Goal: Task Accomplishment & Management: Manage account settings

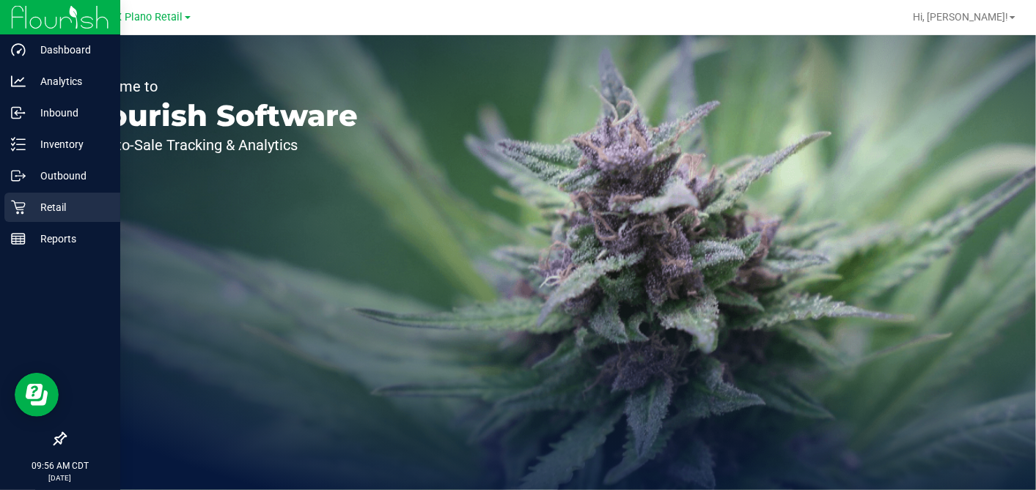
click at [32, 206] on p "Retail" at bounding box center [70, 208] width 88 height 18
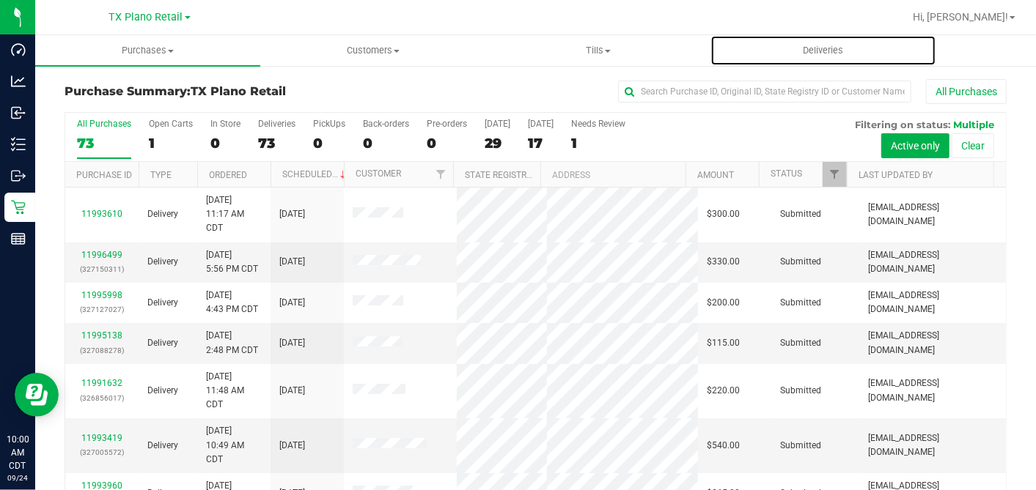
drag, startPoint x: 813, startPoint y: 47, endPoint x: 793, endPoint y: 76, distance: 35.4
click at [812, 48] on span "Deliveries" at bounding box center [823, 50] width 80 height 13
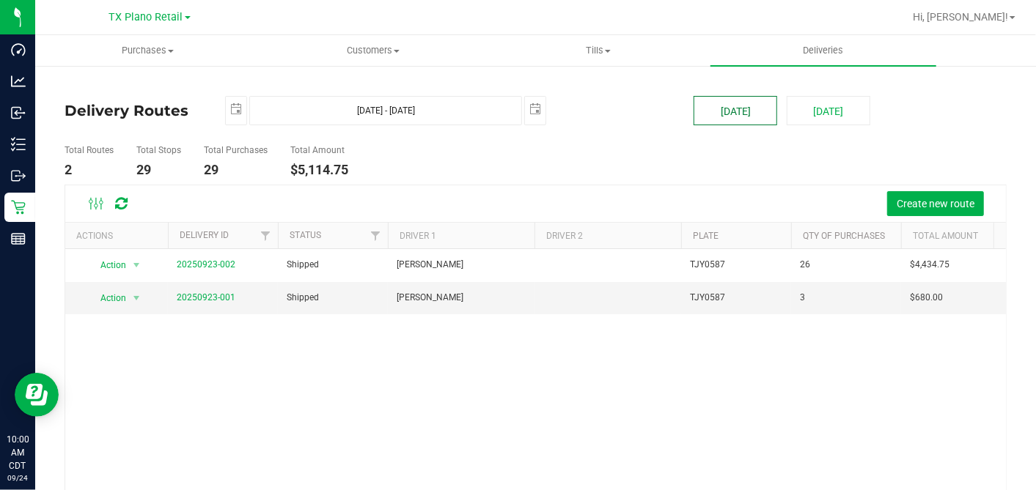
click at [735, 115] on button "[DATE]" at bounding box center [736, 110] width 84 height 29
click at [534, 352] on div "Action Action View Delivery 20250923-002 Shipped Paul Holman TJY0587 26 $4,434.…" at bounding box center [535, 403] width 941 height 309
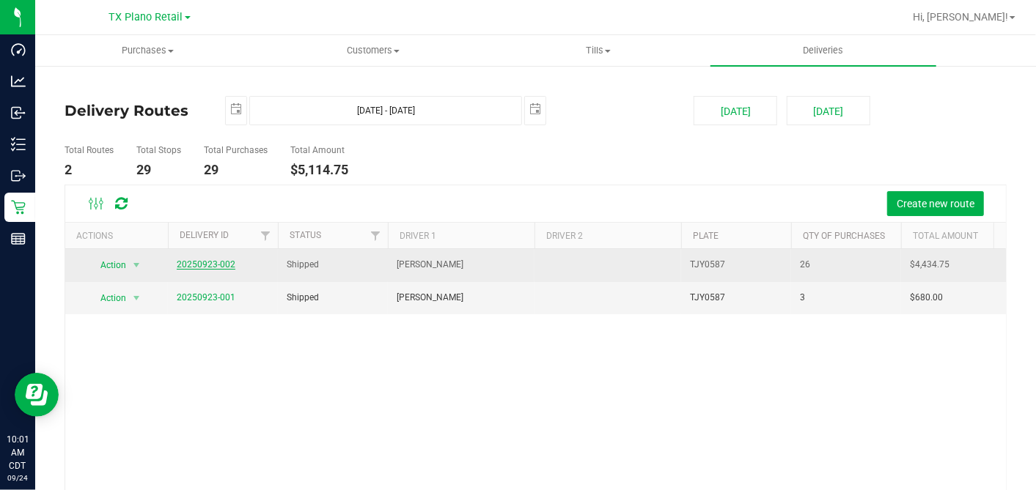
click at [202, 265] on link "20250923-002" at bounding box center [206, 265] width 59 height 10
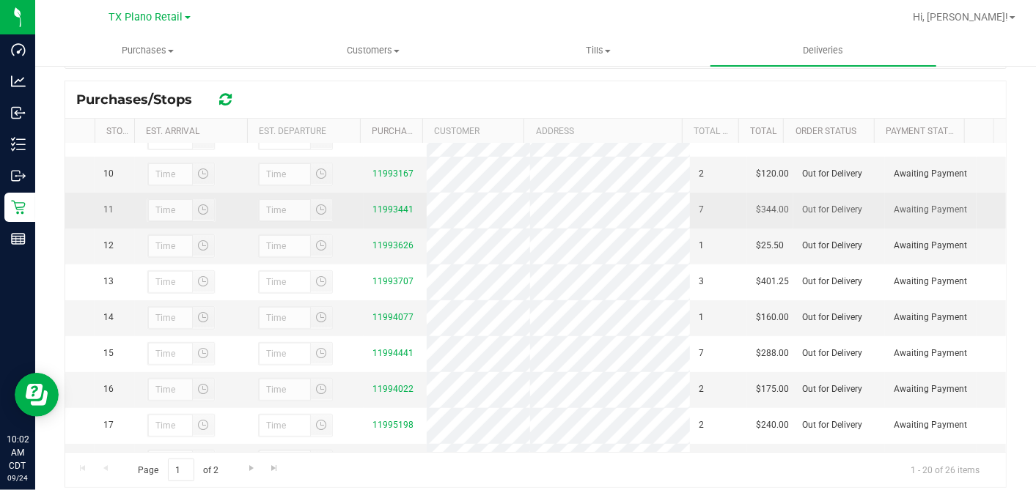
scroll to position [326, 0]
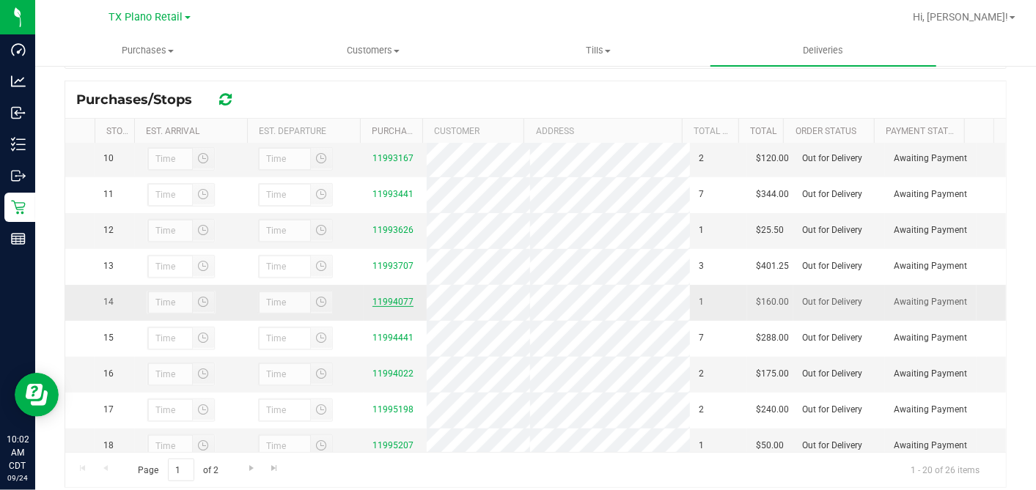
click at [389, 307] on link "11994077" at bounding box center [392, 302] width 41 height 10
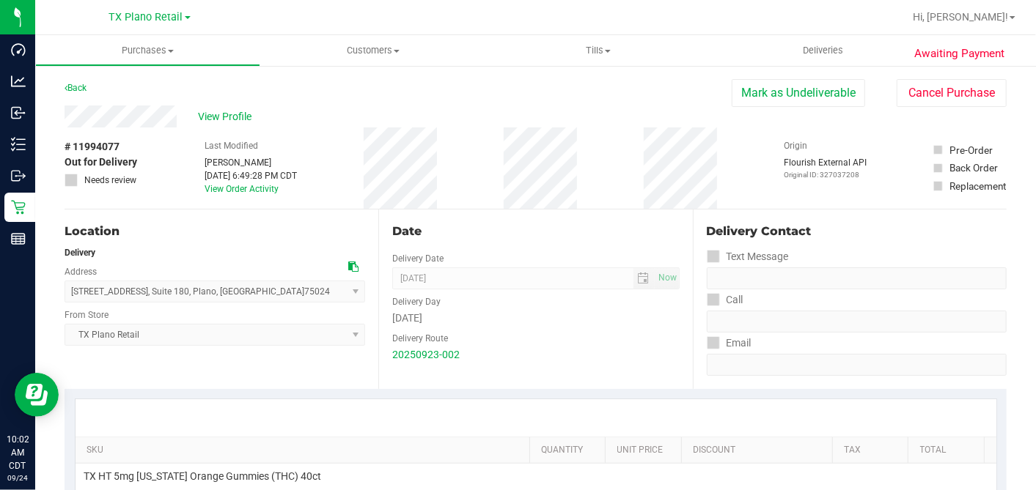
scroll to position [244, 0]
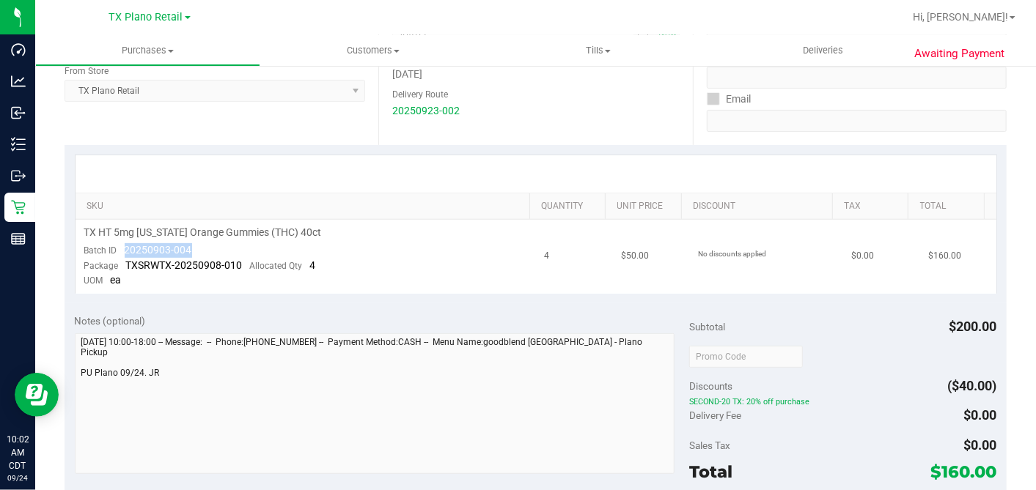
drag, startPoint x: 192, startPoint y: 246, endPoint x: 120, endPoint y: 248, distance: 72.6
click at [120, 248] on td "TX HT 5mg Texas Orange Gummies (THC) 40ct Batch ID 20250903-004 Package TXSRWTX…" at bounding box center [306, 257] width 460 height 74
copy span "20250903-004"
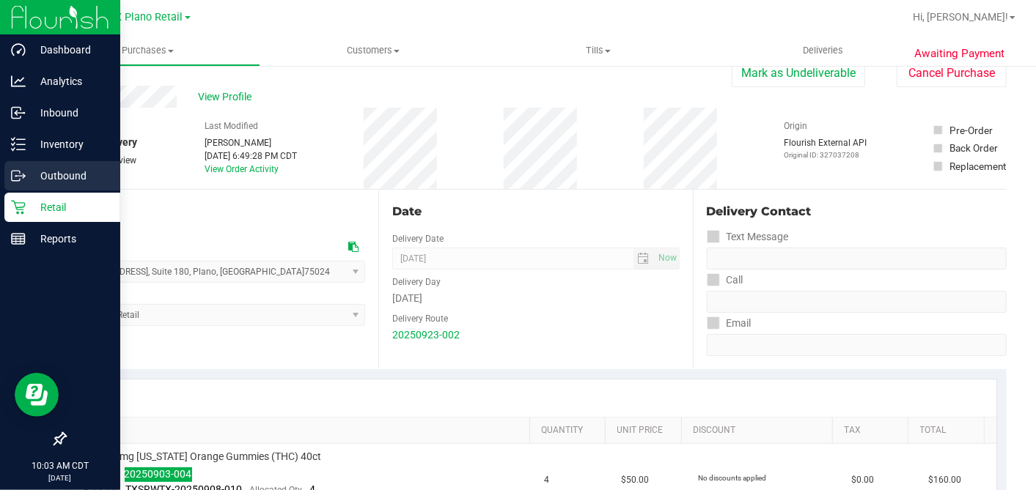
scroll to position [0, 0]
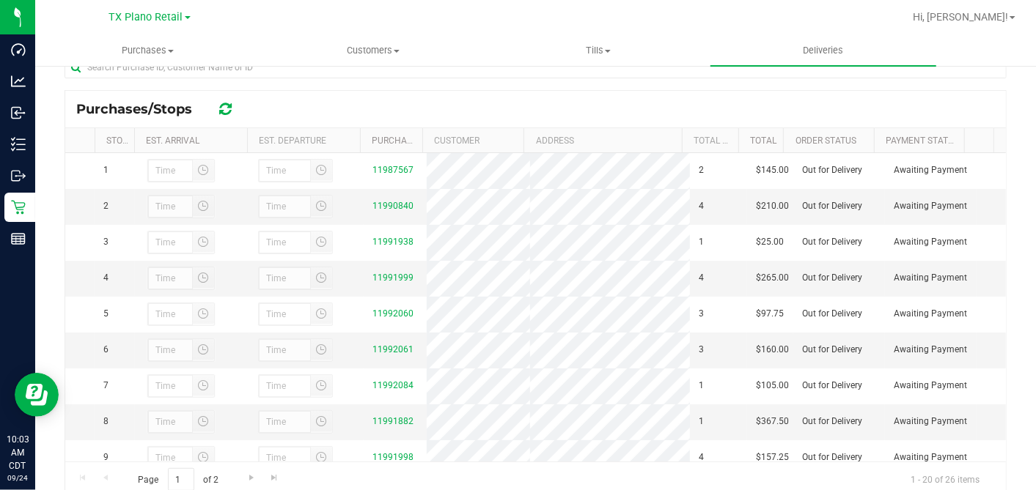
scroll to position [326, 0]
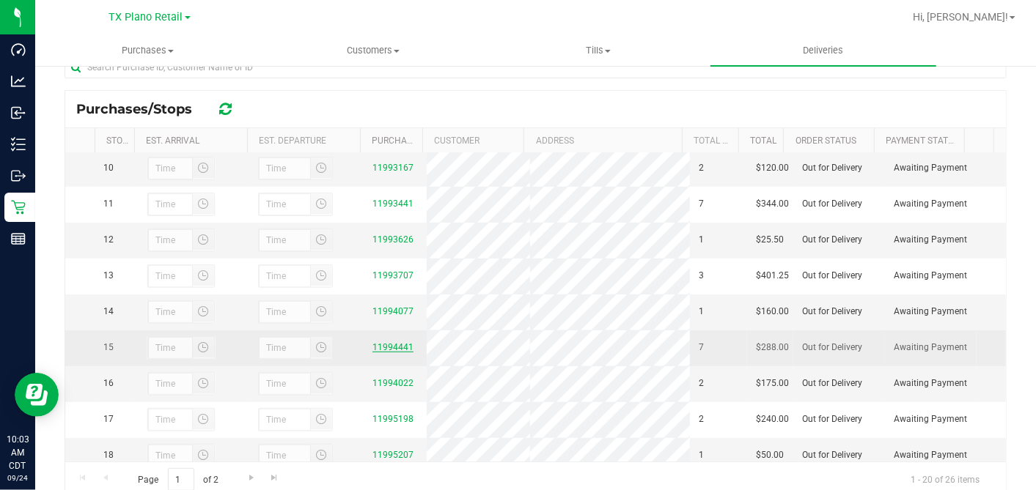
click at [394, 353] on link "11994441" at bounding box center [392, 347] width 41 height 10
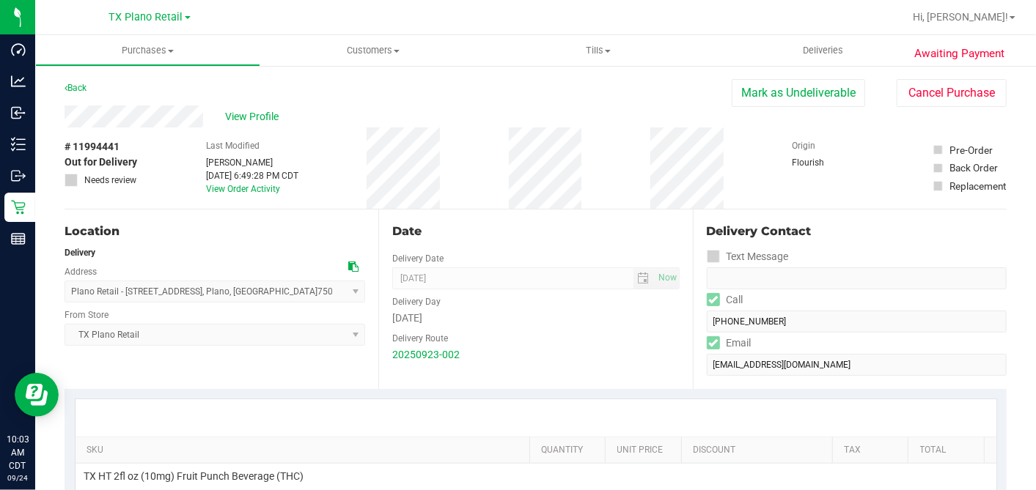
scroll to position [326, 0]
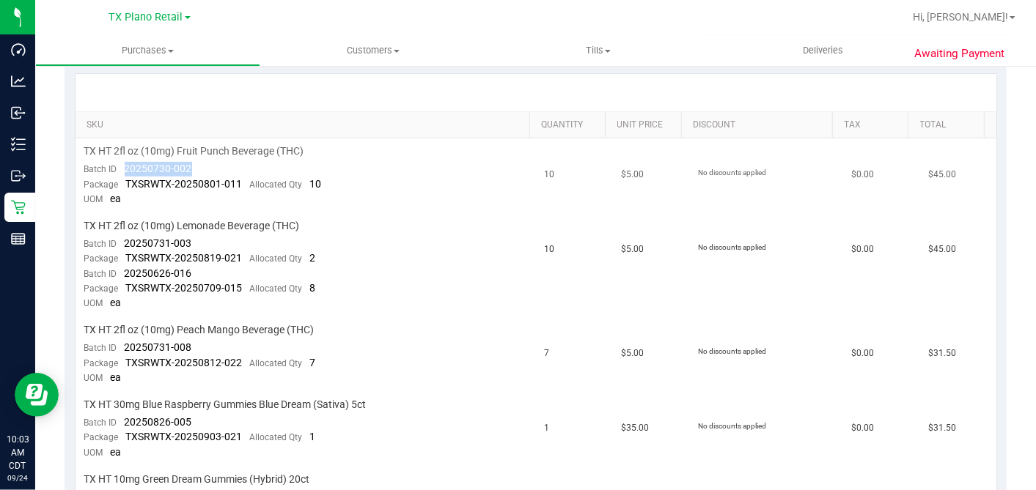
drag, startPoint x: 192, startPoint y: 161, endPoint x: 123, endPoint y: 171, distance: 69.6
click at [123, 171] on td "TX HT 2fl oz (10mg) Fruit Punch Beverage (THC) Batch ID 20250730-002 Package TX…" at bounding box center [306, 176] width 460 height 75
copy span "20250730-002"
drag, startPoint x: 200, startPoint y: 235, endPoint x: 121, endPoint y: 244, distance: 79.8
click at [121, 244] on td "TX HT 2fl oz (10mg) Lemonade Beverage (THC) Batch ID 20250731-003 Package TXSRW…" at bounding box center [306, 265] width 460 height 104
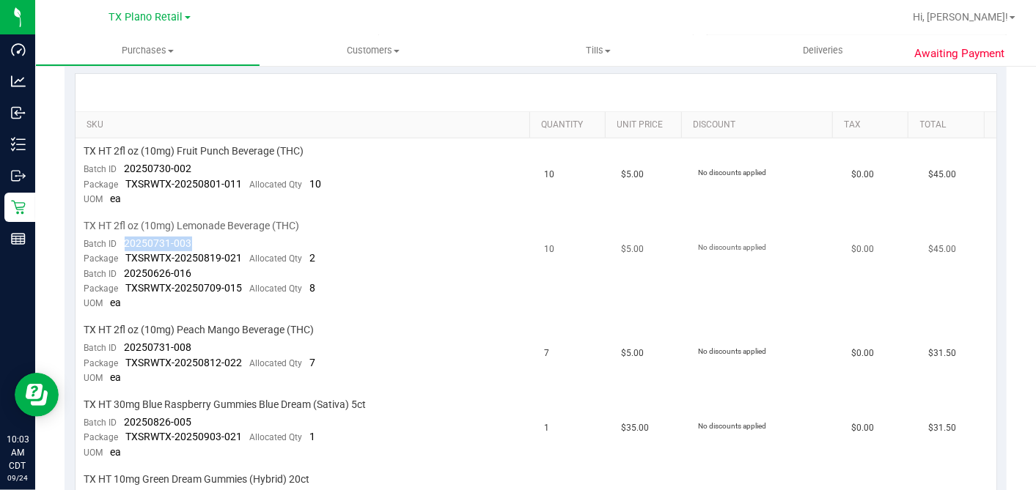
copy span "20250731-003"
drag, startPoint x: 184, startPoint y: 274, endPoint x: 123, endPoint y: 272, distance: 60.9
click at [123, 272] on td "TX HT 2fl oz (10mg) Lemonade Beverage (THC) Batch ID 20250731-003 Package TXSRW…" at bounding box center [306, 265] width 460 height 104
copy span "20250626-016"
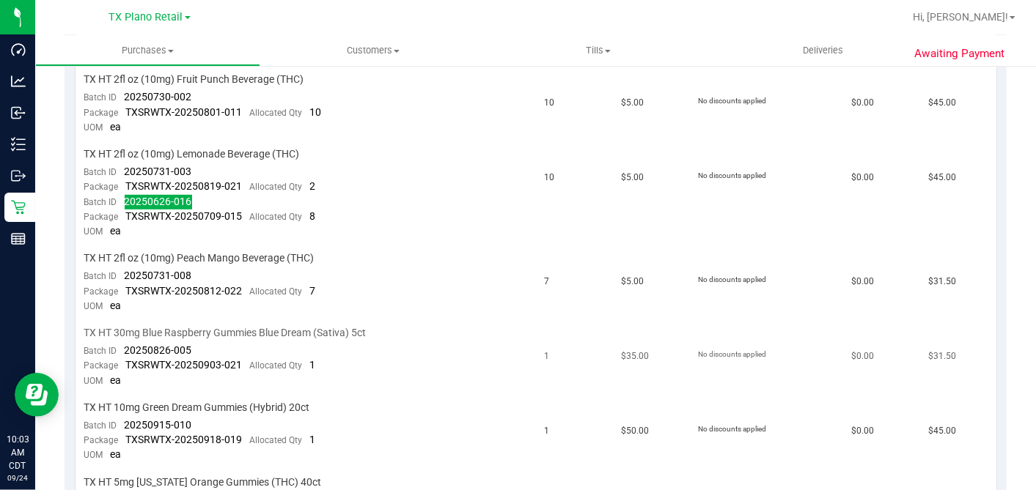
scroll to position [488, 0]
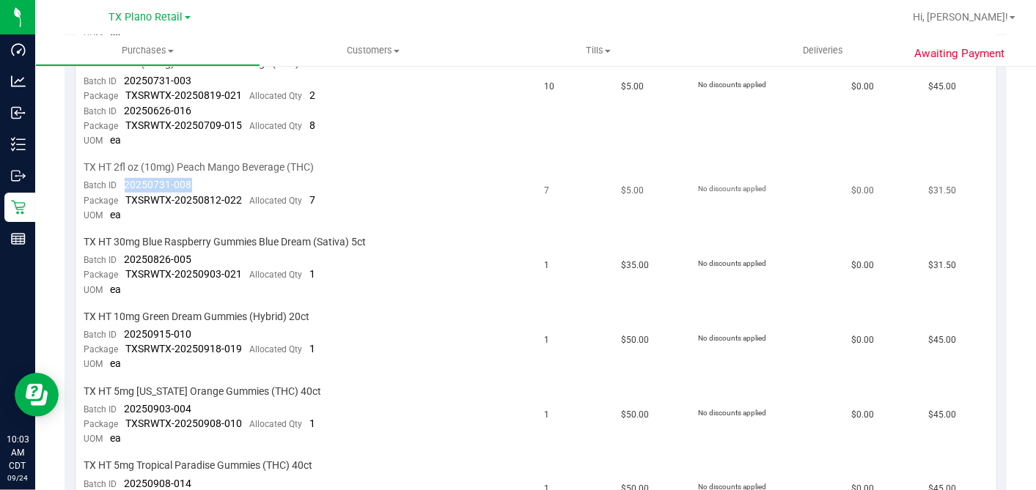
drag, startPoint x: 194, startPoint y: 183, endPoint x: 123, endPoint y: 183, distance: 70.4
click at [123, 183] on td "TX HT 2fl oz (10mg) Peach Mango Beverage (THC) Batch ID 20250731-008 Package TX…" at bounding box center [306, 192] width 460 height 75
copy span "20250731-008"
drag, startPoint x: 196, startPoint y: 257, endPoint x: 125, endPoint y: 255, distance: 71.9
click at [125, 255] on td "TX HT 30mg Blue Raspberry Gummies Blue Dream (Sativa) 5ct Batch ID 20250826-005…" at bounding box center [306, 266] width 460 height 75
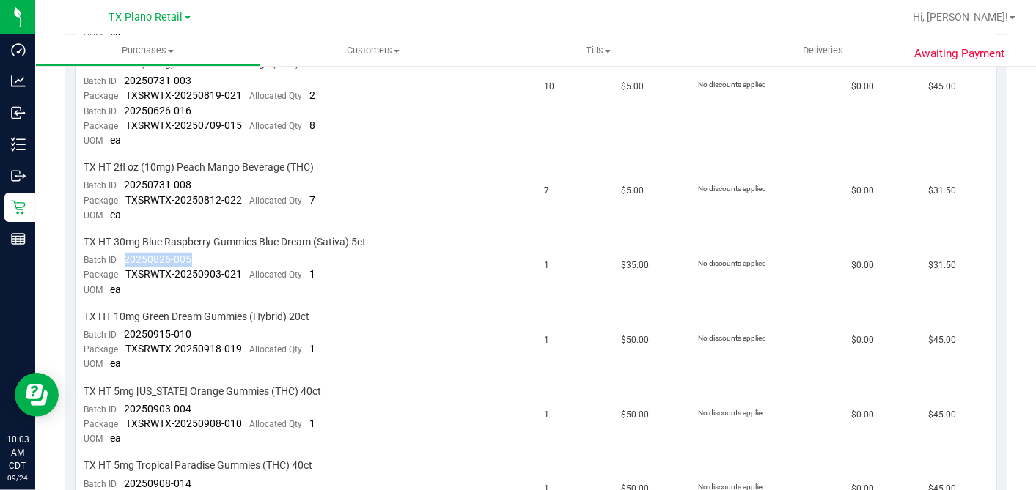
copy span "20250826-005"
drag, startPoint x: 202, startPoint y: 328, endPoint x: 125, endPoint y: 324, distance: 76.4
click at [125, 324] on td "TX HT 10mg Green Dream Gummies (Hybrid) 20ct Batch ID 20250915-010 Package TXSR…" at bounding box center [306, 341] width 460 height 75
copy span "20250915-010"
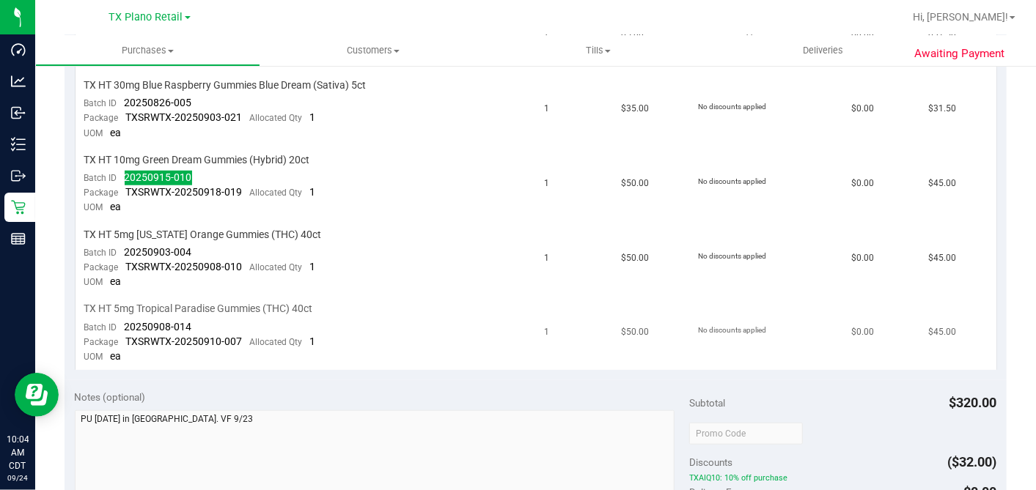
scroll to position [651, 0]
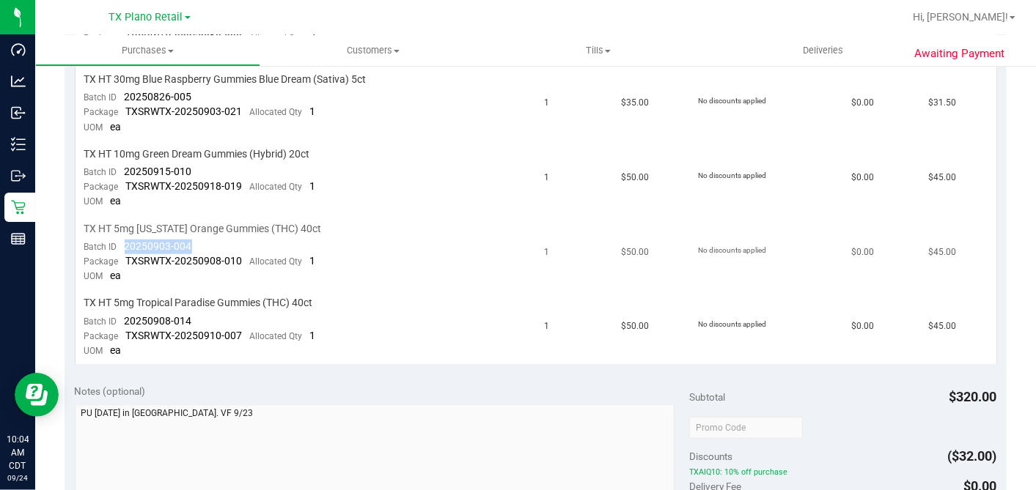
drag, startPoint x: 196, startPoint y: 238, endPoint x: 122, endPoint y: 238, distance: 74.8
click at [122, 238] on td "TX HT 5mg Texas Orange Gummies (THC) 40ct Batch ID 20250903-004 Package TXSRWTX…" at bounding box center [306, 253] width 460 height 75
copy span "20250903-004"
drag, startPoint x: 188, startPoint y: 312, endPoint x: 123, endPoint y: 312, distance: 65.3
click at [125, 315] on span "20250908-014" at bounding box center [158, 321] width 67 height 12
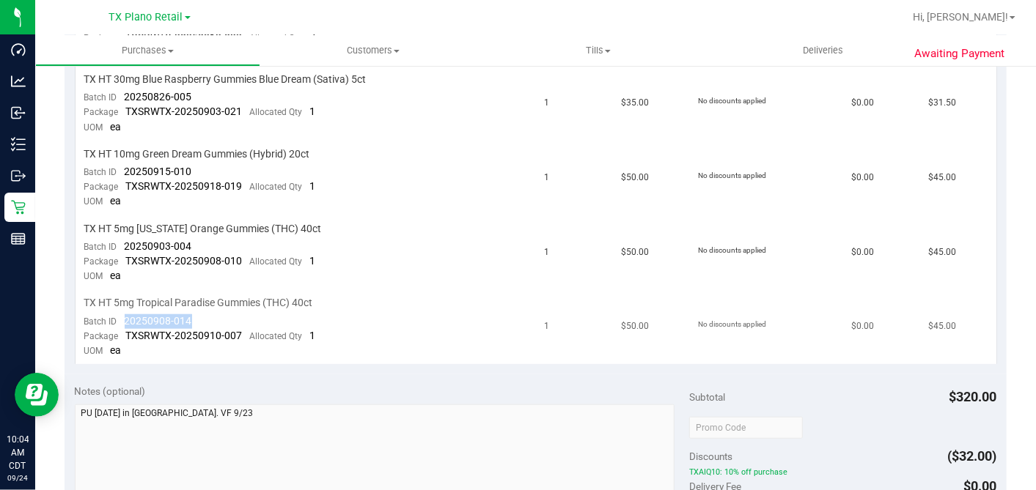
copy span "20250908-014"
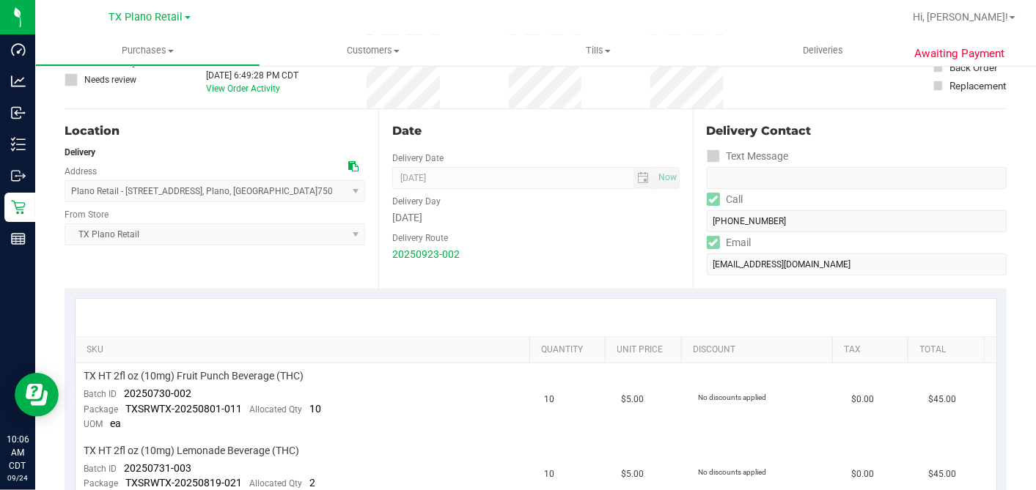
scroll to position [81, 0]
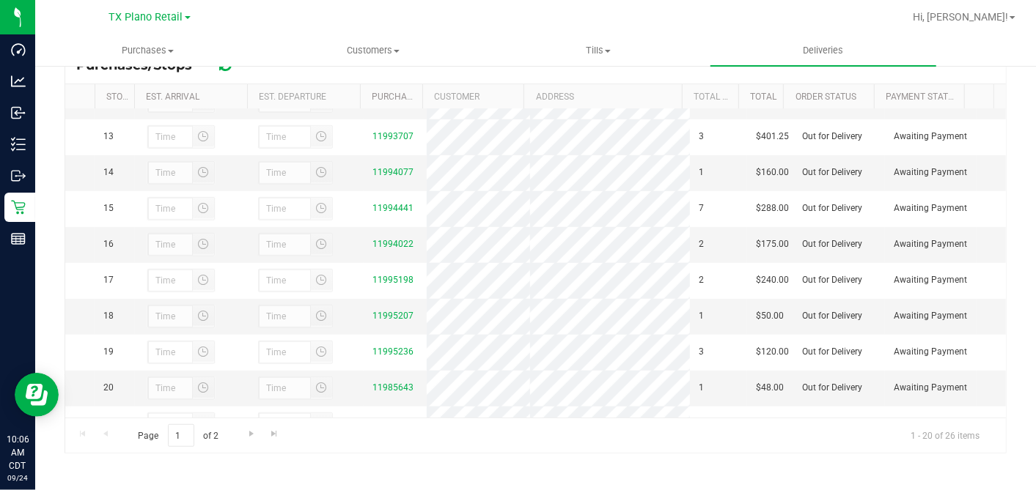
scroll to position [570, 0]
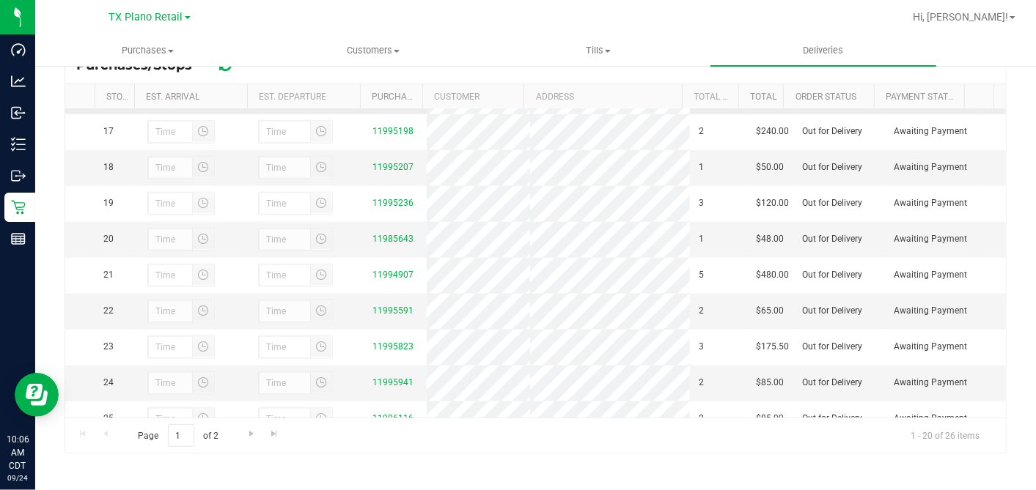
click at [388, 100] on link "11994022" at bounding box center [392, 95] width 41 height 10
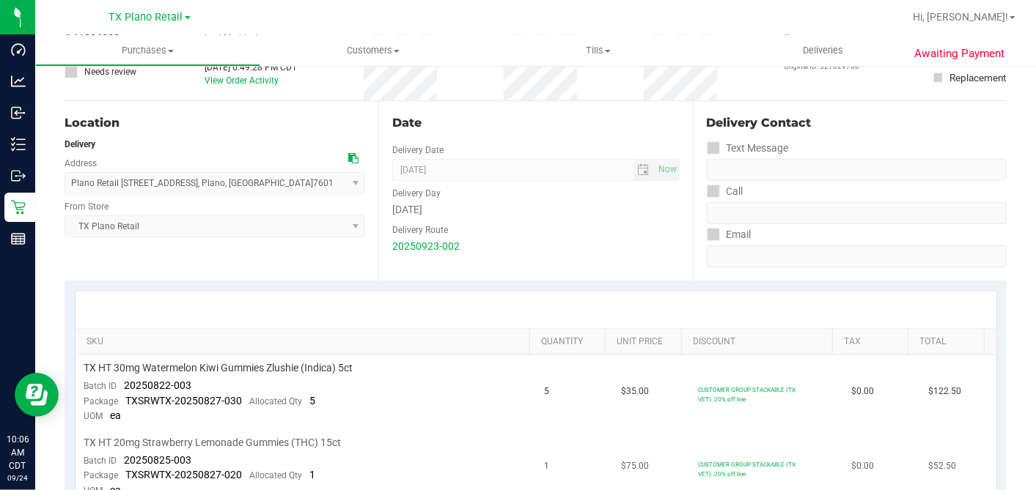
scroll to position [326, 0]
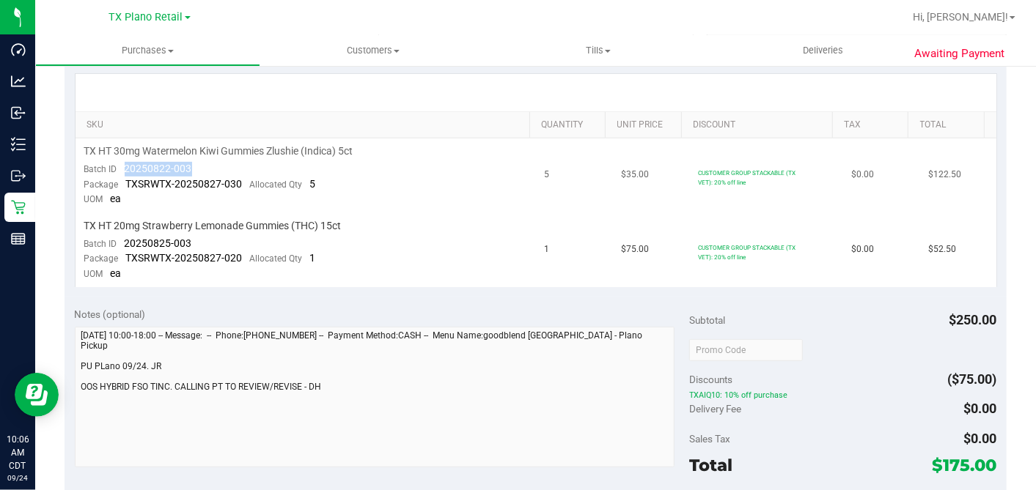
drag, startPoint x: 196, startPoint y: 166, endPoint x: 120, endPoint y: 166, distance: 75.5
click at [120, 166] on td "TX HT 30mg Watermelon Kiwi Gummies Zlushie (Indica) 5ct Batch ID 20250822-003 P…" at bounding box center [306, 176] width 460 height 75
copy span "20250822-003"
drag, startPoint x: 188, startPoint y: 240, endPoint x: 122, endPoint y: 236, distance: 66.8
click at [122, 237] on div "Batch ID 20250825-003" at bounding box center [138, 244] width 108 height 15
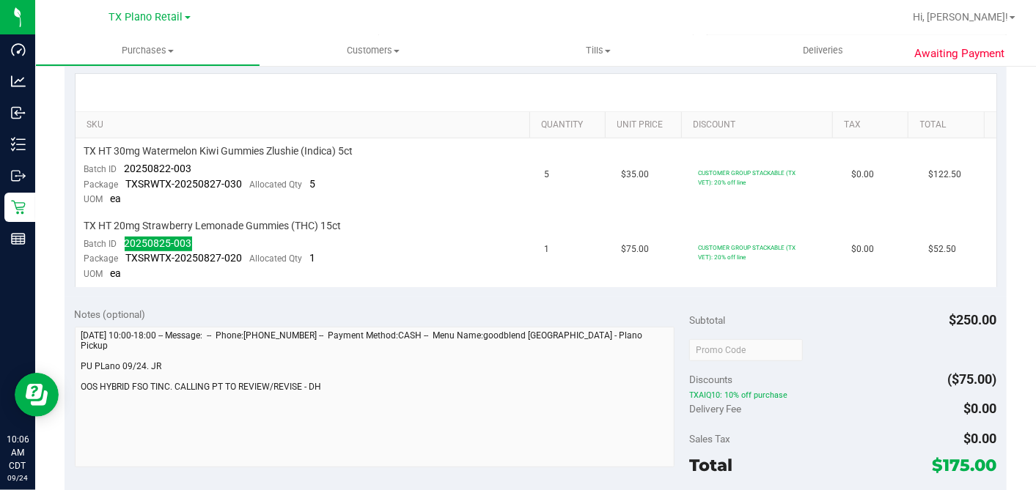
scroll to position [0, 0]
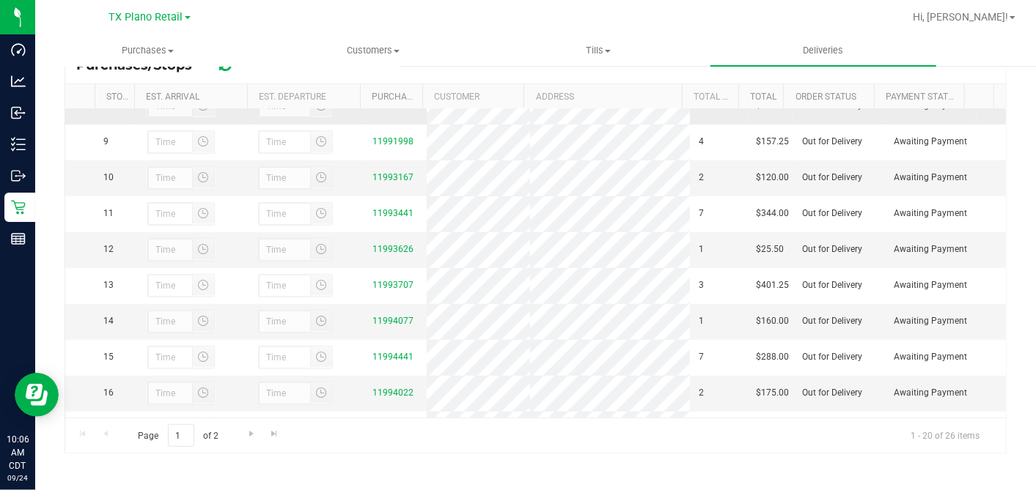
scroll to position [488, 0]
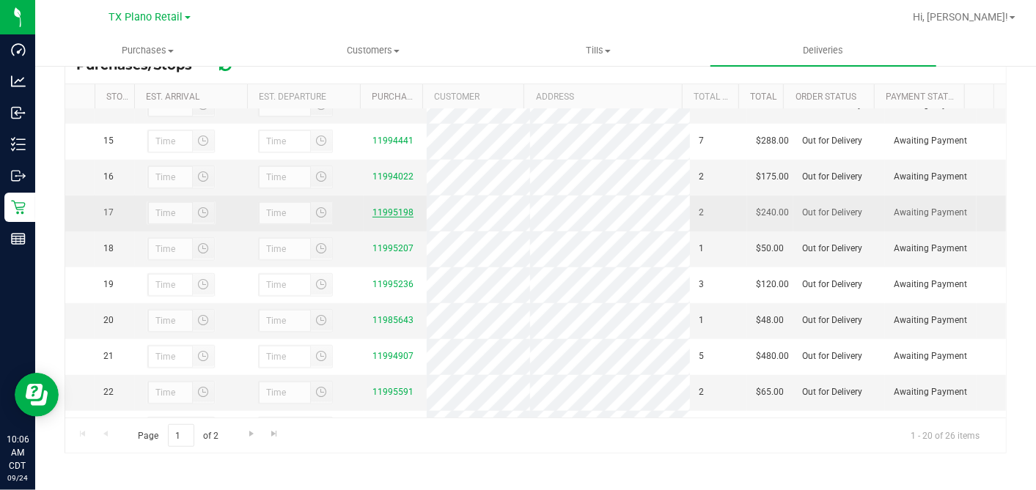
click at [372, 218] on link "11995198" at bounding box center [392, 212] width 41 height 10
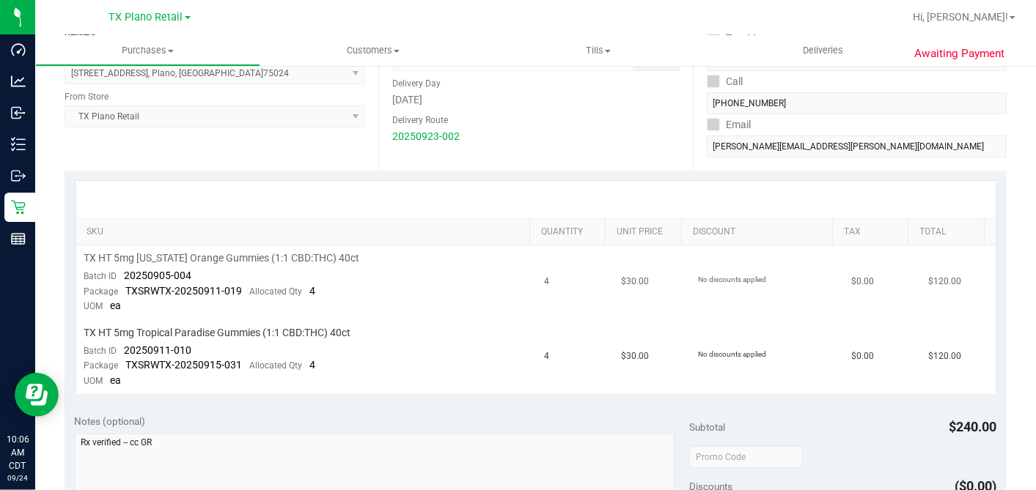
scroll to position [244, 0]
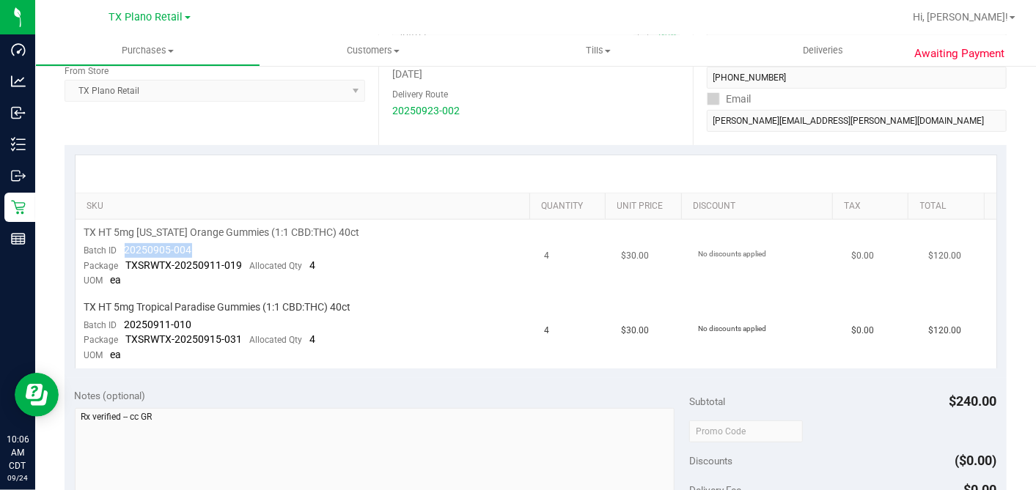
drag, startPoint x: 176, startPoint y: 246, endPoint x: 116, endPoint y: 246, distance: 60.1
click at [116, 246] on td "TX HT 5mg Texas Orange Gummies (1:1 CBD:THC) 40ct Batch ID 20250905-004 Package…" at bounding box center [306, 257] width 460 height 75
drag, startPoint x: 194, startPoint y: 320, endPoint x: 121, endPoint y: 318, distance: 72.6
click at [121, 318] on td "TX HT 5mg Tropical Paradise Gummies (1:1 CBD:THC) 40ct Batch ID 20250911-010 Pa…" at bounding box center [306, 332] width 460 height 74
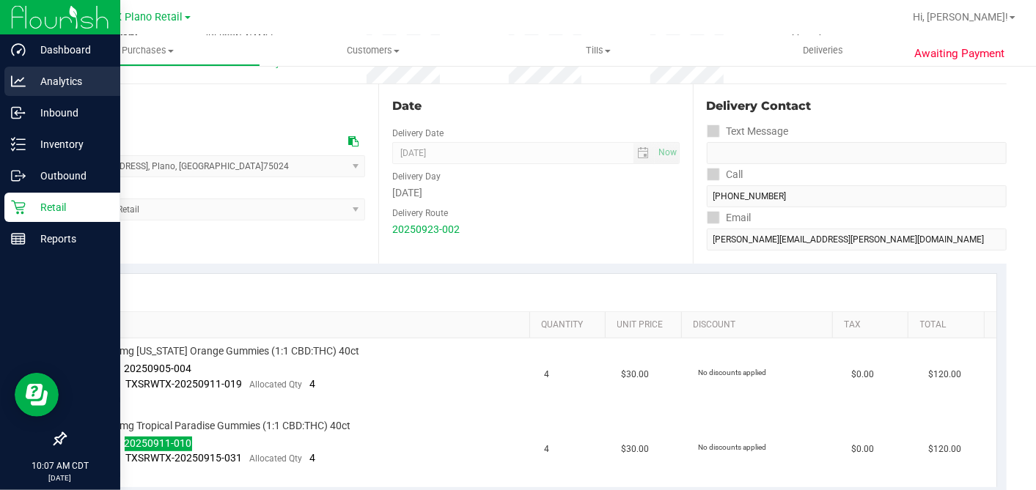
scroll to position [0, 0]
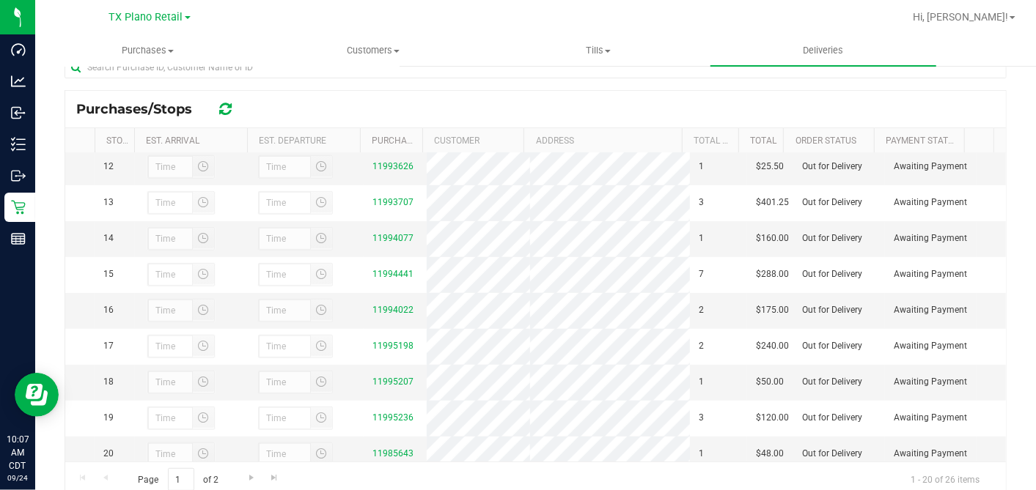
scroll to position [488, 0]
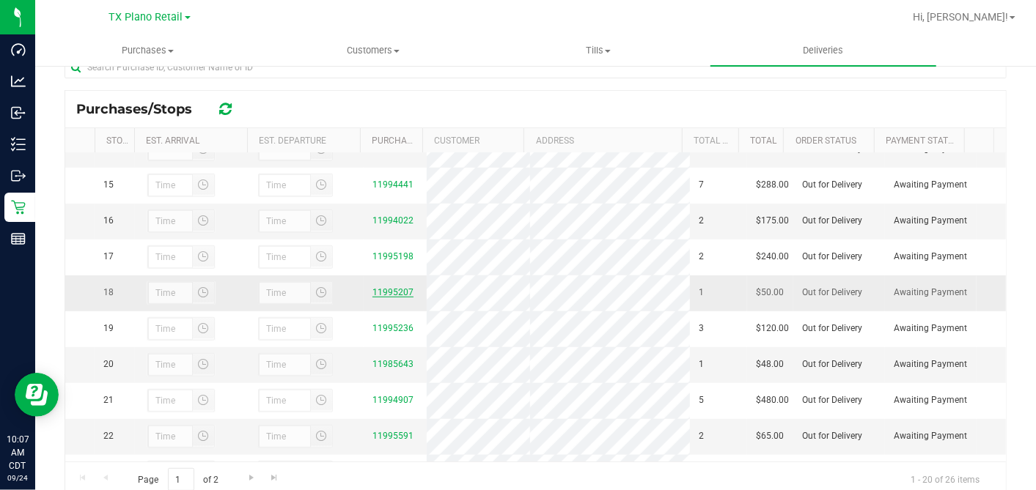
click at [397, 298] on link "11995207" at bounding box center [392, 292] width 41 height 10
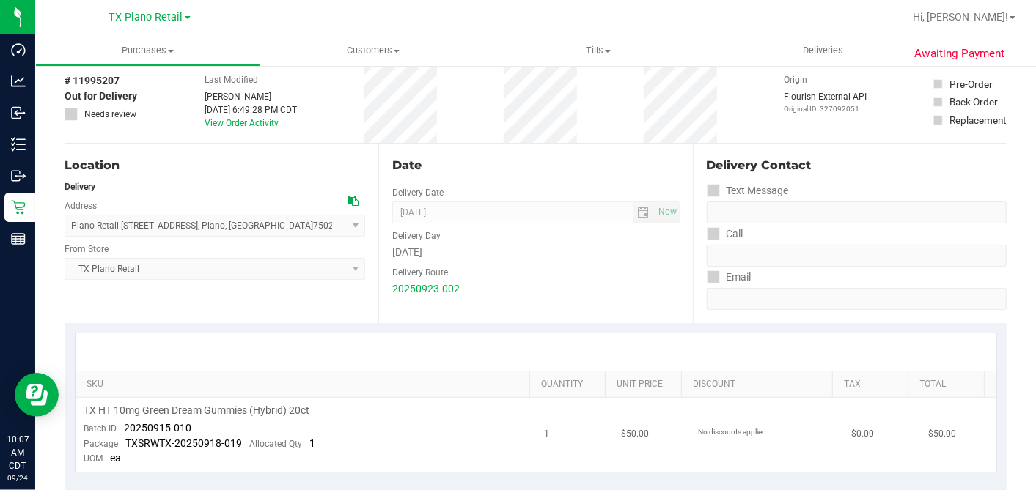
scroll to position [244, 0]
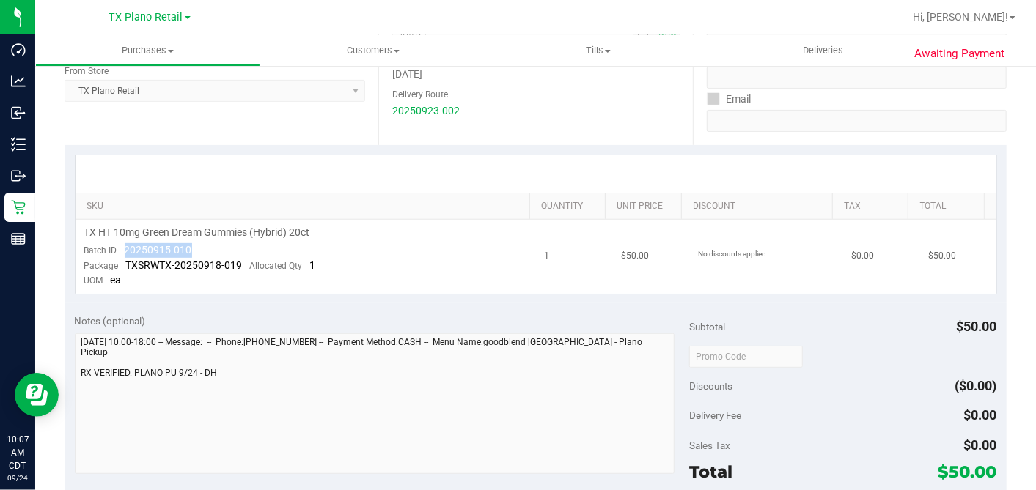
drag, startPoint x: 199, startPoint y: 250, endPoint x: 125, endPoint y: 249, distance: 73.3
click at [125, 249] on td "TX HT 10mg Green Dream Gummies (Hybrid) 20ct Batch ID 20250915-010 Package TXSR…" at bounding box center [306, 257] width 460 height 74
click at [407, 253] on td "TX HT 10mg Green Dream Gummies (Hybrid) 20ct Batch ID 20250915-010 Package TXSR…" at bounding box center [306, 257] width 460 height 74
click at [556, 111] on div "20250923-002" at bounding box center [535, 110] width 287 height 15
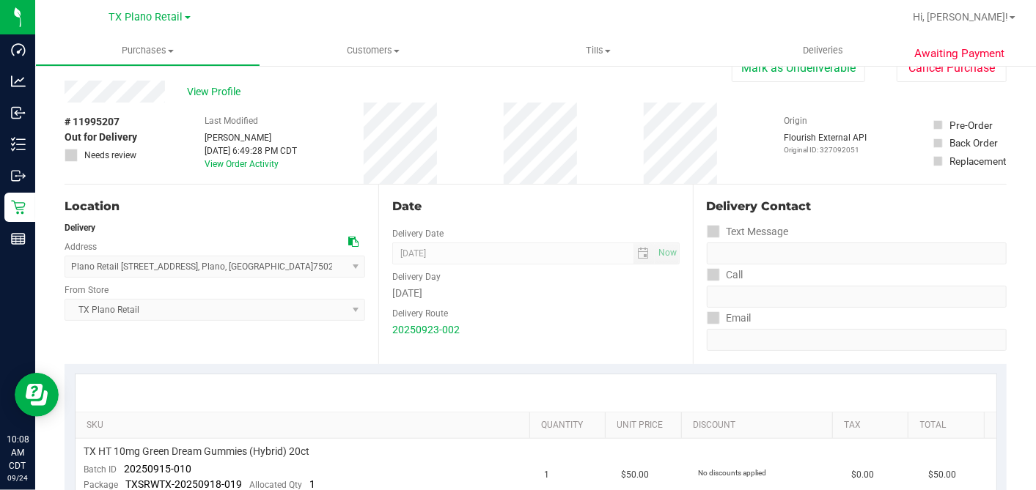
scroll to position [0, 0]
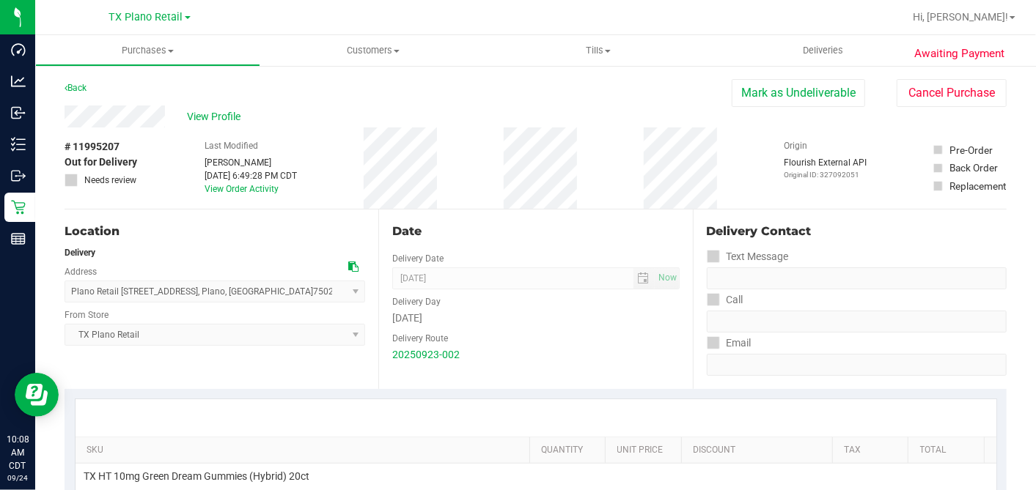
click at [354, 214] on div "Location Delivery Address Plano Retail 4720 SH 121 N, Suite#180 , Plano , TX 75…" at bounding box center [222, 300] width 314 height 180
click at [366, 211] on div "Location Delivery Address Plano Retail 4720 SH 121 N, Suite#180 , Plano , TX 75…" at bounding box center [222, 300] width 314 height 180
click at [360, 212] on div "Location Delivery Address Plano Retail 4720 SH 121 N, Suite#180 , Plano , TX 75…" at bounding box center [222, 300] width 314 height 180
click at [365, 210] on div "Location Delivery Address Plano Retail 4720 SH 121 N, Suite#180 , Plano , TX 75…" at bounding box center [222, 300] width 314 height 180
click at [366, 210] on div "Location Delivery Address Plano Retail 4720 SH 121 N, Suite#180 , Plano , TX 75…" at bounding box center [222, 300] width 314 height 180
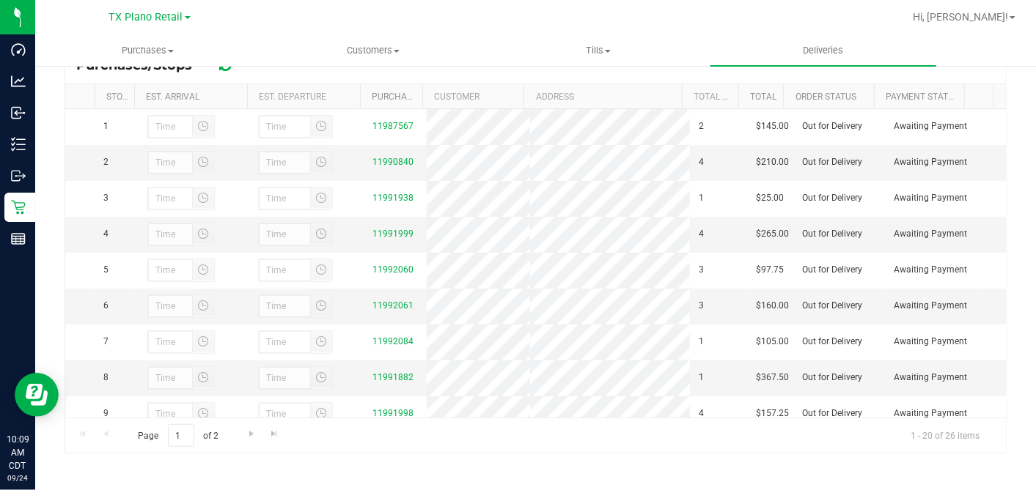
scroll to position [488, 0]
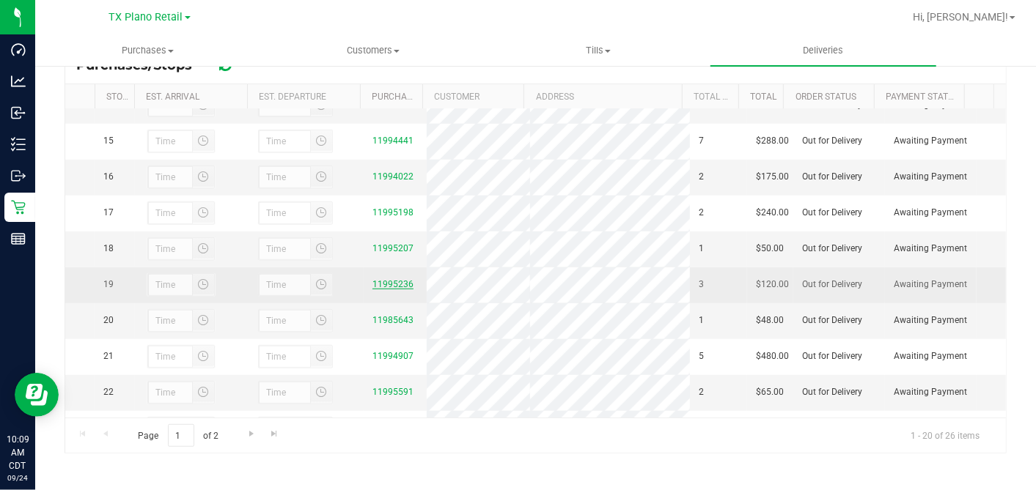
click at [377, 290] on link "11995236" at bounding box center [392, 284] width 41 height 10
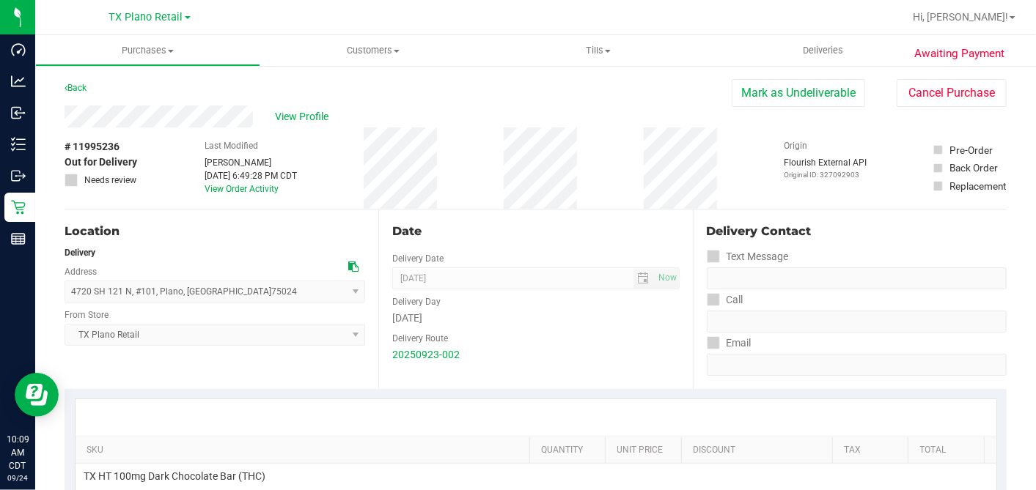
click at [472, 214] on div "Date Delivery Date 09/24/2025 Now 09/24/2025 07:00 AM Now Delivery Day Wednesda…" at bounding box center [535, 300] width 314 height 180
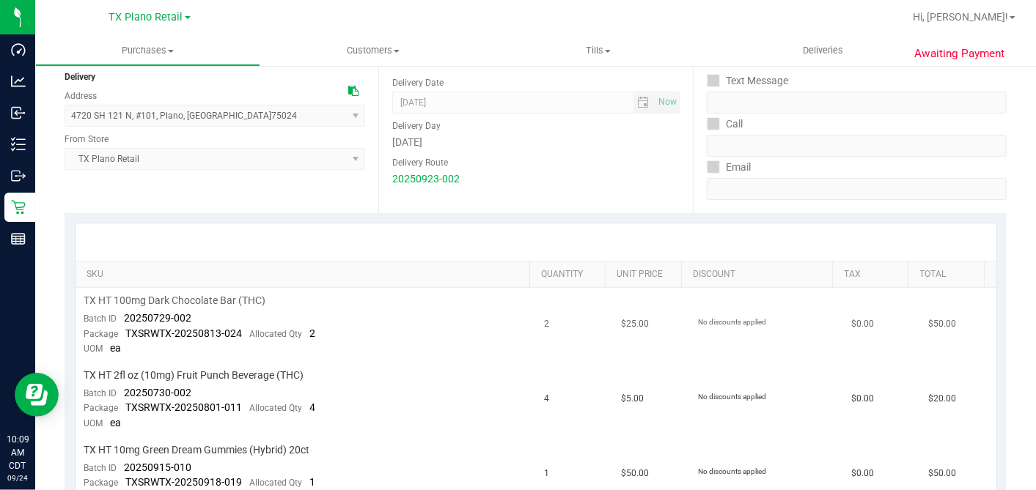
scroll to position [244, 0]
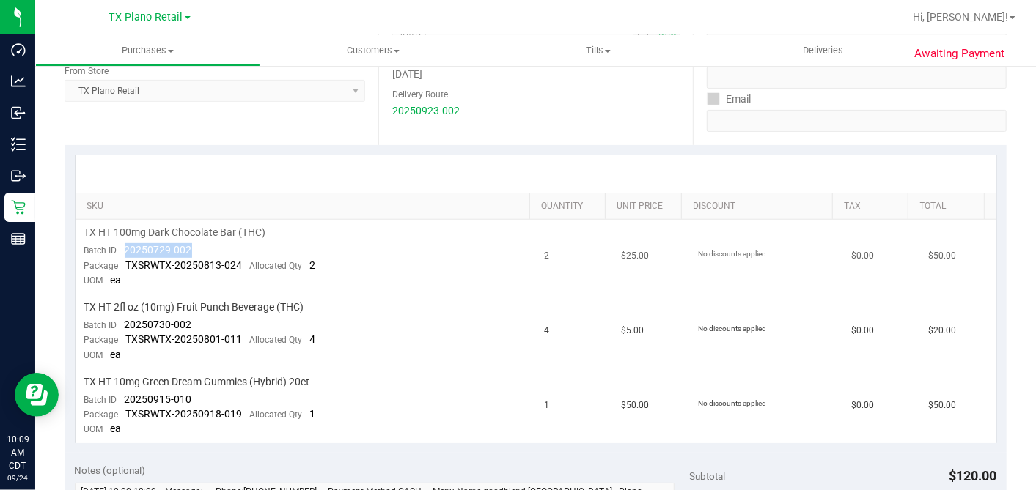
drag, startPoint x: 175, startPoint y: 249, endPoint x: 122, endPoint y: 251, distance: 52.8
click at [122, 251] on td "TX HT 100mg Dark Chocolate Bar (THC) Batch ID 20250729-002 Package TXSRWTX-2025…" at bounding box center [306, 257] width 460 height 75
drag, startPoint x: 199, startPoint y: 326, endPoint x: 121, endPoint y: 323, distance: 78.5
click at [121, 323] on td "TX HT 2fl oz (10mg) Fruit Punch Beverage (THC) Batch ID 20250730-002 Package TX…" at bounding box center [306, 332] width 460 height 75
drag, startPoint x: 191, startPoint y: 389, endPoint x: 123, endPoint y: 392, distance: 68.2
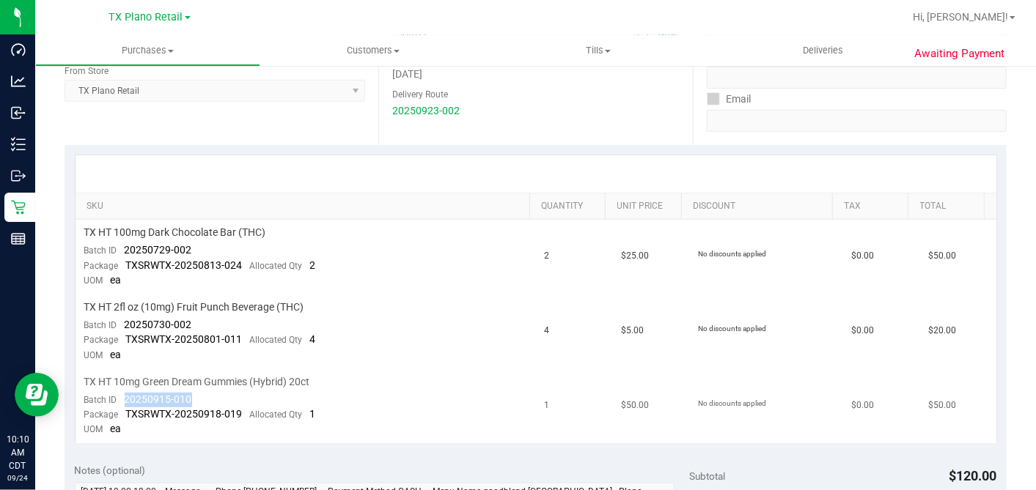
click at [123, 392] on td "TX HT 10mg Green Dream Gummies (Hybrid) 20ct Batch ID 20250915-010 Package TXSR…" at bounding box center [306, 407] width 460 height 74
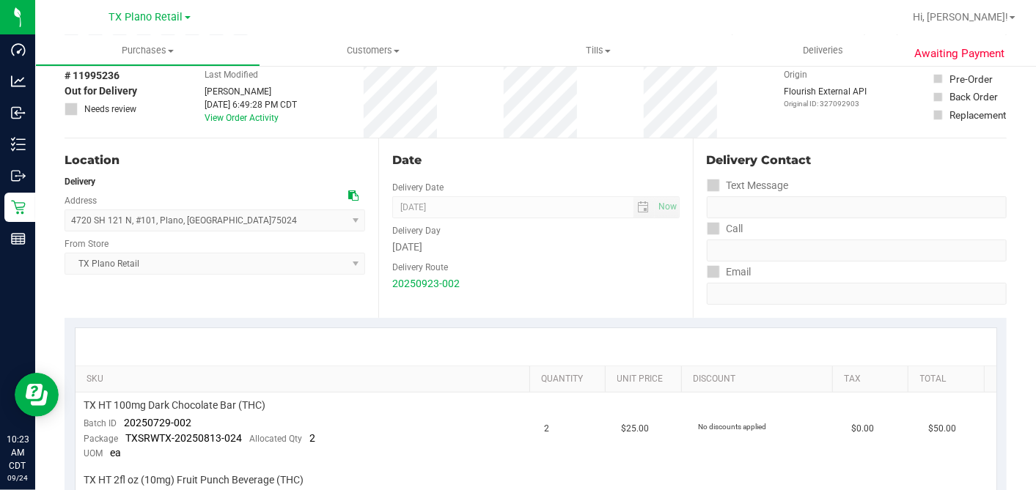
scroll to position [0, 0]
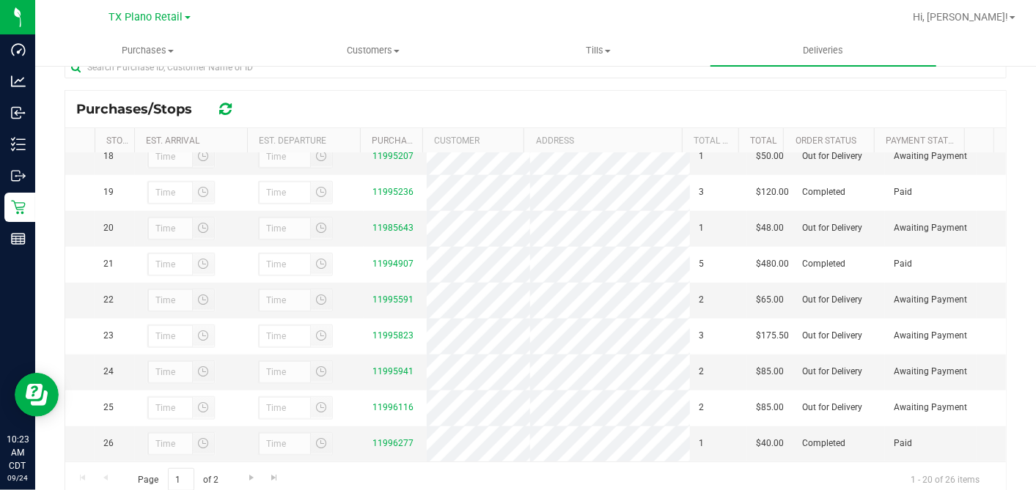
scroll to position [733, 0]
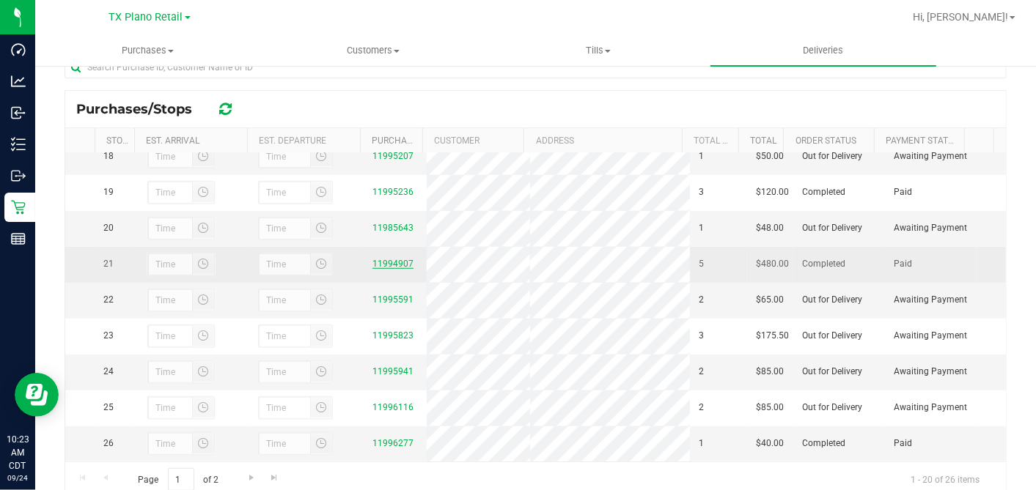
click at [397, 259] on link "11994907" at bounding box center [392, 264] width 41 height 10
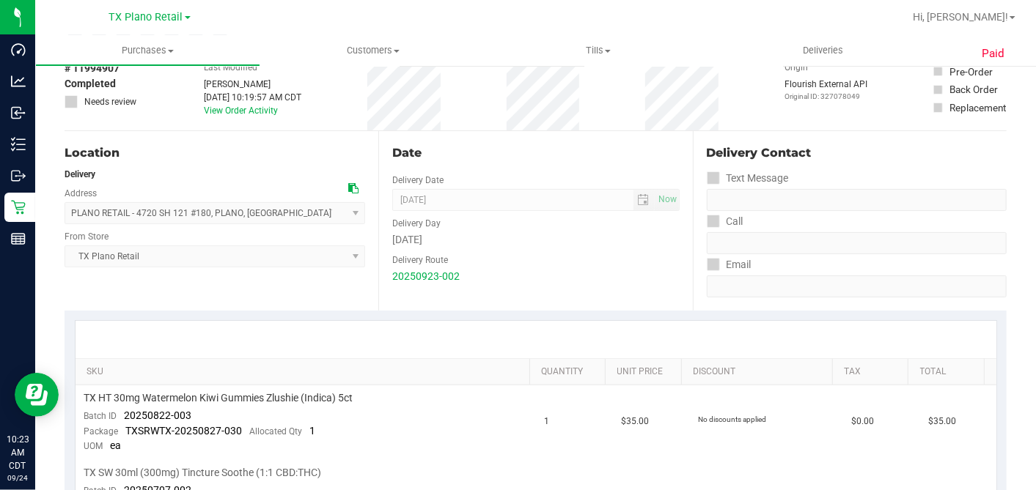
scroll to position [244, 0]
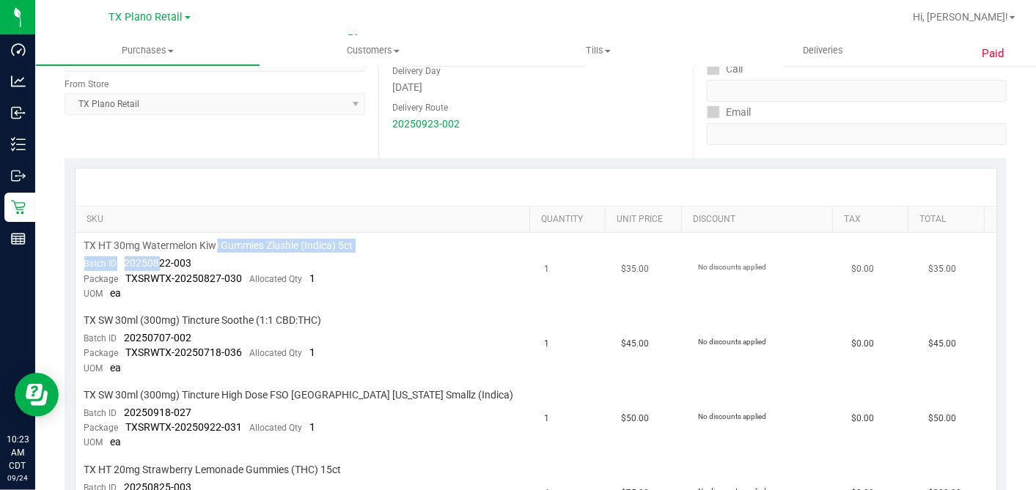
drag, startPoint x: 218, startPoint y: 251, endPoint x: 160, endPoint y: 259, distance: 59.2
click at [160, 259] on td "TX HT 30mg Watermelon Kiwi Gummies Zlushie (Indica) 5ct Batch ID 20250822-003 P…" at bounding box center [306, 270] width 460 height 75
drag, startPoint x: 160, startPoint y: 259, endPoint x: 173, endPoint y: 259, distance: 13.2
click at [173, 259] on span "20250822-003" at bounding box center [158, 263] width 67 height 12
drag, startPoint x: 174, startPoint y: 259, endPoint x: 121, endPoint y: 262, distance: 53.6
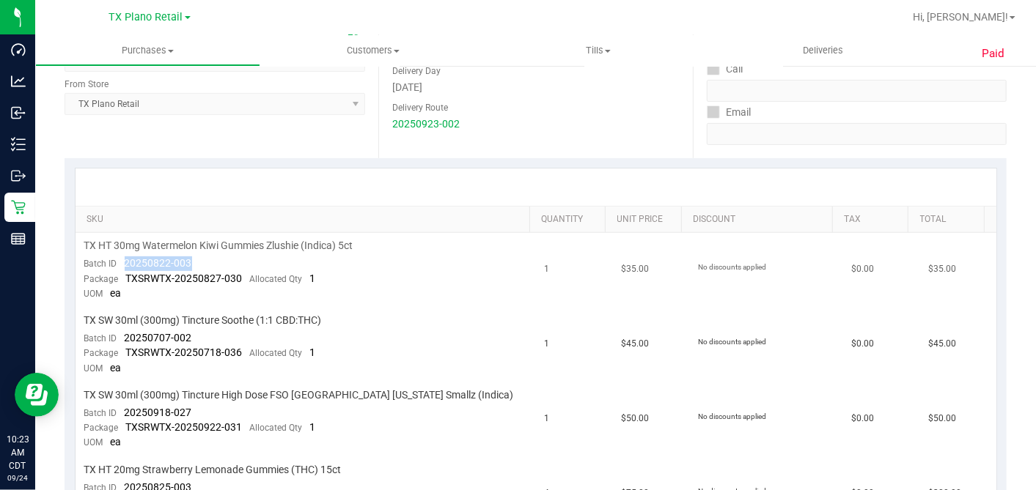
click at [121, 262] on td "TX HT 30mg Watermelon Kiwi Gummies Zlushie (Indica) 5ct Batch ID 20250822-003 P…" at bounding box center [306, 270] width 460 height 75
drag, startPoint x: 197, startPoint y: 332, endPoint x: 128, endPoint y: 335, distance: 69.7
click at [128, 335] on td "TX SW 30ml (300mg) Tincture Soothe (1:1 CBD:THC) Batch ID 20250707-002 Package …" at bounding box center [306, 345] width 460 height 75
drag, startPoint x: 128, startPoint y: 335, endPoint x: 201, endPoint y: 337, distance: 73.3
click at [201, 337] on td "TX SW 30ml (300mg) Tincture Soothe (1:1 CBD:THC) Batch ID 20250707-002 Package …" at bounding box center [306, 345] width 460 height 75
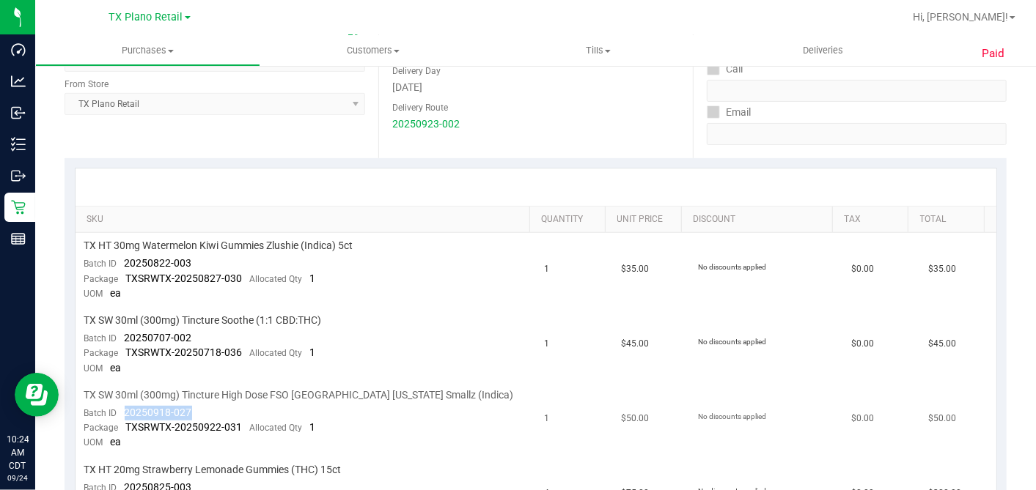
drag, startPoint x: 190, startPoint y: 408, endPoint x: 121, endPoint y: 411, distance: 69.0
click at [121, 411] on div "Batch ID 20250918-027" at bounding box center [138, 413] width 108 height 15
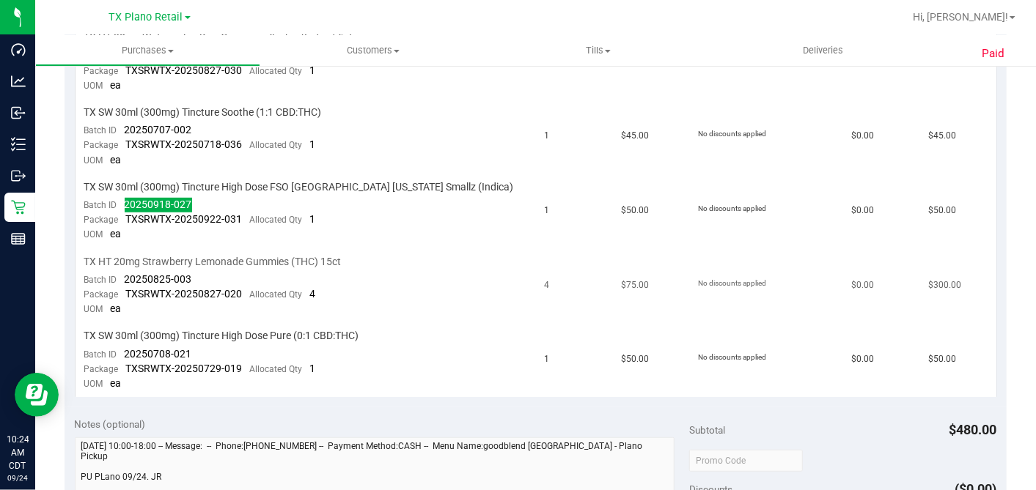
scroll to position [488, 0]
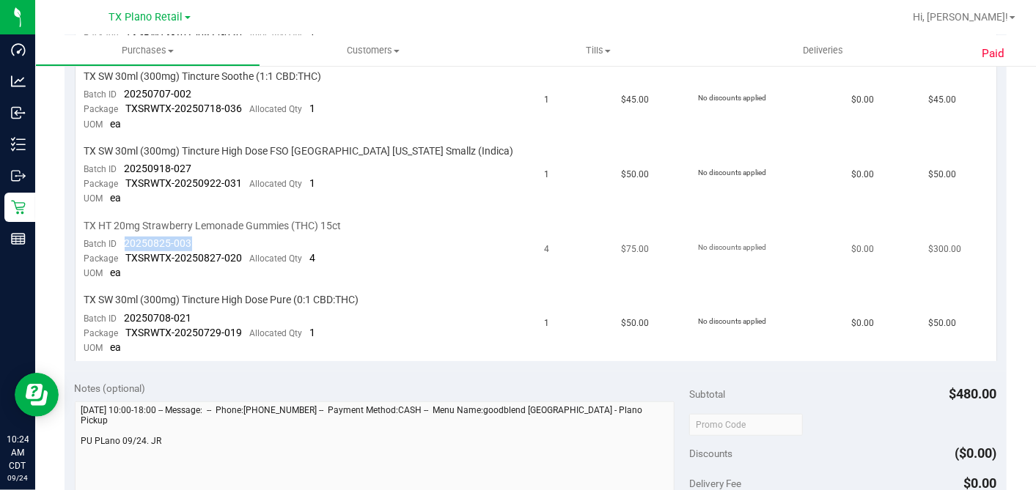
drag, startPoint x: 191, startPoint y: 244, endPoint x: 123, endPoint y: 242, distance: 68.2
click at [123, 242] on td "TX HT 20mg Strawberry Lemonade Gummies (THC) 15ct Batch ID 20250825-003 Package…" at bounding box center [306, 250] width 460 height 75
drag, startPoint x: 190, startPoint y: 315, endPoint x: 125, endPoint y: 315, distance: 64.5
click at [125, 315] on div "Batch ID 20250708-021" at bounding box center [138, 319] width 108 height 15
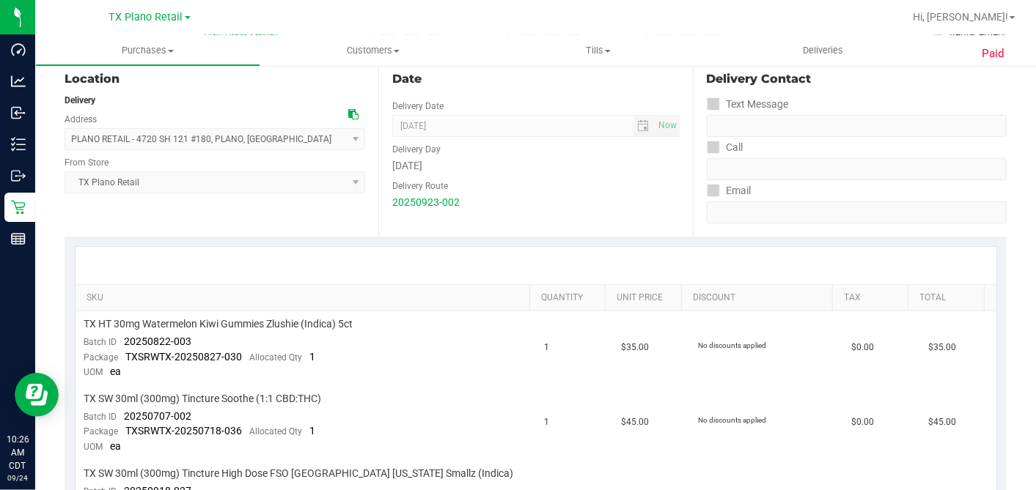
scroll to position [0, 0]
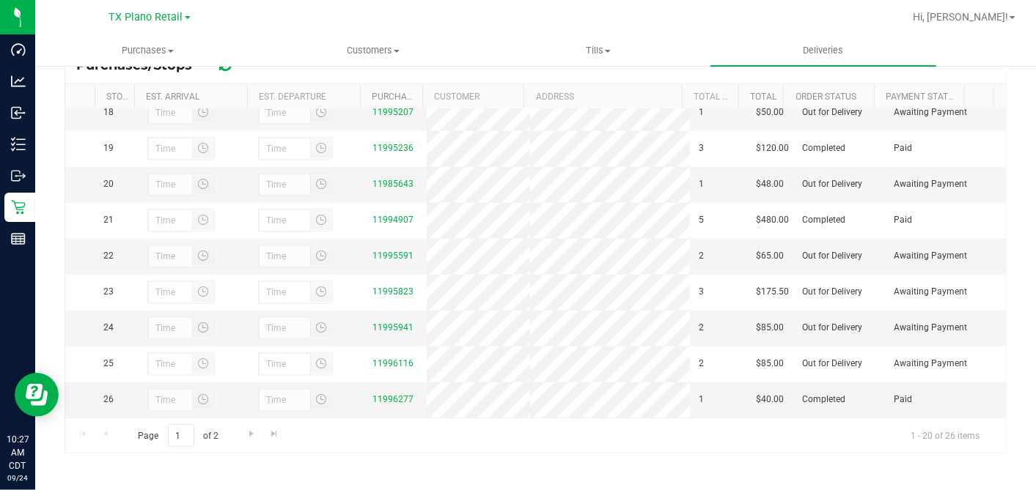
scroll to position [733, 0]
click at [387, 251] on link "11995591" at bounding box center [392, 256] width 41 height 10
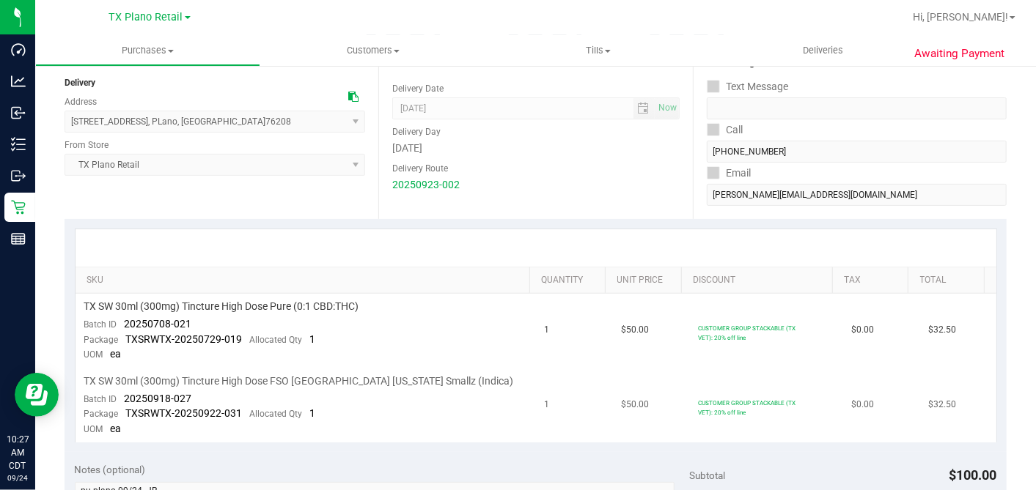
scroll to position [326, 0]
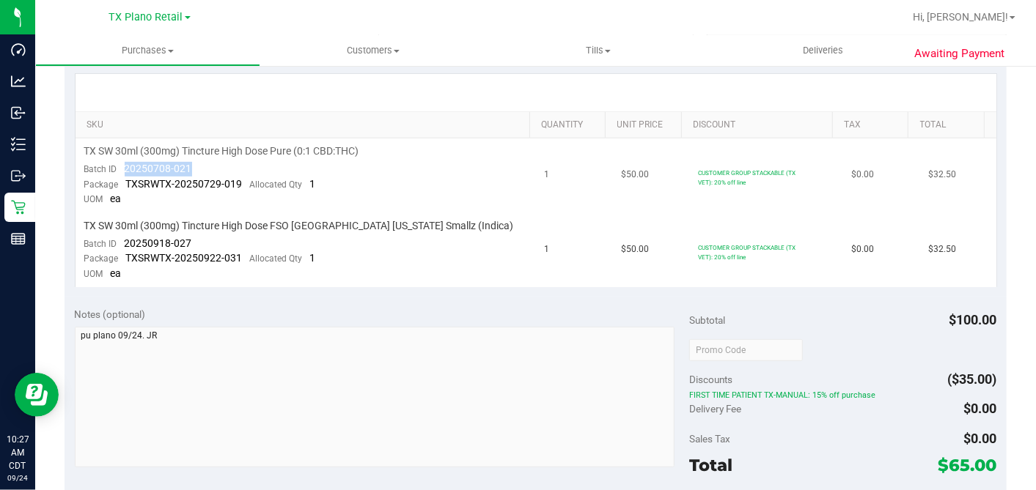
drag, startPoint x: 207, startPoint y: 172, endPoint x: 115, endPoint y: 166, distance: 91.8
click at [115, 166] on td "TX SW 30ml (300mg) Tincture High Dose Pure (0:1 CBD:THC) Batch ID 20250708-021 …" at bounding box center [306, 176] width 460 height 75
drag, startPoint x: 194, startPoint y: 243, endPoint x: 117, endPoint y: 241, distance: 77.7
click at [117, 241] on td "TX SW 30ml (300mg) Tincture High Dose FSO TX Georgia Smallz (Indica) Batch ID 2…" at bounding box center [306, 250] width 460 height 74
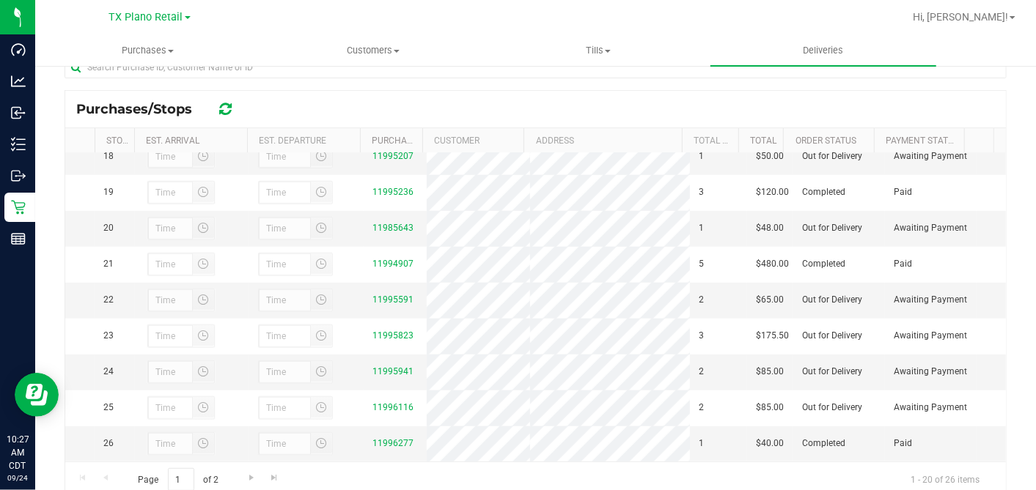
scroll to position [733, 0]
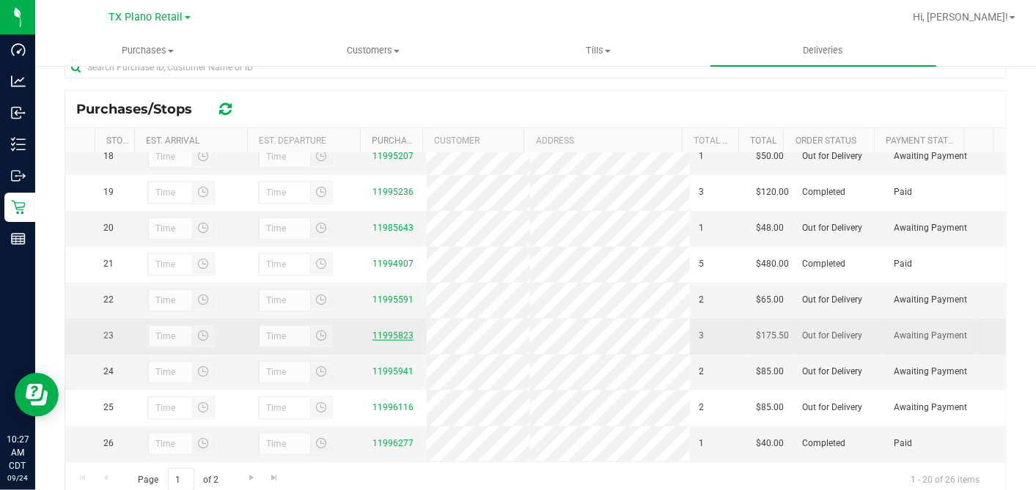
click at [388, 331] on link "11995823" at bounding box center [392, 336] width 41 height 10
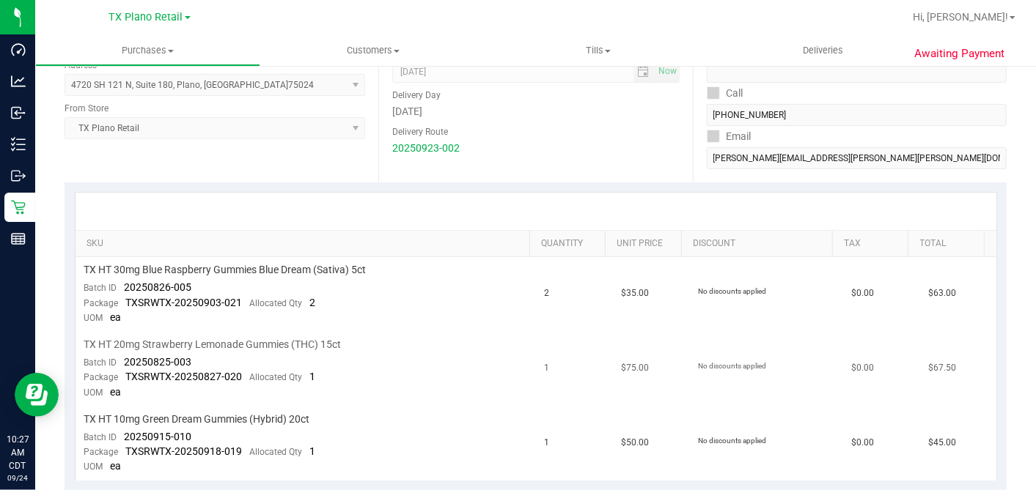
scroll to position [326, 0]
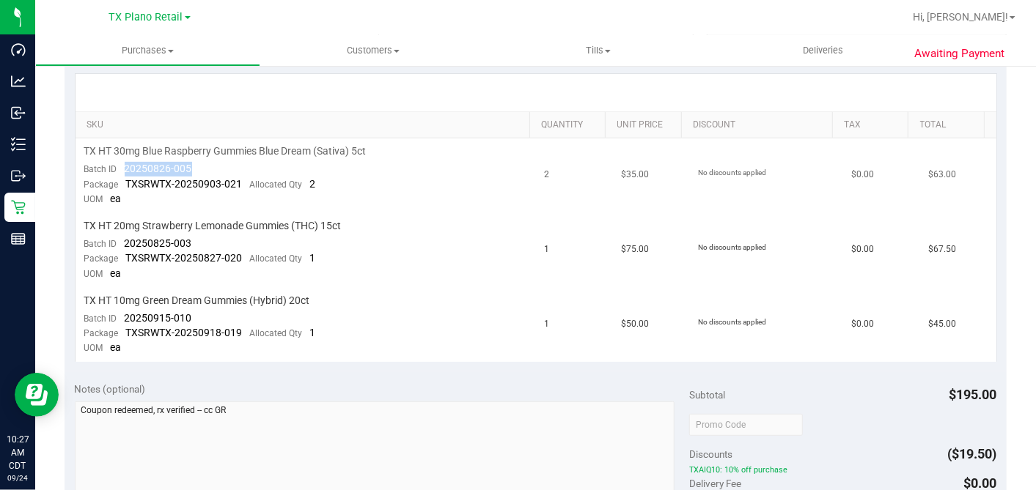
drag, startPoint x: 209, startPoint y: 163, endPoint x: 122, endPoint y: 166, distance: 86.6
click at [122, 166] on td "TX HT 30mg Blue Raspberry Gummies Blue Dream (Sativa) 5ct Batch ID 20250826-005…" at bounding box center [306, 176] width 460 height 75
drag, startPoint x: 218, startPoint y: 242, endPoint x: 123, endPoint y: 246, distance: 94.7
click at [123, 246] on td "TX HT 20mg Strawberry Lemonade Gummies (THC) 15ct Batch ID 20250825-003 Package…" at bounding box center [306, 250] width 460 height 75
drag, startPoint x: 158, startPoint y: 318, endPoint x: 492, endPoint y: 370, distance: 337.6
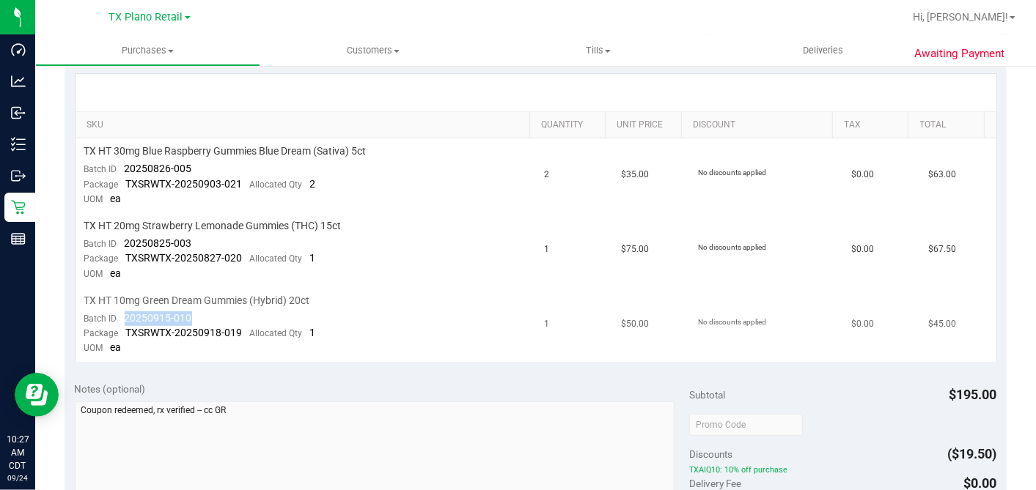
click at [115, 318] on td "TX HT 10mg Green Dream Gummies (Hybrid) 20ct Batch ID 20250915-010 Package TXSR…" at bounding box center [306, 325] width 460 height 74
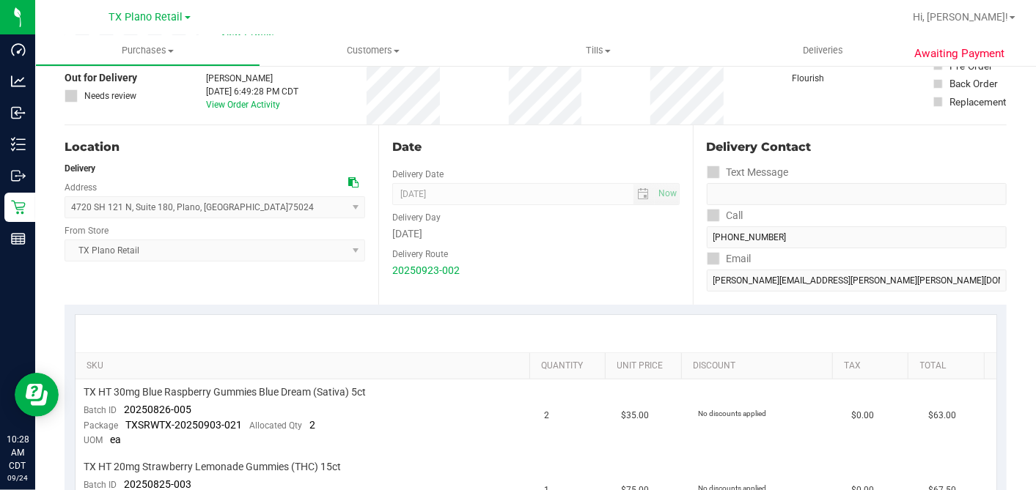
scroll to position [0, 0]
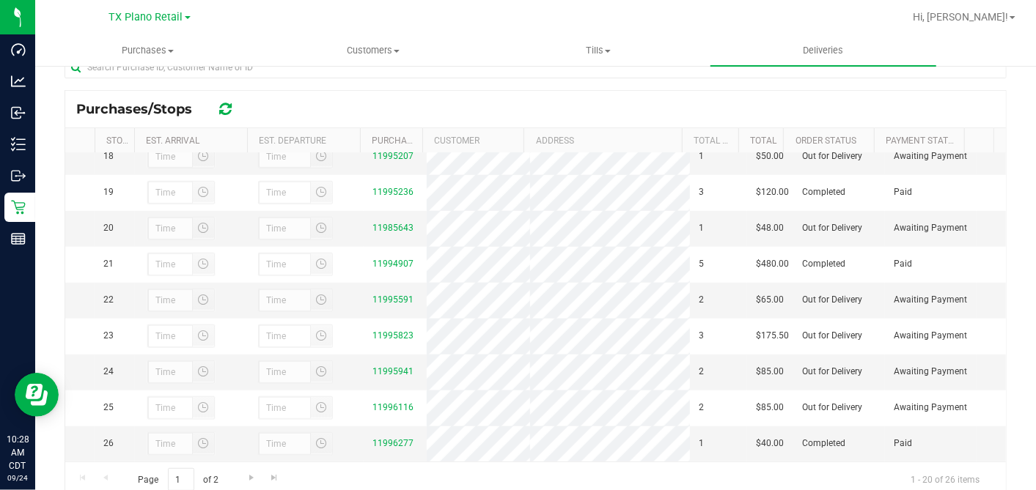
scroll to position [733, 0]
click at [391, 367] on link "11995941" at bounding box center [392, 372] width 41 height 10
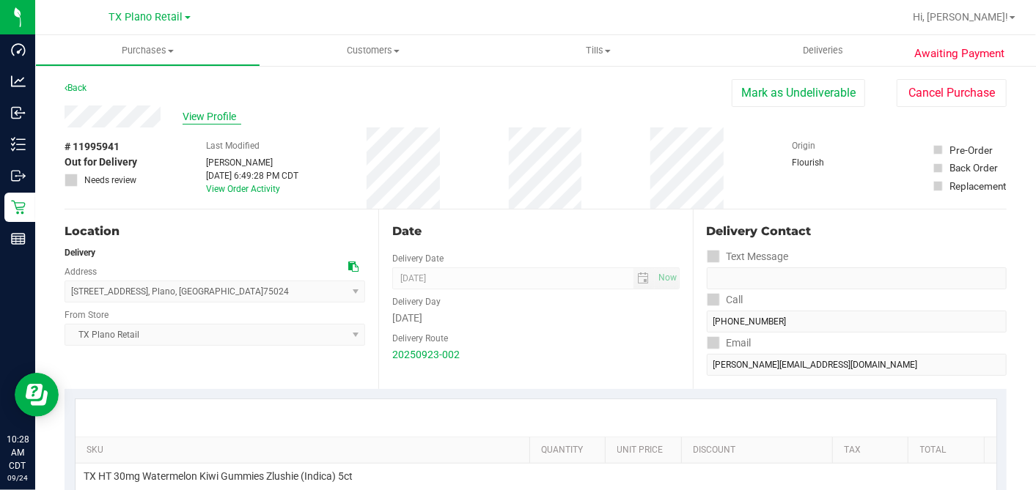
click at [224, 123] on span "View Profile" at bounding box center [212, 116] width 59 height 15
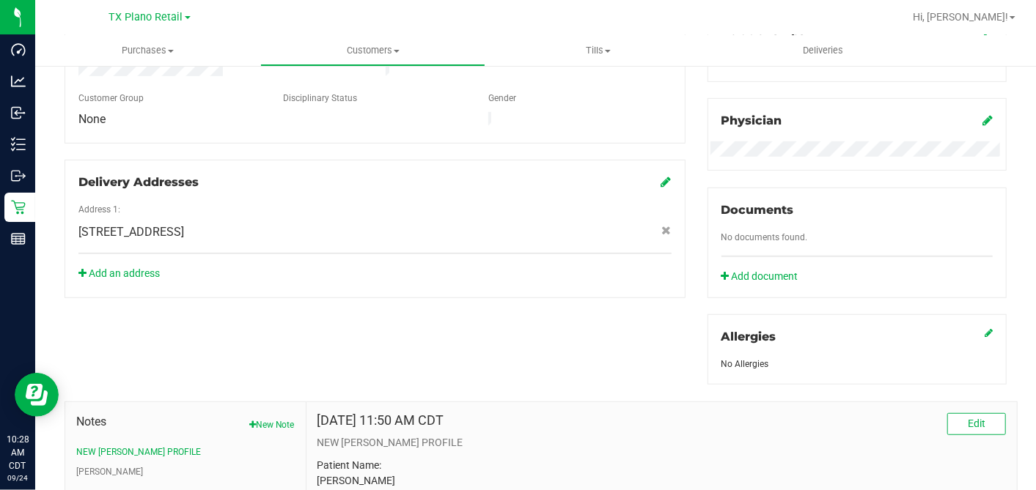
scroll to position [606, 0]
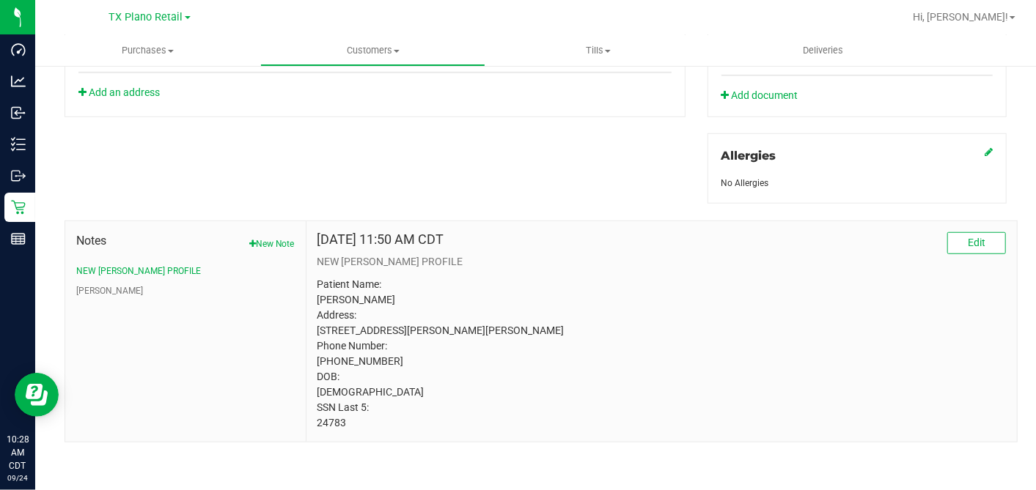
click at [328, 429] on p "Patient Name: Syed Akhtar Address: 6008 millie way McKinney, TX, 75070 Phone Nu…" at bounding box center [661, 354] width 688 height 154
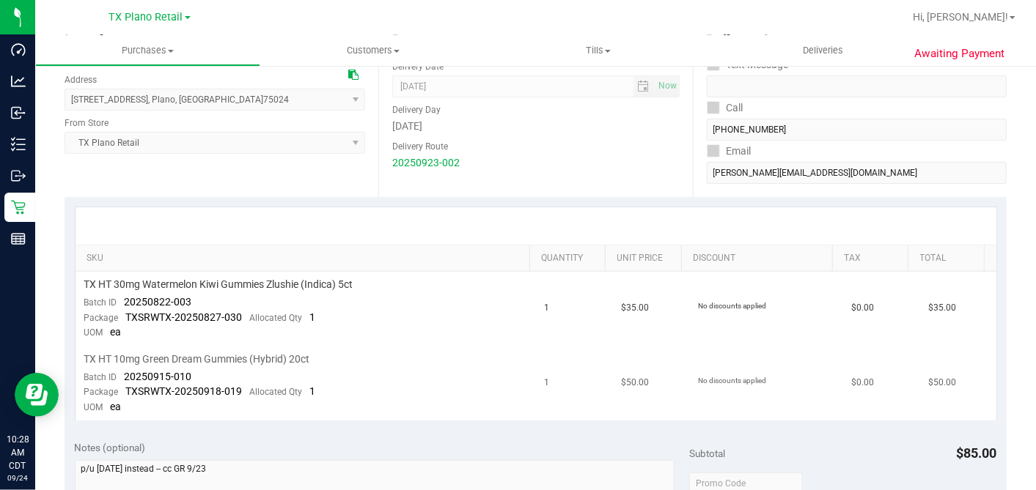
scroll to position [280, 0]
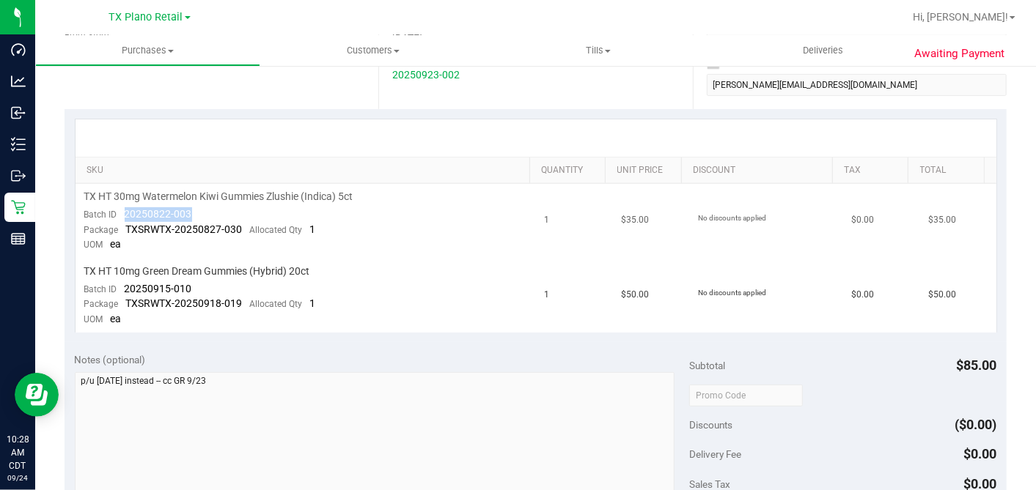
drag, startPoint x: 201, startPoint y: 213, endPoint x: 124, endPoint y: 210, distance: 77.0
click at [124, 210] on td "TX HT 30mg Watermelon Kiwi Gummies Zlushie (Indica) 5ct Batch ID 20250822-003 P…" at bounding box center [306, 221] width 460 height 75
drag, startPoint x: 194, startPoint y: 287, endPoint x: 205, endPoint y: 300, distance: 17.7
click at [122, 287] on td "TX HT 10mg Green Dream Gummies (Hybrid) 20ct Batch ID 20250915-010 Package TXSR…" at bounding box center [306, 296] width 460 height 74
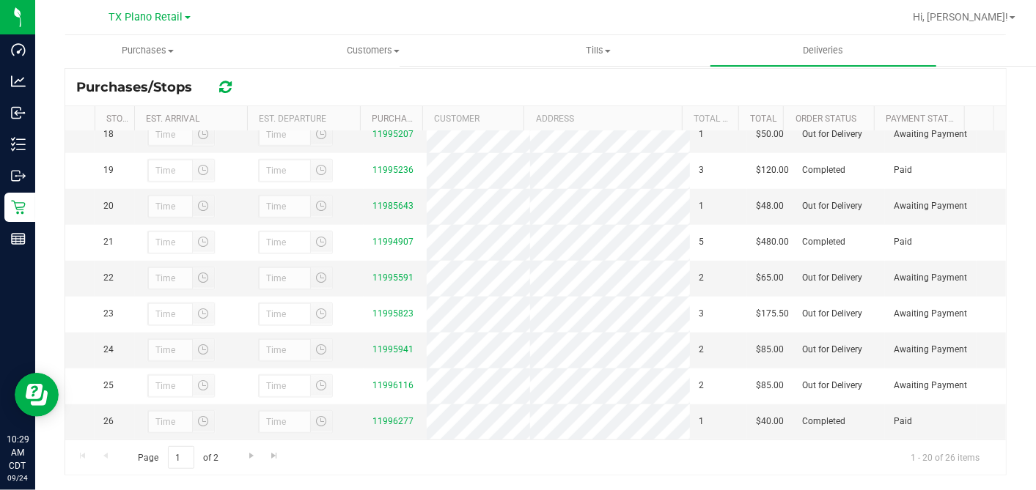
scroll to position [279, 0]
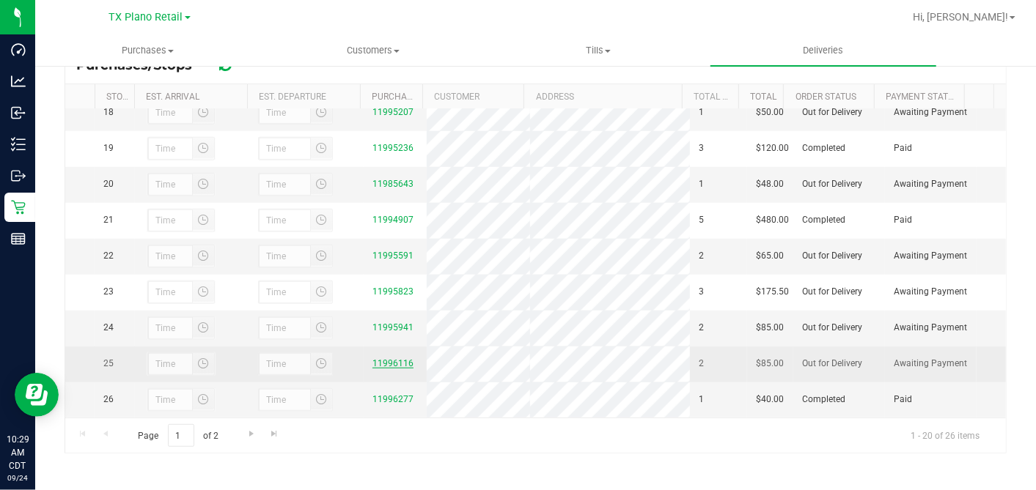
click at [372, 364] on link "11996116" at bounding box center [392, 364] width 41 height 10
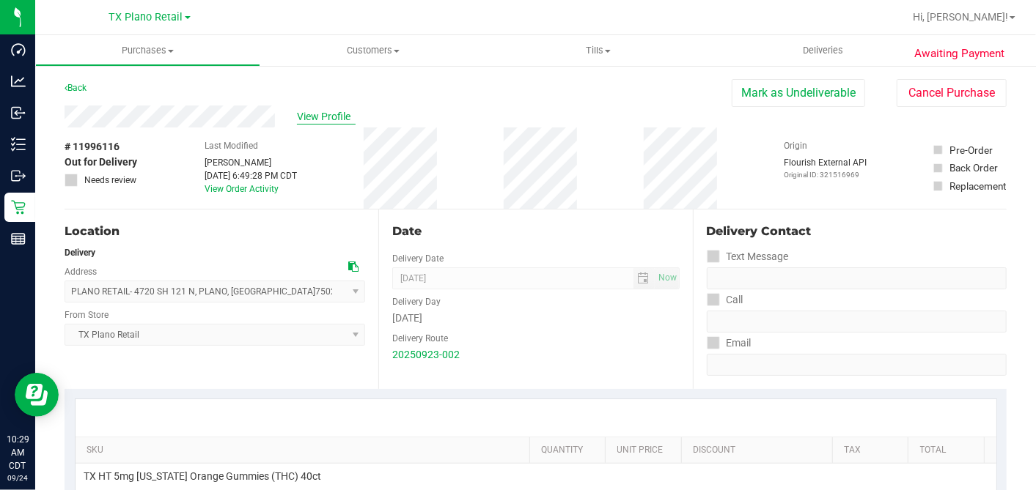
click at [304, 113] on span "View Profile" at bounding box center [326, 116] width 59 height 15
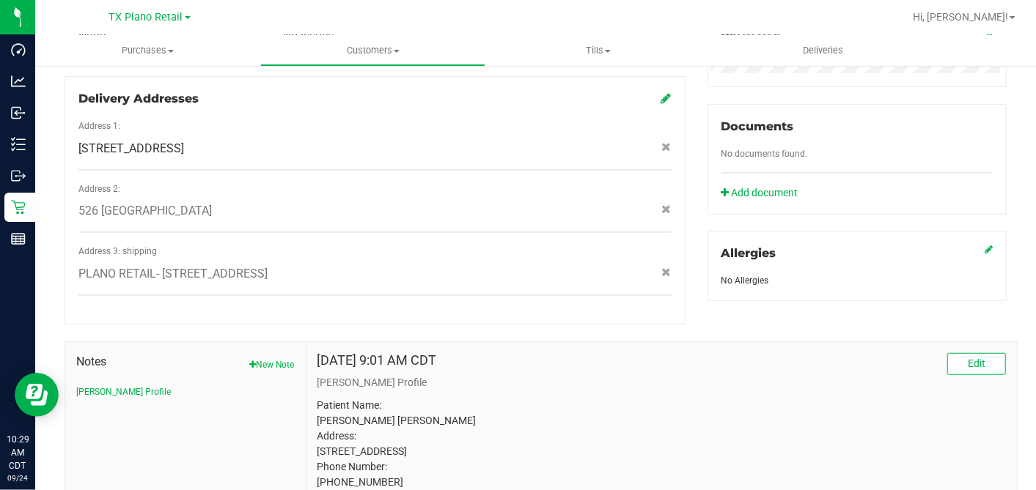
scroll to position [620, 0]
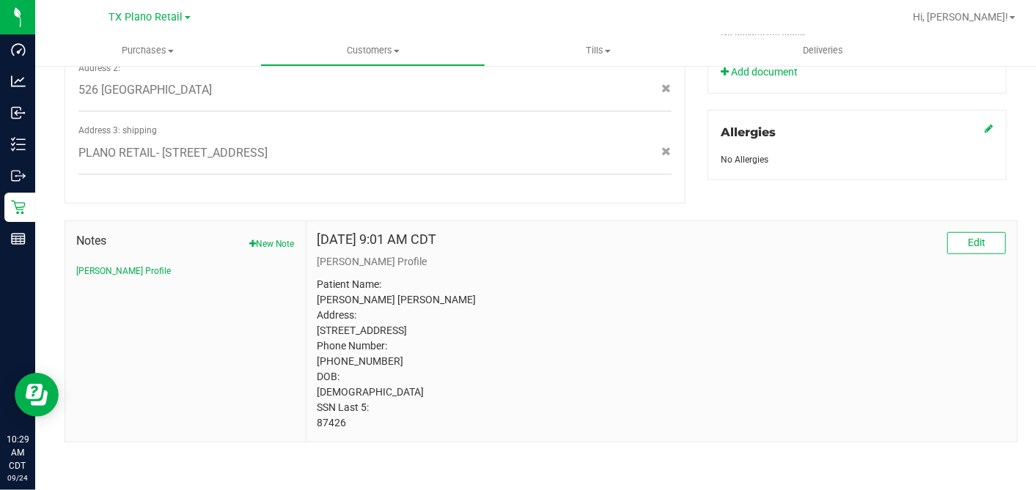
click at [321, 423] on p "Patient Name: Connor JOSEPH Martin-Jesudowich Address: 526 buckingham ct Coppel…" at bounding box center [661, 354] width 688 height 154
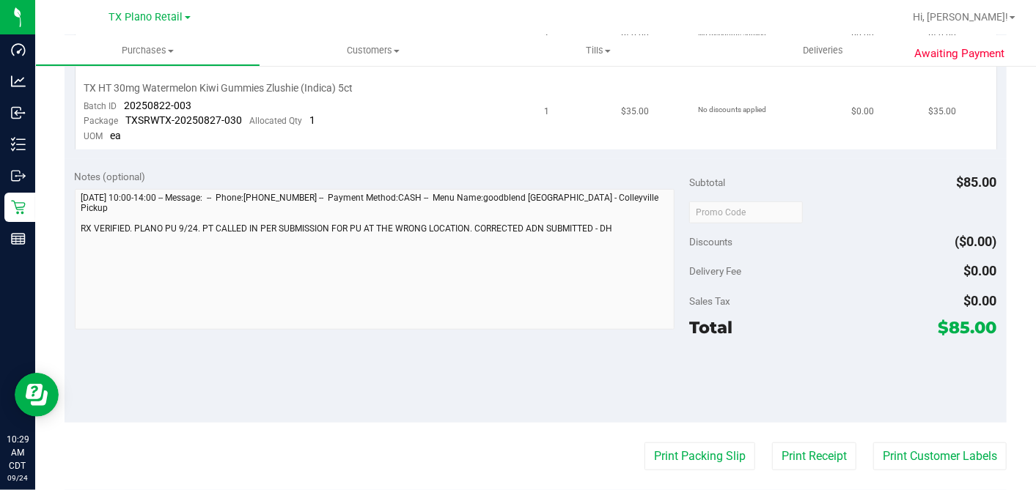
scroll to position [293, 0]
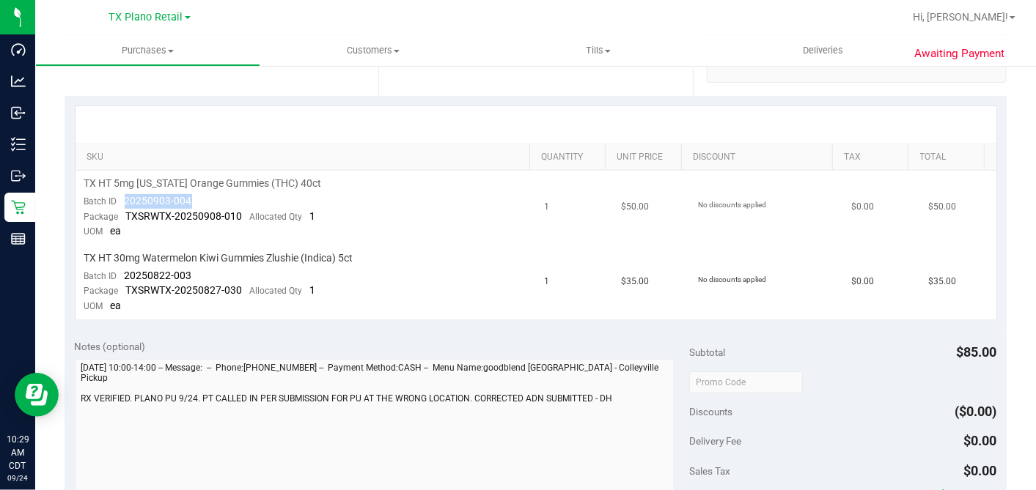
drag, startPoint x: 192, startPoint y: 200, endPoint x: 125, endPoint y: 205, distance: 67.6
click at [125, 205] on td "TX HT 5mg Texas Orange Gummies (THC) 40ct Batch ID 20250903-004 Package TXSRWTX…" at bounding box center [306, 208] width 460 height 75
drag, startPoint x: 192, startPoint y: 272, endPoint x: 123, endPoint y: 277, distance: 69.1
click at [123, 277] on td "TX HT 30mg Watermelon Kiwi Gummies Zlushie (Indica) 5ct Batch ID 20250822-003 P…" at bounding box center [306, 283] width 460 height 74
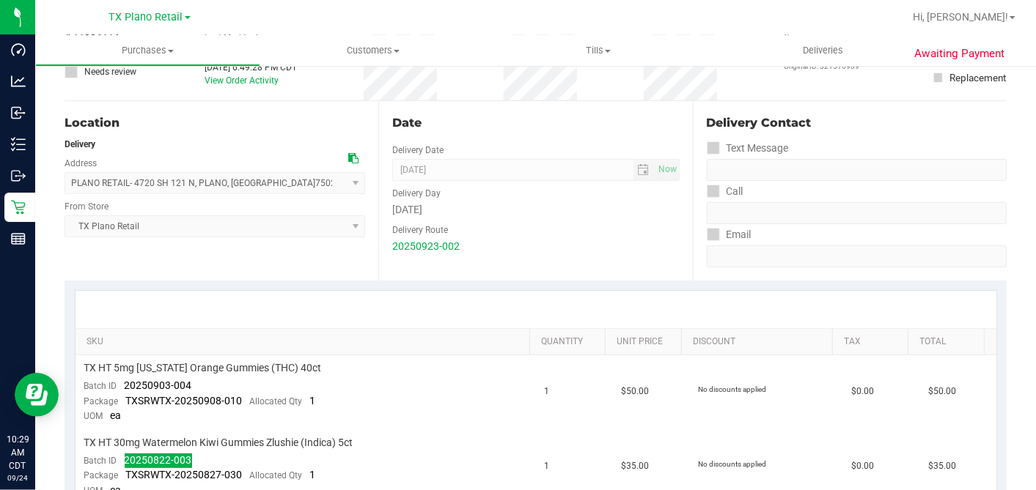
scroll to position [0, 0]
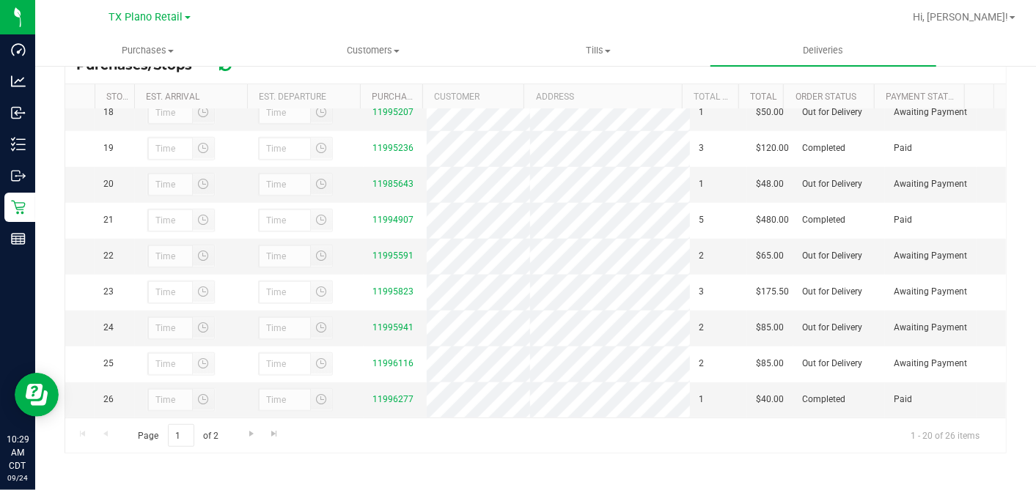
scroll to position [733, 0]
click at [389, 395] on link "11996277" at bounding box center [392, 399] width 41 height 10
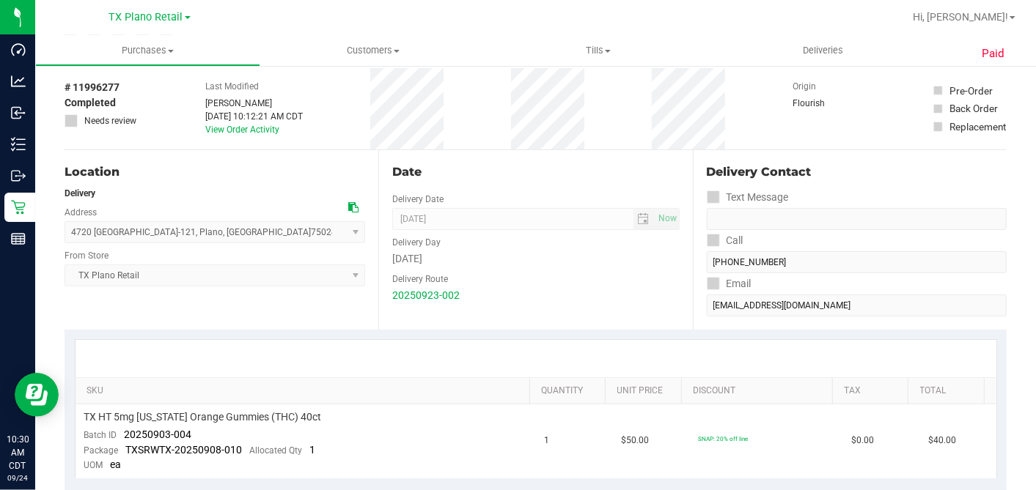
scroll to position [326, 0]
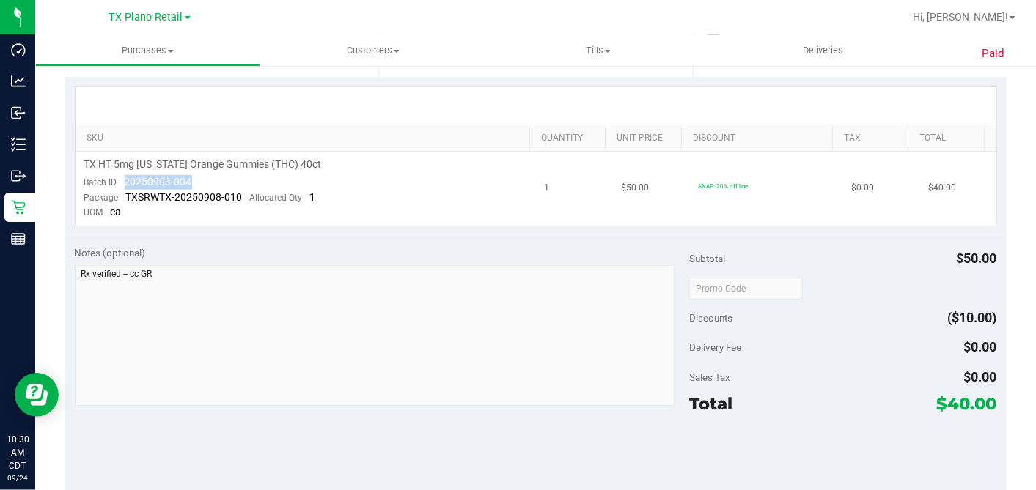
drag, startPoint x: 170, startPoint y: 176, endPoint x: 123, endPoint y: 177, distance: 46.9
click at [123, 177] on td "TX HT 5mg Texas Orange Gummies (THC) 40ct Batch ID 20250903-004 Package TXSRWTX…" at bounding box center [306, 189] width 460 height 74
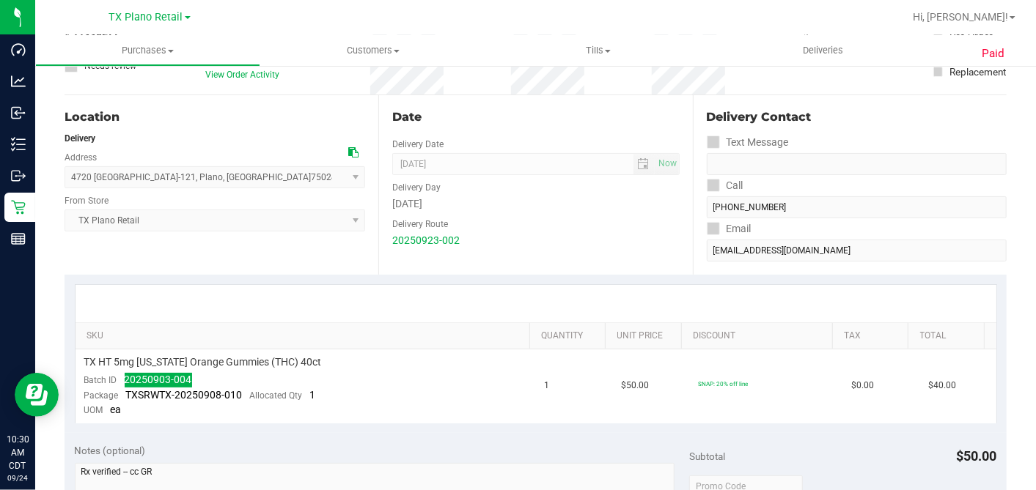
scroll to position [0, 0]
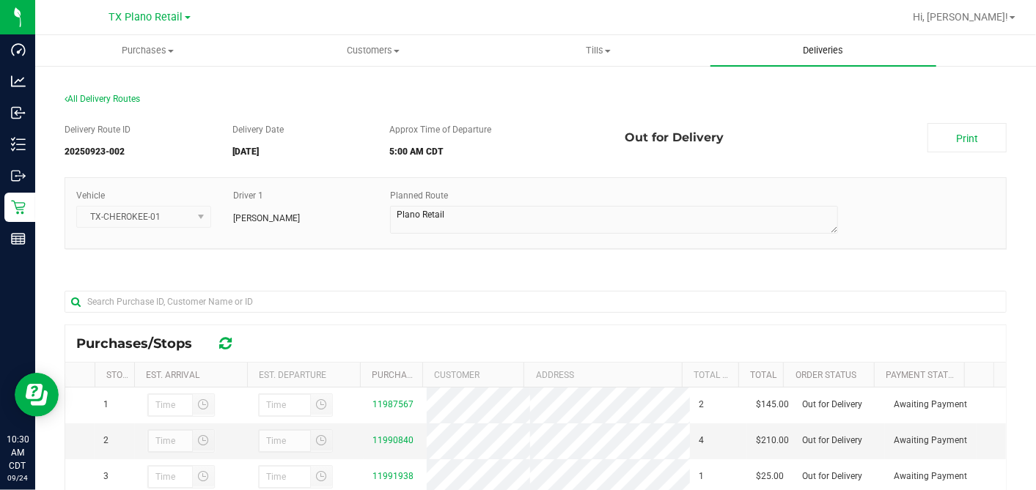
click at [812, 50] on span "Deliveries" at bounding box center [823, 50] width 80 height 13
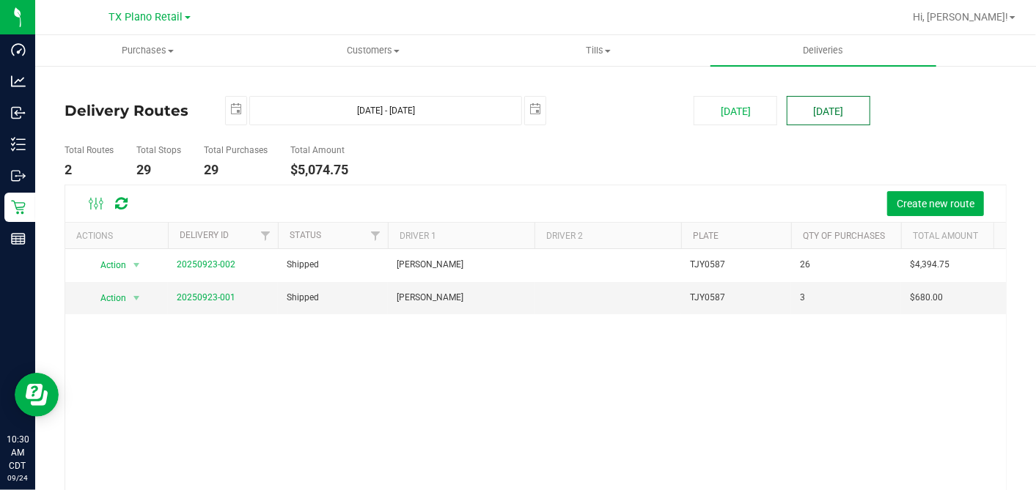
click at [809, 111] on button "[DATE]" at bounding box center [829, 110] width 84 height 29
type input "Sep 25, 2025 - Sep 25, 2025"
type input "2025-09-25"
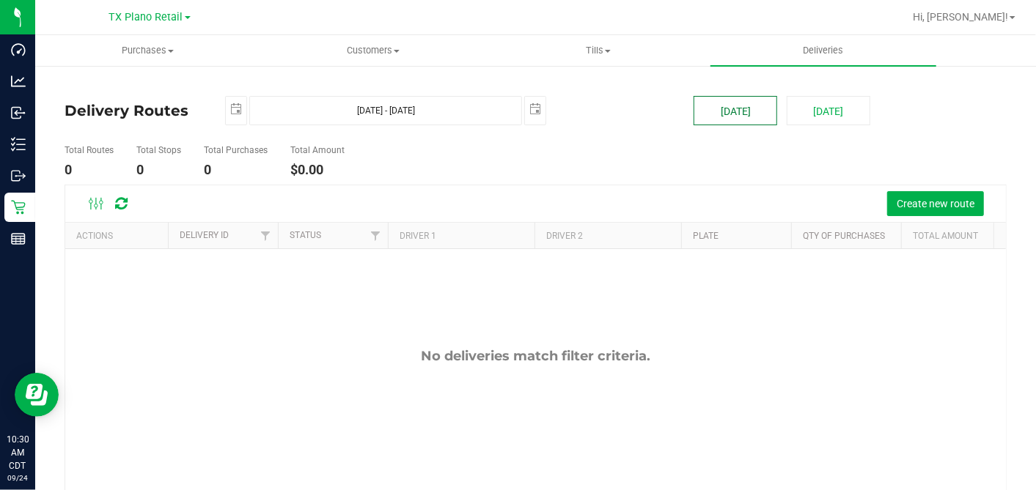
click at [708, 106] on button "[DATE]" at bounding box center [736, 110] width 84 height 29
type input "Sep 24, 2025 - Sep 24, 2025"
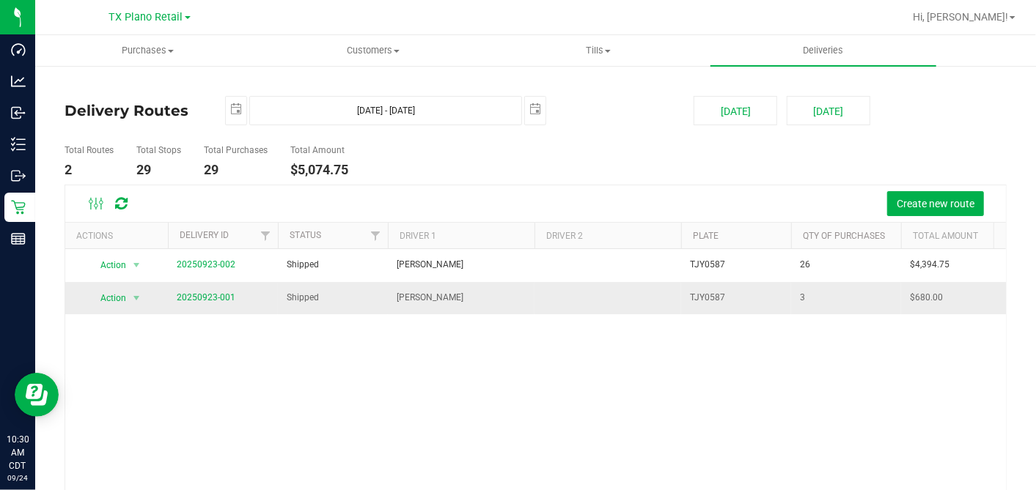
click at [209, 304] on td "20250923-001" at bounding box center [223, 298] width 110 height 32
click at [208, 300] on link "20250923-001" at bounding box center [206, 298] width 59 height 10
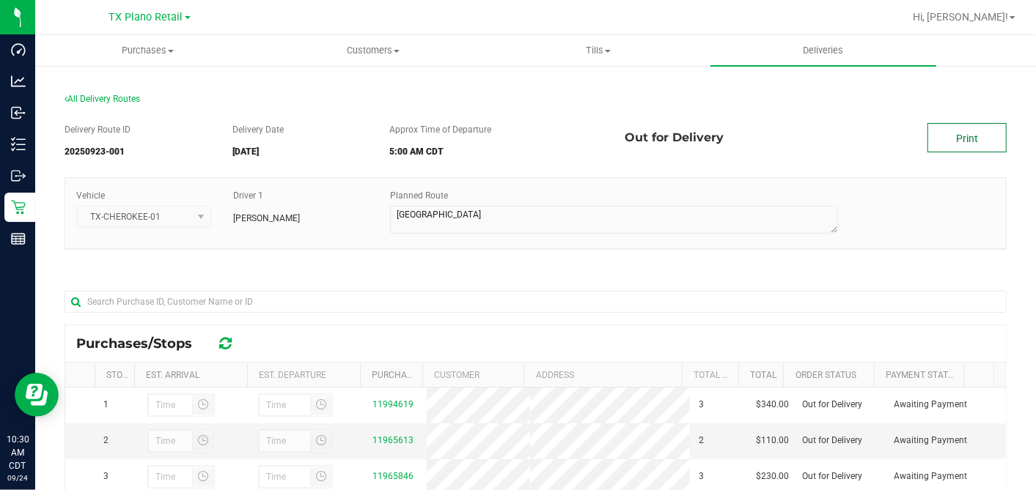
click at [941, 129] on link "Print" at bounding box center [966, 137] width 79 height 29
click at [807, 45] on span "Deliveries" at bounding box center [823, 50] width 80 height 13
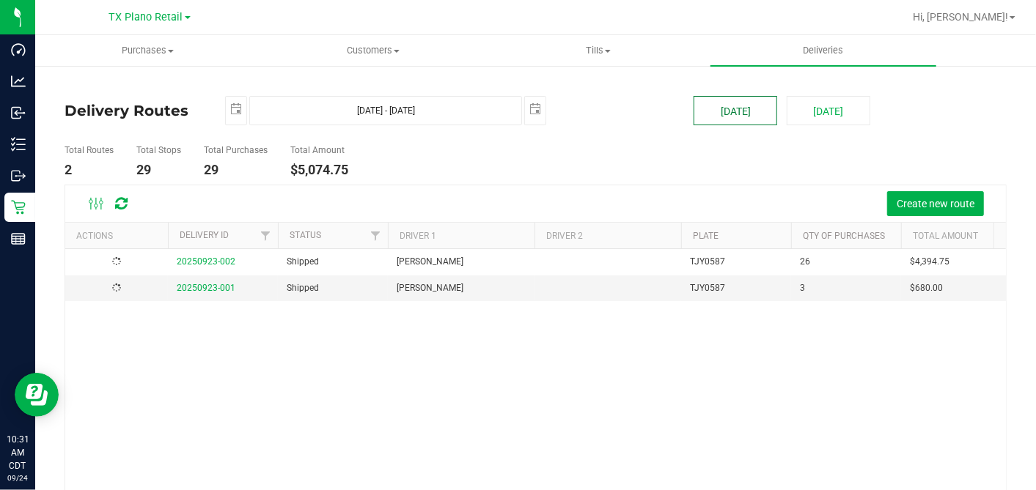
click at [701, 116] on button "[DATE]" at bounding box center [736, 110] width 84 height 29
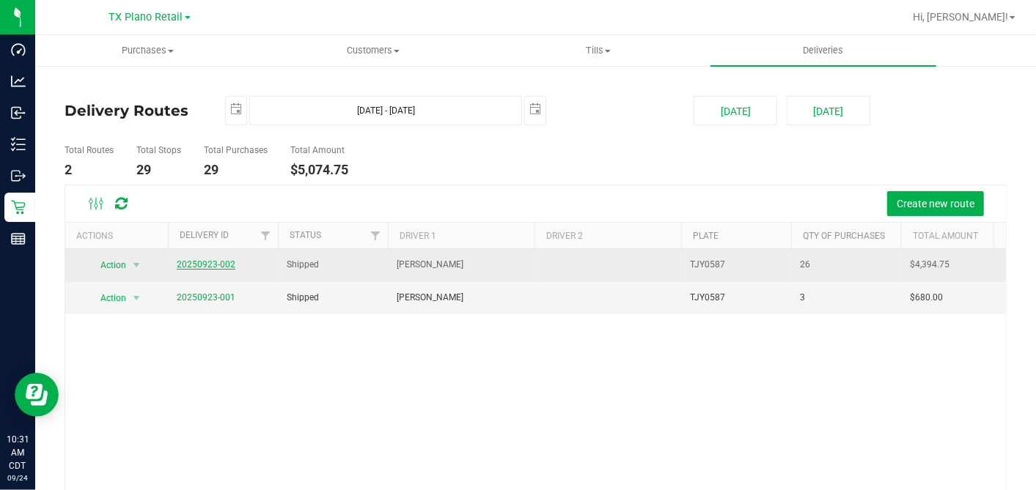
click at [220, 264] on link "20250923-002" at bounding box center [206, 265] width 59 height 10
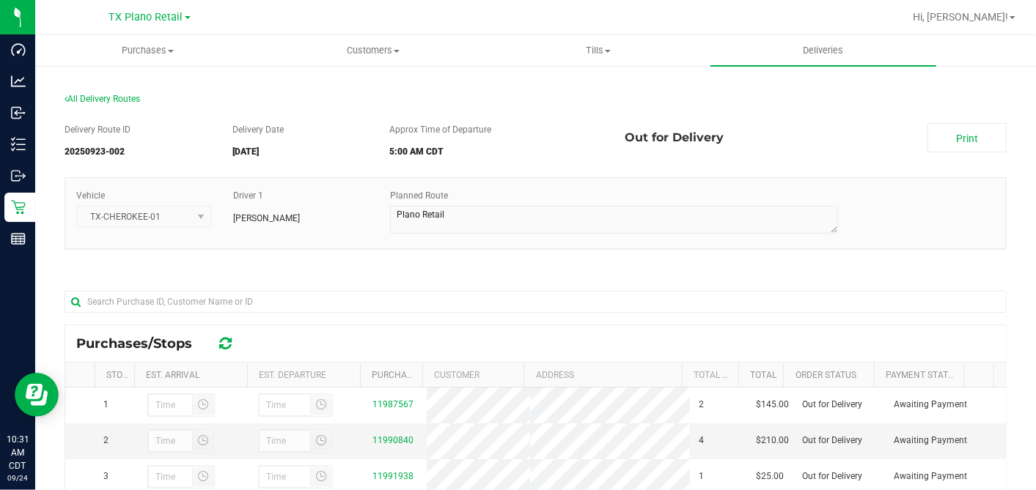
scroll to position [279, 0]
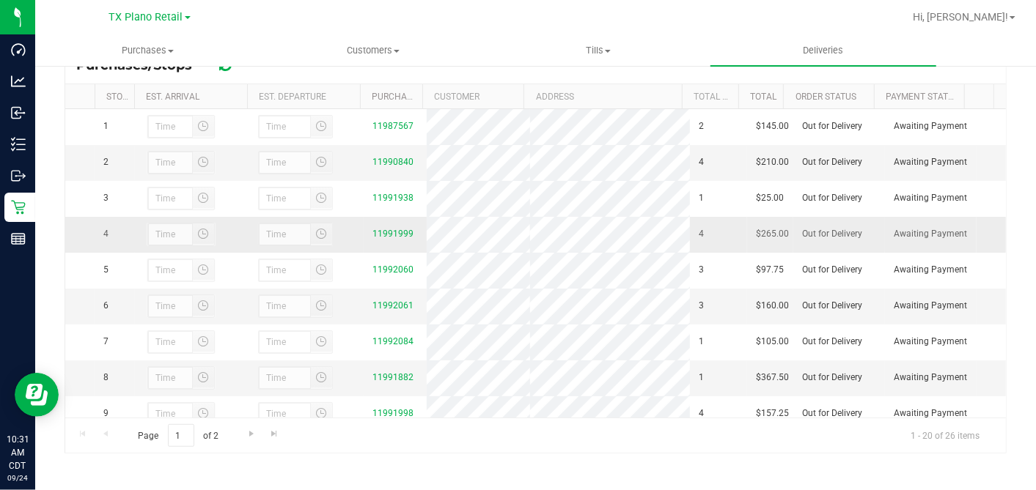
click at [756, 241] on span "$265.00" at bounding box center [772, 234] width 33 height 14
click at [396, 239] on link "11991999" at bounding box center [392, 234] width 41 height 10
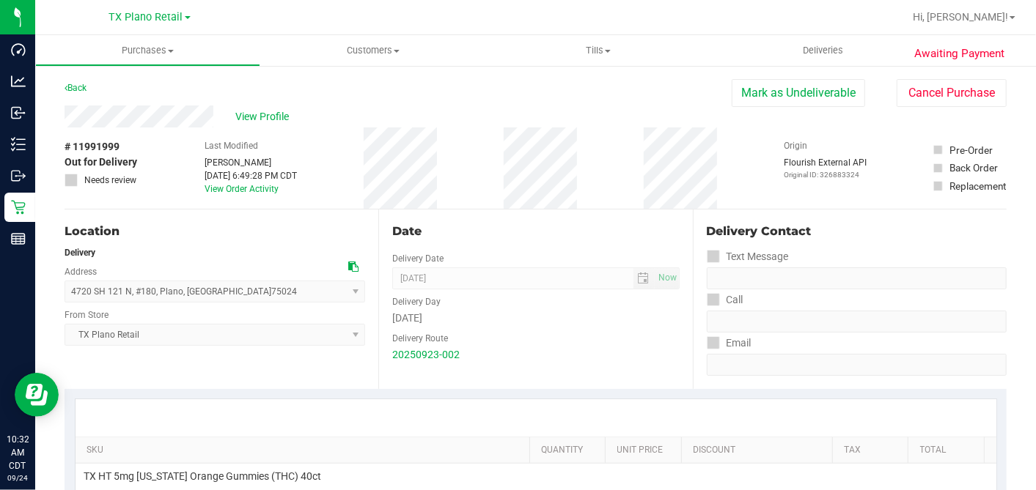
click at [109, 145] on span "# 11991999" at bounding box center [92, 146] width 55 height 15
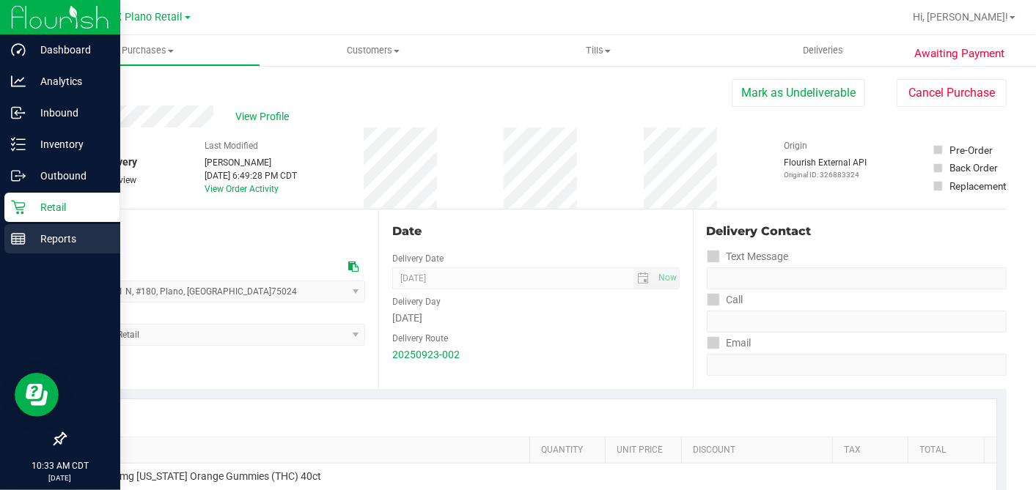
click at [15, 234] on rect at bounding box center [18, 239] width 13 height 10
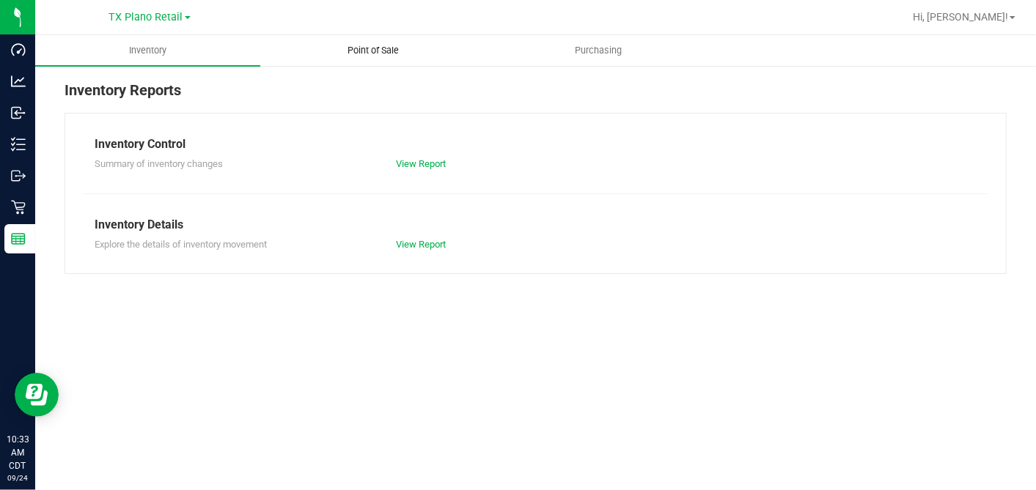
click at [379, 52] on span "Point of Sale" at bounding box center [373, 50] width 91 height 13
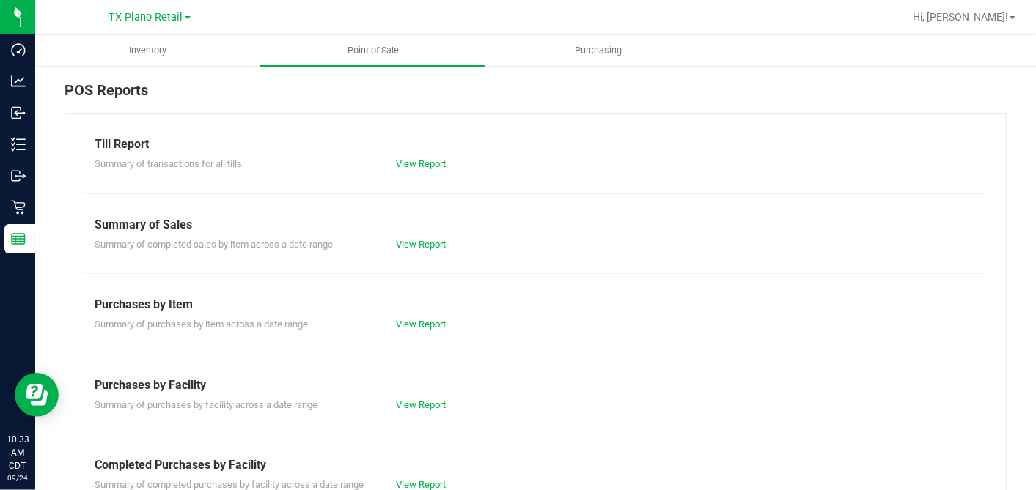
click at [422, 158] on link "View Report" at bounding box center [421, 163] width 50 height 11
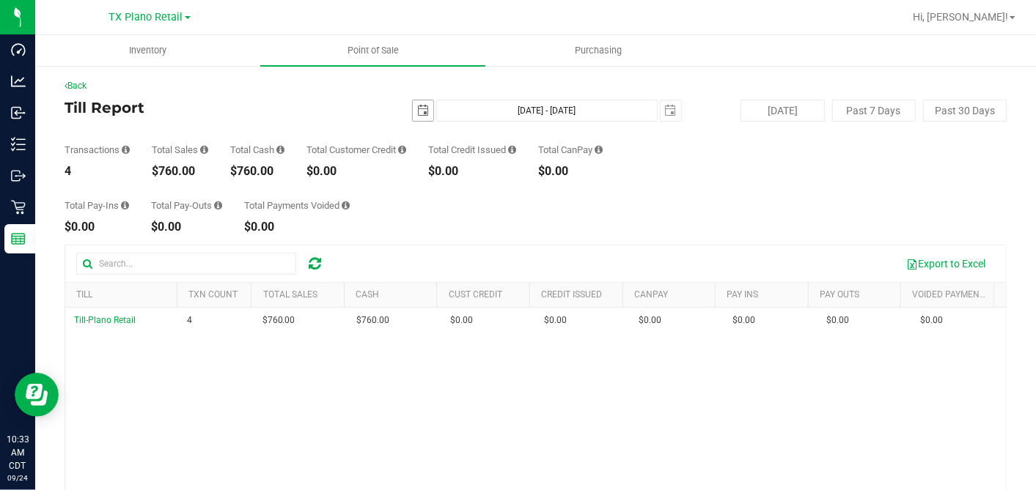
click at [424, 113] on span "select" at bounding box center [423, 110] width 21 height 21
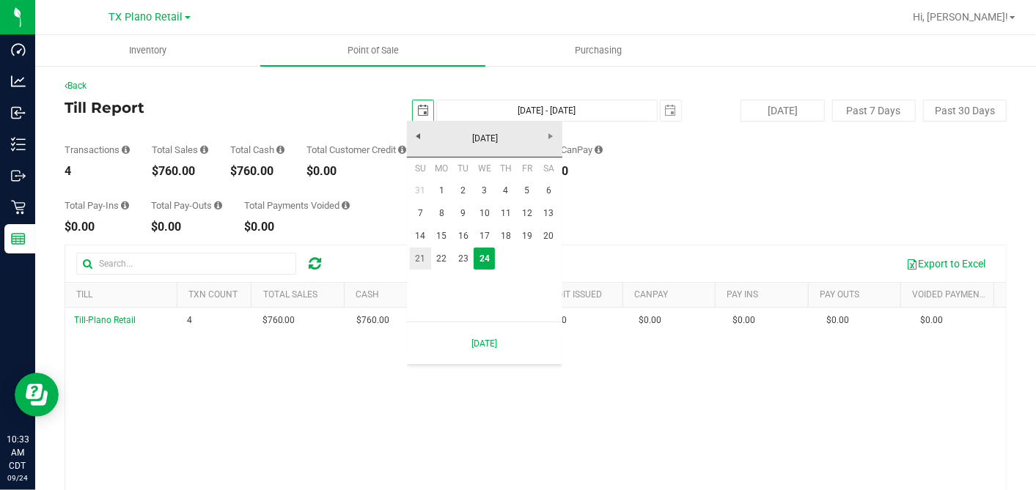
scroll to position [0, 36]
drag, startPoint x: 460, startPoint y: 254, endPoint x: 507, endPoint y: 240, distance: 48.7
click at [460, 254] on link "23" at bounding box center [462, 259] width 21 height 23
type input "2025-09-23"
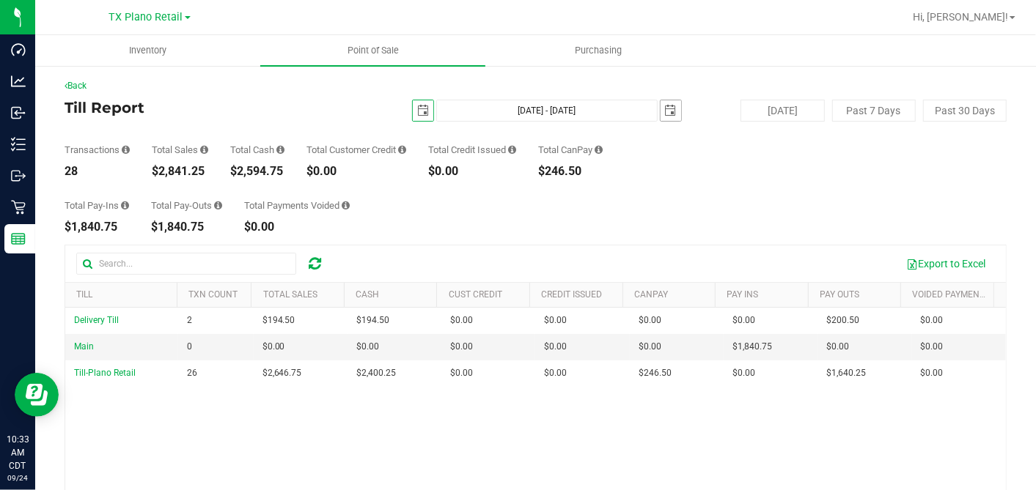
click at [671, 106] on span "select" at bounding box center [671, 110] width 21 height 21
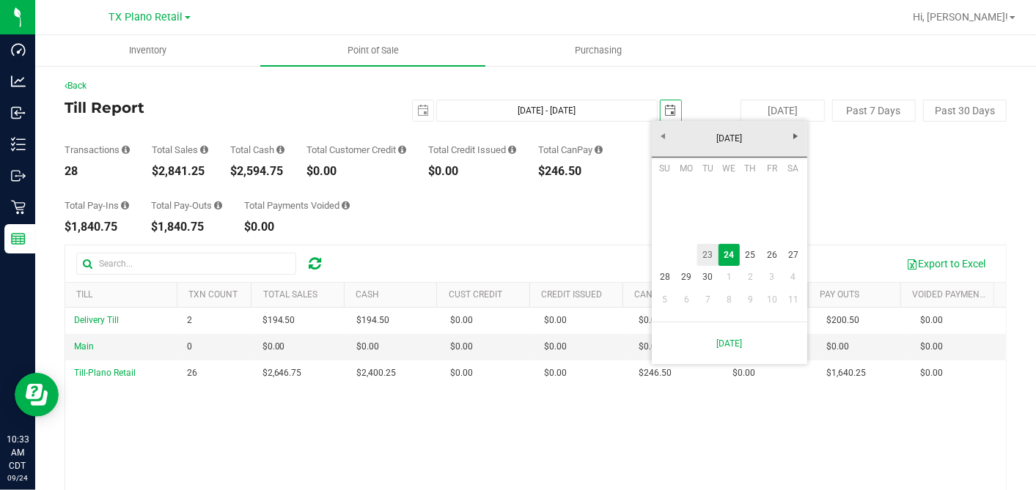
click at [708, 253] on link "23" at bounding box center [707, 255] width 21 height 23
type input "Sep 23, 2025 - Sep 23, 2025"
type input "2025-09-23"
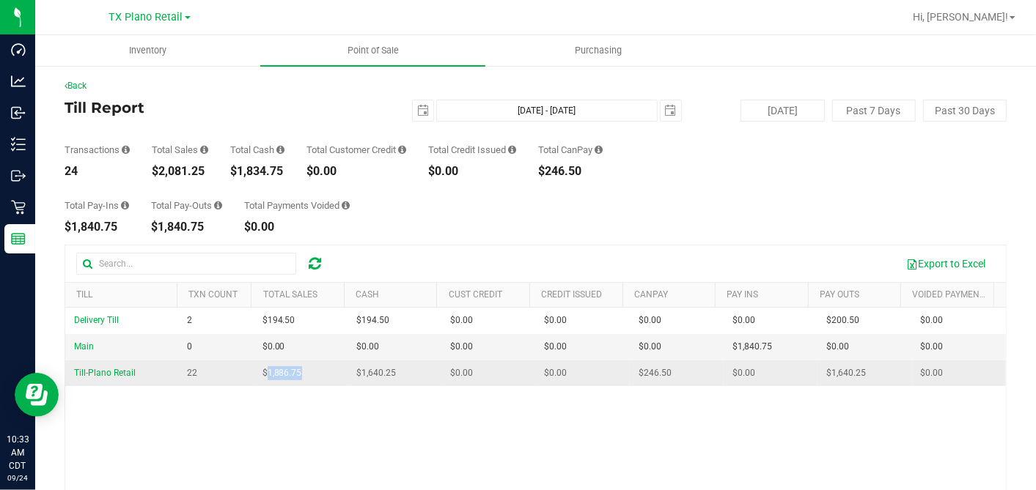
drag, startPoint x: 299, startPoint y: 375, endPoint x: 262, endPoint y: 375, distance: 37.4
click at [262, 375] on td "$1,886.75" at bounding box center [301, 374] width 94 height 26
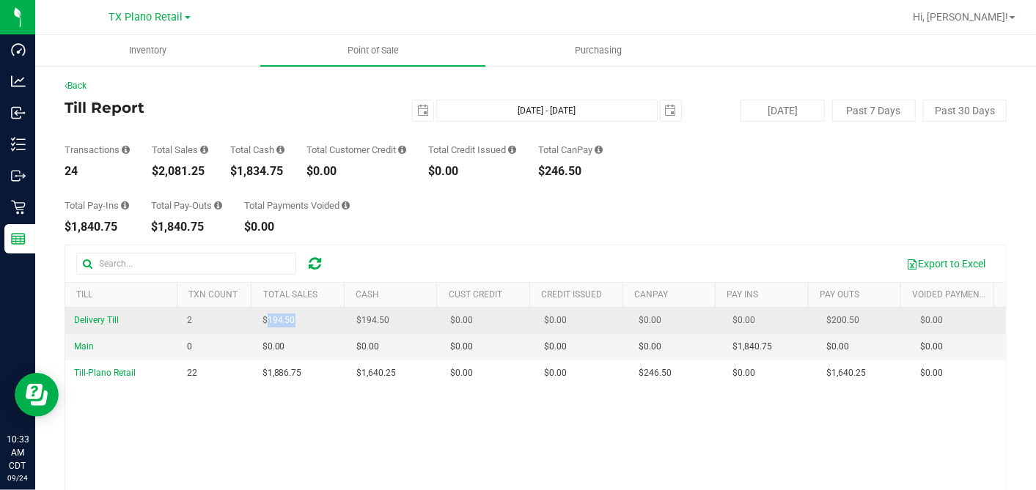
drag, startPoint x: 320, startPoint y: 320, endPoint x: 263, endPoint y: 322, distance: 57.2
click at [263, 322] on td "$194.50" at bounding box center [301, 321] width 94 height 26
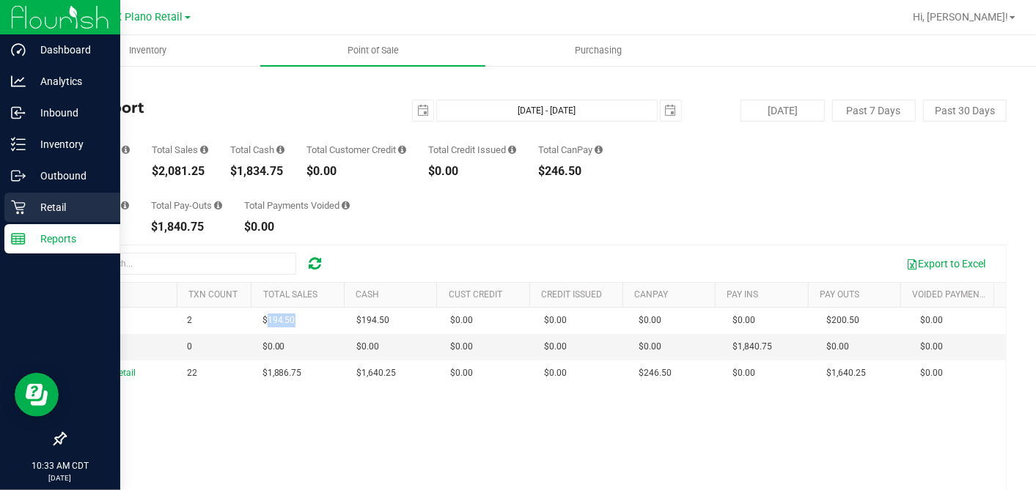
click at [23, 208] on icon at bounding box center [18, 207] width 15 height 15
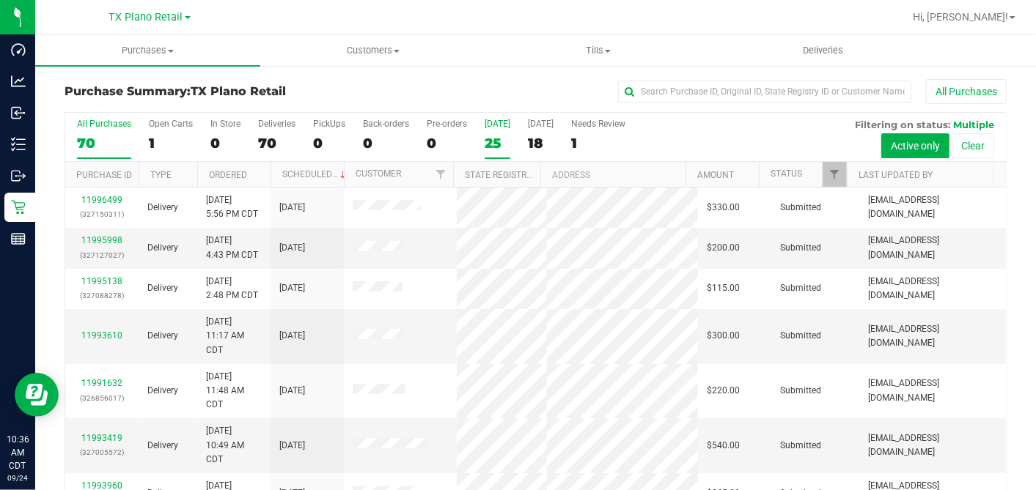
click at [491, 136] on div "25" at bounding box center [498, 143] width 26 height 17
click at [0, 0] on input "Today 25" at bounding box center [0, 0] width 0 height 0
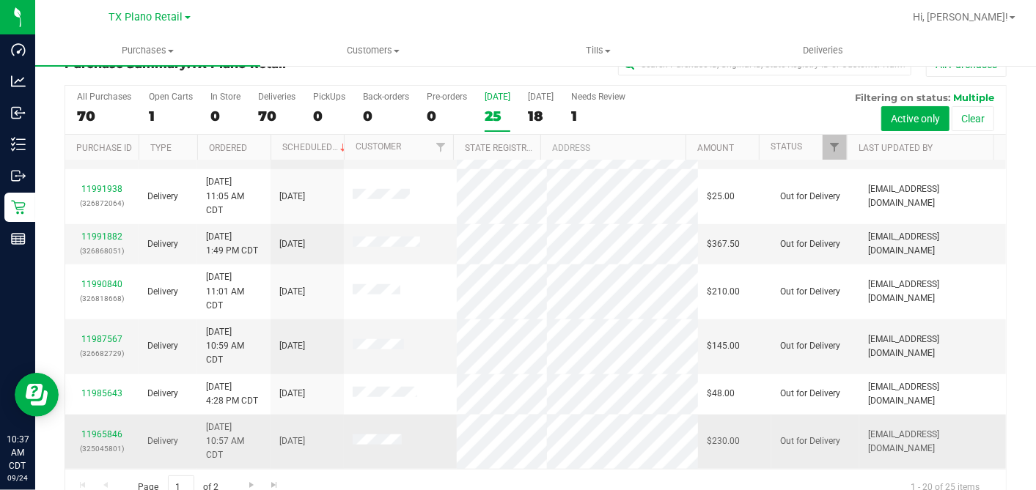
scroll to position [54, 0]
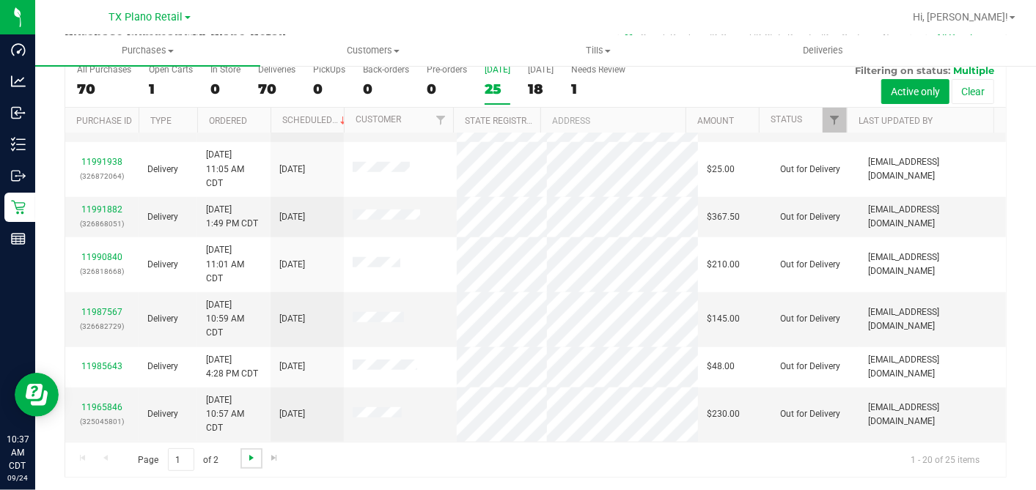
click at [248, 452] on span "Go to the next page" at bounding box center [252, 458] width 12 height 12
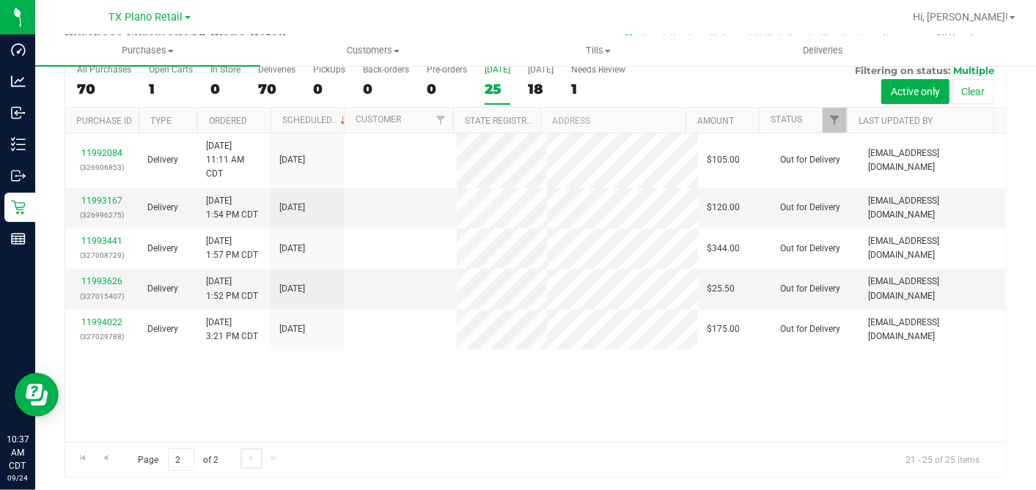
scroll to position [0, 0]
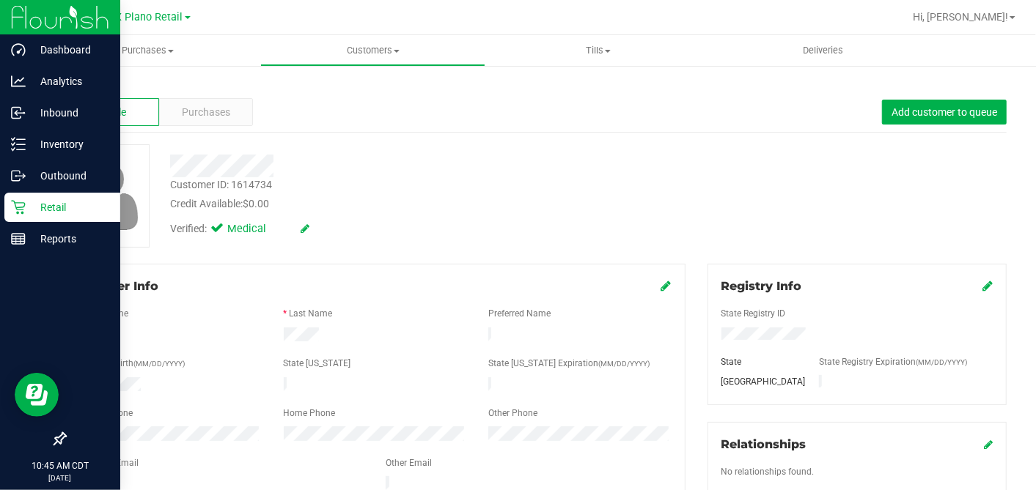
drag, startPoint x: 10, startPoint y: 211, endPoint x: 62, endPoint y: 220, distance: 52.8
click at [10, 213] on div "Retail" at bounding box center [62, 207] width 116 height 29
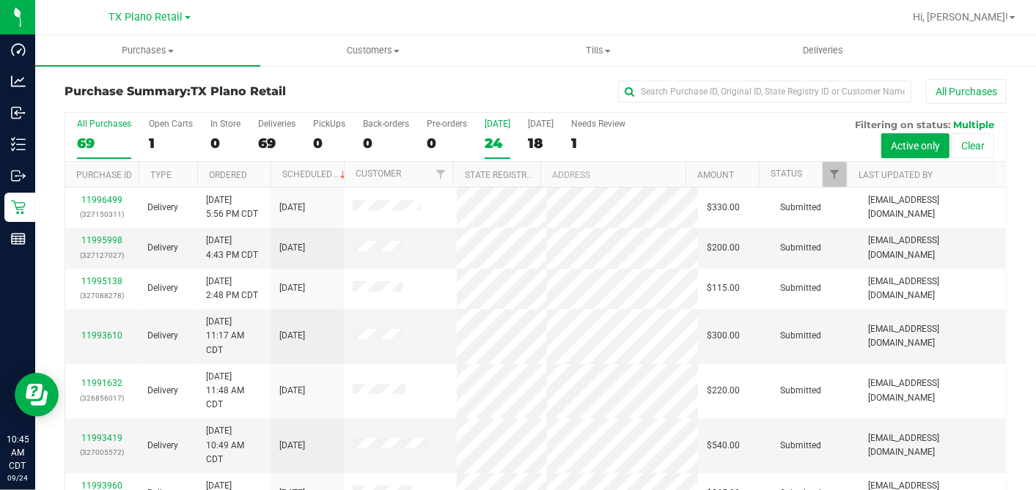
click at [494, 144] on div "24" at bounding box center [498, 143] width 26 height 17
click at [0, 0] on input "Today 24" at bounding box center [0, 0] width 0 height 0
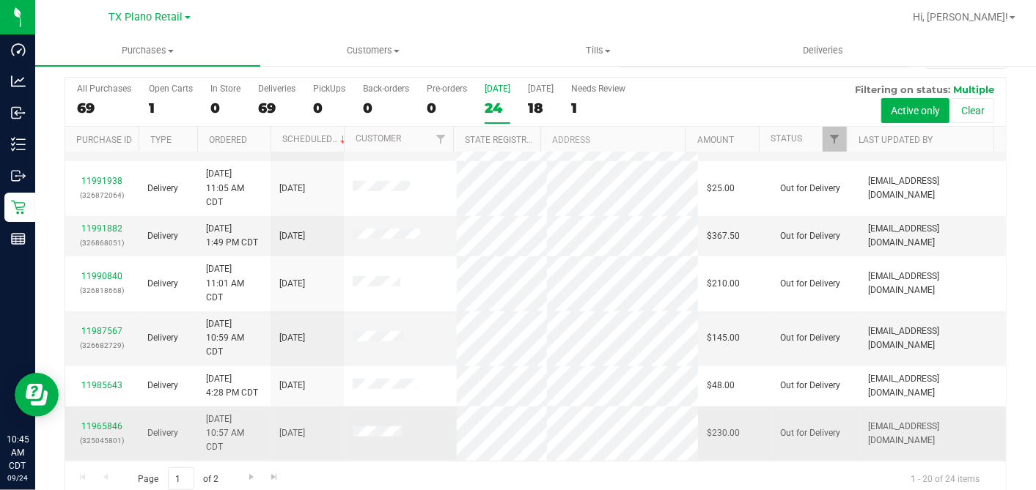
scroll to position [54, 0]
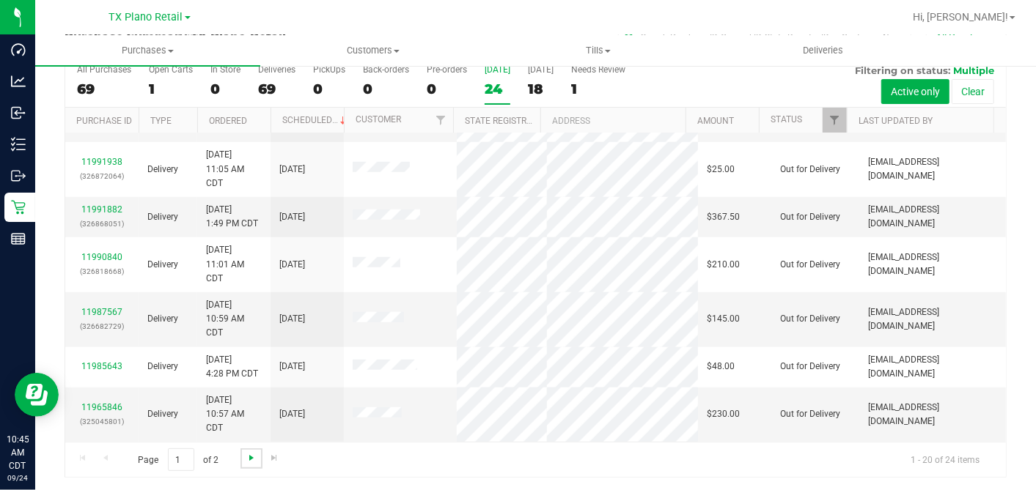
click at [251, 453] on span "Go to the next page" at bounding box center [252, 458] width 12 height 12
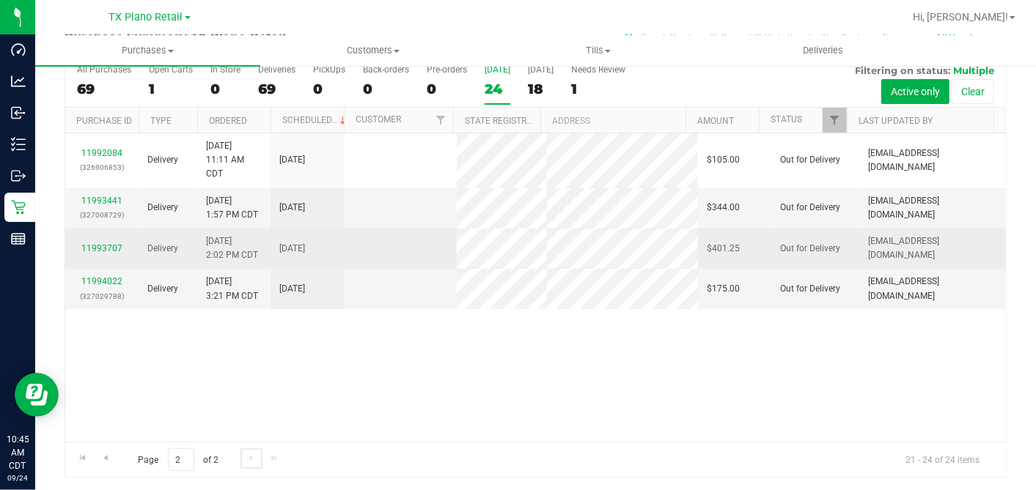
scroll to position [0, 0]
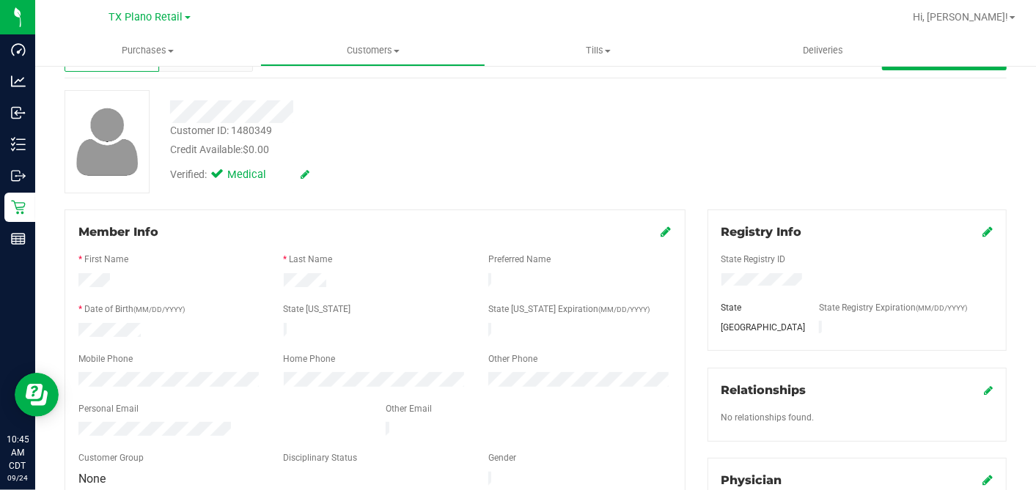
click at [124, 419] on div at bounding box center [374, 421] width 593 height 4
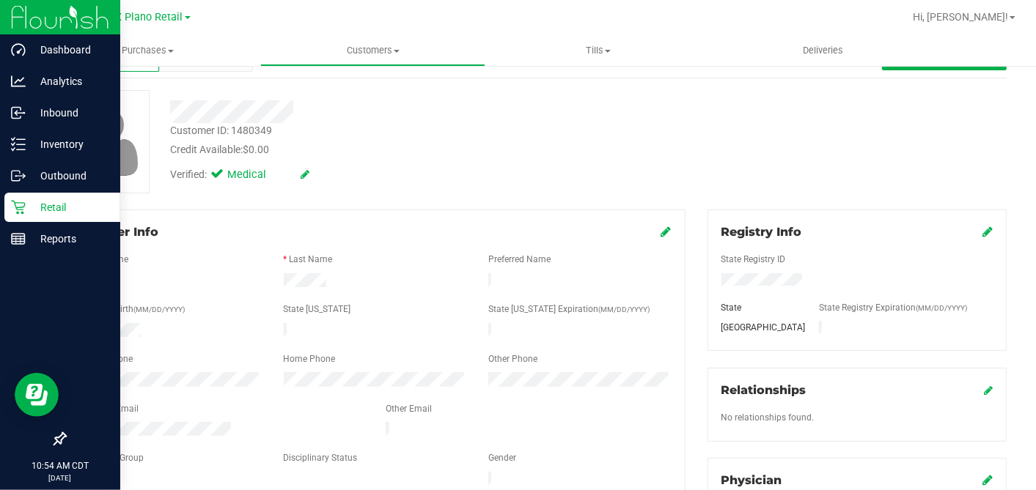
click at [27, 207] on p "Retail" at bounding box center [70, 208] width 88 height 18
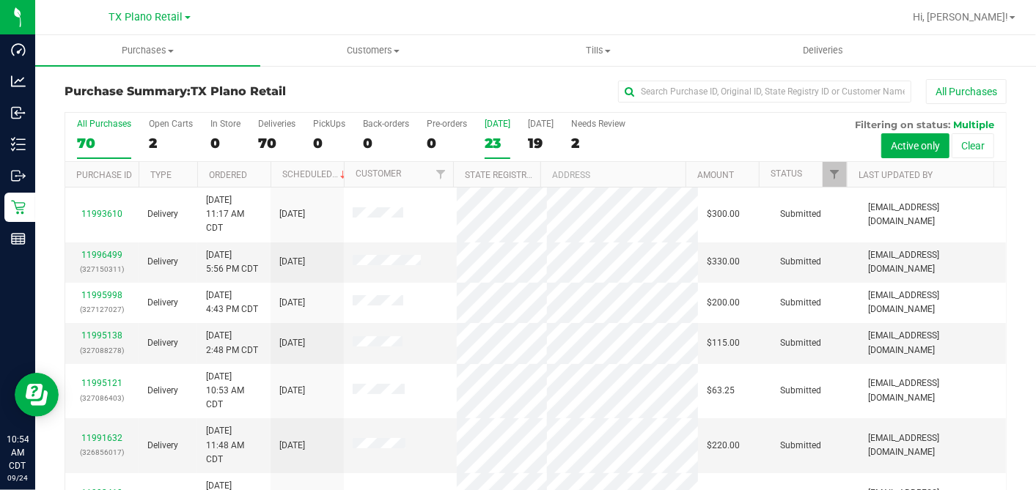
click at [490, 135] on div "23" at bounding box center [498, 143] width 26 height 17
click at [0, 0] on input "Today 23" at bounding box center [0, 0] width 0 height 0
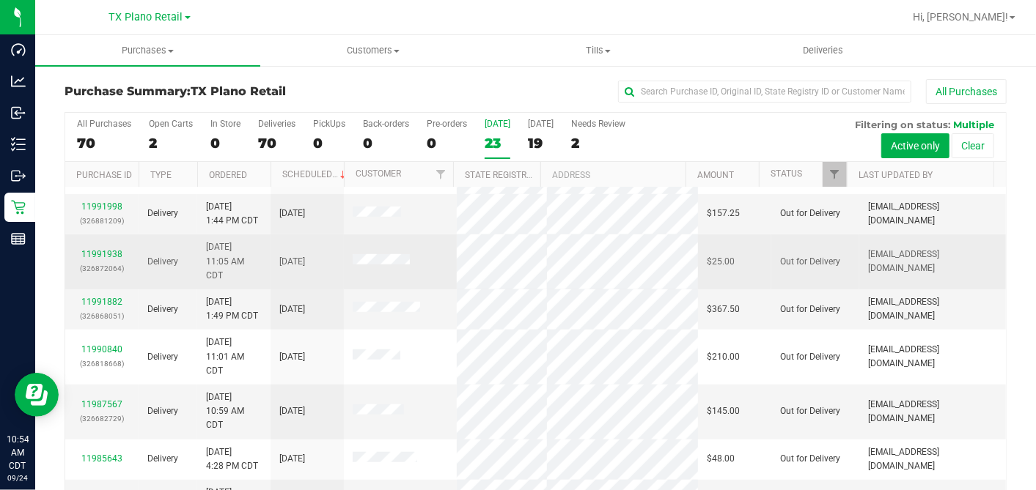
scroll to position [651, 0]
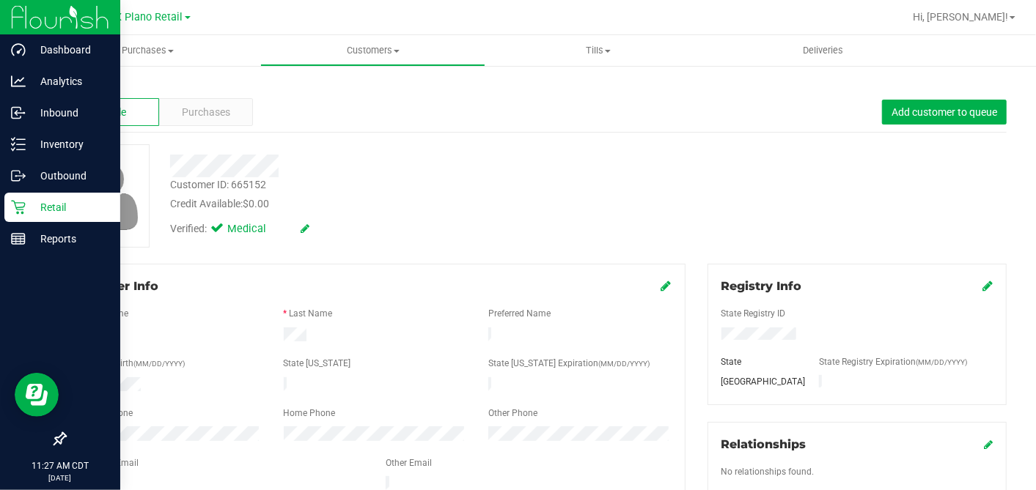
click at [21, 202] on icon at bounding box center [18, 208] width 14 height 14
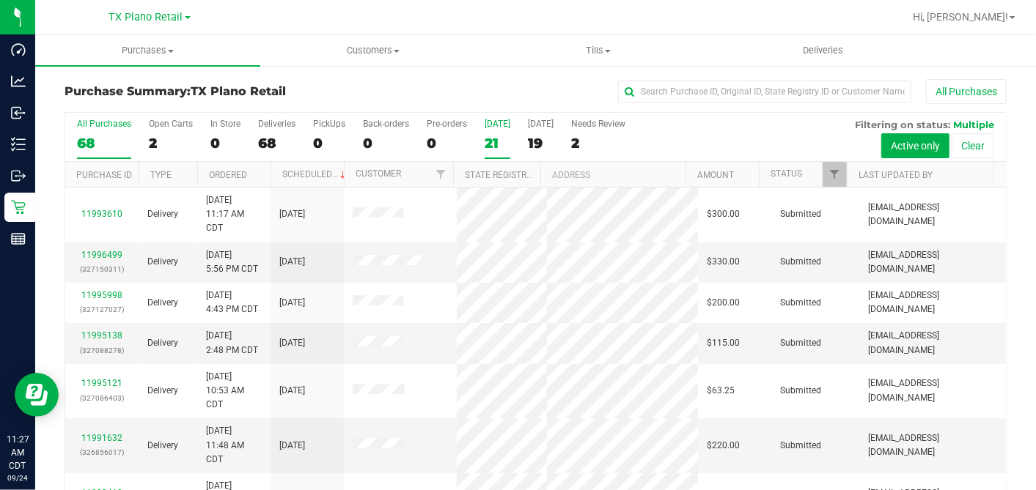
click at [496, 136] on div "21" at bounding box center [498, 143] width 26 height 17
click at [0, 0] on input "Today 21" at bounding box center [0, 0] width 0 height 0
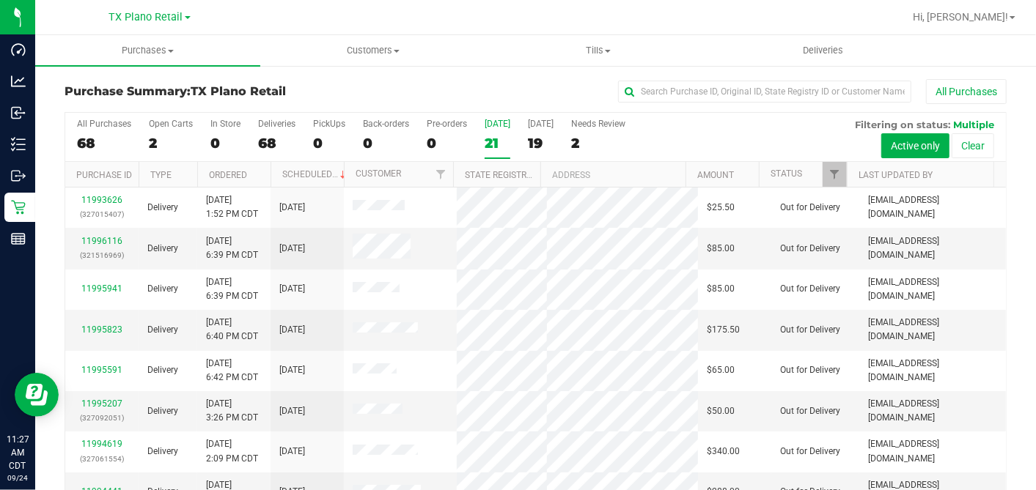
scroll to position [183, 0]
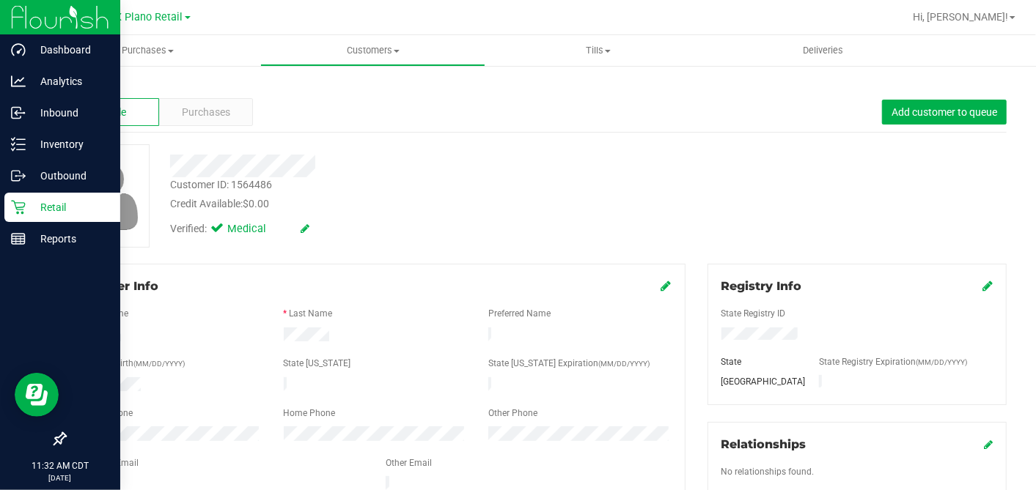
drag, startPoint x: 23, startPoint y: 210, endPoint x: 100, endPoint y: 211, distance: 77.0
click at [23, 211] on icon at bounding box center [18, 207] width 15 height 15
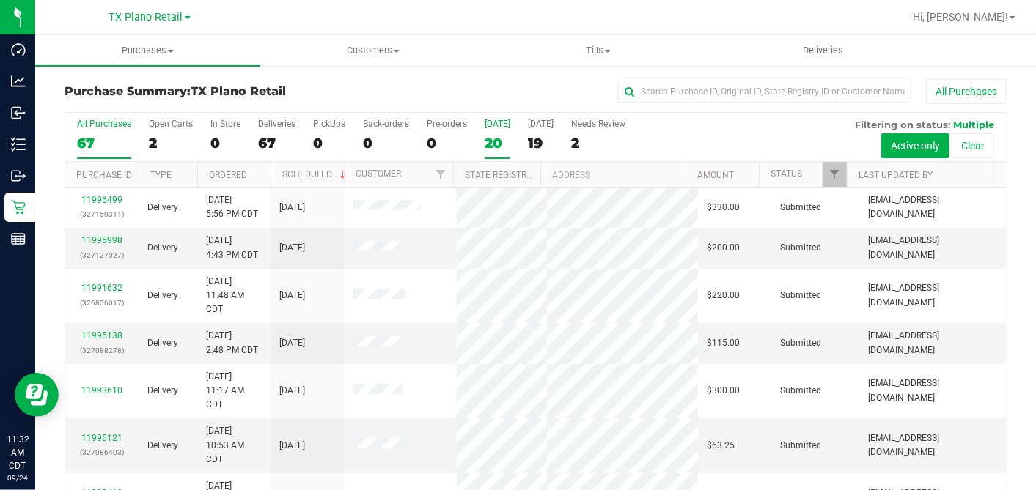
click at [490, 140] on div "20" at bounding box center [498, 143] width 26 height 17
click at [0, 0] on input "Today 20" at bounding box center [0, 0] width 0 height 0
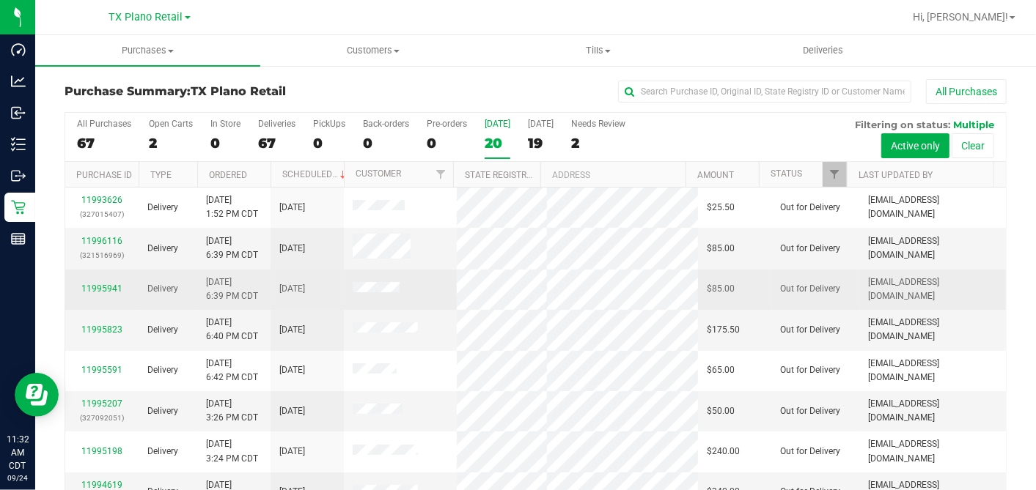
scroll to position [522, 0]
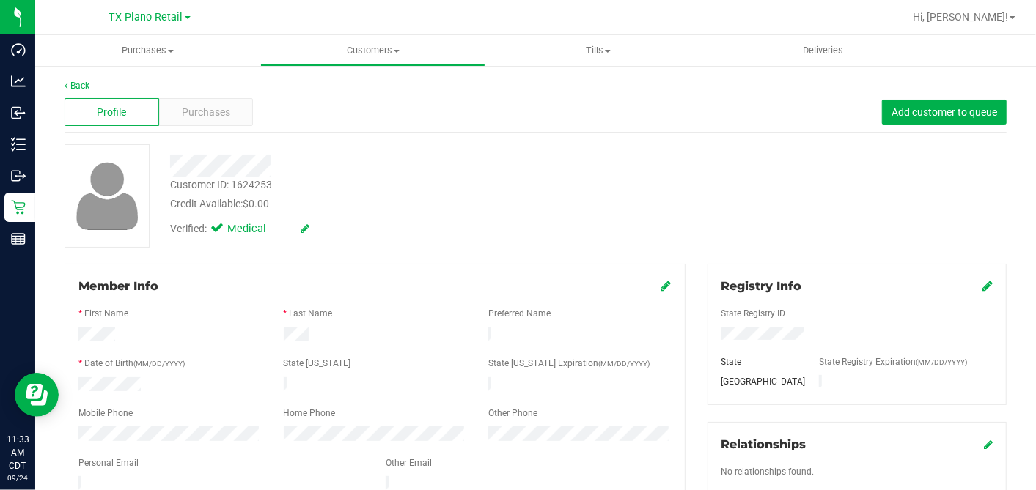
click at [345, 168] on div at bounding box center [400, 166] width 482 height 23
click at [85, 84] on link "Back" at bounding box center [77, 86] width 25 height 10
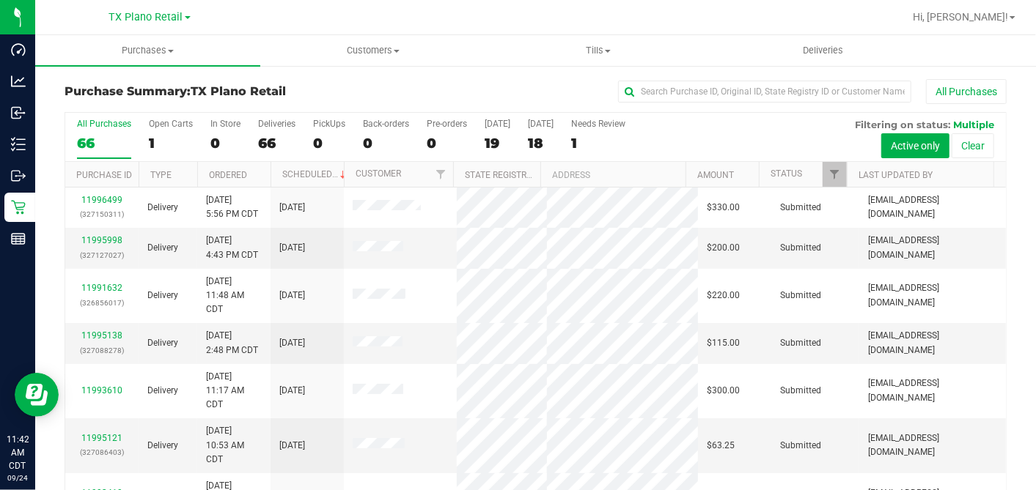
click at [512, 147] on div "All Purchases 66 Open Carts 1 In Store 0 Deliveries 66 PickUps 0 Back-orders 0 …" at bounding box center [535, 137] width 941 height 49
click at [494, 139] on div "19" at bounding box center [498, 143] width 26 height 17
click at [0, 0] on input "Today 19" at bounding box center [0, 0] width 0 height 0
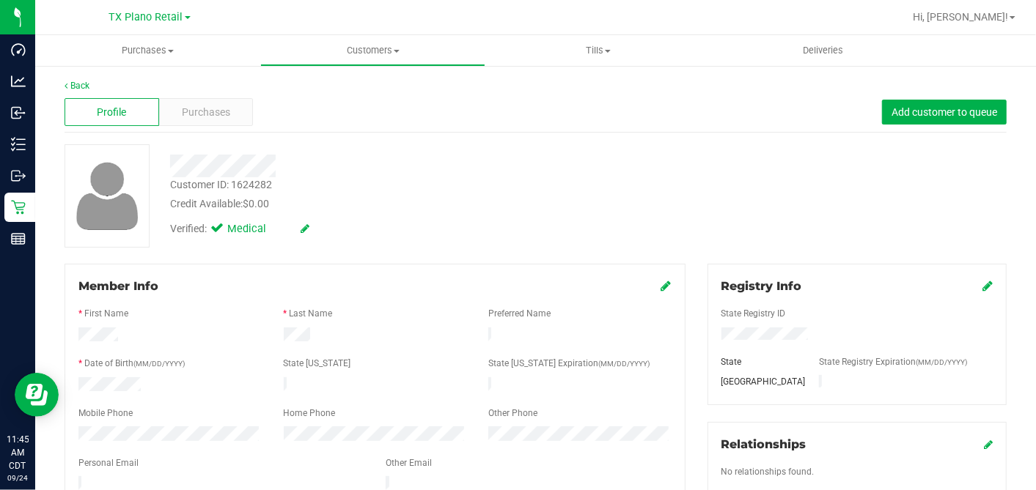
drag, startPoint x: 554, startPoint y: 167, endPoint x: 573, endPoint y: 157, distance: 21.7
click at [555, 166] on div at bounding box center [400, 166] width 482 height 23
drag, startPoint x: 383, startPoint y: 50, endPoint x: 382, endPoint y: 65, distance: 14.7
click at [383, 50] on span "Customers" at bounding box center [373, 50] width 224 height 13
click at [342, 86] on span "All customers" at bounding box center [313, 88] width 106 height 12
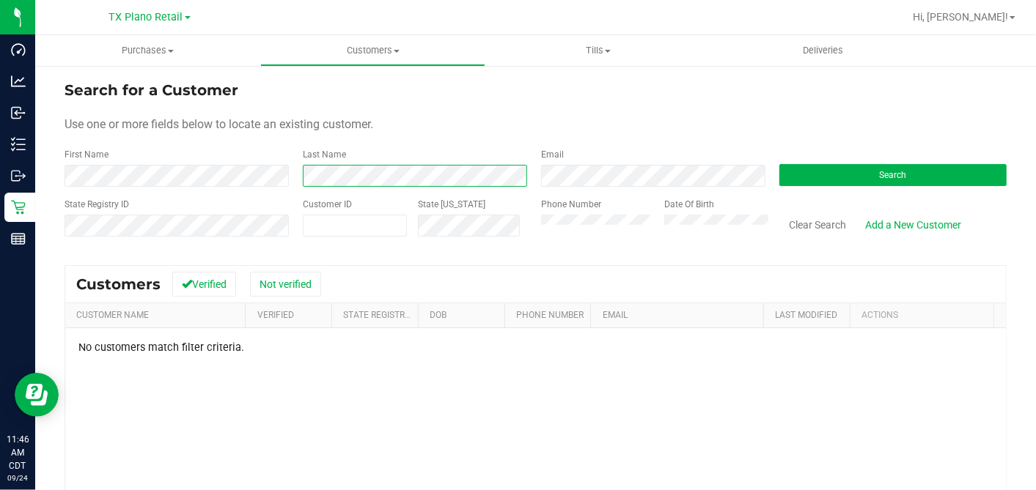
click at [258, 176] on div "First Name Last Name Email Search" at bounding box center [536, 167] width 942 height 39
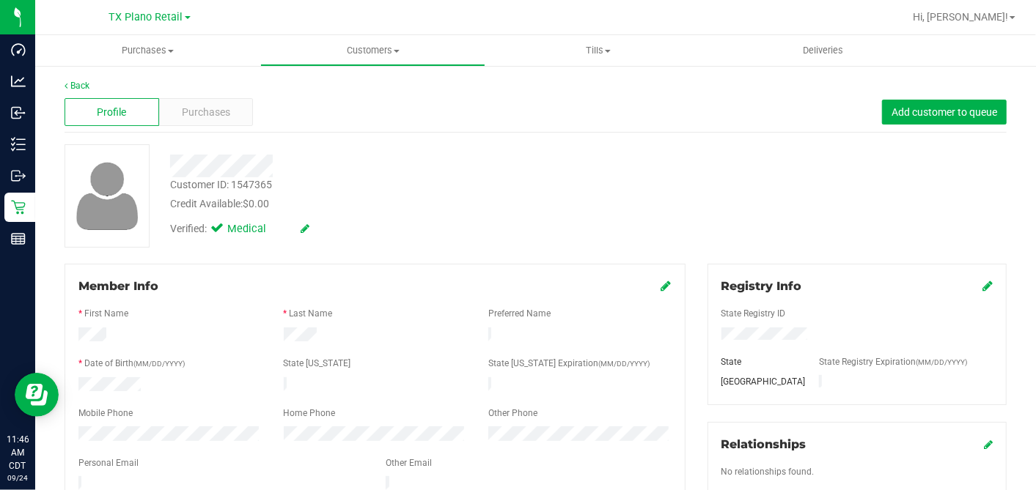
click at [451, 201] on div "Credit Available: $0.00" at bounding box center [400, 203] width 460 height 15
click at [210, 114] on span "Purchases" at bounding box center [206, 112] width 48 height 15
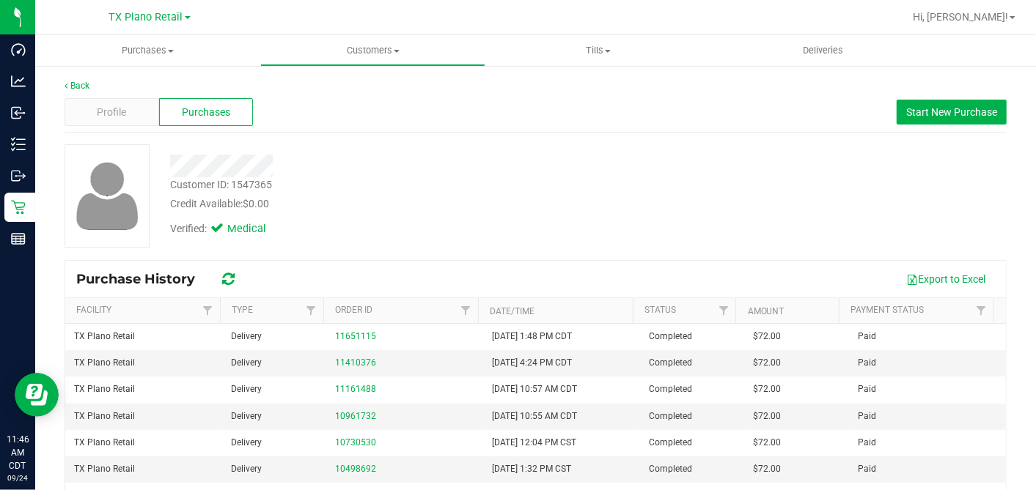
click at [460, 216] on div "Verified: Medical" at bounding box center [400, 228] width 482 height 32
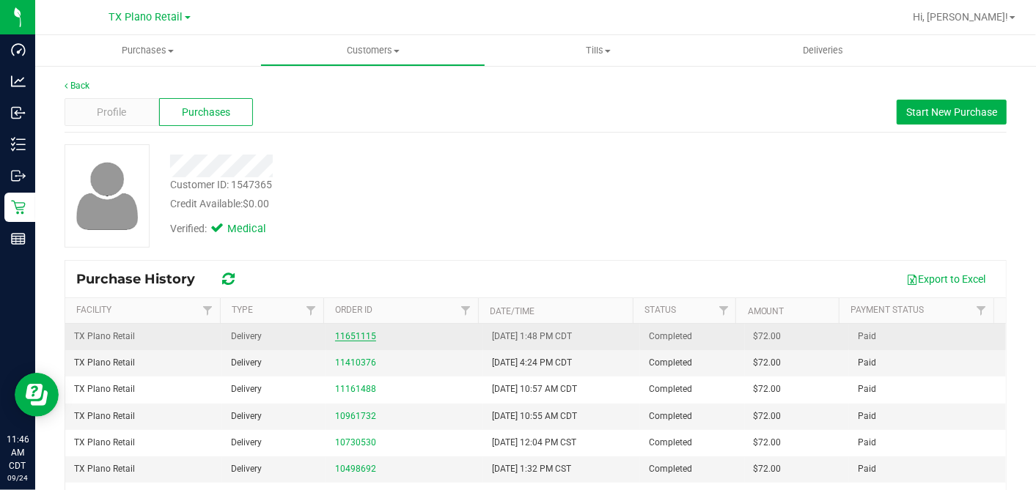
click at [347, 335] on link "11651115" at bounding box center [355, 336] width 41 height 10
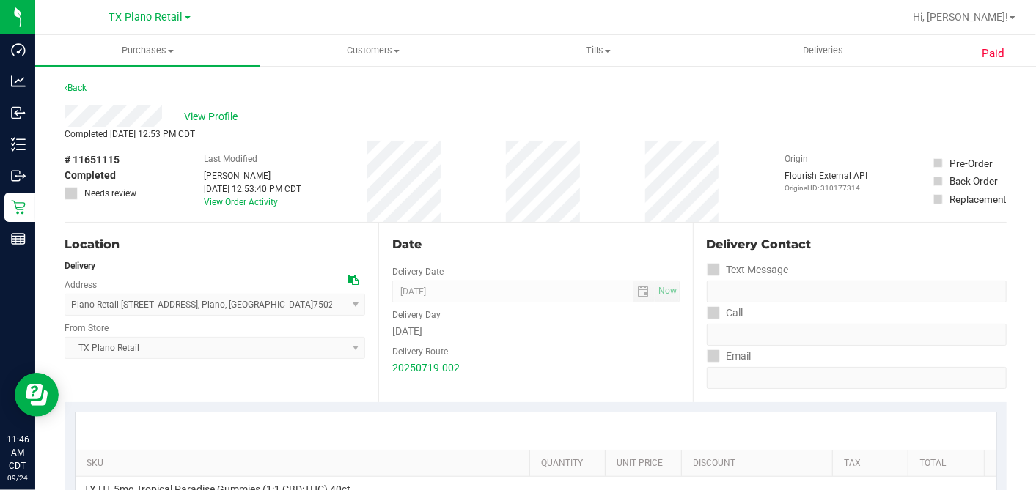
click at [523, 230] on div "Date Delivery Date 07/21/2025 Now 07/21/2025 07:00 AM Now Delivery Day Monday D…" at bounding box center [535, 313] width 314 height 180
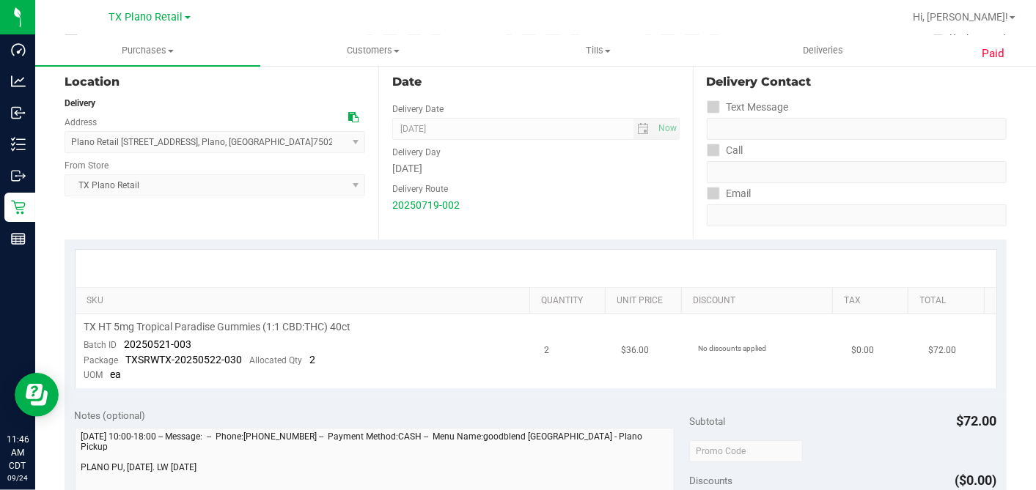
scroll to position [81, 0]
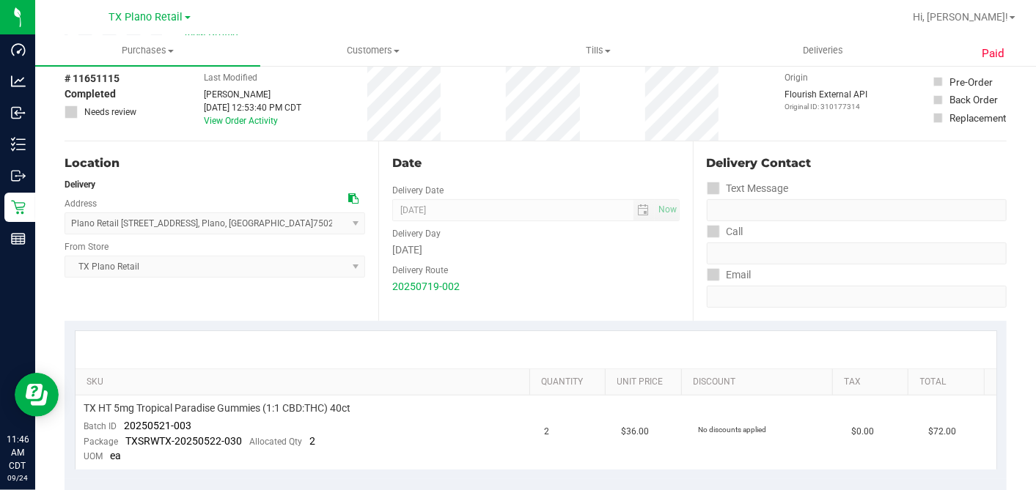
click at [545, 265] on div "Delivery Route" at bounding box center [535, 268] width 287 height 21
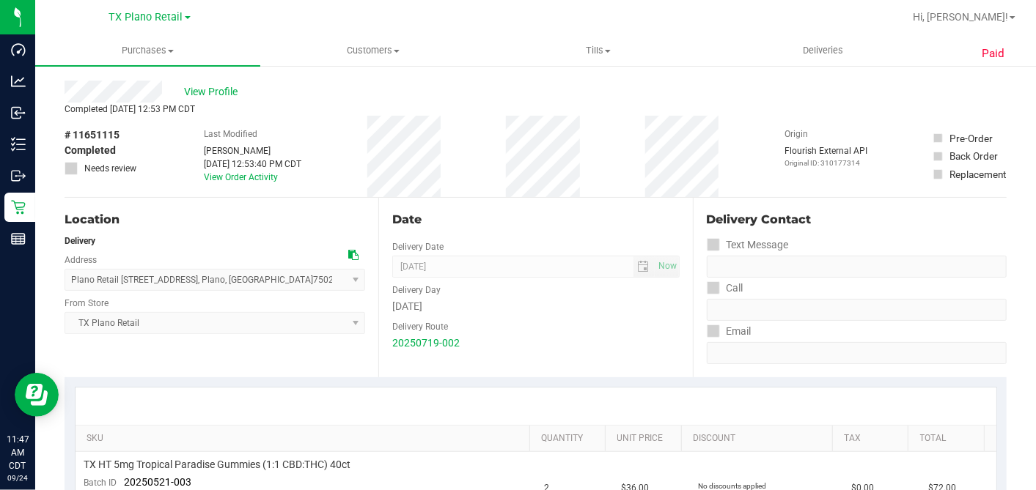
scroll to position [0, 0]
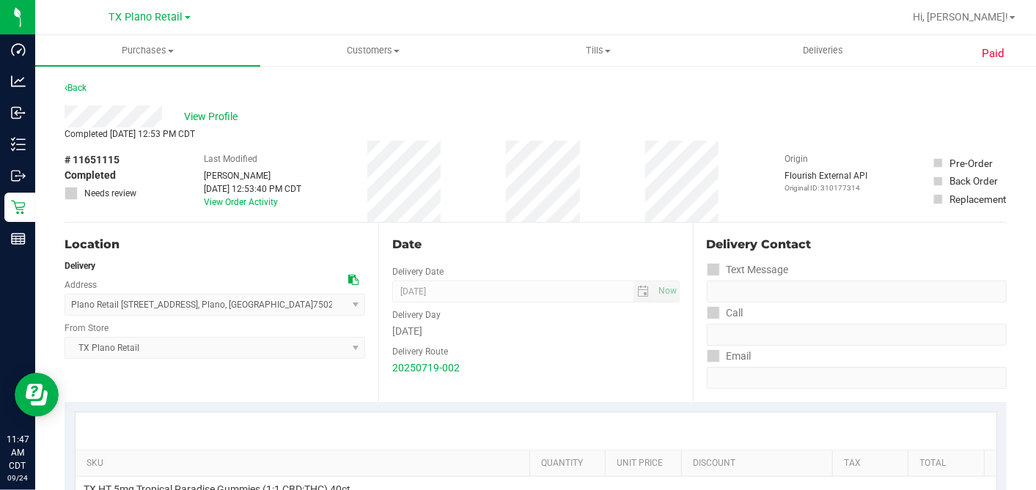
click at [492, 230] on div "Date Delivery Date 07/21/2025 Now 07/21/2025 07:00 AM Now Delivery Day Monday D…" at bounding box center [535, 313] width 314 height 180
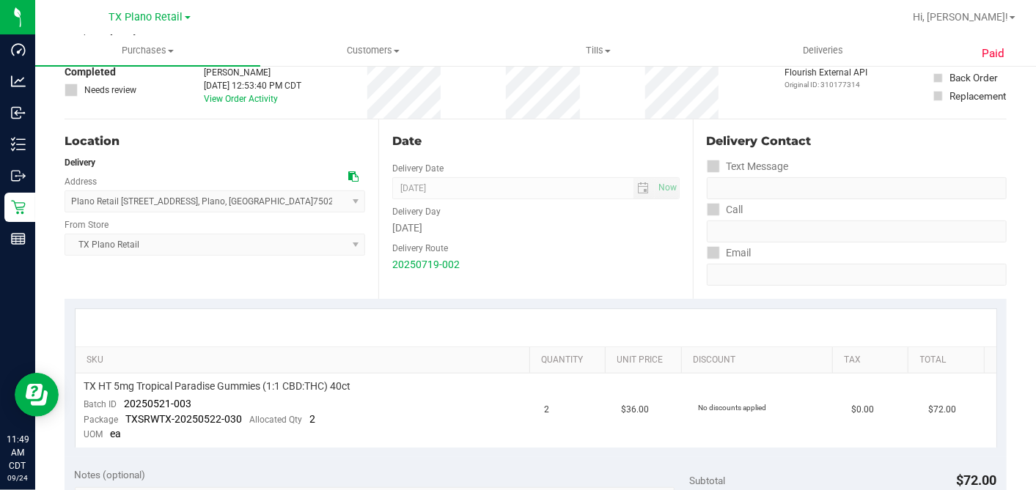
scroll to position [244, 0]
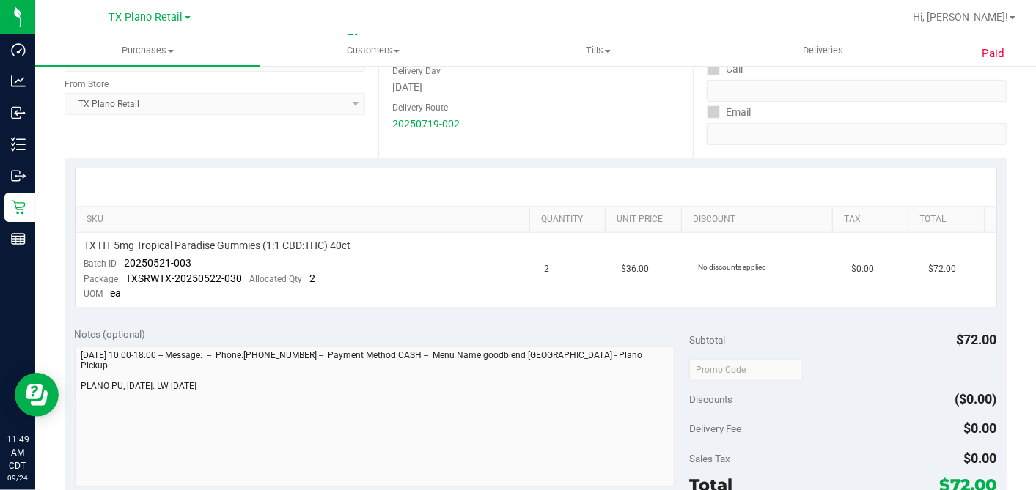
click at [515, 184] on div at bounding box center [536, 187] width 921 height 37
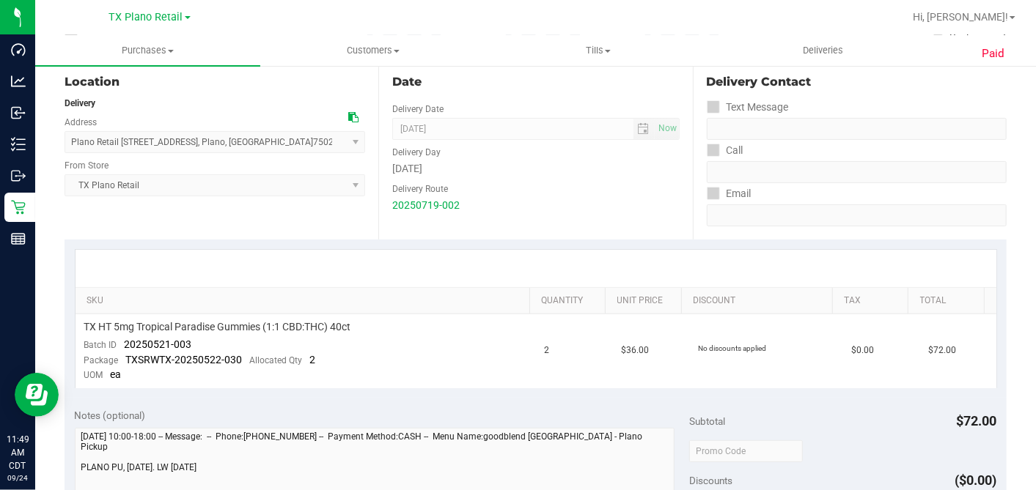
scroll to position [0, 0]
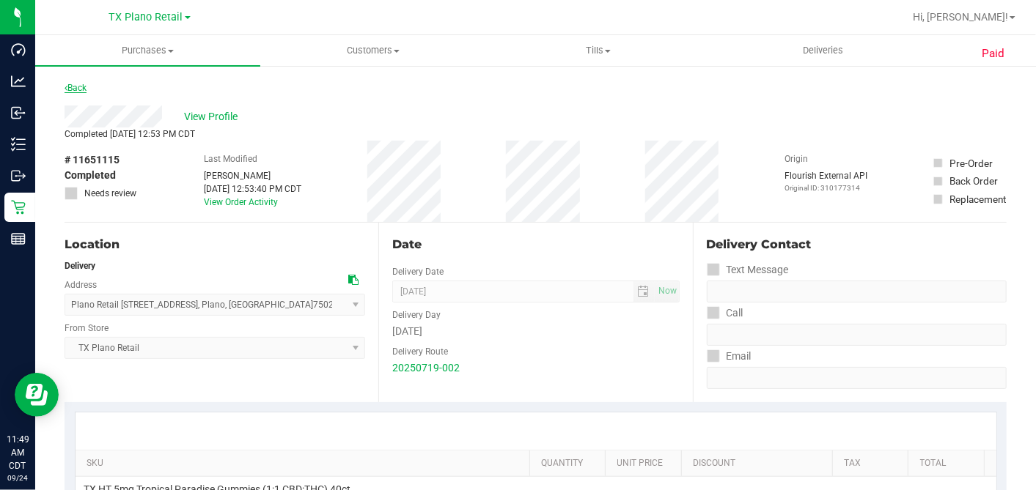
click at [78, 90] on link "Back" at bounding box center [76, 88] width 22 height 10
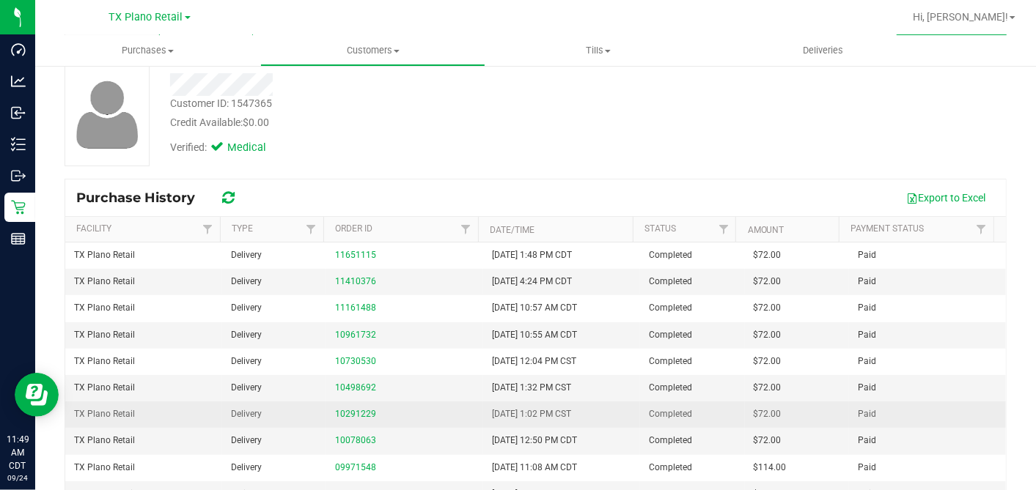
scroll to position [163, 0]
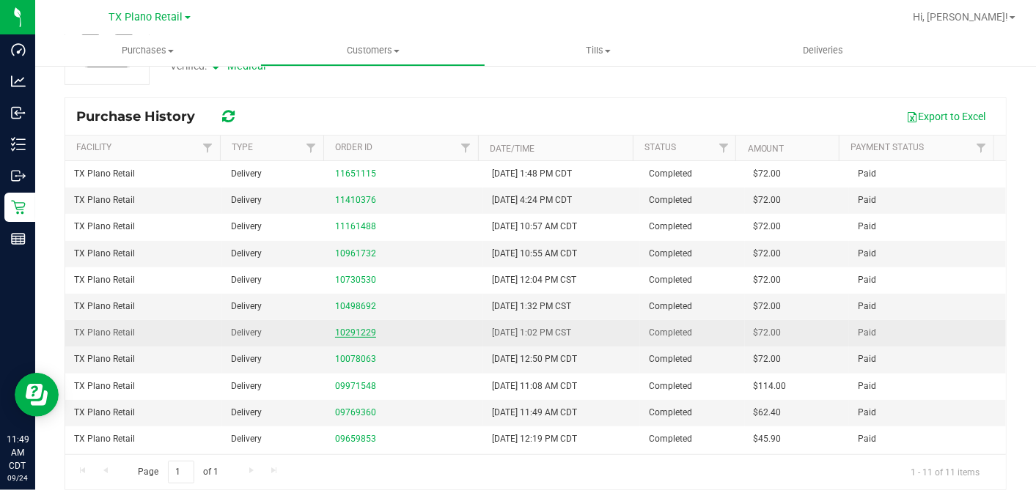
click at [345, 329] on link "10291229" at bounding box center [355, 333] width 41 height 10
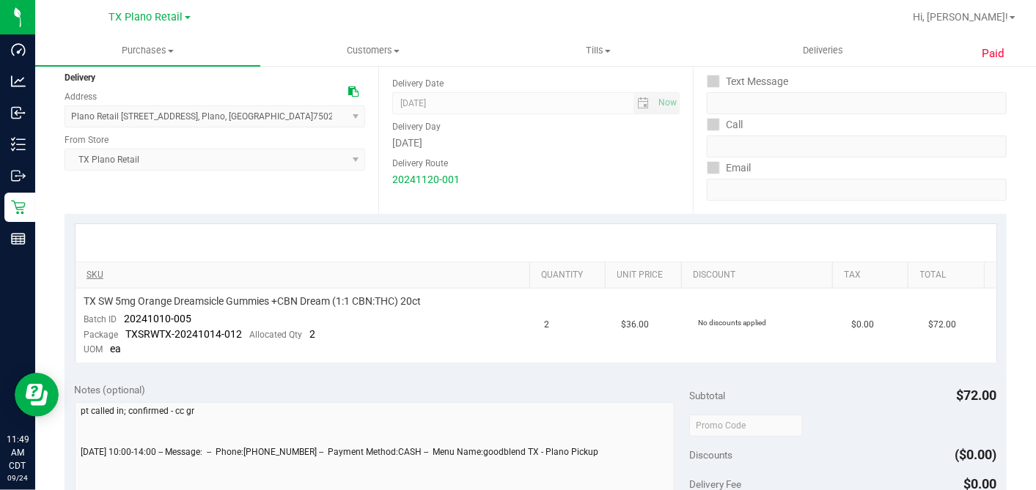
scroll to position [163, 0]
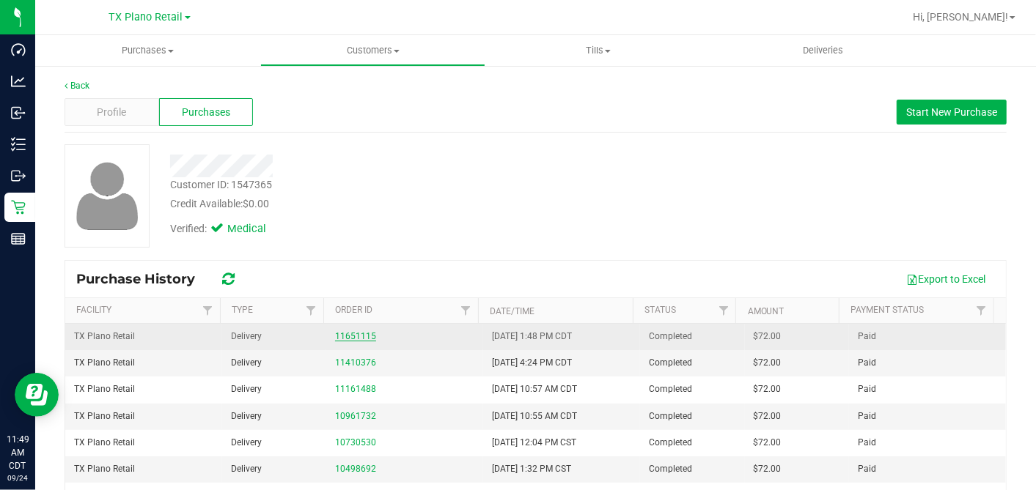
click at [348, 335] on link "11651115" at bounding box center [355, 336] width 41 height 10
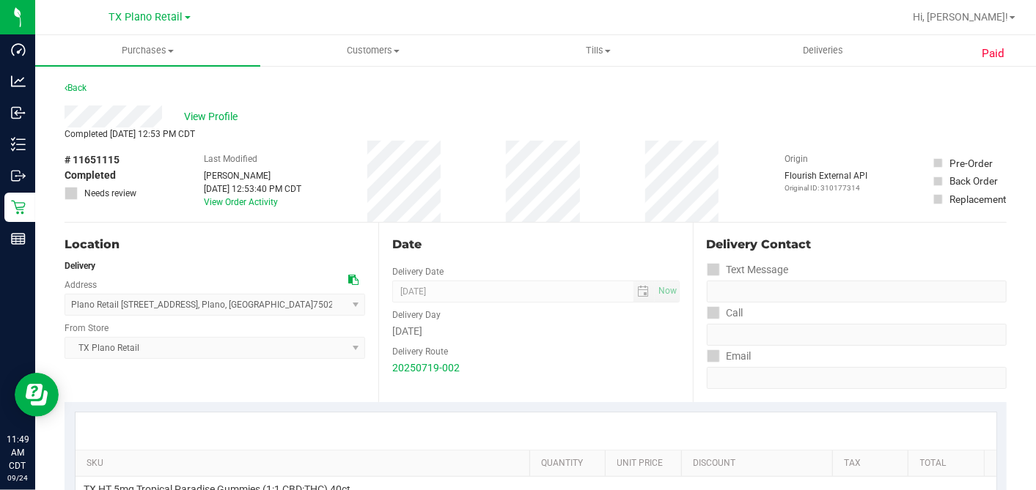
click at [511, 227] on div "Date Delivery Date 07/21/2025 Now 07/21/2025 07:00 AM Now Delivery Day Monday D…" at bounding box center [535, 313] width 314 height 180
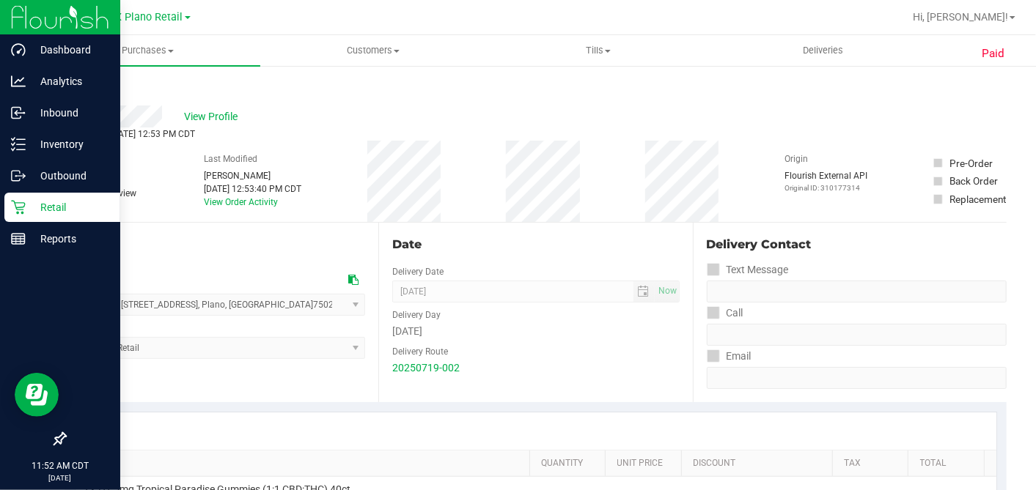
click at [23, 202] on icon at bounding box center [18, 207] width 15 height 15
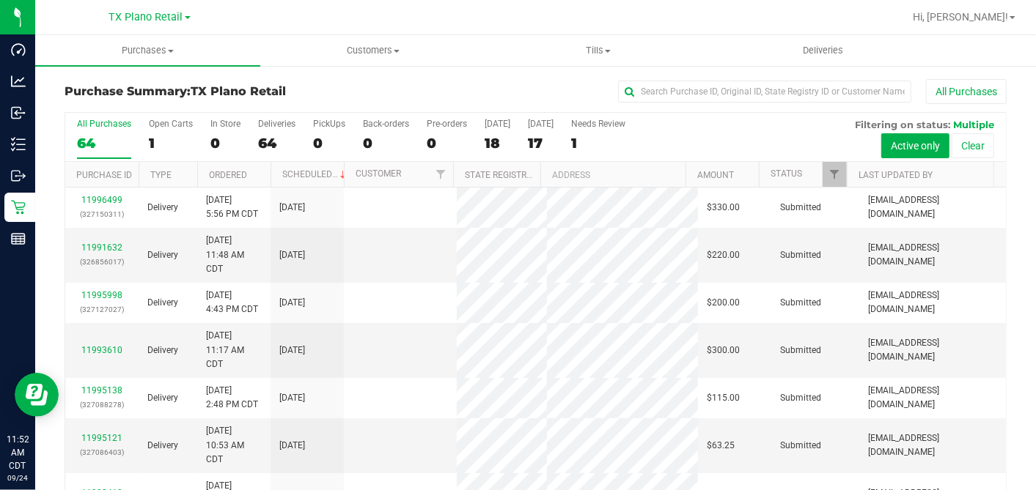
click at [493, 142] on div "18" at bounding box center [498, 143] width 26 height 17
click at [0, 0] on input "Today 18" at bounding box center [0, 0] width 0 height 0
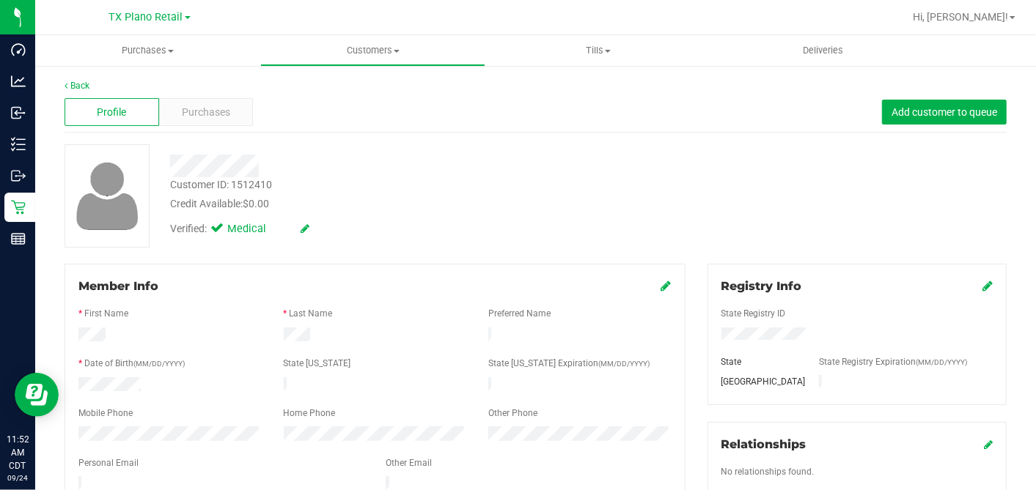
click at [384, 220] on div "Verified: Medical" at bounding box center [400, 228] width 482 height 32
click at [88, 88] on link "Back" at bounding box center [77, 86] width 25 height 10
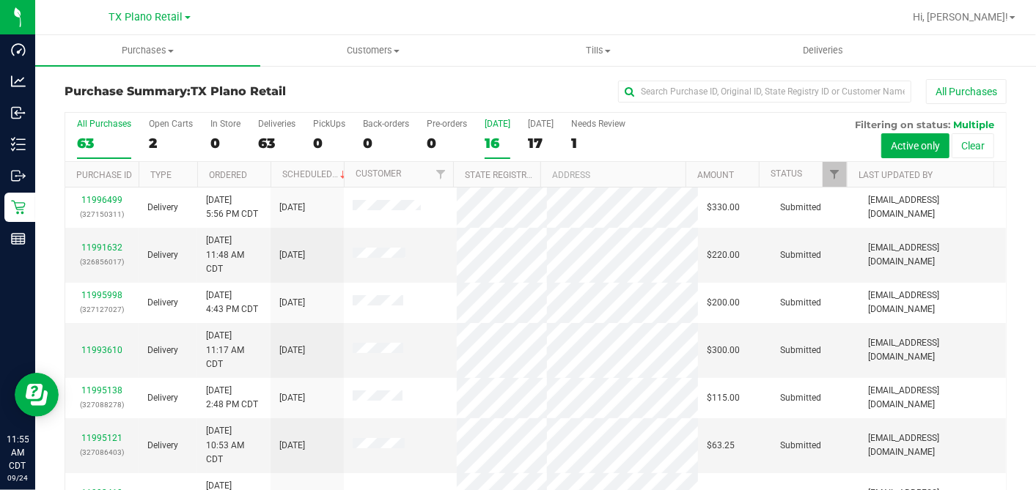
click at [493, 141] on div "16" at bounding box center [498, 143] width 26 height 17
click at [0, 0] on input "Today 16" at bounding box center [0, 0] width 0 height 0
click at [496, 144] on div "16" at bounding box center [498, 143] width 26 height 17
click at [0, 0] on input "Today 16" at bounding box center [0, 0] width 0 height 0
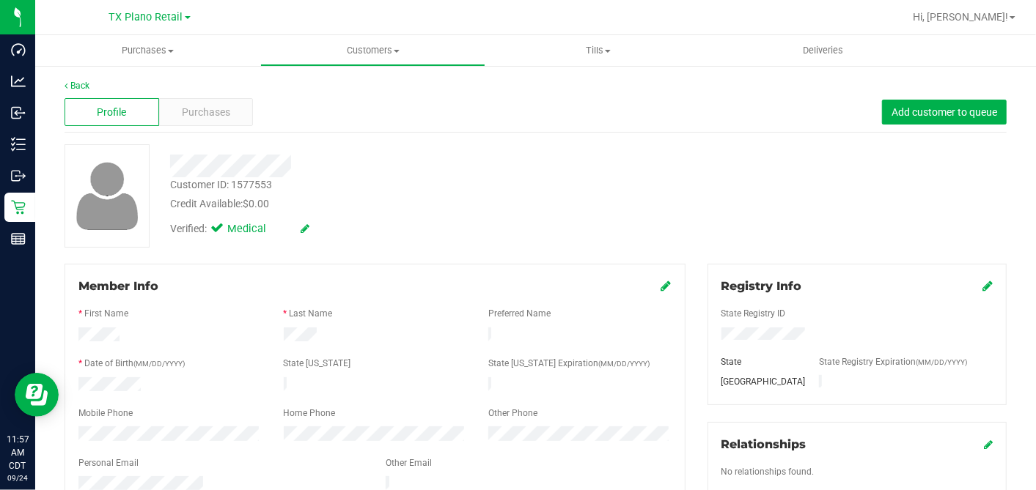
click at [411, 186] on div "Customer ID: 1577553 Credit Available: $0.00" at bounding box center [400, 194] width 482 height 34
drag, startPoint x: 420, startPoint y: 188, endPoint x: 353, endPoint y: 191, distance: 66.8
click at [420, 186] on div "Customer ID: 1577553 Credit Available: $0.00" at bounding box center [400, 194] width 482 height 34
click at [239, 112] on div "Purchases" at bounding box center [206, 112] width 95 height 28
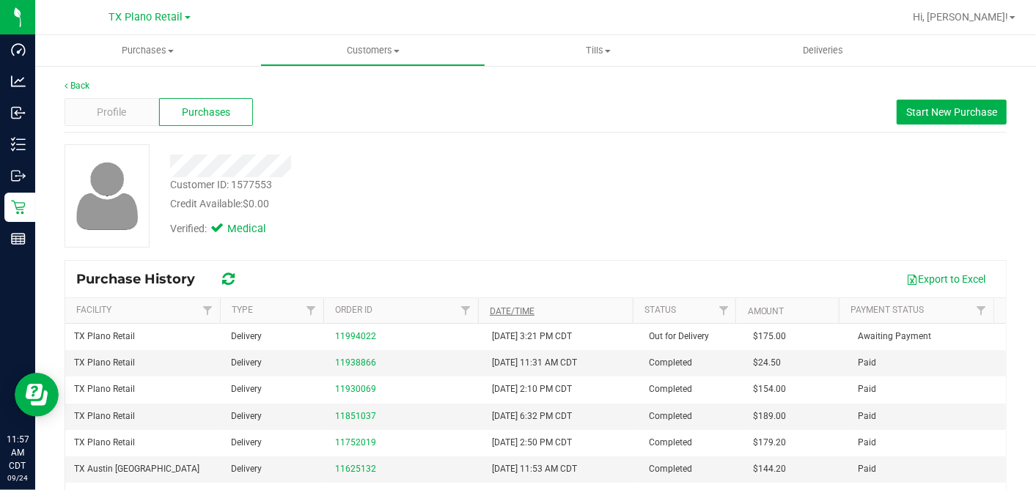
drag, startPoint x: 501, startPoint y: 219, endPoint x: 501, endPoint y: 314, distance: 94.6
click at [501, 220] on div "Verified: Medical" at bounding box center [400, 228] width 482 height 32
drag, startPoint x: 362, startPoint y: 334, endPoint x: 523, endPoint y: 301, distance: 164.1
click at [362, 334] on link "11994022" at bounding box center [355, 336] width 41 height 10
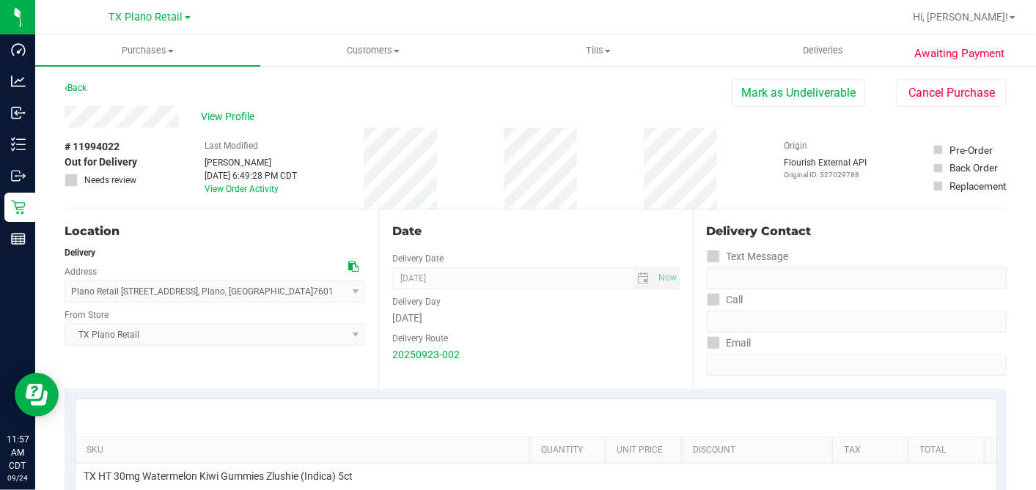
drag, startPoint x: 496, startPoint y: 111, endPoint x: 702, endPoint y: 92, distance: 206.1
click at [496, 111] on div "View Profile" at bounding box center [398, 117] width 667 height 22
drag, startPoint x: 504, startPoint y: 106, endPoint x: 502, endPoint y: 133, distance: 27.2
click at [504, 106] on div "View Profile" at bounding box center [398, 117] width 667 height 22
click at [664, 106] on div "View Profile" at bounding box center [398, 117] width 667 height 22
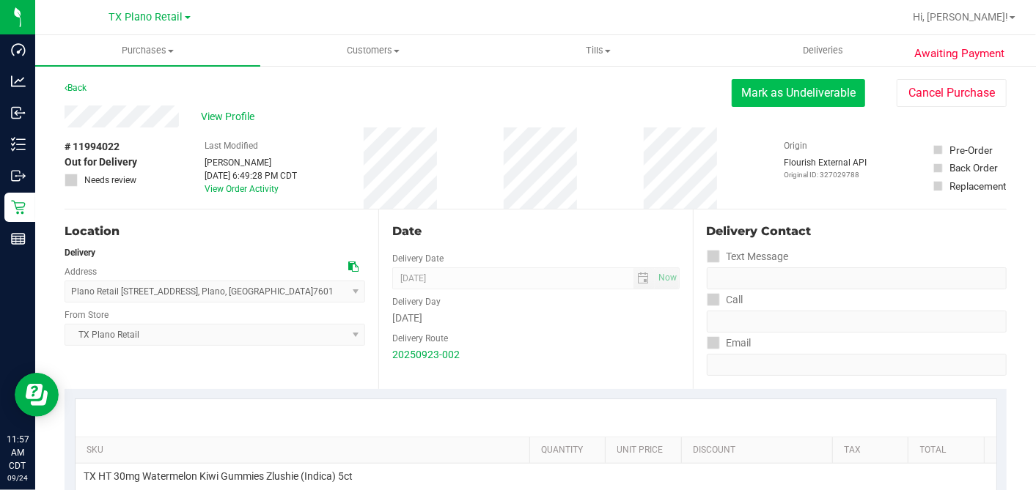
click at [753, 96] on button "Mark as Undeliverable" at bounding box center [798, 93] width 133 height 28
click at [755, 90] on button "Mark as Packed" at bounding box center [810, 93] width 110 height 28
drag, startPoint x: 746, startPoint y: 95, endPoint x: 737, endPoint y: 105, distance: 13.5
click at [746, 95] on button "Send Back to Created" at bounding box center [800, 93] width 130 height 28
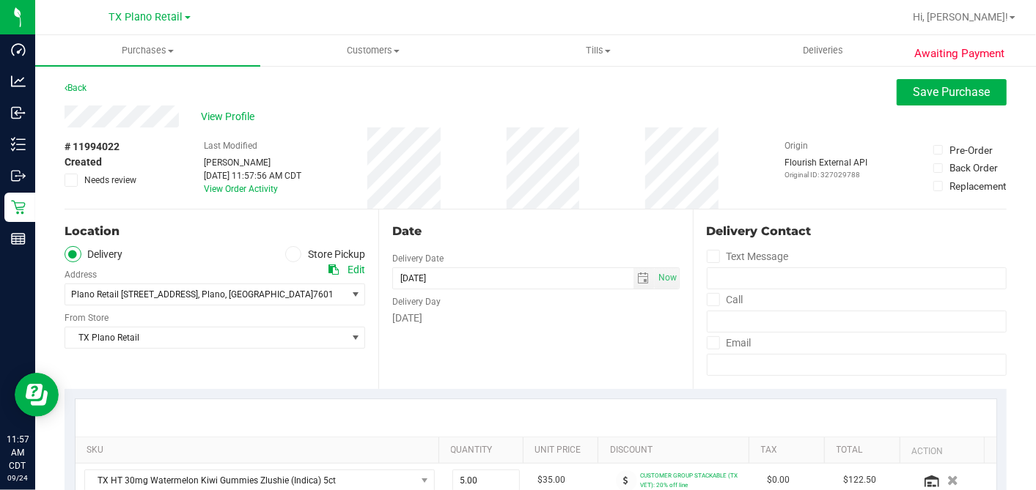
scroll to position [244, 0]
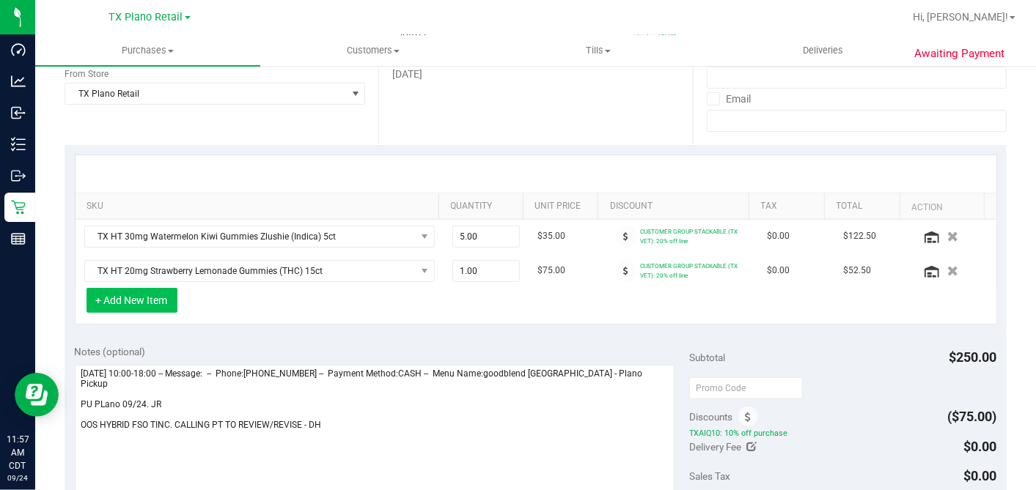
click at [165, 301] on button "+ Add New Item" at bounding box center [132, 300] width 91 height 25
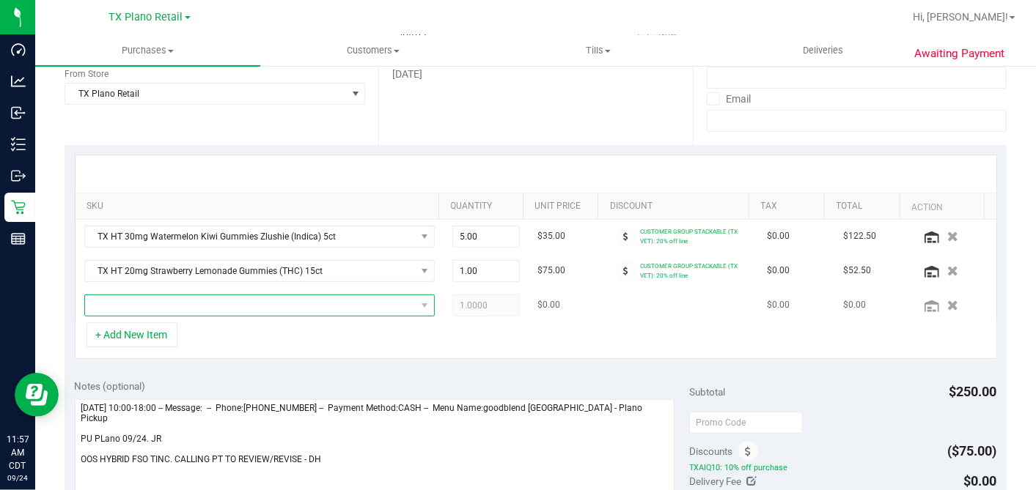
click at [199, 312] on span "NO DATA FOUND" at bounding box center [250, 305] width 331 height 21
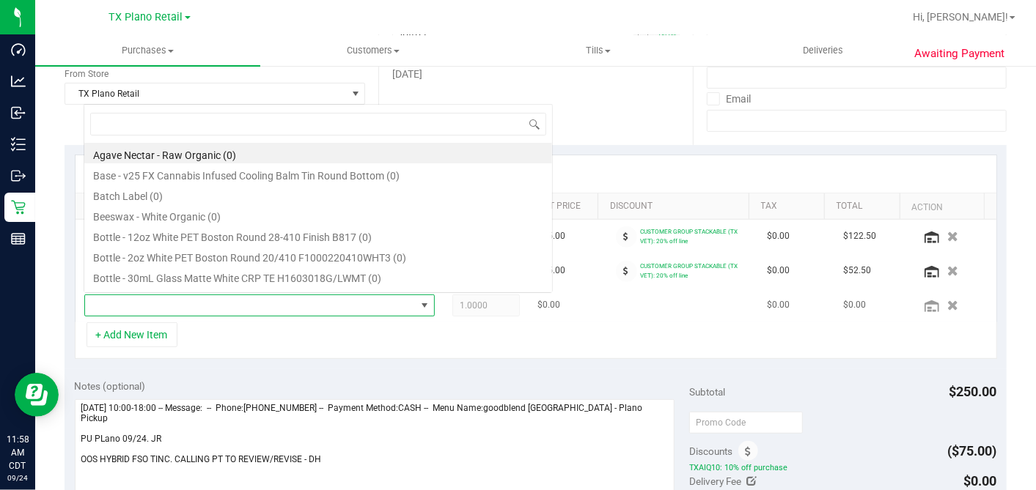
scroll to position [21, 336]
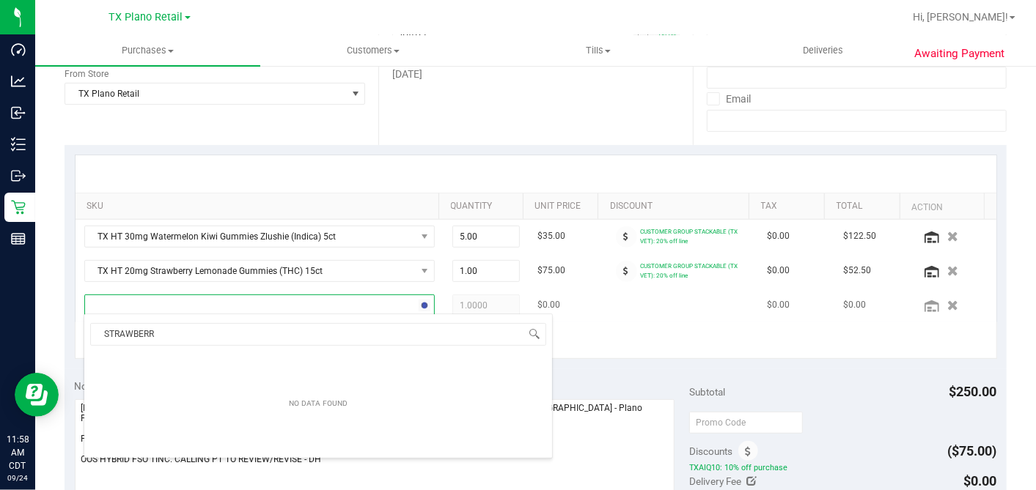
type input "STRAWBERRY"
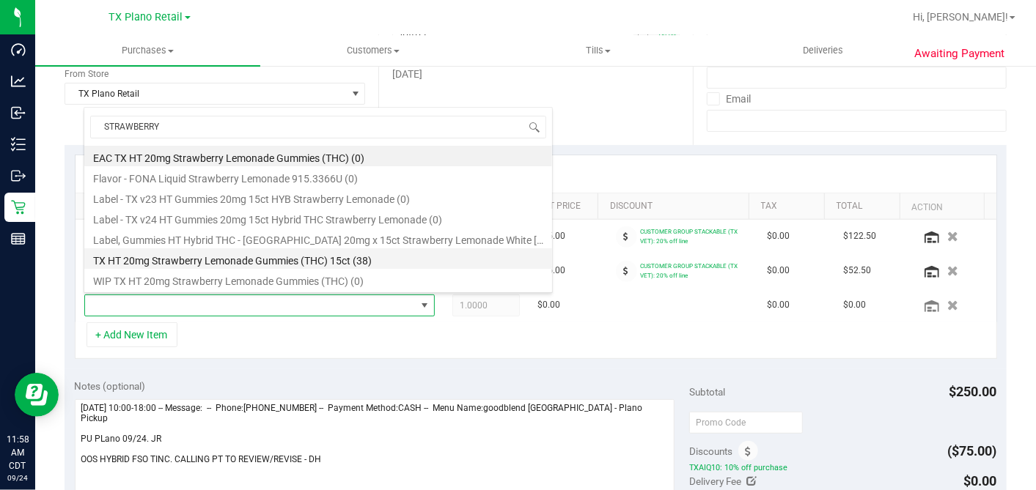
click at [230, 260] on li "TX HT 20mg Strawberry Lemonade Gummies (THC) 15ct (38)" at bounding box center [318, 259] width 468 height 21
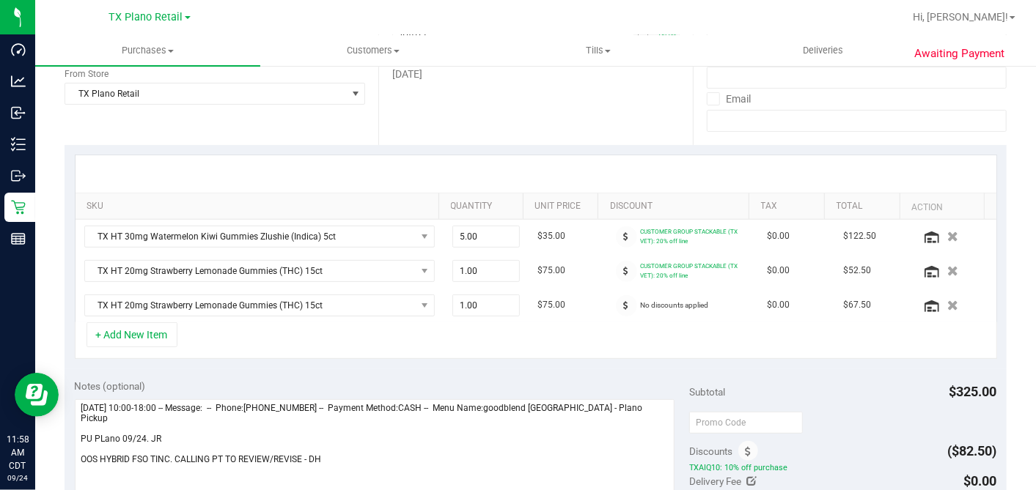
click at [413, 334] on div "+ Add New Item" at bounding box center [536, 341] width 922 height 37
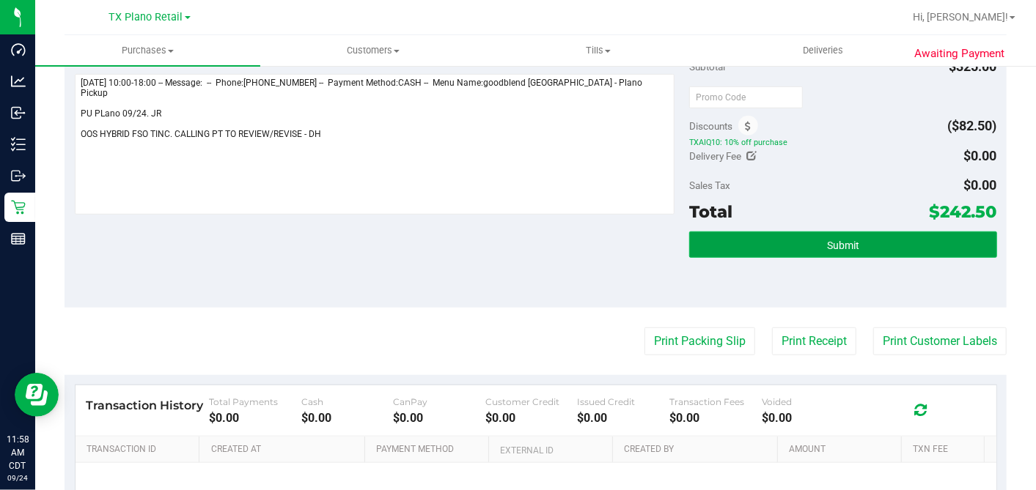
click at [827, 244] on span "Submit" at bounding box center [843, 246] width 32 height 12
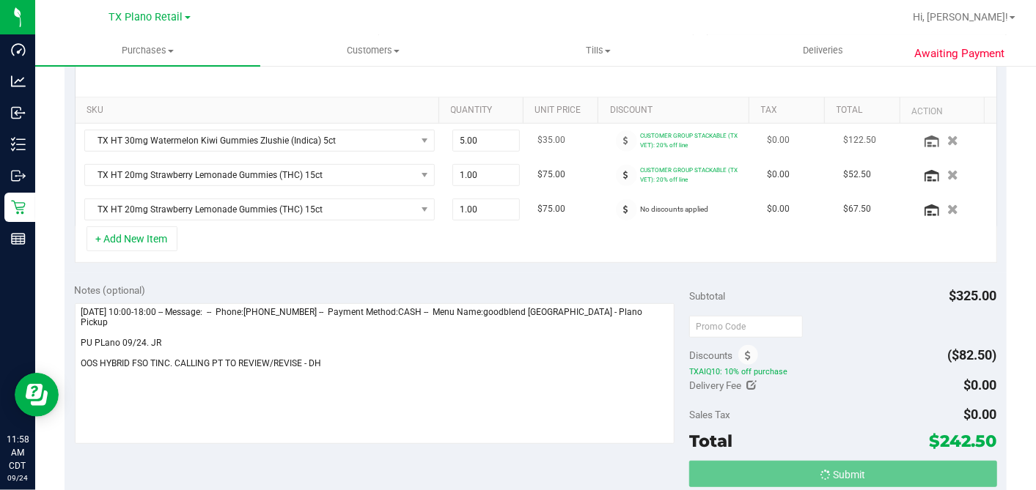
scroll to position [244, 0]
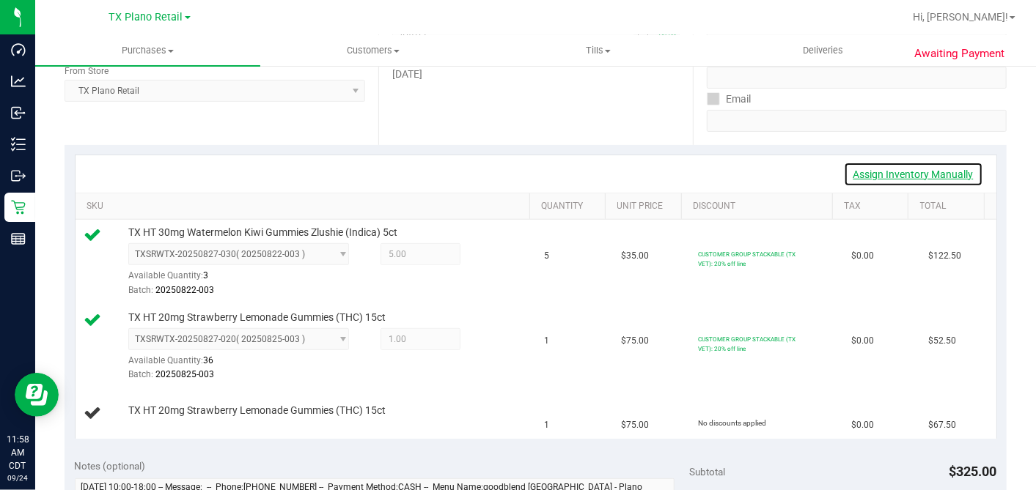
drag, startPoint x: 848, startPoint y: 177, endPoint x: 825, endPoint y: 187, distance: 25.3
click at [848, 177] on link "Assign Inventory Manually" at bounding box center [913, 174] width 139 height 25
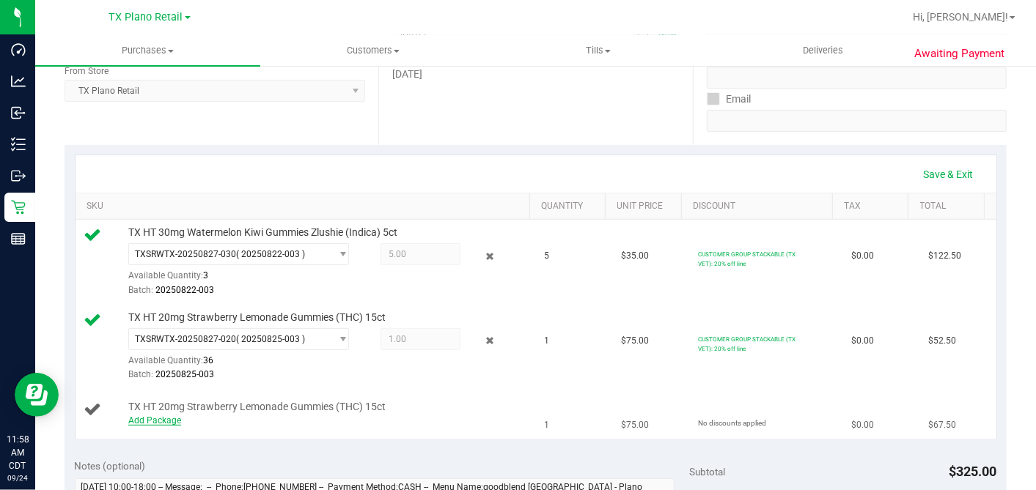
click at [173, 416] on link "Add Package" at bounding box center [154, 421] width 53 height 10
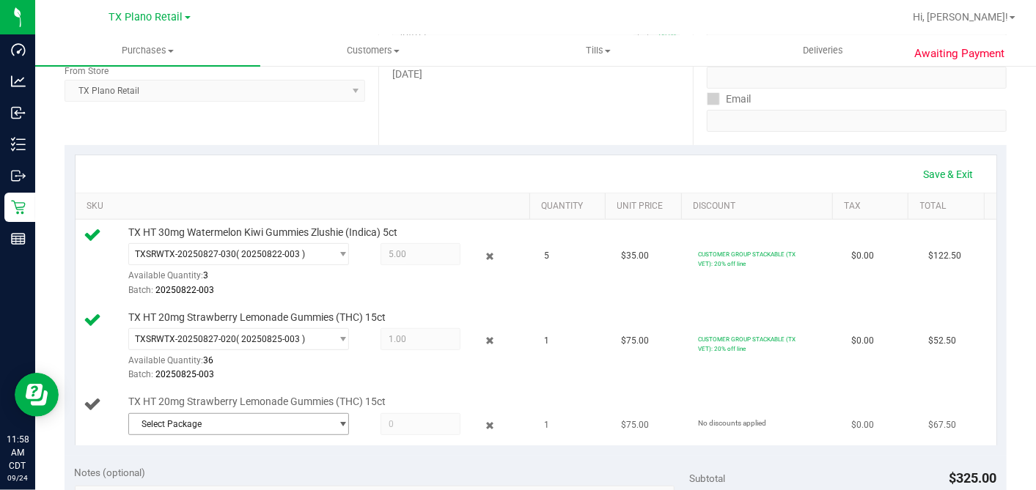
click at [260, 414] on span "Select Package" at bounding box center [229, 424] width 201 height 21
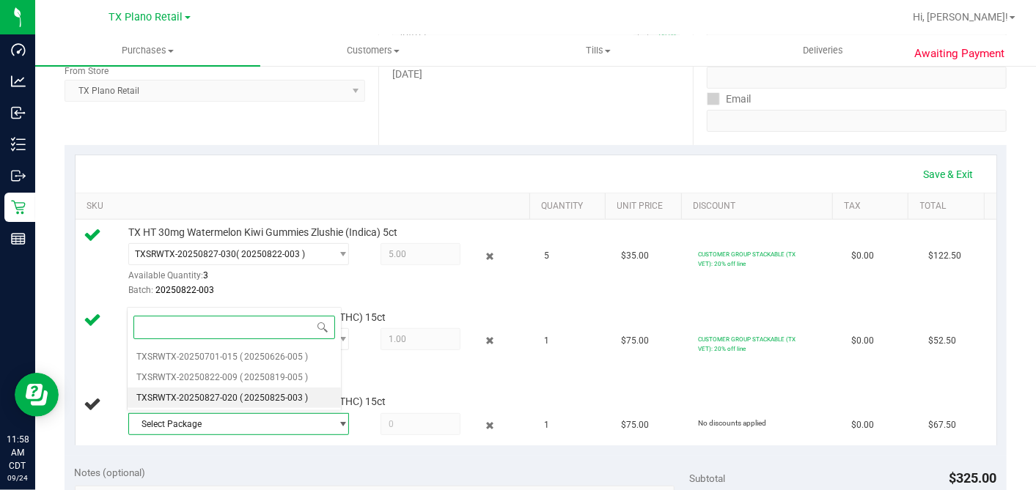
click at [251, 396] on span "( 20250825-003 )" at bounding box center [274, 398] width 69 height 10
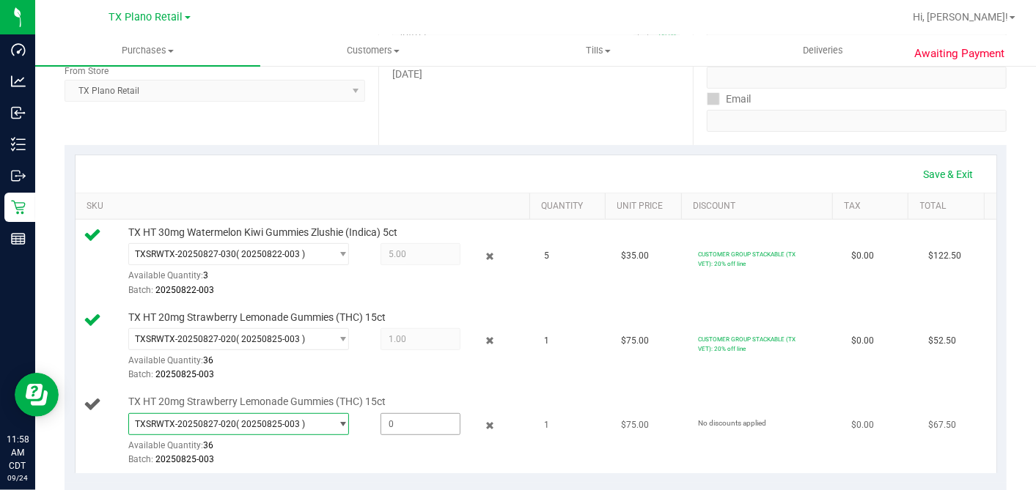
click at [414, 423] on span at bounding box center [421, 425] width 80 height 22
type input "1"
type input "1.0000"
click at [466, 385] on td "TX HT 20mg Strawberry Lemonade Gummies (THC) 15ct TXSRWTX-20250827-020 ( 202508…" at bounding box center [306, 347] width 460 height 85
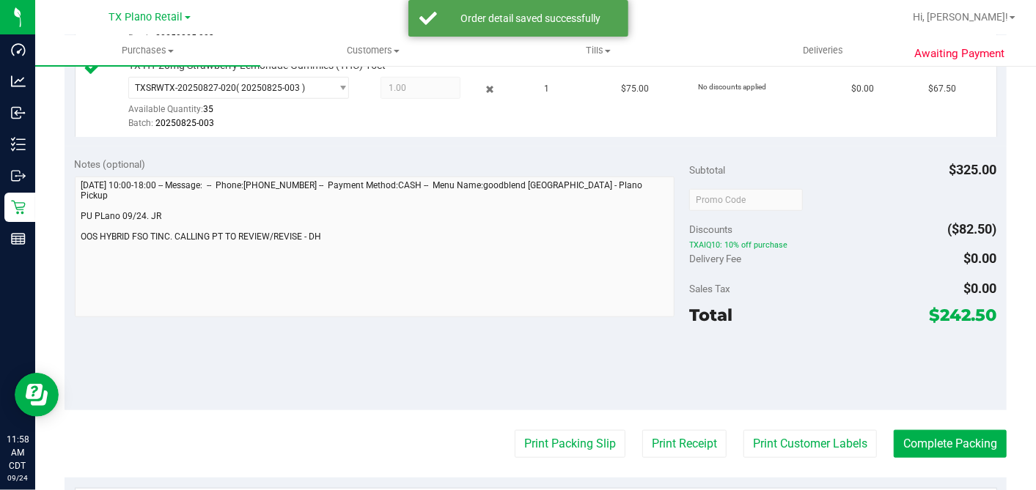
scroll to position [651, 0]
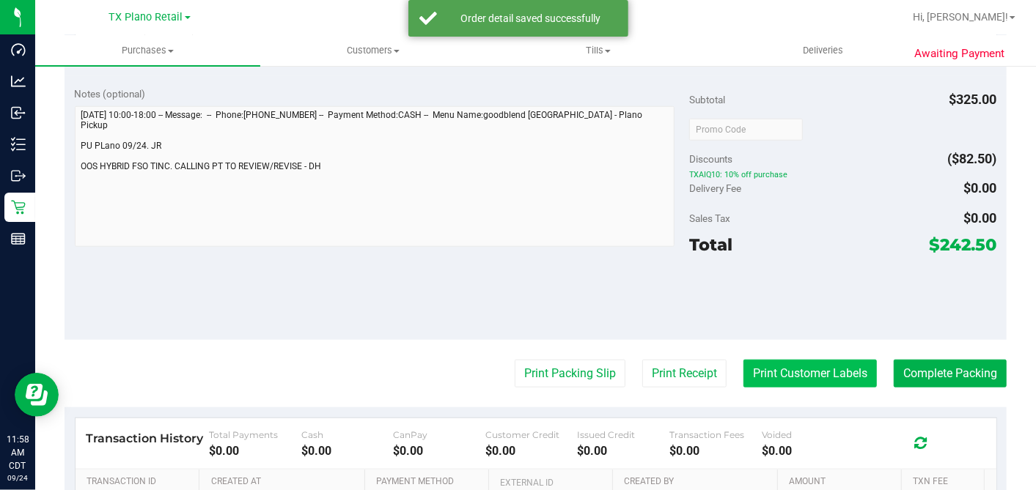
click at [764, 367] on button "Print Customer Labels" at bounding box center [809, 374] width 133 height 28
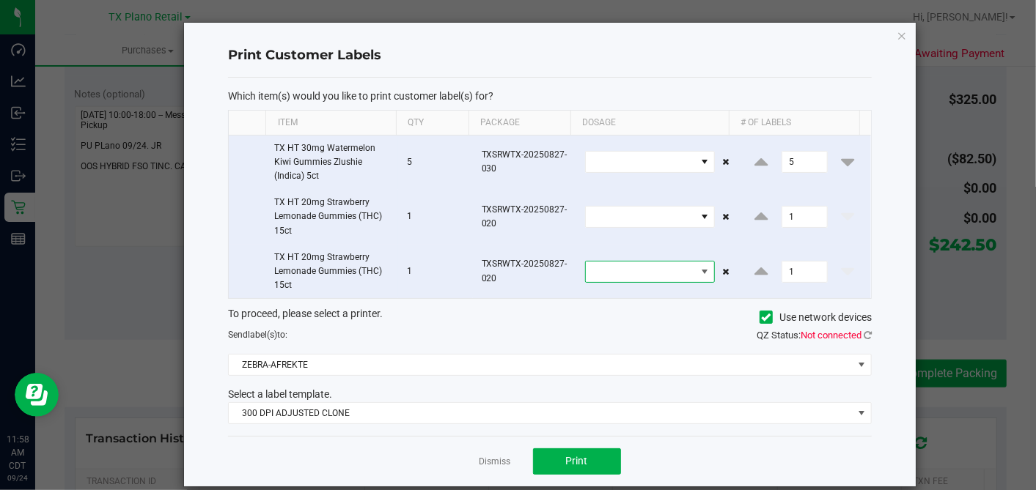
click at [633, 268] on span at bounding box center [641, 272] width 110 height 21
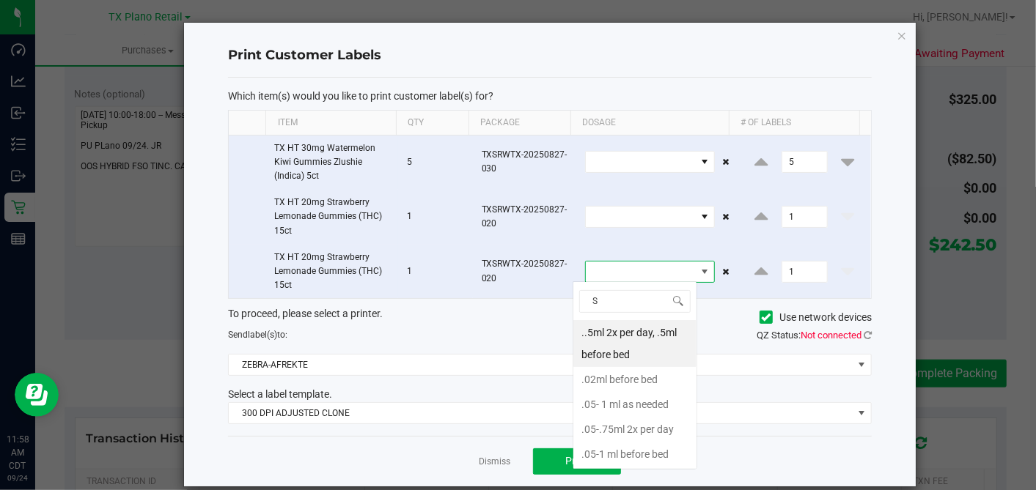
scroll to position [21, 125]
type input "SEE"
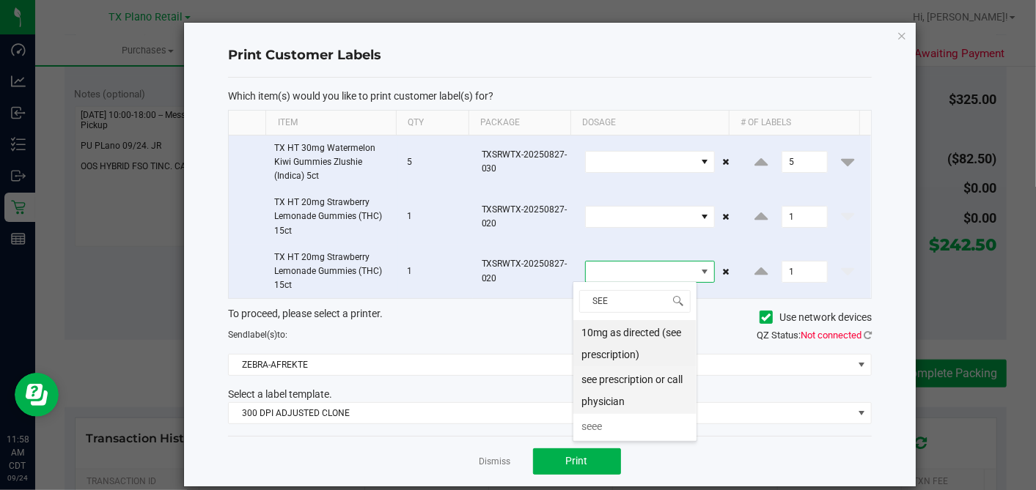
click at [611, 389] on li "see prescription or call physician" at bounding box center [634, 390] width 123 height 47
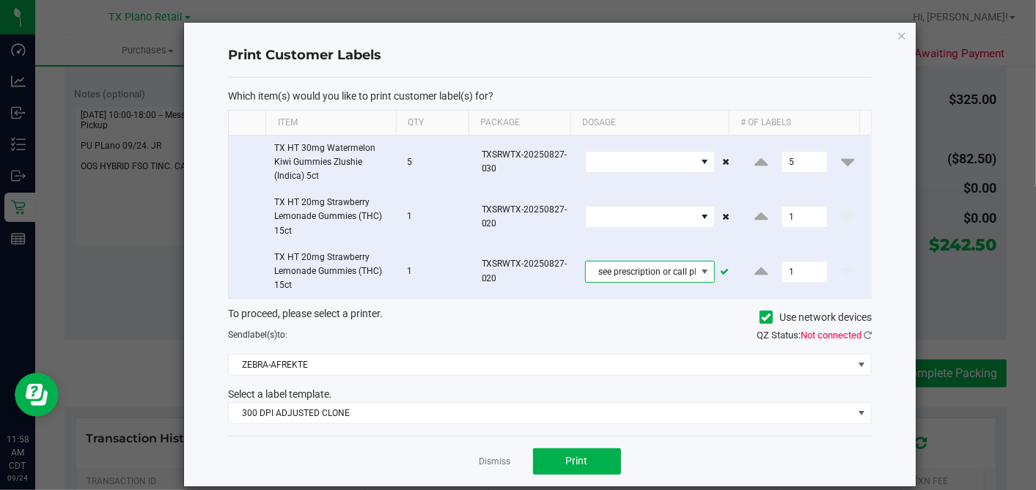
click at [761, 317] on icon at bounding box center [766, 317] width 10 height 0
click at [0, 0] on input "Use network devices" at bounding box center [0, 0] width 0 height 0
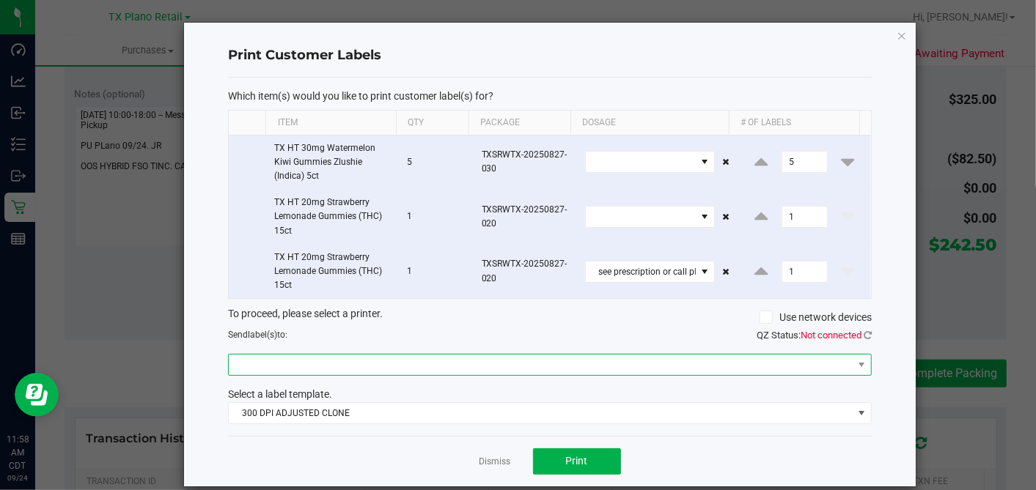
click at [552, 362] on span at bounding box center [541, 365] width 624 height 21
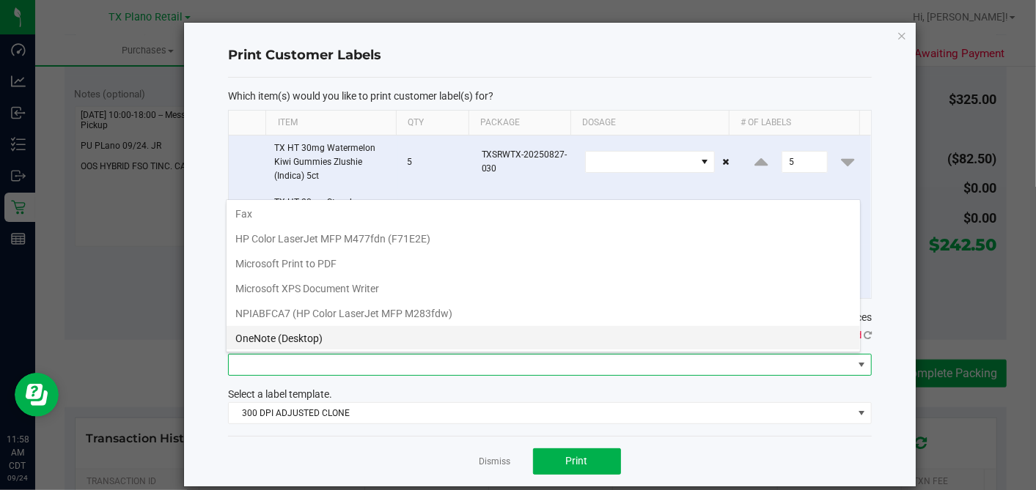
scroll to position [98, 0]
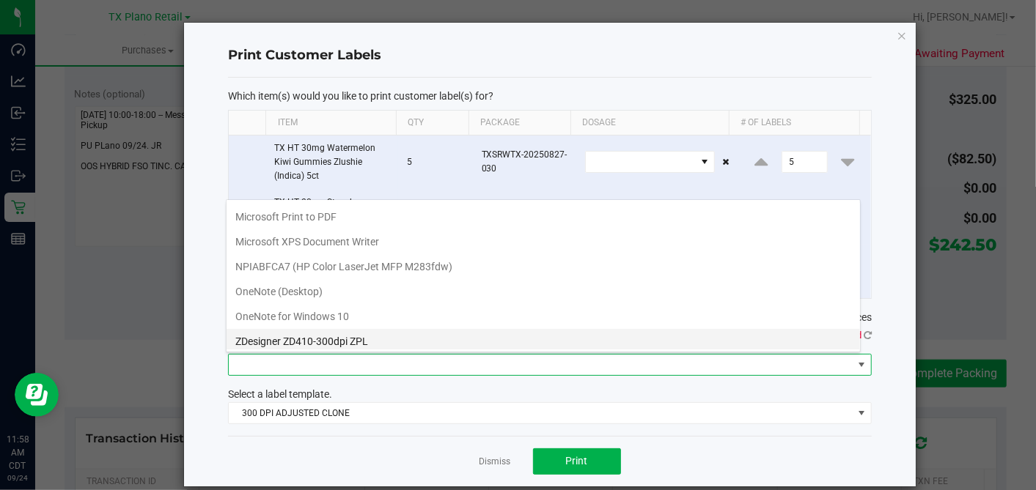
click at [284, 334] on ZPL "ZDesigner ZD410-300dpi ZPL" at bounding box center [543, 341] width 633 height 25
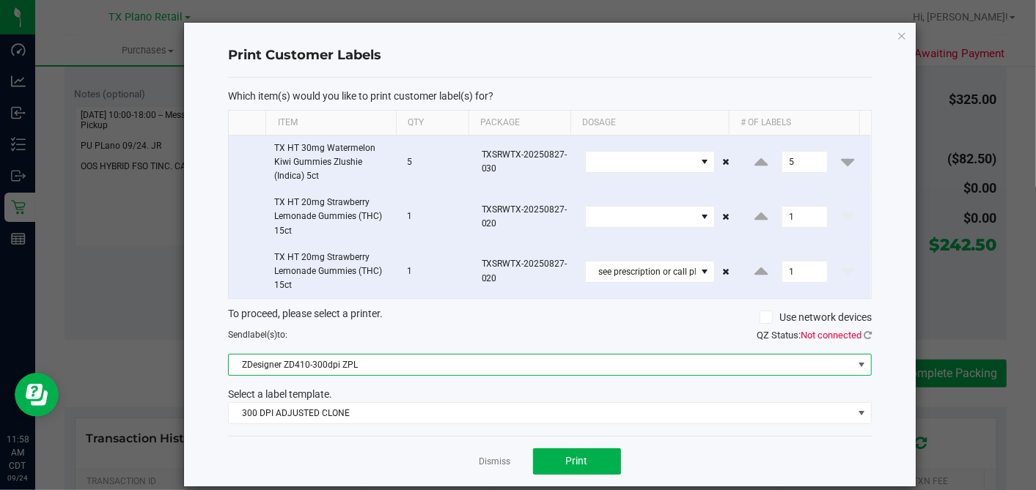
click at [337, 436] on div "Dismiss Print" at bounding box center [550, 461] width 644 height 51
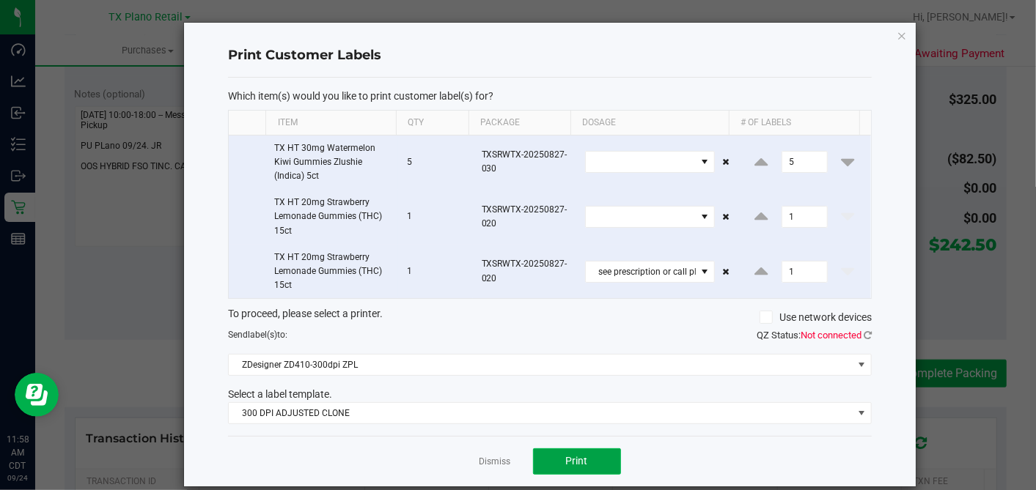
click at [580, 457] on span "Print" at bounding box center [577, 461] width 22 height 12
click at [897, 36] on icon "button" at bounding box center [902, 35] width 10 height 18
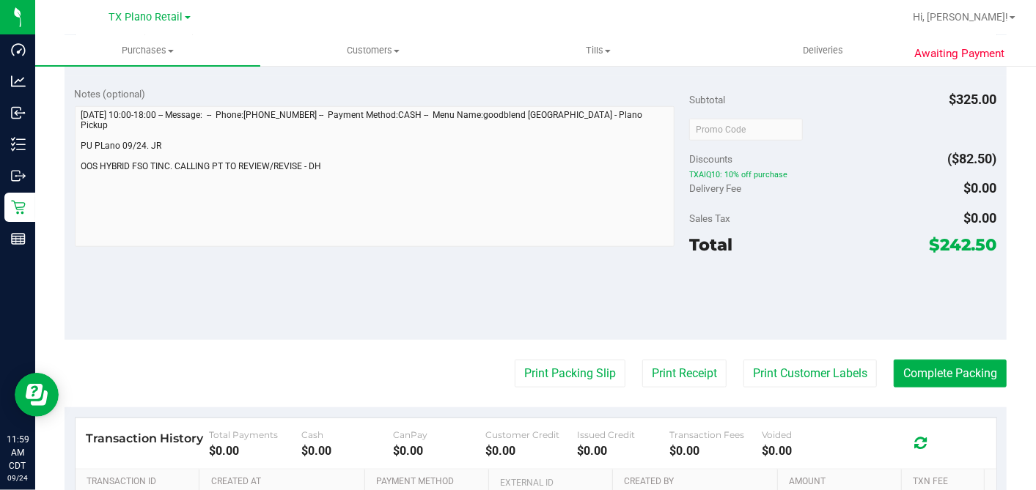
click at [517, 304] on div "Notes (optional) Subtotal $325.00 Discounts ($82.50) TXAIQ10: 10% off purchase …" at bounding box center [536, 208] width 942 height 264
click at [929, 375] on button "Complete Packing" at bounding box center [950, 374] width 113 height 28
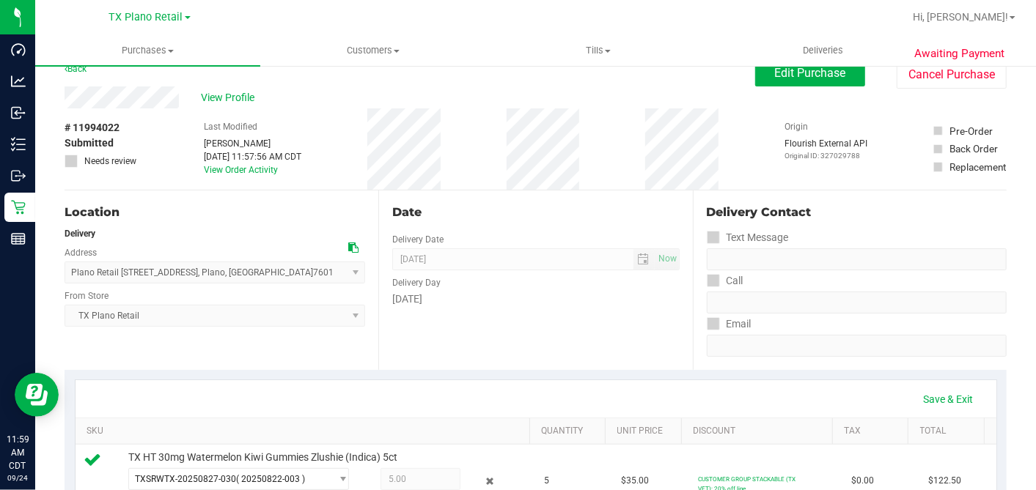
scroll to position [0, 0]
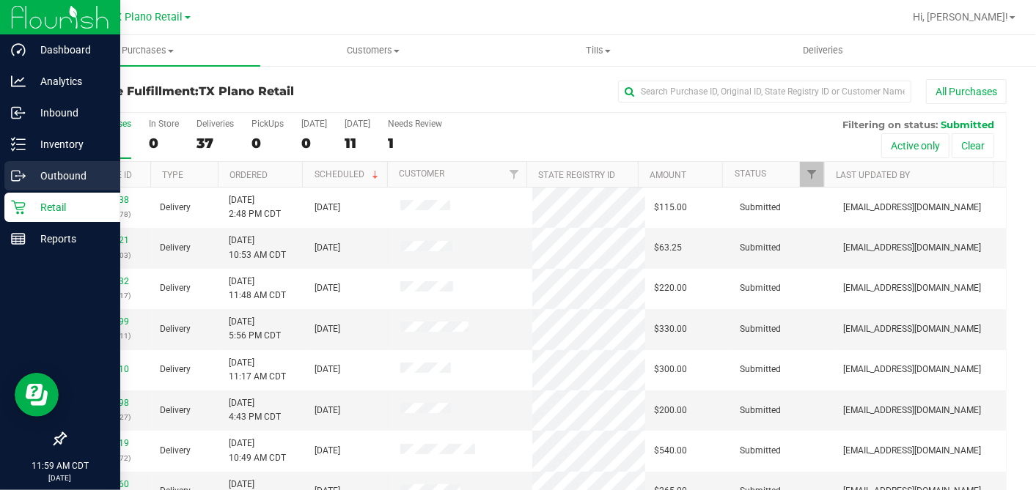
click at [19, 174] on icon at bounding box center [18, 176] width 15 height 15
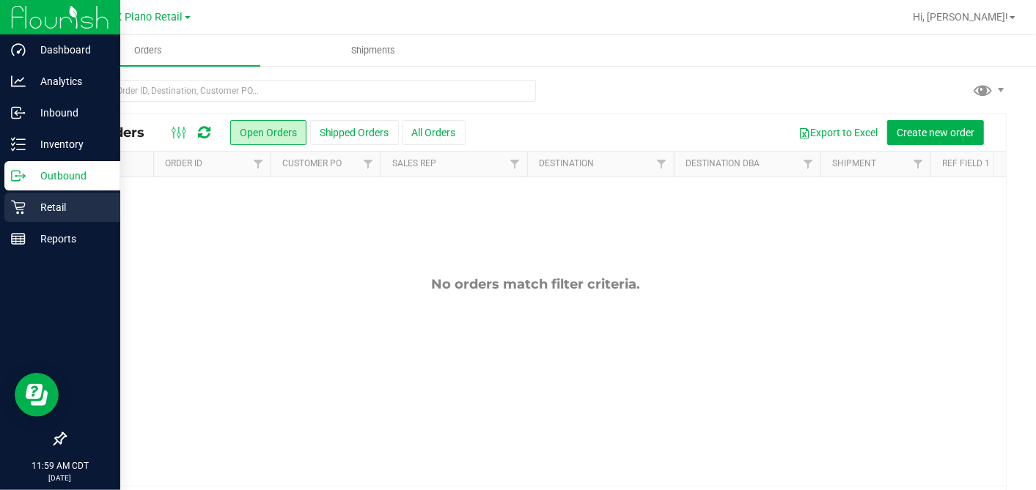
drag, startPoint x: 23, startPoint y: 204, endPoint x: 52, endPoint y: 216, distance: 30.9
click at [23, 205] on icon at bounding box center [18, 207] width 15 height 15
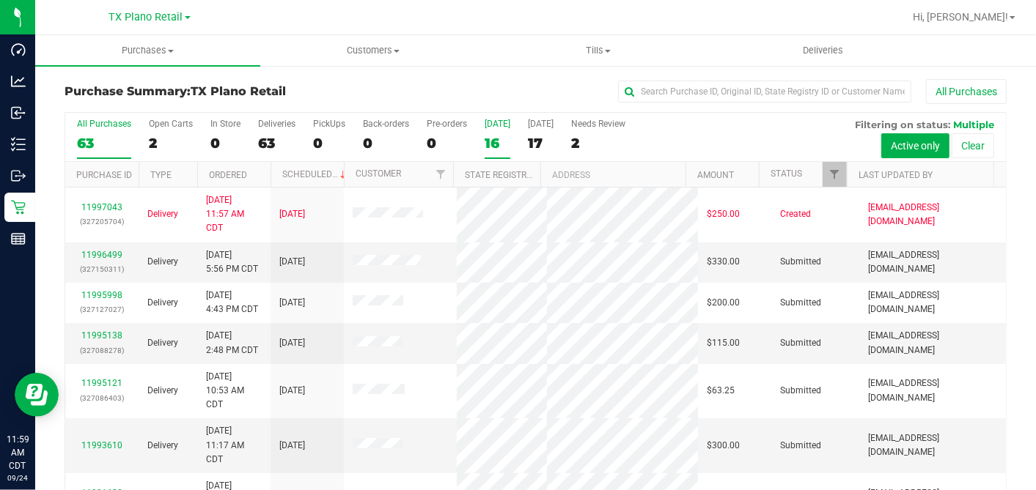
click at [490, 139] on div "16" at bounding box center [498, 143] width 26 height 17
click at [0, 0] on input "Today 16" at bounding box center [0, 0] width 0 height 0
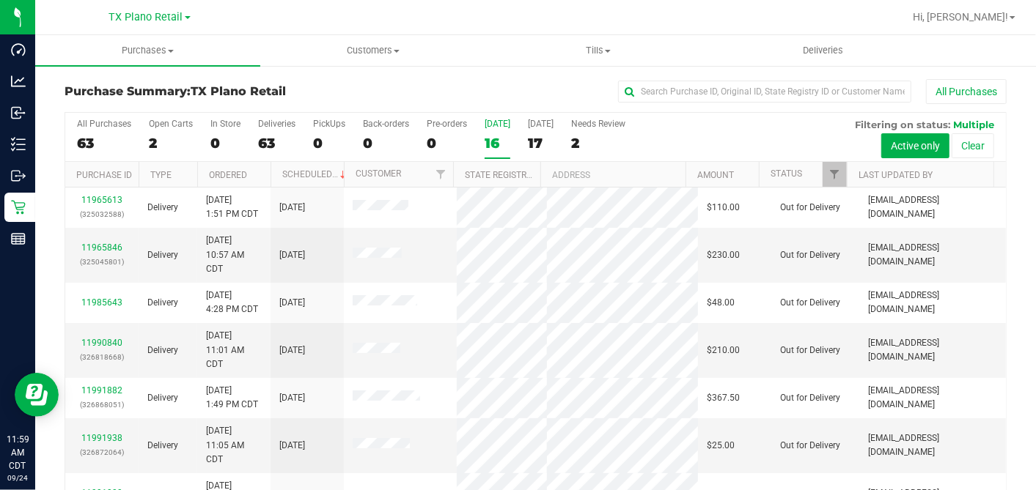
click at [512, 91] on div "All Purchases" at bounding box center [692, 91] width 628 height 25
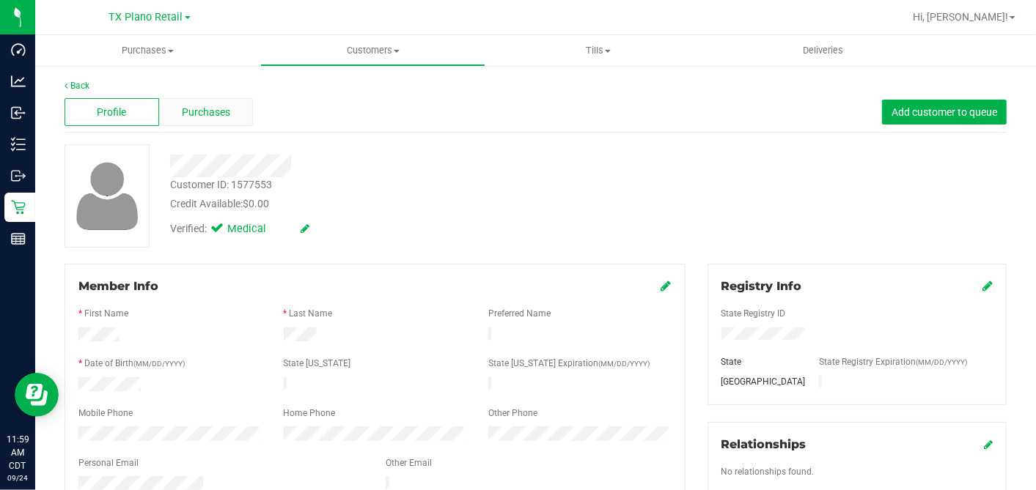
click at [201, 107] on span "Purchases" at bounding box center [206, 112] width 48 height 15
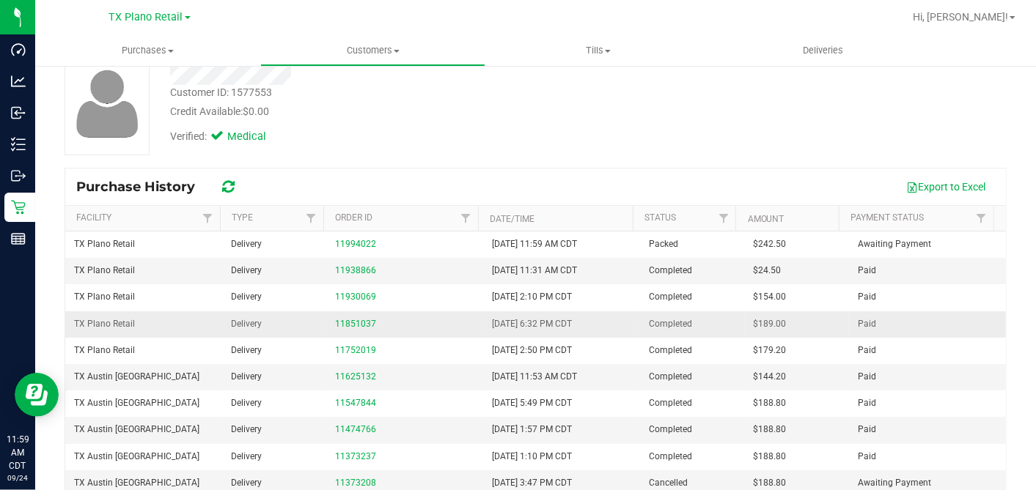
scroll to position [176, 0]
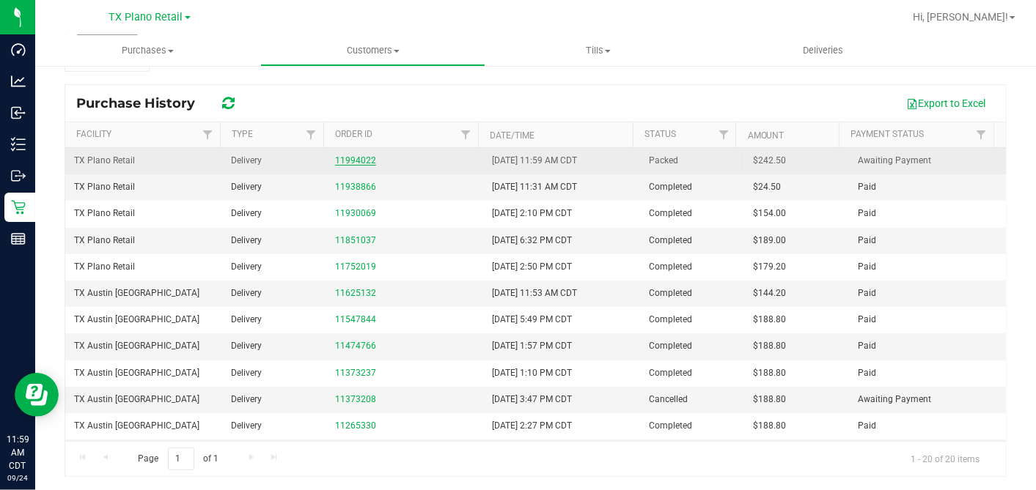
click at [360, 160] on link "11994022" at bounding box center [355, 160] width 41 height 10
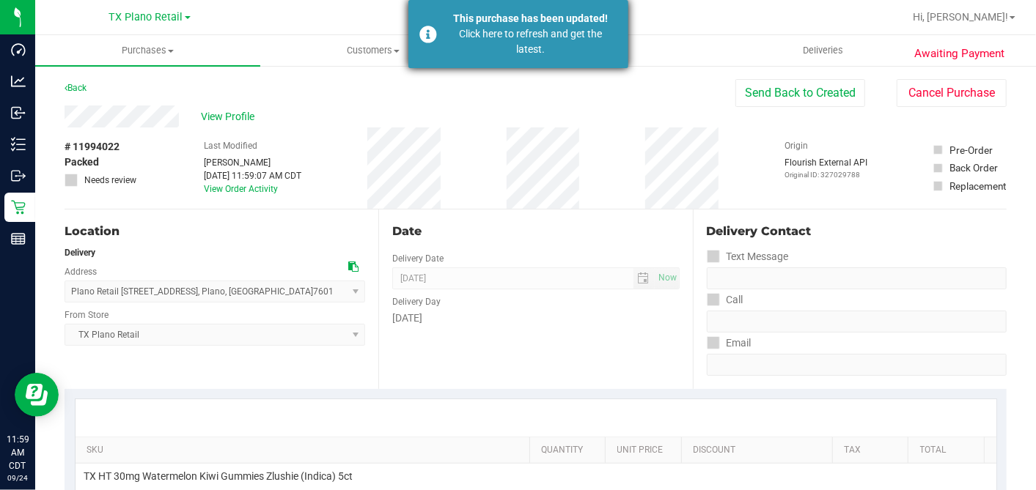
click at [471, 42] on div "Click here to refresh and get the latest." at bounding box center [531, 41] width 172 height 31
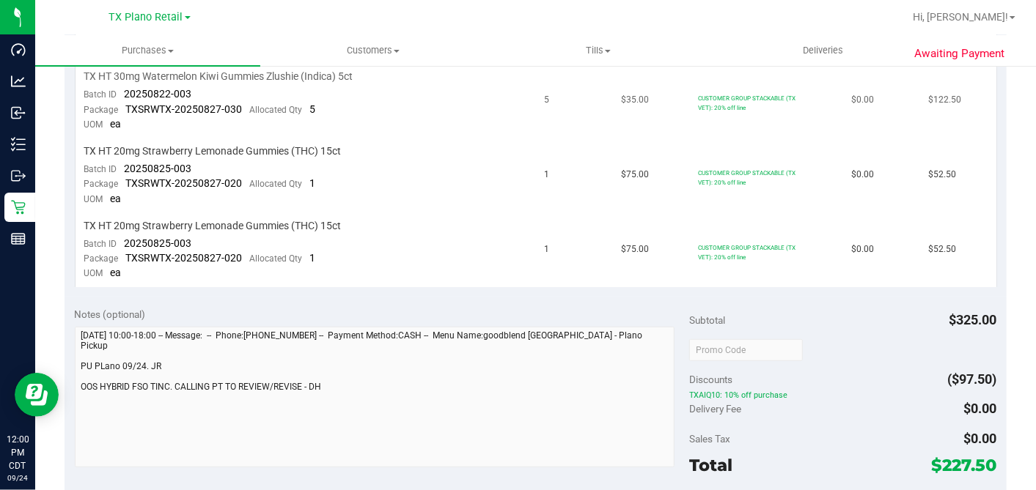
scroll to position [280, 0]
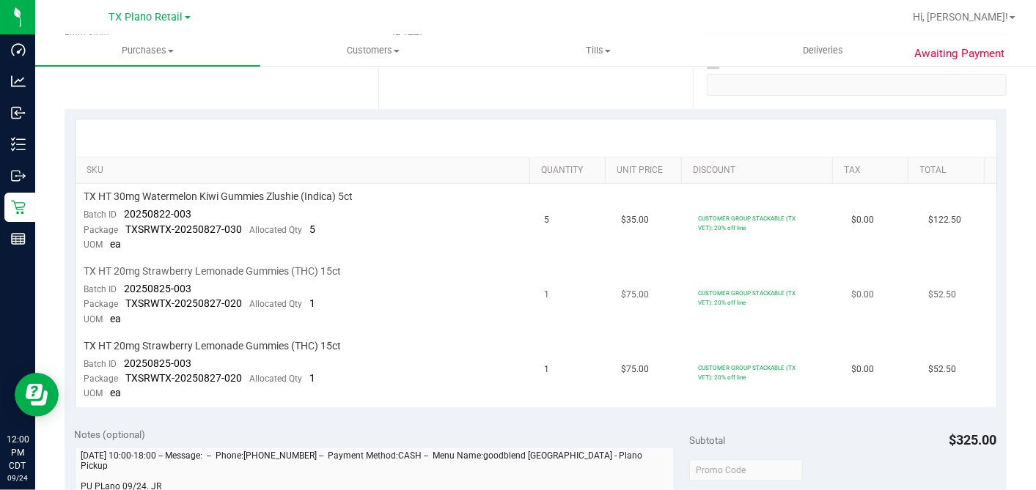
click at [578, 267] on td "1" at bounding box center [574, 296] width 77 height 75
click at [813, 334] on td "CUSTOMER GROUP STACKABLE (TX VET): 20% off line" at bounding box center [765, 371] width 153 height 74
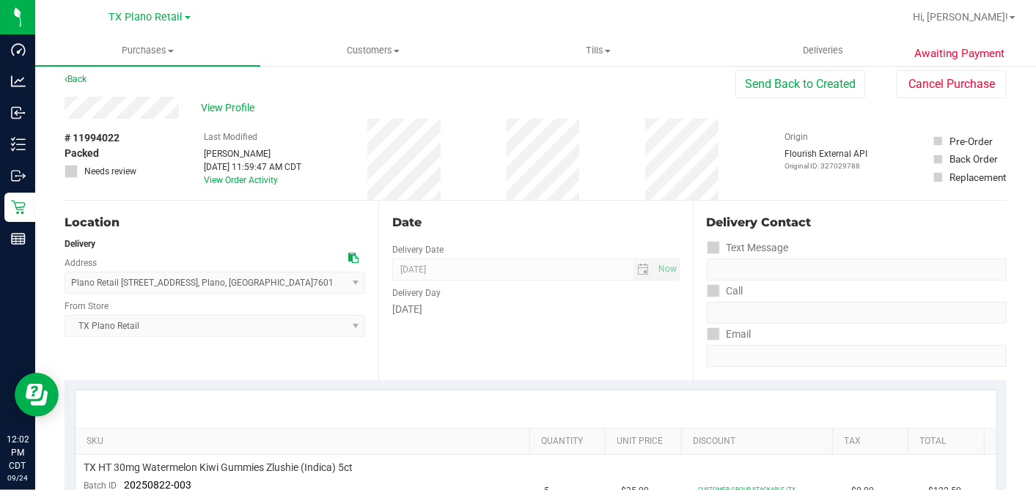
scroll to position [0, 0]
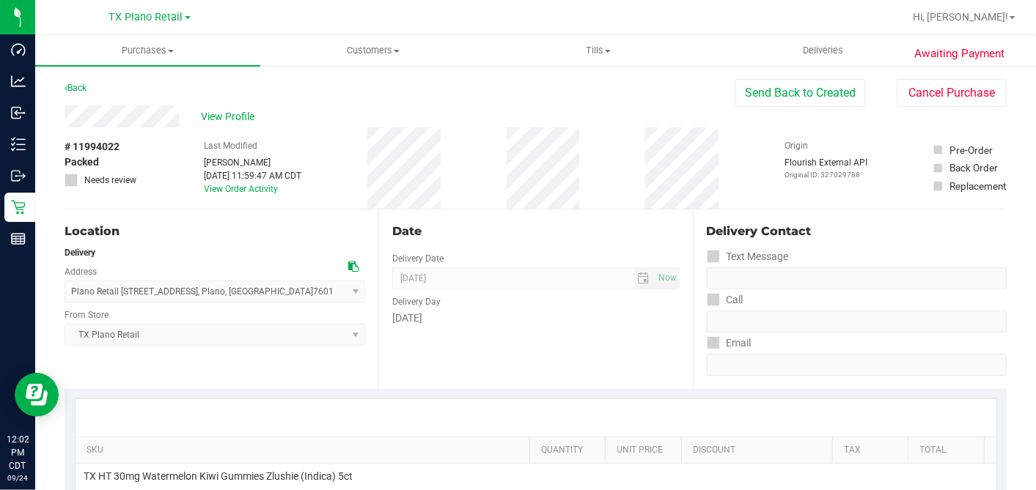
drag, startPoint x: 767, startPoint y: 88, endPoint x: 749, endPoint y: 106, distance: 25.4
click at [767, 89] on button "Send Back to Created" at bounding box center [800, 93] width 130 height 28
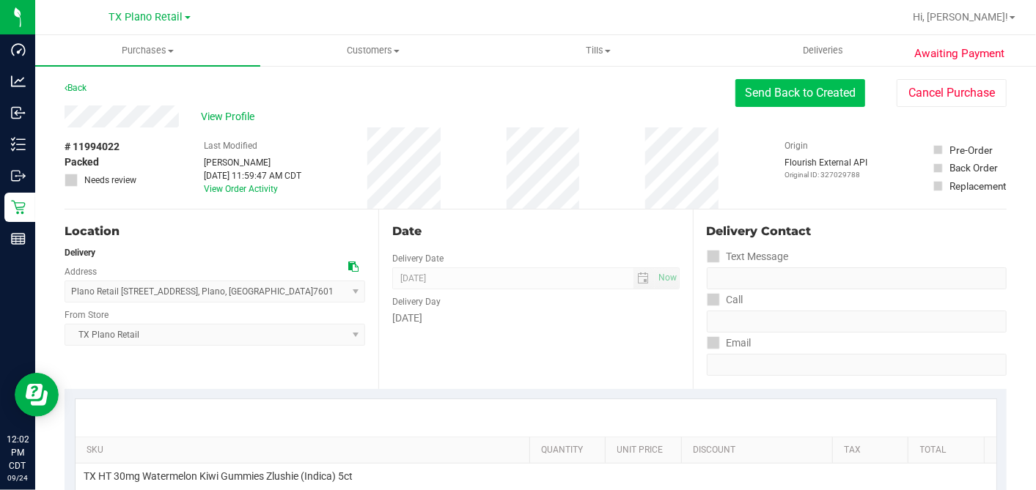
click at [741, 98] on button "Send Back to Created" at bounding box center [800, 93] width 130 height 28
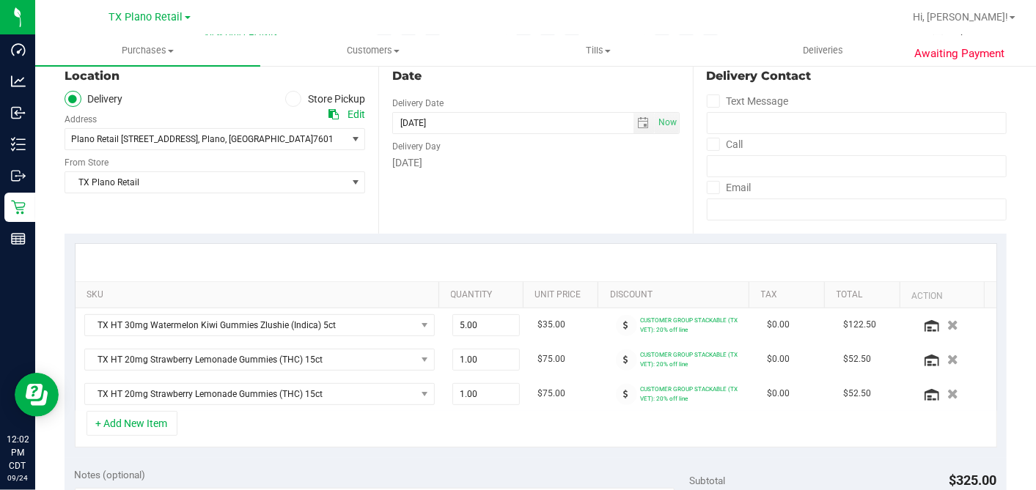
scroll to position [163, 0]
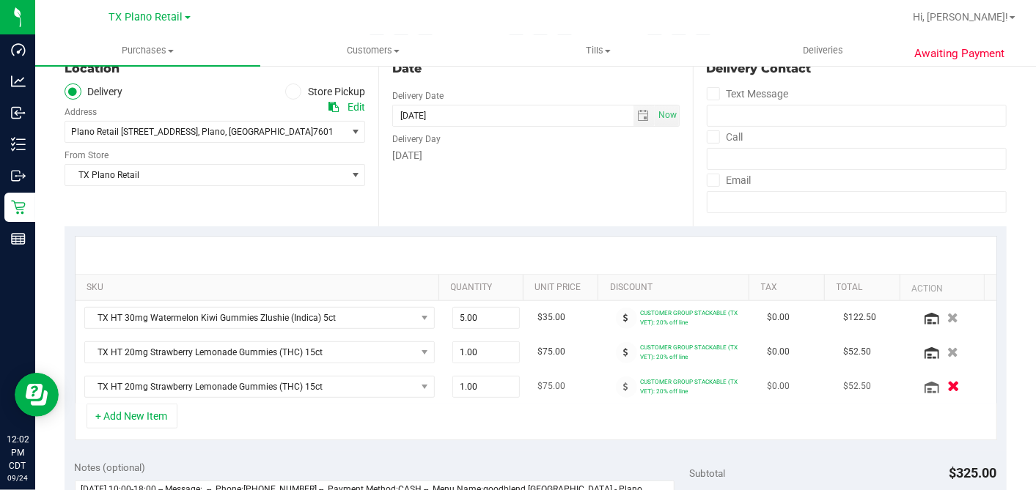
click at [947, 390] on icon "button" at bounding box center [953, 386] width 12 height 11
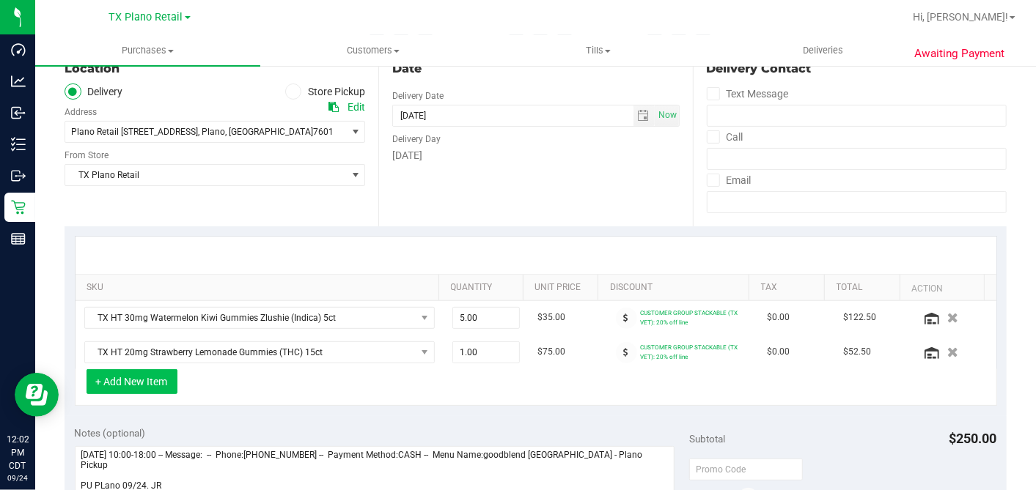
click at [154, 379] on button "+ Add New Item" at bounding box center [132, 382] width 91 height 25
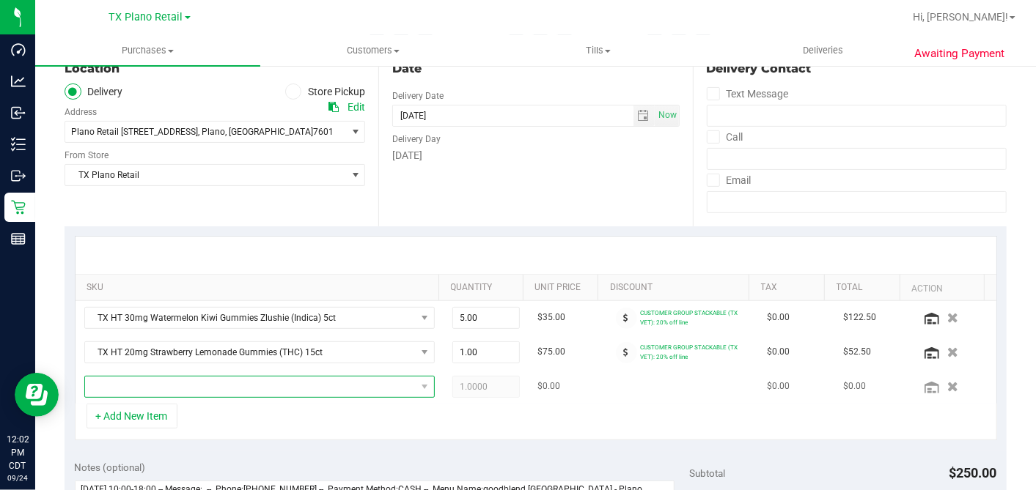
click at [153, 383] on span "NO DATA FOUND" at bounding box center [250, 387] width 331 height 21
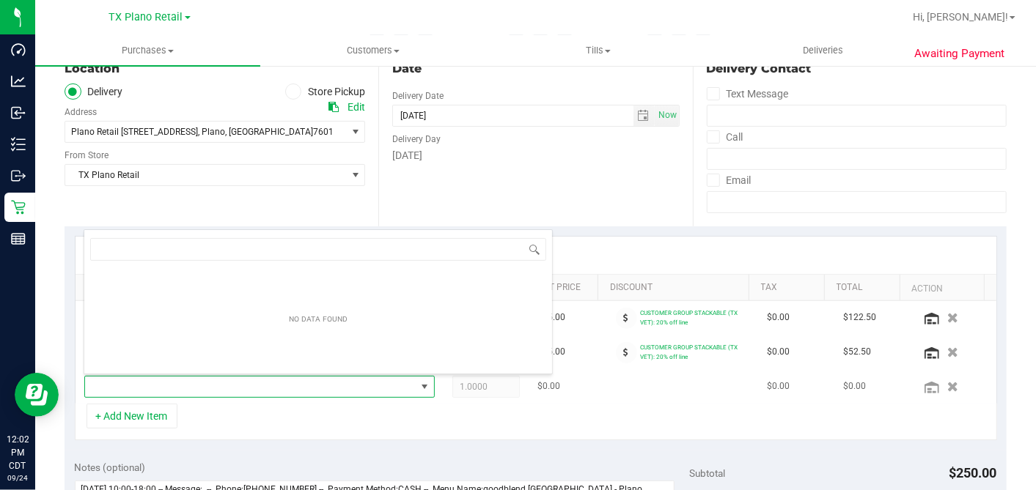
scroll to position [21, 336]
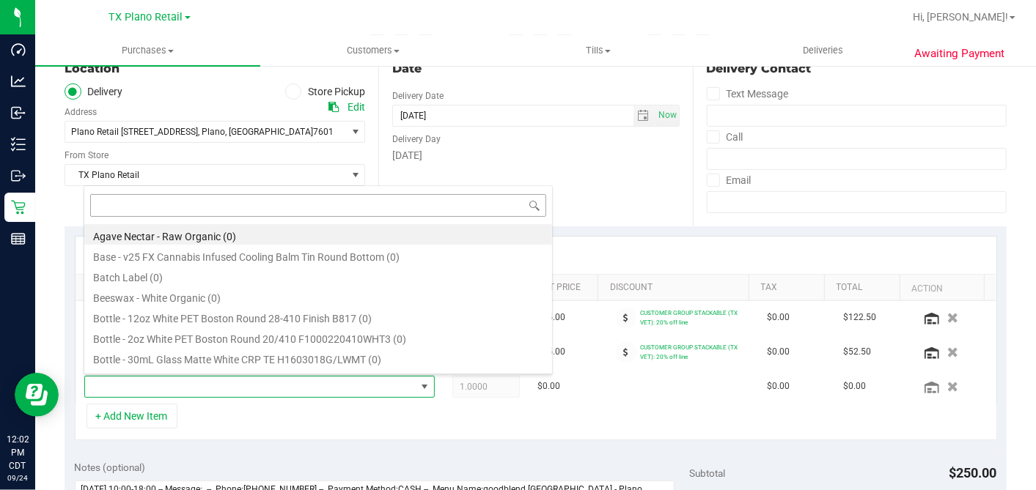
click at [167, 207] on input at bounding box center [318, 205] width 456 height 23
type input "WATERMELON"
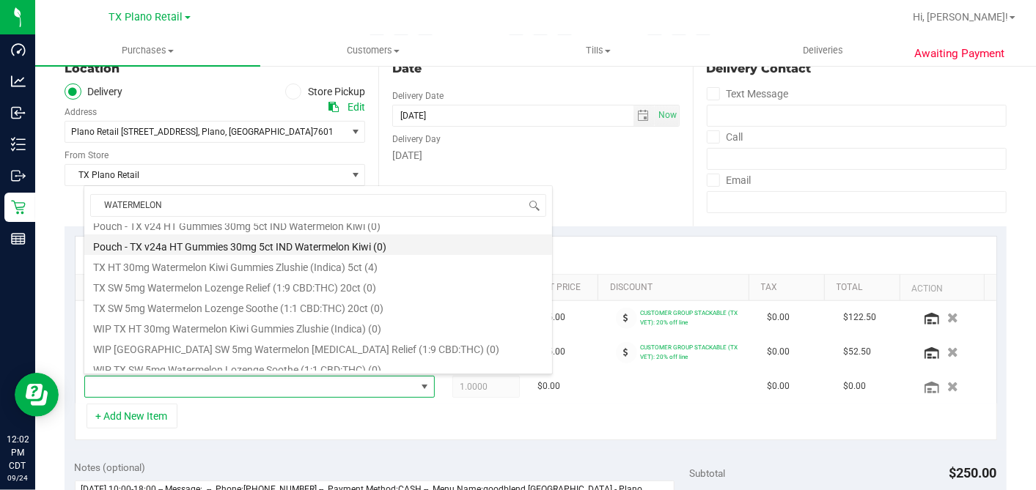
scroll to position [140, 0]
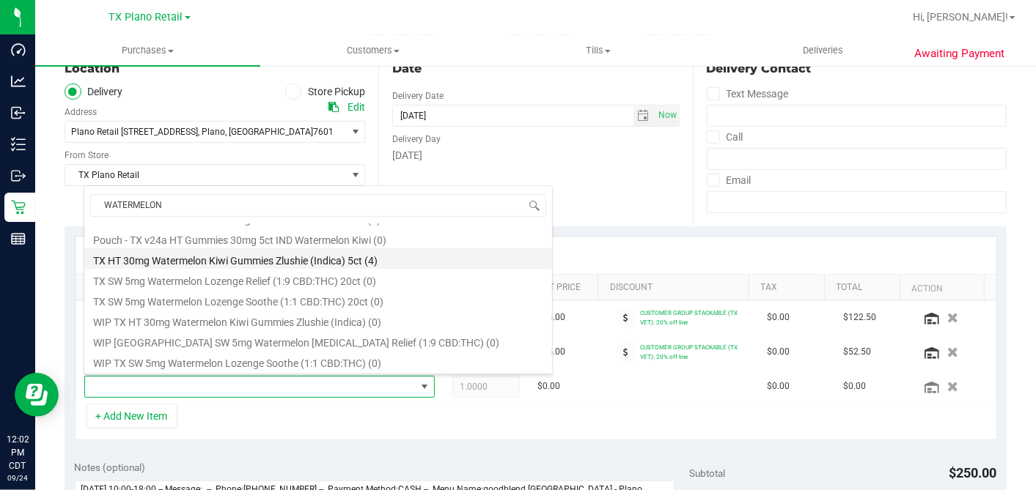
click at [308, 260] on li "TX HT 30mg Watermelon Kiwi Gummies Zlushie (Indica) 5ct (4)" at bounding box center [318, 259] width 468 height 21
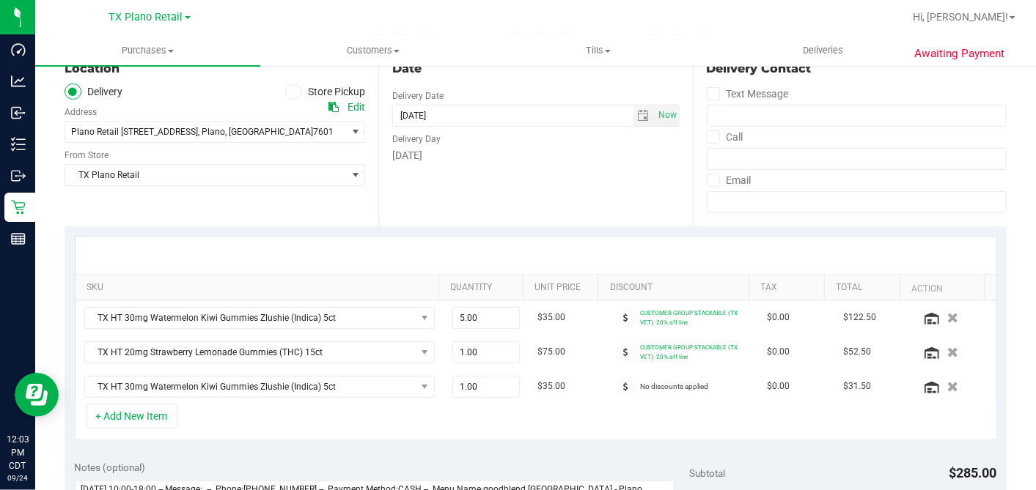
click at [419, 251] on div at bounding box center [536, 255] width 921 height 37
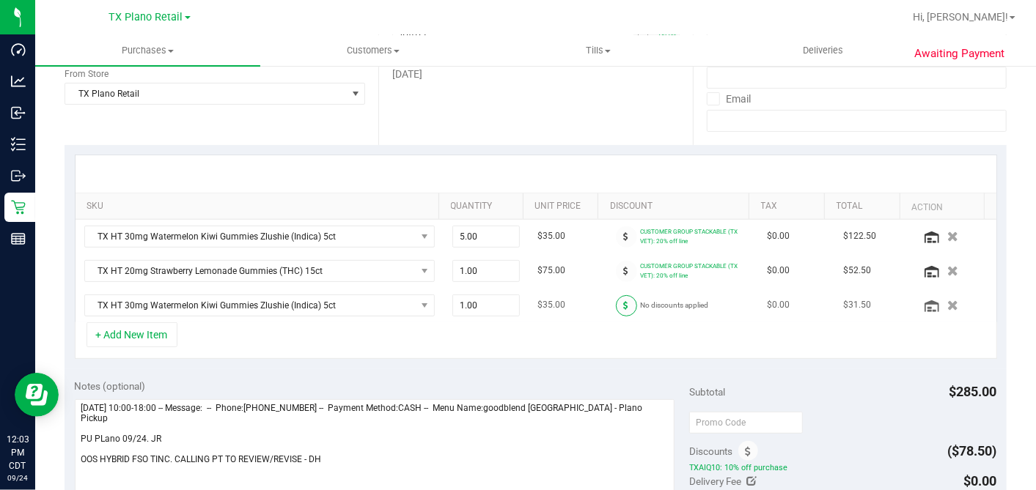
click at [624, 306] on icon at bounding box center [626, 305] width 5 height 9
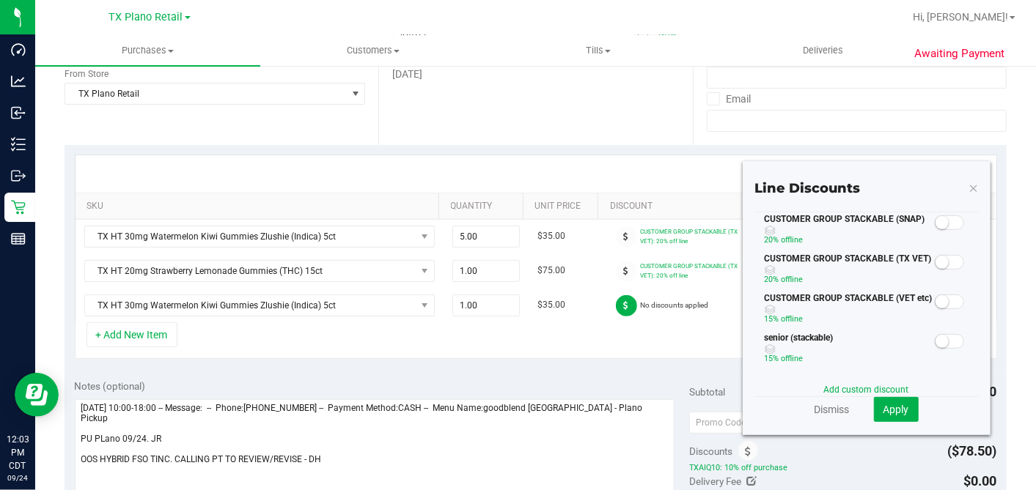
click at [936, 262] on small at bounding box center [942, 262] width 13 height 13
click at [969, 188] on icon at bounding box center [974, 188] width 10 height 18
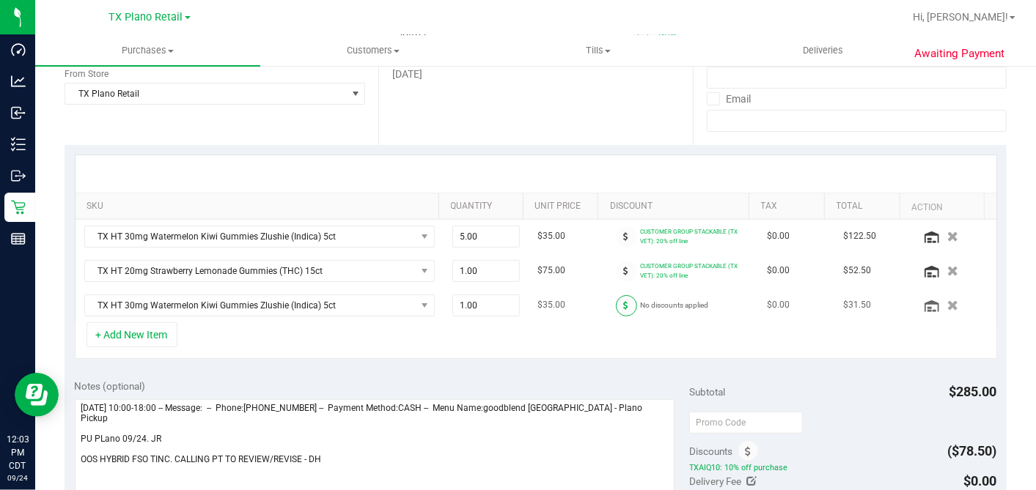
click at [616, 303] on span at bounding box center [626, 305] width 21 height 21
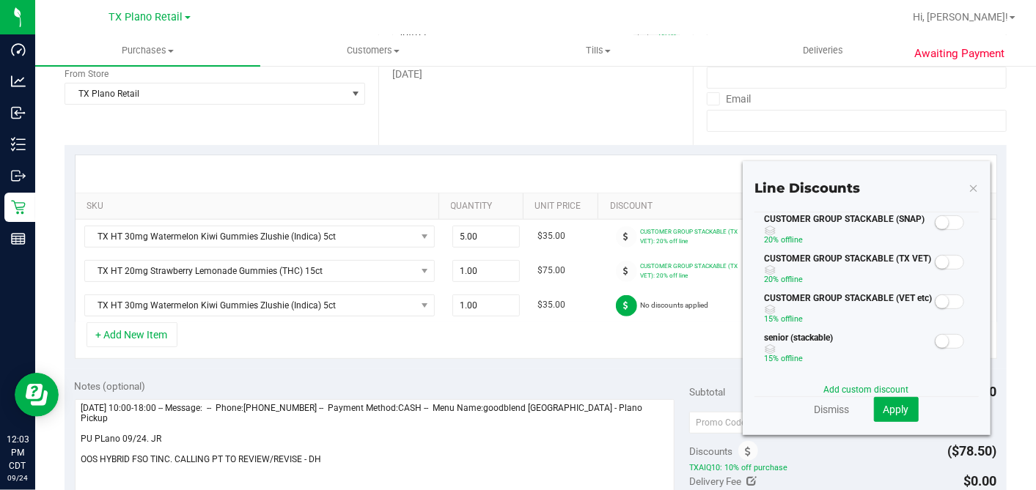
drag, startPoint x: 934, startPoint y: 262, endPoint x: 863, endPoint y: 280, distance: 73.4
click at [936, 262] on small at bounding box center [942, 262] width 13 height 13
drag, startPoint x: 889, startPoint y: 402, endPoint x: 873, endPoint y: 348, distance: 55.9
click at [889, 404] on span "Apply" at bounding box center [896, 410] width 26 height 12
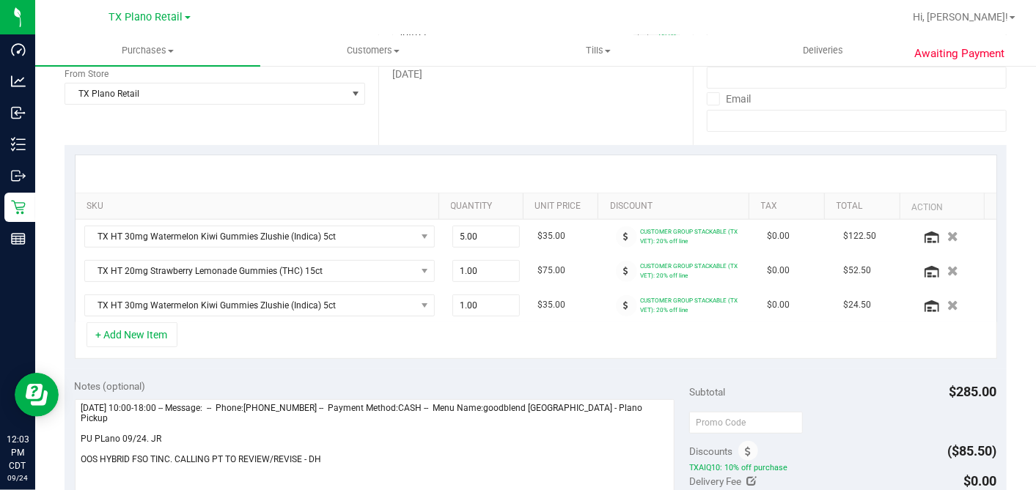
click at [540, 337] on div "+ Add New Item" at bounding box center [536, 341] width 922 height 37
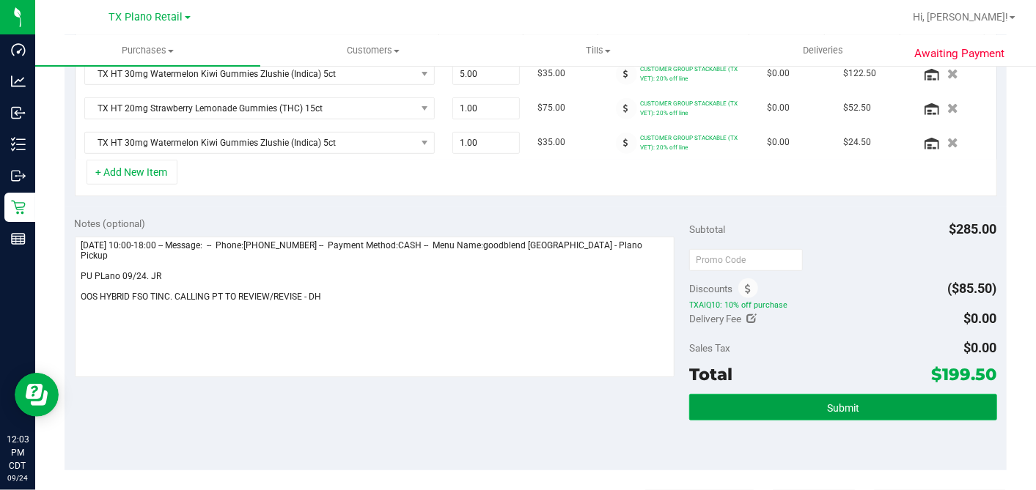
click at [829, 405] on span "Submit" at bounding box center [843, 409] width 32 height 12
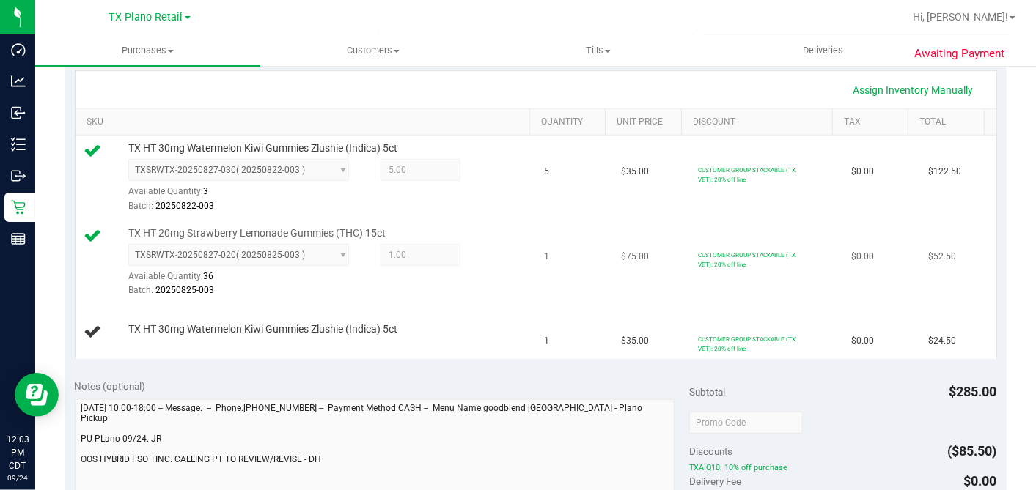
scroll to position [247, 0]
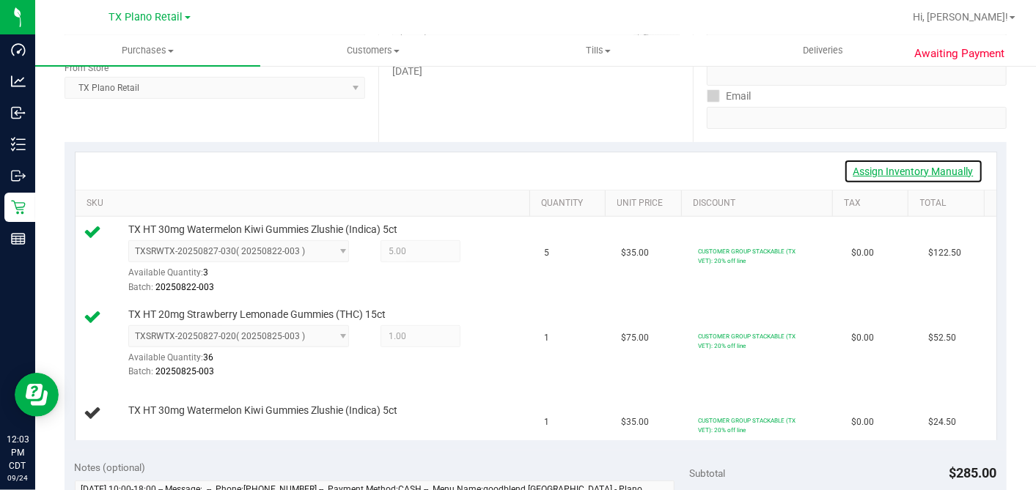
click at [878, 172] on link "Assign Inventory Manually" at bounding box center [913, 171] width 139 height 25
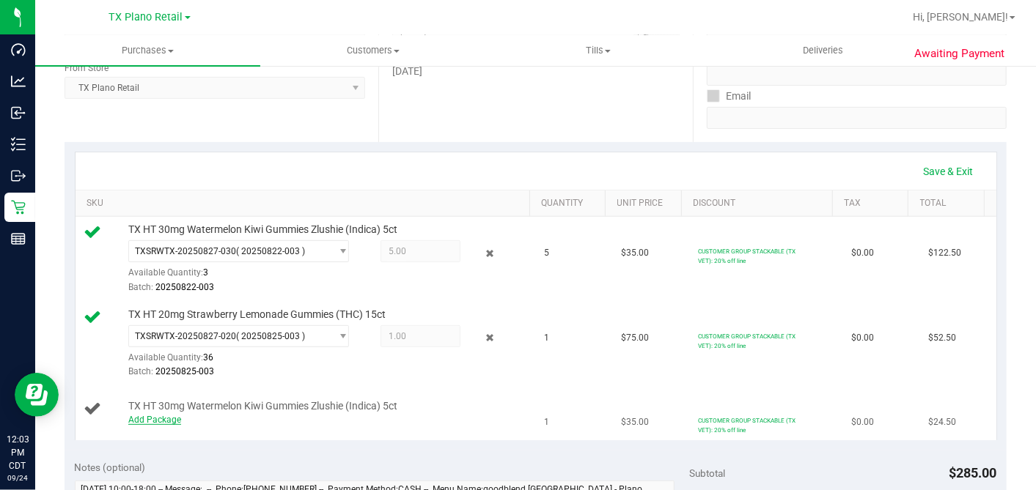
click at [172, 419] on link "Add Package" at bounding box center [154, 420] width 53 height 10
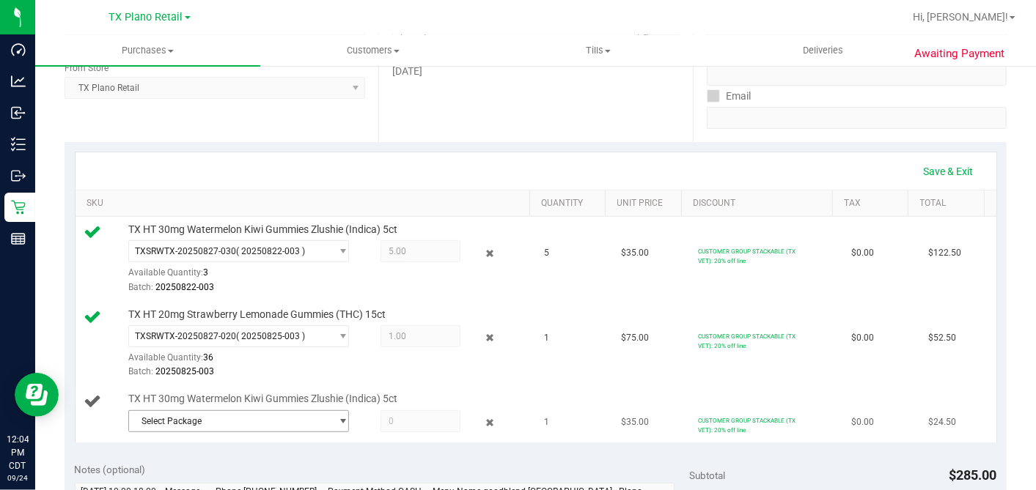
click at [287, 421] on span "Select Package" at bounding box center [229, 421] width 201 height 21
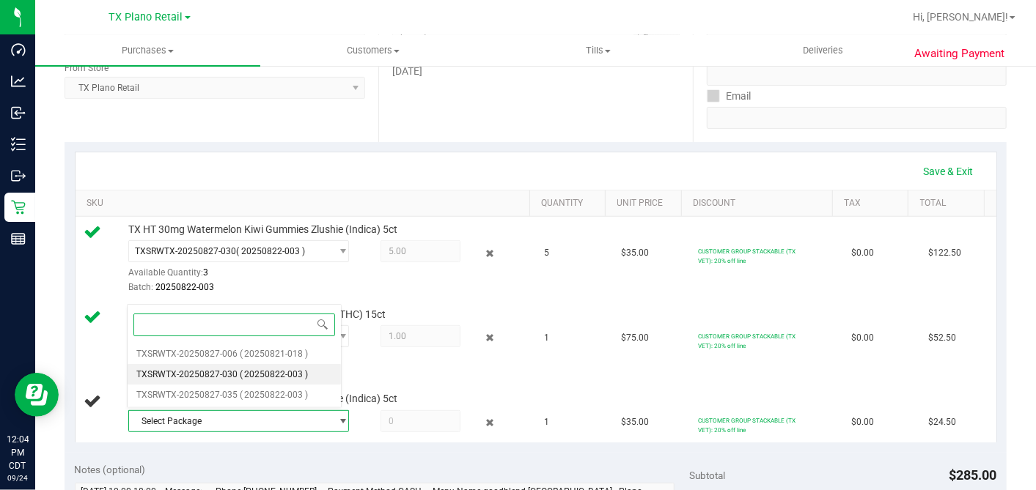
click at [268, 371] on span "( 20250822-003 )" at bounding box center [274, 375] width 69 height 10
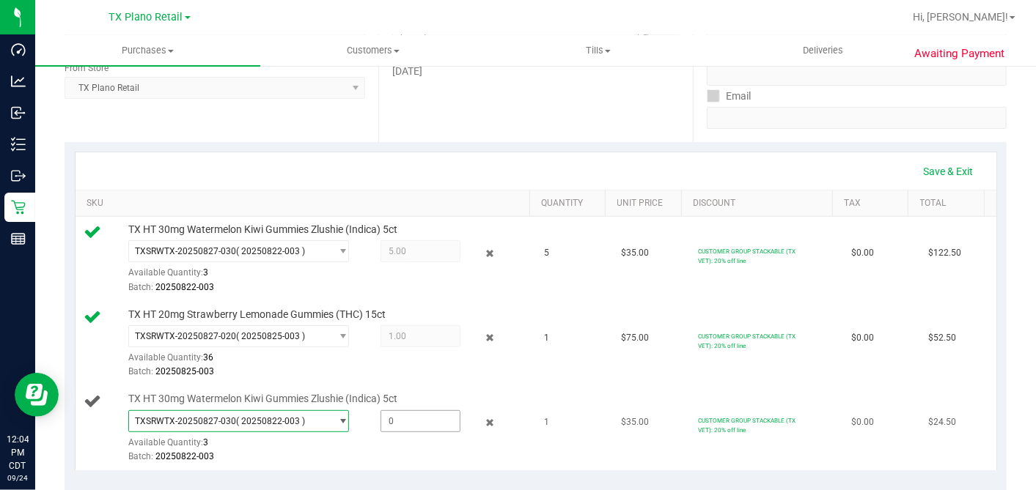
click at [402, 411] on span at bounding box center [421, 422] width 80 height 22
type input "1"
type input "1.0000"
click at [536, 379] on td "1" at bounding box center [574, 344] width 77 height 85
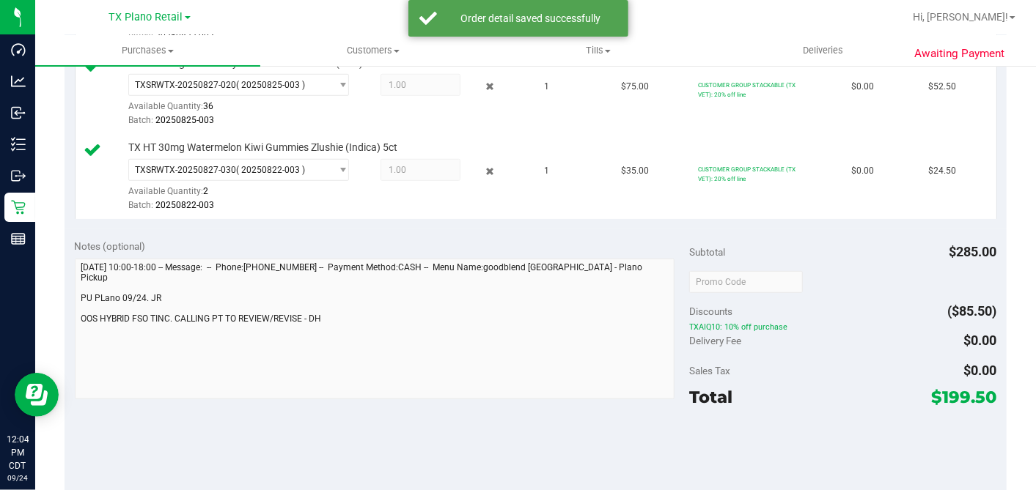
scroll to position [573, 0]
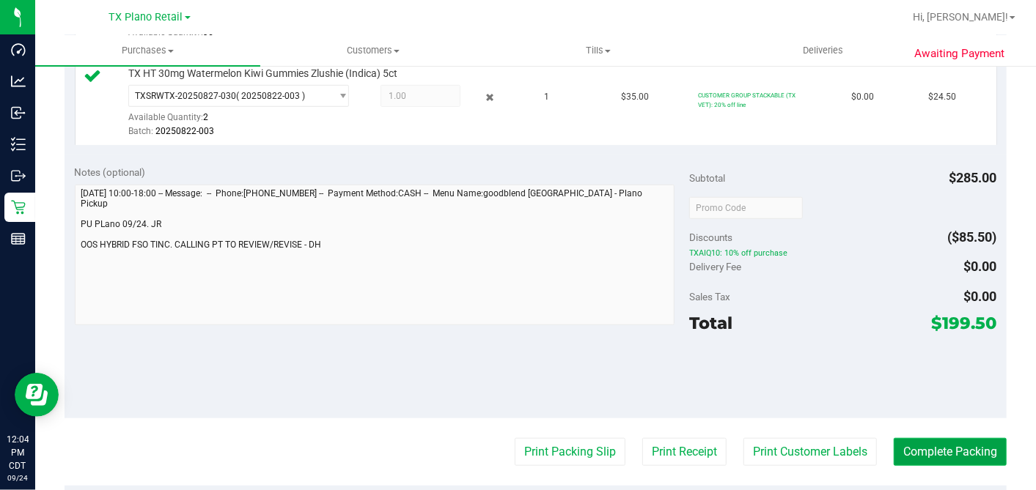
click at [938, 447] on button "Complete Packing" at bounding box center [950, 452] width 113 height 28
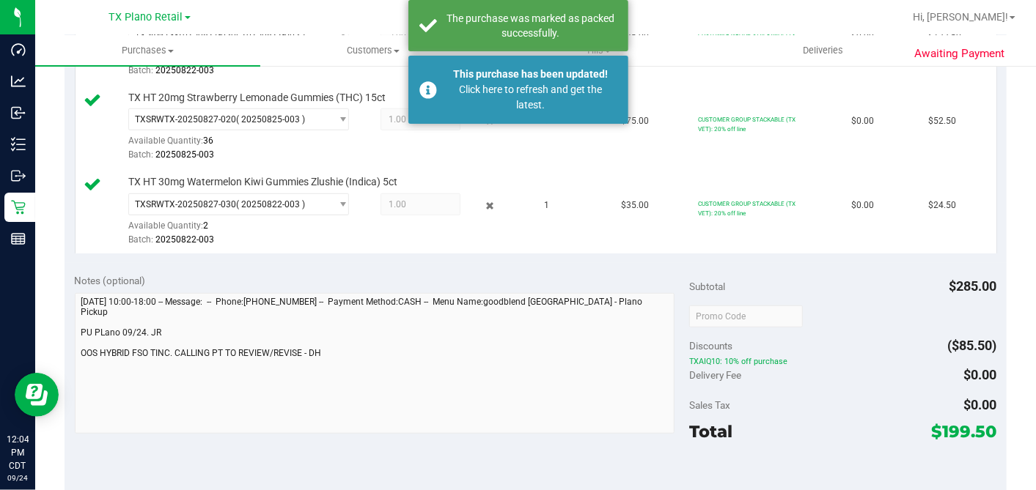
scroll to position [410, 0]
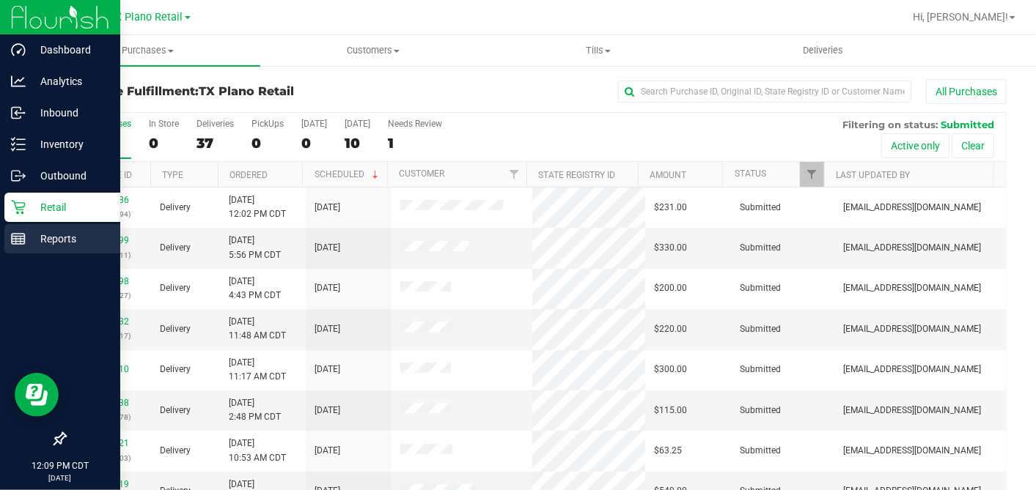
drag, startPoint x: 6, startPoint y: 238, endPoint x: 21, endPoint y: 230, distance: 16.7
click at [7, 237] on div "Reports" at bounding box center [62, 238] width 116 height 29
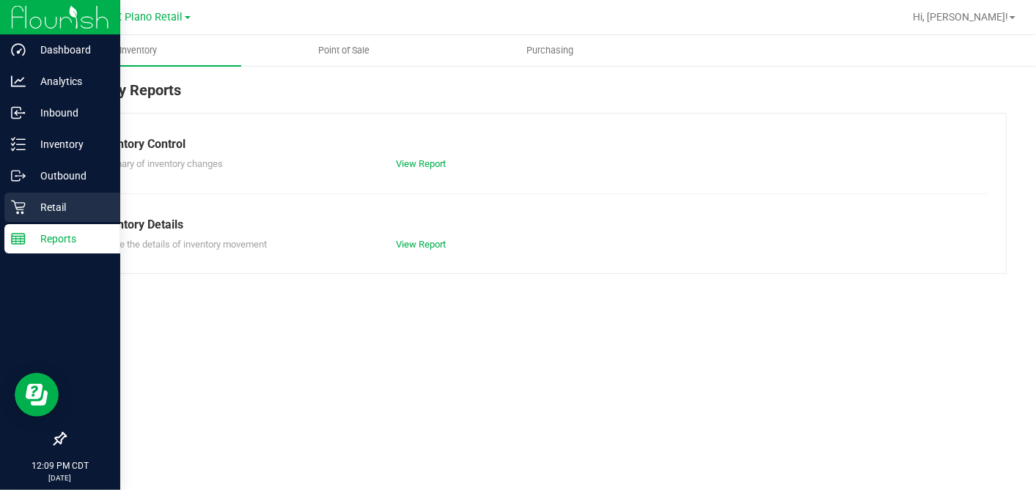
click at [45, 211] on p "Retail" at bounding box center [70, 208] width 88 height 18
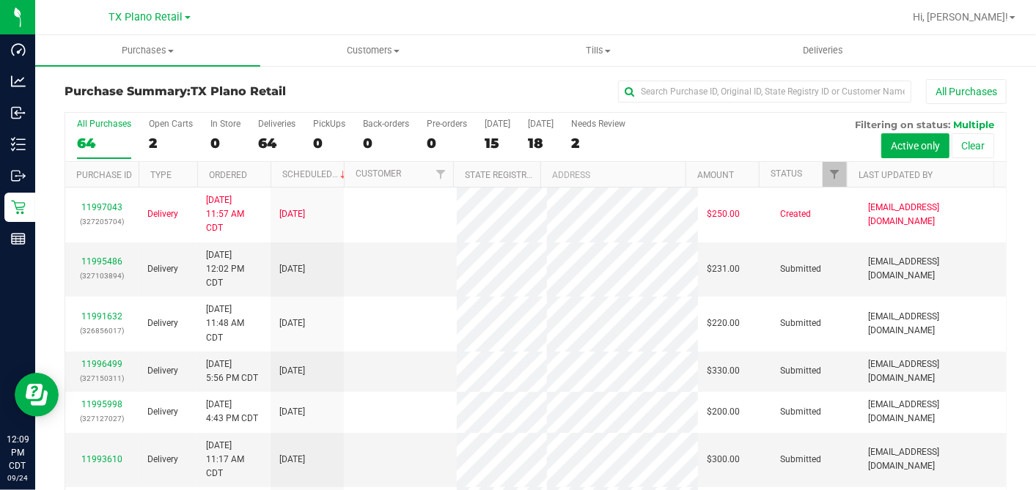
click at [493, 150] on div "15" at bounding box center [498, 143] width 26 height 17
click at [0, 0] on input "Today 15" at bounding box center [0, 0] width 0 height 0
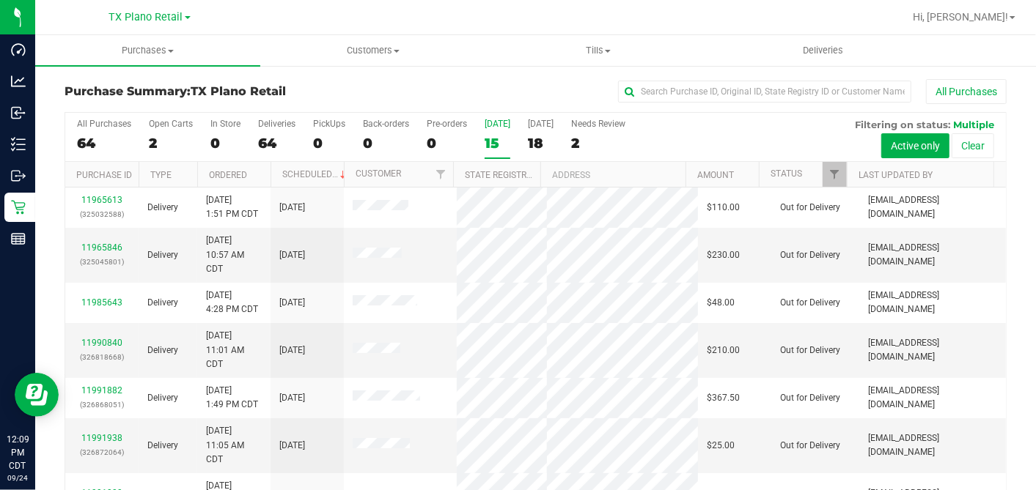
scroll to position [422, 0]
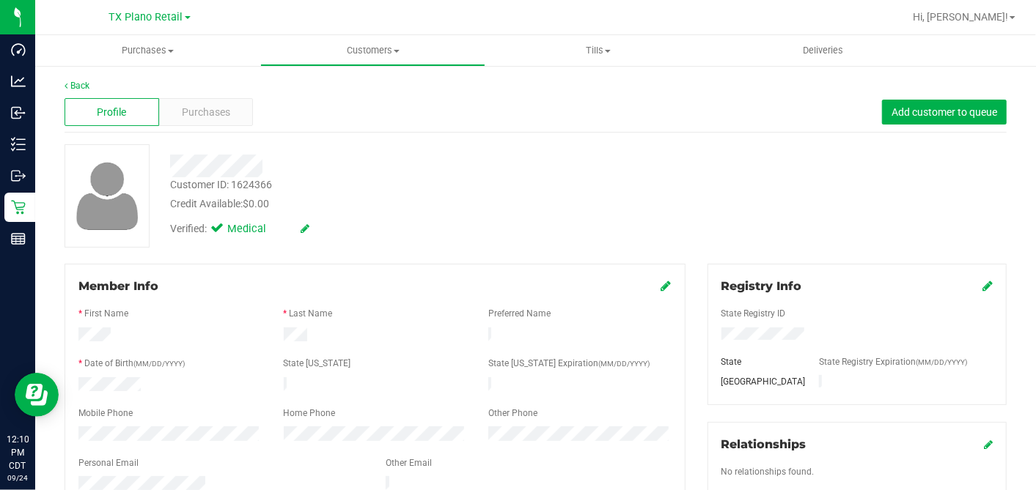
click at [413, 217] on div "Verified: Medical" at bounding box center [400, 228] width 482 height 32
click at [403, 191] on div "Customer ID: 1624366 Credit Available: $0.00" at bounding box center [400, 194] width 482 height 34
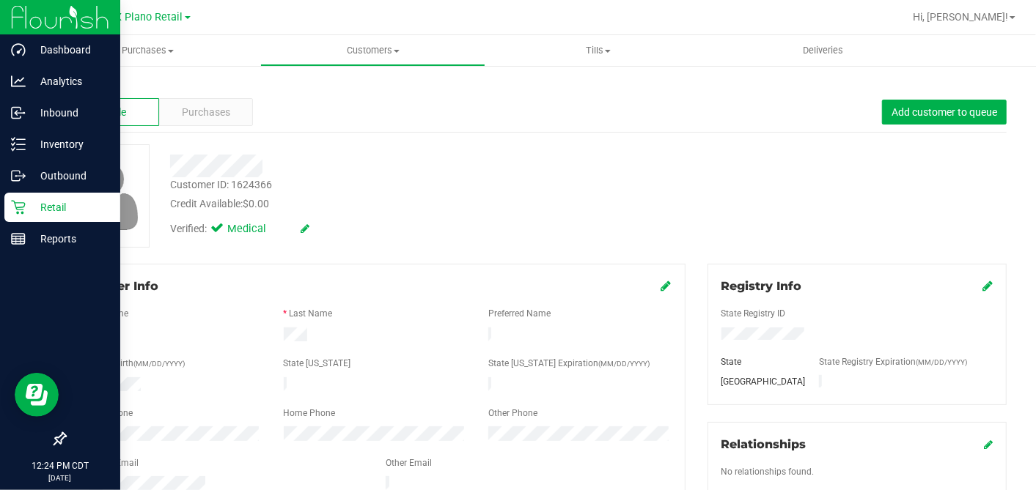
click at [29, 202] on p "Retail" at bounding box center [70, 208] width 88 height 18
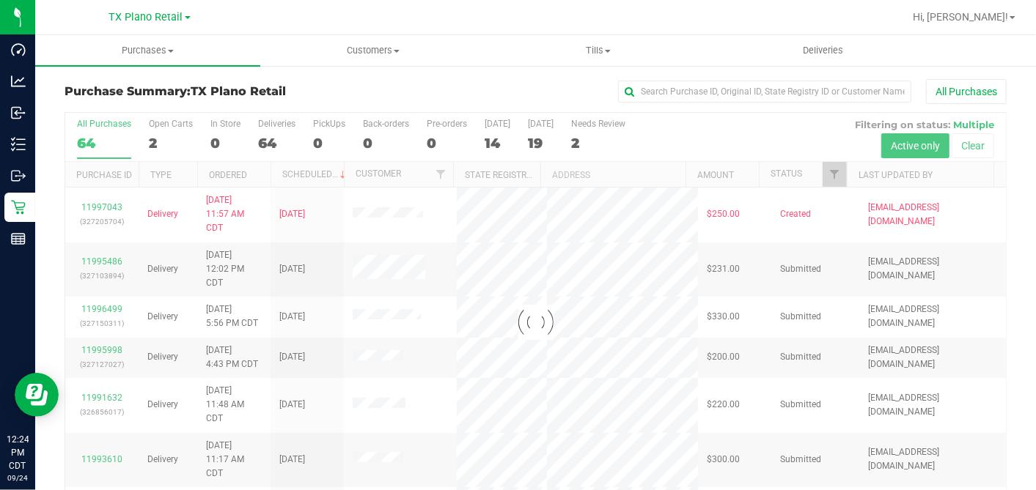
click at [491, 145] on div "14" at bounding box center [498, 143] width 26 height 17
click at [0, 0] on input "Today 14" at bounding box center [0, 0] width 0 height 0
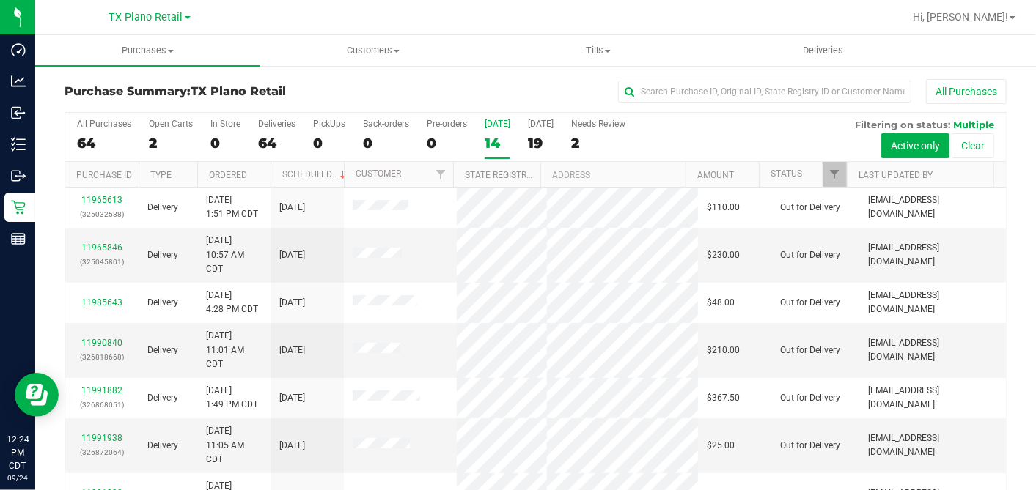
scroll to position [225, 0]
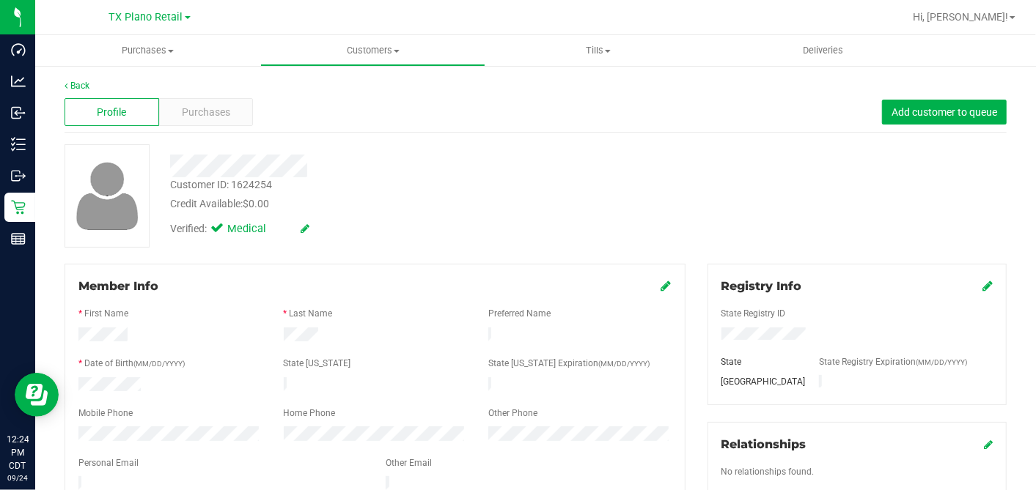
click at [338, 175] on div at bounding box center [400, 166] width 482 height 23
click at [661, 285] on icon at bounding box center [666, 286] width 10 height 12
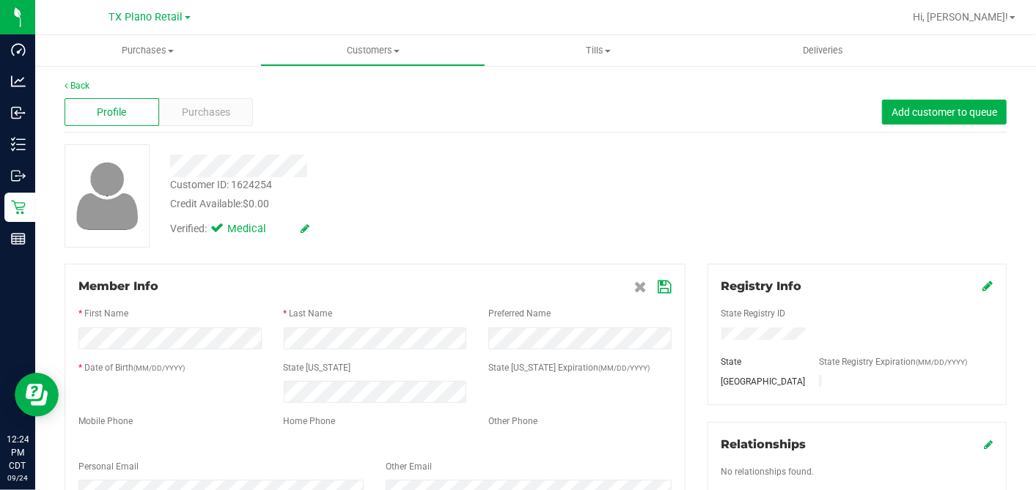
click at [616, 186] on div "Customer ID: 1624254 Credit Available: $0.00" at bounding box center [400, 194] width 482 height 34
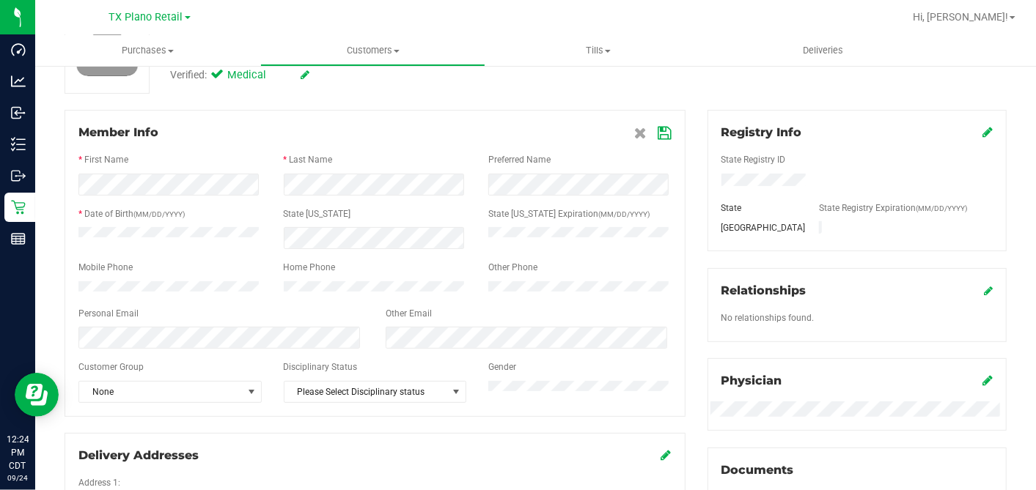
scroll to position [244, 0]
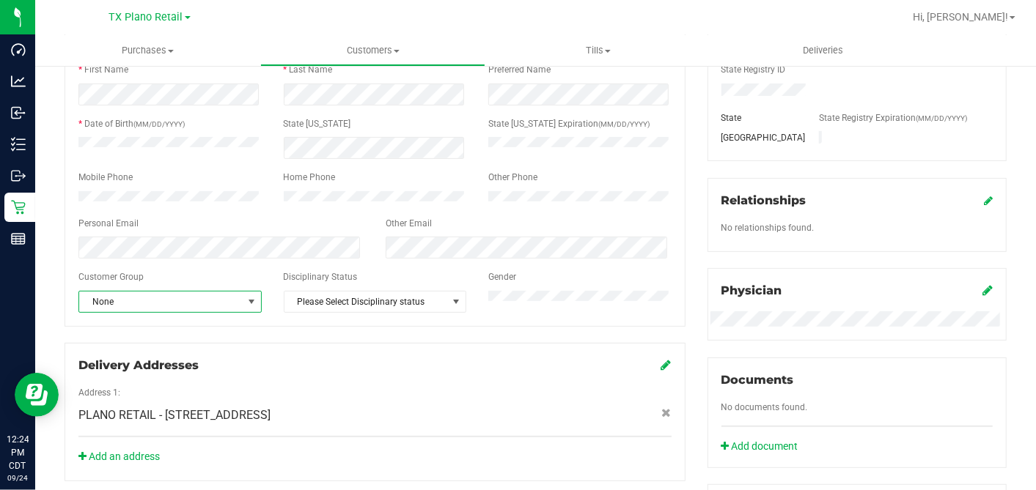
click at [133, 309] on span "None" at bounding box center [160, 302] width 163 height 21
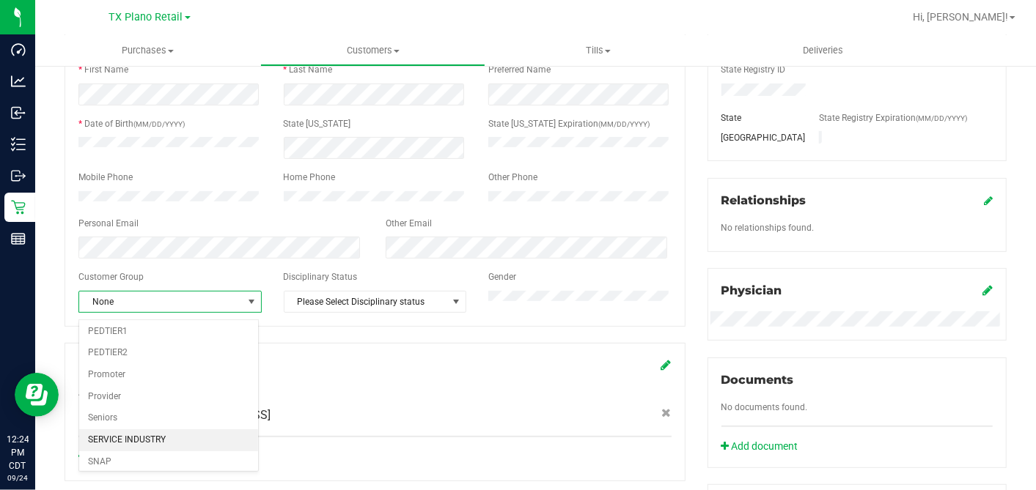
scroll to position [174, 0]
click at [113, 460] on li "Veteran" at bounding box center [168, 465] width 179 height 22
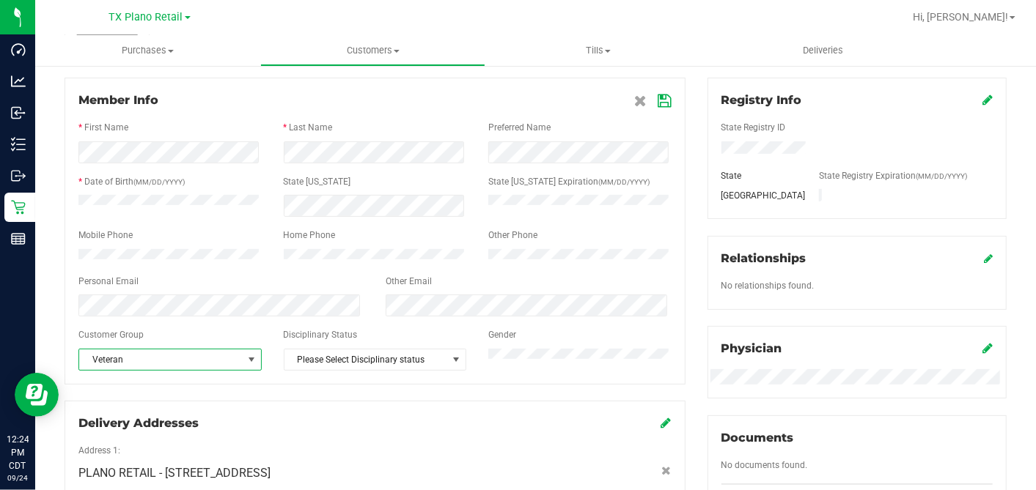
scroll to position [0, 0]
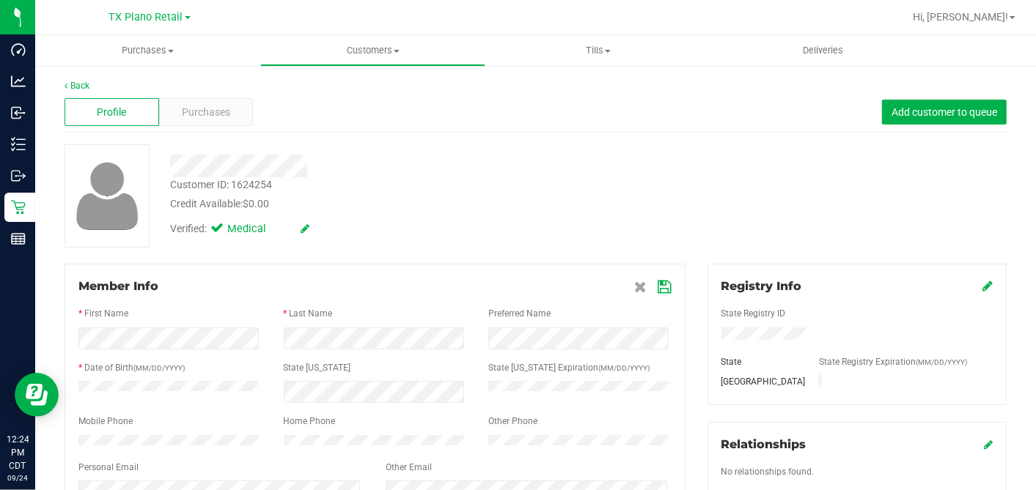
click at [658, 282] on icon at bounding box center [664, 288] width 13 height 12
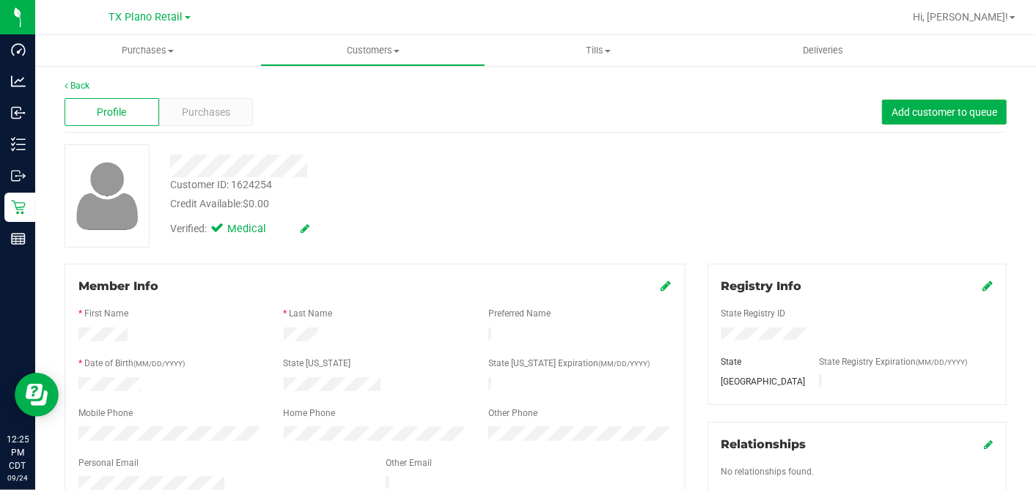
click at [396, 221] on div "Verified: Medical" at bounding box center [400, 228] width 482 height 32
click at [587, 182] on div "Customer ID: 1624254 Credit Available: $0.00" at bounding box center [400, 194] width 482 height 34
click at [490, 198] on div "Credit Available: $0.00" at bounding box center [400, 203] width 460 height 15
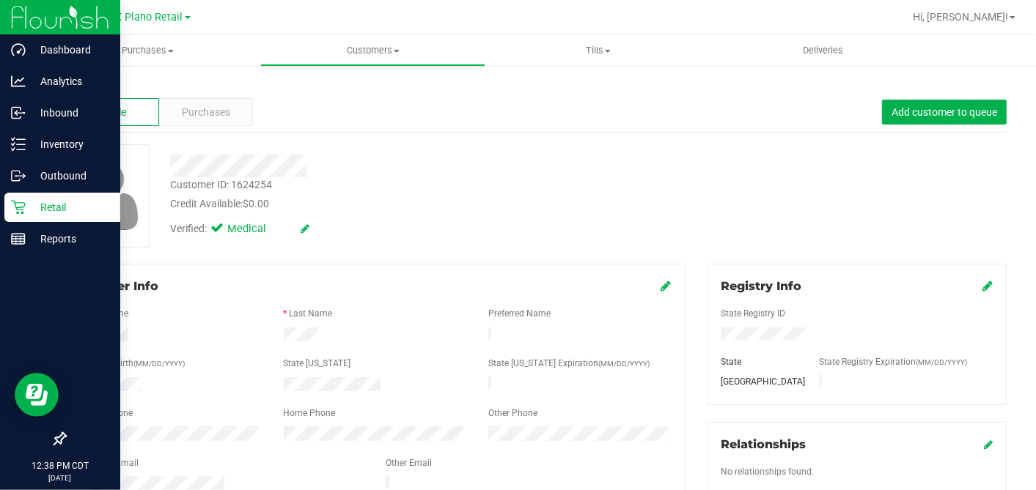
click at [24, 205] on icon at bounding box center [18, 208] width 14 height 14
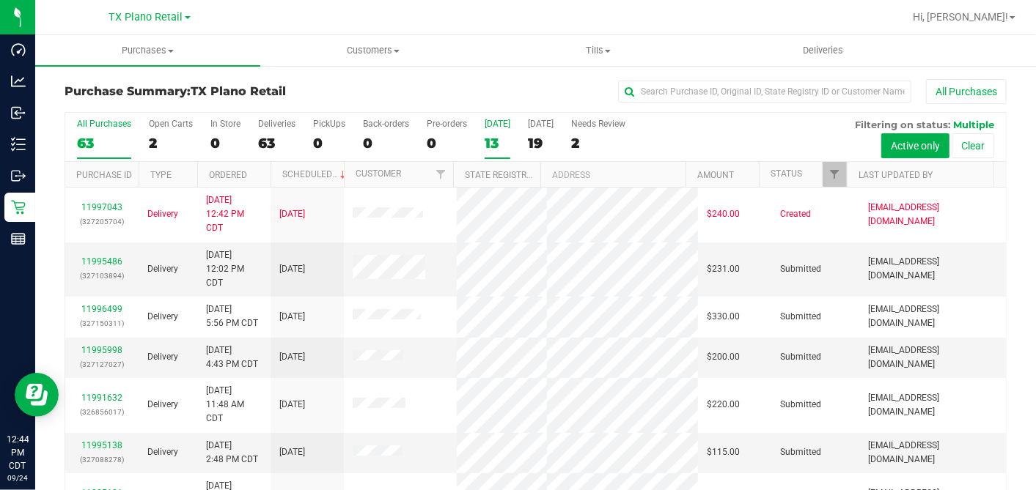
click at [493, 128] on label "Today 13" at bounding box center [498, 139] width 26 height 40
click at [0, 0] on input "Today 13" at bounding box center [0, 0] width 0 height 0
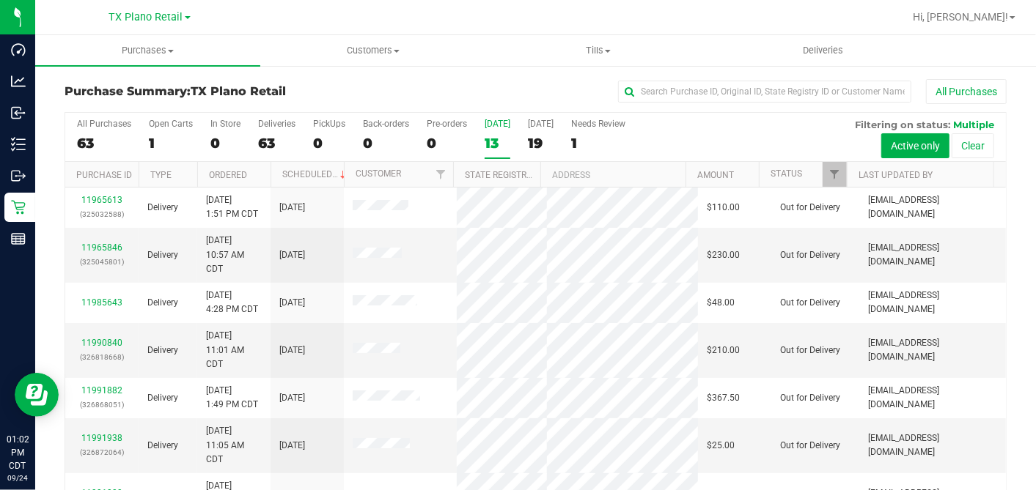
click at [492, 136] on div "13" at bounding box center [498, 143] width 26 height 17
click at [0, 0] on input "Today 13" at bounding box center [0, 0] width 0 height 0
click at [390, 355] on span at bounding box center [377, 350] width 48 height 15
click at [382, 353] on td at bounding box center [400, 350] width 113 height 55
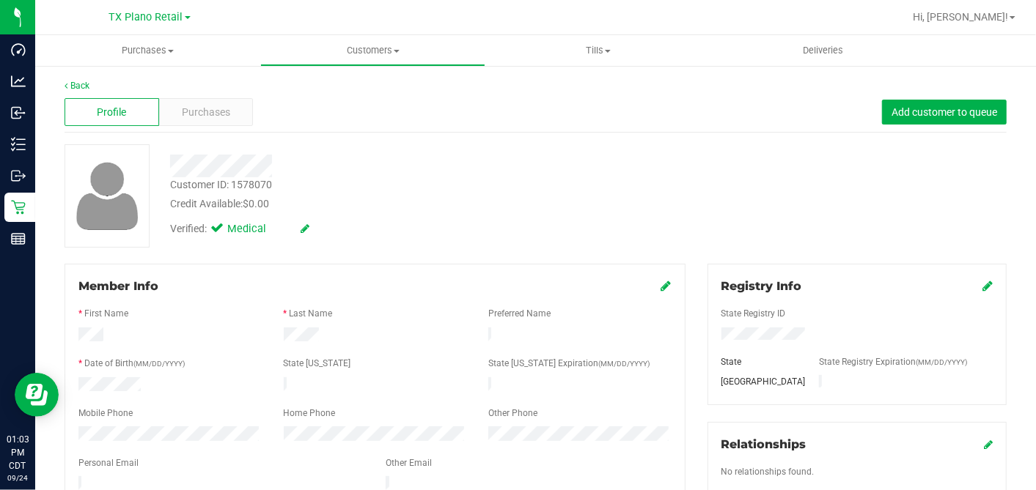
click at [634, 199] on div "Customer ID: 1578070 Credit Available: $0.00" at bounding box center [400, 194] width 482 height 34
click at [711, 191] on div "Customer ID: 1578070 Credit Available: $0.00 Verified: Medical" at bounding box center [536, 195] width 964 height 103
click at [230, 111] on div "Purchases" at bounding box center [206, 112] width 95 height 28
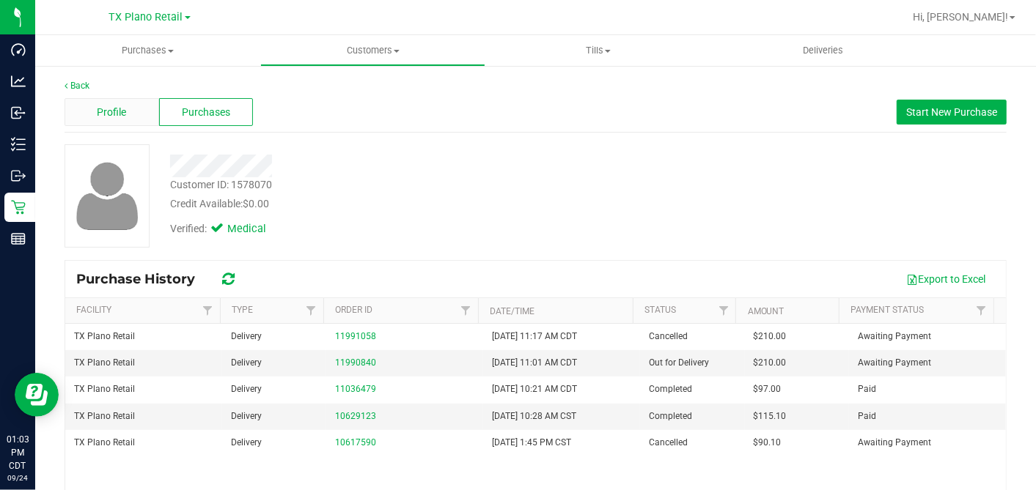
click at [132, 121] on div "Profile" at bounding box center [112, 112] width 95 height 28
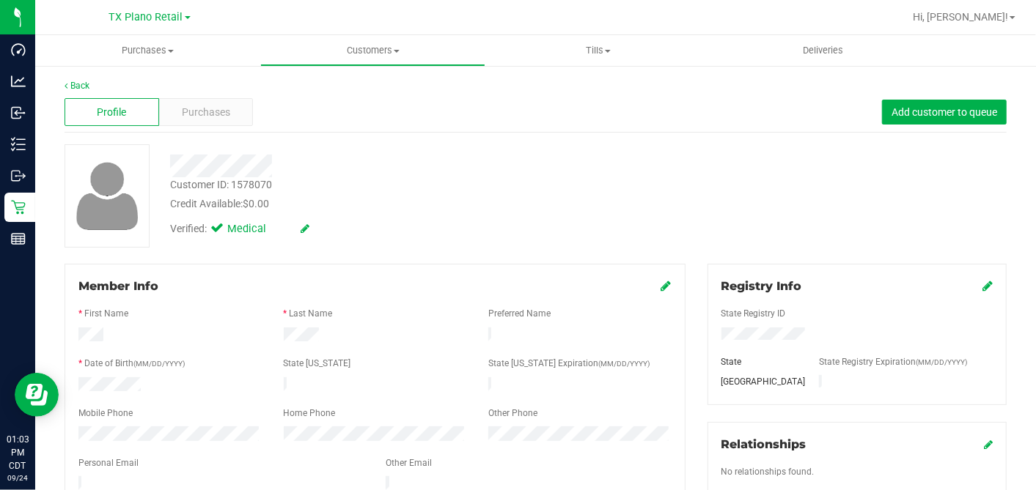
drag, startPoint x: 556, startPoint y: 207, endPoint x: 551, endPoint y: 229, distance: 22.6
click at [556, 208] on div "Credit Available: $0.00" at bounding box center [400, 203] width 460 height 15
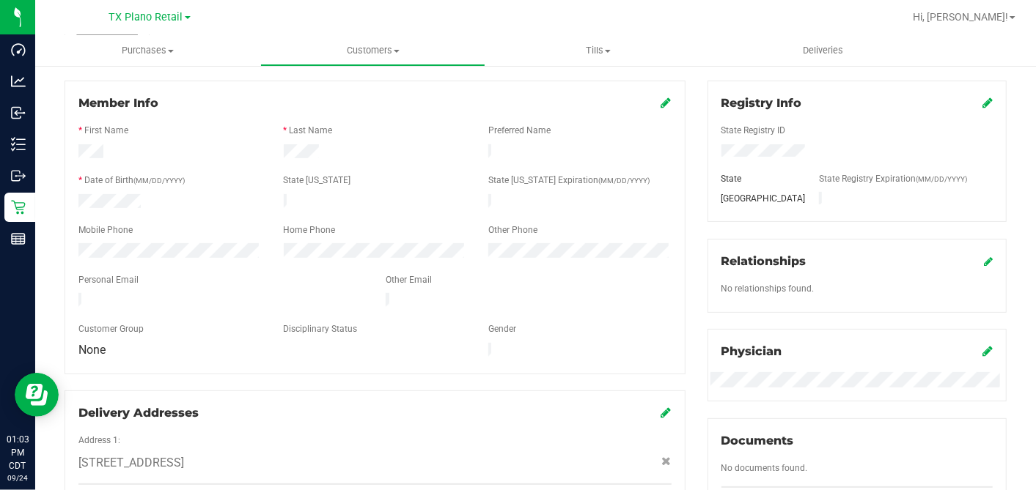
scroll to position [81, 0]
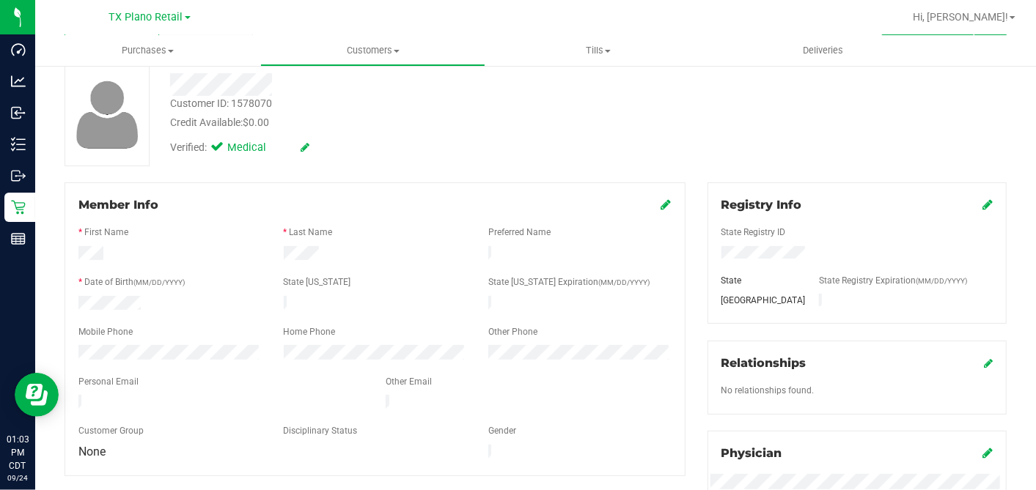
click at [661, 205] on icon at bounding box center [666, 205] width 10 height 12
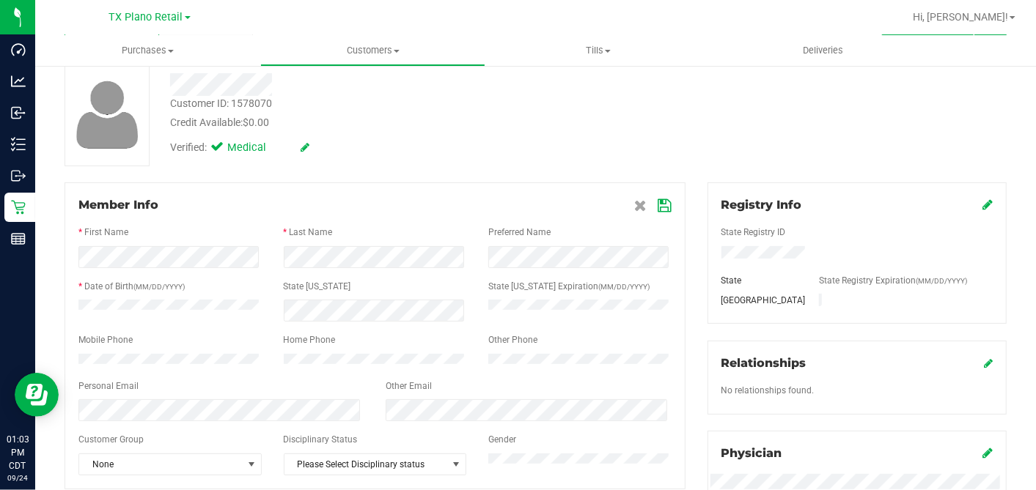
click at [664, 144] on div "Customer ID: 1578070 Credit Available: $0.00 Verified: Medical" at bounding box center [536, 114] width 964 height 103
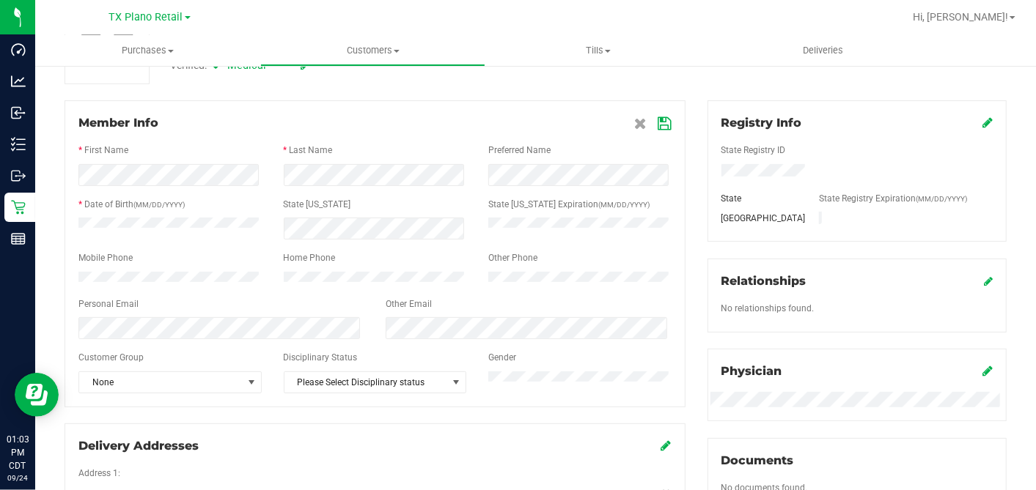
scroll to position [244, 0]
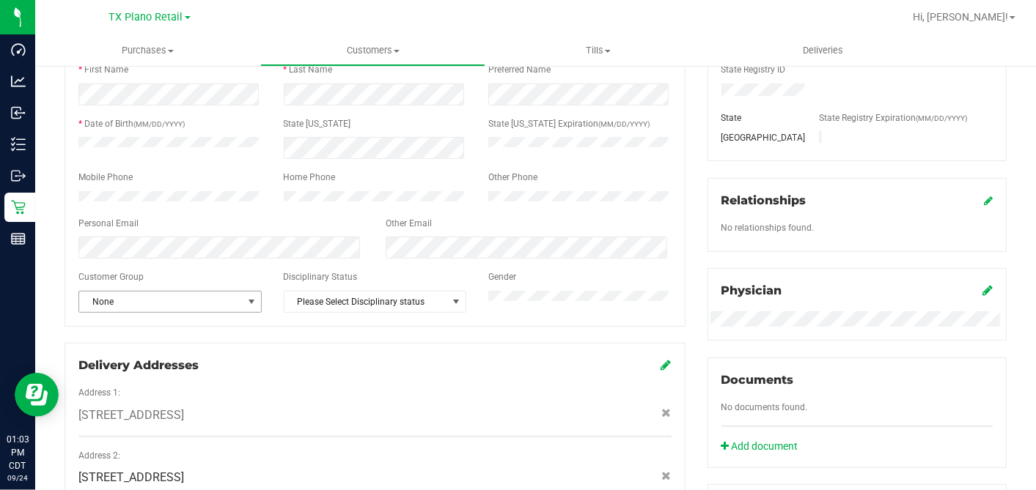
drag, startPoint x: 199, startPoint y: 312, endPoint x: 194, endPoint y: 324, distance: 12.8
click at [199, 312] on span "None" at bounding box center [160, 302] width 163 height 21
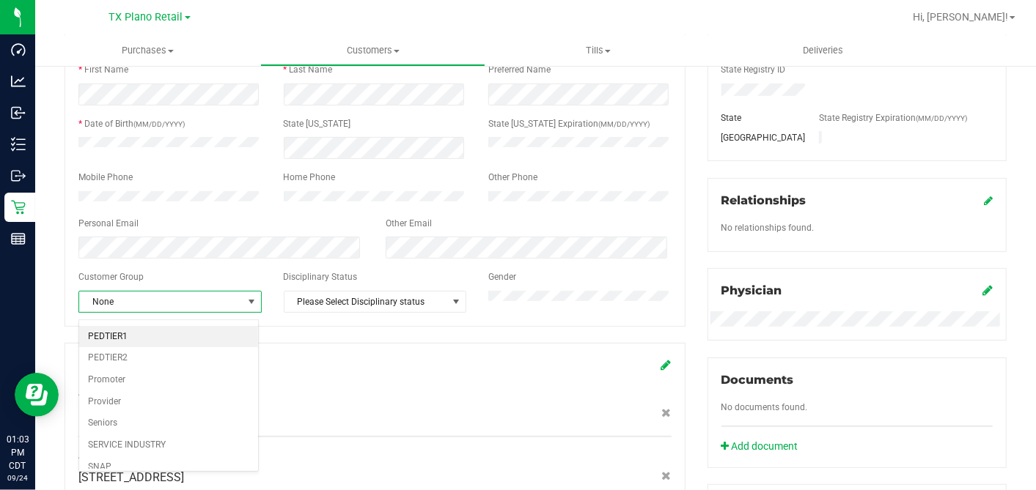
scroll to position [174, 0]
click at [109, 455] on li "Veteran" at bounding box center [168, 465] width 179 height 22
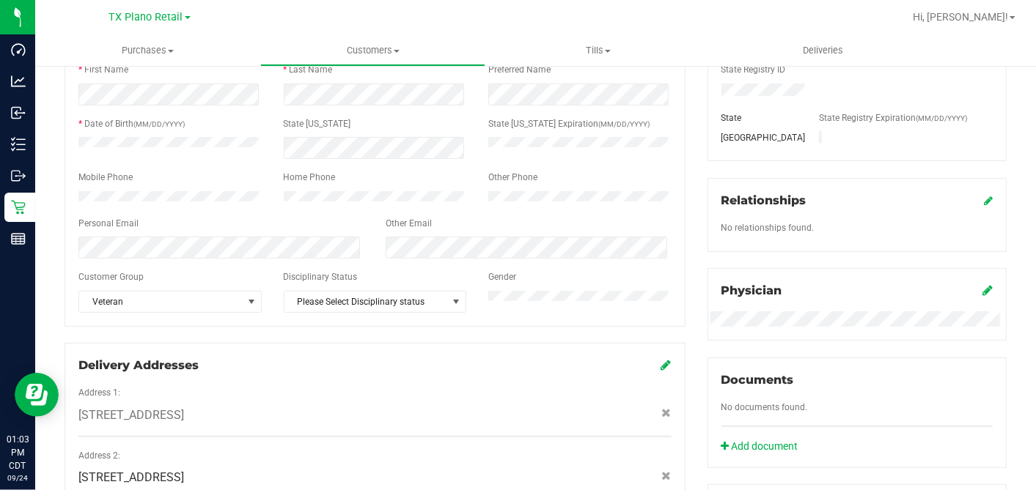
click at [697, 199] on div "Registry Info State Registry ID State State Registry Expiration (MM/DD/YYYY) TX…" at bounding box center [857, 287] width 321 height 535
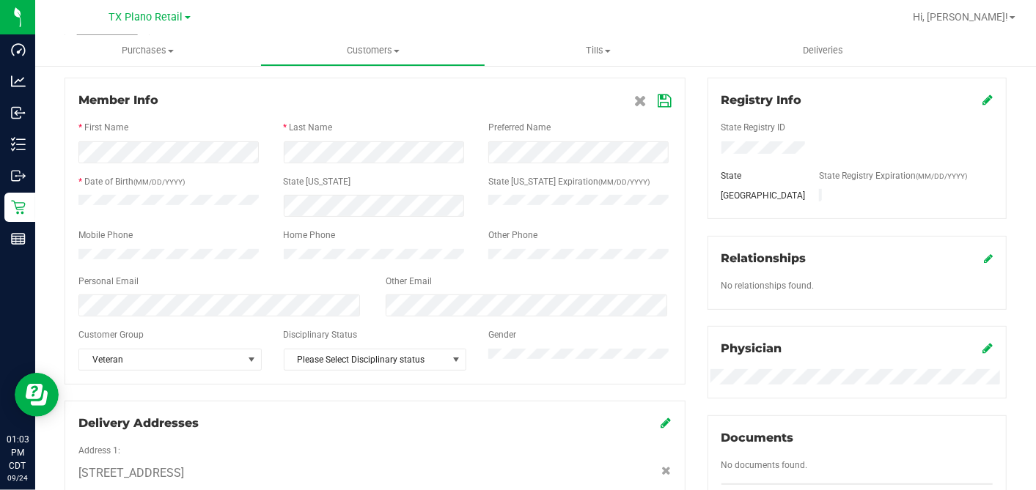
scroll to position [81, 0]
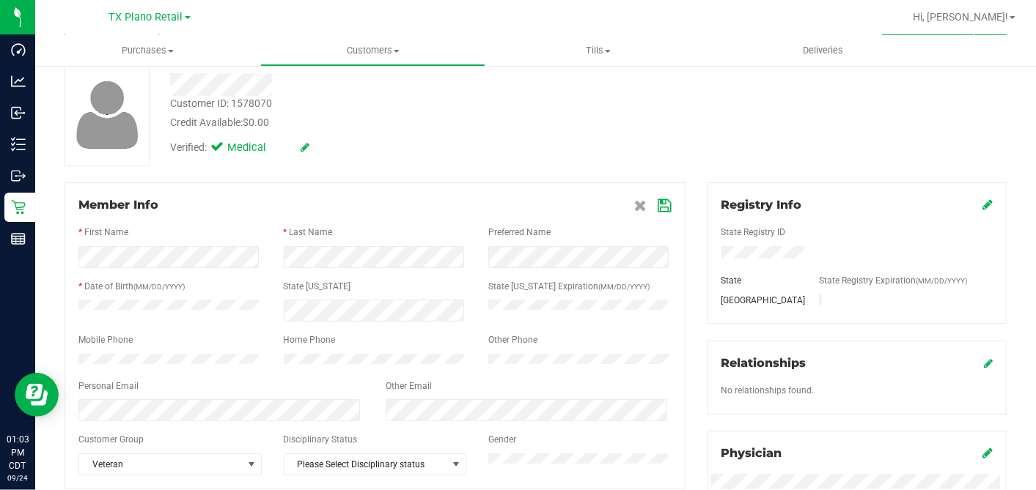
click at [658, 201] on icon at bounding box center [664, 206] width 13 height 12
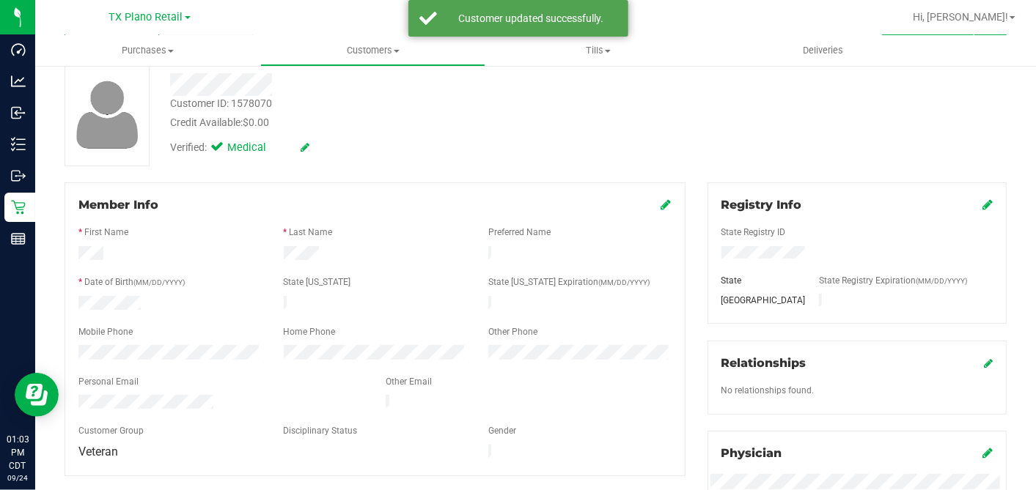
click at [680, 150] on div "Customer ID: 1578070 Credit Available: $0.00 Verified: Medical" at bounding box center [536, 114] width 964 height 103
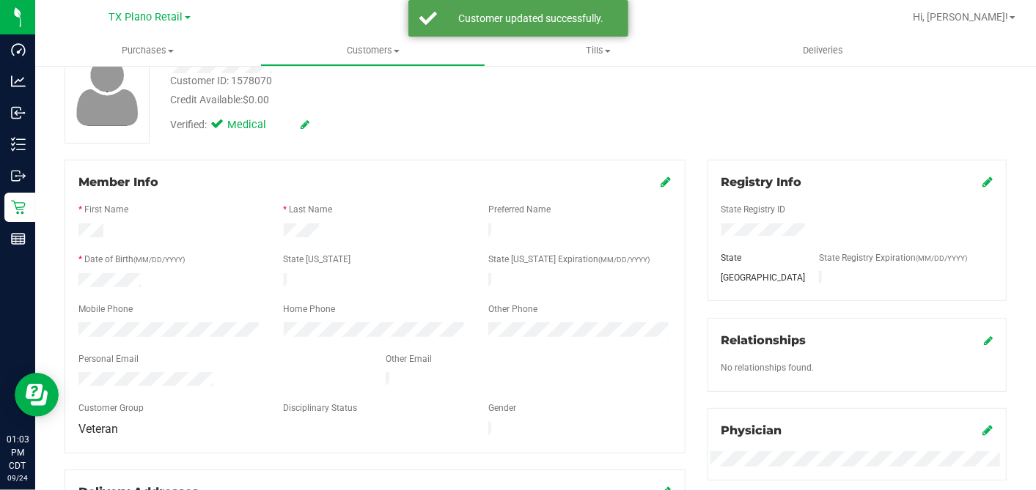
scroll to position [0, 0]
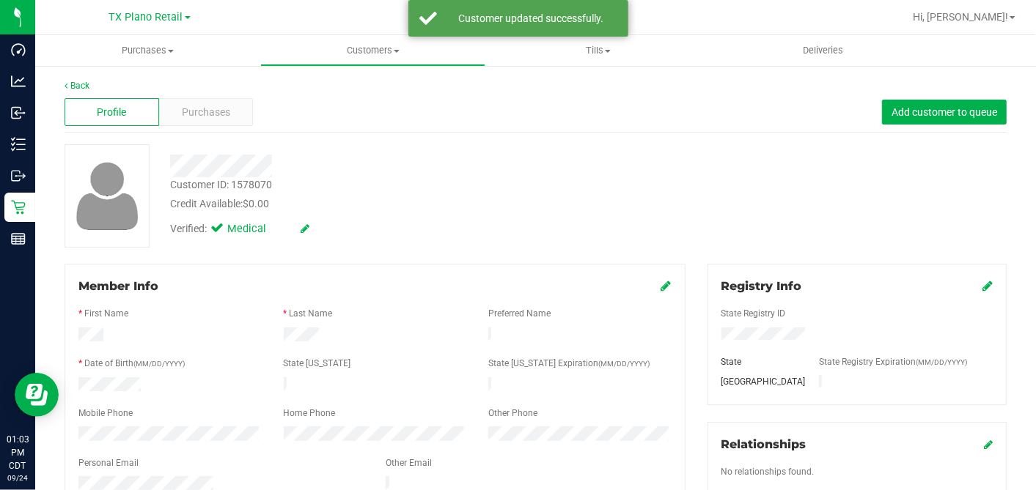
click at [581, 203] on div "Credit Available: $0.00" at bounding box center [400, 203] width 460 height 15
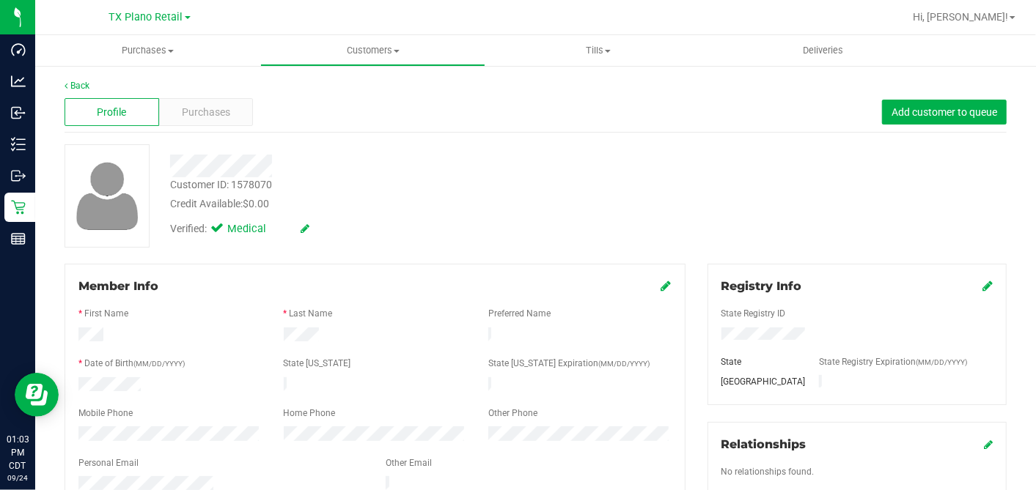
click at [548, 216] on div "Verified: Medical" at bounding box center [400, 228] width 482 height 32
click at [389, 188] on div "Customer ID: 1578070 Credit Available: $0.00" at bounding box center [400, 194] width 482 height 34
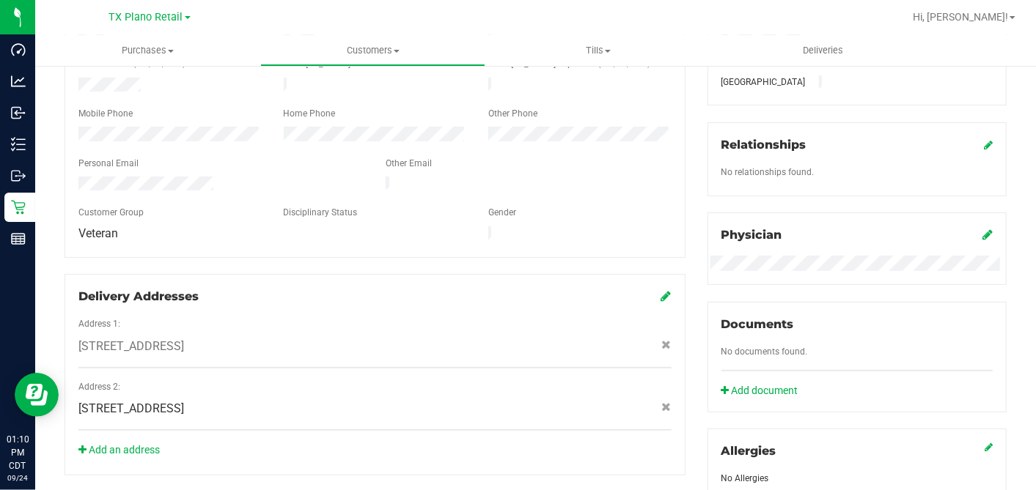
scroll to position [326, 0]
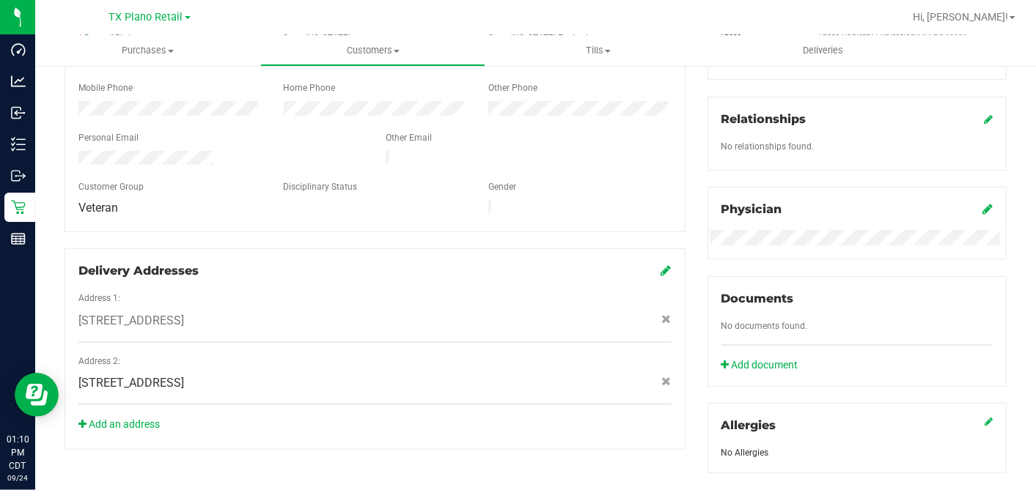
drag, startPoint x: 279, startPoint y: 315, endPoint x: 79, endPoint y: 304, distance: 199.7
click at [79, 312] on span "12616 FM 121 , Van Alstyne , TX 75495" at bounding box center [131, 321] width 106 height 18
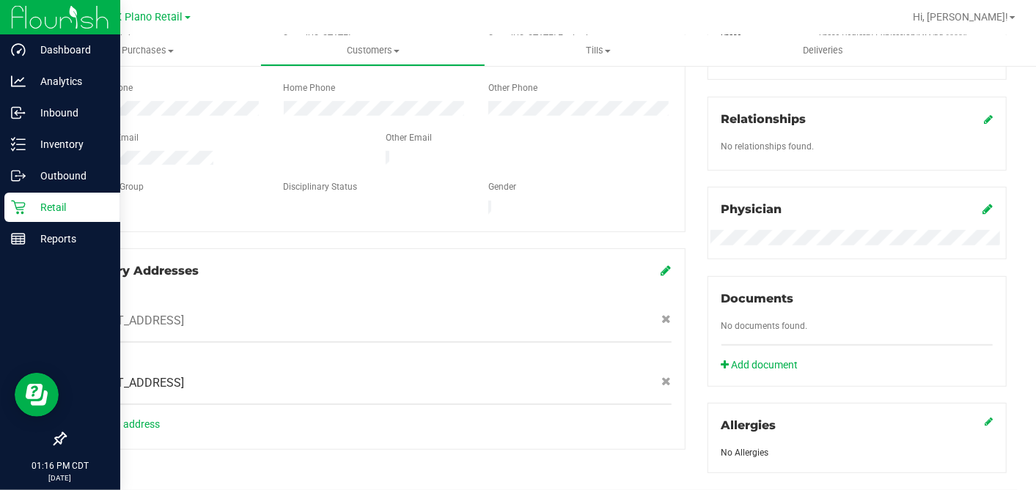
click at [10, 207] on div "Retail" at bounding box center [62, 207] width 116 height 29
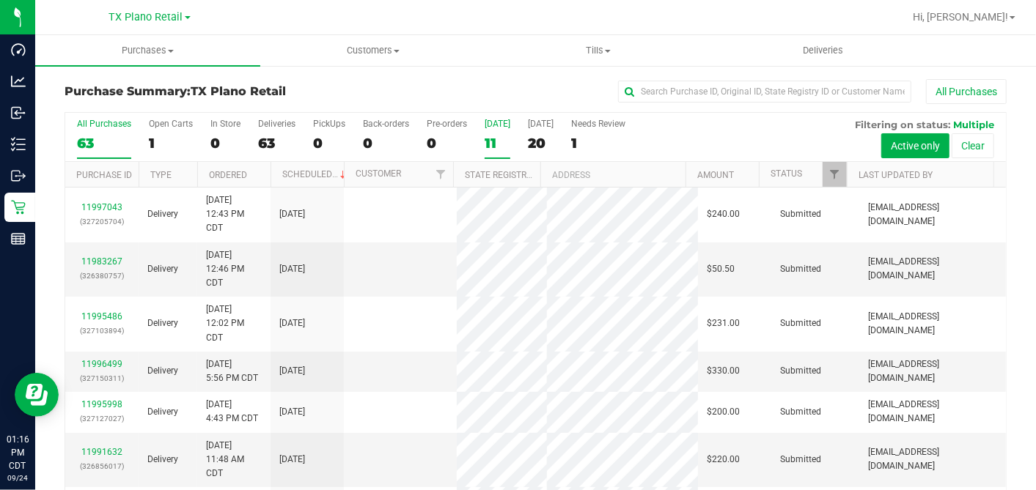
click at [499, 147] on div "11" at bounding box center [498, 143] width 26 height 17
click at [0, 0] on input "Today 11" at bounding box center [0, 0] width 0 height 0
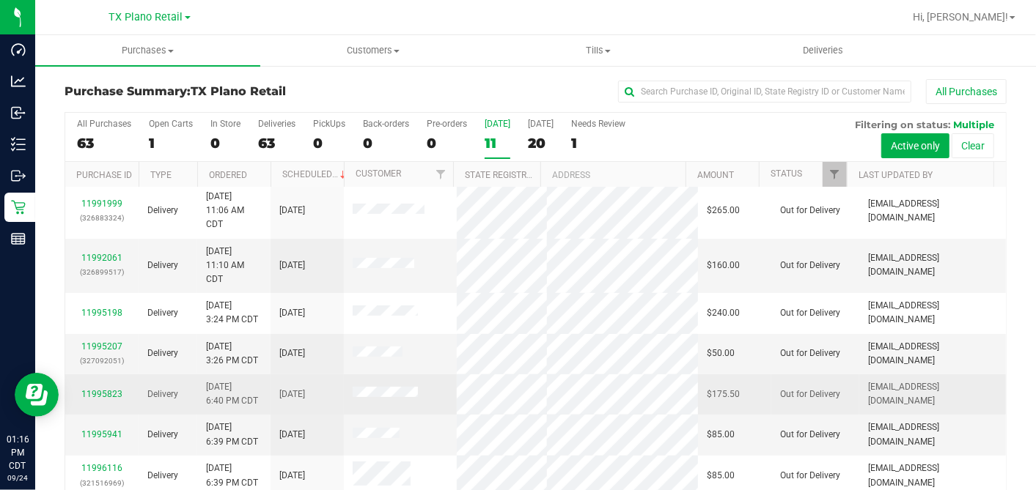
scroll to position [54, 0]
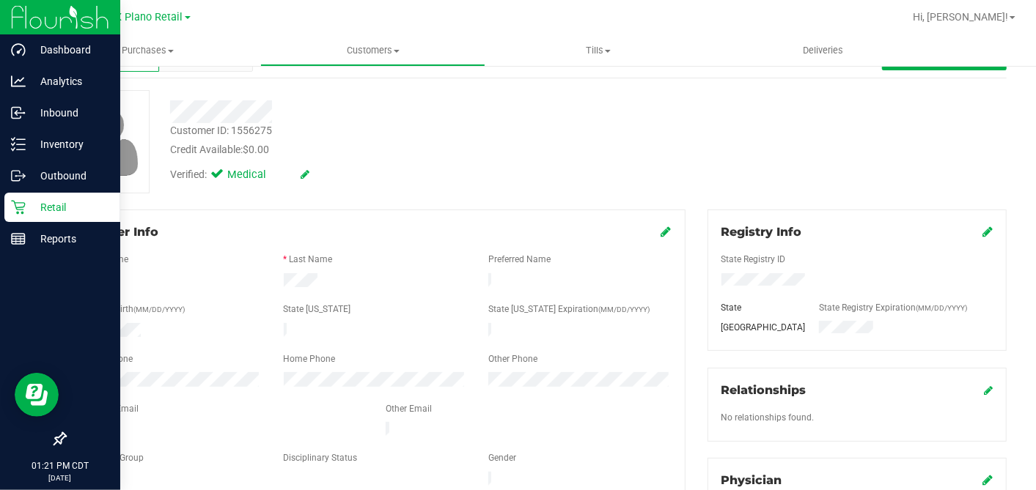
click at [49, 202] on p "Retail" at bounding box center [70, 208] width 88 height 18
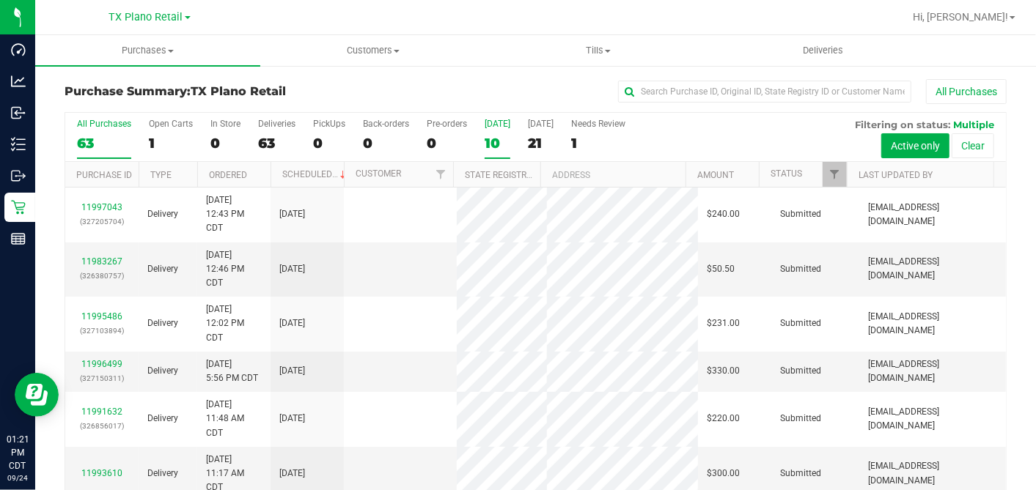
click at [494, 136] on div "10" at bounding box center [498, 143] width 26 height 17
click at [0, 0] on input "Today 10" at bounding box center [0, 0] width 0 height 0
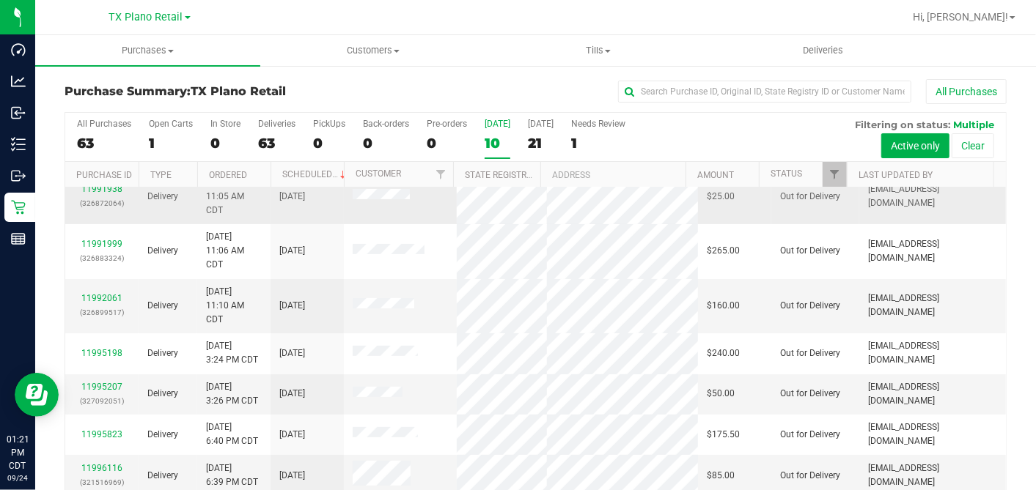
scroll to position [54, 0]
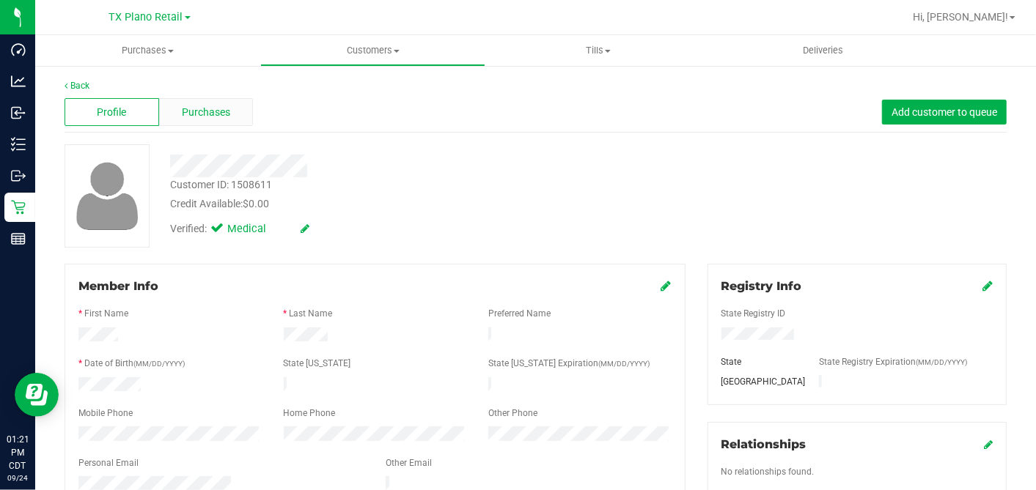
click at [213, 103] on div "Purchases" at bounding box center [206, 112] width 95 height 28
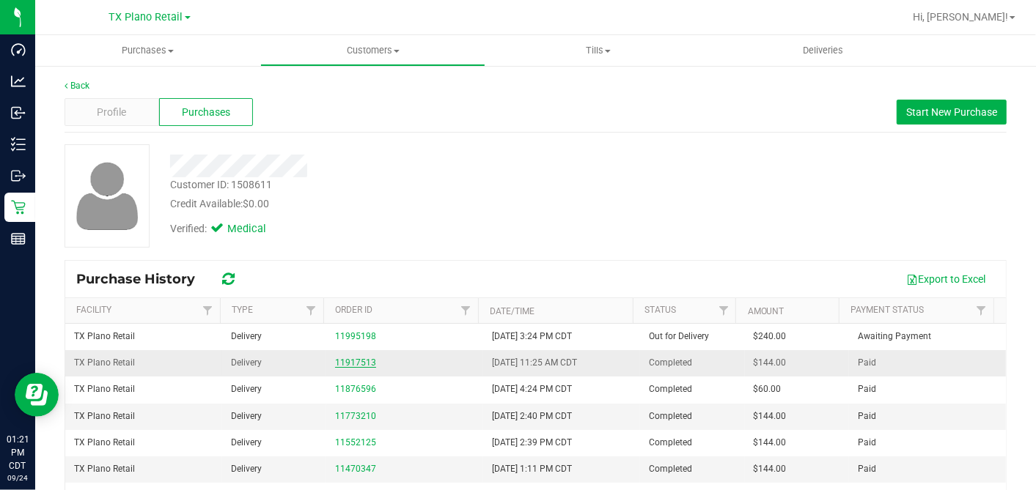
click at [360, 360] on link "11917513" at bounding box center [355, 363] width 41 height 10
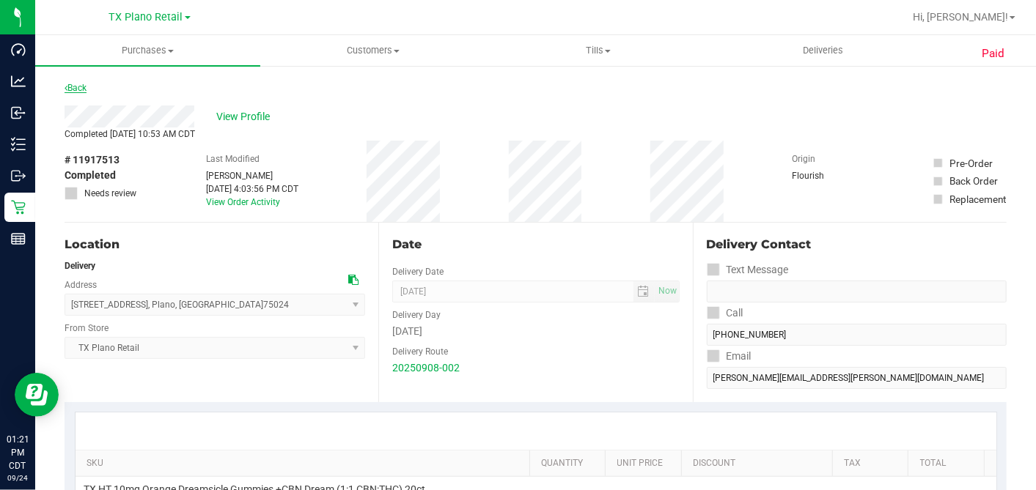
click at [81, 86] on link "Back" at bounding box center [76, 88] width 22 height 10
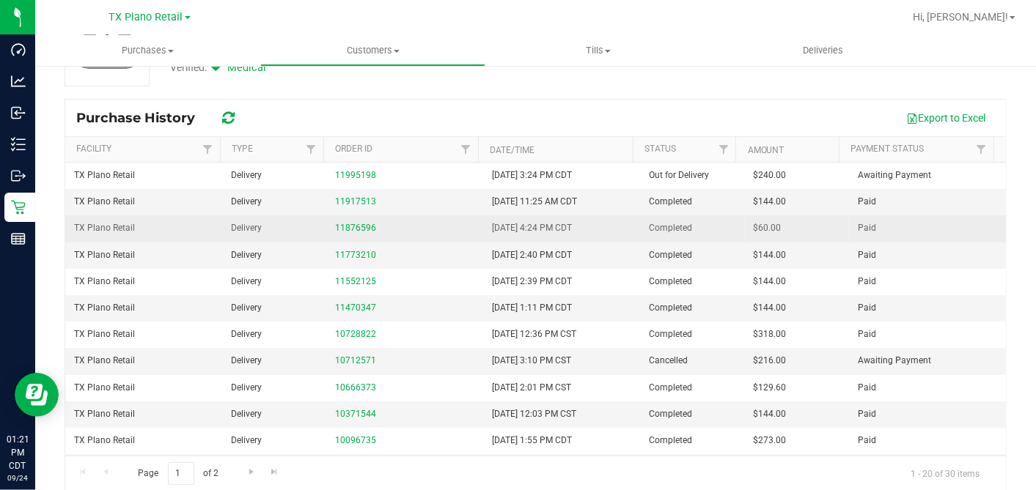
scroll to position [163, 0]
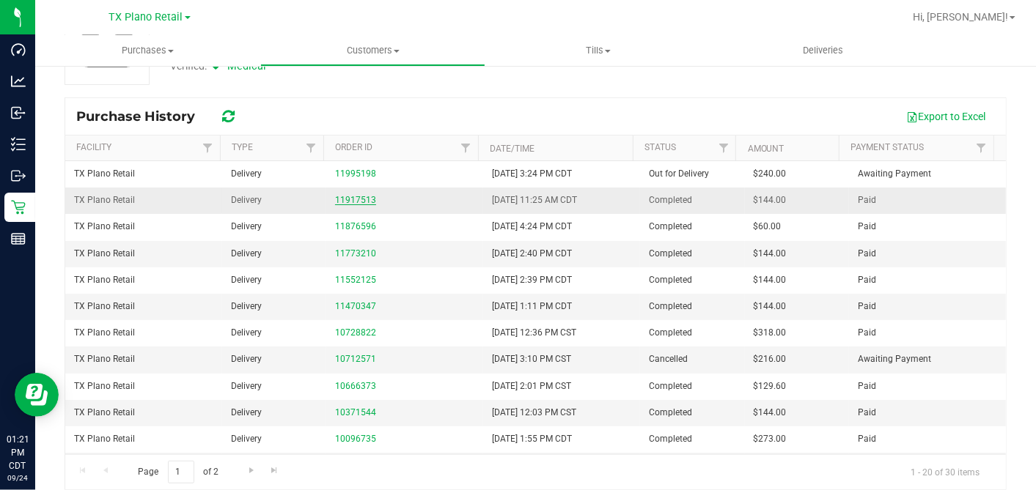
click at [361, 197] on link "11917513" at bounding box center [355, 200] width 41 height 10
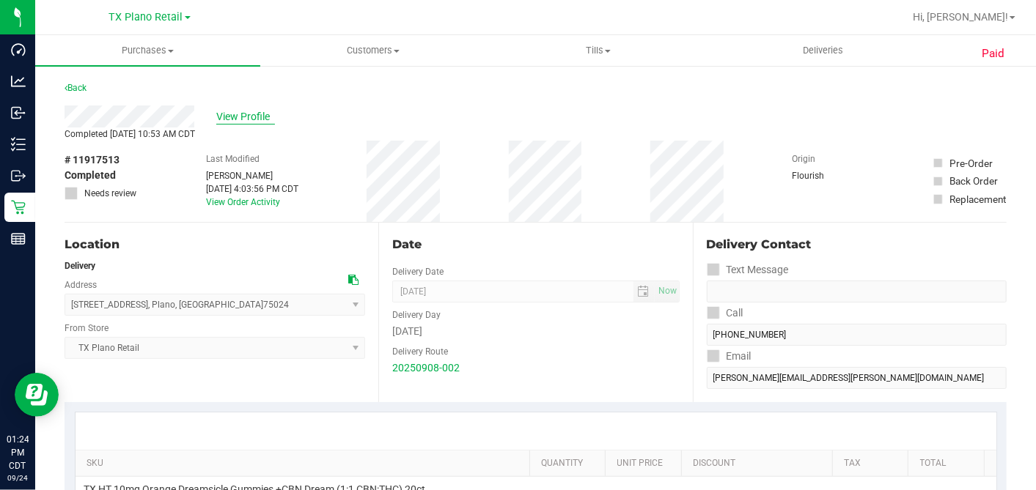
click at [246, 118] on span "View Profile" at bounding box center [245, 116] width 59 height 15
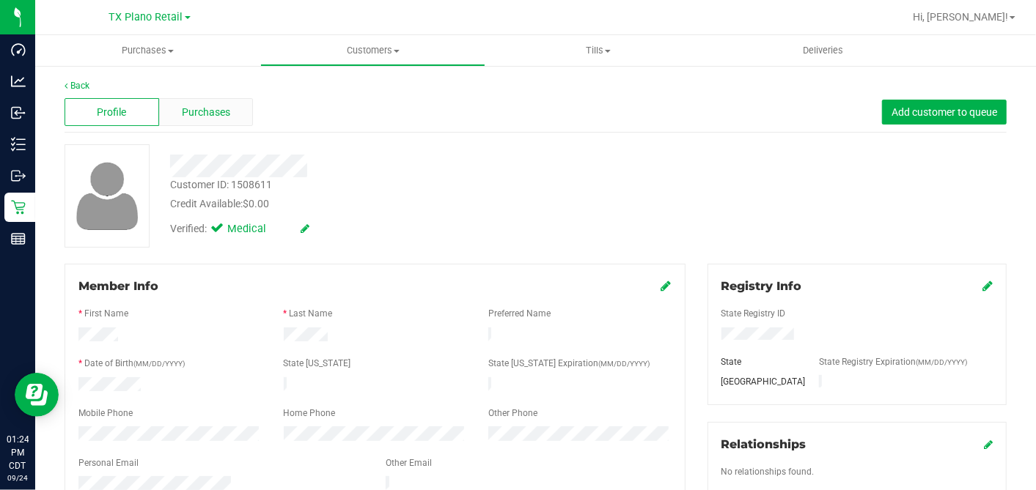
click at [196, 105] on span "Purchases" at bounding box center [206, 112] width 48 height 15
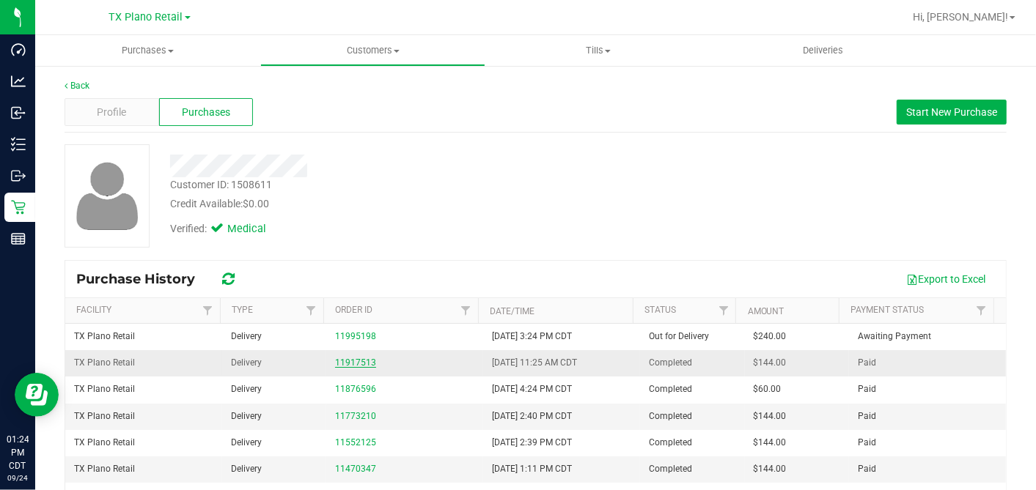
click at [362, 362] on link "11917513" at bounding box center [355, 363] width 41 height 10
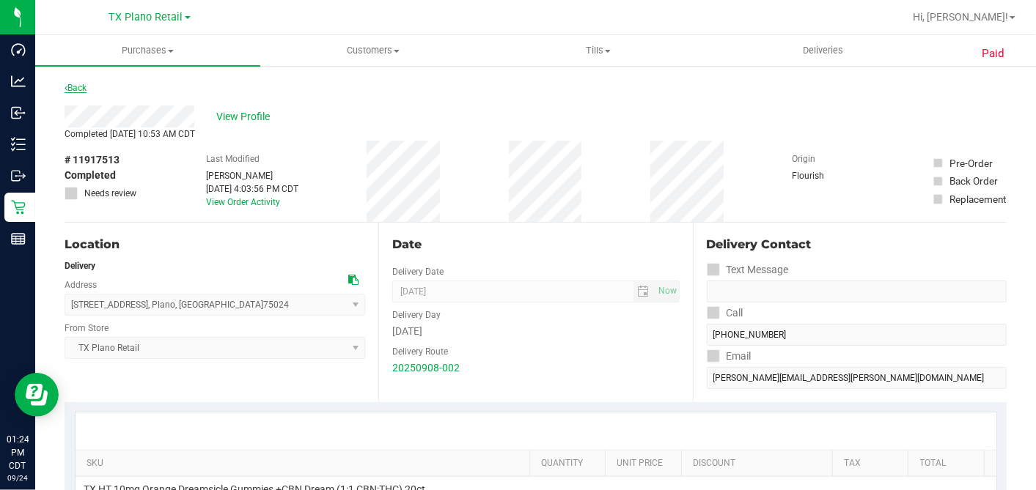
click at [73, 83] on link "Back" at bounding box center [76, 88] width 22 height 10
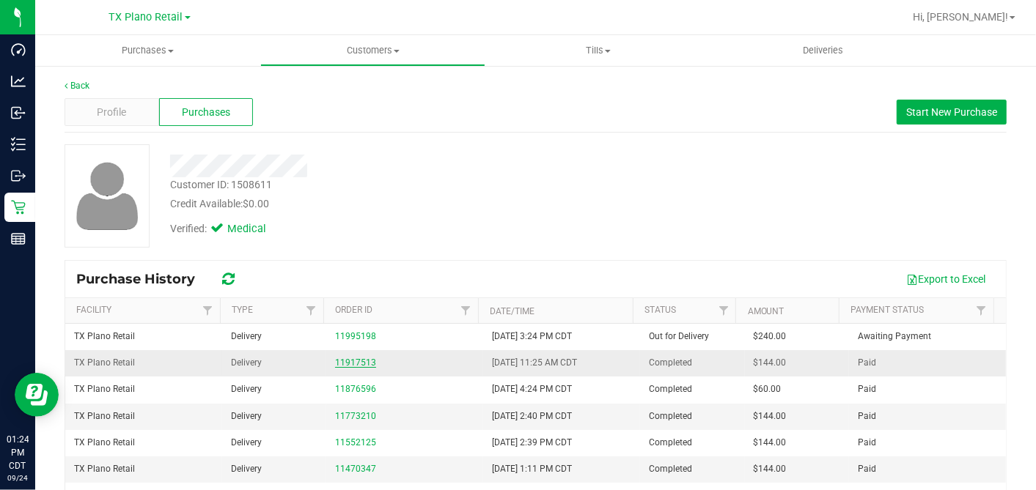
click at [339, 359] on link "11917513" at bounding box center [355, 363] width 41 height 10
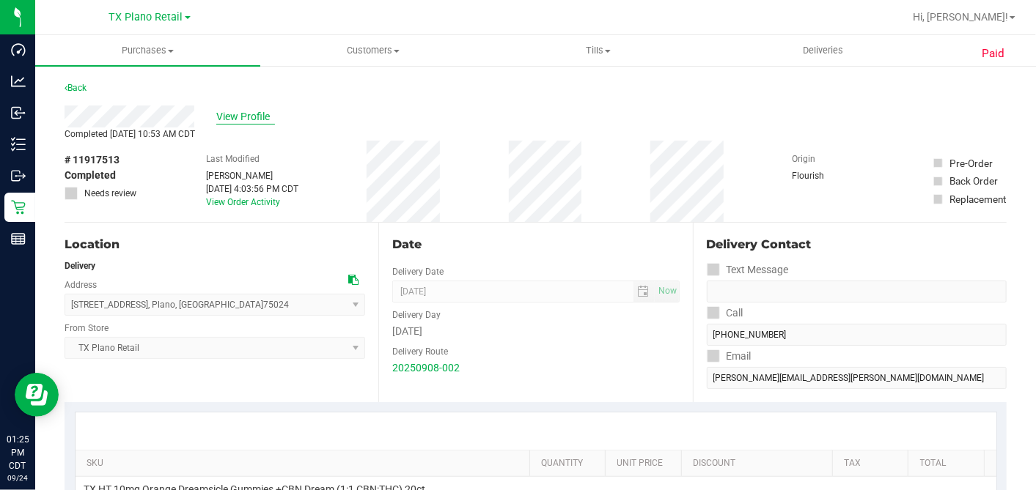
click at [245, 121] on span "View Profile" at bounding box center [245, 116] width 59 height 15
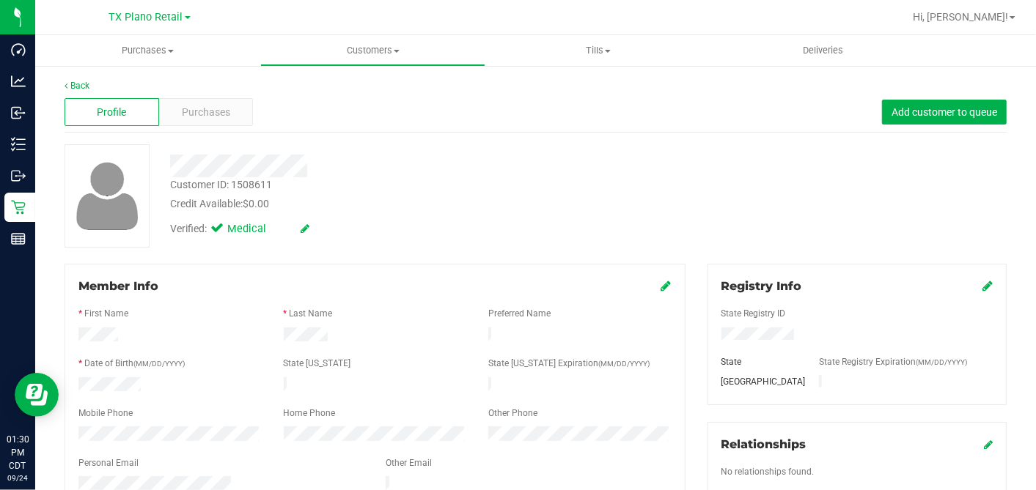
click at [614, 205] on div "Credit Available: $0.00" at bounding box center [400, 203] width 460 height 15
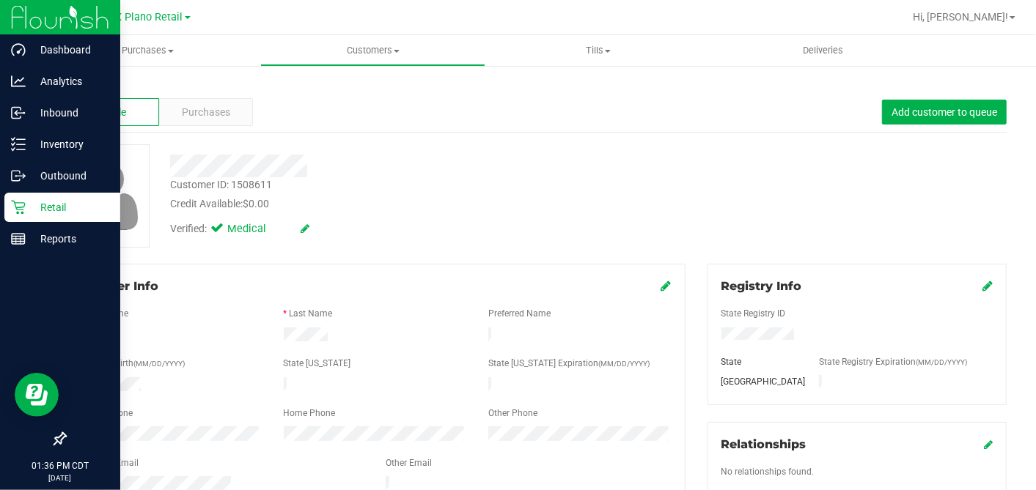
click at [31, 199] on p "Retail" at bounding box center [70, 208] width 88 height 18
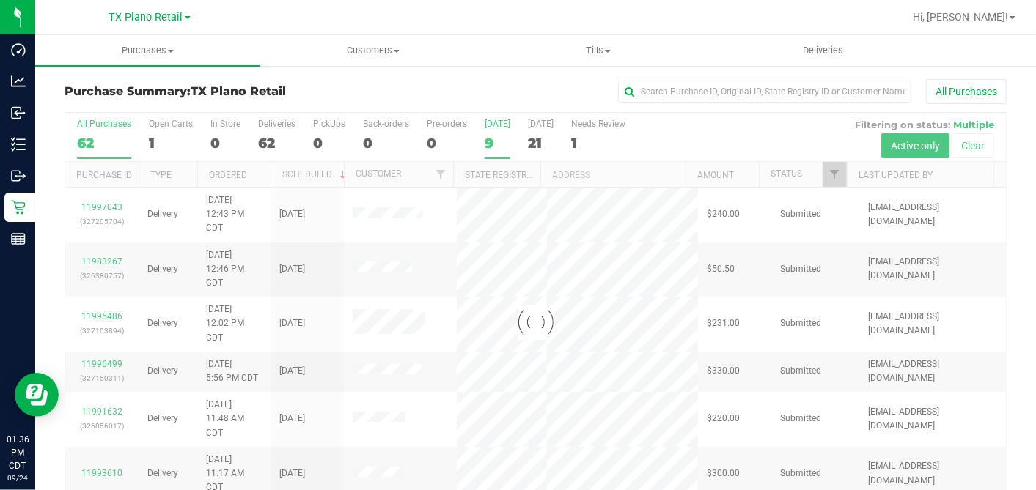
click at [497, 139] on div "9" at bounding box center [498, 143] width 26 height 17
click at [0, 0] on input "Today 9" at bounding box center [0, 0] width 0 height 0
click at [494, 139] on div "9" at bounding box center [498, 143] width 26 height 17
click at [0, 0] on input "Today 9" at bounding box center [0, 0] width 0 height 0
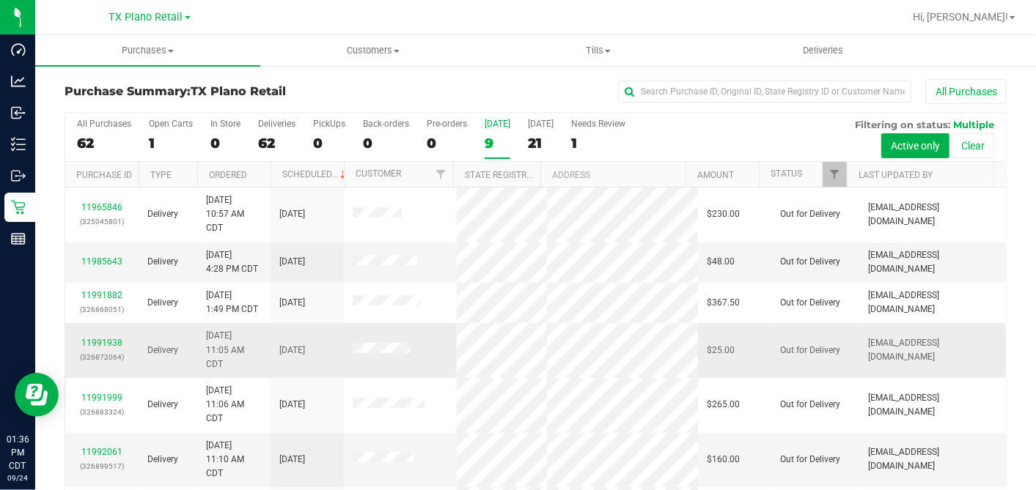
scroll to position [153, 0]
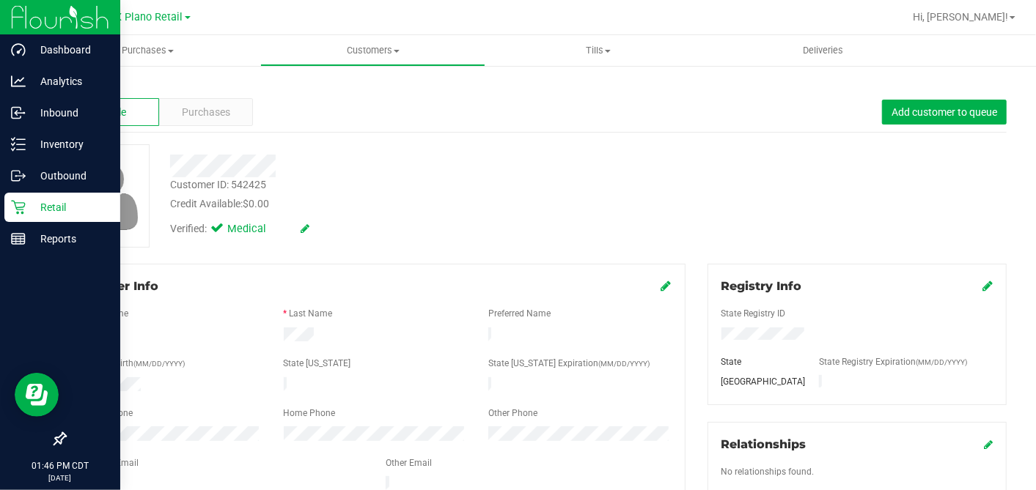
click at [15, 216] on div "Retail" at bounding box center [62, 207] width 116 height 29
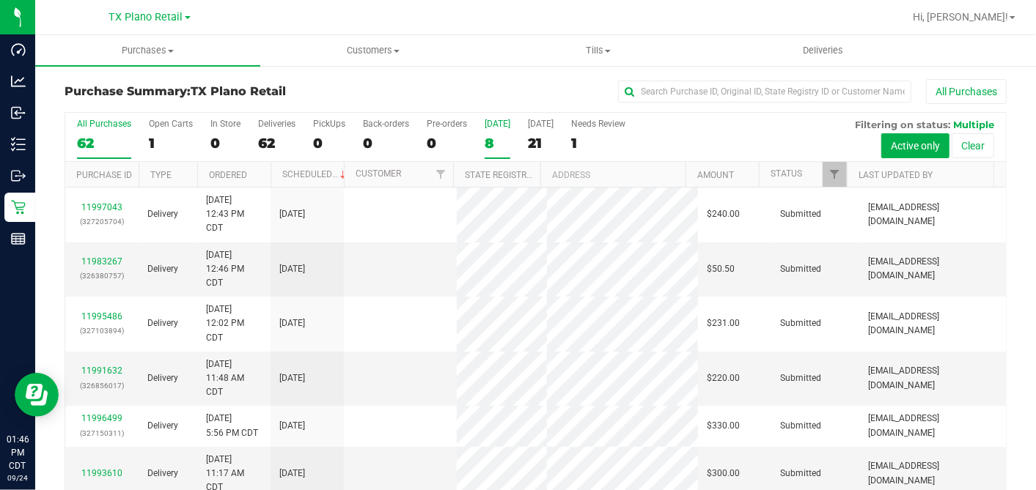
click at [490, 143] on div "8" at bounding box center [498, 143] width 26 height 17
click at [0, 0] on input "Today 8" at bounding box center [0, 0] width 0 height 0
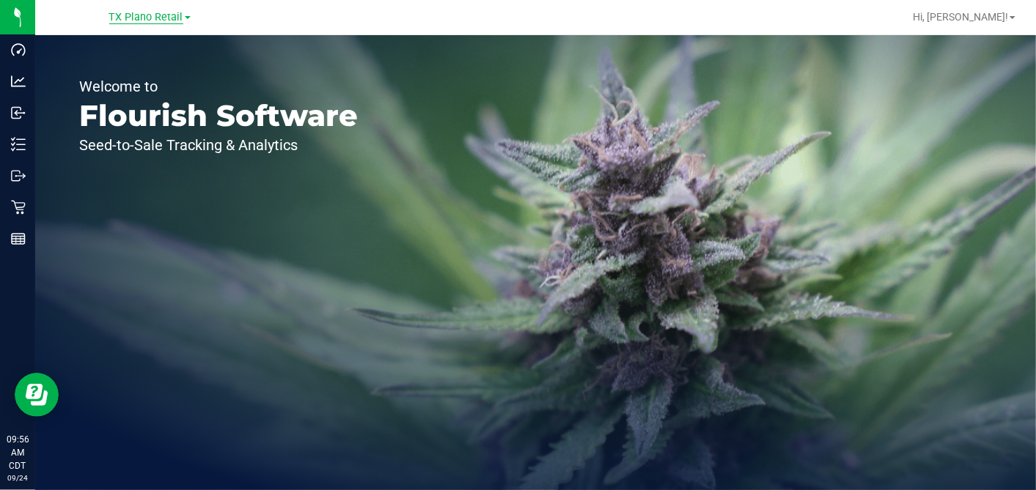
click at [118, 12] on span "TX Plano Retail" at bounding box center [146, 17] width 74 height 13
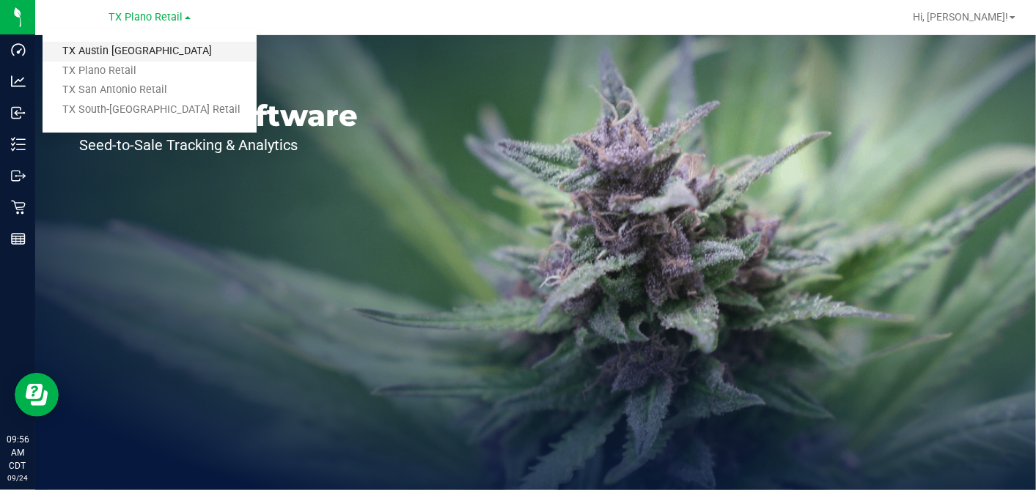
click at [106, 48] on link "TX Austin [GEOGRAPHIC_DATA]" at bounding box center [150, 52] width 214 height 20
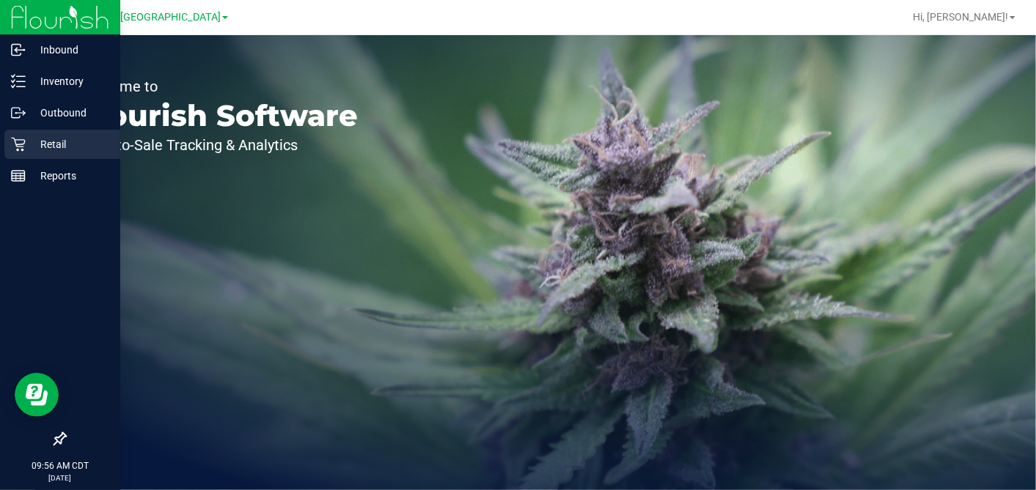
click at [27, 140] on p "Retail" at bounding box center [70, 145] width 88 height 18
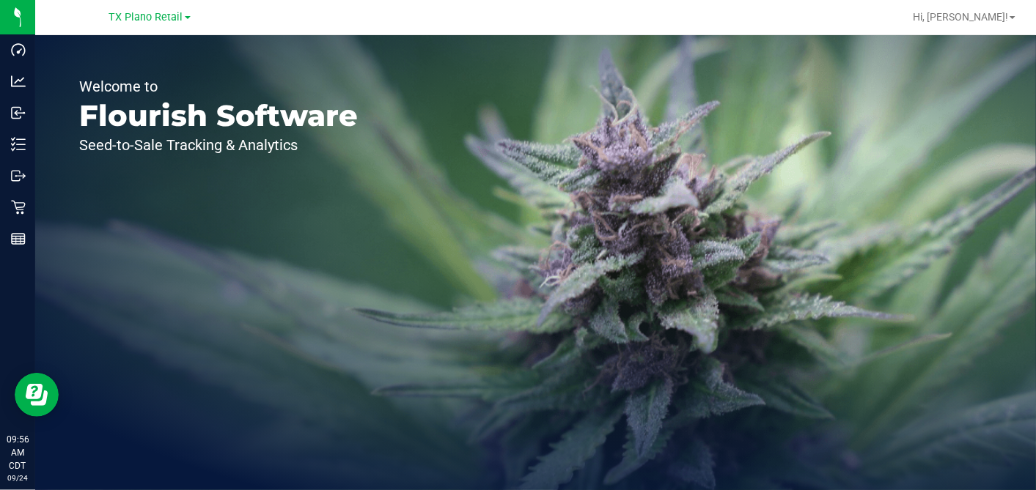
drag, startPoint x: 161, startPoint y: 18, endPoint x: 155, endPoint y: 28, distance: 12.2
click at [161, 18] on span "TX Plano Retail" at bounding box center [146, 17] width 74 height 12
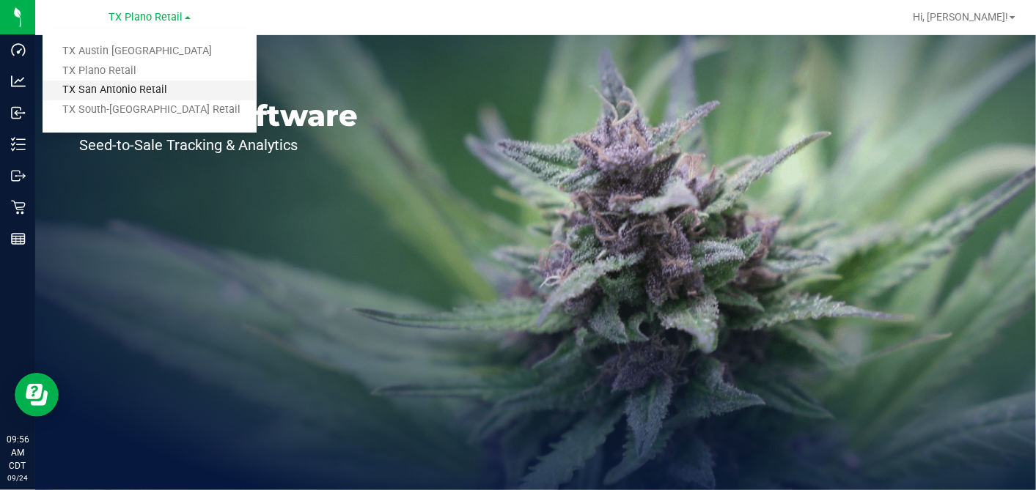
click at [103, 91] on link "TX San Antonio Retail" at bounding box center [150, 91] width 214 height 20
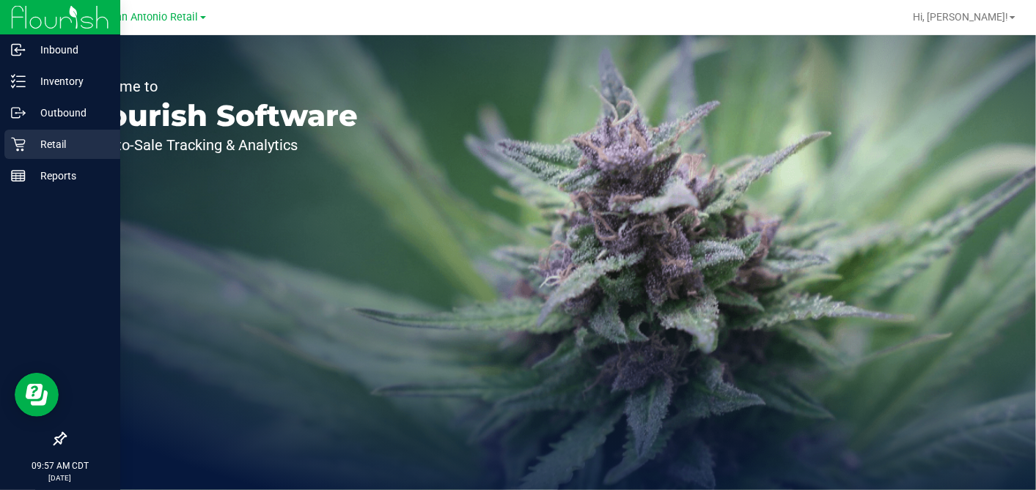
click at [26, 150] on p "Retail" at bounding box center [70, 145] width 88 height 18
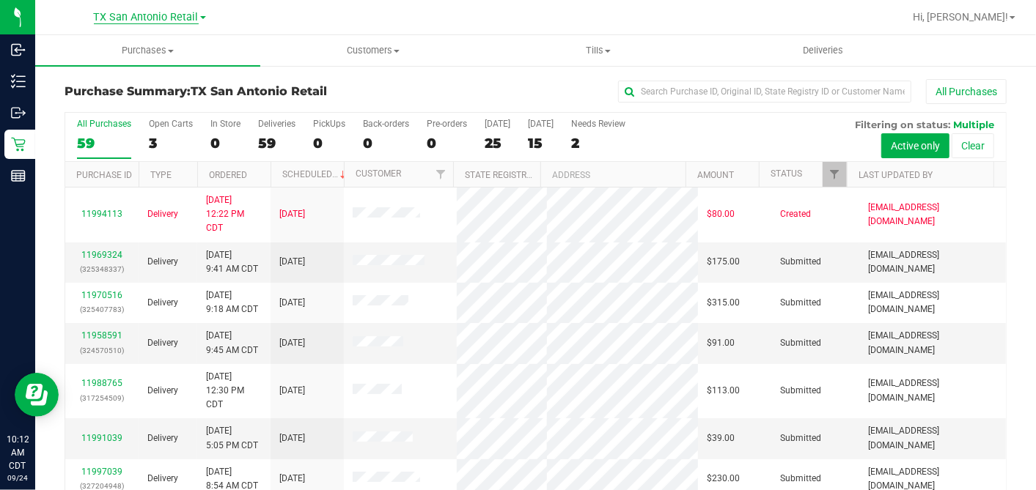
click at [160, 22] on span "TX San Antonio Retail" at bounding box center [146, 17] width 105 height 13
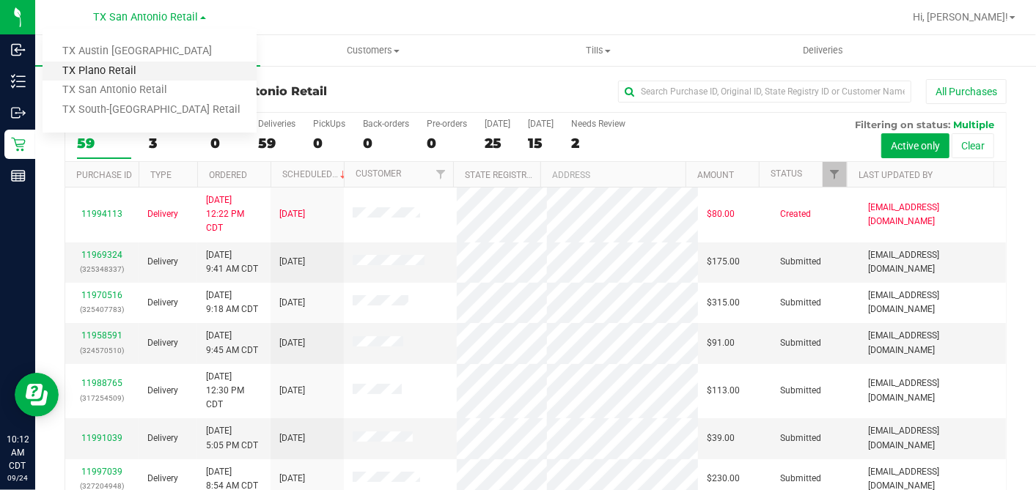
click at [121, 69] on link "TX Plano Retail" at bounding box center [150, 72] width 214 height 20
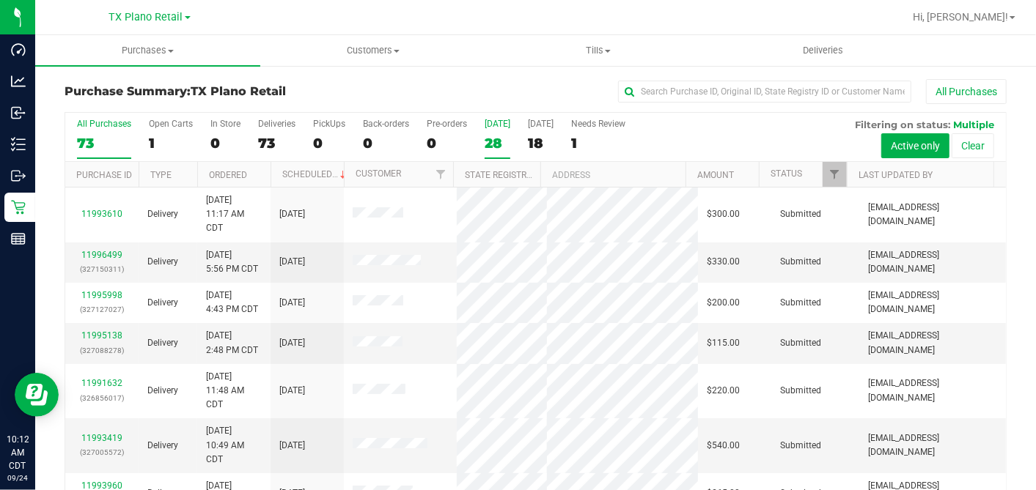
click at [492, 142] on div "28" at bounding box center [498, 143] width 26 height 17
click at [0, 0] on input "Today 28" at bounding box center [0, 0] width 0 height 0
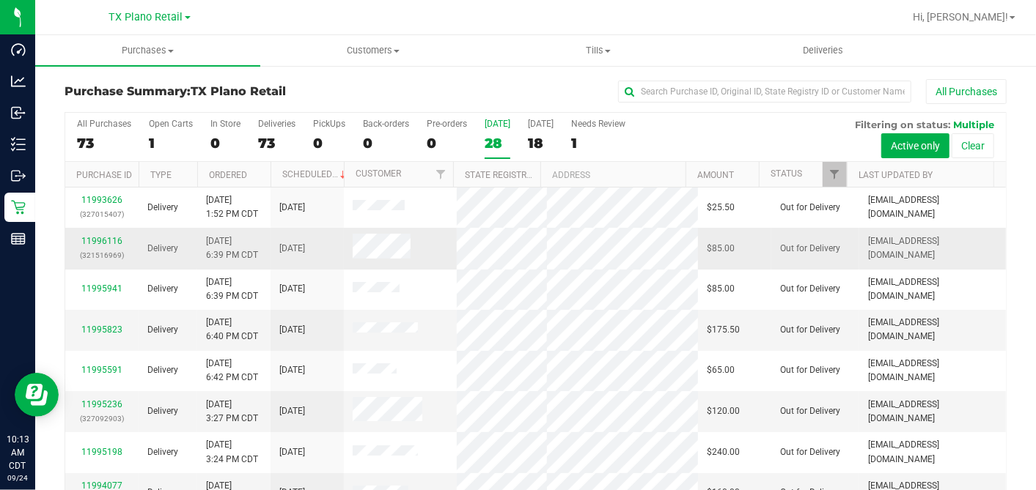
scroll to position [161, 0]
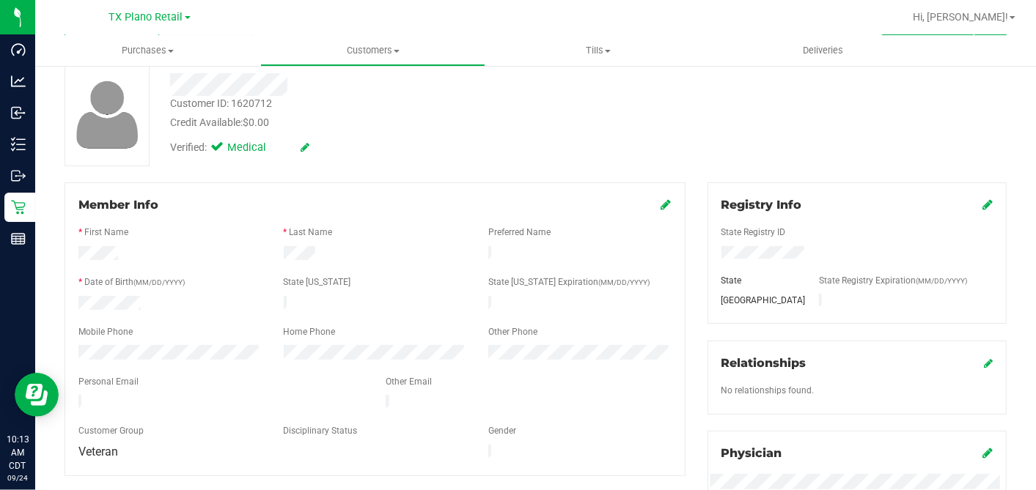
scroll to position [163, 0]
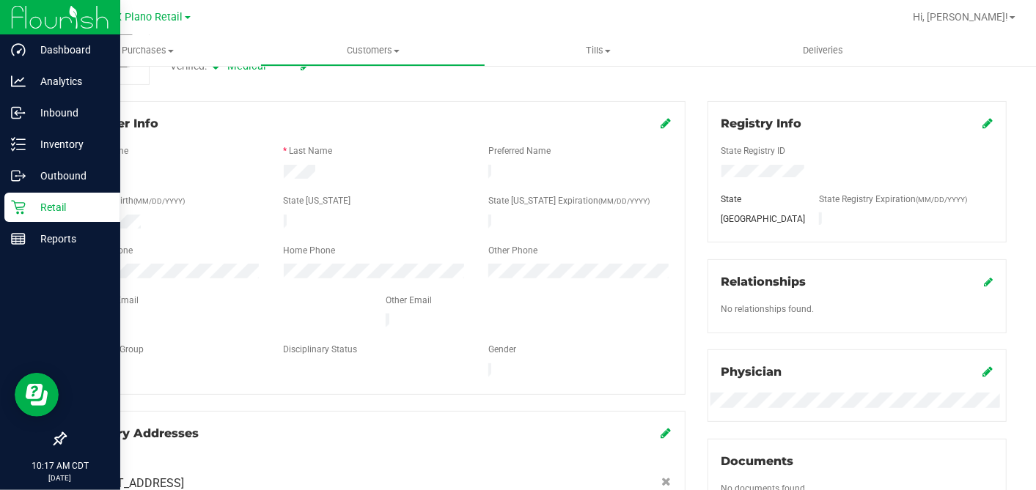
click at [8, 210] on div "Retail" at bounding box center [62, 207] width 116 height 29
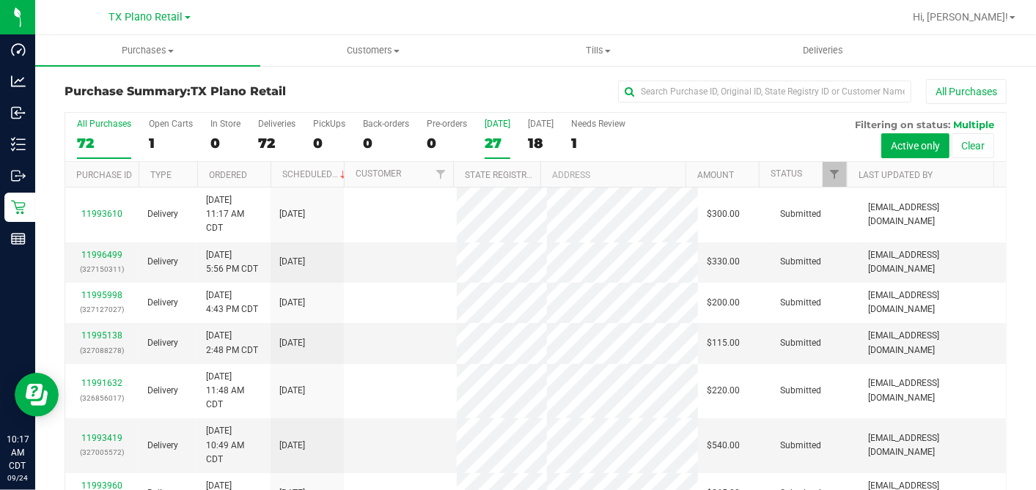
click at [493, 142] on div "27" at bounding box center [498, 143] width 26 height 17
click at [0, 0] on input "Today 27" at bounding box center [0, 0] width 0 height 0
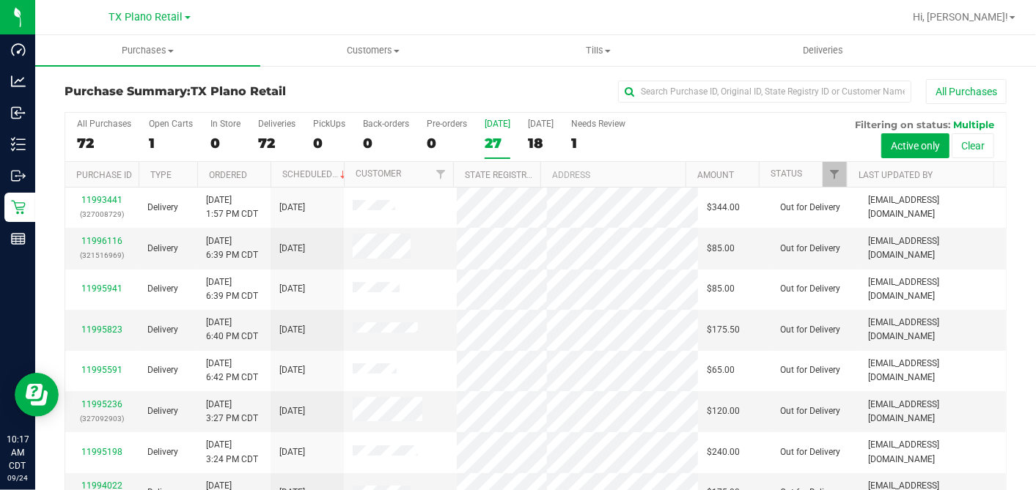
click at [493, 142] on div "27" at bounding box center [498, 143] width 26 height 17
click at [0, 0] on input "Today 27" at bounding box center [0, 0] width 0 height 0
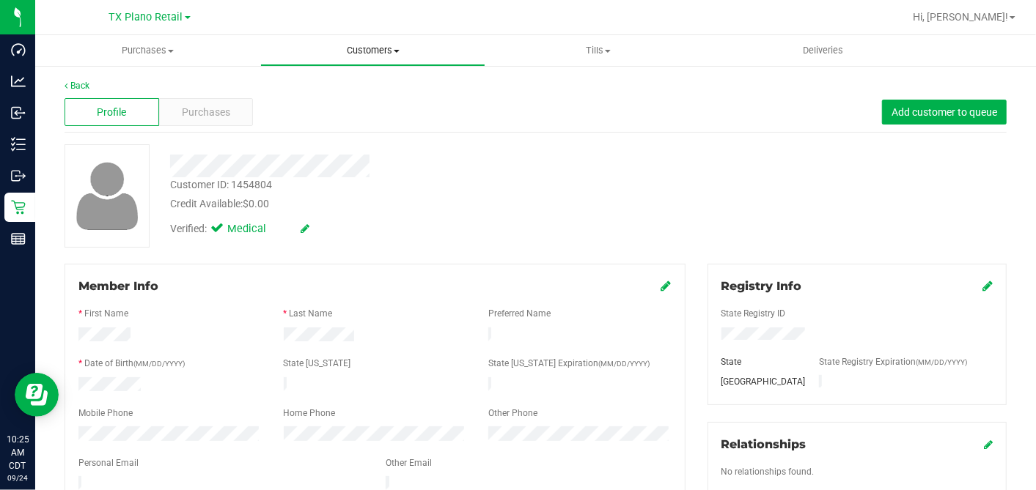
click at [363, 54] on span "Customers" at bounding box center [373, 50] width 224 height 13
click at [334, 95] on li "All customers" at bounding box center [372, 89] width 225 height 18
click at [600, 229] on div "Verified: Medical" at bounding box center [400, 228] width 482 height 32
click at [689, 242] on div "Customer ID: 1582543 Credit Available: $0.00 Verified: Medical" at bounding box center [536, 195] width 964 height 103
click at [655, 243] on div "Customer ID: 1582543 Credit Available: $0.00 Verified: Medical" at bounding box center [536, 195] width 964 height 103
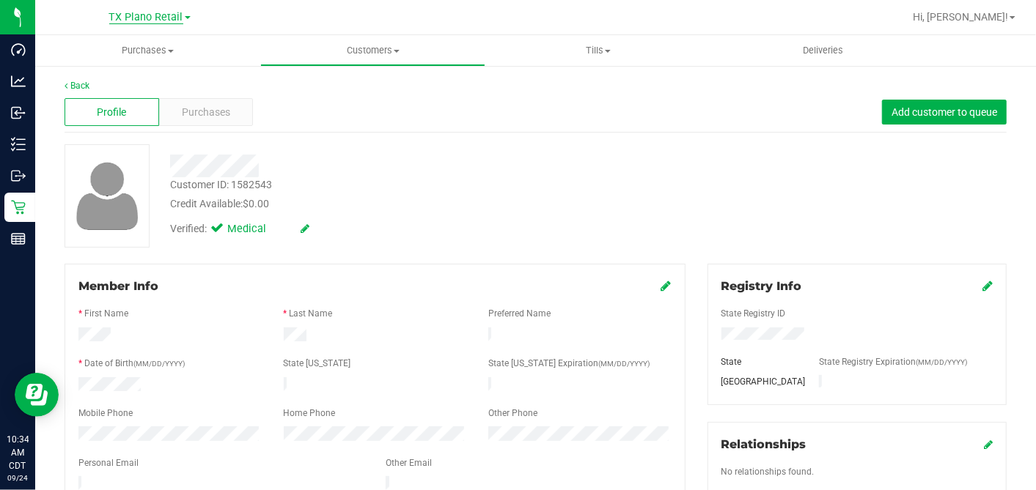
click at [140, 12] on span "TX Plano Retail" at bounding box center [146, 17] width 74 height 13
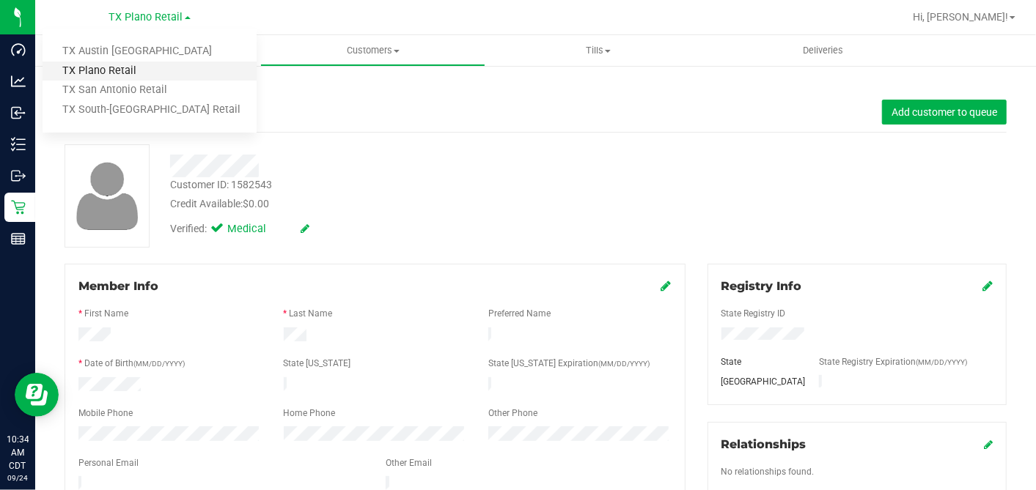
click at [113, 70] on link "TX Plano Retail" at bounding box center [150, 72] width 214 height 20
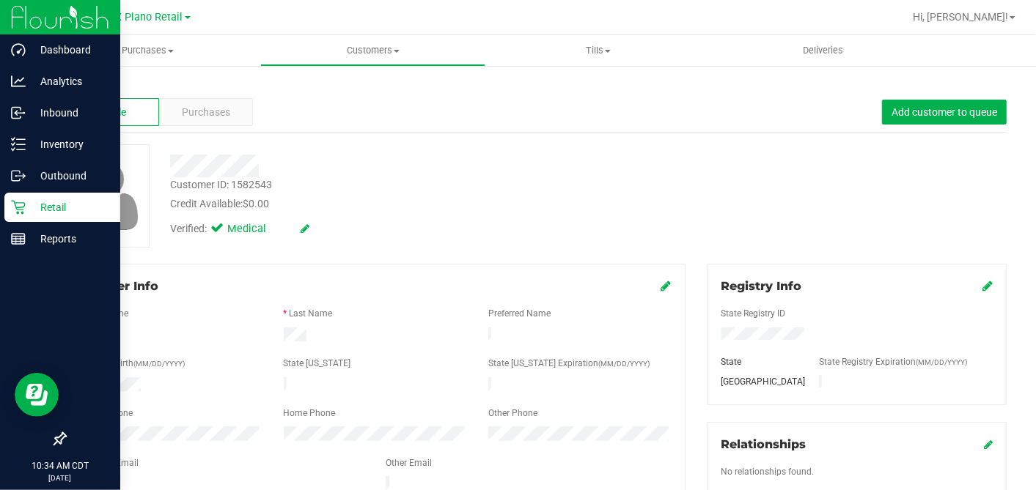
click at [30, 199] on p "Retail" at bounding box center [70, 208] width 88 height 18
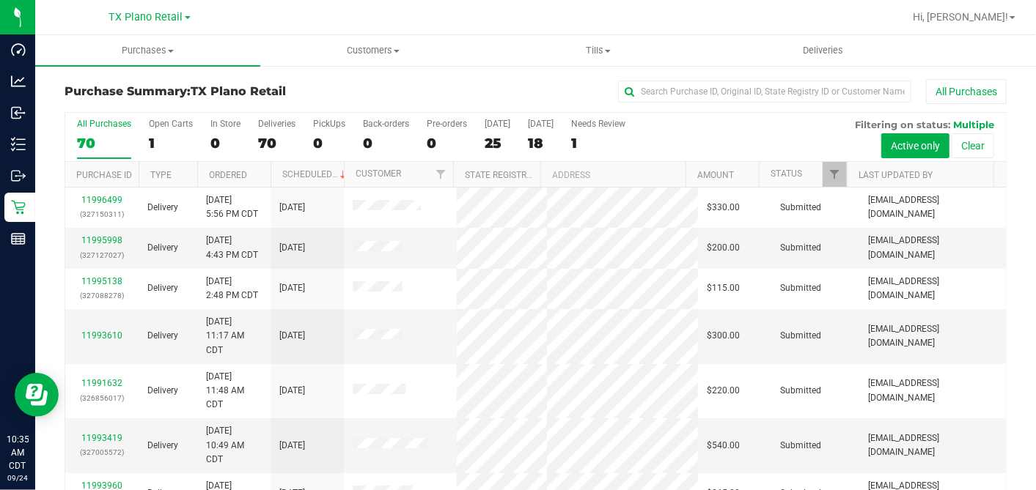
drag, startPoint x: 171, startPoint y: 7, endPoint x: 158, endPoint y: 26, distance: 23.2
click at [171, 8] on div "TX Plano Retail TX Austin DC TX Plano Retail TX San Antonio Retail TX South-Aus…" at bounding box center [150, 17] width 214 height 23
click at [156, 25] on div "TX Plano Retail TX Austin DC TX Plano Retail TX San Antonio Retail TX South-Aus…" at bounding box center [149, 17] width 81 height 18
click at [152, 21] on span "TX Plano Retail" at bounding box center [146, 17] width 74 height 13
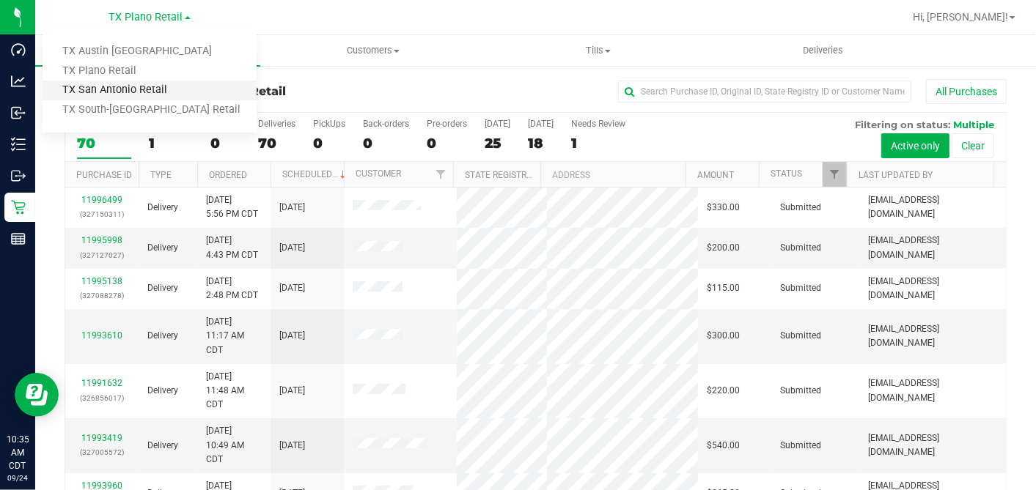
click at [119, 90] on link "TX San Antonio Retail" at bounding box center [150, 91] width 214 height 20
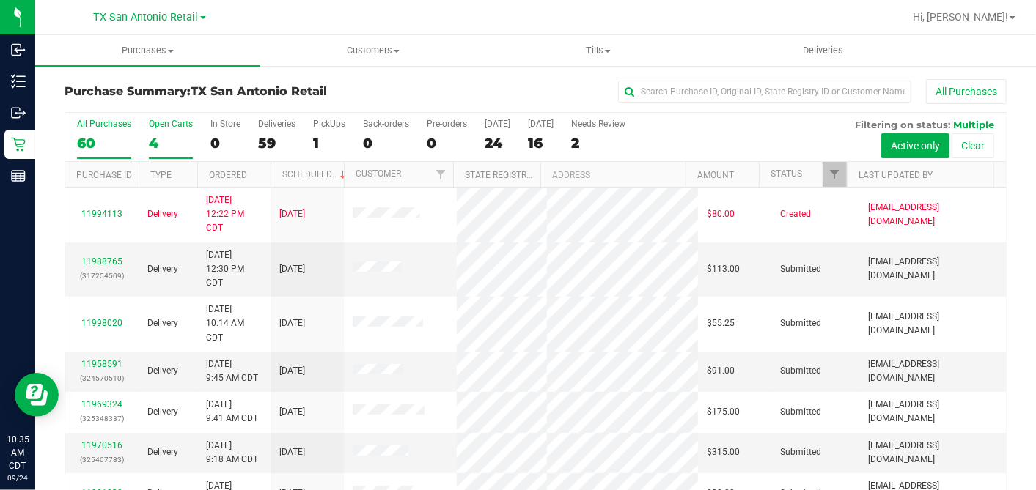
click at [156, 143] on div "4" at bounding box center [171, 143] width 44 height 17
click at [0, 0] on input "Open Carts 4" at bounding box center [0, 0] width 0 height 0
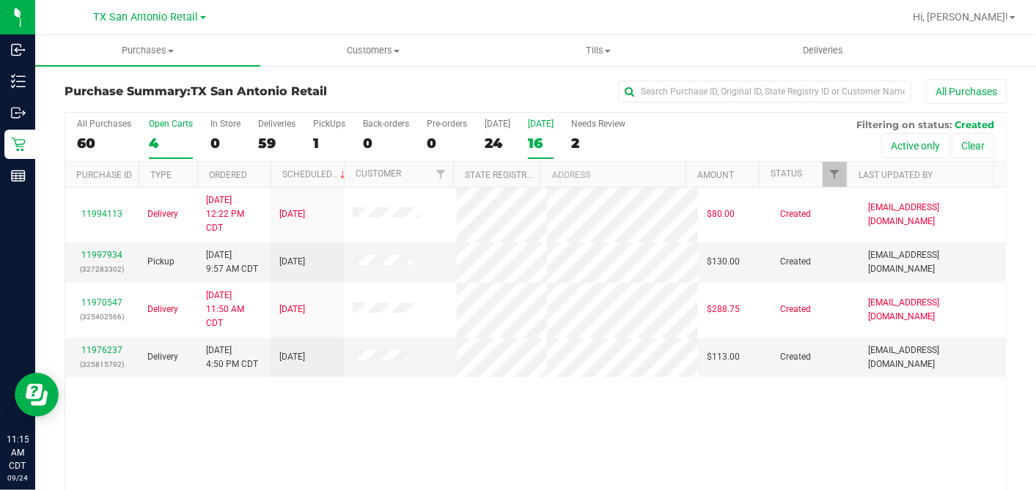
click at [538, 144] on div "16" at bounding box center [541, 143] width 26 height 17
click at [0, 0] on input "Tomorrow 16" at bounding box center [0, 0] width 0 height 0
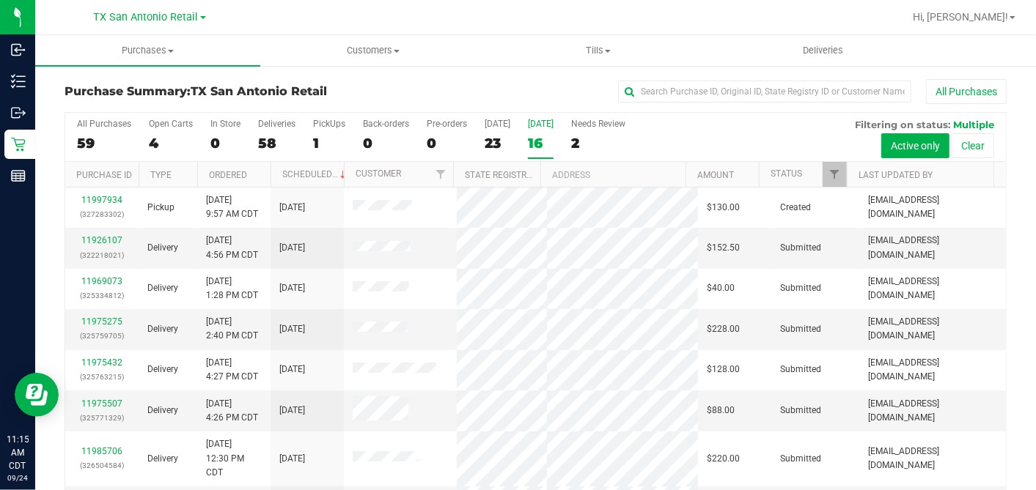
click at [544, 79] on div "All Purchases" at bounding box center [692, 91] width 628 height 25
click at [508, 65] on uib-tab-heading "Tills Manage tills Reconcile e-payments" at bounding box center [598, 50] width 224 height 29
click at [440, 92] on div "All Purchases" at bounding box center [692, 91] width 628 height 25
click at [167, 19] on span "TX San Antonio Retail" at bounding box center [146, 17] width 105 height 13
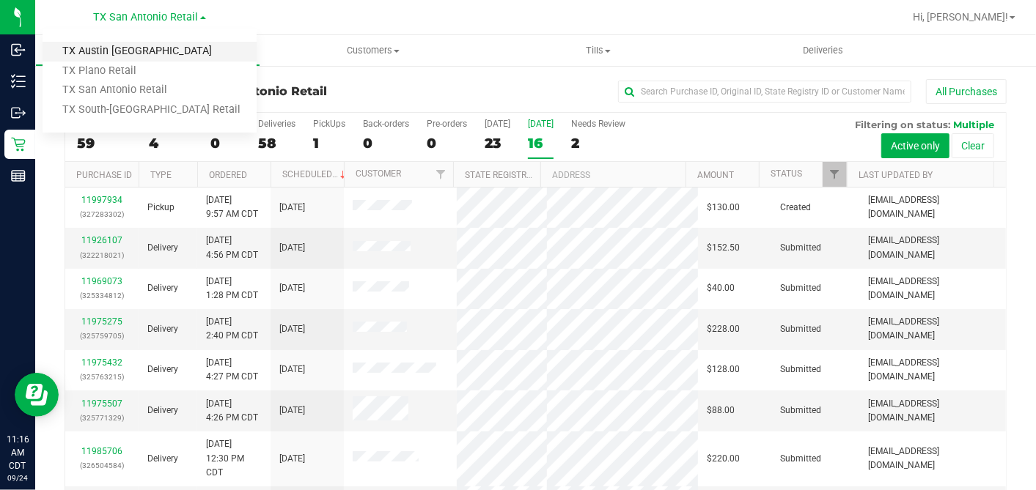
click at [125, 52] on link "TX Austin [GEOGRAPHIC_DATA]" at bounding box center [150, 52] width 214 height 20
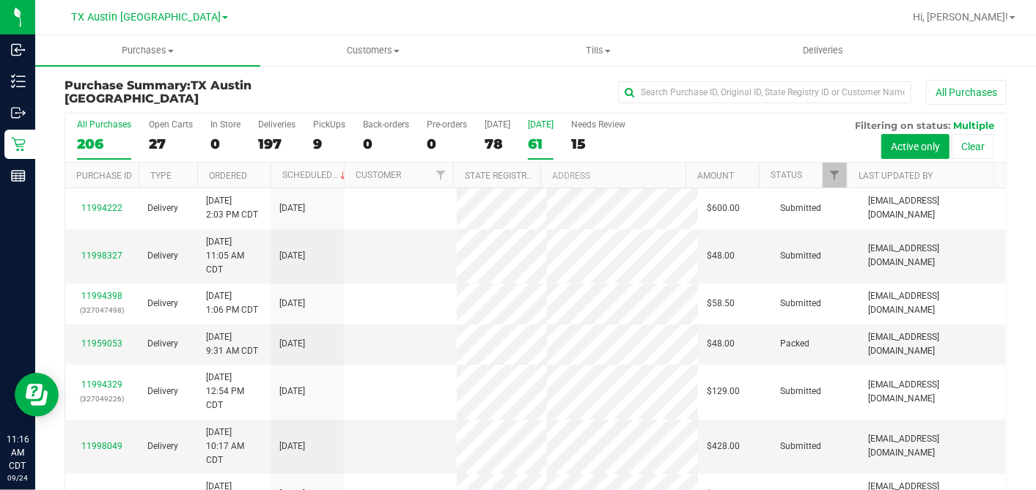
click at [532, 140] on div "61" at bounding box center [541, 144] width 26 height 17
click at [0, 0] on input "Tomorrow 61" at bounding box center [0, 0] width 0 height 0
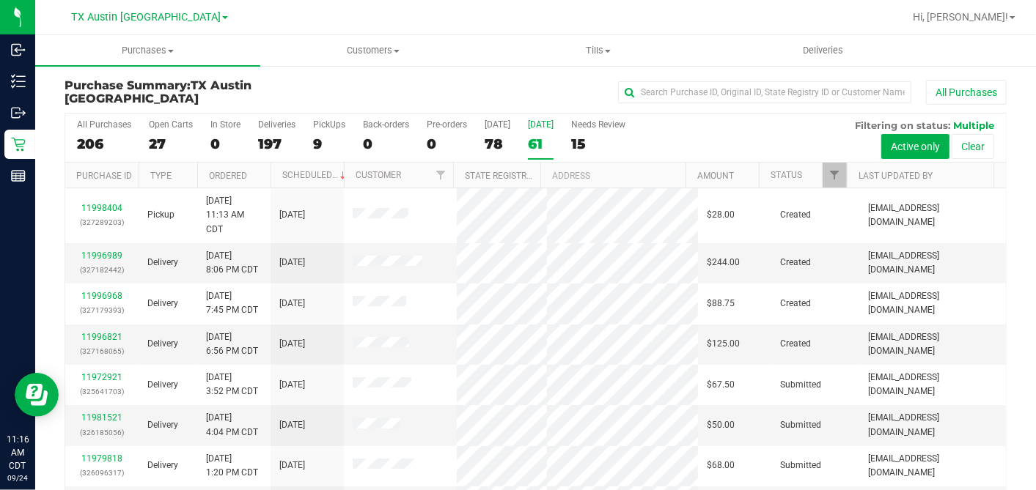
click at [261, 174] on th "Ordered" at bounding box center [233, 176] width 73 height 26
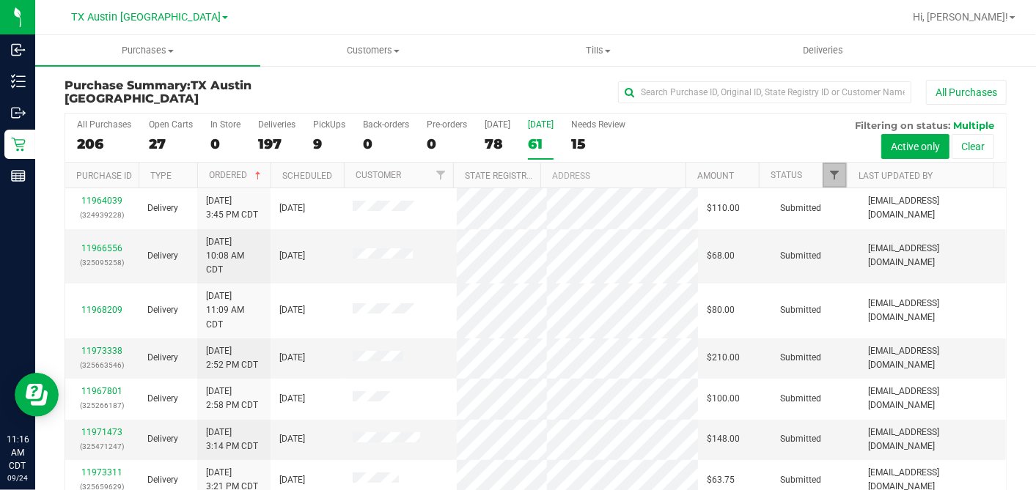
click at [828, 177] on span "Filter" at bounding box center [834, 175] width 12 height 12
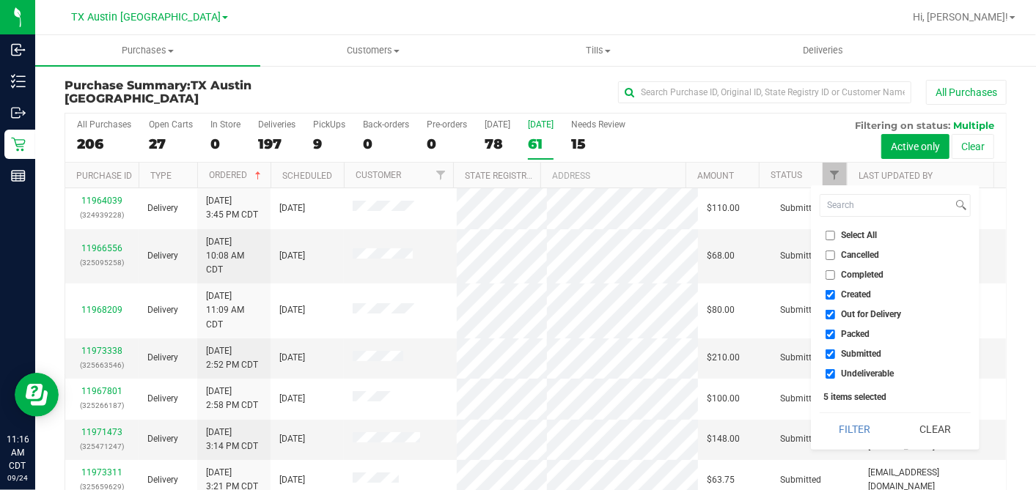
click at [830, 231] on input "Select All" at bounding box center [831, 236] width 10 height 10
checkbox input "true"
click at [830, 231] on input "Select All" at bounding box center [831, 236] width 10 height 10
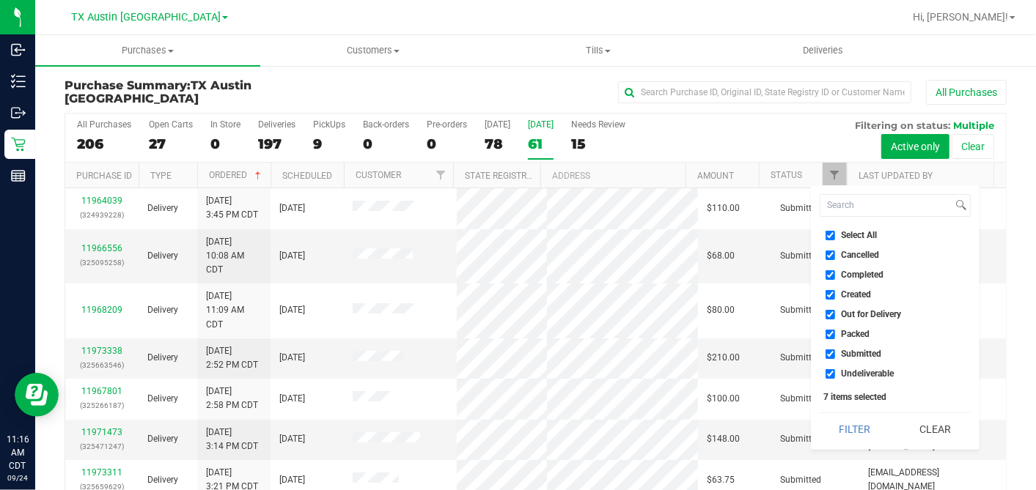
checkbox input "false"
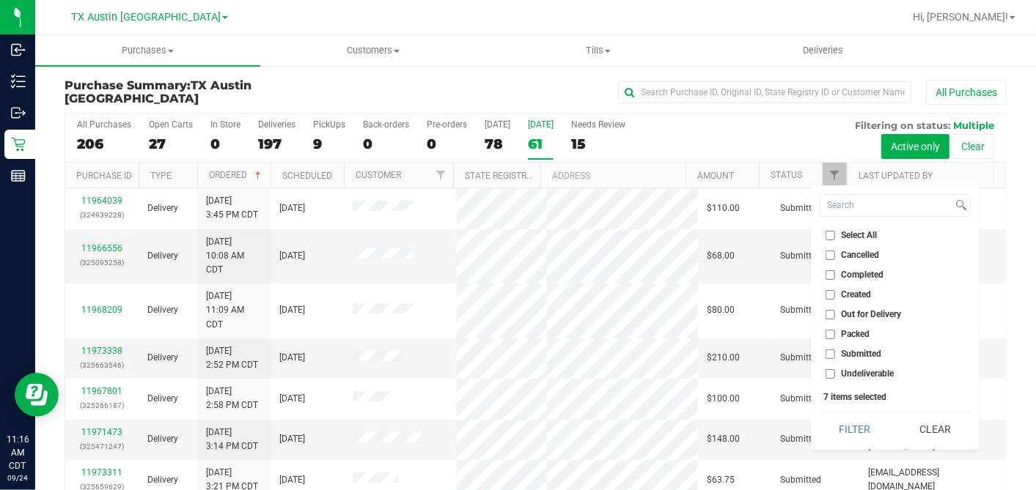
checkbox input "false"
click at [834, 290] on input "Created" at bounding box center [831, 295] width 10 height 10
checkbox input "true"
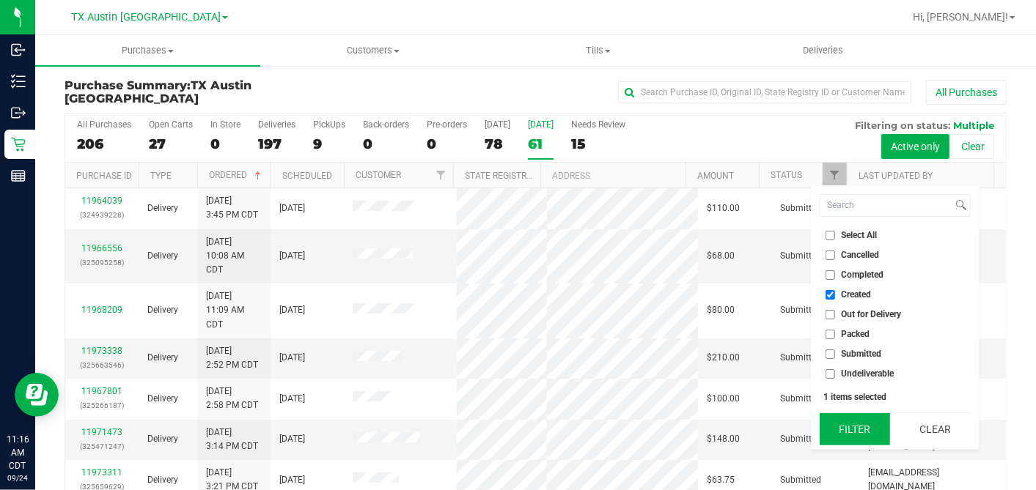
click at [839, 414] on button "Filter" at bounding box center [855, 430] width 70 height 32
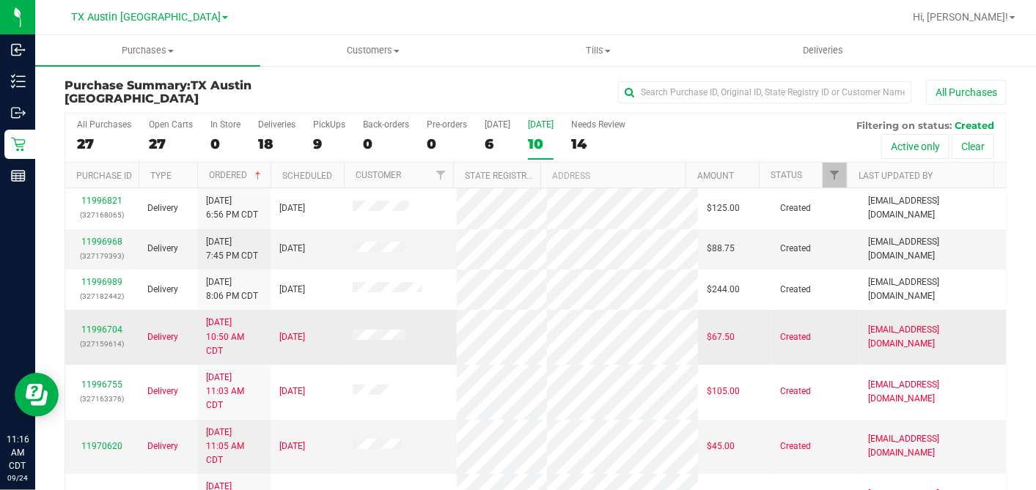
scroll to position [81, 0]
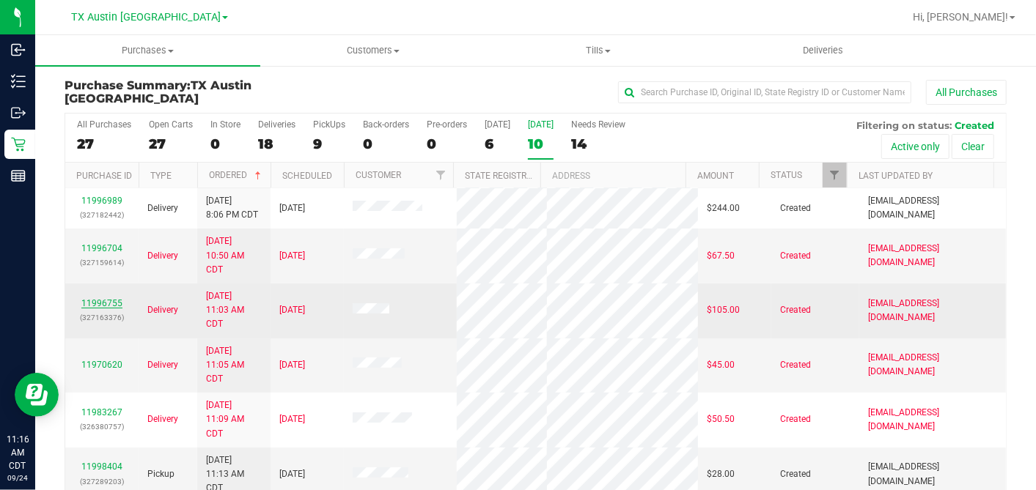
click at [92, 299] on link "11996755" at bounding box center [101, 303] width 41 height 10
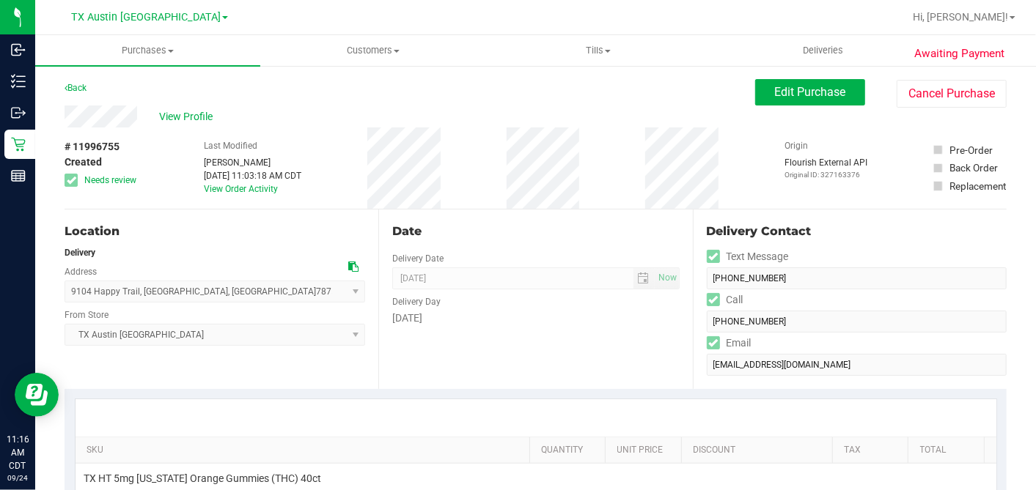
click at [465, 197] on div "# 11996755 Created Needs review Last Modified Dane Hawkins Sep 24, 2025 11:03:1…" at bounding box center [536, 168] width 942 height 81
click at [675, 210] on div "Date Delivery Date [DATE] Now [DATE] 07:00 AM Now Delivery Day [DATE]" at bounding box center [535, 300] width 314 height 180
click at [581, 223] on div "Date" at bounding box center [535, 232] width 287 height 18
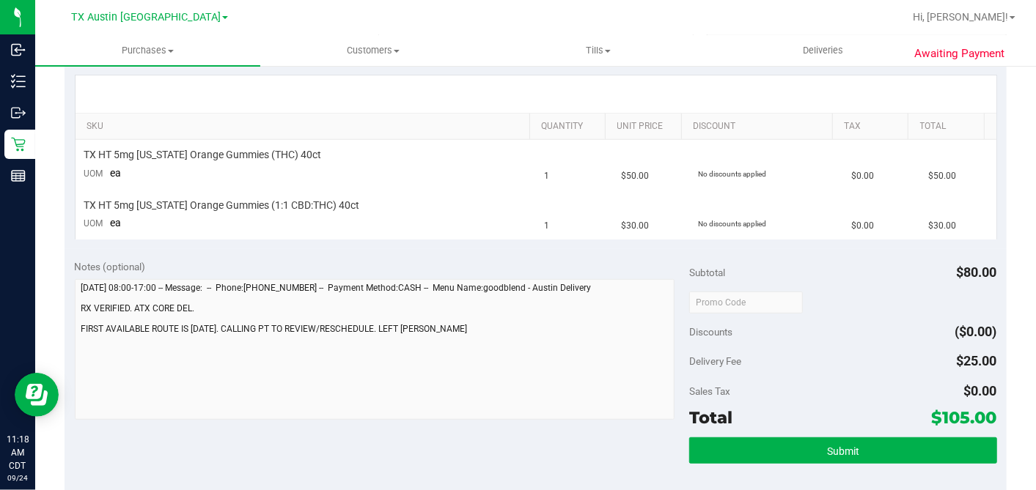
scroll to position [326, 0]
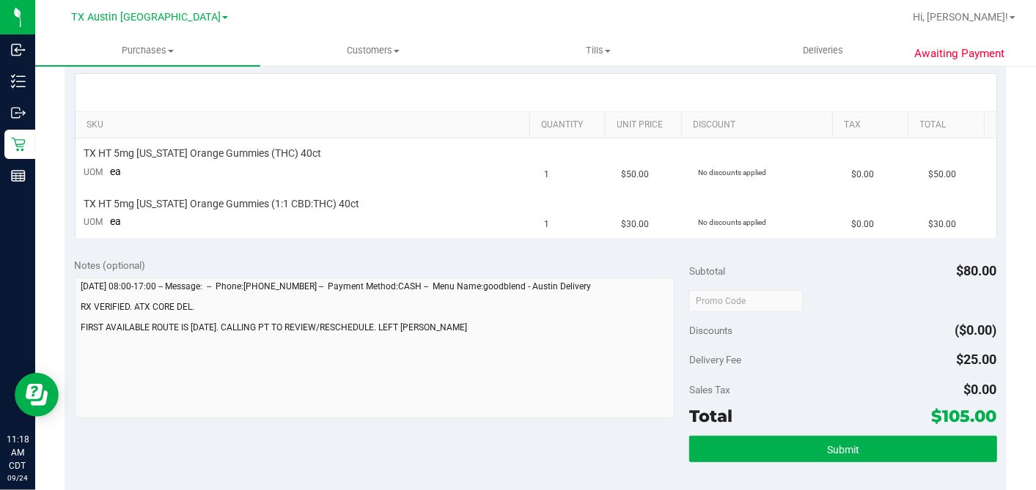
click at [669, 271] on div "Notes (optional)" at bounding box center [382, 340] width 615 height 164
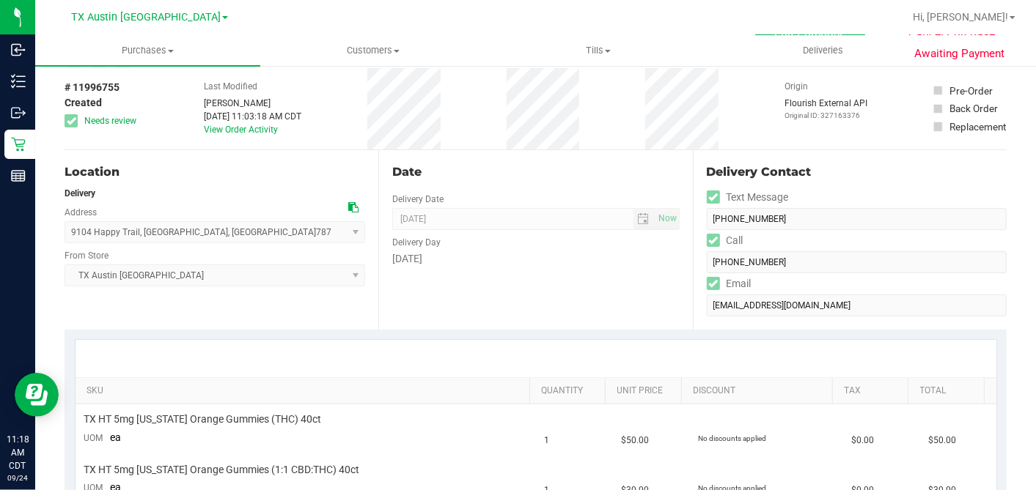
scroll to position [0, 0]
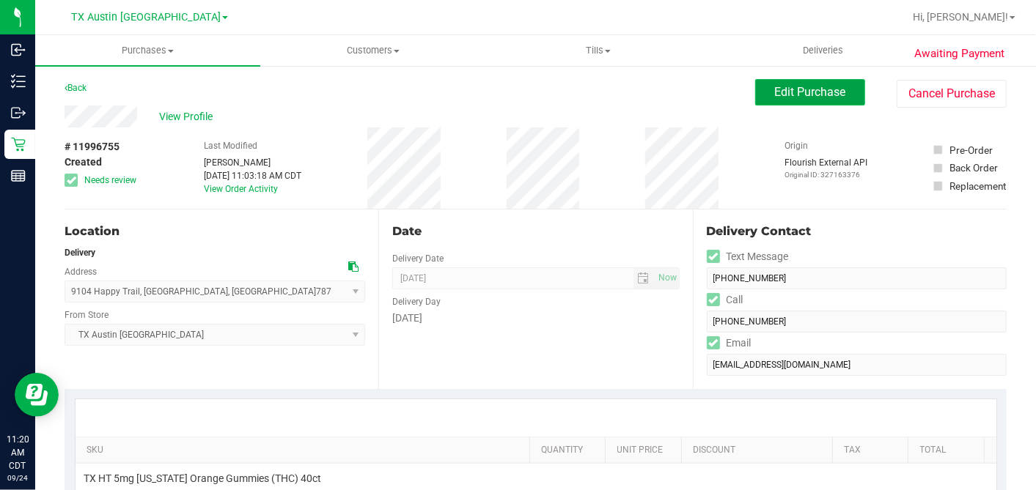
click at [760, 95] on button "Edit Purchase" at bounding box center [810, 92] width 110 height 26
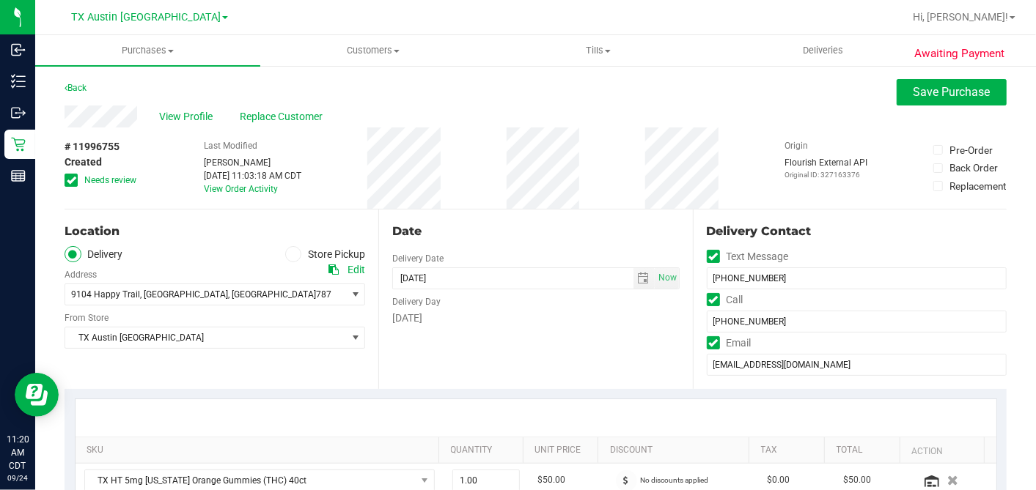
drag, startPoint x: 70, startPoint y: 178, endPoint x: 148, endPoint y: 209, distance: 83.6
click at [70, 180] on icon at bounding box center [72, 180] width 10 height 0
click at [0, 0] on input "Needs review" at bounding box center [0, 0] width 0 height 0
click at [638, 274] on span "select" at bounding box center [644, 279] width 12 height 12
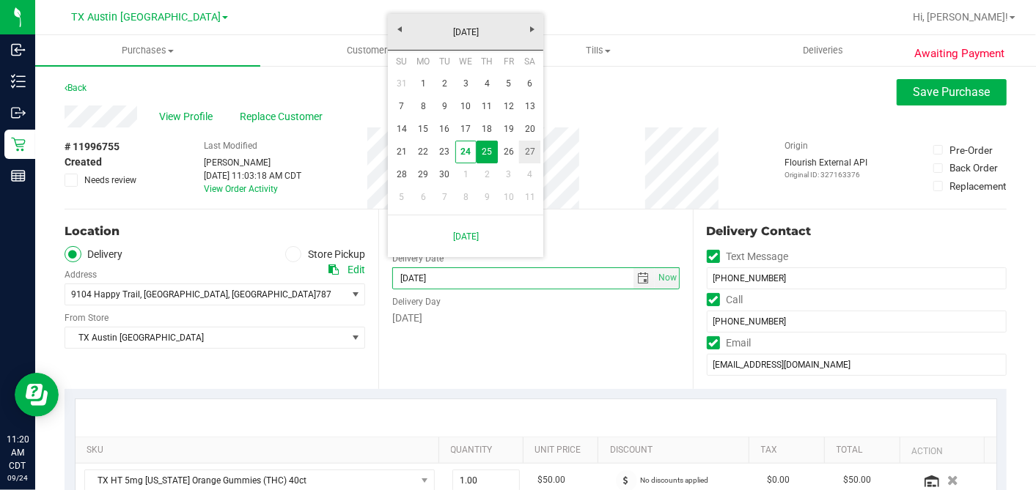
click at [531, 152] on link "27" at bounding box center [529, 152] width 21 height 23
type input "09/27/2025"
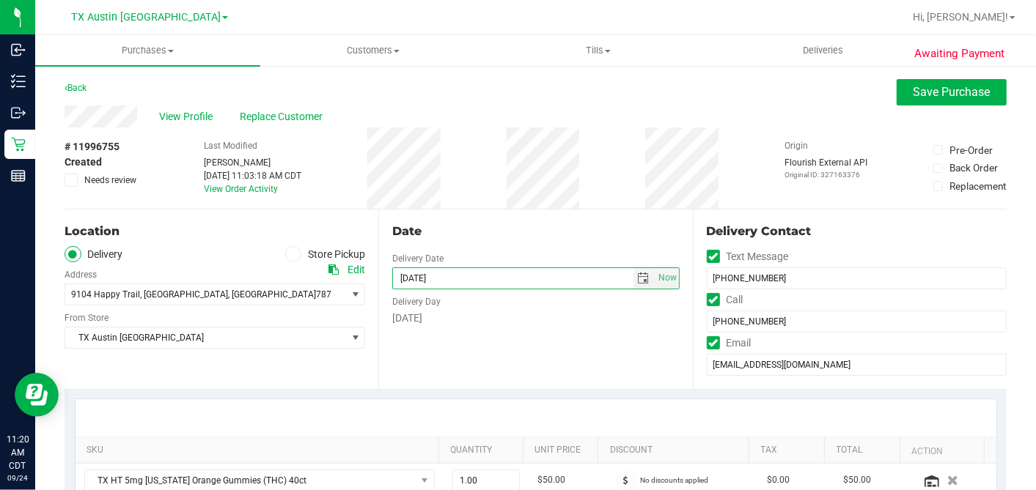
click at [556, 244] on div "Date Delivery Date 09/27/2025 Now 09/27/2025 07:00 AM Now Delivery Day Saturday" at bounding box center [535, 300] width 314 height 180
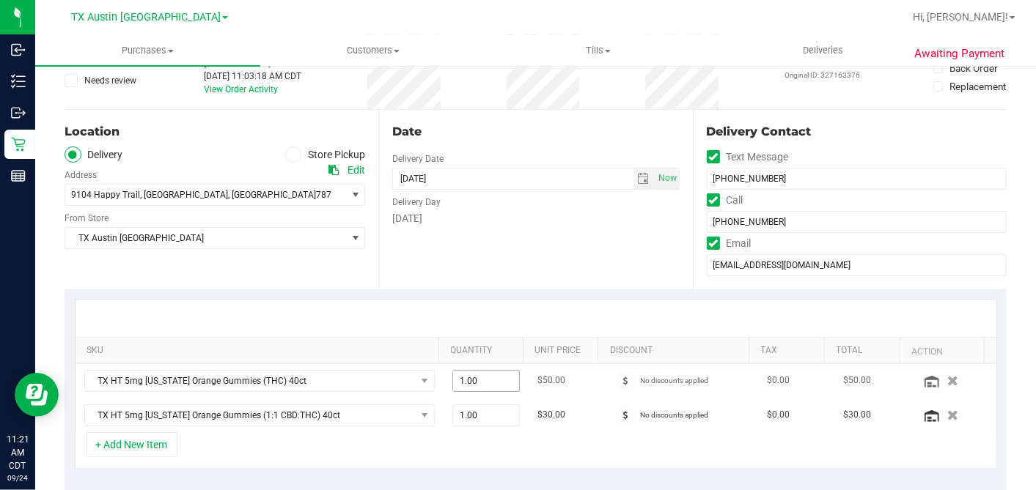
scroll to position [244, 0]
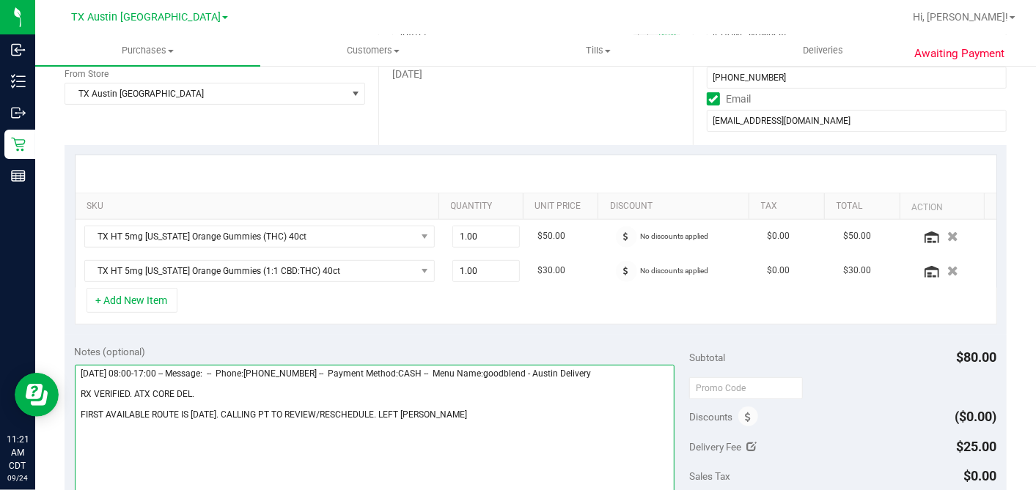
click at [447, 412] on textarea at bounding box center [375, 435] width 600 height 141
click at [205, 386] on textarea at bounding box center [375, 435] width 600 height 141
type textarea "Thursday 09/25/2025 08:00-17:00 -- Message: -- Phone:5124351014 -- Payment Meth…"
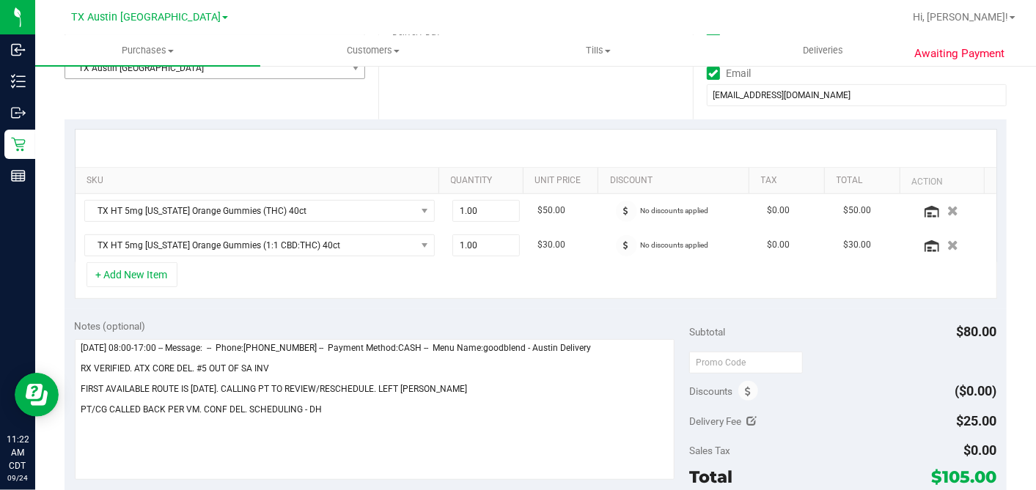
scroll to position [81, 0]
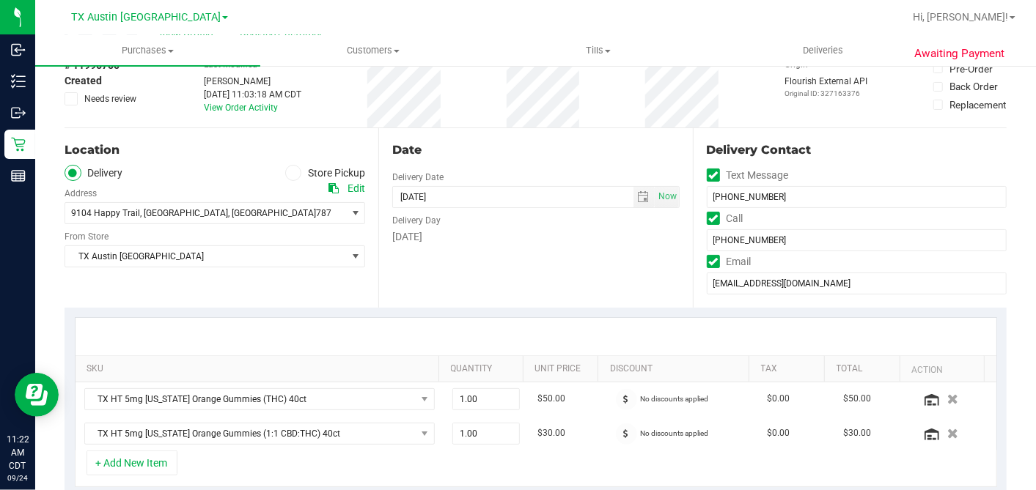
click at [169, 231] on div "[GEOGRAPHIC_DATA] [GEOGRAPHIC_DATA] [GEOGRAPHIC_DATA] Select Store [PERSON_NAME…" at bounding box center [215, 245] width 301 height 43
click at [169, 249] on span "TX Austin [GEOGRAPHIC_DATA]" at bounding box center [205, 256] width 281 height 21
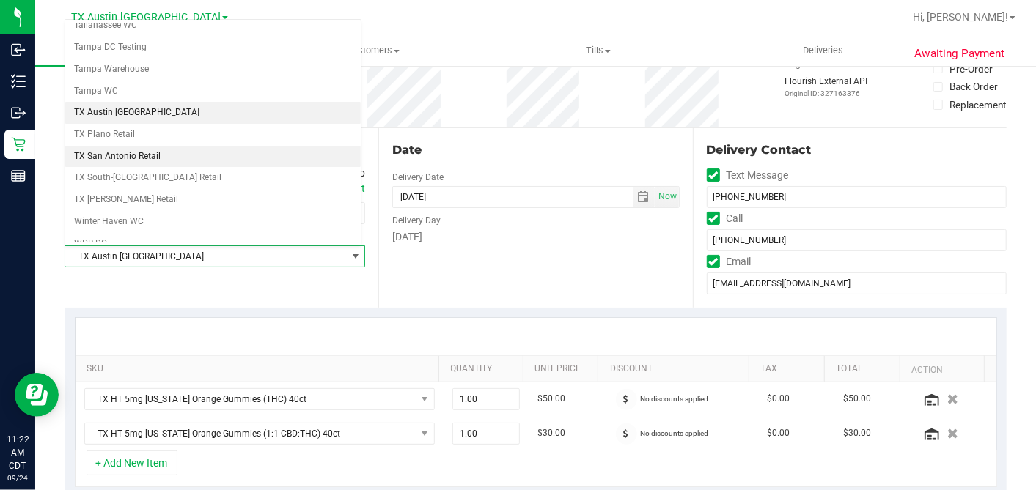
scroll to position [1043, 0]
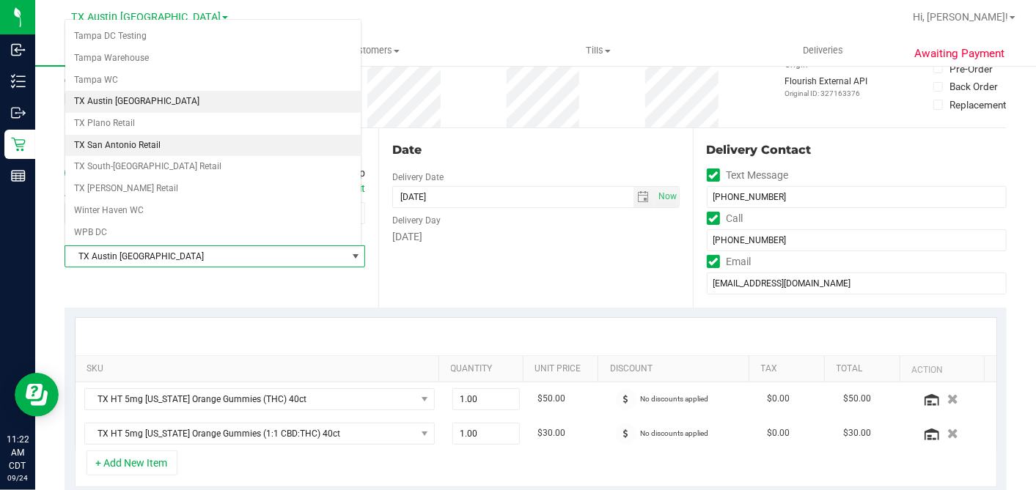
click at [133, 135] on li "TX San Antonio Retail" at bounding box center [212, 146] width 295 height 22
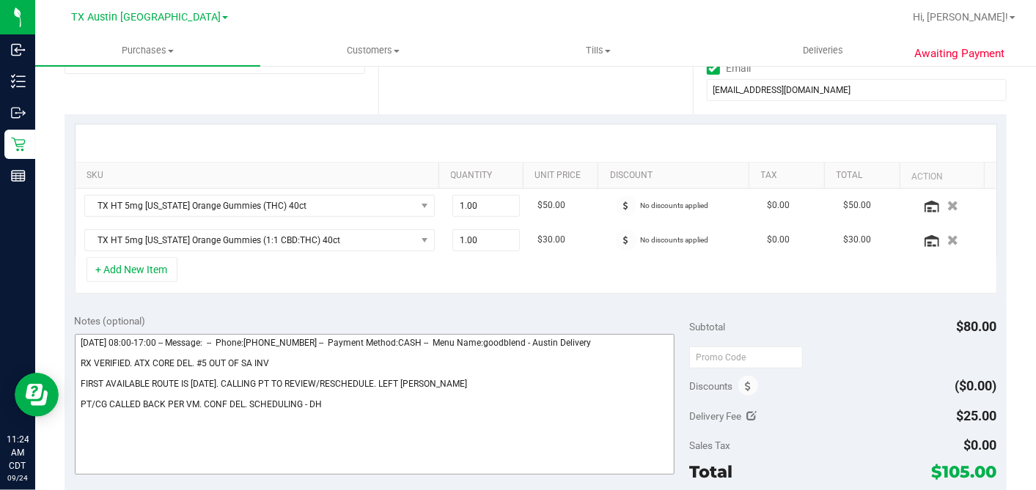
scroll to position [488, 0]
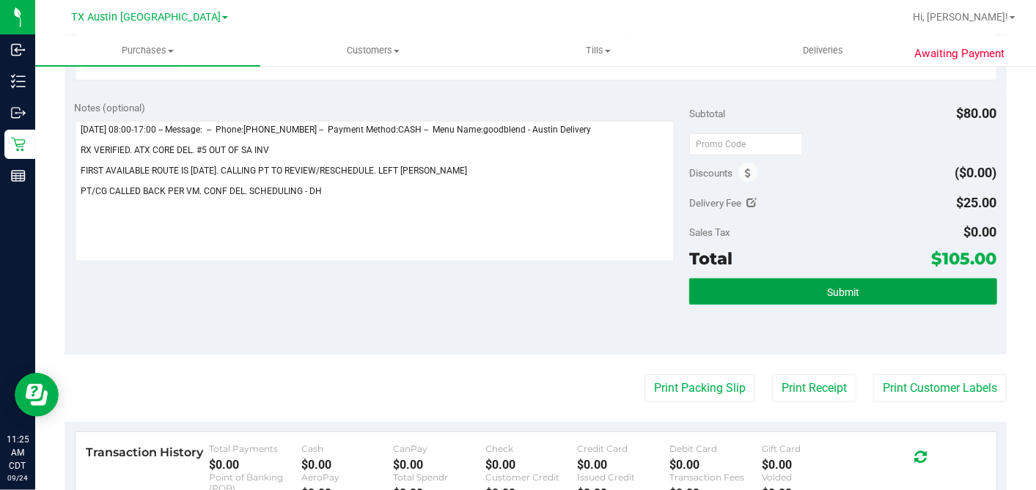
click at [779, 289] on button "Submit" at bounding box center [842, 292] width 307 height 26
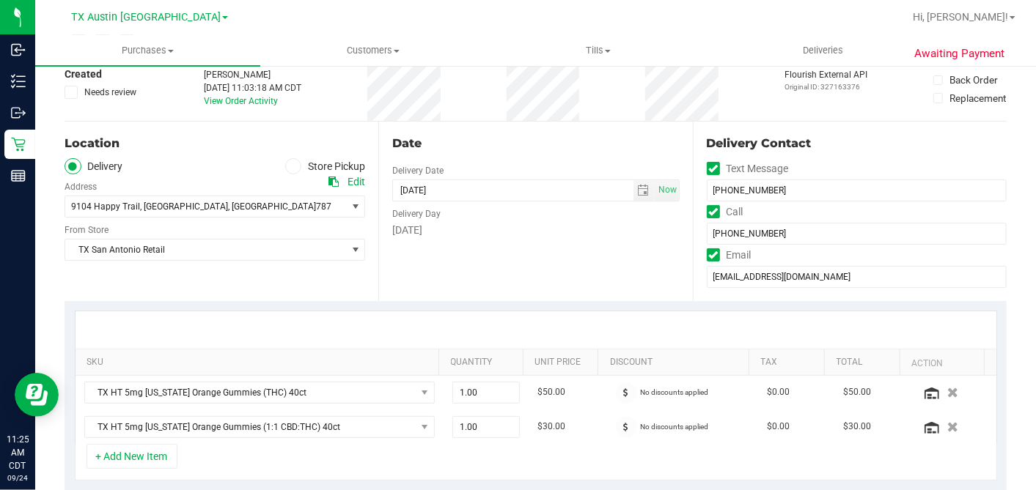
scroll to position [0, 0]
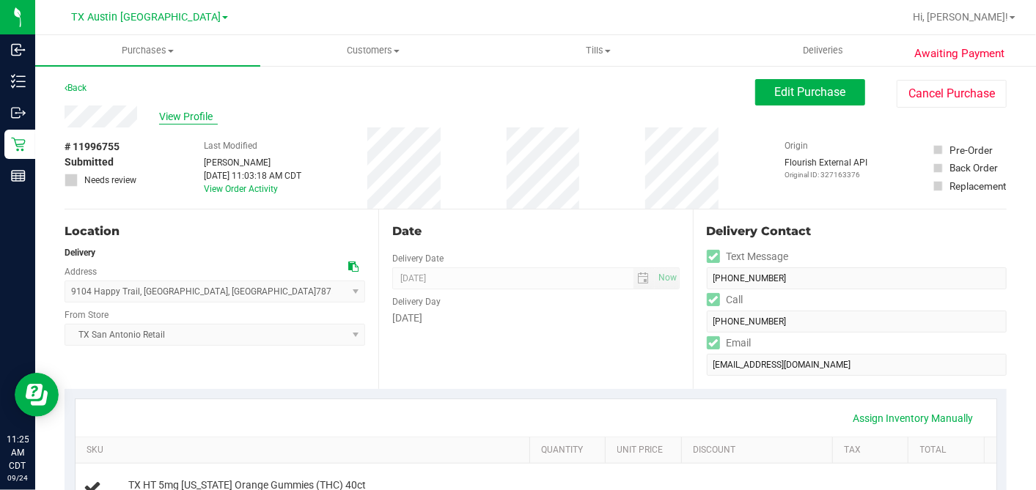
click at [205, 116] on span "View Profile" at bounding box center [188, 116] width 59 height 15
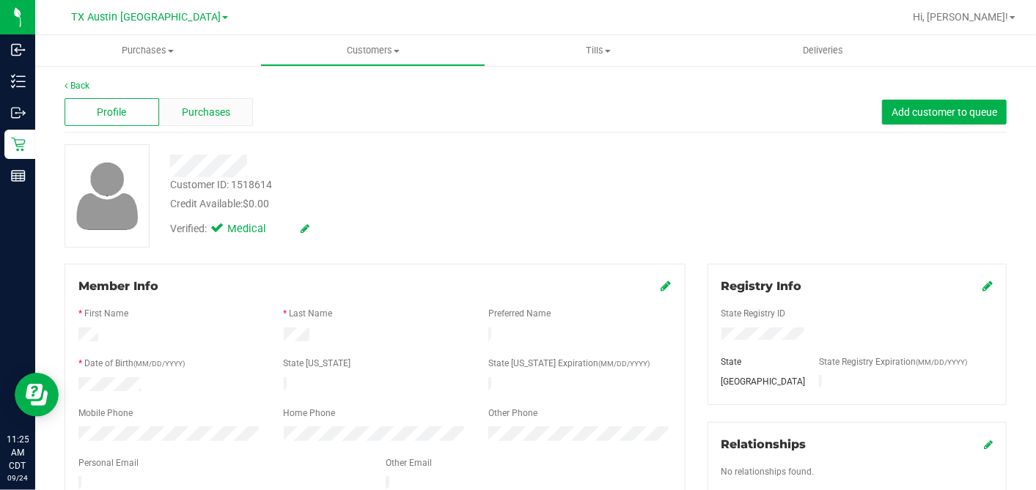
click at [228, 109] on div "Purchases" at bounding box center [206, 112] width 95 height 28
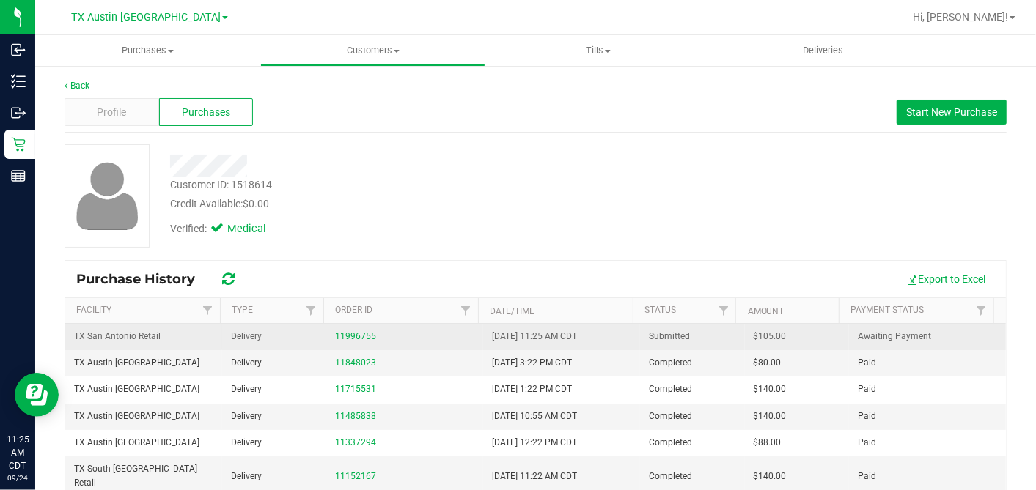
click at [754, 335] on span "$105.00" at bounding box center [770, 337] width 33 height 14
click at [754, 336] on span "$105.00" at bounding box center [770, 337] width 33 height 14
copy span "0"
click at [754, 335] on span "$105.00" at bounding box center [770, 337] width 33 height 14
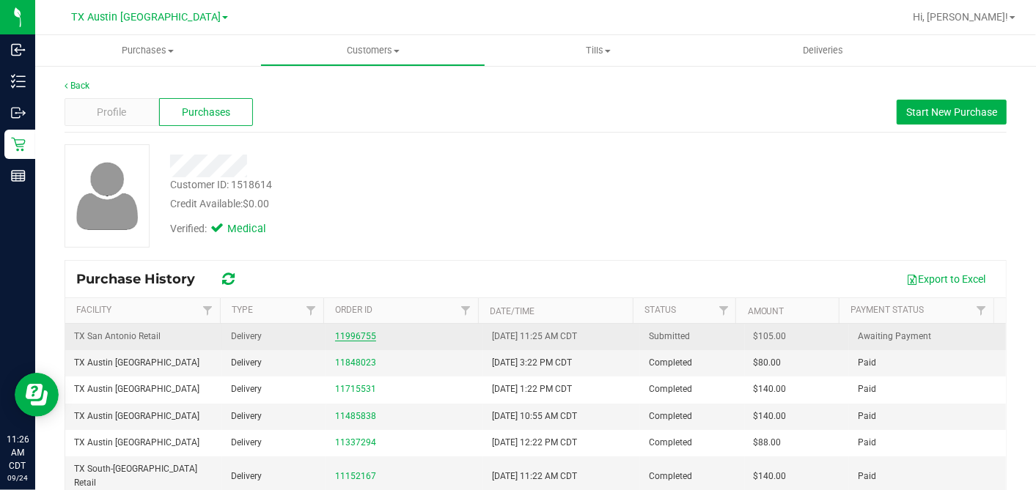
click at [356, 335] on link "11996755" at bounding box center [355, 336] width 41 height 10
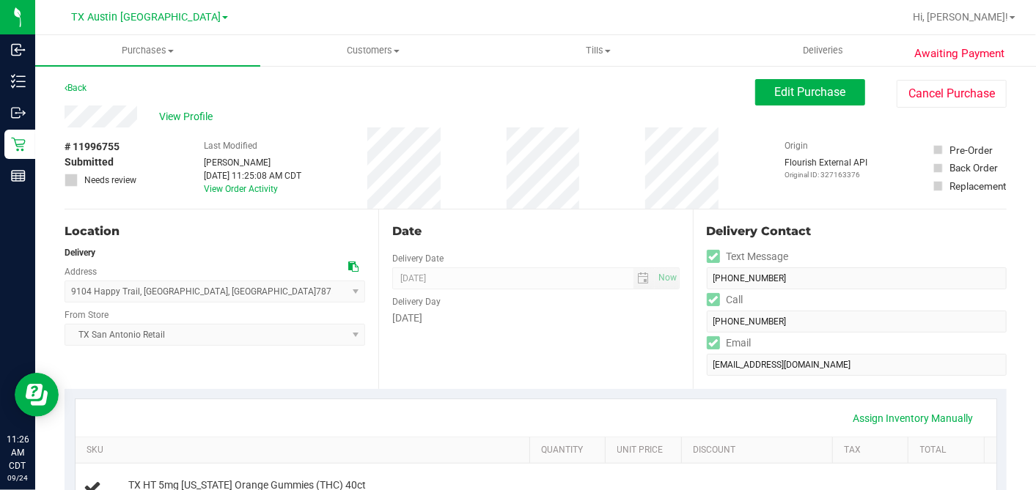
click at [462, 211] on div "Date Delivery Date 09/27/2025 Now 09/27/2025 07:00 AM Now Delivery Day Saturday" at bounding box center [535, 300] width 314 height 180
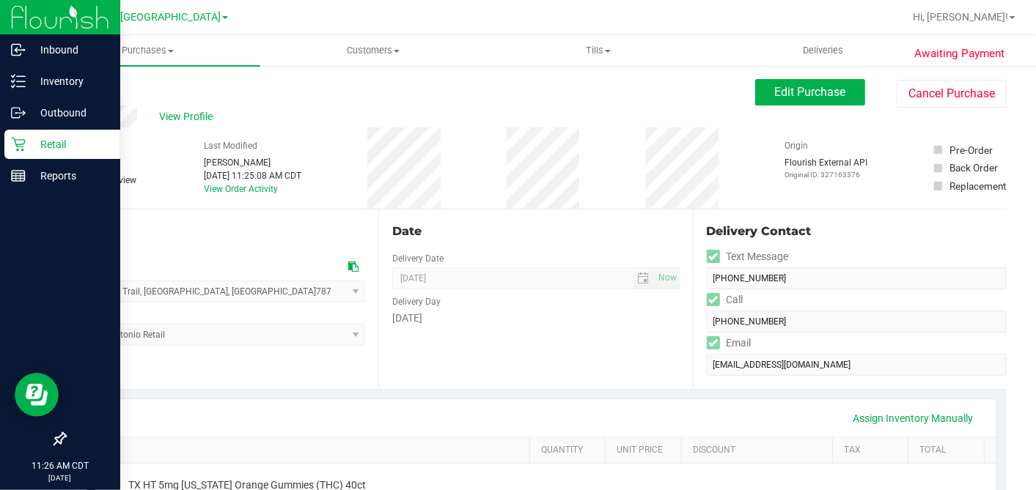
click at [26, 145] on p "Retail" at bounding box center [70, 145] width 88 height 18
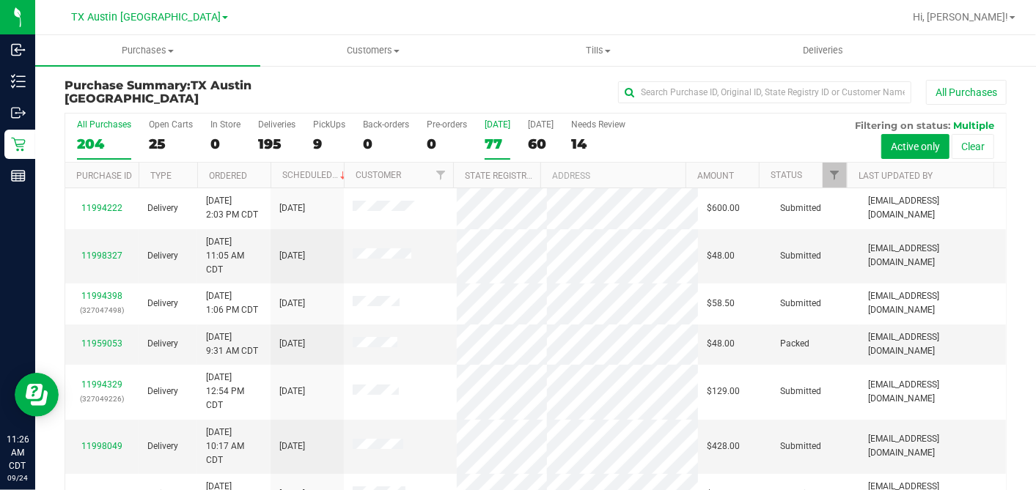
click at [494, 140] on div "77" at bounding box center [498, 144] width 26 height 17
click at [0, 0] on input "Today 77" at bounding box center [0, 0] width 0 height 0
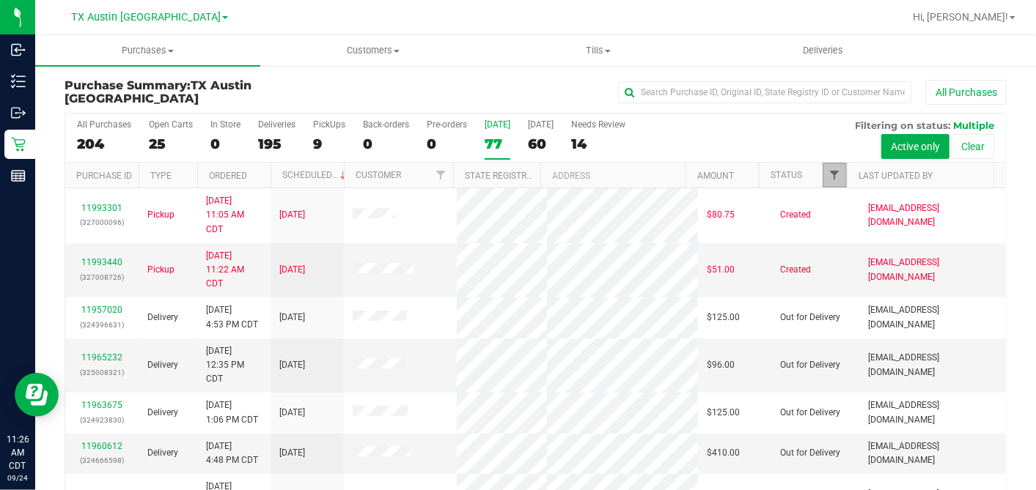
click at [828, 174] on span "Filter" at bounding box center [834, 175] width 12 height 12
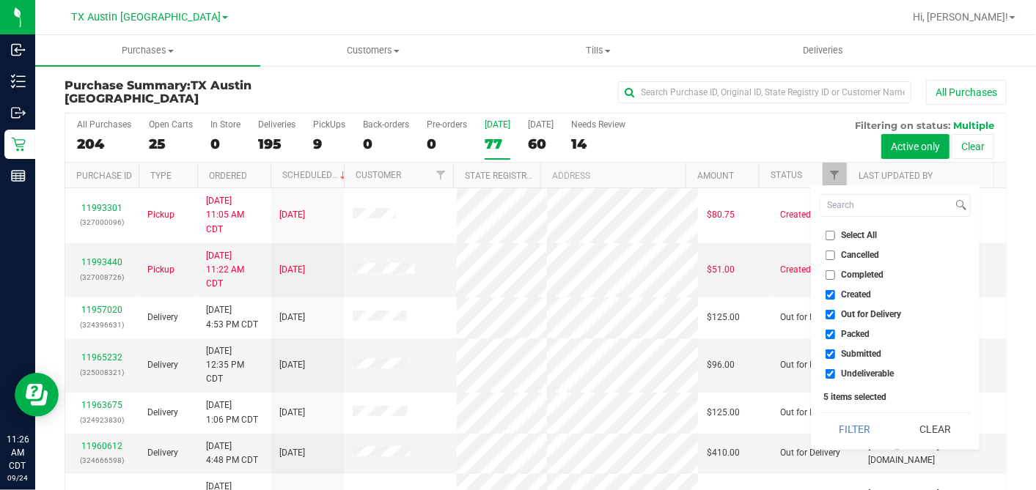
click at [827, 234] on input "Select All" at bounding box center [831, 236] width 10 height 10
checkbox input "true"
click at [827, 234] on input "Select All" at bounding box center [831, 236] width 10 height 10
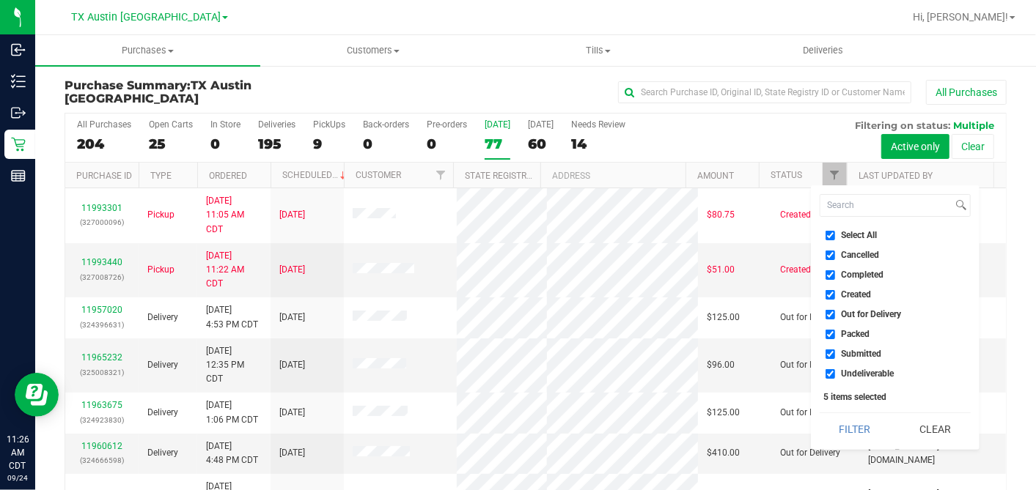
checkbox input "false"
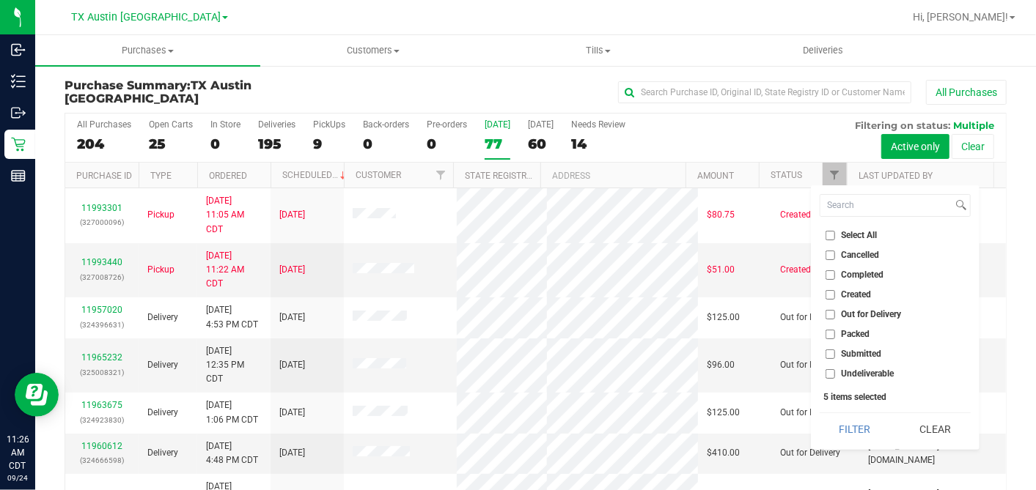
checkbox input "false"
click at [832, 294] on input "Created" at bounding box center [831, 295] width 10 height 10
checkbox input "true"
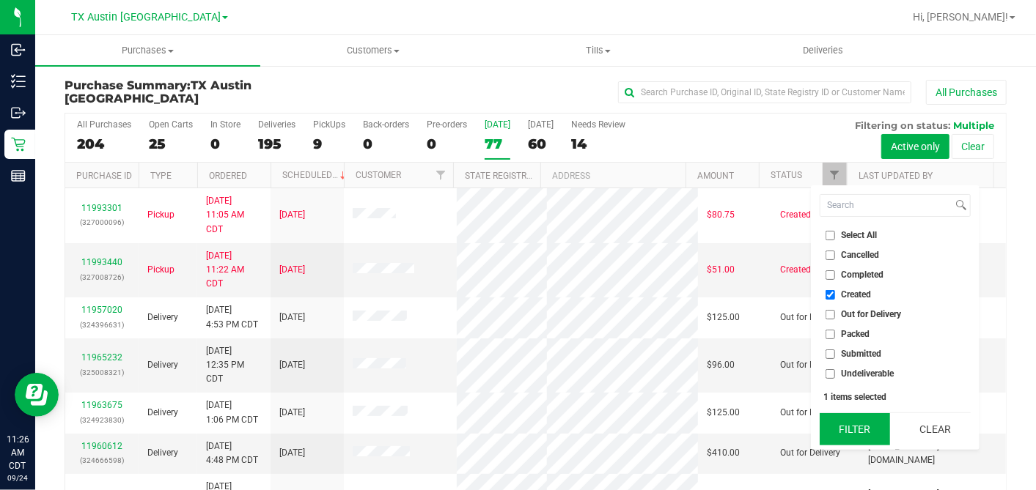
click at [856, 414] on button "Filter" at bounding box center [855, 430] width 70 height 32
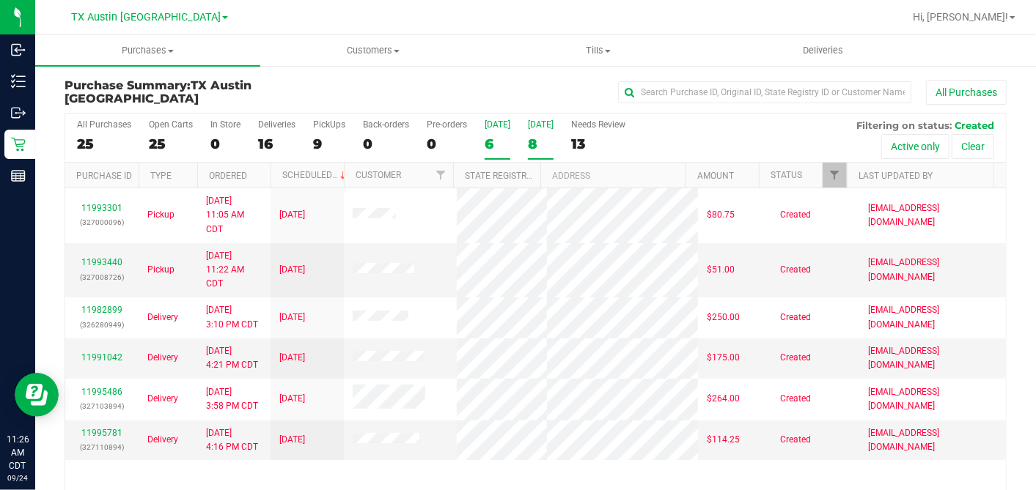
click at [523, 136] on div "All Purchases 25 Open Carts 25 In Store 0 Deliveries 16 PickUps 9 Back-orders 0…" at bounding box center [535, 138] width 941 height 49
click at [528, 142] on div "8" at bounding box center [541, 144] width 26 height 17
click at [0, 0] on input "[DATE] 8" at bounding box center [0, 0] width 0 height 0
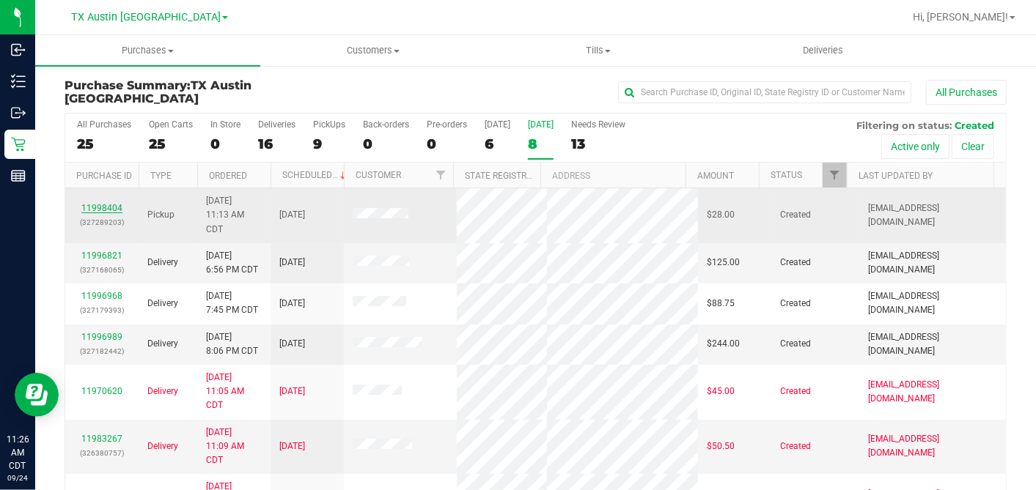
click at [109, 203] on link "11998404" at bounding box center [101, 208] width 41 height 10
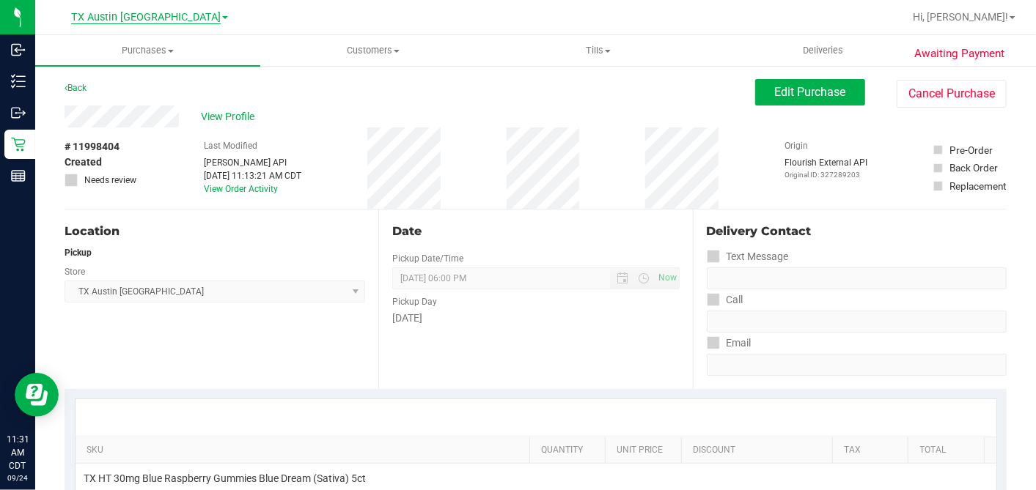
click at [155, 13] on span "TX Austin [GEOGRAPHIC_DATA]" at bounding box center [146, 17] width 150 height 13
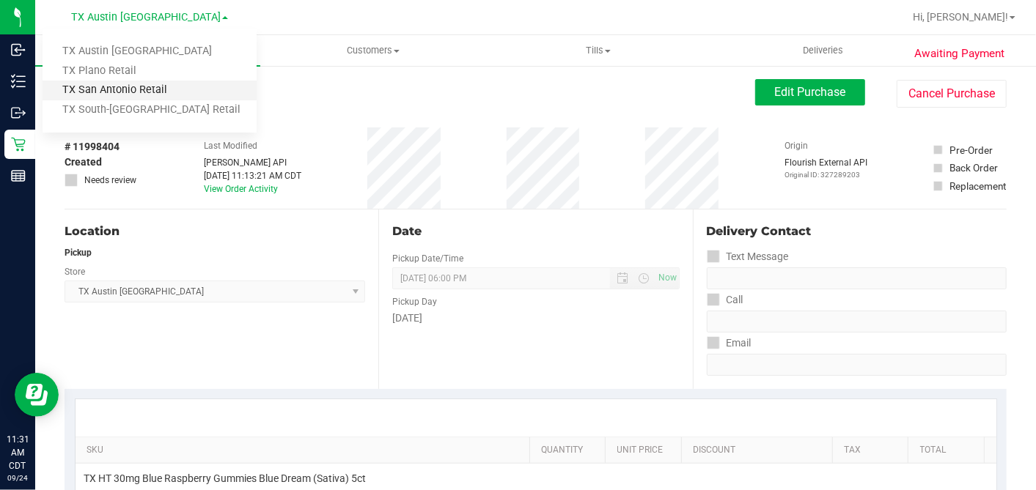
click at [120, 87] on link "TX San Antonio Retail" at bounding box center [150, 91] width 214 height 20
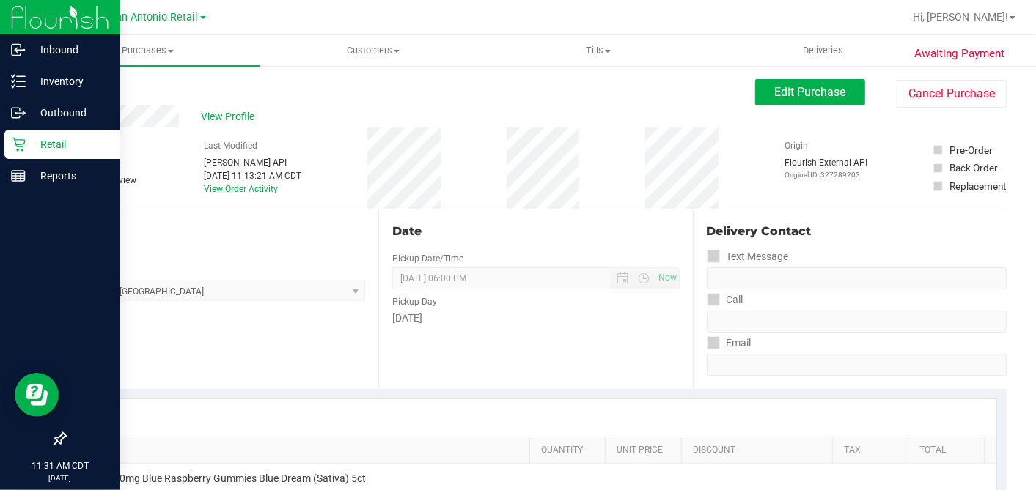
click at [29, 143] on p "Retail" at bounding box center [70, 145] width 88 height 18
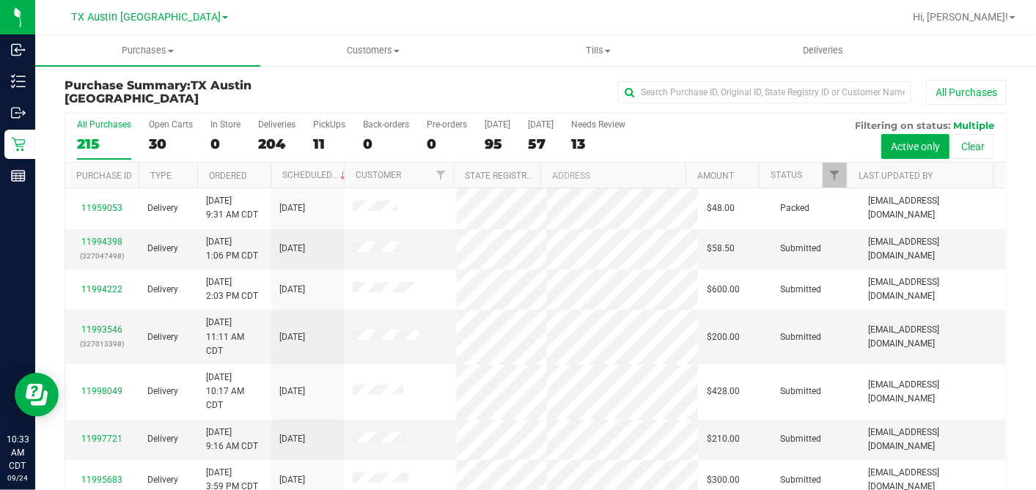
click at [493, 140] on div "95" at bounding box center [498, 144] width 26 height 17
click at [0, 0] on input "[DATE] 95" at bounding box center [0, 0] width 0 height 0
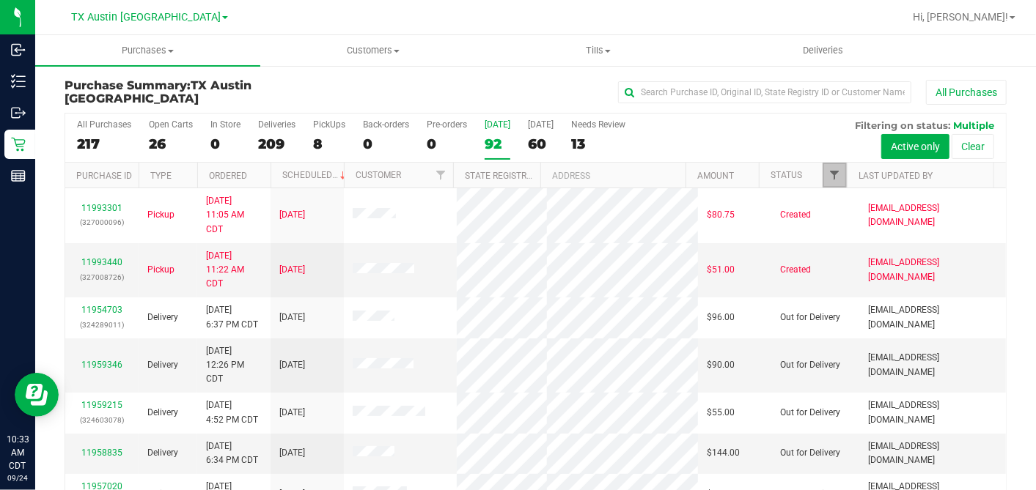
click at [828, 170] on span "Filter" at bounding box center [834, 175] width 12 height 12
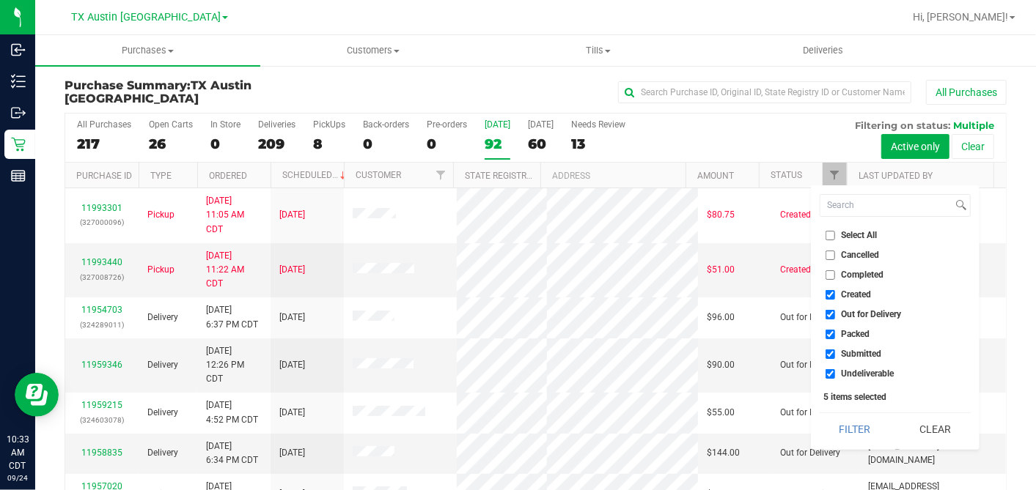
click at [831, 236] on input "Select All" at bounding box center [831, 236] width 10 height 10
checkbox input "true"
drag, startPoint x: 831, startPoint y: 236, endPoint x: 831, endPoint y: 276, distance: 40.3
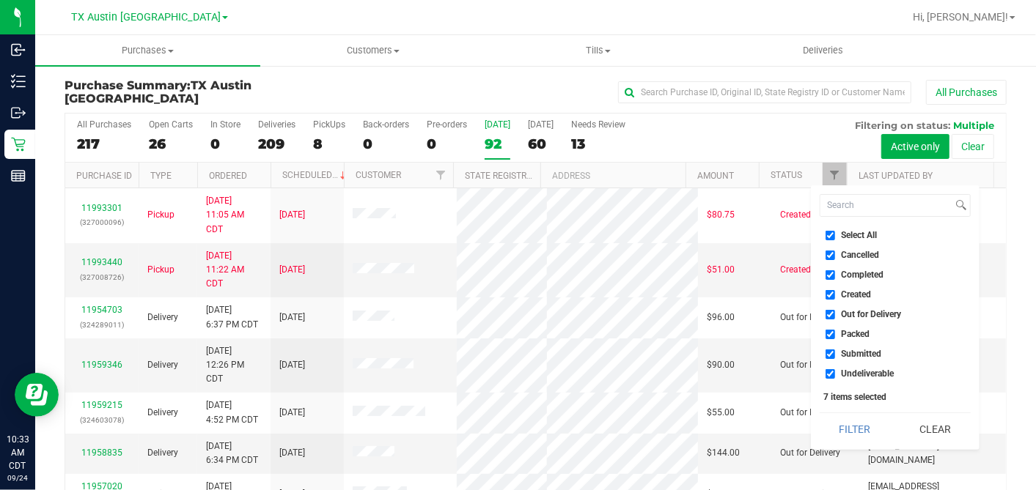
click at [831, 237] on input "Select All" at bounding box center [831, 236] width 10 height 10
checkbox input "false"
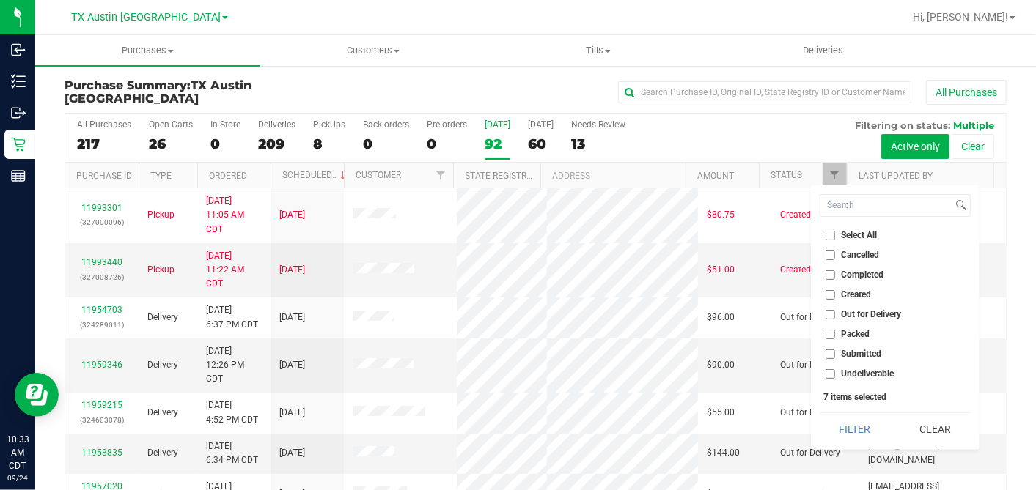
checkbox input "false"
click at [830, 293] on input "Created" at bounding box center [831, 295] width 10 height 10
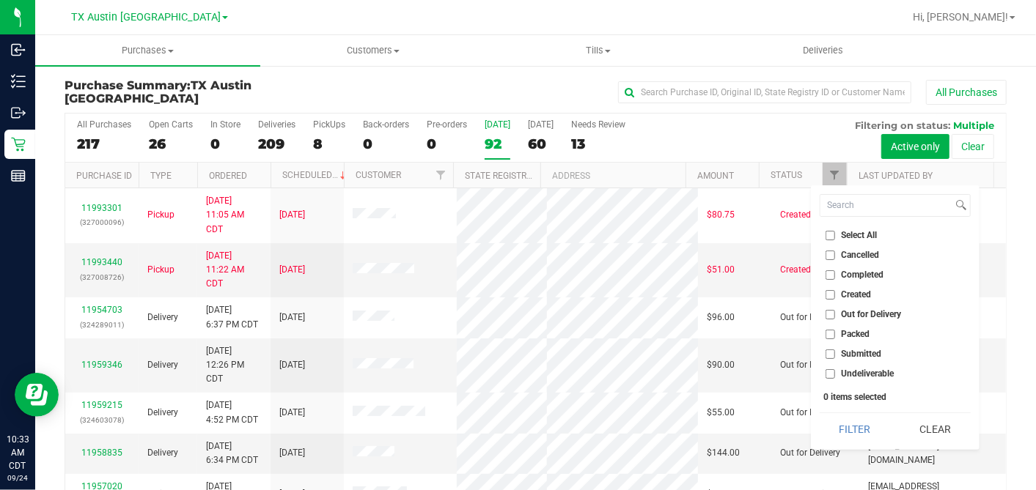
checkbox input "true"
click at [851, 425] on button "Filter" at bounding box center [855, 430] width 70 height 32
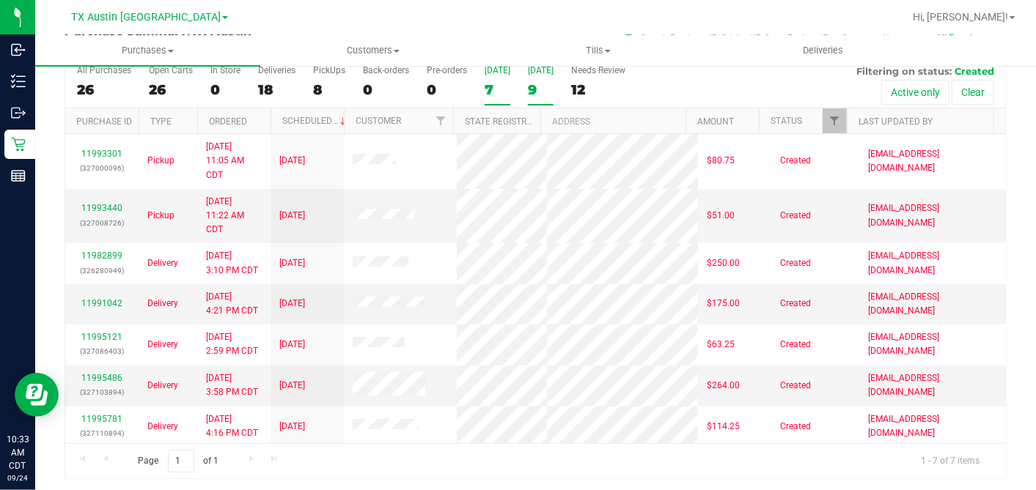
click at [529, 81] on div "9" at bounding box center [541, 89] width 26 height 17
click at [0, 0] on input "[DATE] 9" at bounding box center [0, 0] width 0 height 0
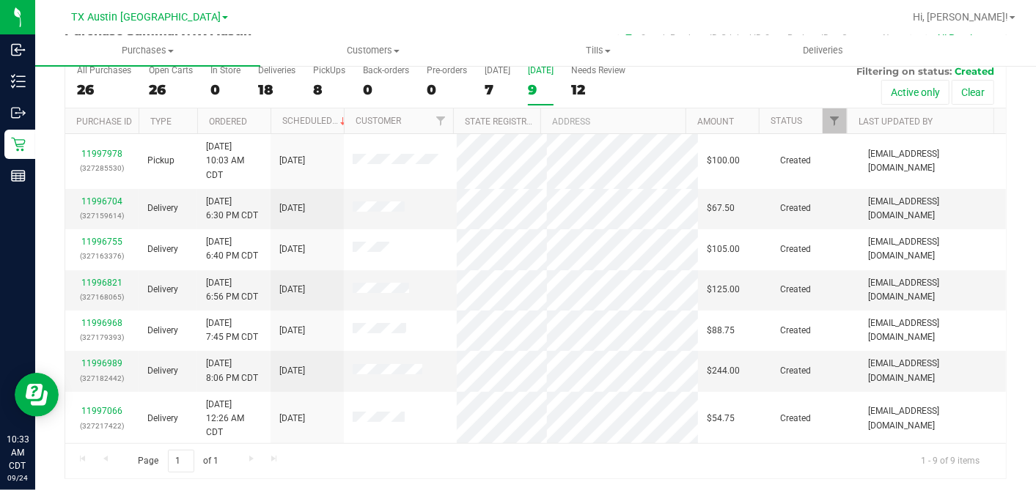
click at [259, 116] on th "Ordered" at bounding box center [233, 122] width 73 height 26
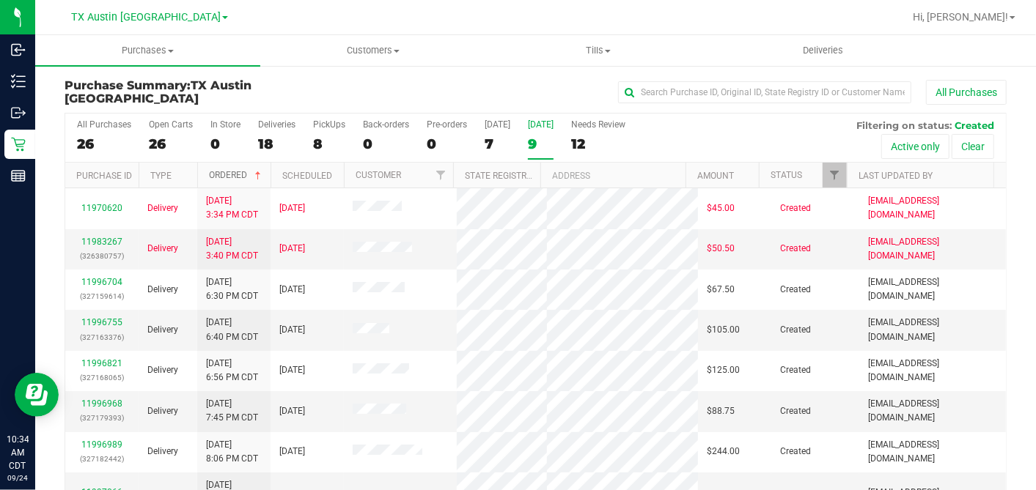
click at [259, 172] on span at bounding box center [258, 176] width 12 height 12
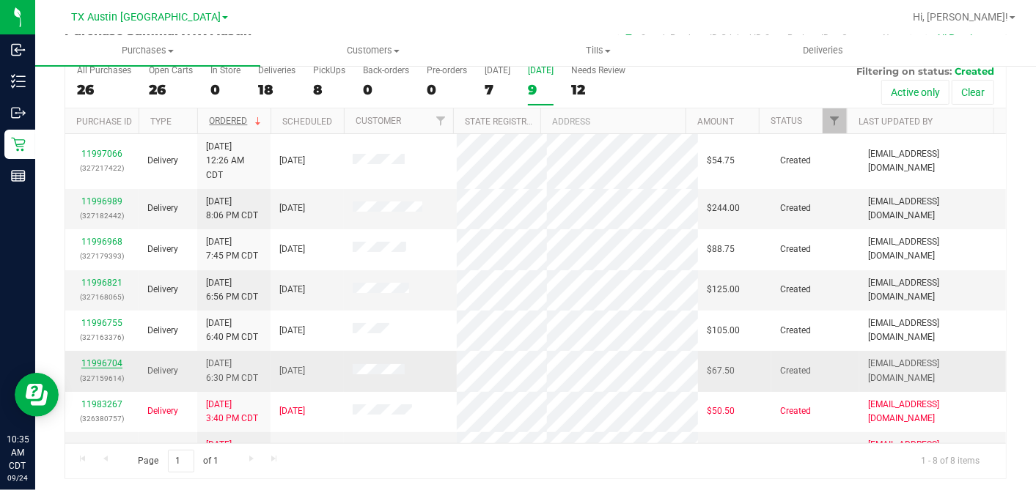
click at [103, 359] on link "11996704" at bounding box center [101, 364] width 41 height 10
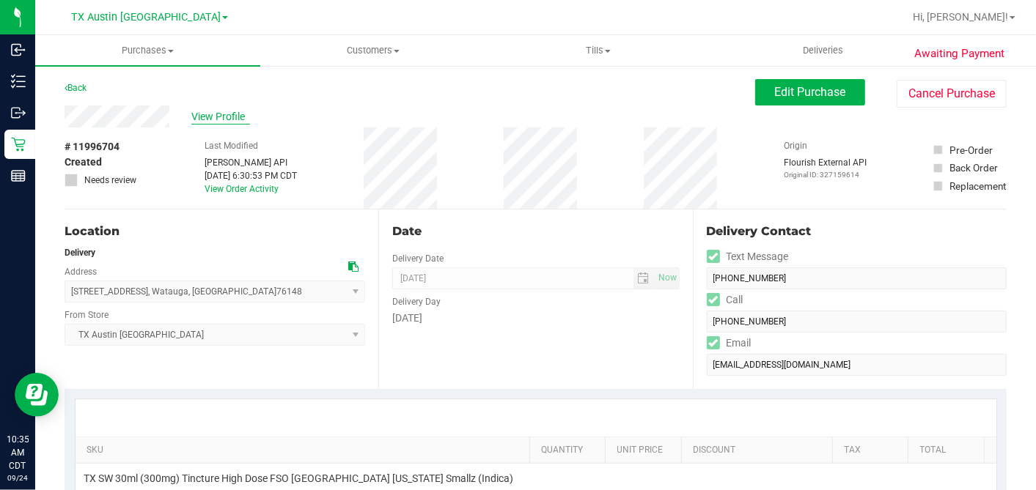
click at [213, 119] on span "View Profile" at bounding box center [220, 116] width 59 height 15
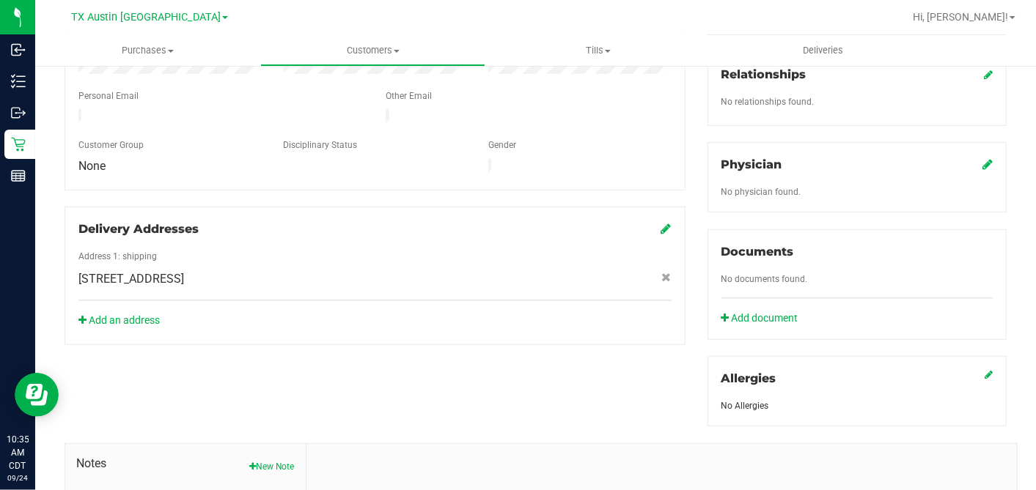
scroll to position [550, 0]
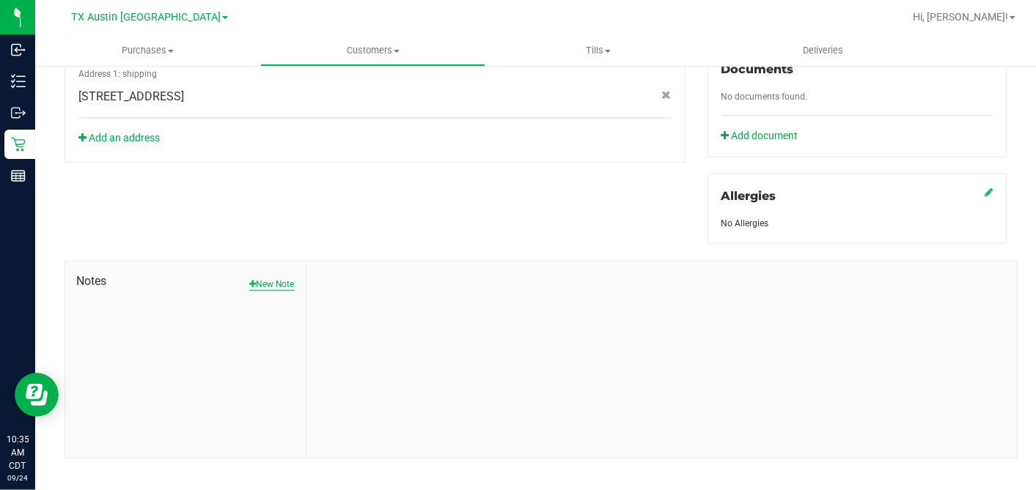
drag, startPoint x: 273, startPoint y: 265, endPoint x: 299, endPoint y: 282, distance: 31.3
click at [273, 278] on button "New Note" at bounding box center [271, 284] width 45 height 13
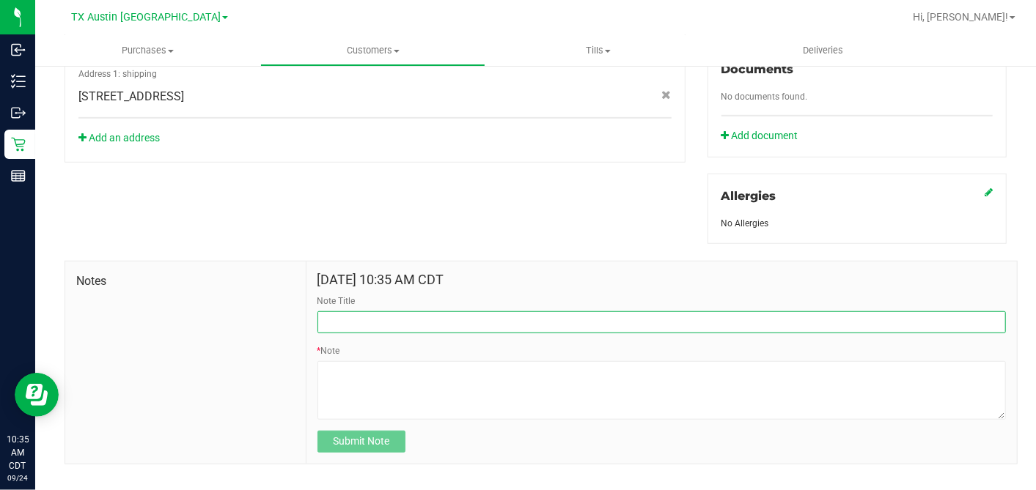
click at [364, 312] on input "Note Title" at bounding box center [661, 323] width 688 height 22
type input "[PERSON_NAME]"
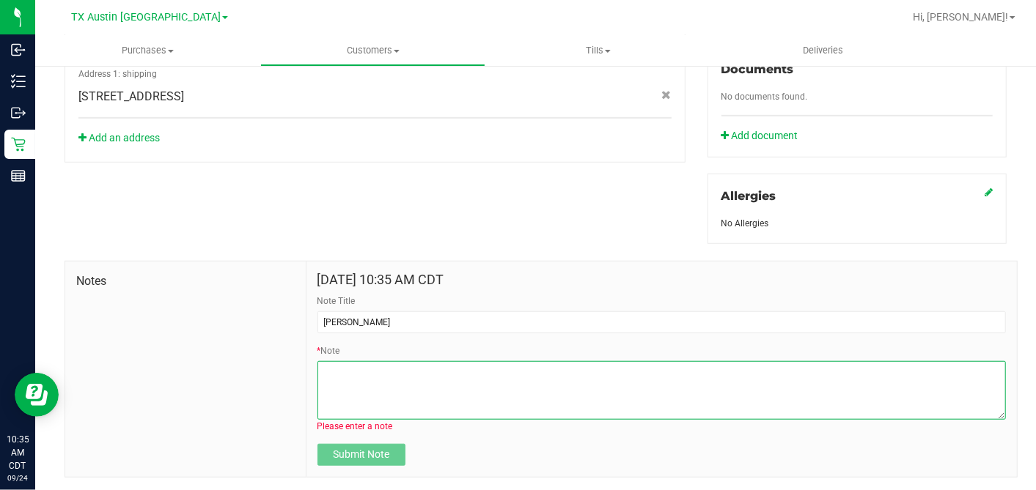
click at [360, 369] on textarea "* Note" at bounding box center [661, 390] width 688 height 59
paste textarea "Patient Name: [PERSON_NAME] Address: [STREET_ADDRESS] Phone Number: [PHONE_NUMB…"
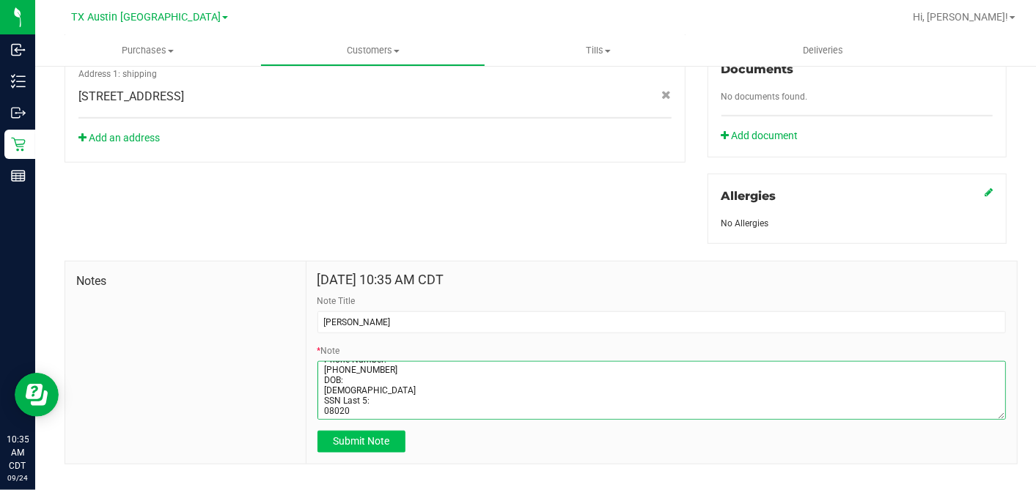
type textarea "Patient Name: [PERSON_NAME] Address: [STREET_ADDRESS] Phone Number: [PHONE_NUMB…"
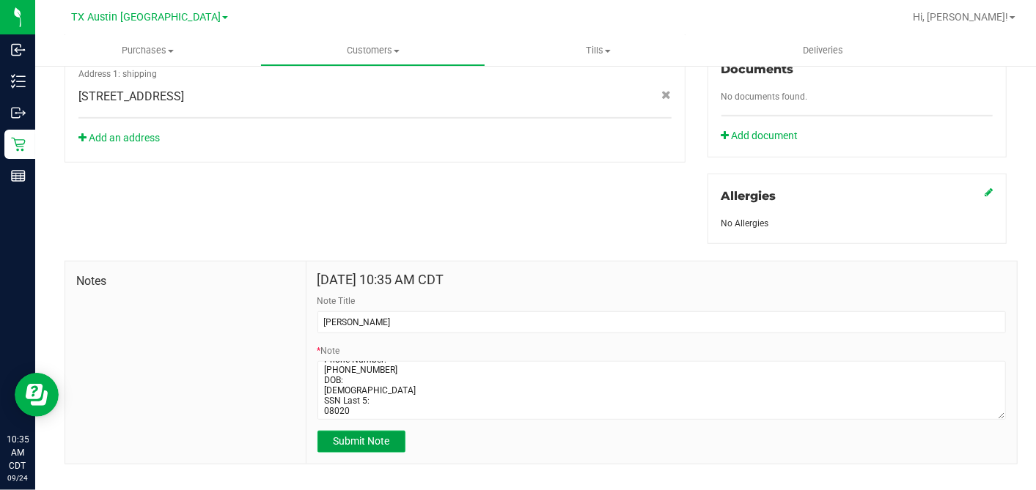
click at [350, 436] on span "Submit Note" at bounding box center [361, 442] width 56 height 12
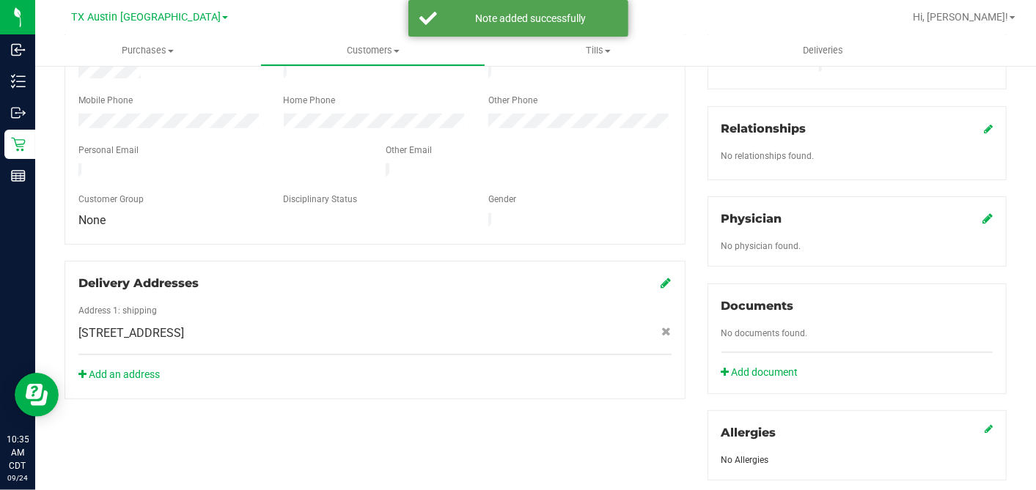
scroll to position [306, 0]
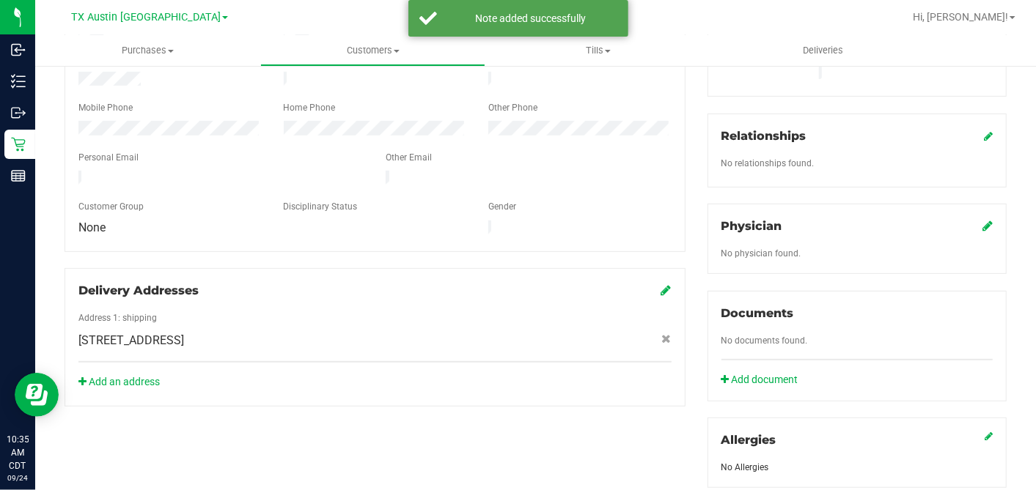
click at [982, 220] on icon at bounding box center [987, 226] width 10 height 12
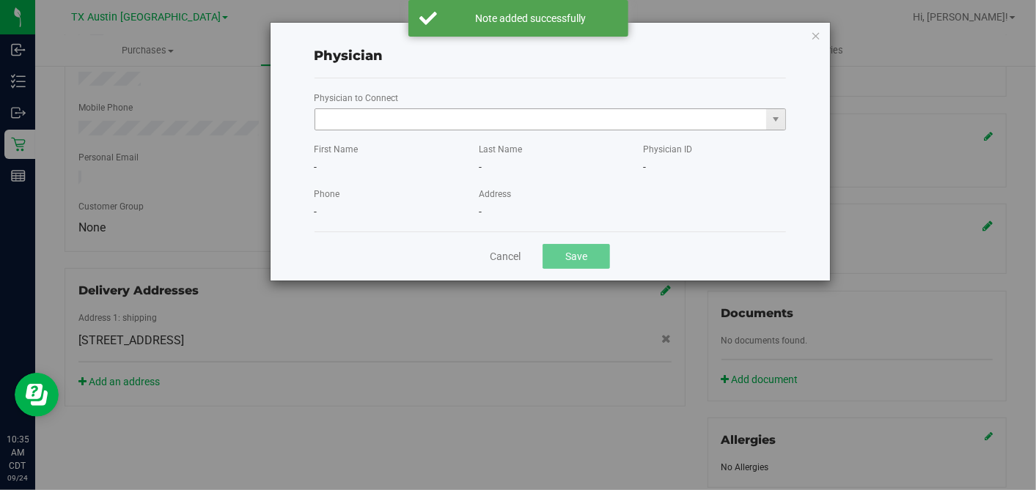
click at [526, 122] on input "text" at bounding box center [541, 119] width 452 height 21
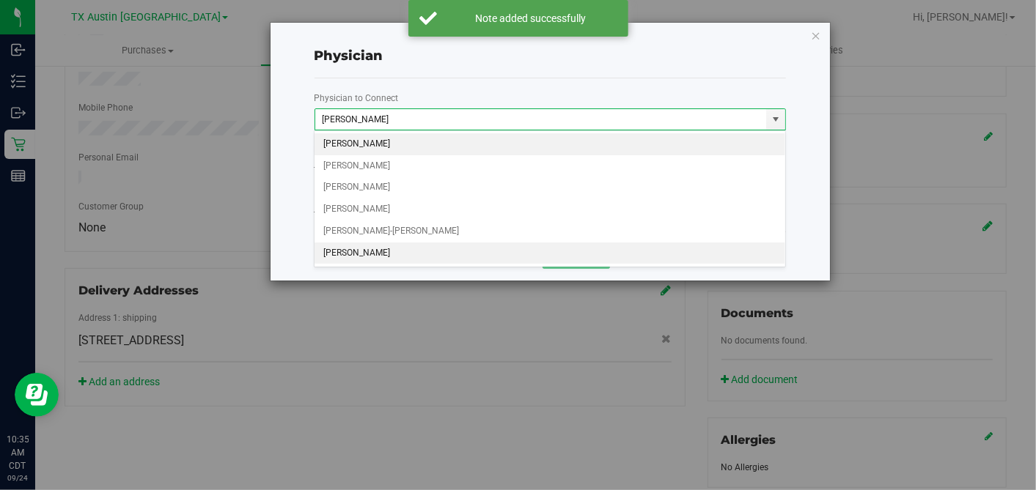
click at [438, 259] on li "[PERSON_NAME]" at bounding box center [550, 254] width 471 height 22
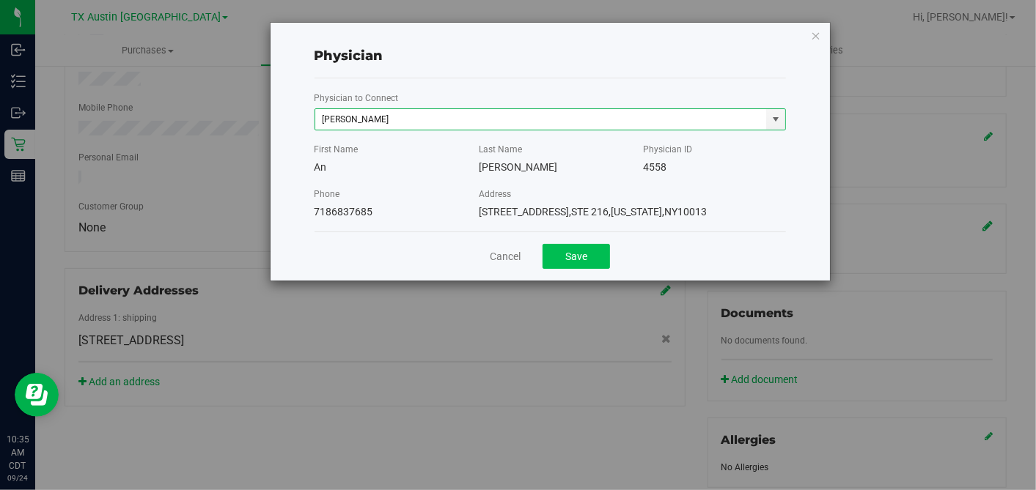
type input "[PERSON_NAME]"
click at [573, 257] on button "Save" at bounding box center [576, 256] width 67 height 25
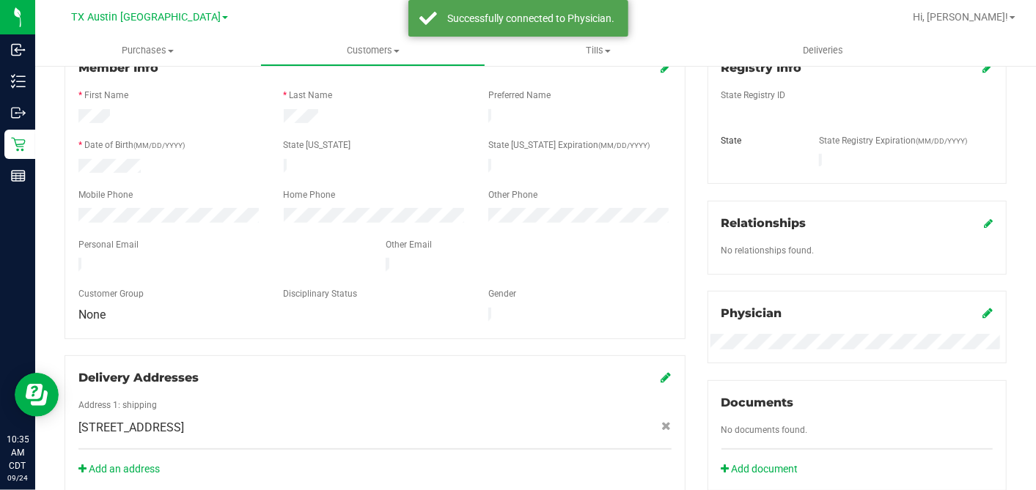
scroll to position [142, 0]
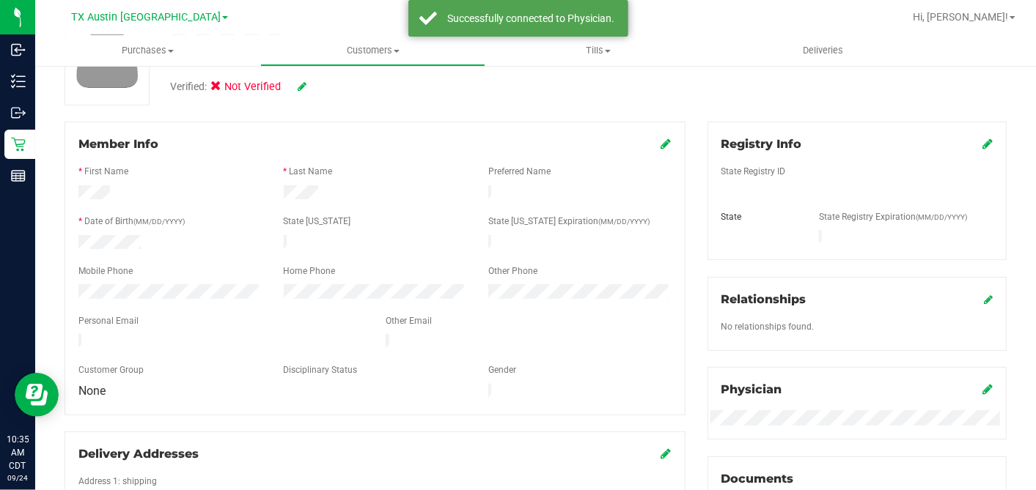
click at [982, 144] on icon at bounding box center [987, 144] width 10 height 12
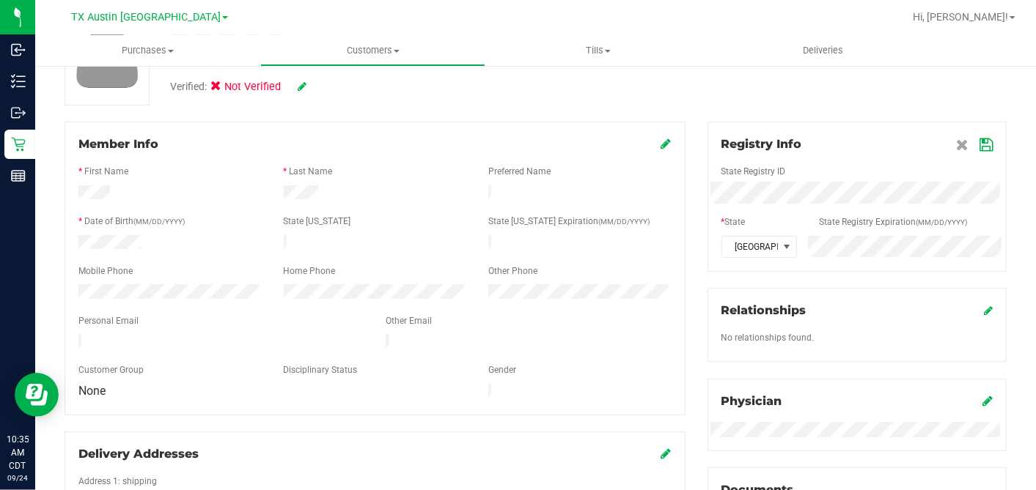
click at [980, 144] on icon at bounding box center [986, 145] width 13 height 12
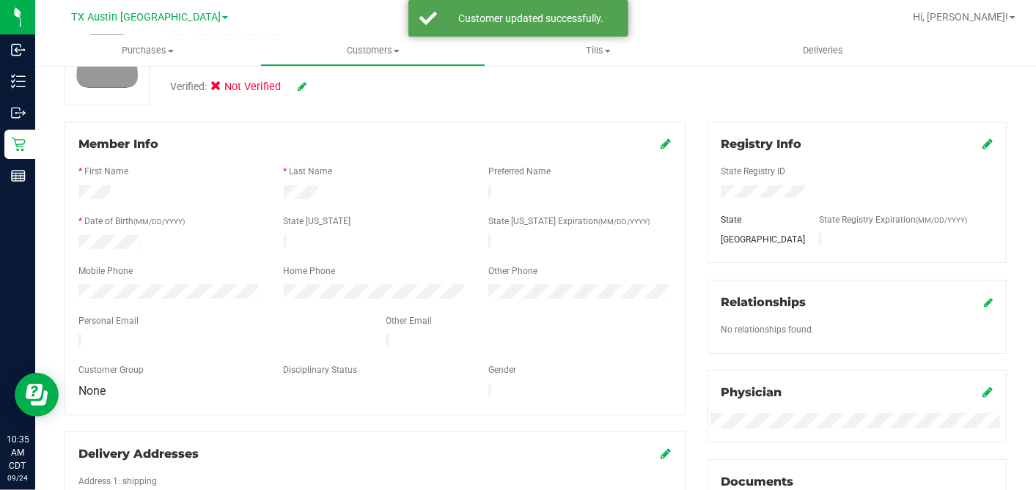
click at [306, 86] on icon at bounding box center [302, 86] width 9 height 10
drag, startPoint x: 216, startPoint y: 93, endPoint x: 235, endPoint y: 93, distance: 18.3
click at [219, 89] on icon at bounding box center [221, 89] width 10 height 0
click at [0, 0] on input "Medical" at bounding box center [0, 0] width 0 height 0
click at [320, 86] on icon at bounding box center [322, 87] width 12 height 10
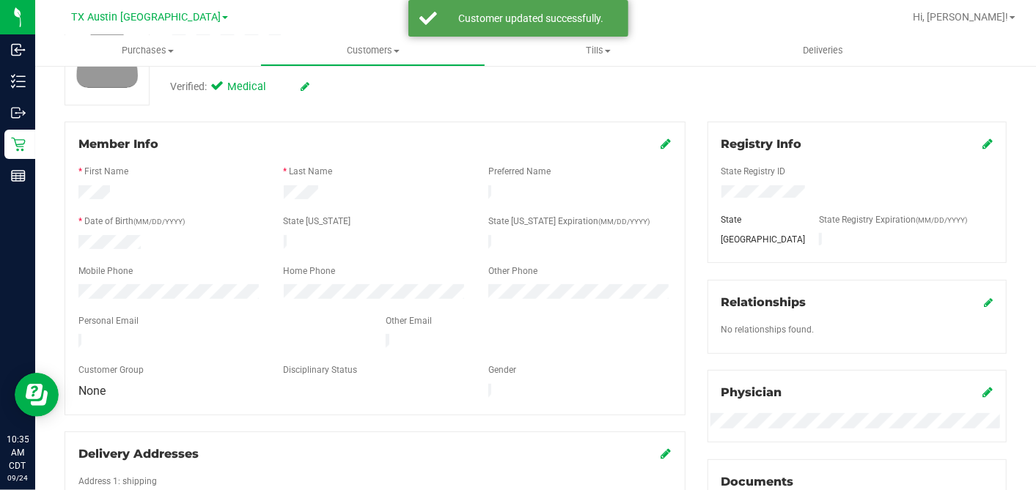
click at [661, 145] on icon at bounding box center [666, 144] width 10 height 12
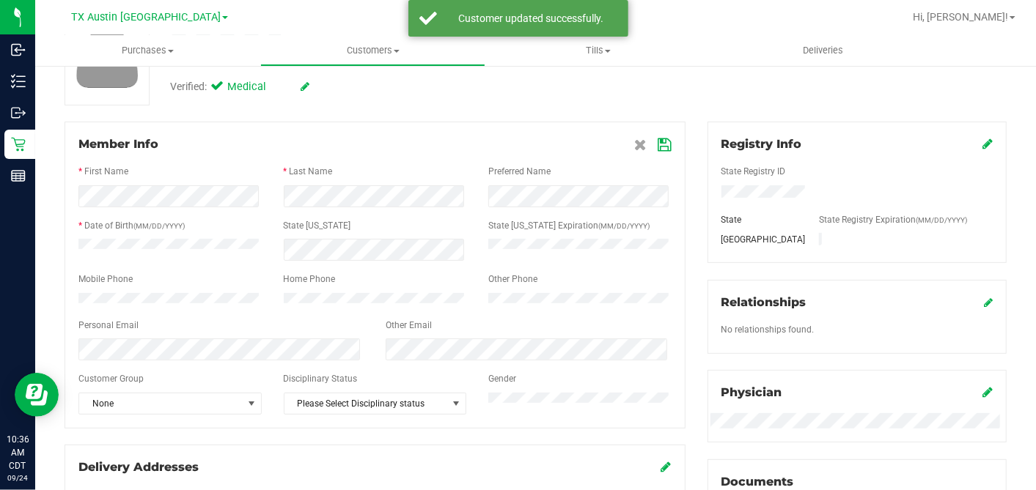
click at [661, 140] on icon at bounding box center [664, 145] width 13 height 12
click at [708, 141] on div "Registry Info State Registry ID State State Registry Expiration (MM/DD/YYYY) [G…" at bounding box center [857, 193] width 299 height 142
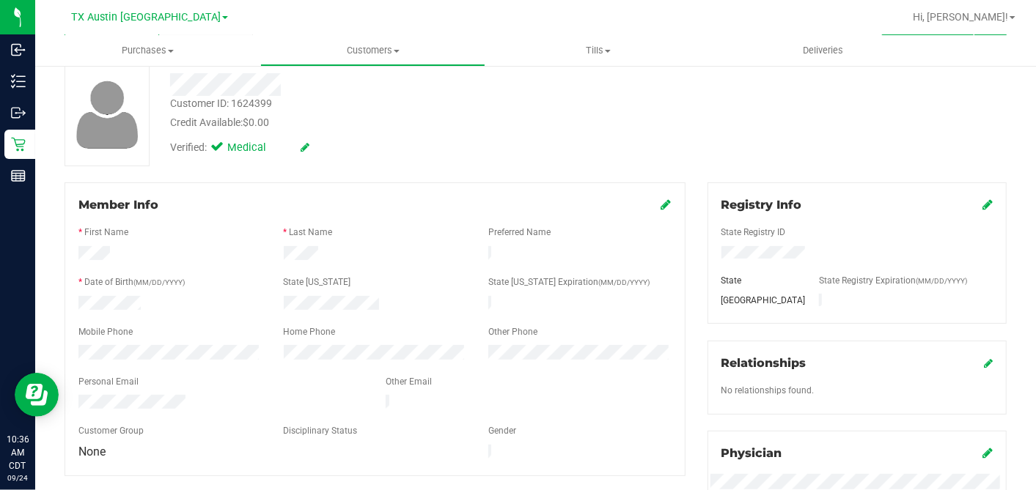
scroll to position [0, 0]
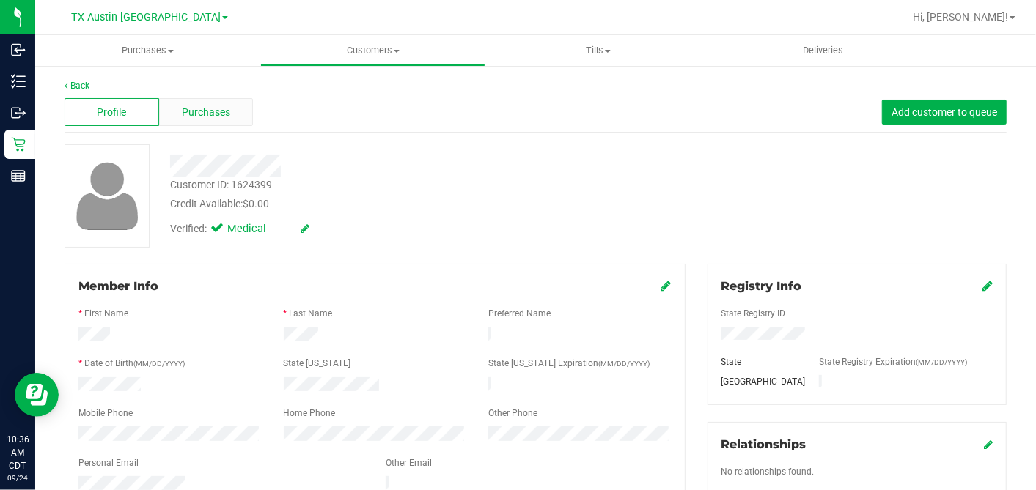
click at [220, 108] on span "Purchases" at bounding box center [206, 112] width 48 height 15
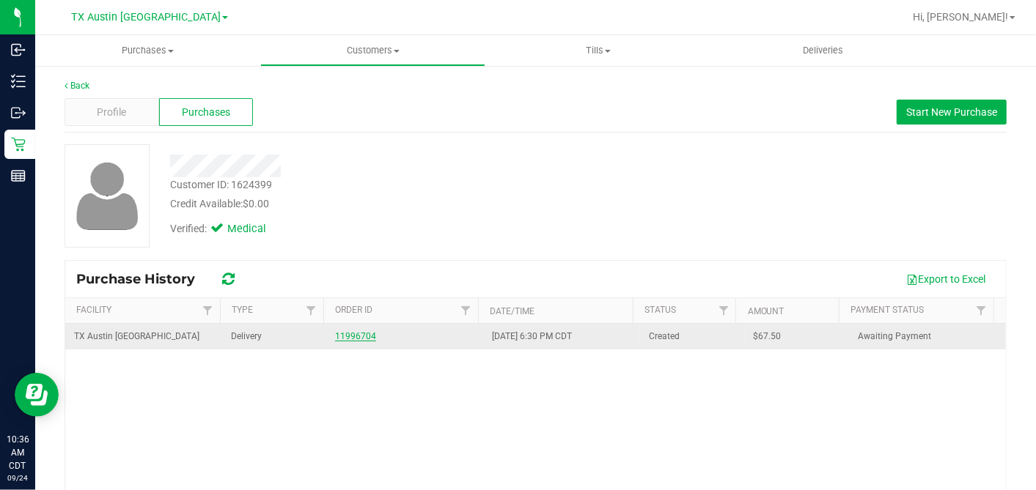
click at [349, 334] on link "11996704" at bounding box center [355, 336] width 41 height 10
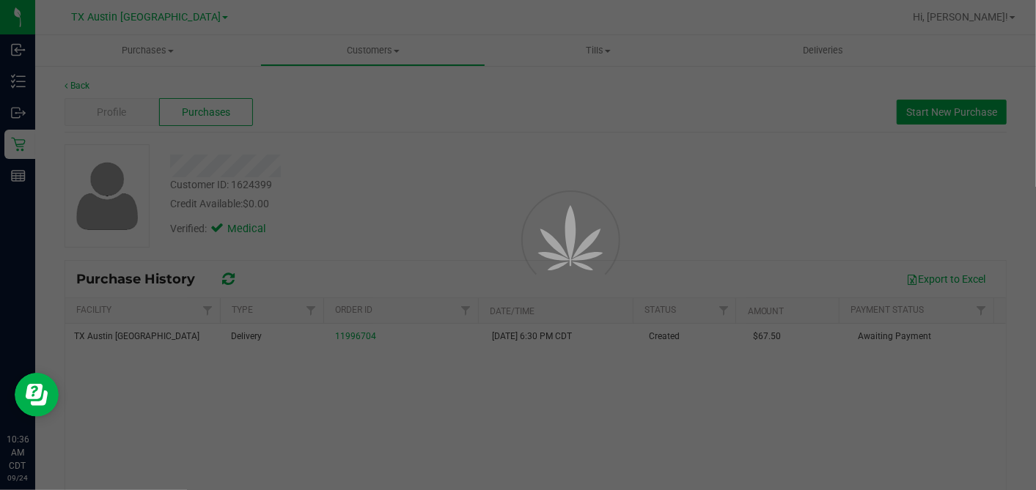
click at [432, 213] on div at bounding box center [518, 245] width 1036 height 490
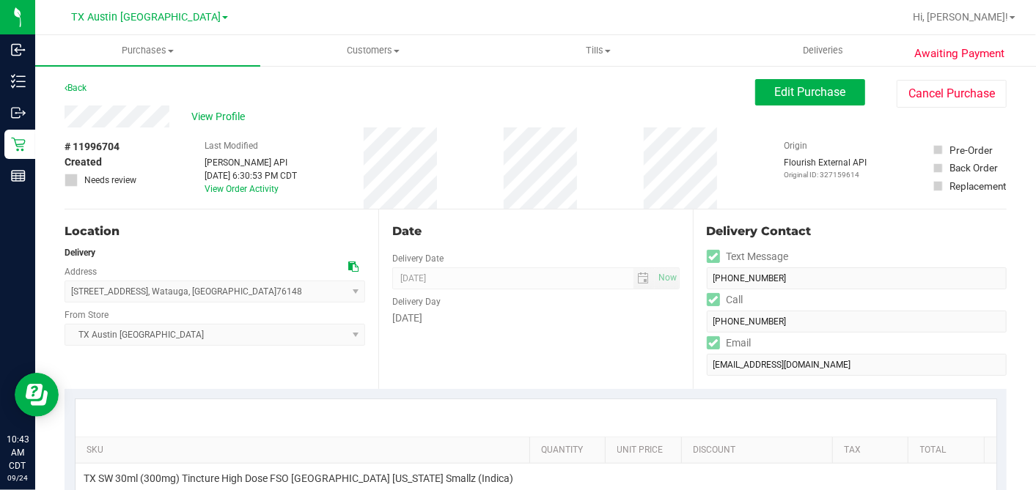
click at [353, 265] on icon at bounding box center [353, 267] width 10 height 10
click at [775, 92] on span "Edit Purchase" at bounding box center [810, 92] width 71 height 14
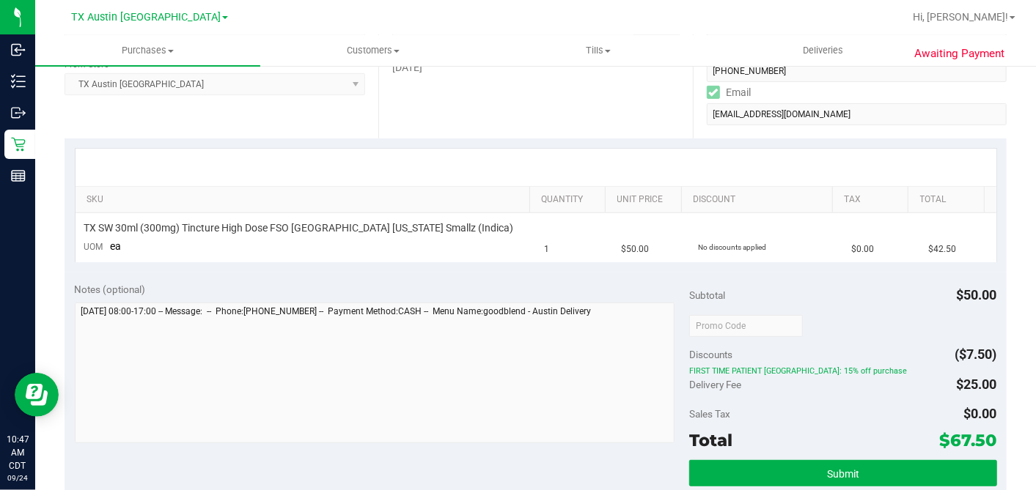
scroll to position [326, 0]
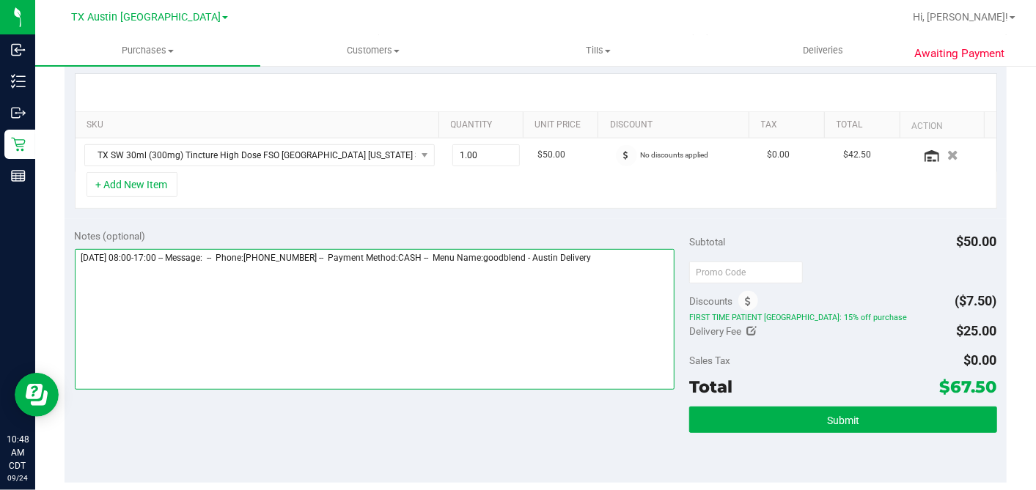
click at [630, 253] on textarea at bounding box center [375, 319] width 600 height 141
drag, startPoint x: 212, startPoint y: 299, endPoint x: 242, endPoint y: 299, distance: 30.1
click at [242, 299] on textarea at bounding box center [375, 319] width 600 height 141
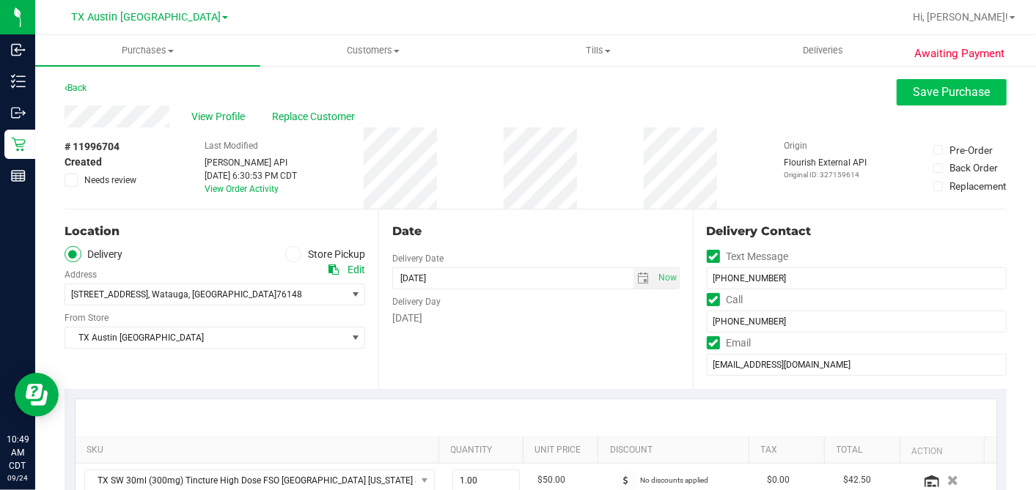
type textarea "[DATE] 08:00-17:00 -- Message: -- Phone:[PHONE_NUMBER] -- Payment Method:CASH -…"
click at [914, 95] on span "Save Purchase" at bounding box center [952, 92] width 77 height 14
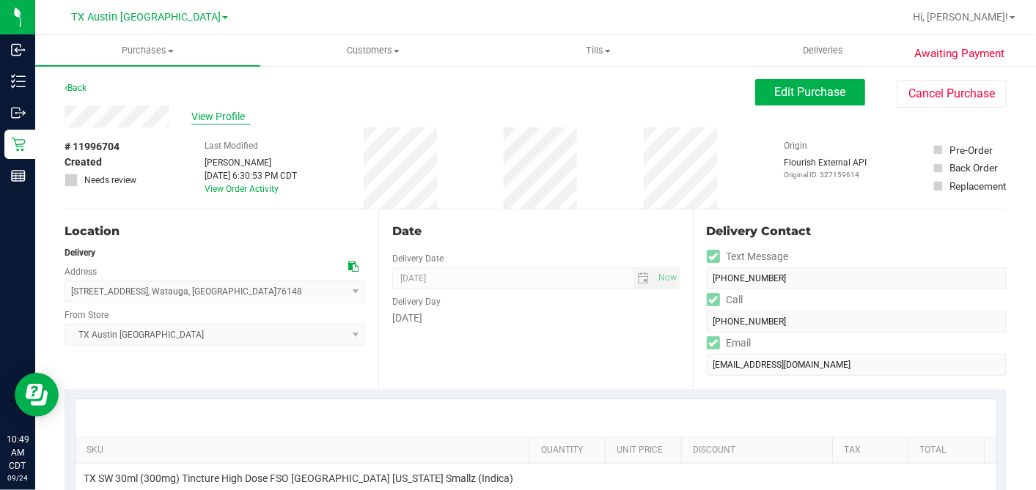
click at [235, 121] on span "View Profile" at bounding box center [220, 116] width 59 height 15
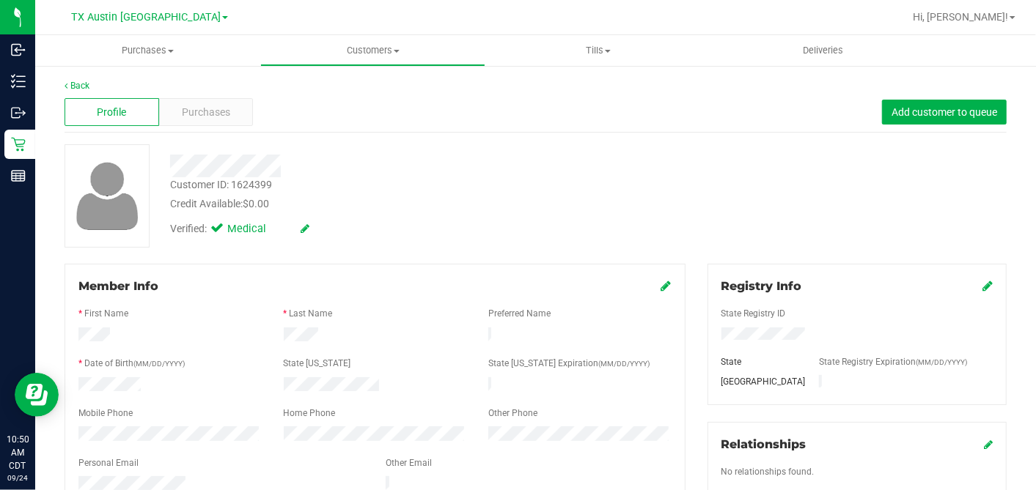
click at [659, 236] on div "Customer ID: 1624399 Credit Available: $0.00 Verified: Medical" at bounding box center [536, 195] width 964 height 103
click at [587, 242] on div "Verified: Medical" at bounding box center [400, 228] width 482 height 32
click at [220, 115] on span "Purchases" at bounding box center [206, 112] width 48 height 15
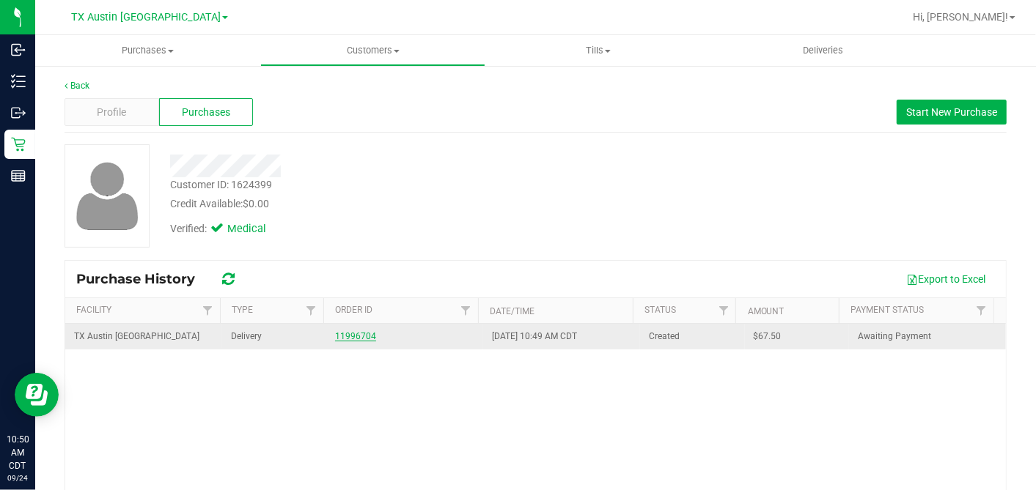
click at [353, 334] on link "11996704" at bounding box center [355, 336] width 41 height 10
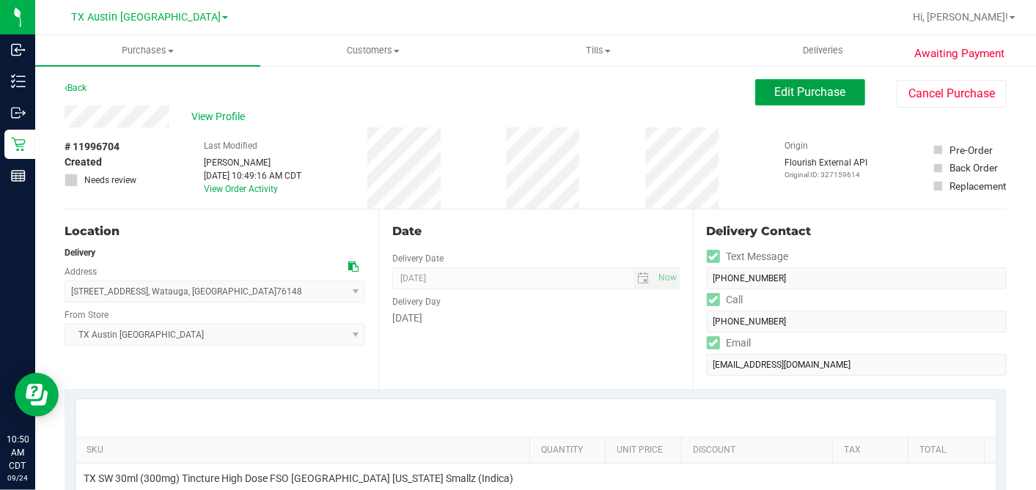
click at [783, 100] on button "Edit Purchase" at bounding box center [810, 92] width 110 height 26
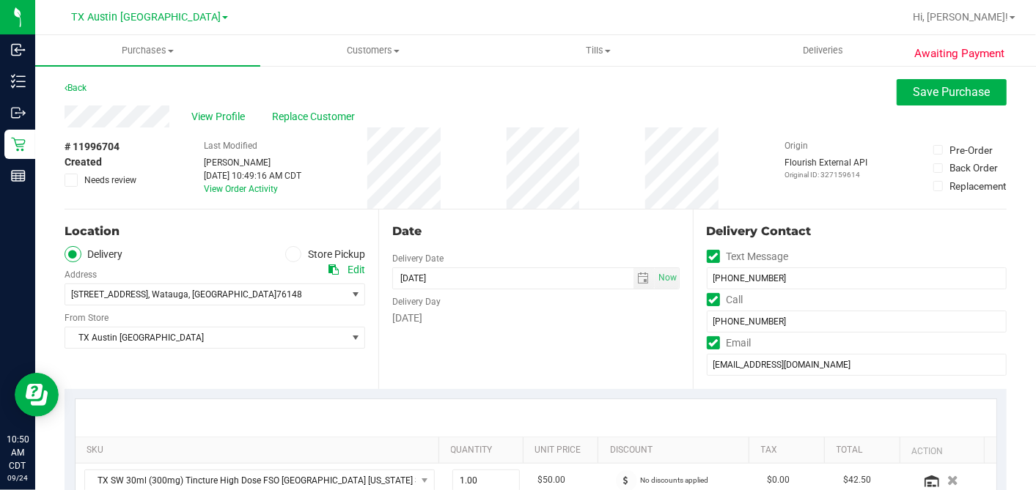
click at [67, 180] on icon at bounding box center [72, 180] width 10 height 0
click at [0, 0] on input "Needs review" at bounding box center [0, 0] width 0 height 0
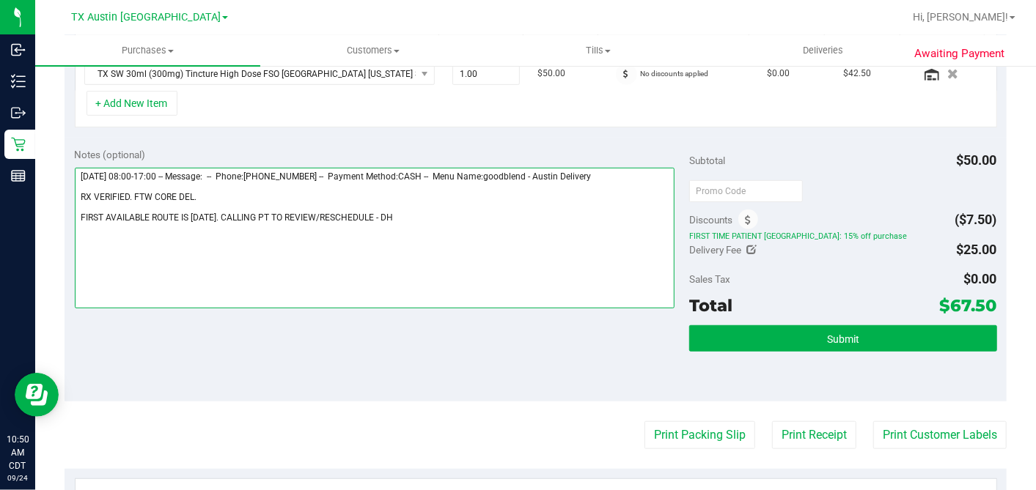
click at [385, 215] on textarea at bounding box center [375, 238] width 600 height 141
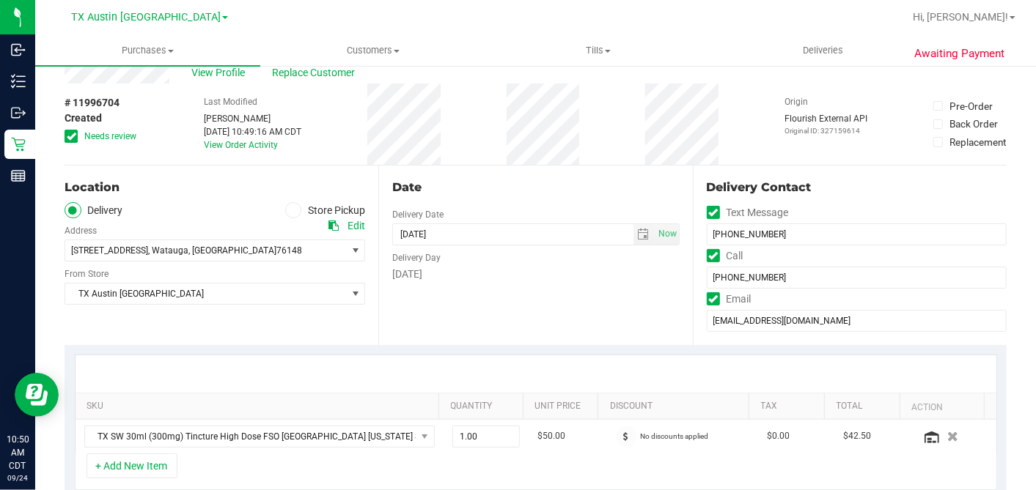
scroll to position [0, 0]
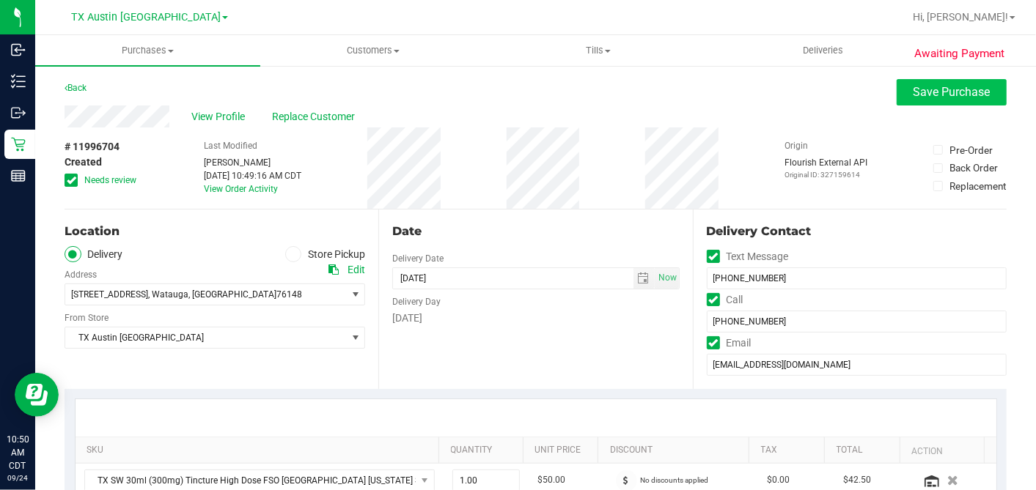
type textarea "[DATE] 08:00-17:00 -- Message: -- Phone:[PHONE_NUMBER] -- Payment Method:CASH -…"
click at [898, 99] on button "Save Purchase" at bounding box center [952, 92] width 110 height 26
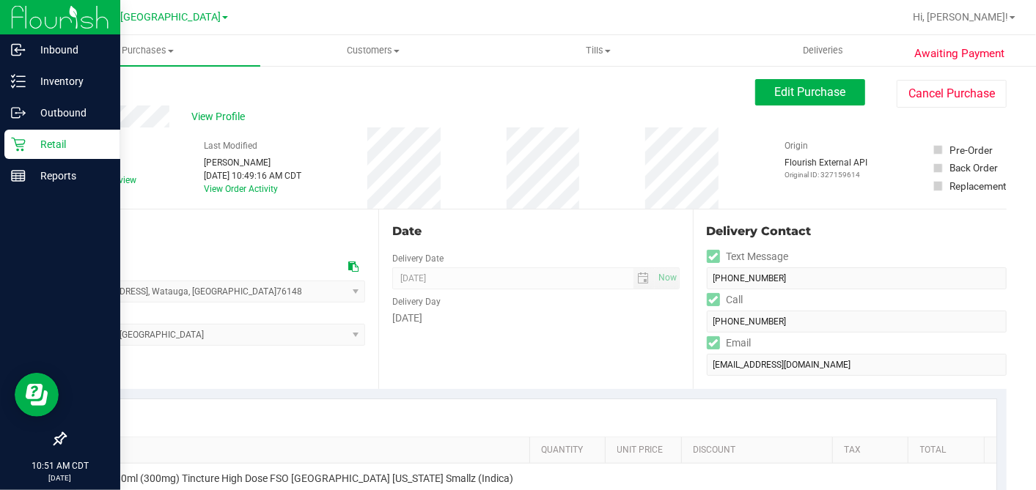
click at [17, 144] on icon at bounding box center [18, 144] width 15 height 15
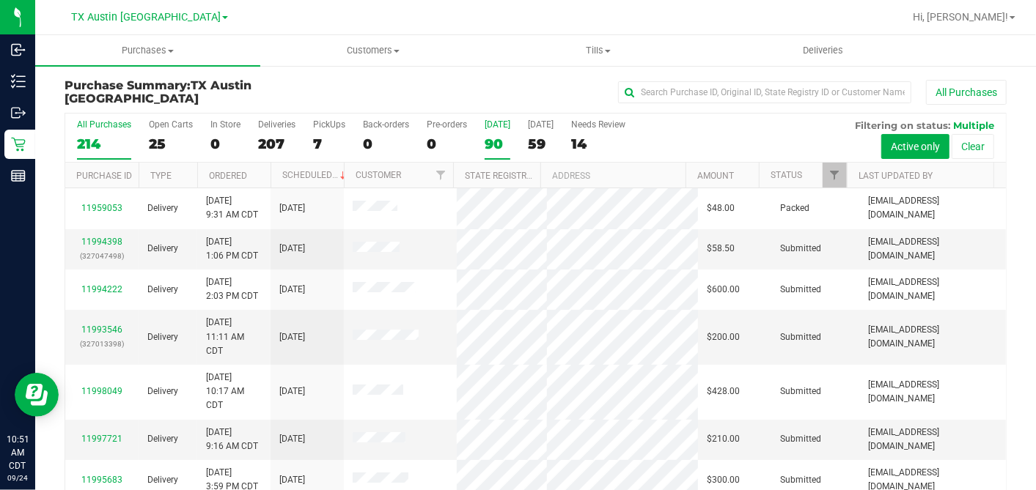
click at [503, 142] on div "90" at bounding box center [498, 144] width 26 height 17
click at [0, 0] on input "[DATE] 90" at bounding box center [0, 0] width 0 height 0
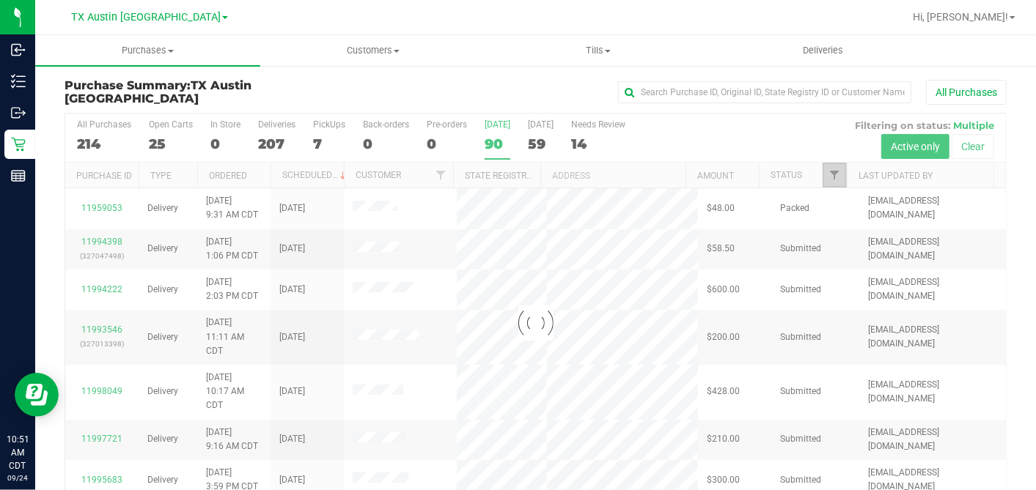
click at [828, 174] on span "Filter" at bounding box center [834, 175] width 12 height 12
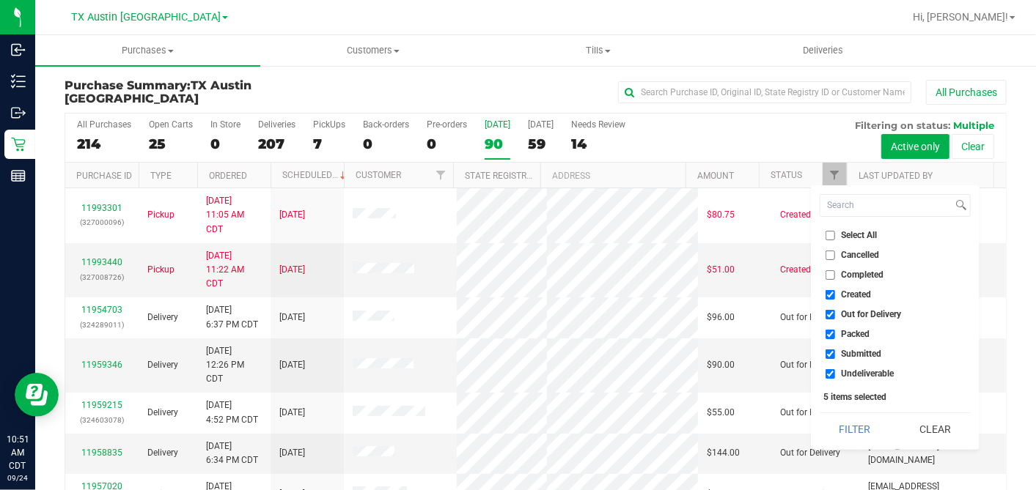
click at [834, 237] on label "Select All" at bounding box center [852, 236] width 52 height 10
click at [834, 237] on input "Select All" at bounding box center [831, 236] width 10 height 10
checkbox input "true"
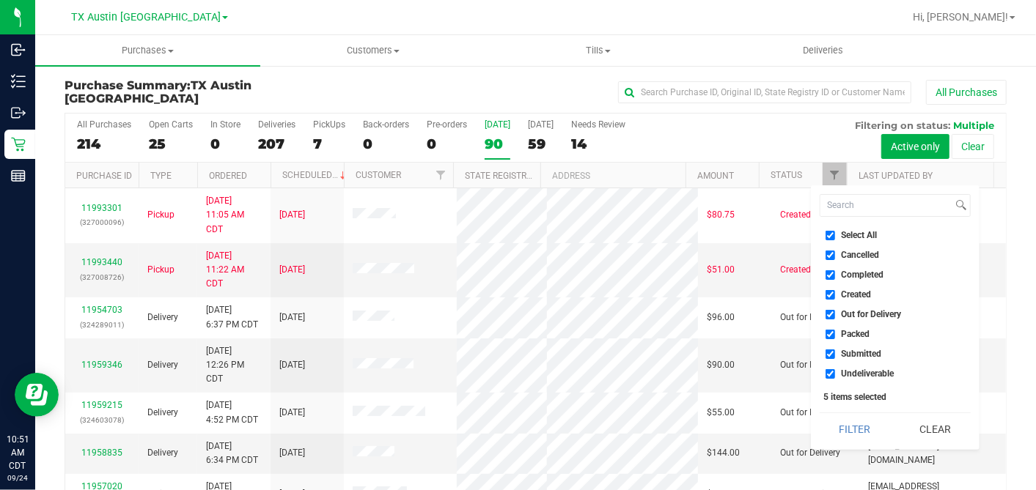
click at [833, 237] on input "Select All" at bounding box center [831, 236] width 10 height 10
checkbox input "false"
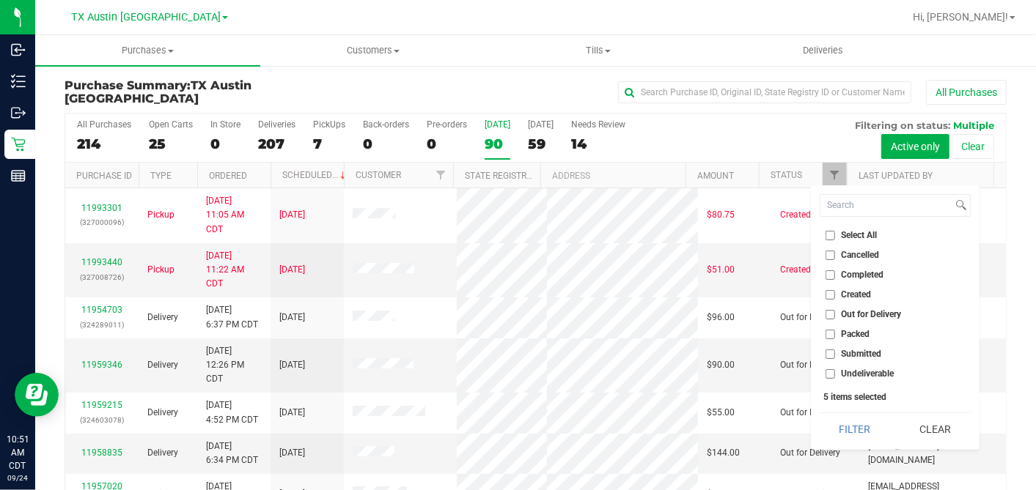
checkbox input "false"
click at [827, 295] on input "Created" at bounding box center [831, 295] width 10 height 10
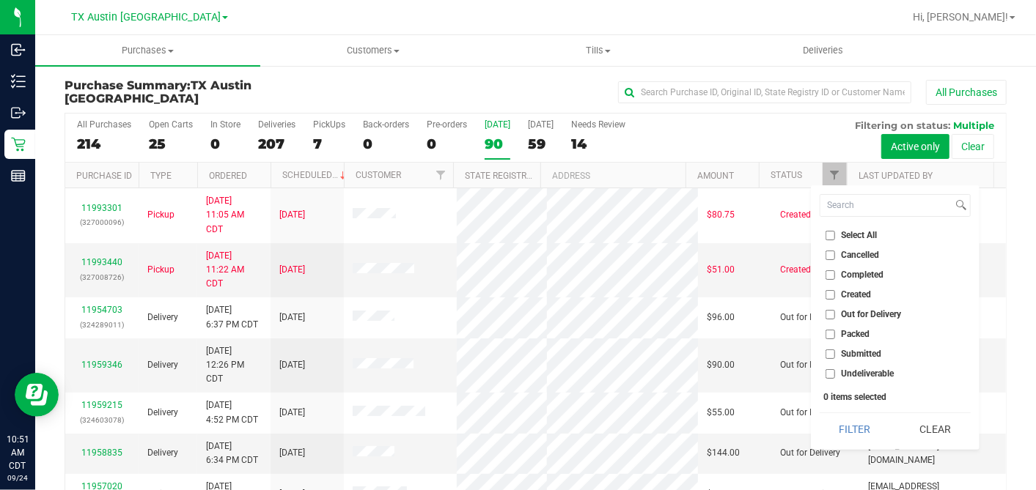
checkbox input "true"
click at [837, 418] on button "Filter" at bounding box center [855, 430] width 70 height 32
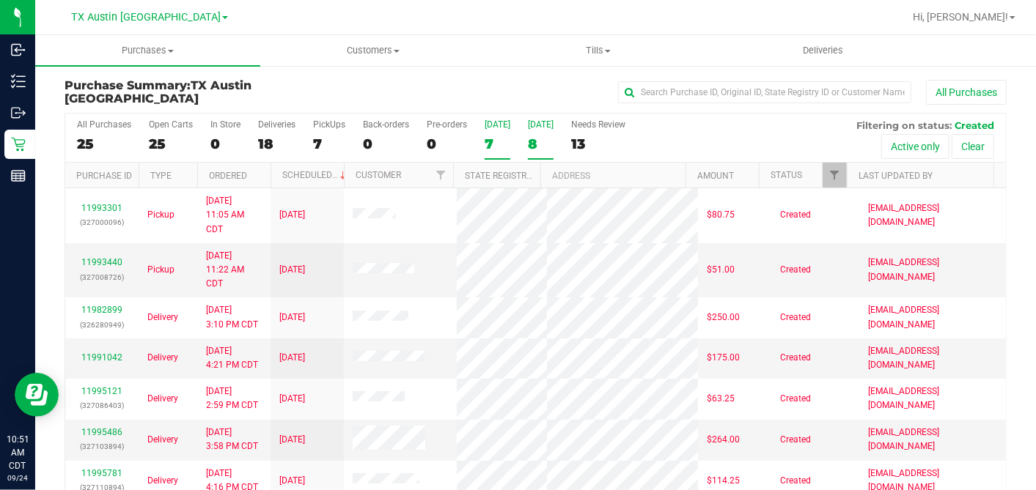
click at [535, 132] on label "[DATE] 8" at bounding box center [541, 140] width 26 height 40
click at [0, 0] on input "[DATE] 8" at bounding box center [0, 0] width 0 height 0
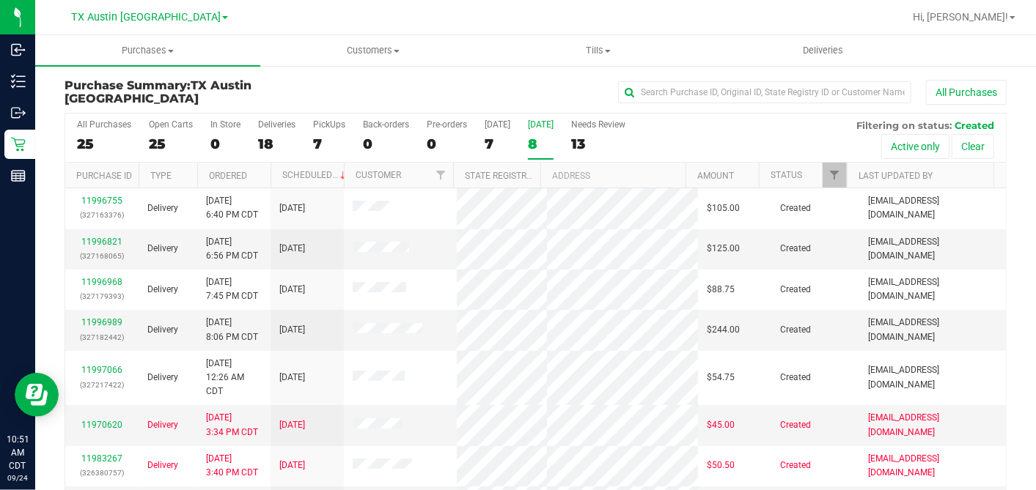
click at [265, 172] on th "Ordered" at bounding box center [233, 176] width 73 height 26
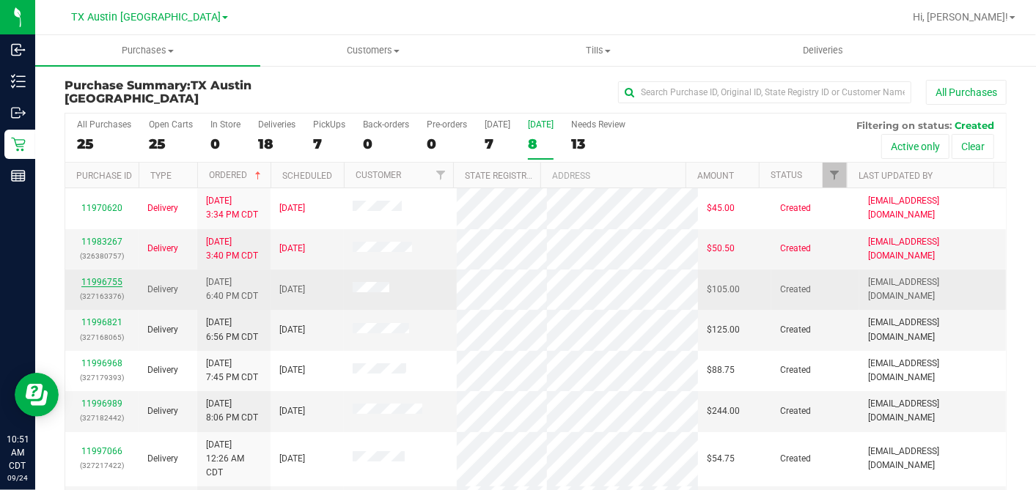
click at [100, 279] on link "11996755" at bounding box center [101, 282] width 41 height 10
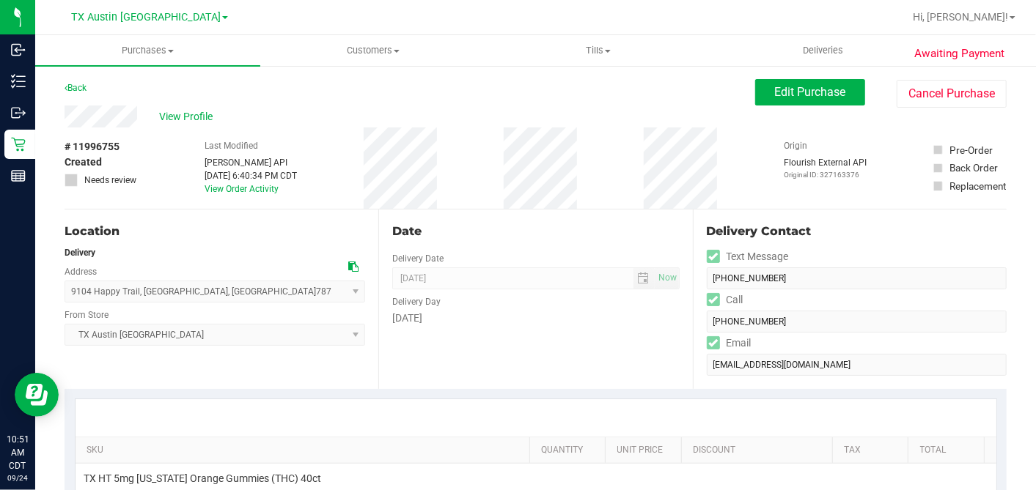
click at [470, 172] on div "# 11996755 Created Needs review Last Modified [PERSON_NAME] API [DATE] 6:40:34 …" at bounding box center [536, 168] width 942 height 81
click at [352, 262] on icon at bounding box center [353, 267] width 10 height 10
click at [339, 264] on div "9104 Happy Trail , [GEOGRAPHIC_DATA] , [GEOGRAPHIC_DATA] 78754 Select address […" at bounding box center [215, 281] width 301 height 43
click at [350, 264] on icon at bounding box center [353, 267] width 10 height 10
drag, startPoint x: 794, startPoint y: 96, endPoint x: 767, endPoint y: 105, distance: 28.5
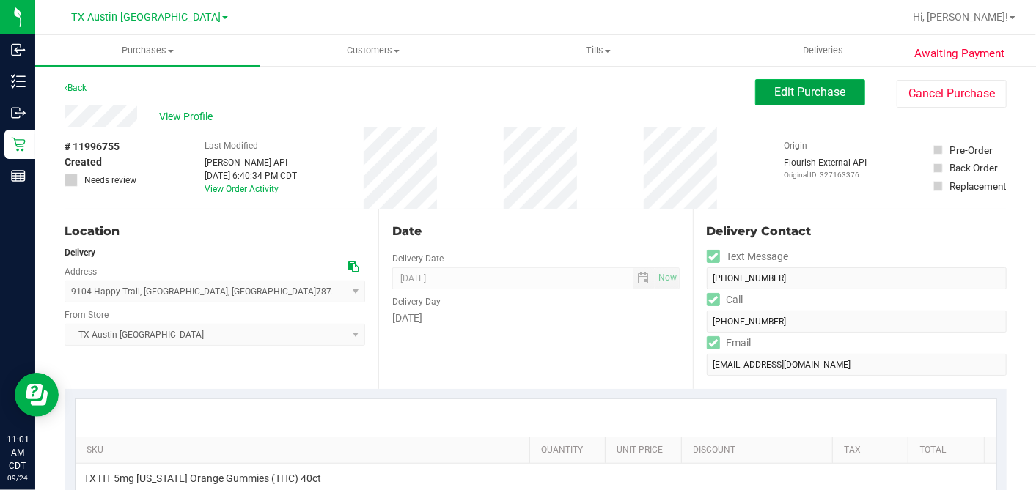
click at [794, 96] on span "Edit Purchase" at bounding box center [810, 92] width 71 height 14
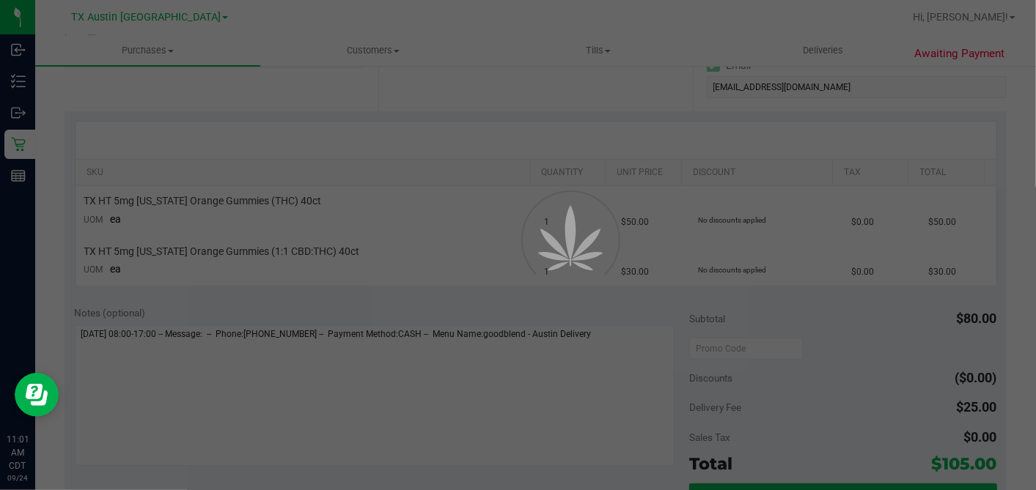
scroll to position [407, 0]
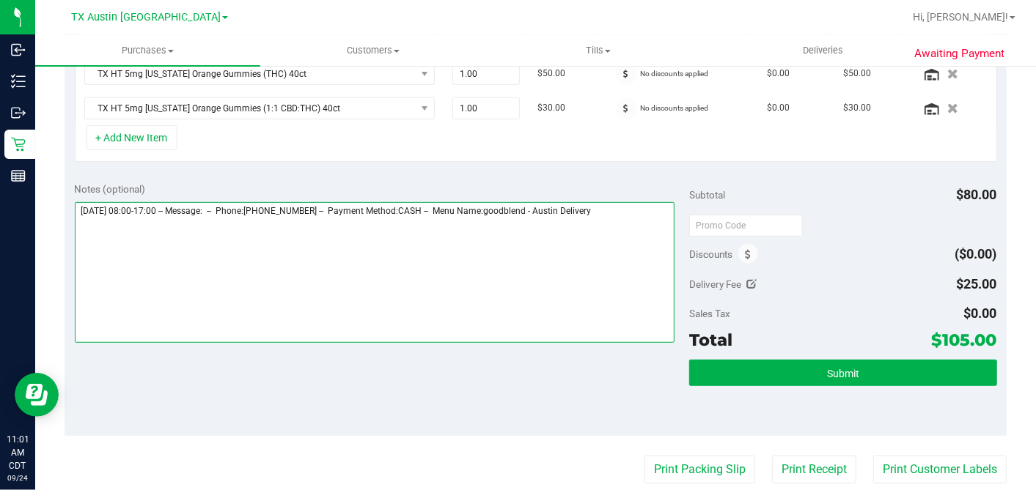
click at [632, 205] on textarea at bounding box center [375, 272] width 600 height 141
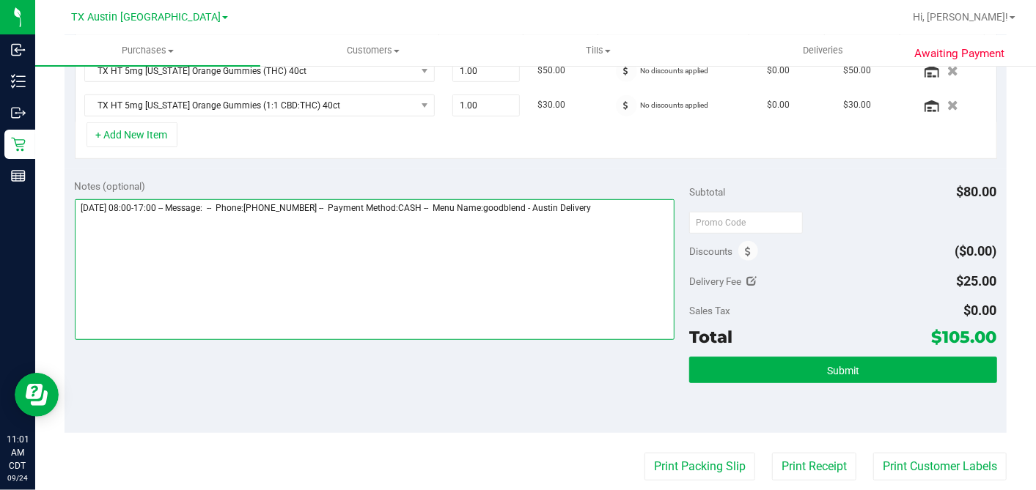
click at [632, 207] on textarea at bounding box center [375, 269] width 600 height 141
click at [246, 243] on textarea at bounding box center [375, 269] width 600 height 141
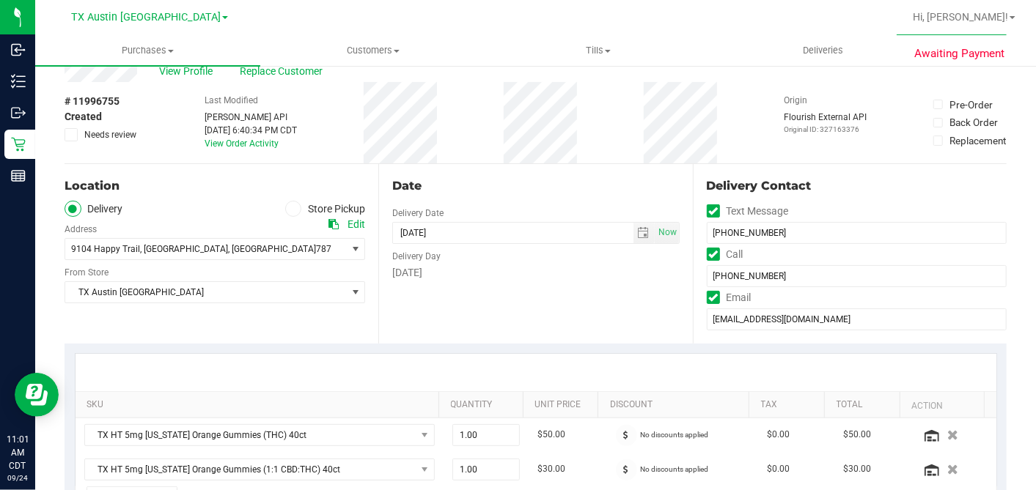
scroll to position [0, 0]
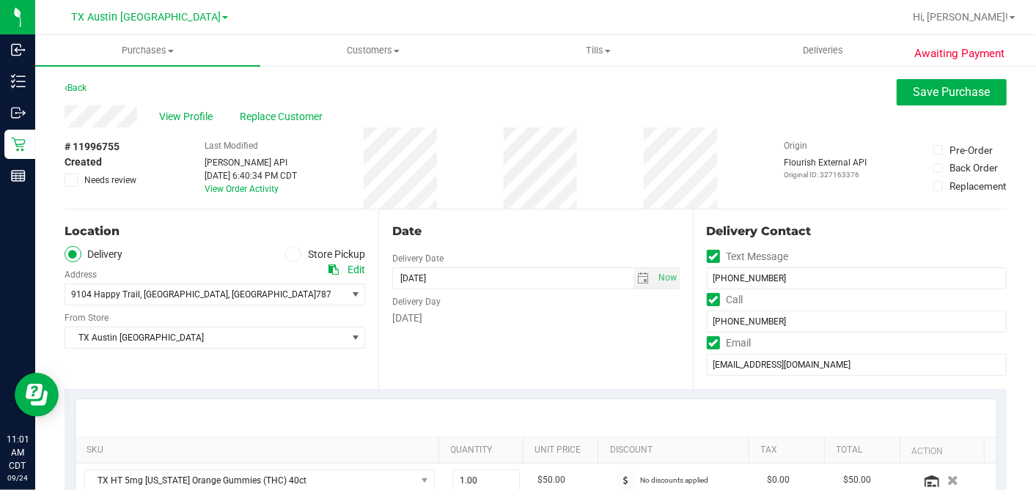
type textarea "[DATE] 08:00-17:00 -- Message: -- Phone:[PHONE_NUMBER] -- Payment Method:CASH -…"
click at [69, 180] on icon at bounding box center [72, 180] width 10 height 0
click at [0, 0] on input "Needs review" at bounding box center [0, 0] width 0 height 0
click at [917, 92] on span "Save Purchase" at bounding box center [952, 92] width 77 height 14
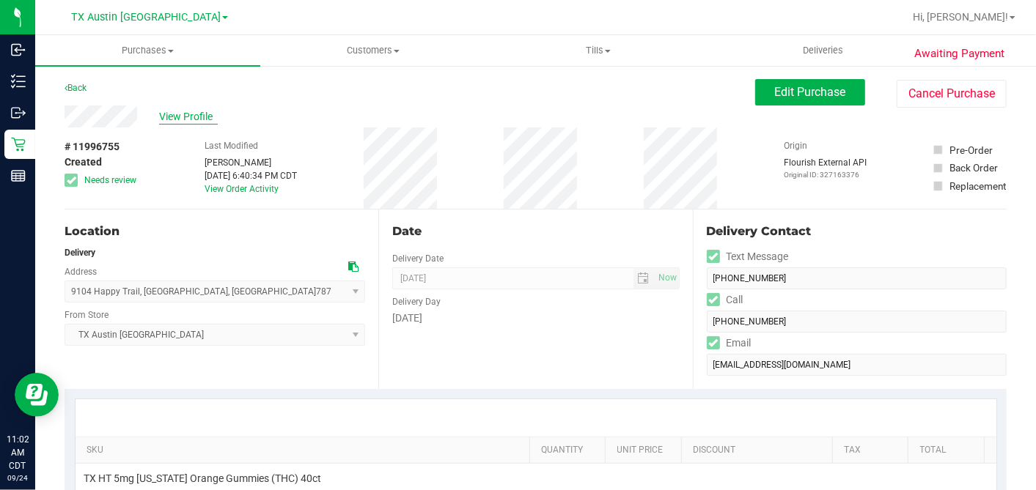
click at [201, 113] on span "View Profile" at bounding box center [188, 116] width 59 height 15
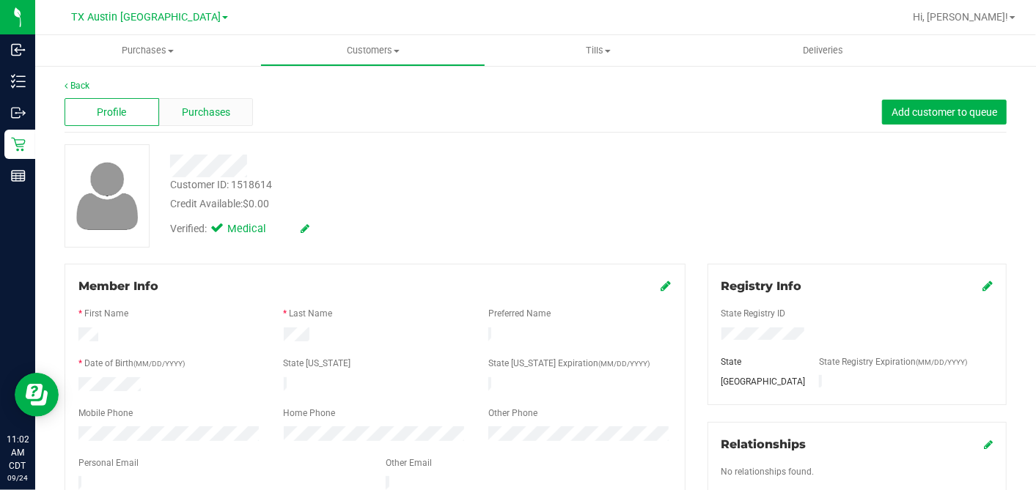
click at [228, 117] on div "Purchases" at bounding box center [206, 112] width 95 height 28
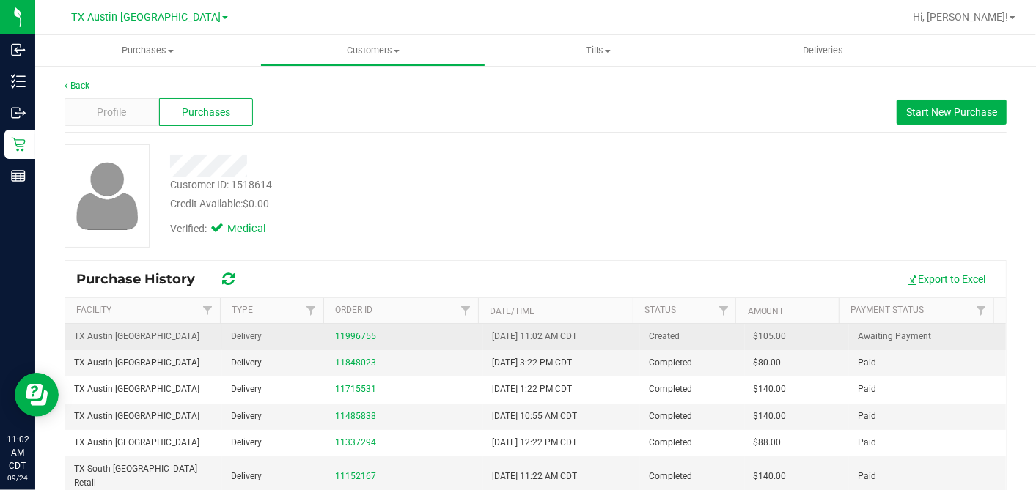
click at [336, 335] on link "11996755" at bounding box center [355, 336] width 41 height 10
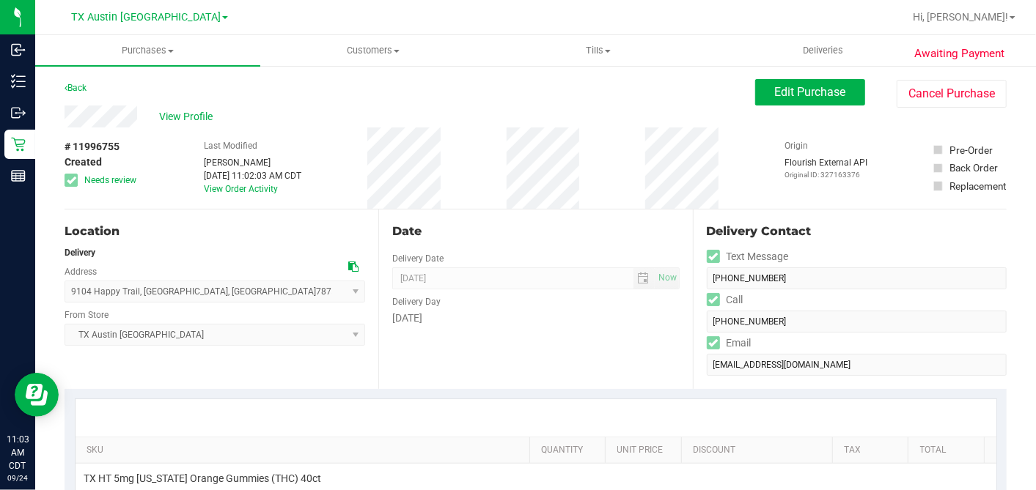
click at [664, 211] on div "Date Delivery Date [DATE] Now [DATE] 07:00 AM Now Delivery Day [DATE]" at bounding box center [535, 300] width 314 height 180
click at [544, 229] on div "Date" at bounding box center [535, 232] width 287 height 18
drag, startPoint x: 756, startPoint y: 101, endPoint x: 641, endPoint y: 174, distance: 136.1
click at [755, 103] on button "Edit Purchase" at bounding box center [810, 92] width 110 height 26
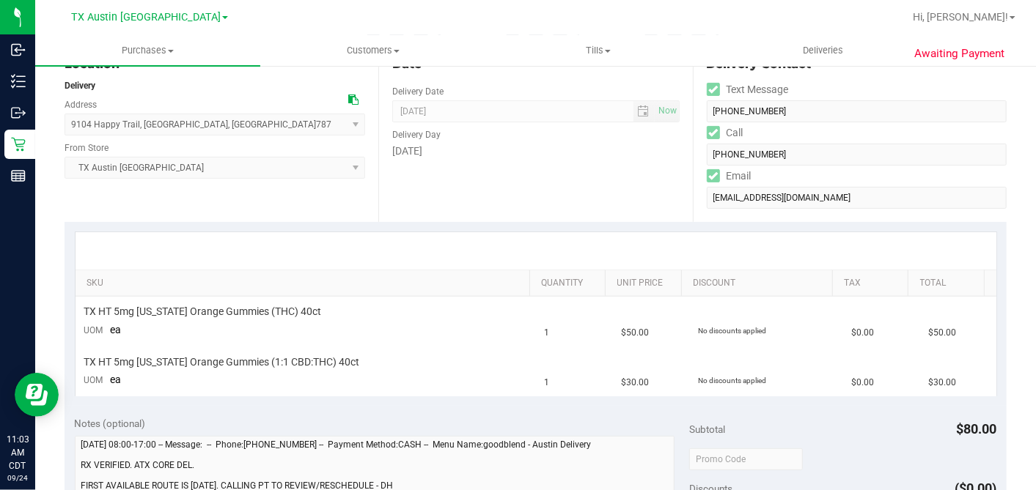
scroll to position [407, 0]
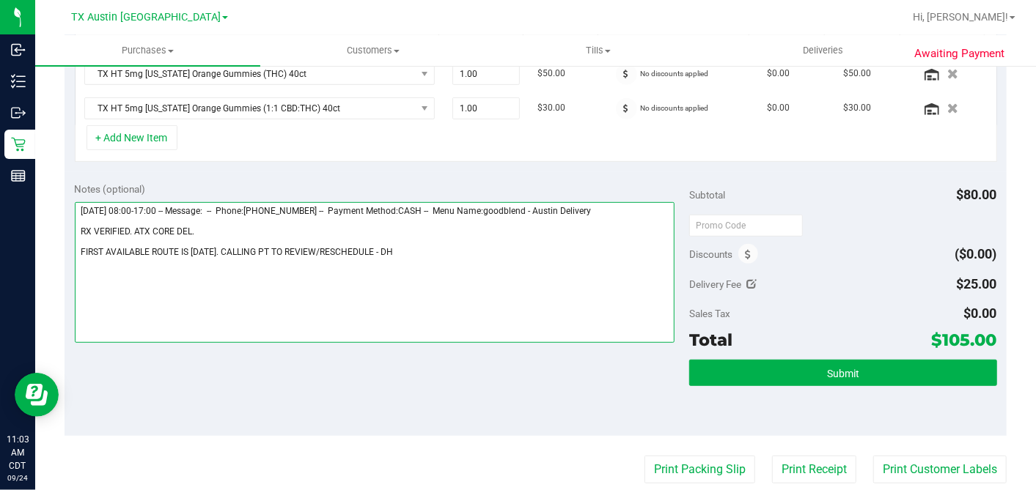
click at [387, 249] on textarea at bounding box center [375, 272] width 600 height 141
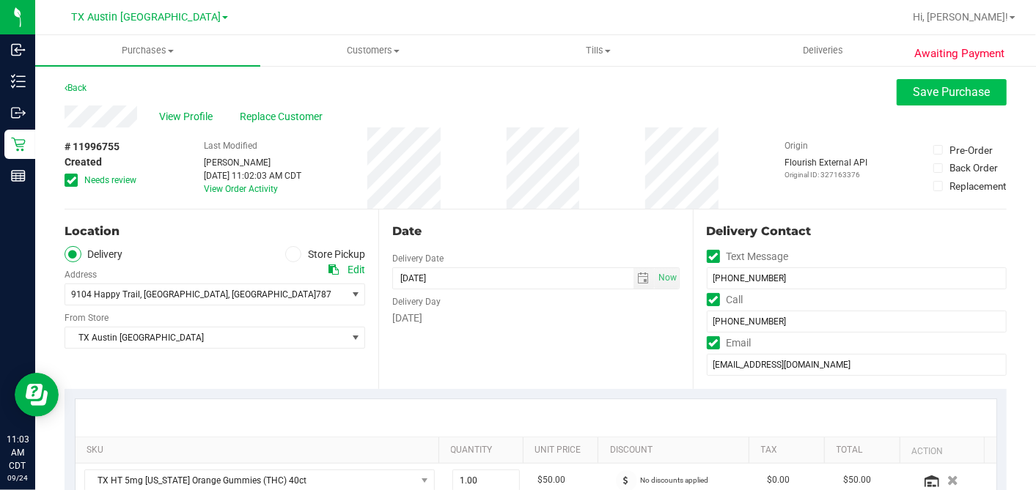
type textarea "[DATE] 08:00-17:00 -- Message: -- Phone:[PHONE_NUMBER] -- Payment Method:CASH -…"
click at [914, 89] on span "Save Purchase" at bounding box center [952, 92] width 77 height 14
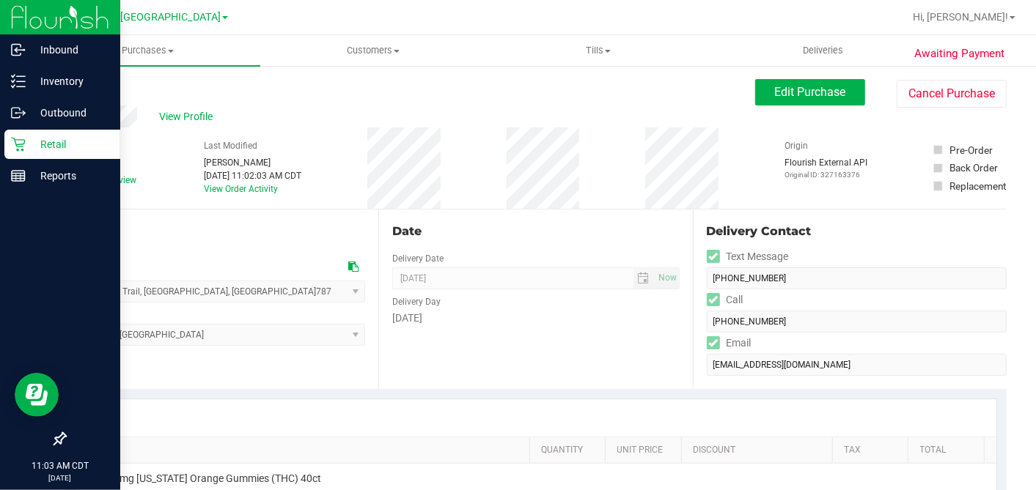
click at [16, 144] on icon at bounding box center [18, 145] width 14 height 14
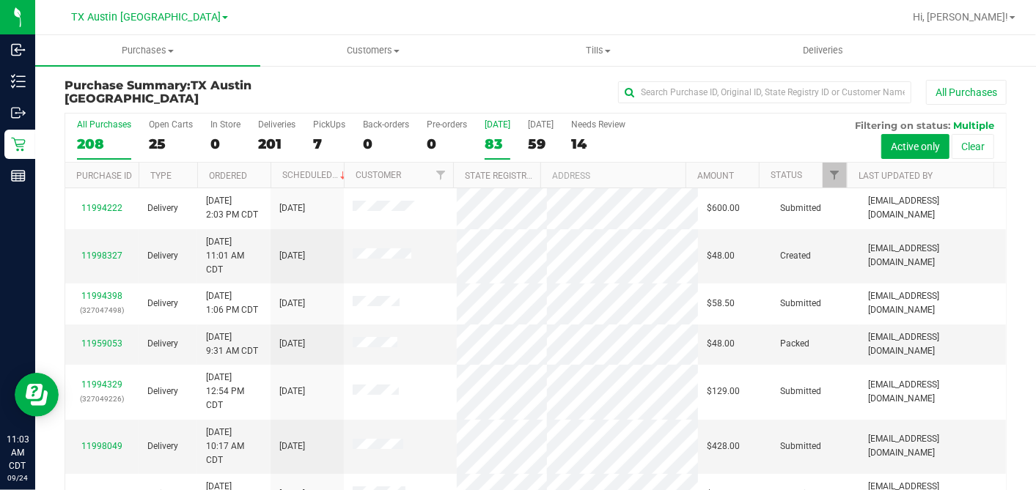
click at [496, 140] on div "83" at bounding box center [498, 144] width 26 height 17
click at [0, 0] on input "[DATE] 83" at bounding box center [0, 0] width 0 height 0
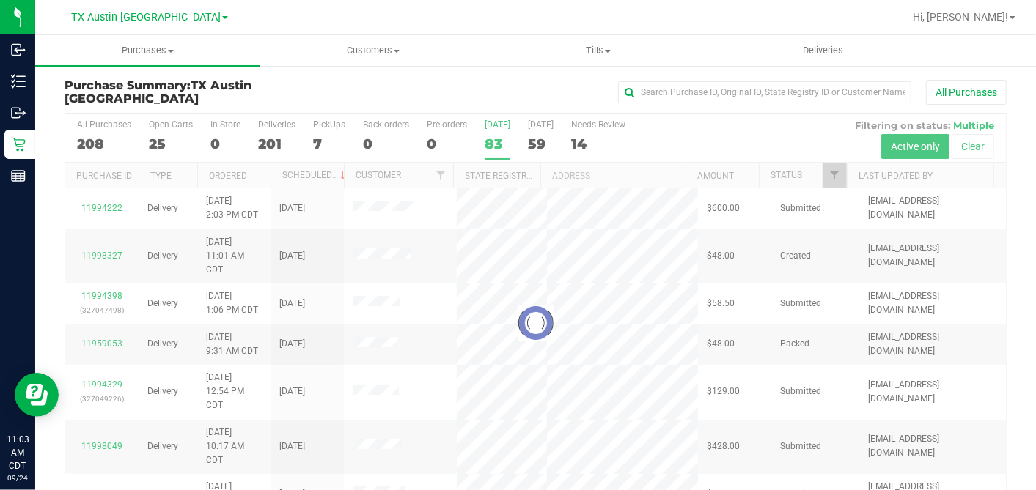
click at [820, 176] on div at bounding box center [535, 323] width 941 height 419
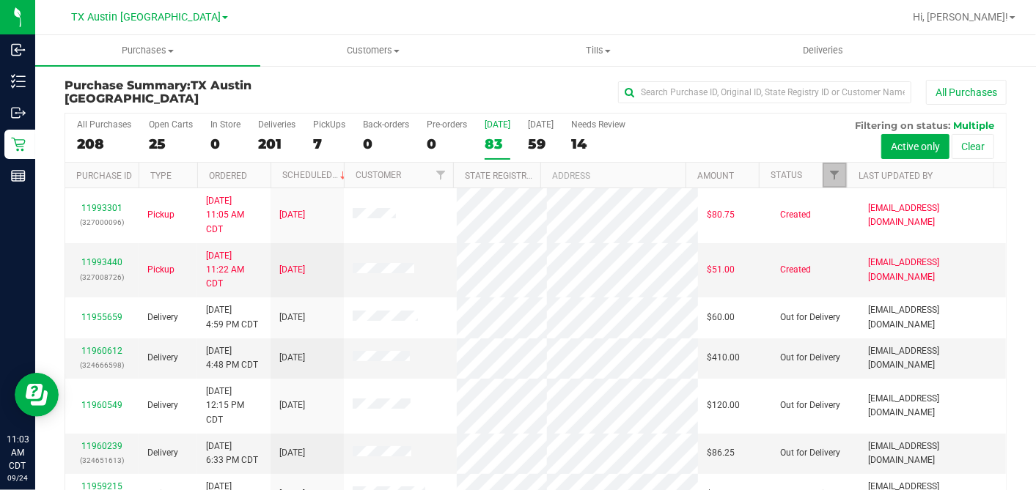
click at [828, 174] on span "Filter" at bounding box center [834, 175] width 12 height 12
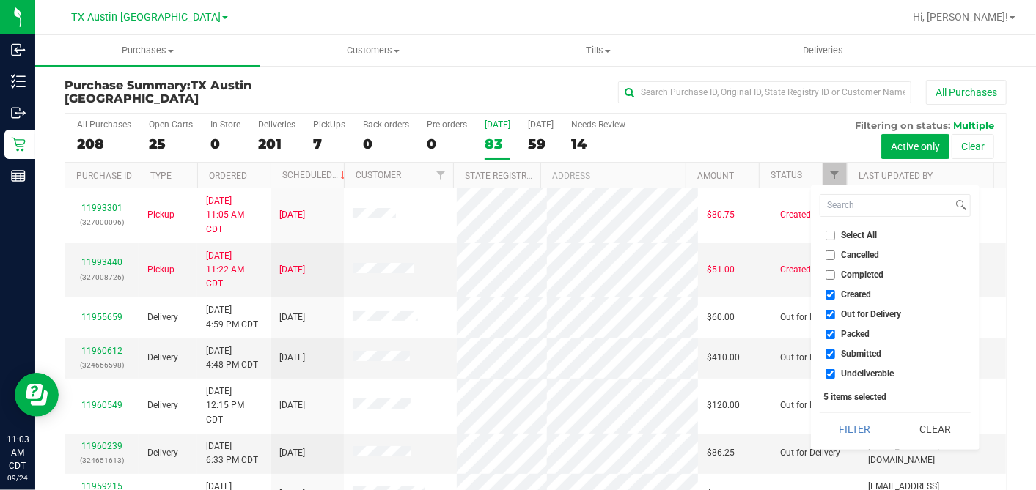
click at [829, 232] on input "Select All" at bounding box center [831, 236] width 10 height 10
checkbox input "true"
click at [829, 232] on input "Select All" at bounding box center [831, 236] width 10 height 10
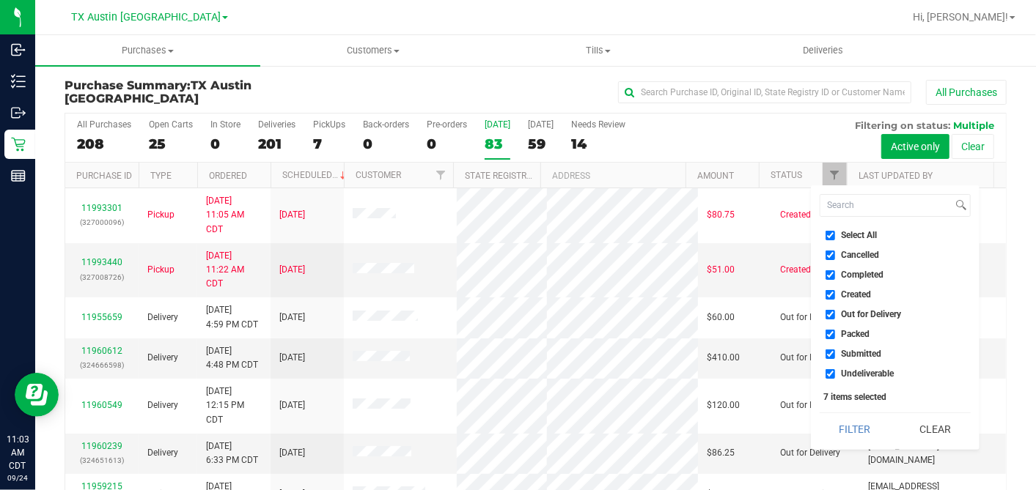
checkbox input "false"
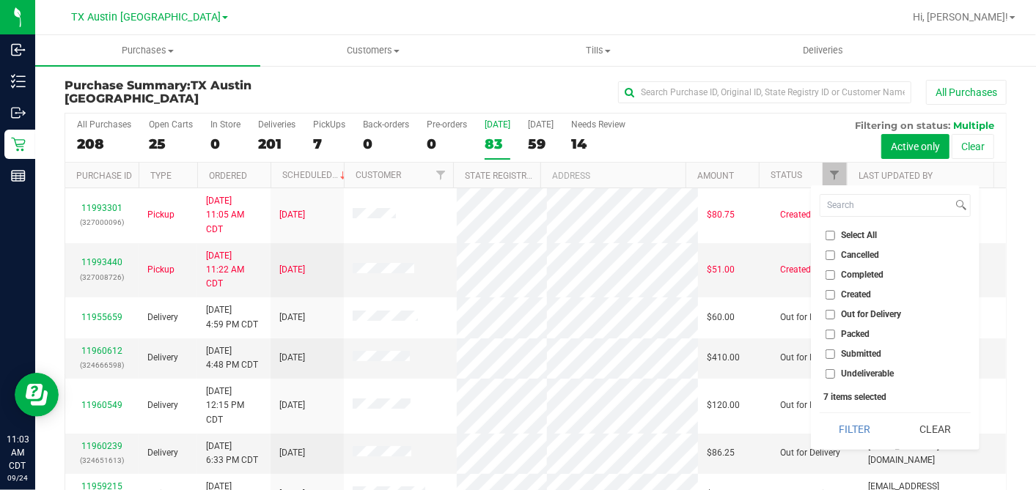
checkbox input "false"
click at [831, 295] on input "Created" at bounding box center [831, 295] width 10 height 10
checkbox input "true"
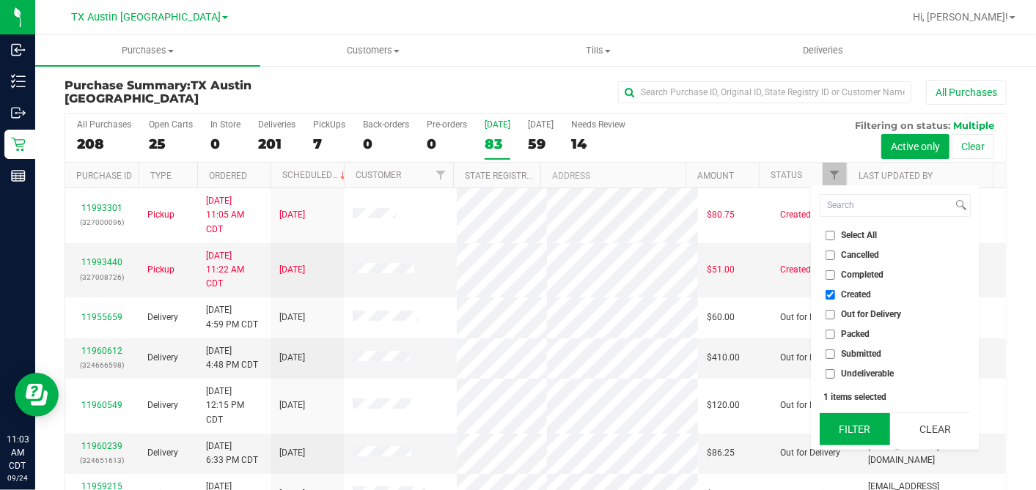
click at [859, 425] on button "Filter" at bounding box center [855, 430] width 70 height 32
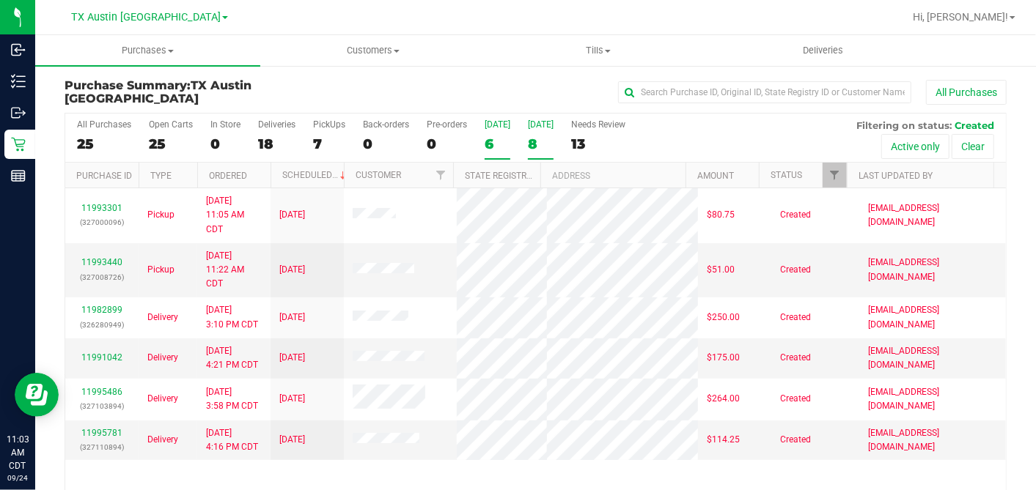
click at [528, 141] on div "8" at bounding box center [541, 144] width 26 height 17
click at [0, 0] on input "[DATE] 8" at bounding box center [0, 0] width 0 height 0
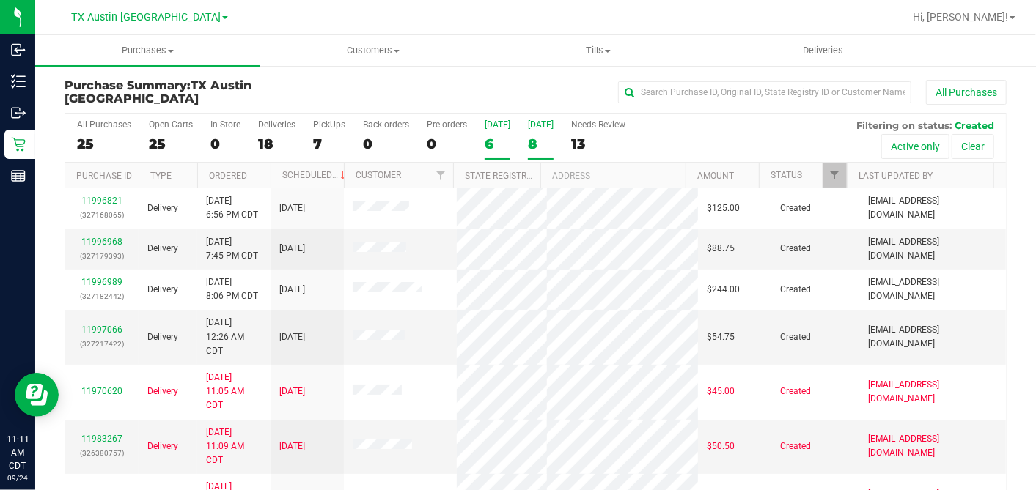
click at [495, 150] on label "[DATE] 6" at bounding box center [498, 140] width 26 height 40
click at [0, 0] on input "[DATE] 6" at bounding box center [0, 0] width 0 height 0
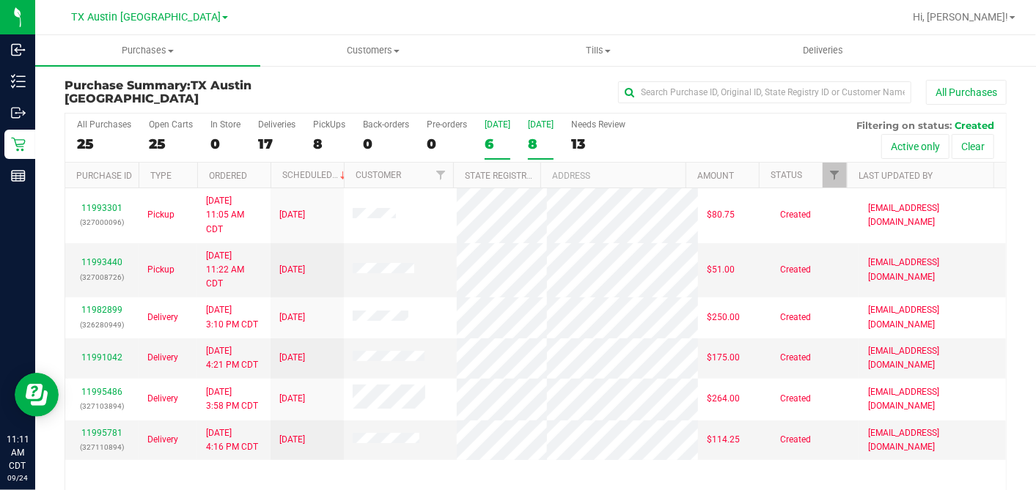
click at [536, 142] on div "8" at bounding box center [541, 144] width 26 height 17
click at [0, 0] on input "[DATE] 8" at bounding box center [0, 0] width 0 height 0
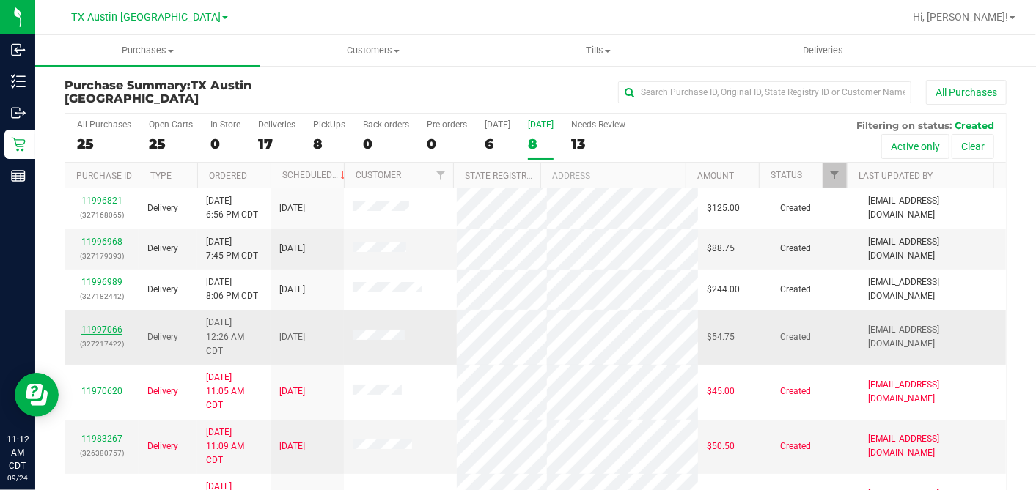
click at [108, 328] on link "11997066" at bounding box center [101, 330] width 41 height 10
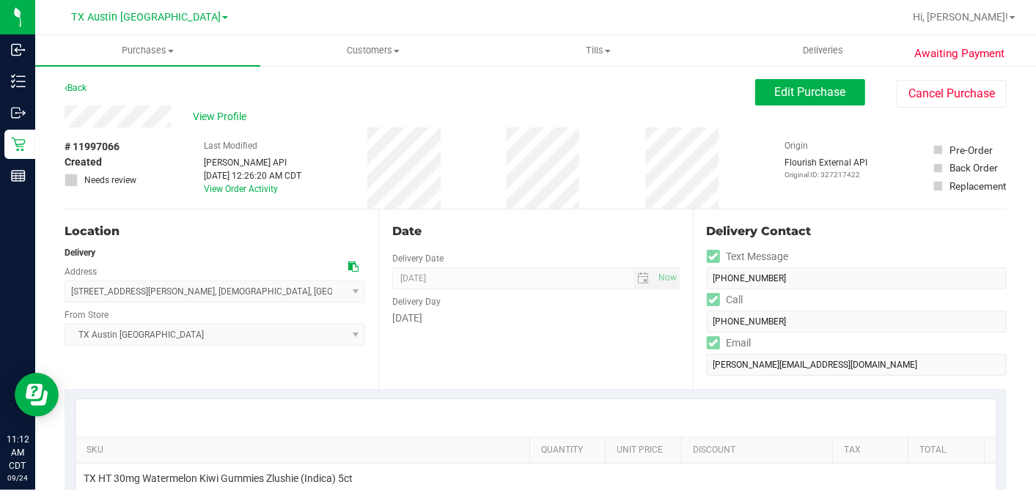
click at [179, 138] on div "# 11997066 Created Needs review Last Modified [PERSON_NAME] API [DATE] 12:26:20…" at bounding box center [536, 168] width 942 height 81
click at [213, 119] on span "View Profile" at bounding box center [222, 116] width 59 height 15
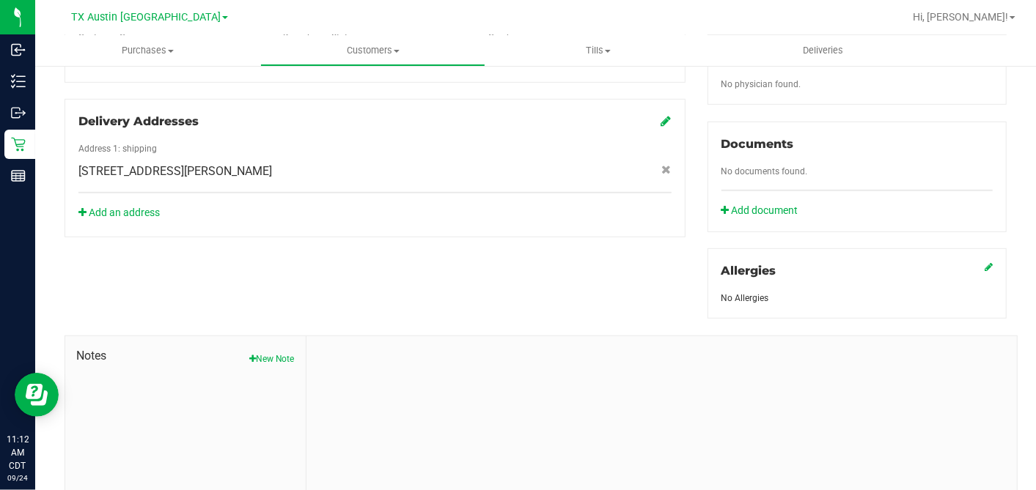
scroll to position [550, 0]
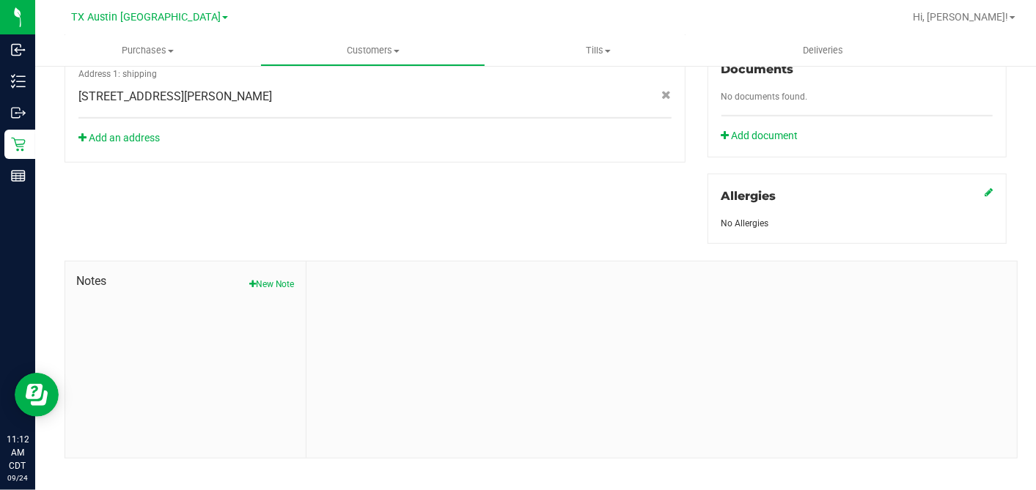
click at [260, 278] on button "New Note" at bounding box center [271, 284] width 45 height 13
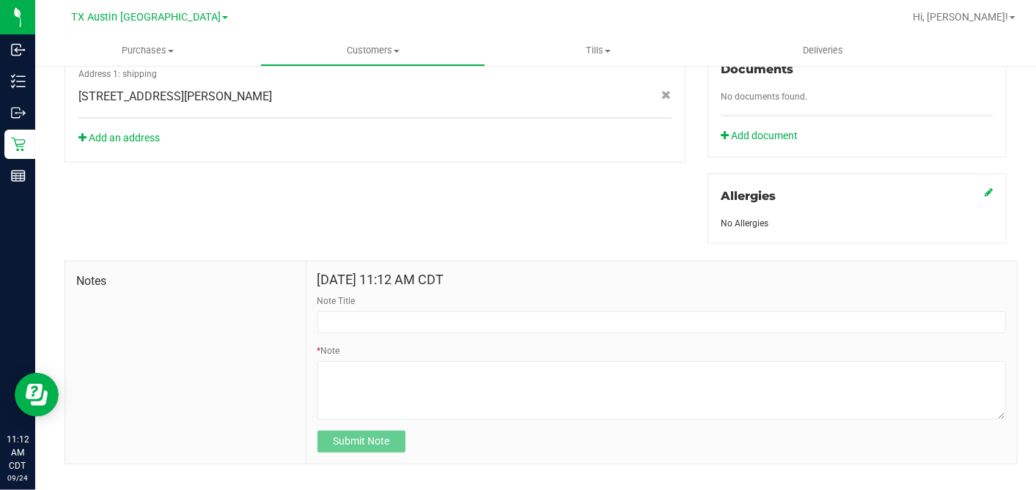
click at [382, 295] on div "Note Title" at bounding box center [661, 314] width 688 height 39
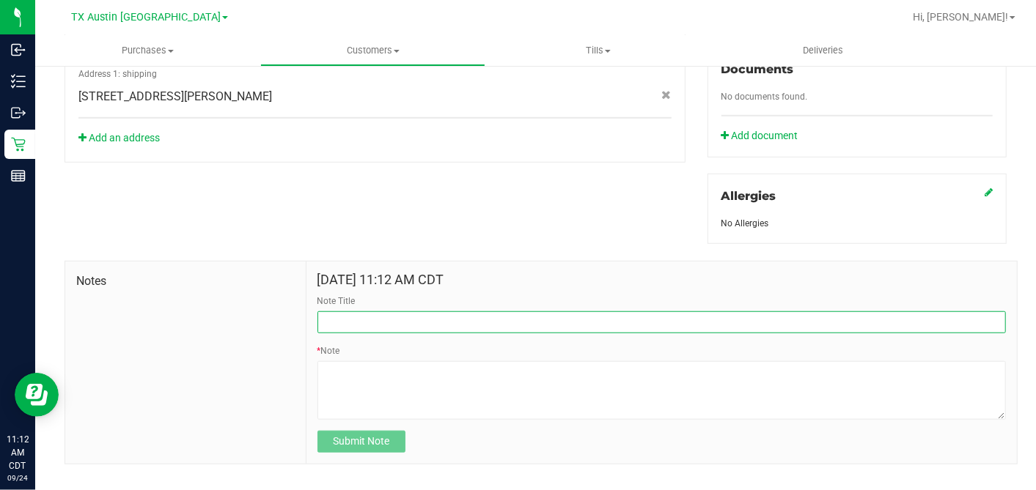
click at [378, 312] on input "Note Title" at bounding box center [661, 323] width 688 height 22
type input "[PERSON_NAME]"
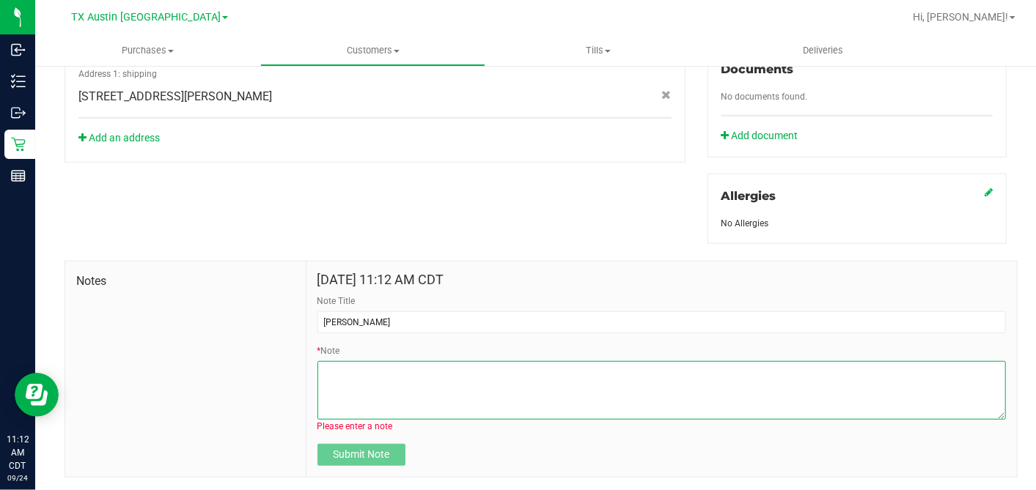
drag, startPoint x: 335, startPoint y: 350, endPoint x: 341, endPoint y: 373, distance: 23.5
click at [335, 361] on textarea "* Note" at bounding box center [661, 390] width 688 height 59
paste textarea "Patient Name: [PERSON_NAME] Address: [STREET_ADDRESS][PERSON_NAME] Phone Number…"
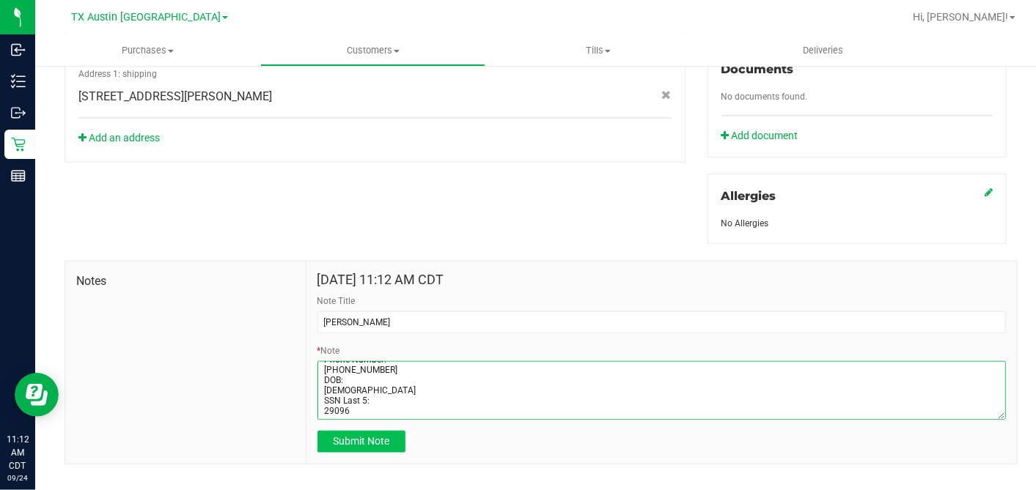
type textarea "Patient Name: [PERSON_NAME] Address: [STREET_ADDRESS][PERSON_NAME] Phone Number…"
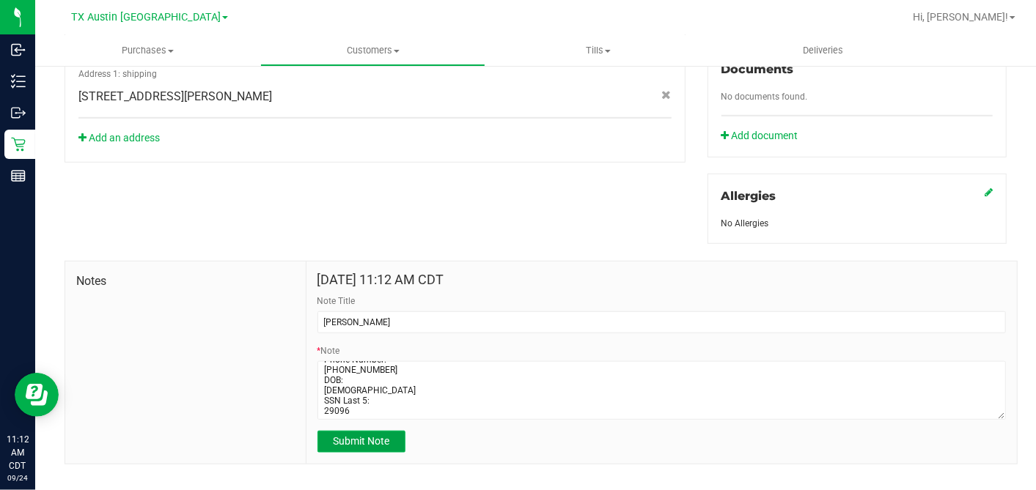
click at [355, 436] on span "Submit Note" at bounding box center [361, 442] width 56 height 12
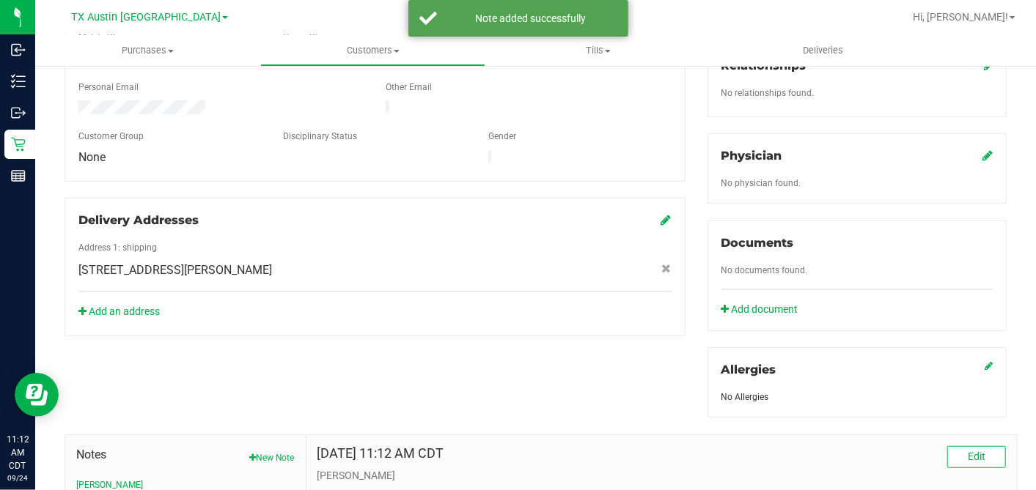
scroll to position [306, 0]
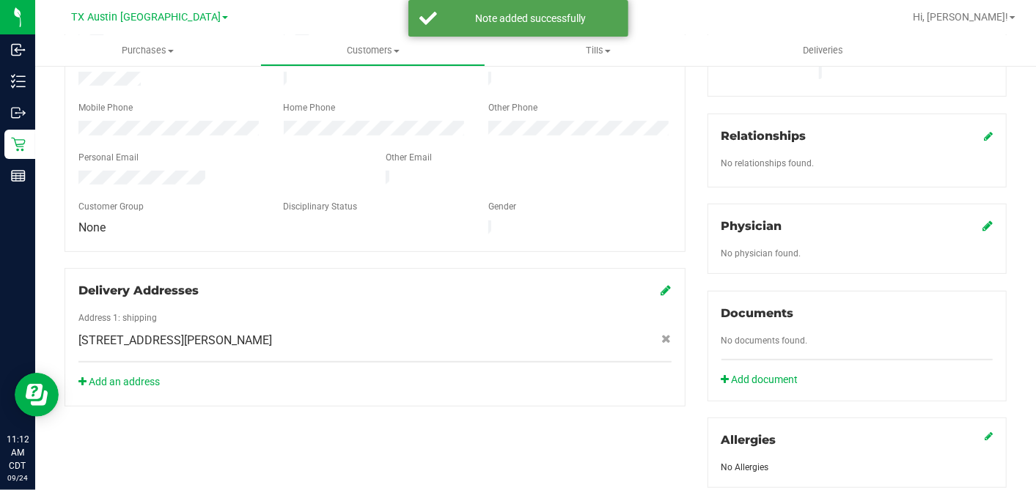
click at [982, 220] on icon at bounding box center [987, 226] width 10 height 12
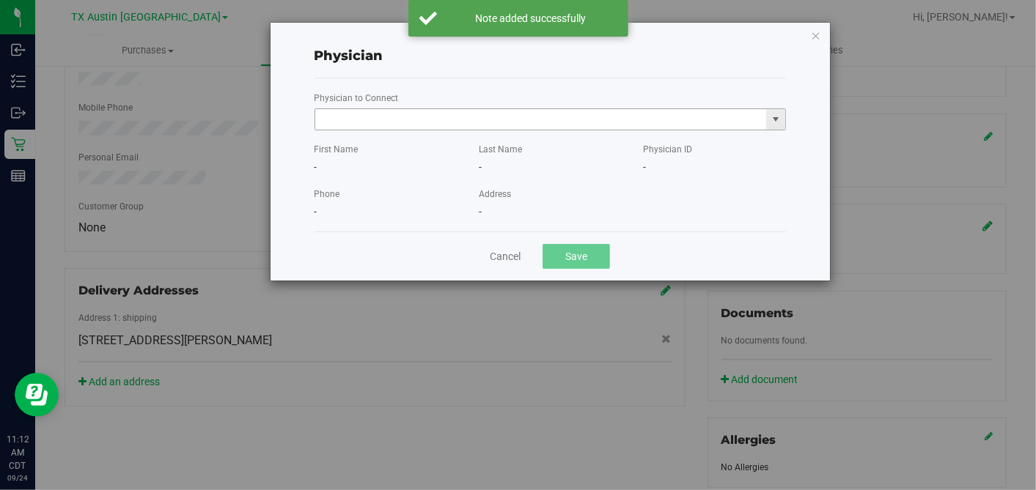
click at [475, 122] on input "text" at bounding box center [541, 119] width 452 height 21
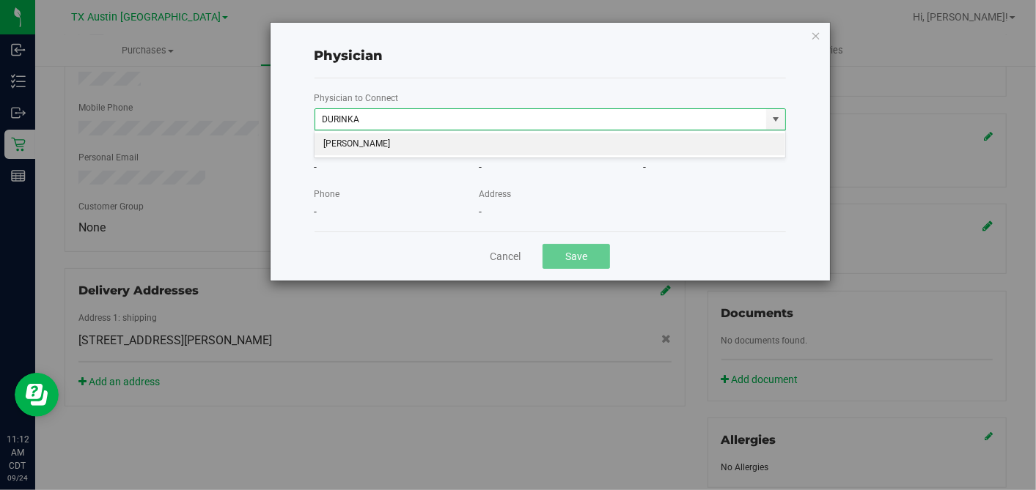
click at [490, 144] on li "[PERSON_NAME]" at bounding box center [550, 144] width 471 height 22
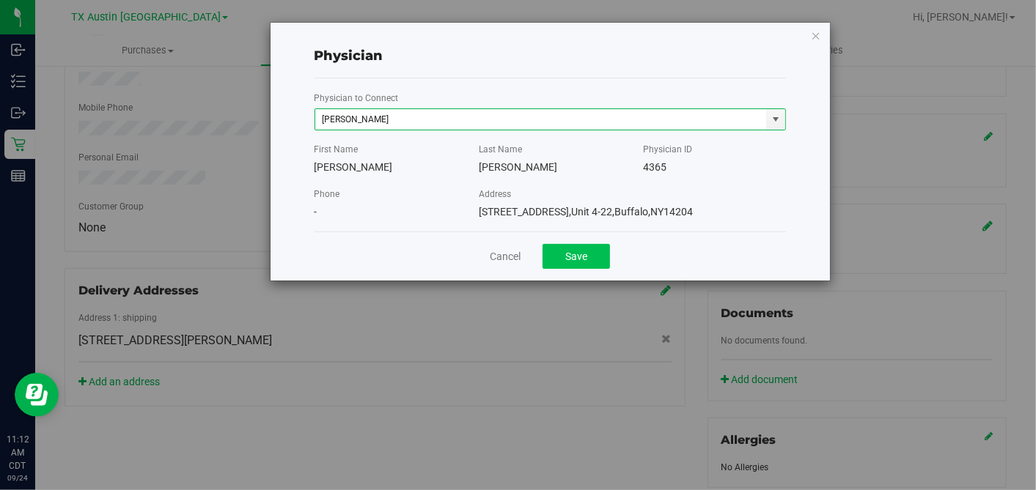
type input "[PERSON_NAME]"
click at [568, 253] on button "Save" at bounding box center [576, 256] width 67 height 25
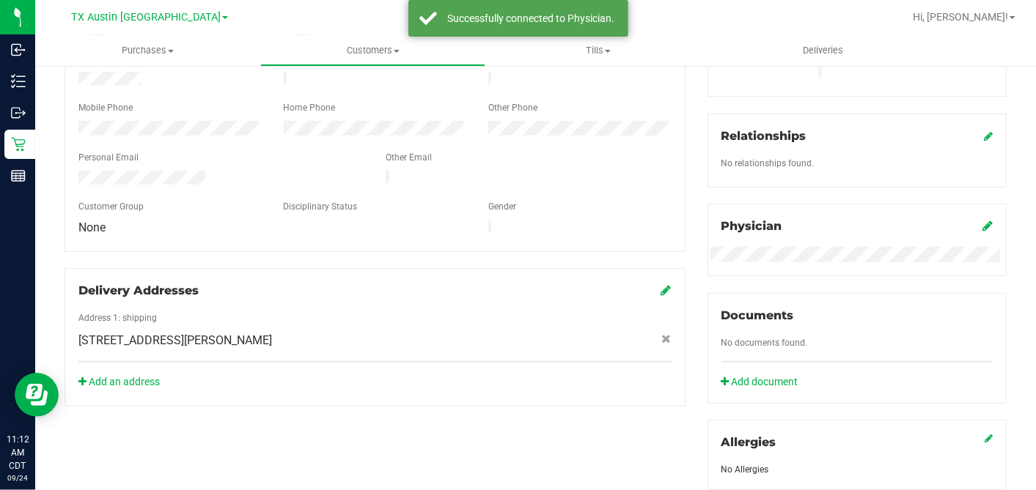
scroll to position [61, 0]
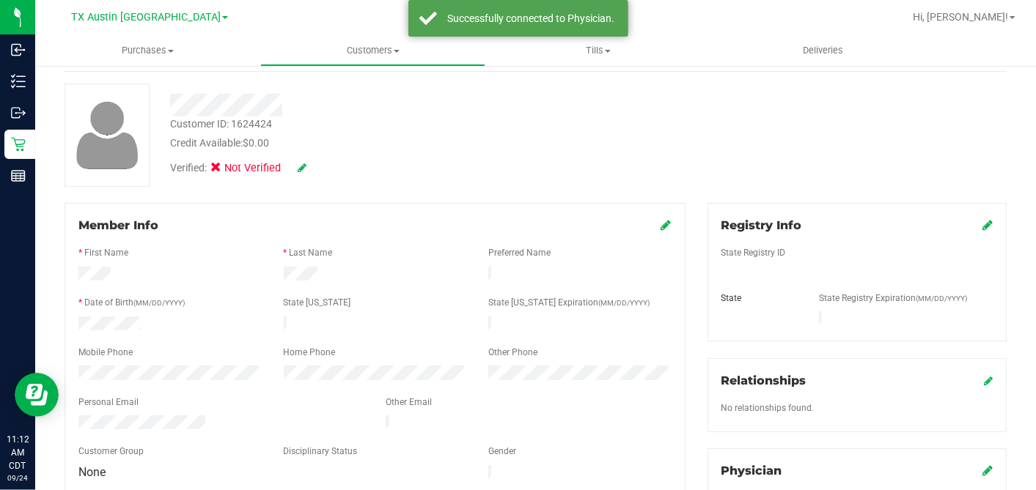
click at [982, 221] on icon at bounding box center [987, 225] width 10 height 12
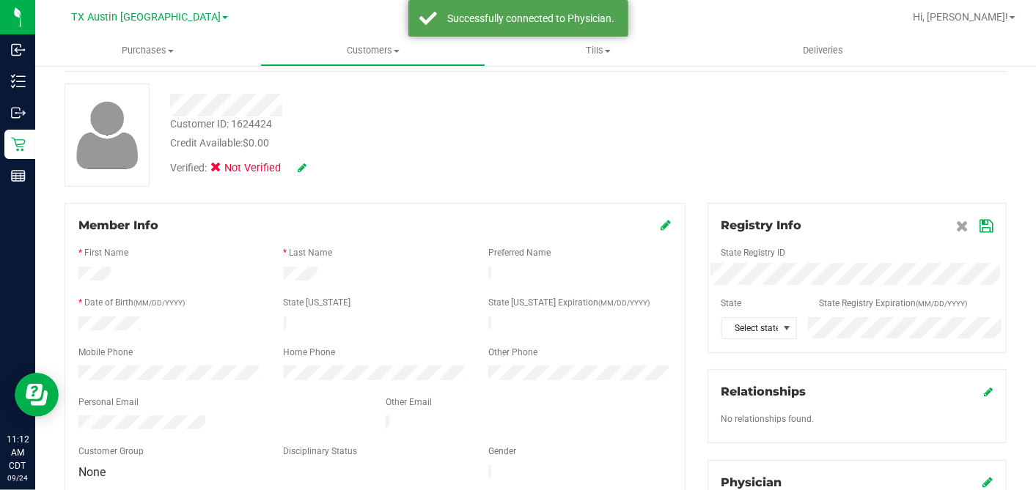
click at [731, 268] on div "State Registry ID State State Registry Expiration (MM/DD/YYYY) Select state" at bounding box center [856, 287] width 271 height 104
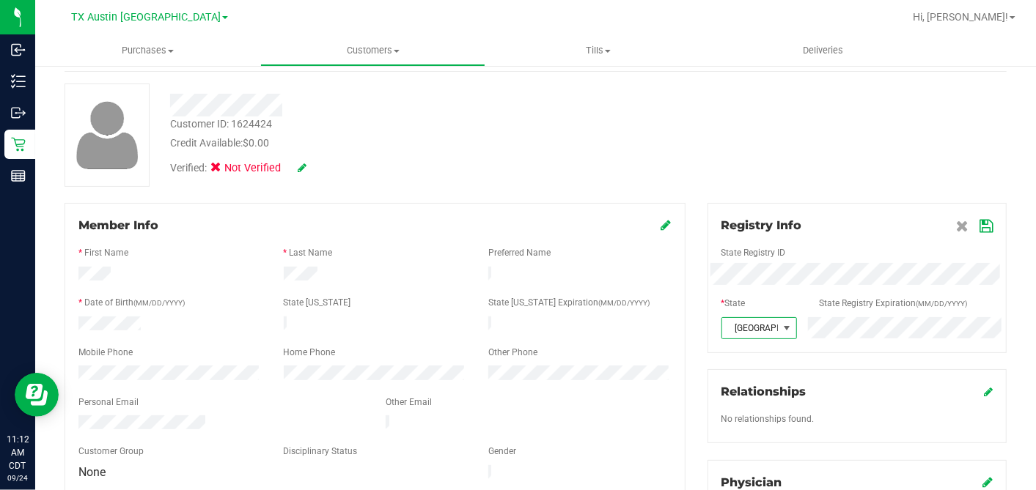
drag, startPoint x: 974, startPoint y: 220, endPoint x: 886, endPoint y: 242, distance: 91.4
click at [980, 221] on icon at bounding box center [986, 227] width 13 height 12
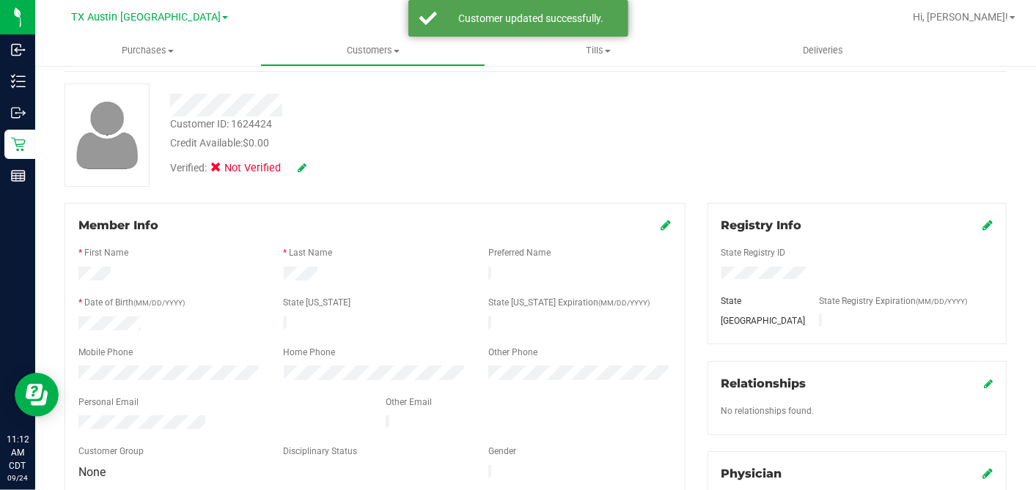
drag, startPoint x: 657, startPoint y: 226, endPoint x: 588, endPoint y: 260, distance: 76.7
click at [661, 226] on icon at bounding box center [666, 225] width 10 height 12
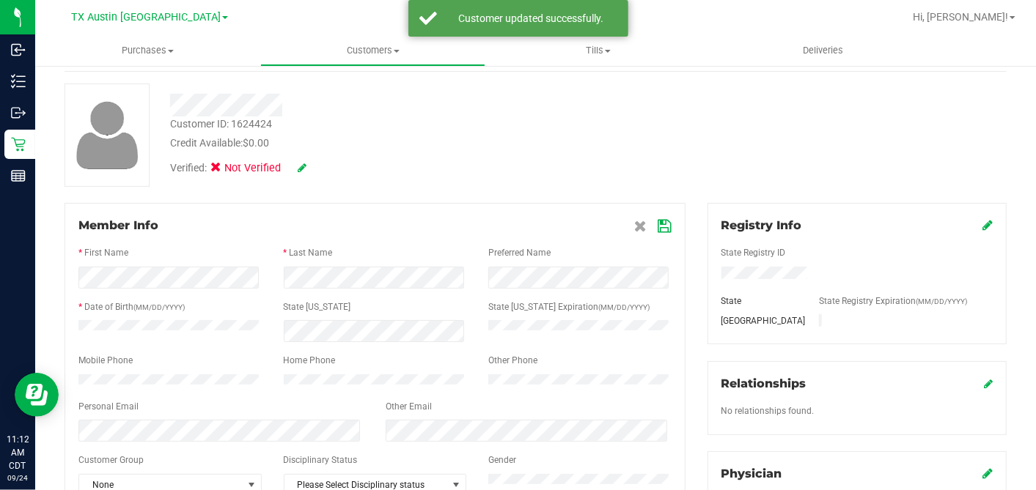
click at [658, 227] on icon at bounding box center [664, 227] width 13 height 12
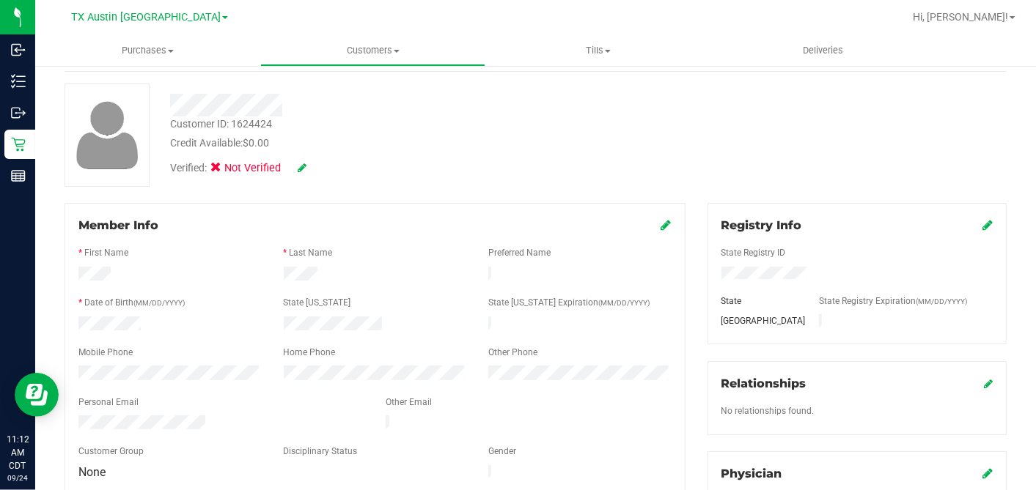
click at [306, 166] on icon at bounding box center [302, 168] width 9 height 10
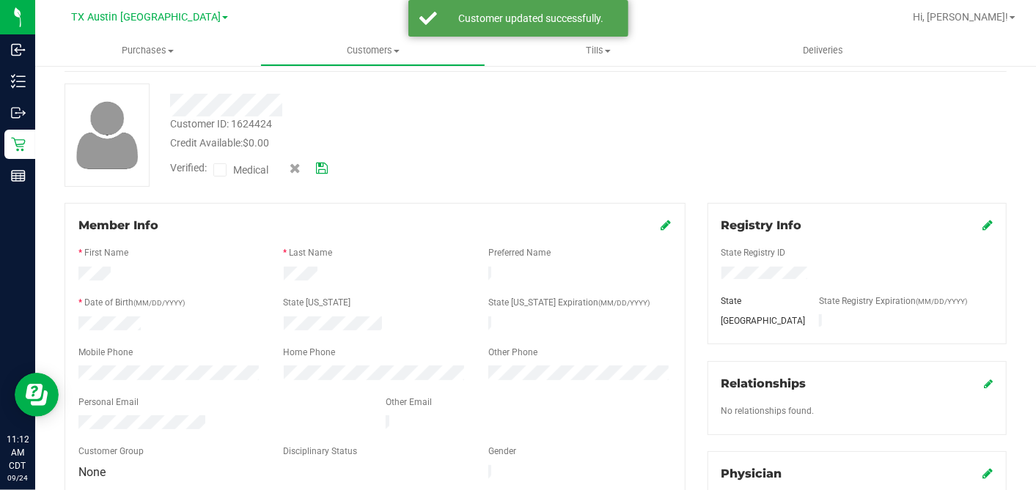
click at [221, 170] on icon at bounding box center [221, 170] width 10 height 0
click at [0, 0] on input "Medical" at bounding box center [0, 0] width 0 height 0
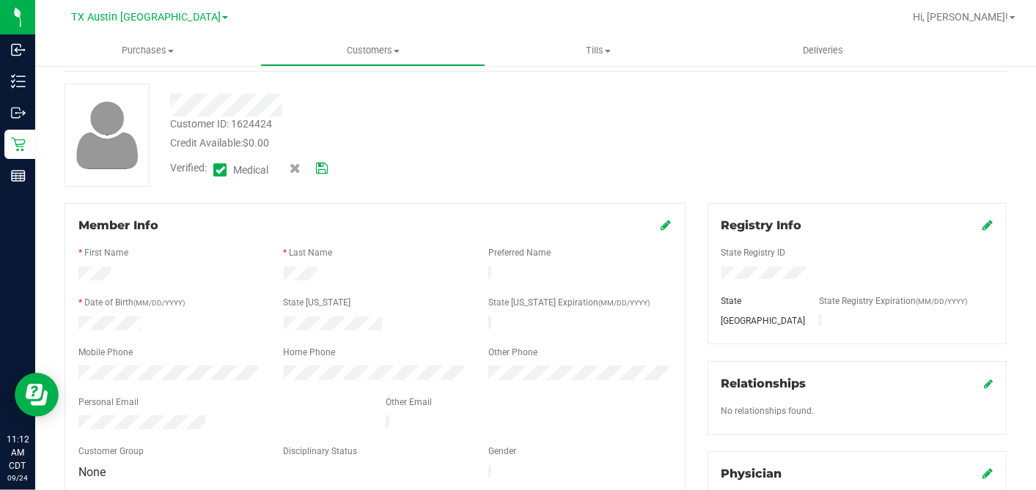
click at [321, 169] on icon at bounding box center [322, 168] width 12 height 10
click at [383, 168] on div at bounding box center [536, 135] width 964 height 103
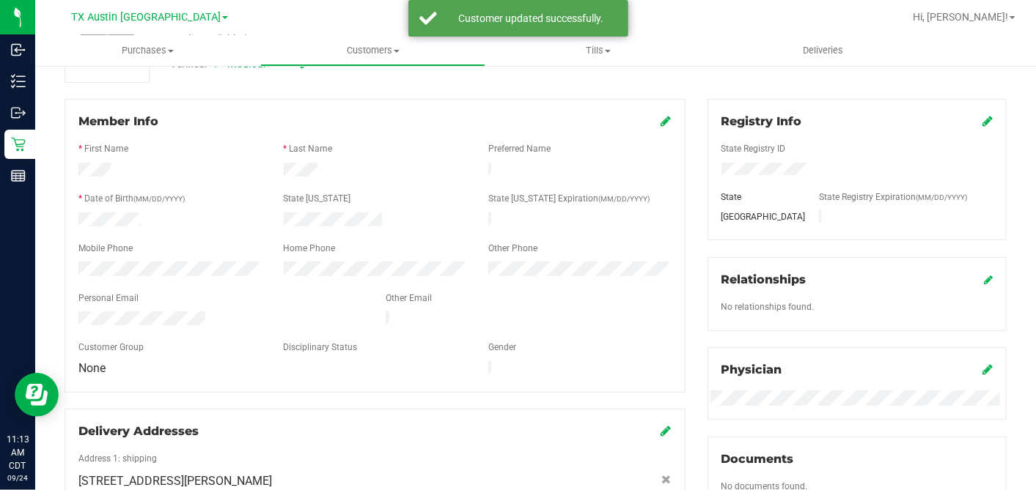
scroll to position [0, 0]
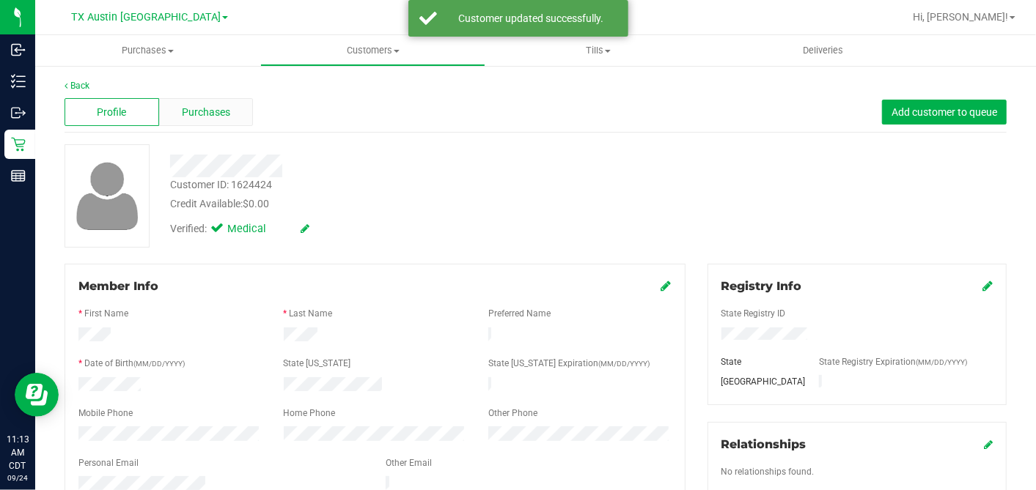
click at [236, 114] on div "Purchases" at bounding box center [206, 112] width 95 height 28
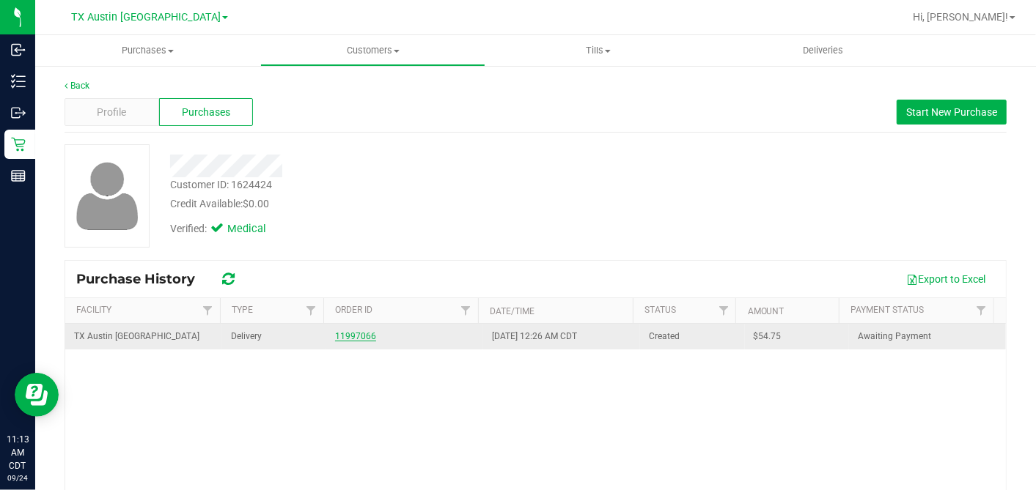
click at [351, 331] on link "11997066" at bounding box center [355, 336] width 41 height 10
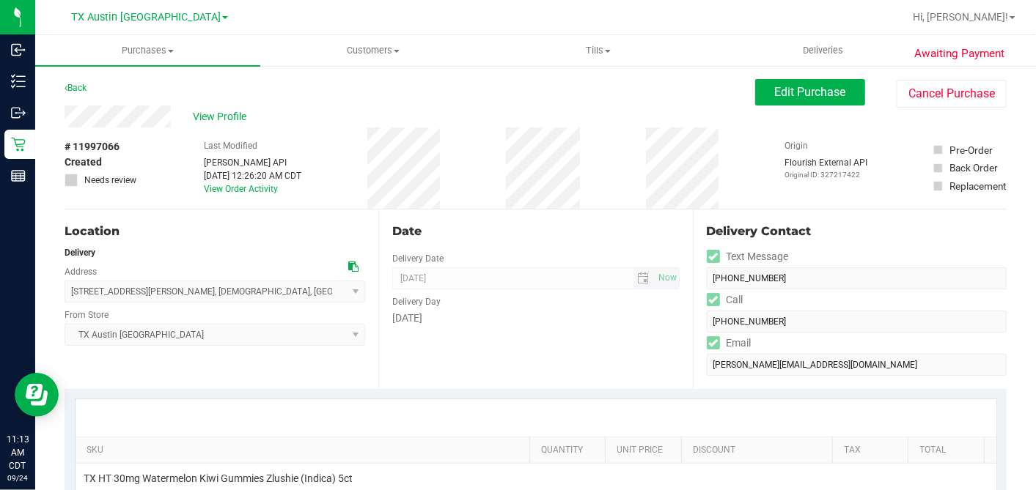
drag, startPoint x: 350, startPoint y: 264, endPoint x: 480, endPoint y: 269, distance: 130.6
click at [350, 264] on icon at bounding box center [353, 267] width 10 height 10
click at [758, 92] on button "Edit Purchase" at bounding box center [810, 92] width 110 height 26
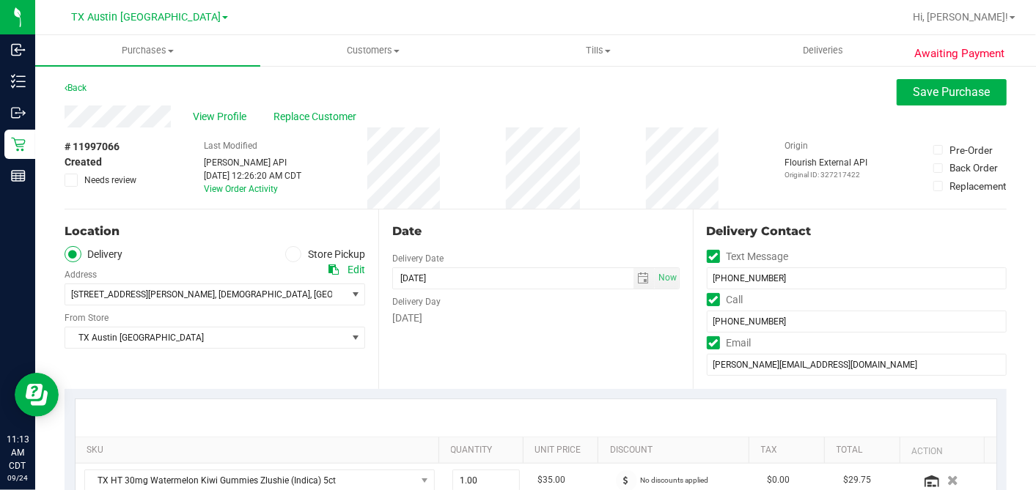
scroll to position [326, 0]
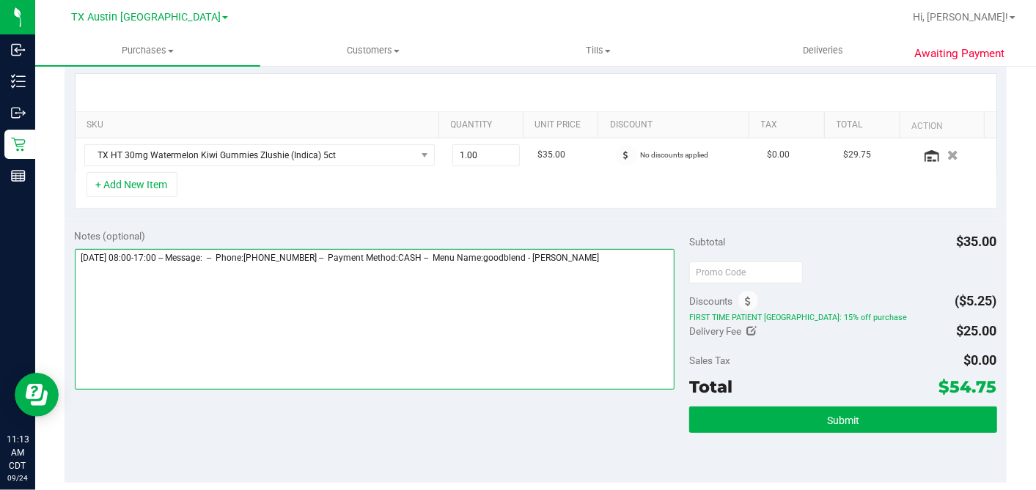
click at [642, 255] on textarea at bounding box center [375, 319] width 600 height 141
click at [273, 283] on textarea at bounding box center [375, 319] width 600 height 141
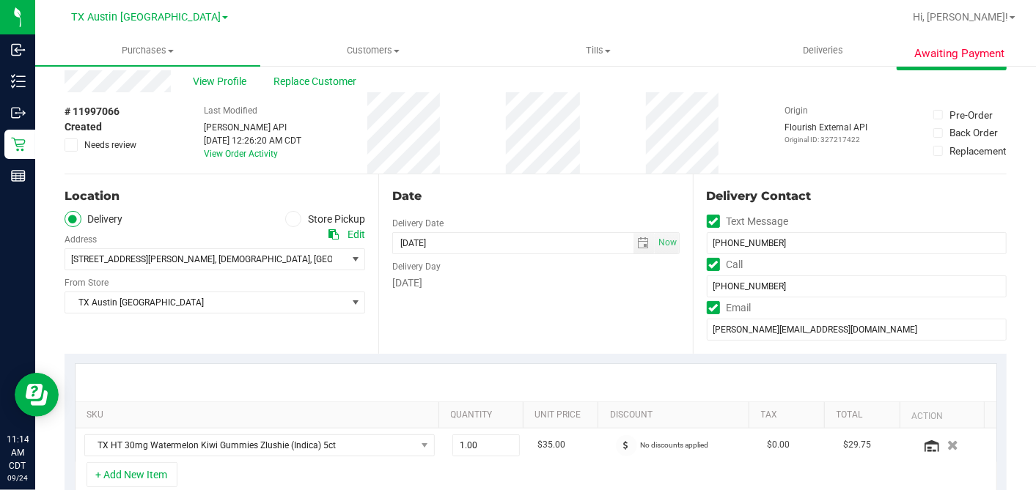
scroll to position [0, 0]
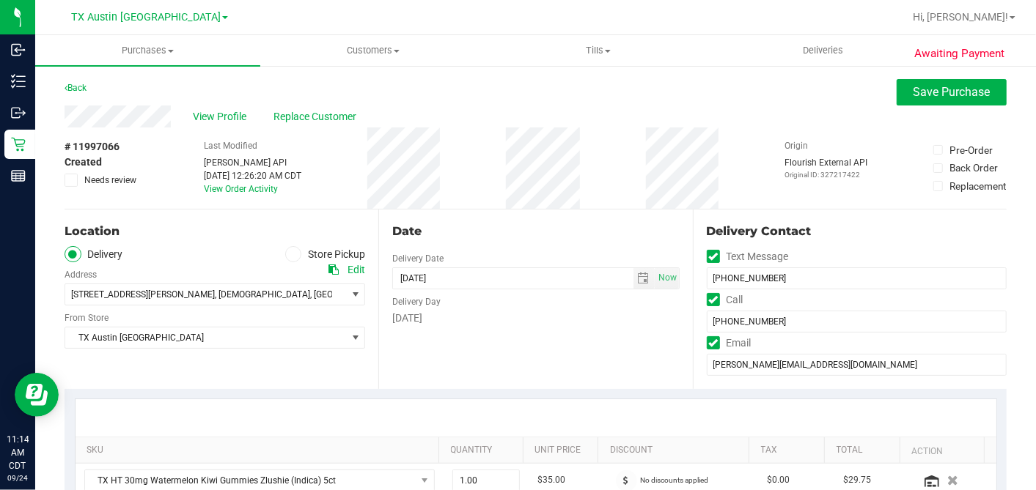
type textarea "[DATE] 08:00-17:00 -- Message: -- Phone:[PHONE_NUMBER] -- Payment Method:CASH -…"
click at [75, 179] on span at bounding box center [71, 180] width 13 height 13
click at [0, 0] on input "Needs review" at bounding box center [0, 0] width 0 height 0
click at [948, 89] on span "Save Purchase" at bounding box center [952, 92] width 77 height 14
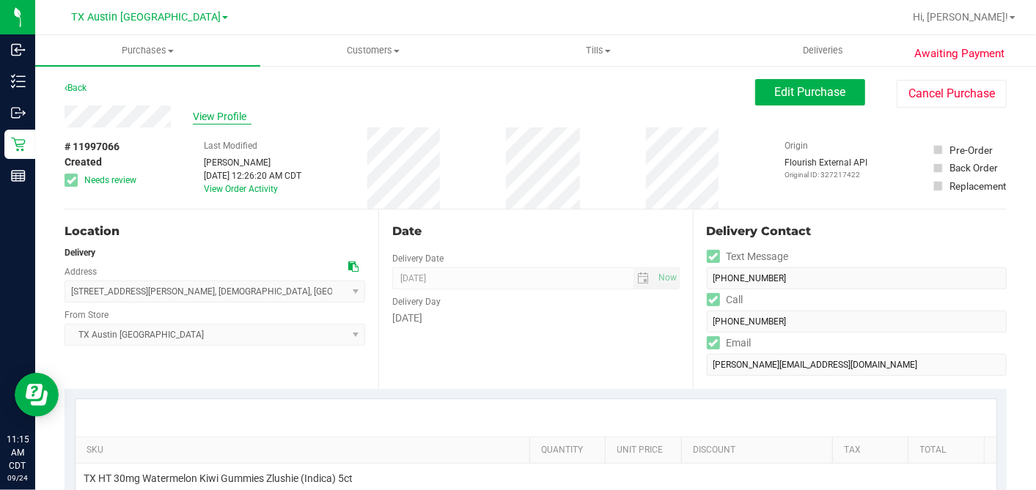
click at [236, 118] on span "View Profile" at bounding box center [222, 116] width 59 height 15
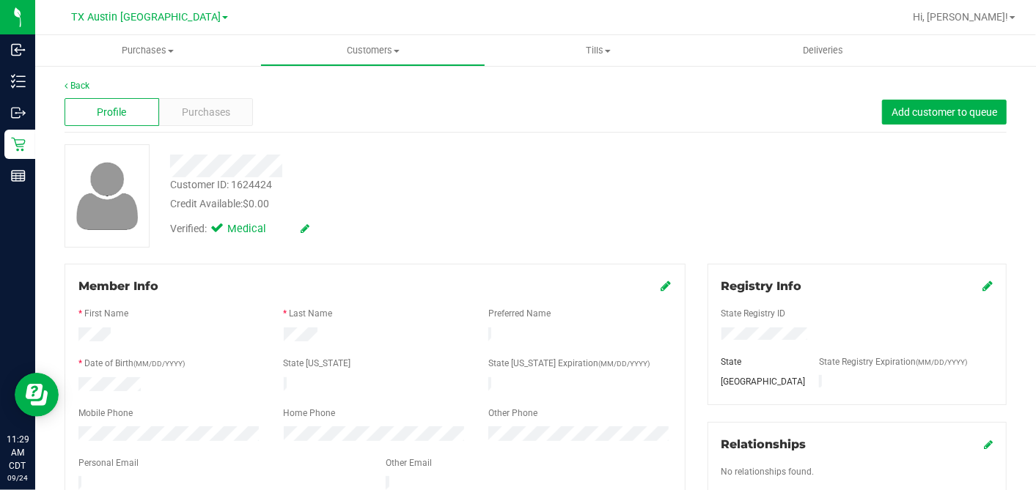
click at [391, 194] on div "Customer ID: 1624424 Credit Available: $0.00" at bounding box center [400, 194] width 482 height 34
click at [217, 112] on span "Purchases" at bounding box center [206, 112] width 48 height 15
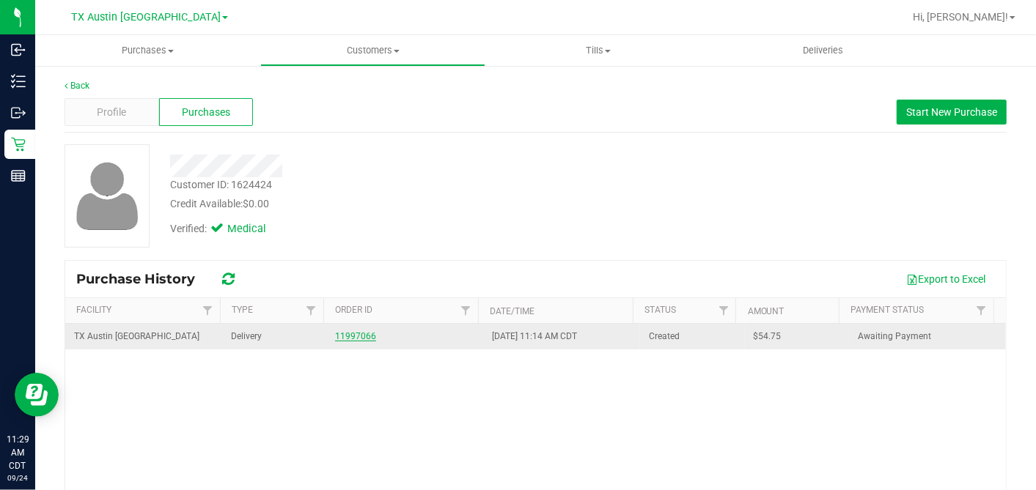
click at [362, 337] on link "11997066" at bounding box center [355, 336] width 41 height 10
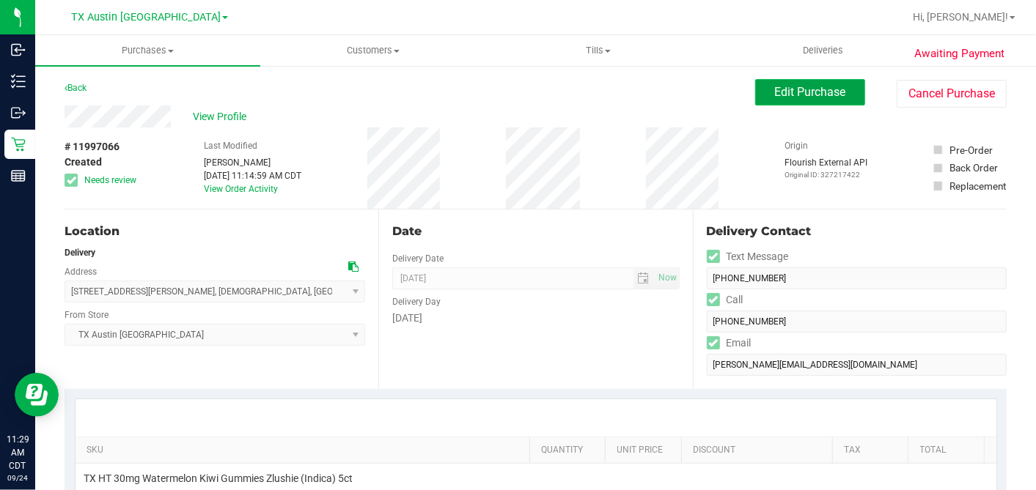
click at [784, 92] on span "Edit Purchase" at bounding box center [810, 92] width 71 height 14
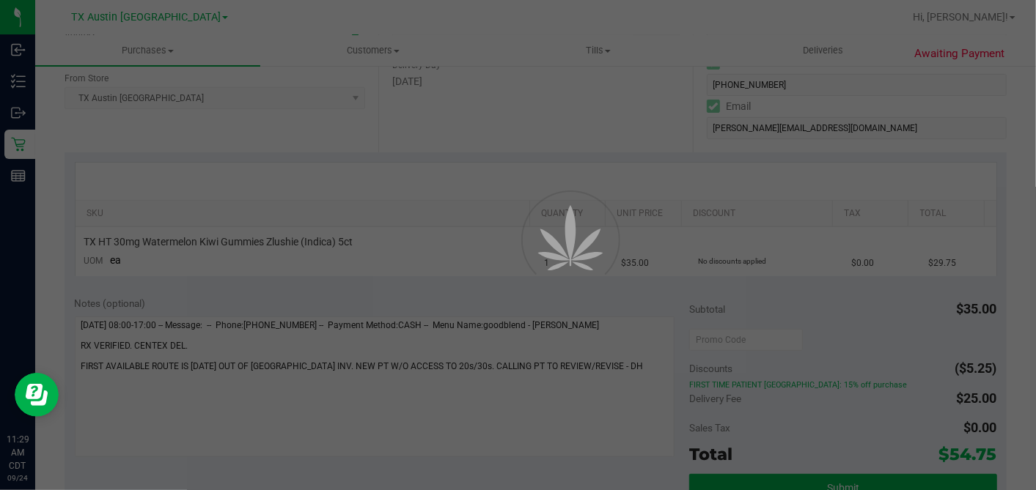
scroll to position [407, 0]
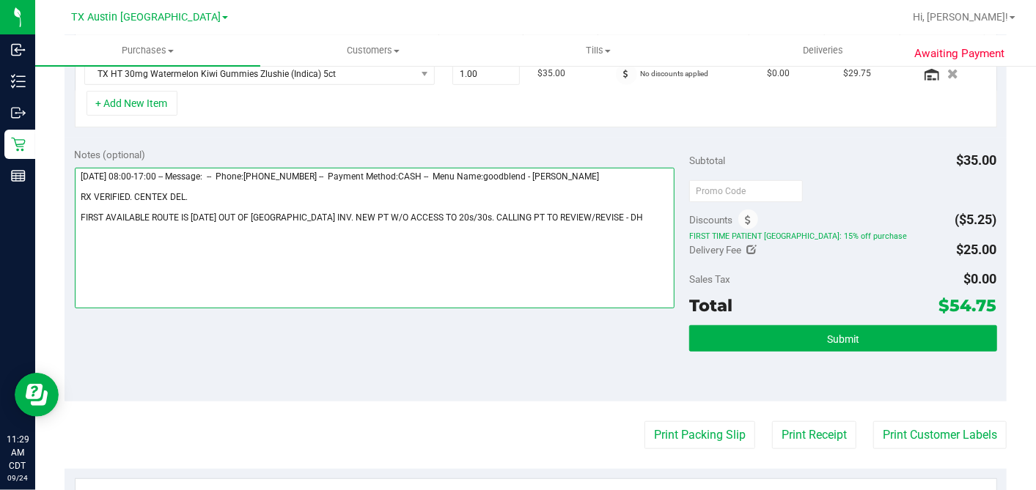
click at [577, 213] on textarea at bounding box center [375, 238] width 600 height 141
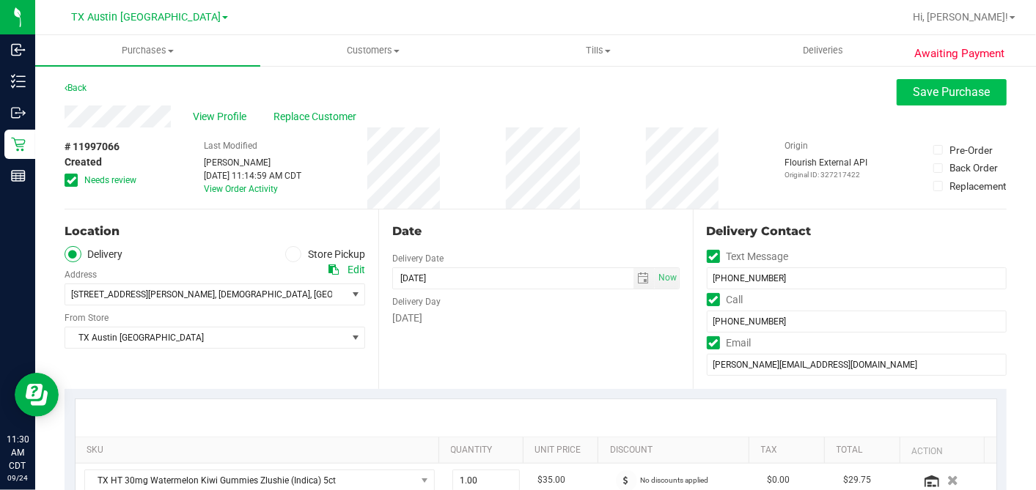
type textarea "[DATE] 08:00-17:00 -- Message: -- Phone:[PHONE_NUMBER] -- Payment Method:CASH -…"
click at [913, 100] on button "Save Purchase" at bounding box center [952, 92] width 110 height 26
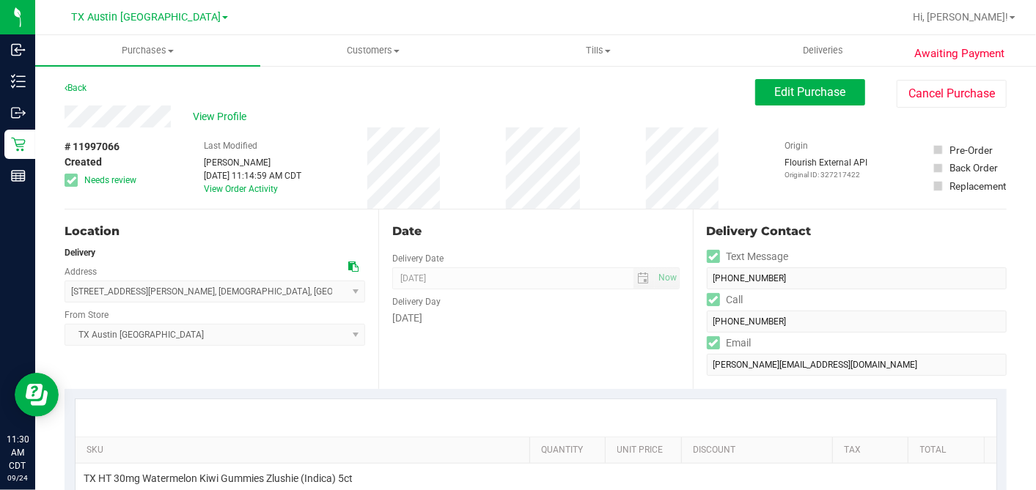
click at [211, 115] on span "View Profile" at bounding box center [222, 116] width 59 height 15
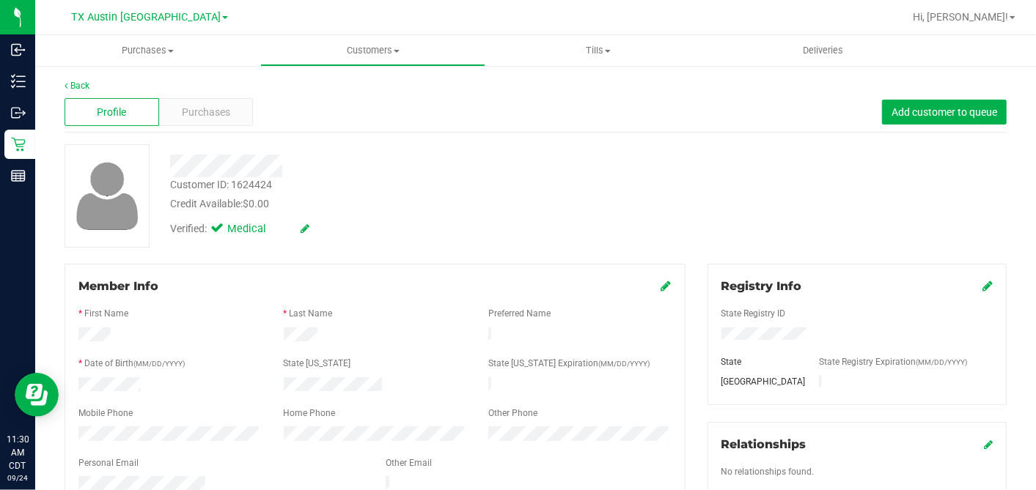
click at [119, 424] on div at bounding box center [374, 426] width 593 height 4
click at [199, 105] on span "Purchases" at bounding box center [206, 112] width 48 height 15
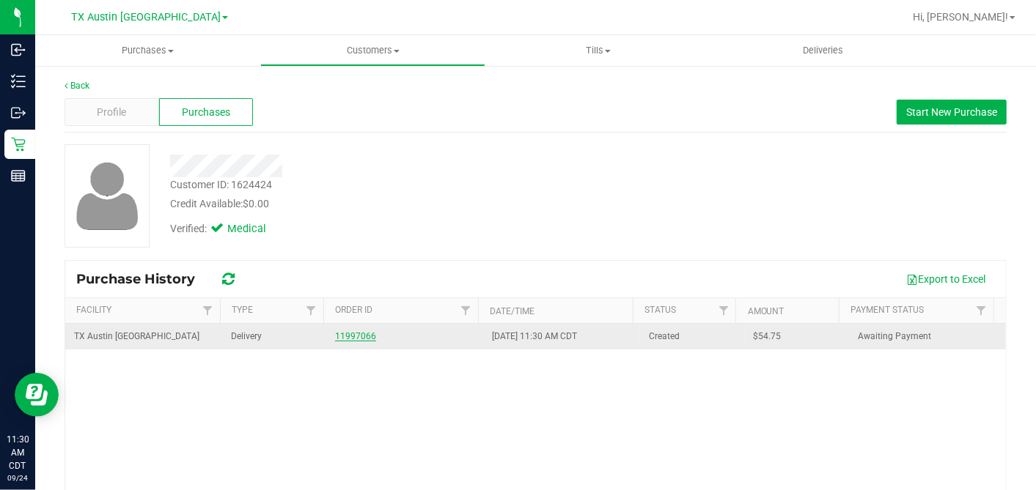
click at [339, 337] on link "11997066" at bounding box center [355, 336] width 41 height 10
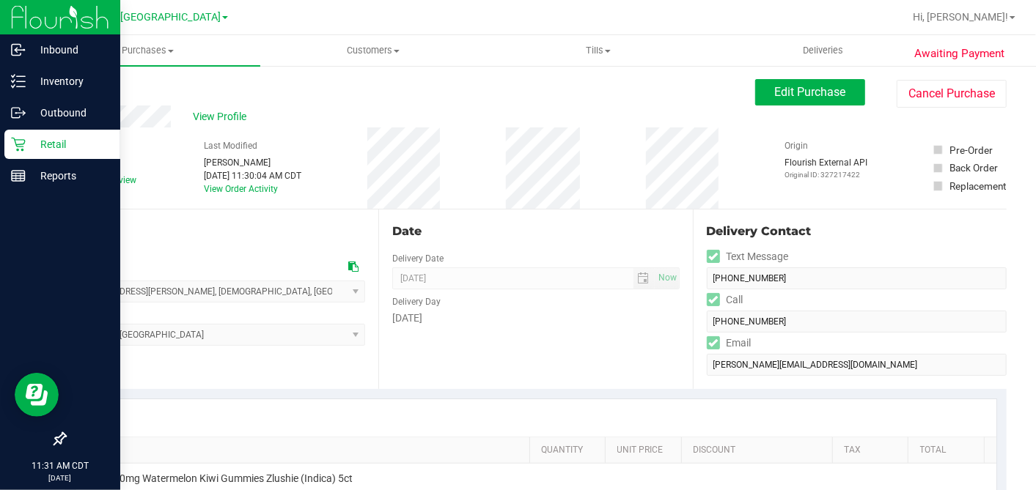
click at [30, 141] on p "Retail" at bounding box center [70, 145] width 88 height 18
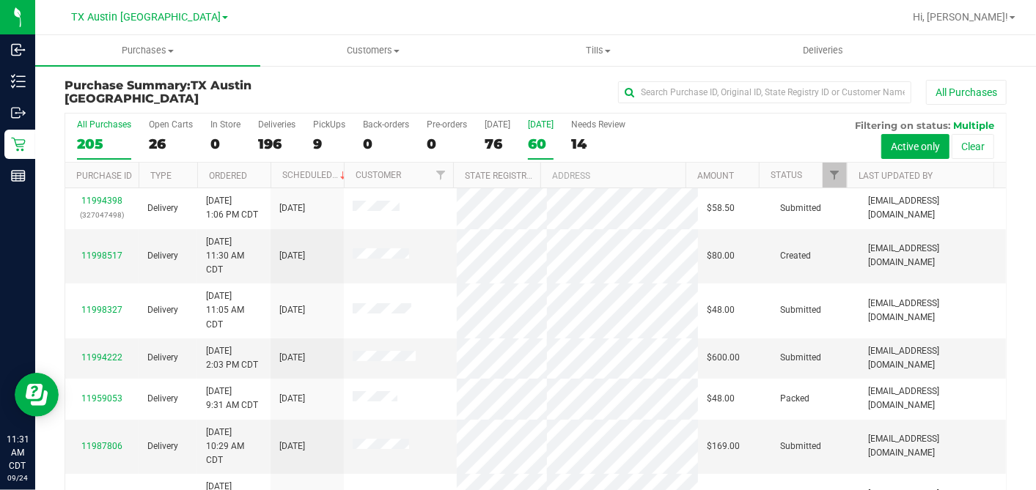
click at [534, 144] on div "60" at bounding box center [541, 144] width 26 height 17
click at [0, 0] on input "[DATE] 60" at bounding box center [0, 0] width 0 height 0
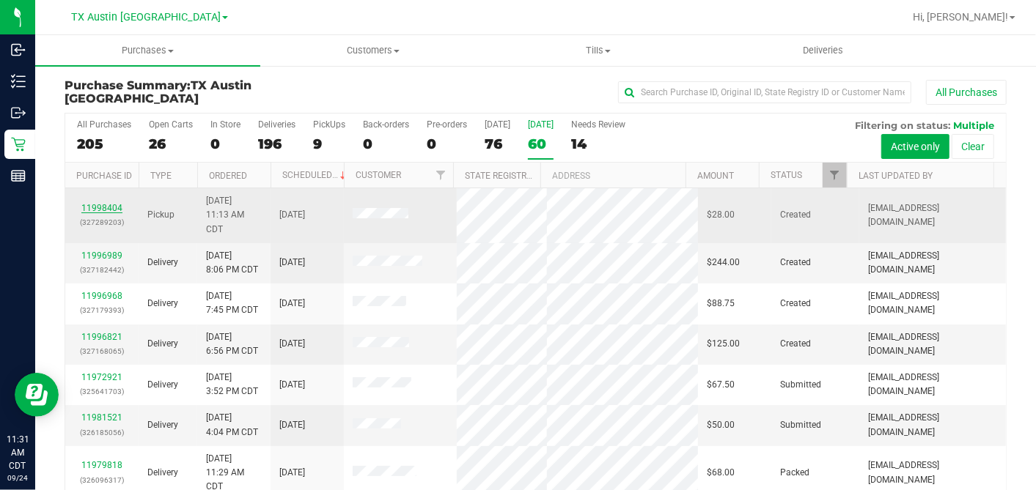
click at [111, 205] on link "11998404" at bounding box center [101, 208] width 41 height 10
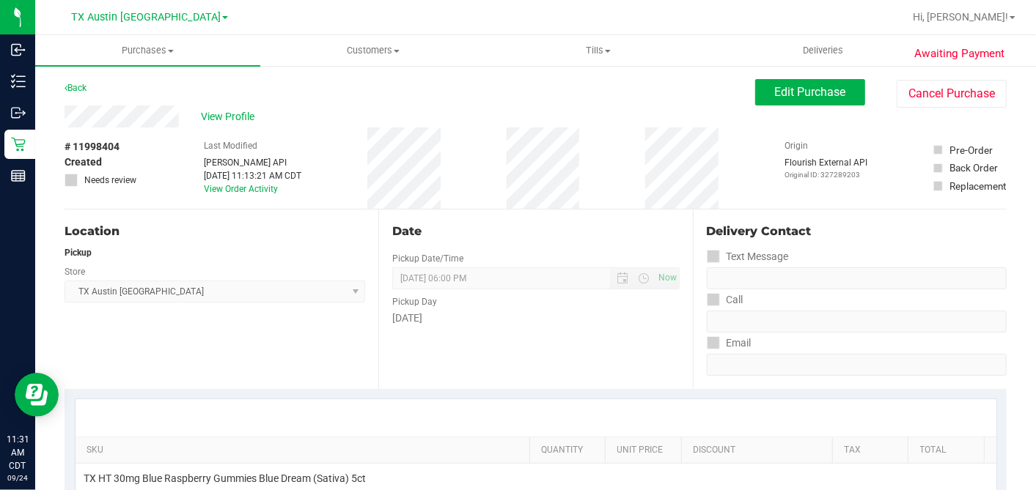
click at [176, 137] on div "# 11998404 Created Needs review Last Modified [PERSON_NAME] API [DATE] 11:13:21…" at bounding box center [536, 168] width 942 height 81
click at [216, 116] on span "View Profile" at bounding box center [230, 116] width 59 height 15
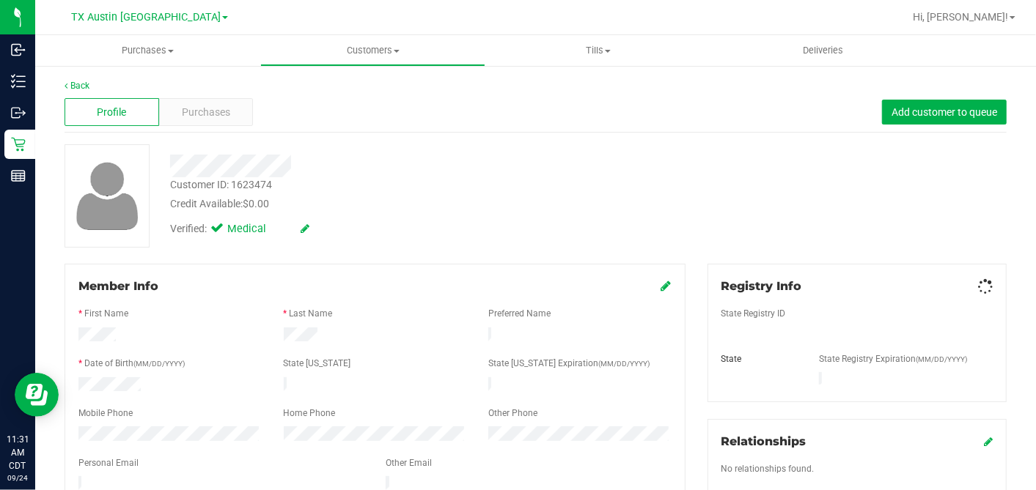
click at [216, 115] on span "Purchases" at bounding box center [206, 112] width 48 height 15
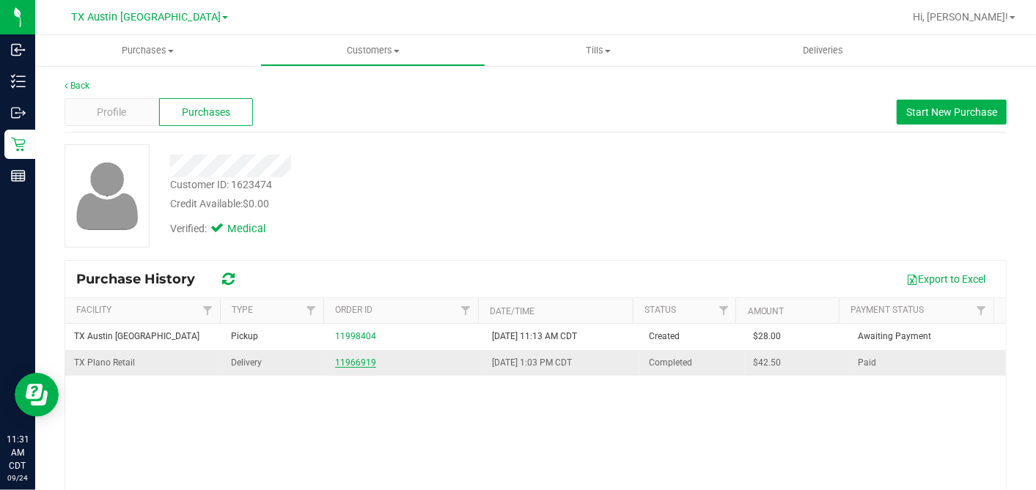
click at [346, 362] on link "11966919" at bounding box center [355, 363] width 41 height 10
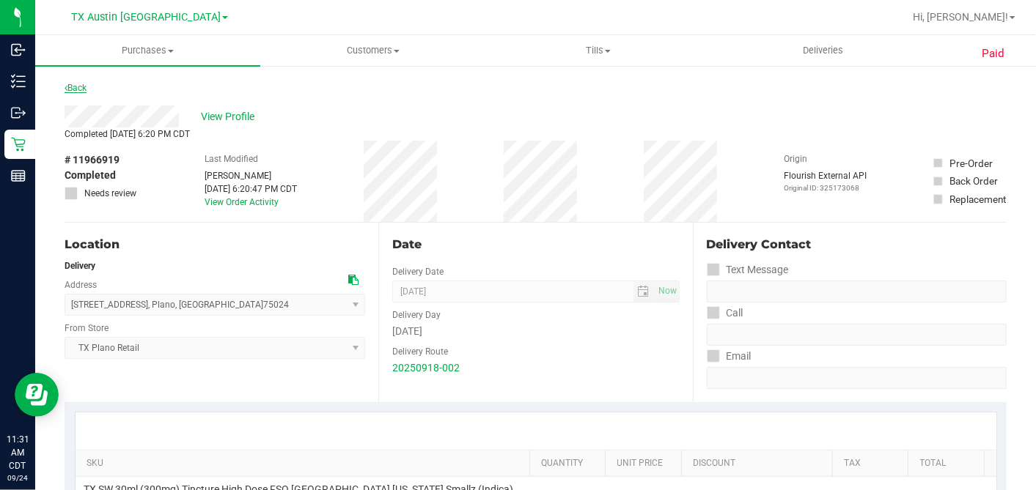
click at [78, 83] on link "Back" at bounding box center [76, 88] width 22 height 10
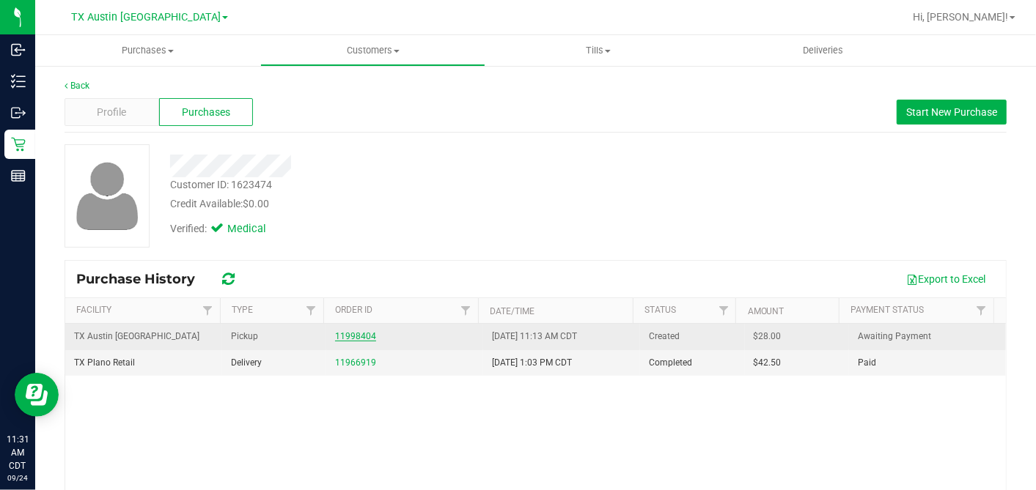
click at [356, 335] on link "11998404" at bounding box center [355, 336] width 41 height 10
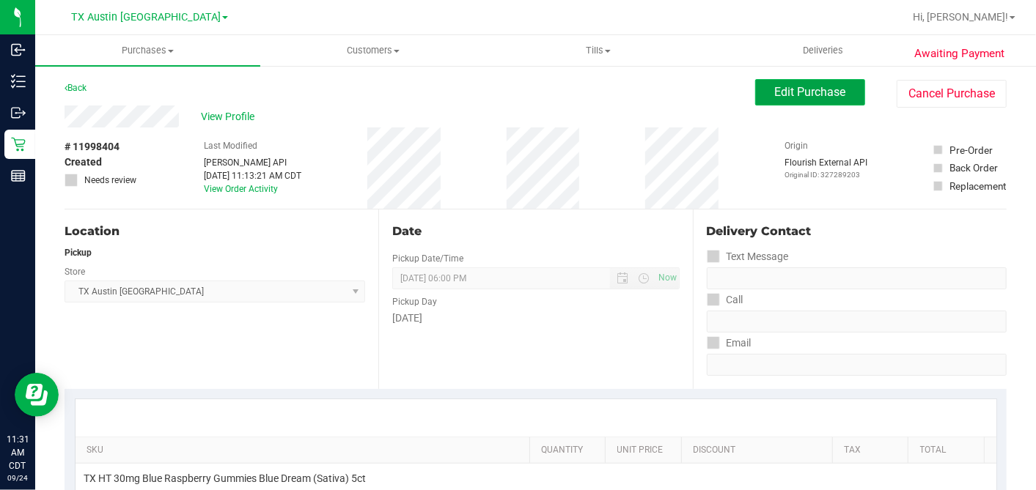
click at [765, 103] on button "Edit Purchase" at bounding box center [810, 92] width 110 height 26
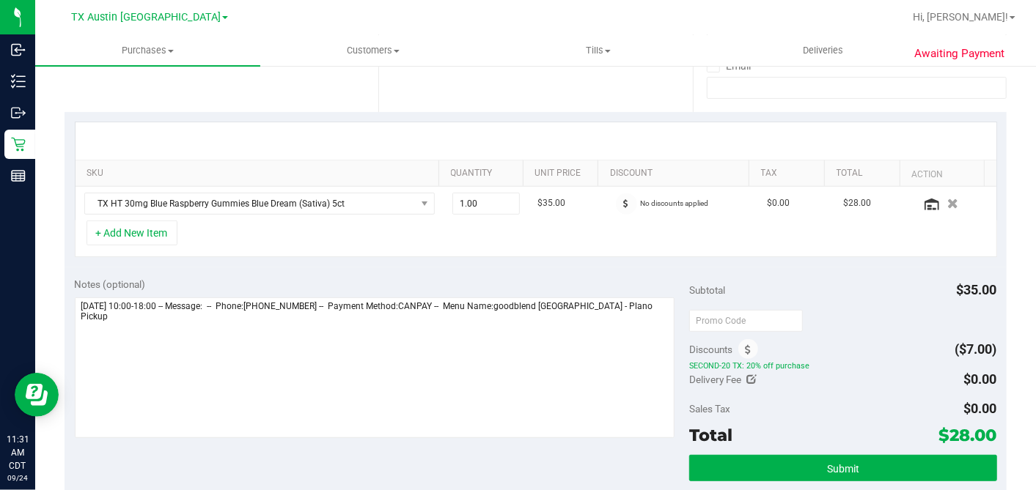
scroll to position [407, 0]
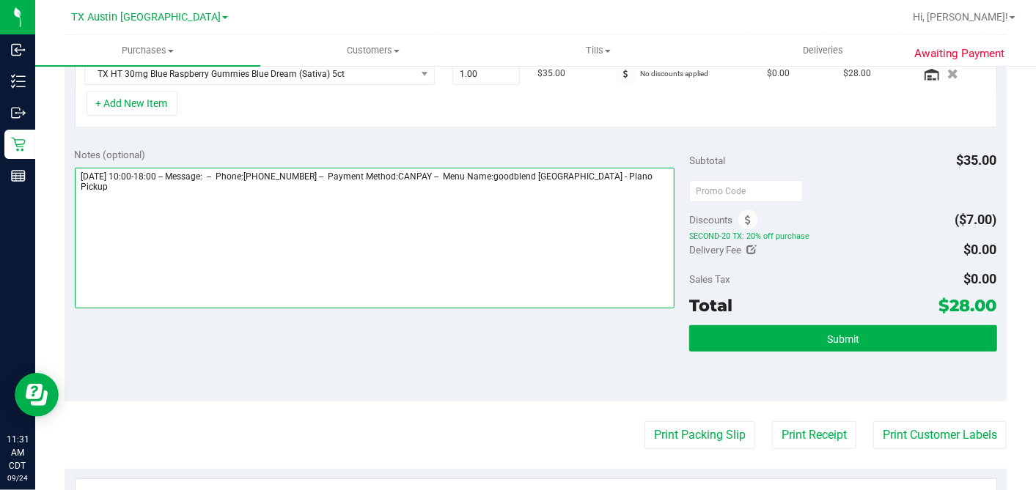
click at [647, 180] on textarea at bounding box center [375, 238] width 600 height 141
click at [219, 202] on textarea at bounding box center [375, 238] width 600 height 141
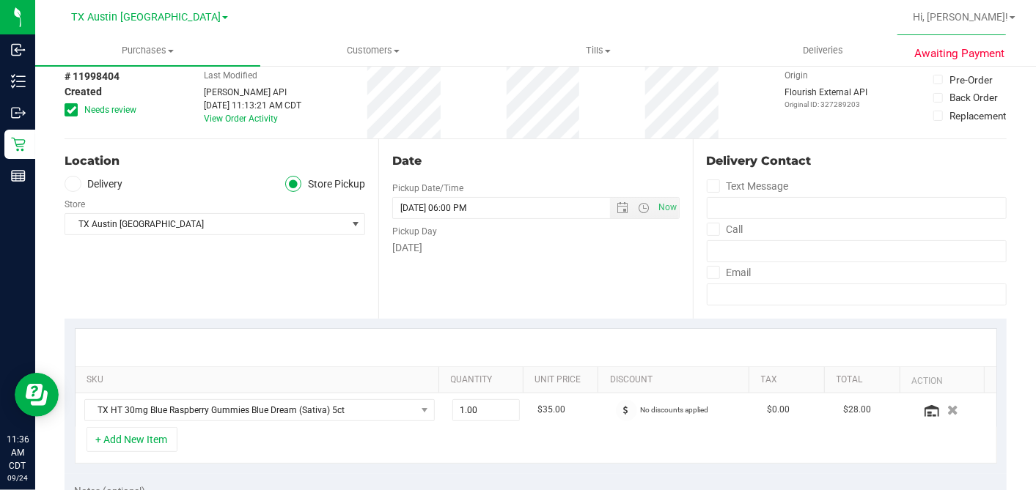
scroll to position [0, 0]
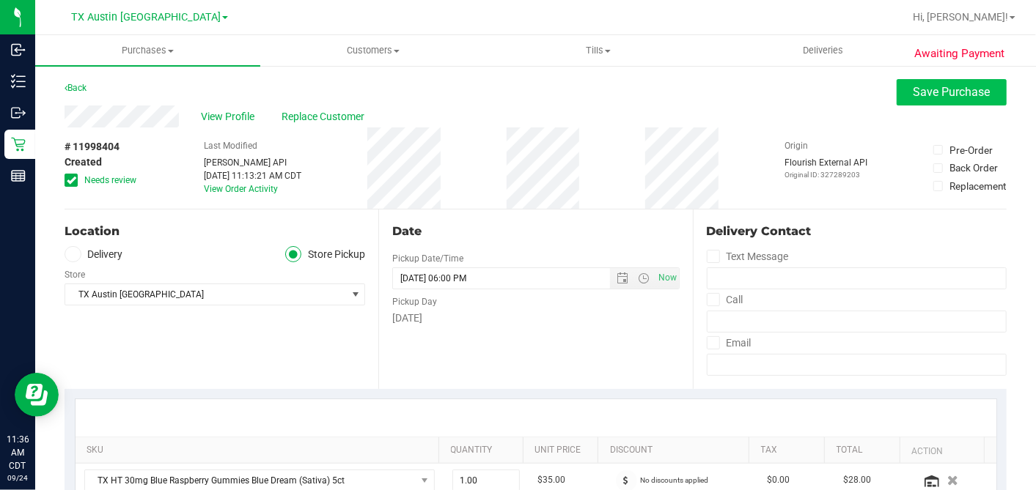
type textarea "[DATE] 10:00-18:00 -- Message: -- Phone:[PHONE_NUMBER] -- Payment Method:CANPAY…"
click at [897, 96] on button "Save Purchase" at bounding box center [952, 92] width 110 height 26
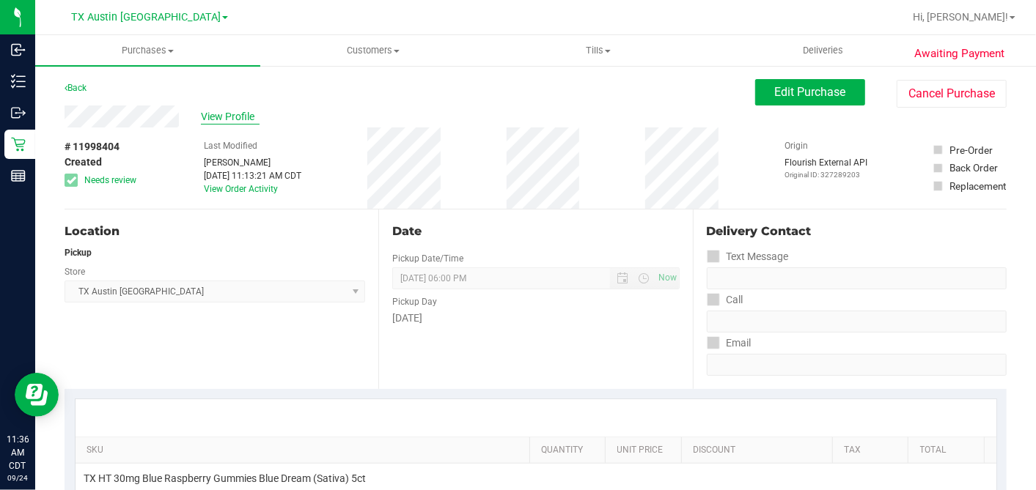
click at [246, 115] on span "View Profile" at bounding box center [230, 116] width 59 height 15
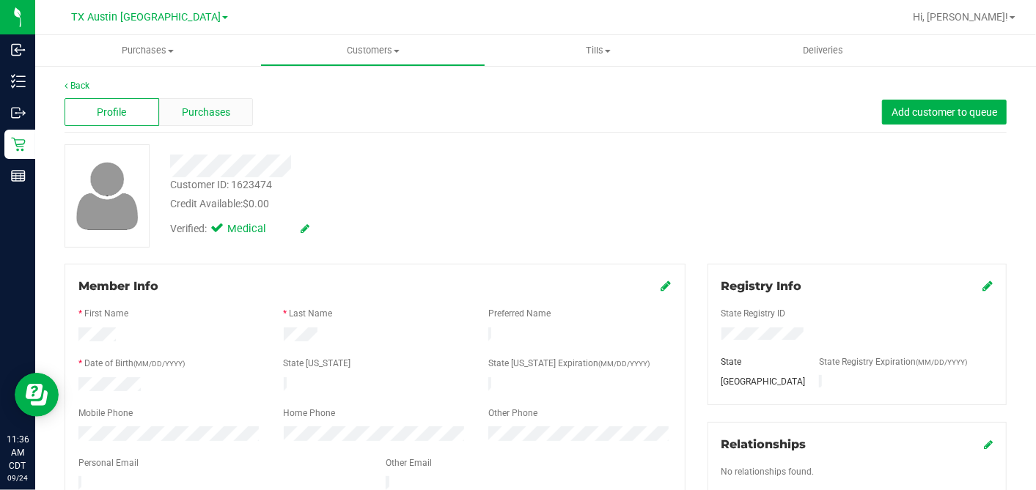
click at [239, 117] on div "Purchases" at bounding box center [206, 112] width 95 height 28
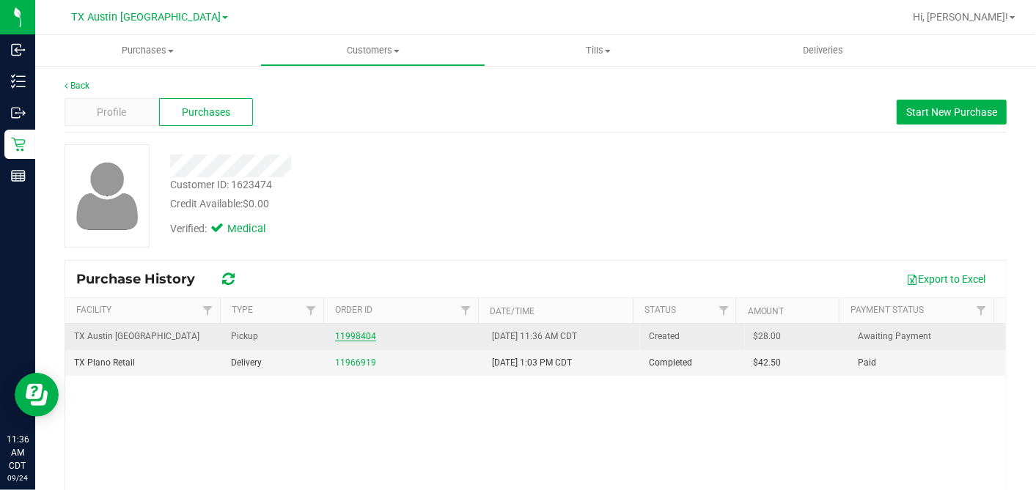
click at [341, 336] on link "11998404" at bounding box center [355, 336] width 41 height 10
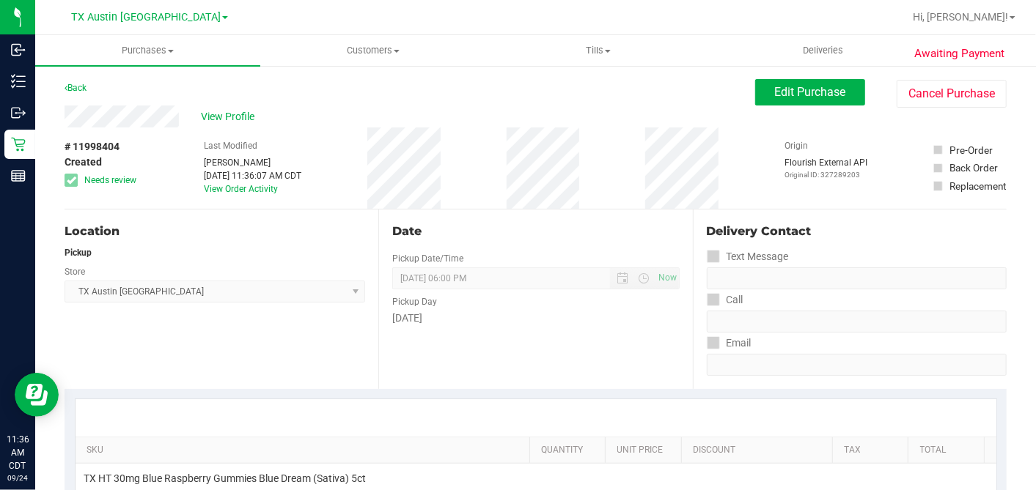
click at [649, 221] on div "Date Pickup Date/Time [DATE] Now [DATE] 06:00 PM Now Pickup Day [DATE]" at bounding box center [535, 300] width 314 height 180
click at [247, 115] on span "View Profile" at bounding box center [230, 116] width 59 height 15
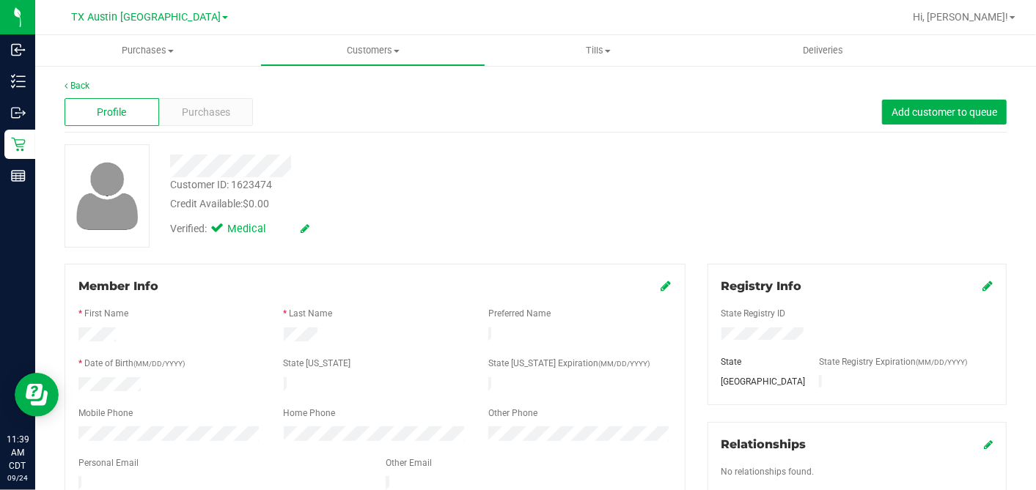
click at [196, 127] on div "Profile Purchases Add customer to queue" at bounding box center [536, 112] width 942 height 40
click at [207, 119] on span "Purchases" at bounding box center [206, 112] width 48 height 15
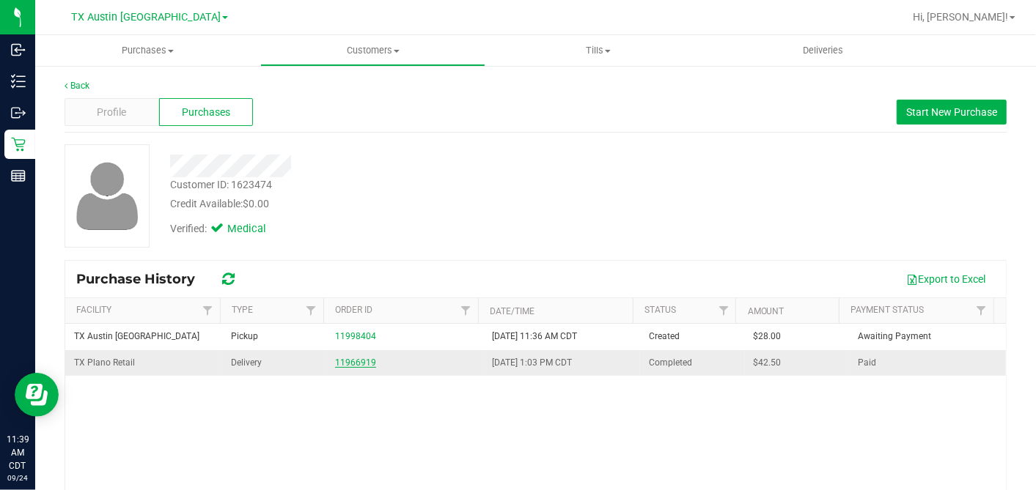
click at [363, 358] on link "11966919" at bounding box center [355, 363] width 41 height 10
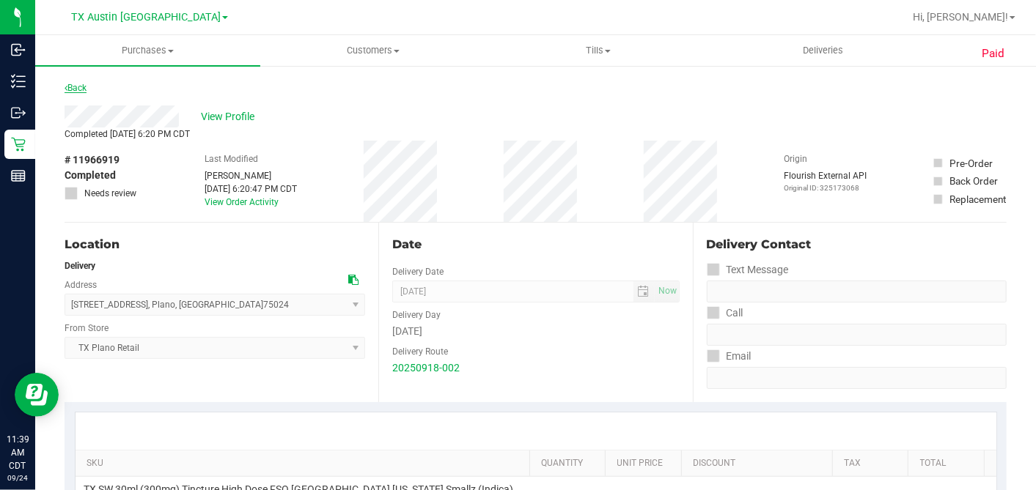
click at [80, 87] on link "Back" at bounding box center [76, 88] width 22 height 10
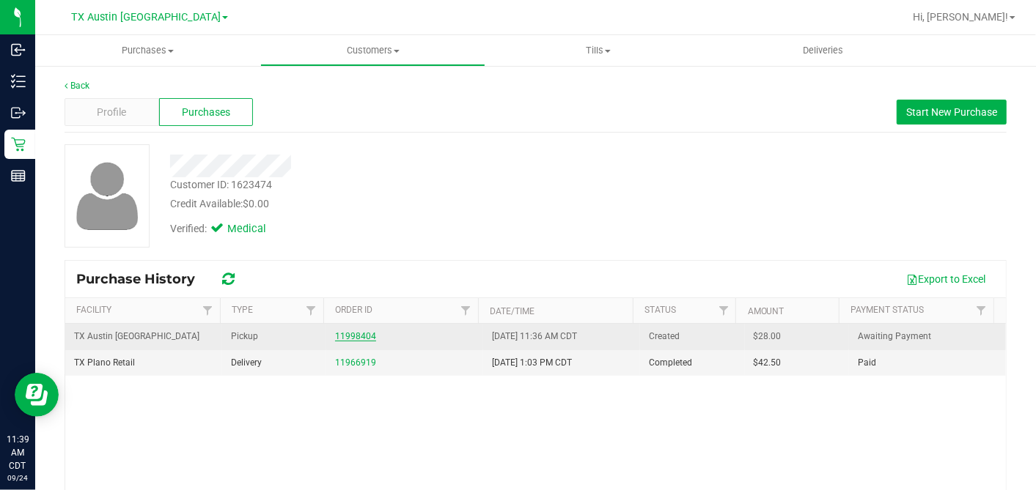
click at [356, 337] on link "11998404" at bounding box center [355, 336] width 41 height 10
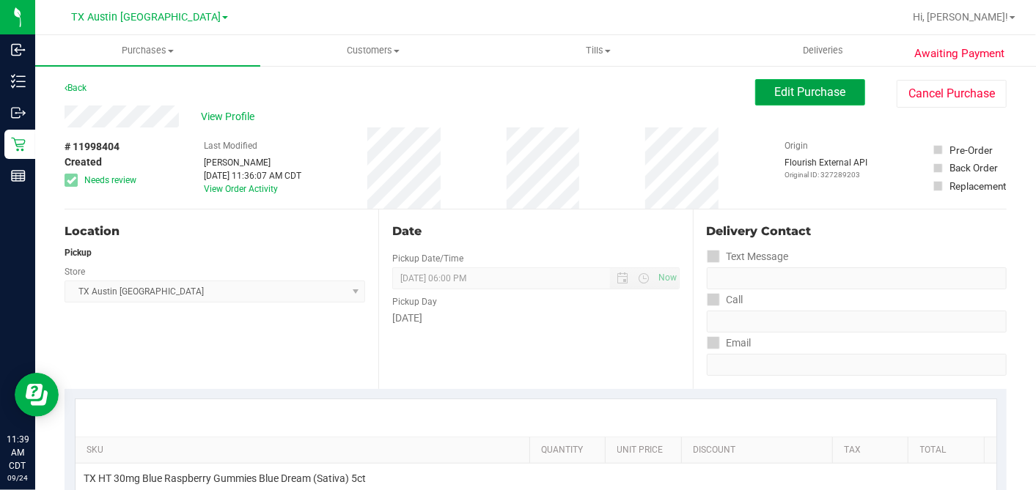
click at [760, 84] on button "Edit Purchase" at bounding box center [810, 92] width 110 height 26
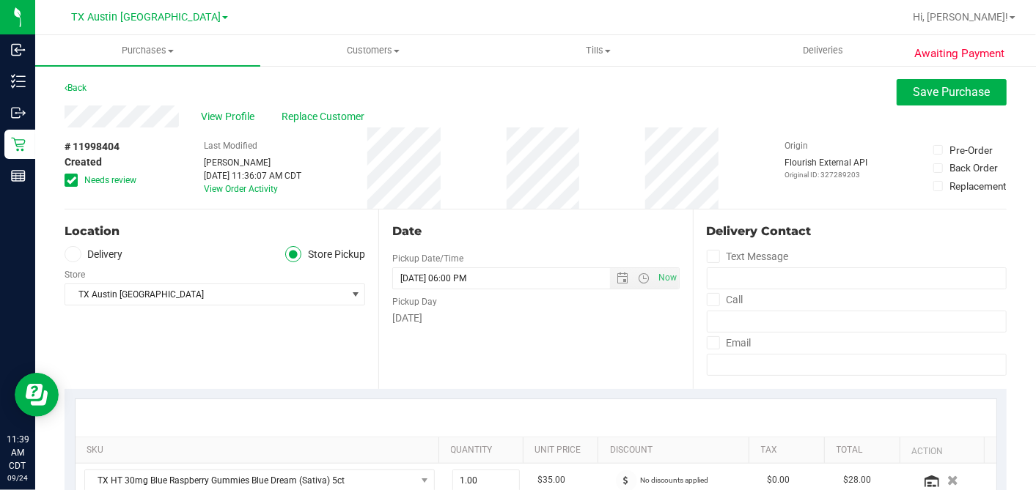
click at [71, 180] on icon at bounding box center [72, 180] width 10 height 0
click at [0, 0] on input "Needs review" at bounding box center [0, 0] width 0 height 0
click at [470, 167] on div "# 11998404 Created Needs review Last Modified [PERSON_NAME] [DATE] 11:36:07 AM …" at bounding box center [536, 168] width 942 height 81
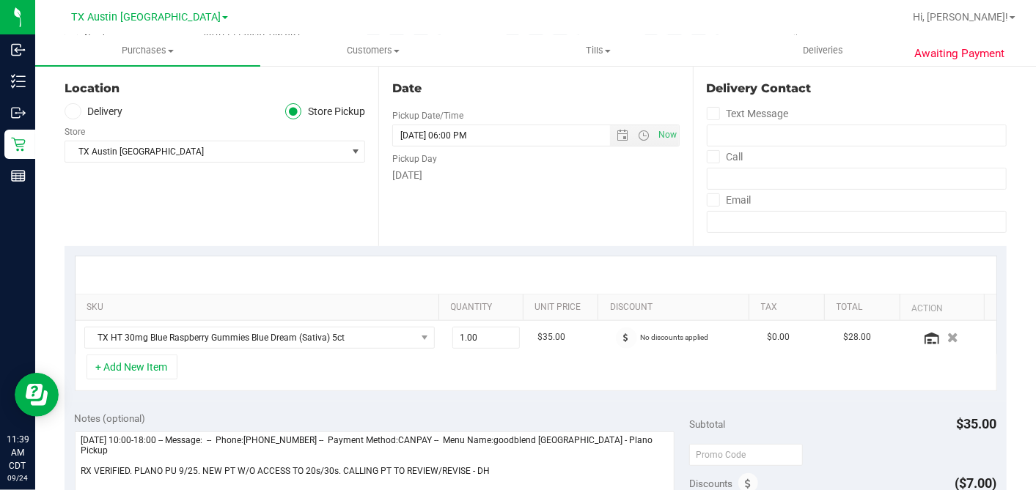
scroll to position [326, 0]
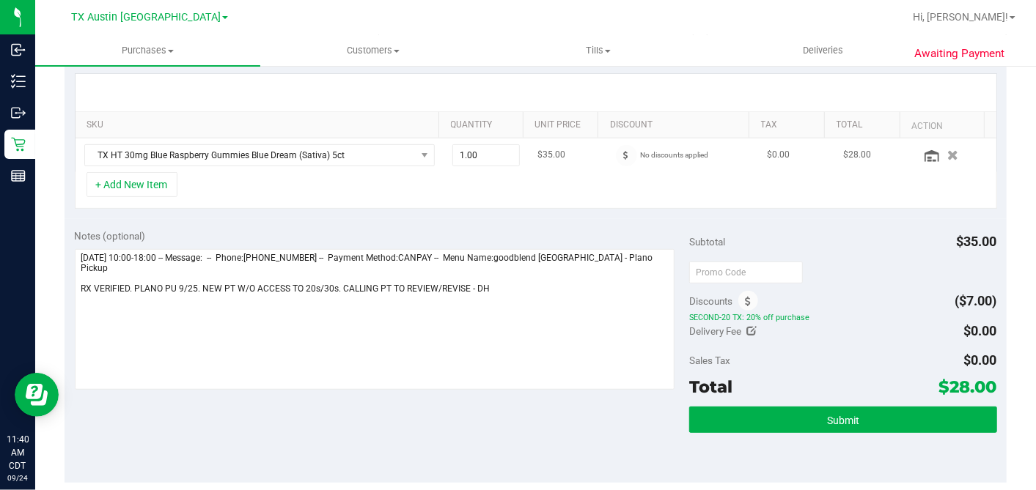
click at [948, 156] on icon "button" at bounding box center [953, 155] width 11 height 10
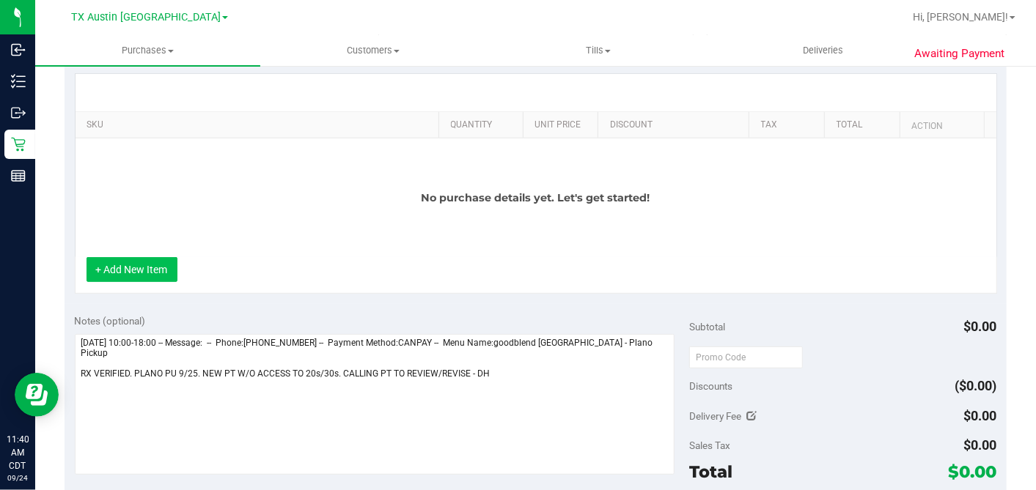
click at [137, 260] on button "+ Add New Item" at bounding box center [132, 269] width 91 height 25
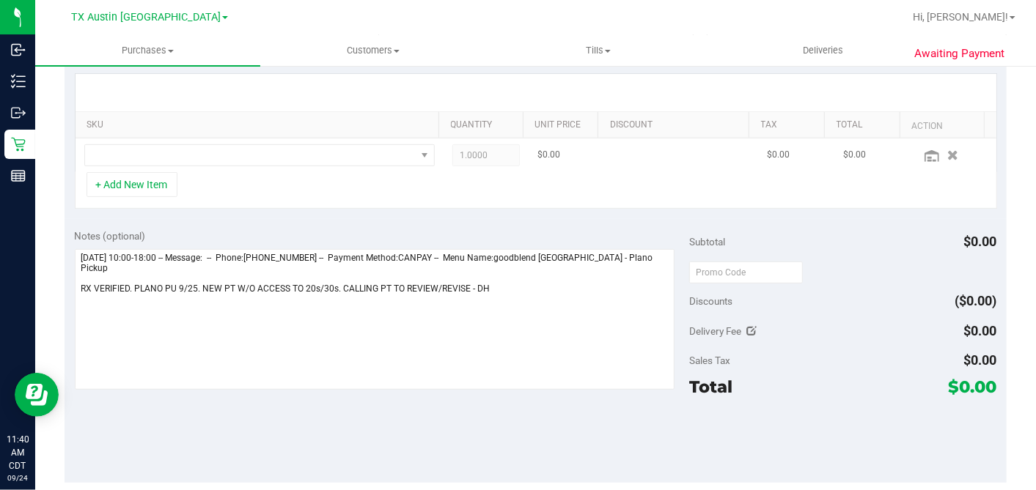
click at [231, 168] on td at bounding box center [260, 156] width 368 height 34
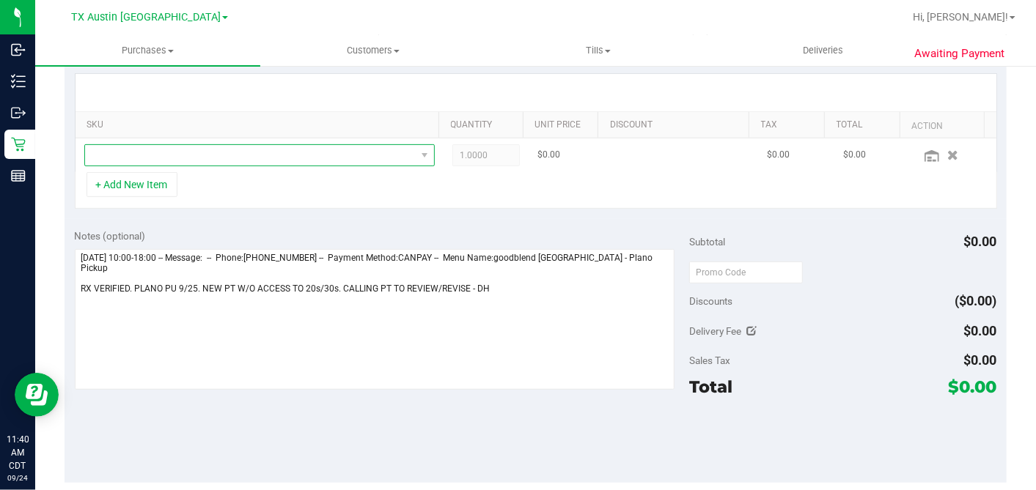
click at [236, 158] on span "NO DATA FOUND" at bounding box center [250, 155] width 331 height 21
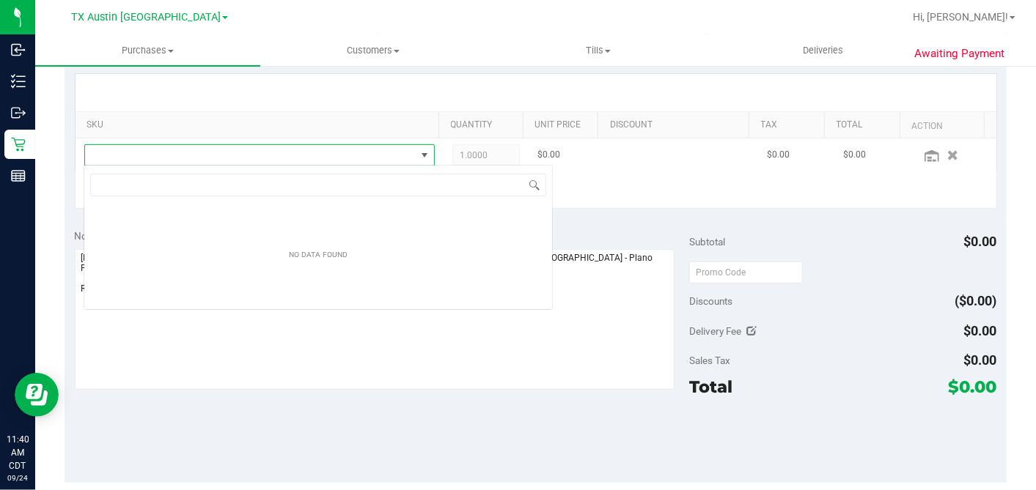
scroll to position [21, 341]
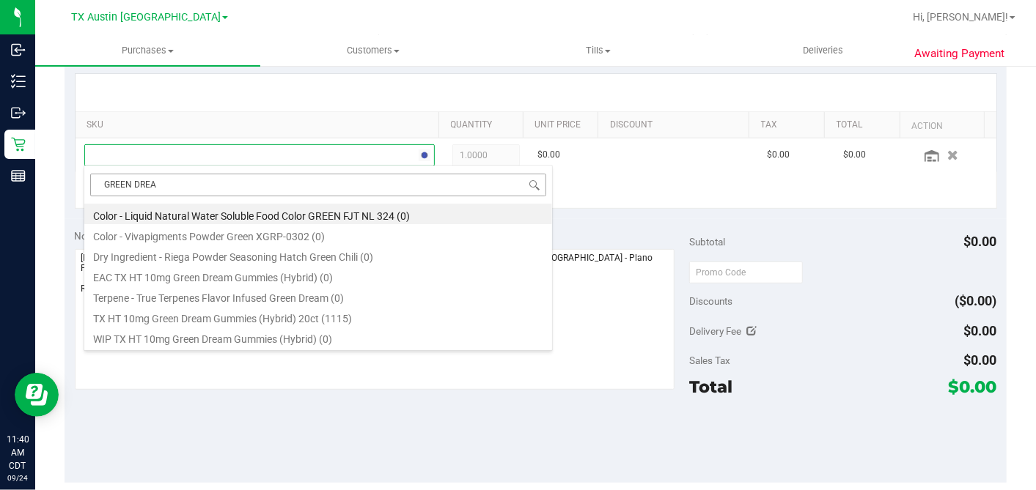
type input "GREEN DREAM"
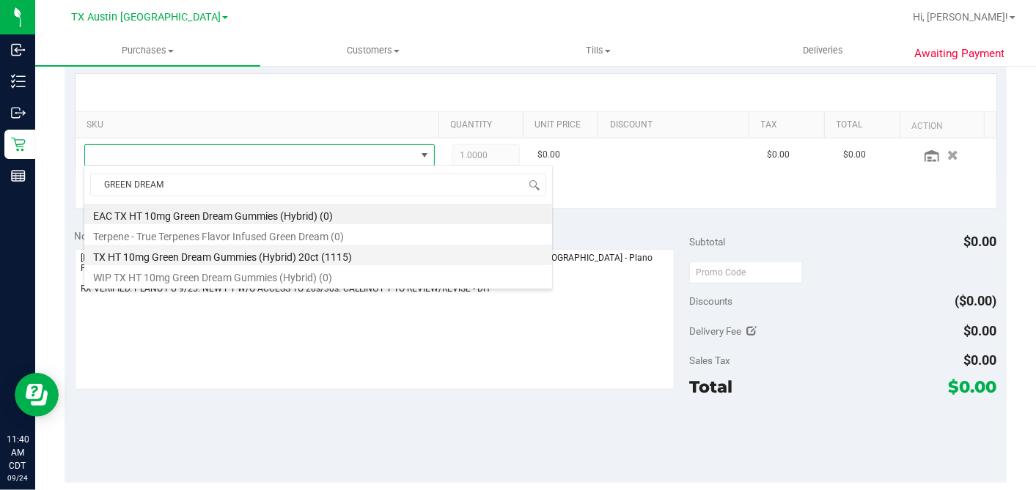
click at [242, 259] on li "TX HT 10mg Green Dream Gummies (Hybrid) 20ct (1115)" at bounding box center [318, 255] width 468 height 21
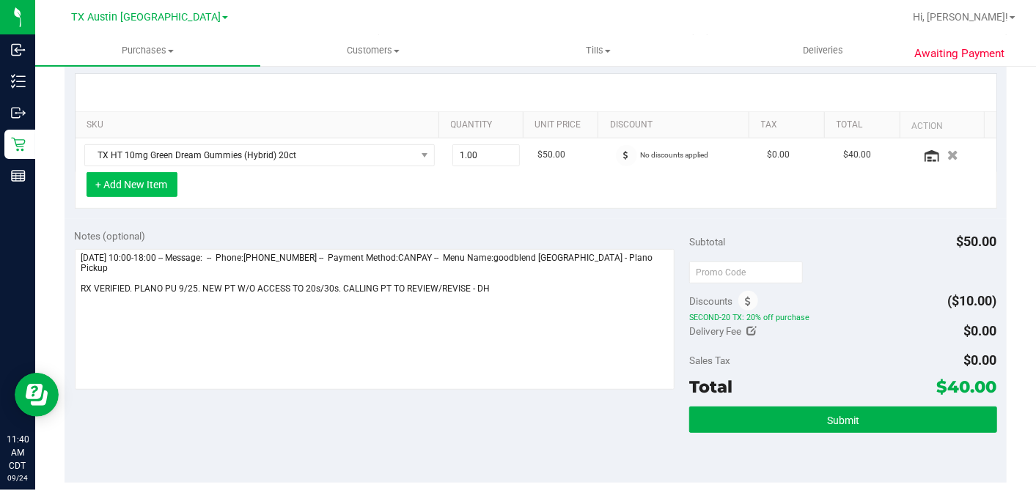
click at [169, 186] on button "+ Add New Item" at bounding box center [132, 184] width 91 height 25
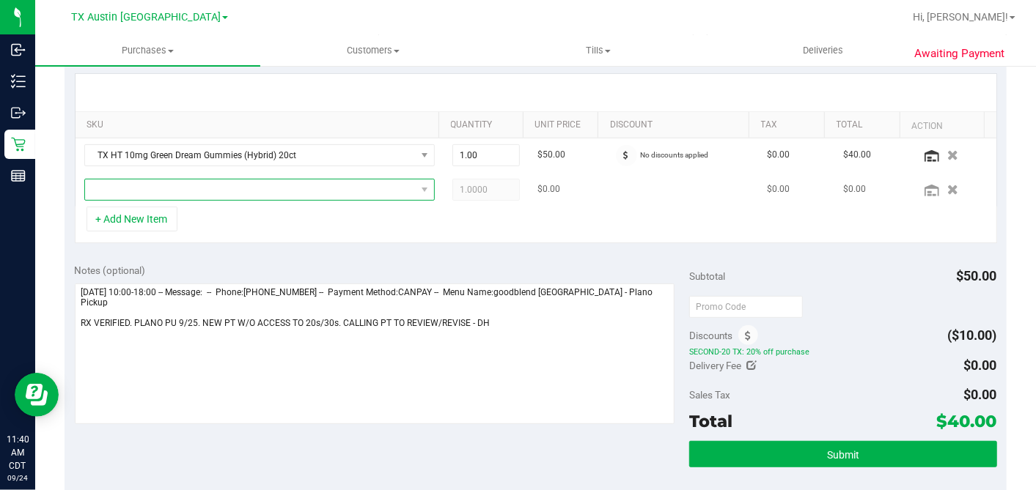
click at [271, 190] on span "NO DATA FOUND" at bounding box center [250, 190] width 331 height 21
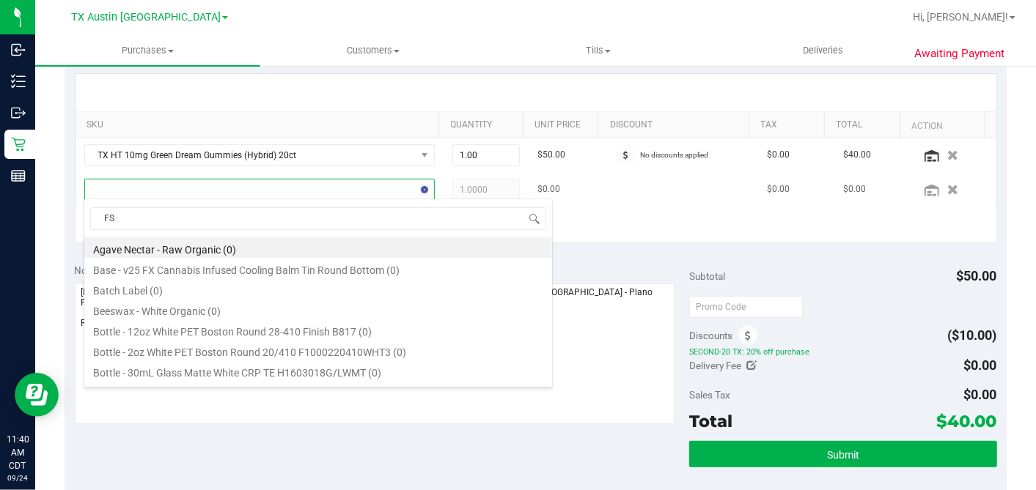
type input "FSO"
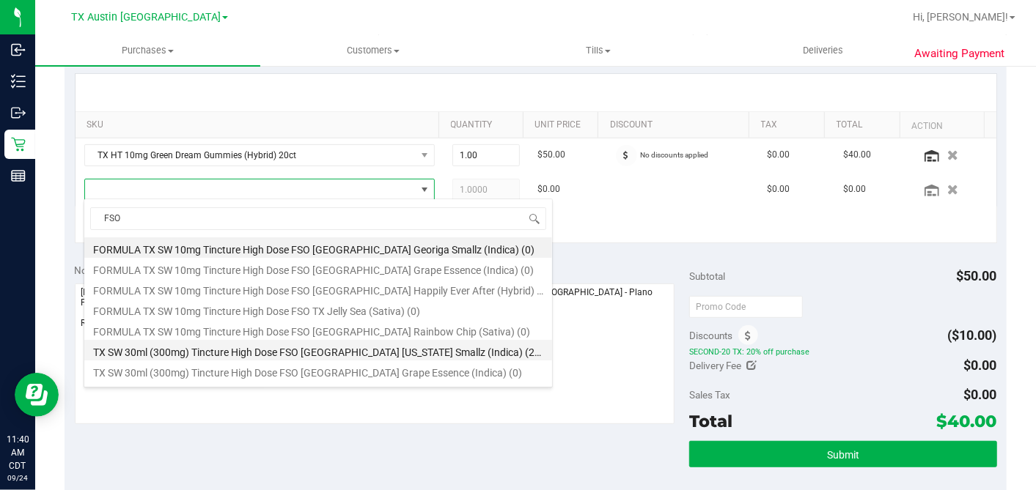
click at [323, 352] on li "TX SW 30ml (300mg) Tincture High Dose FSO [GEOGRAPHIC_DATA] [US_STATE] Smallz (…" at bounding box center [318, 350] width 468 height 21
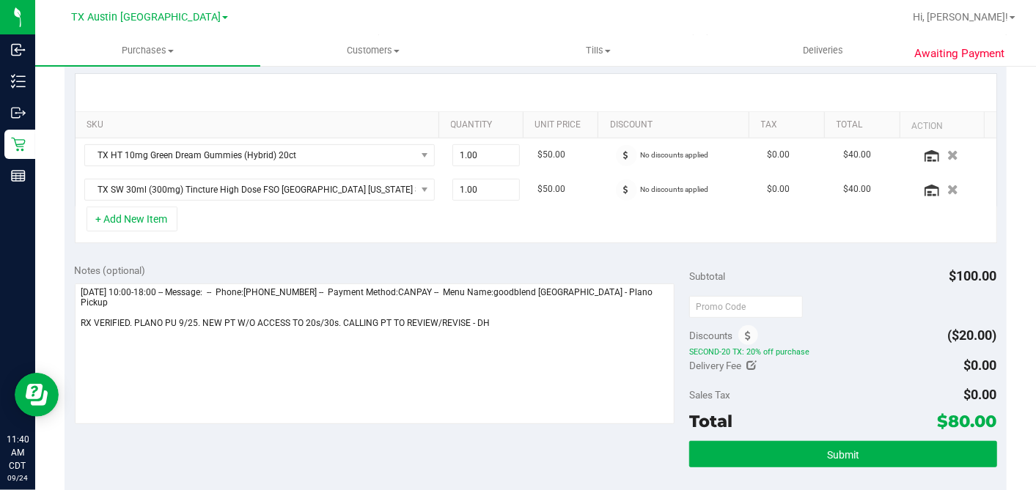
click at [449, 238] on div "+ Add New Item" at bounding box center [536, 225] width 922 height 37
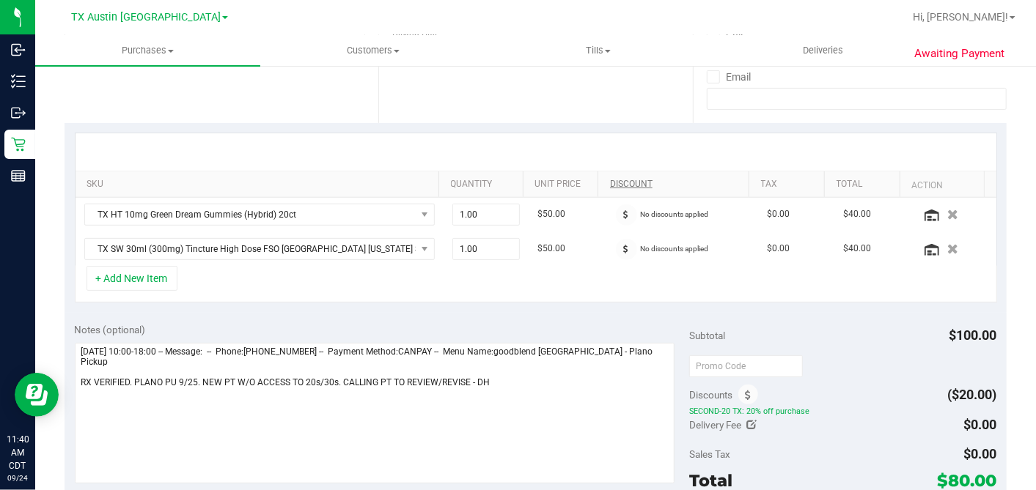
scroll to position [326, 0]
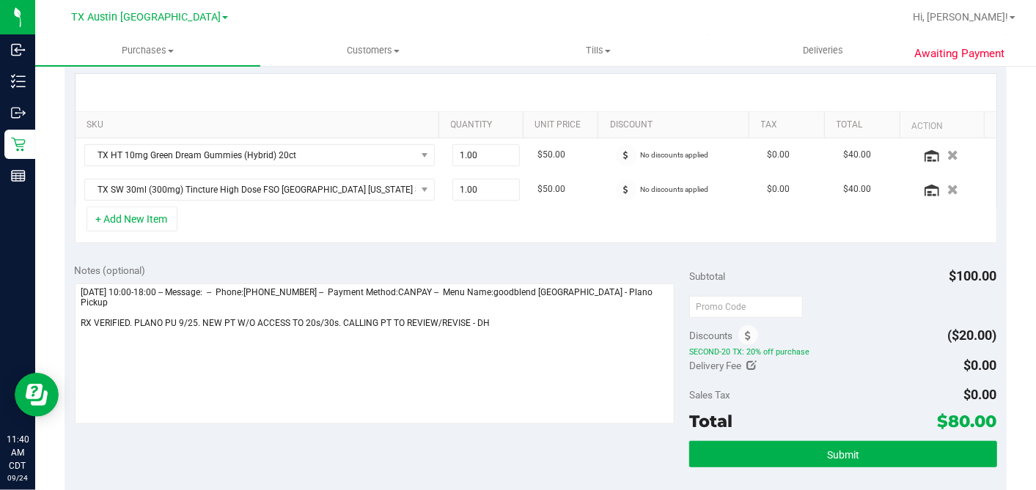
click at [617, 207] on div "+ Add New Item" at bounding box center [536, 225] width 922 height 37
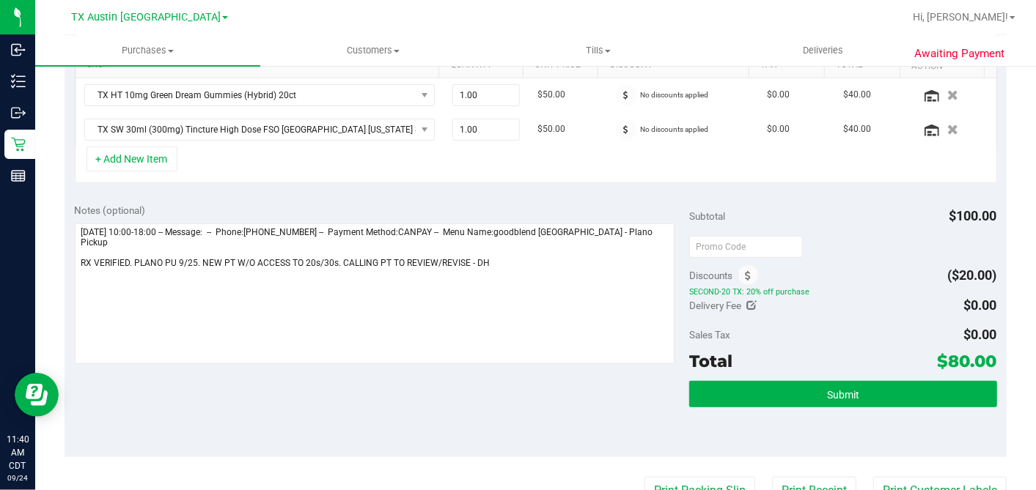
scroll to position [407, 0]
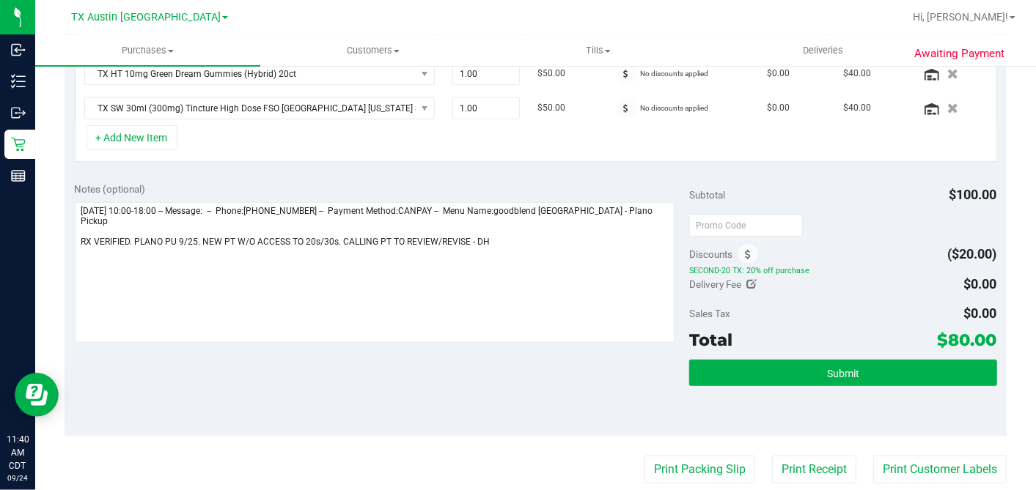
click at [875, 265] on span "SECOND-20 TX: 20% off purchase" at bounding box center [842, 270] width 307 height 10
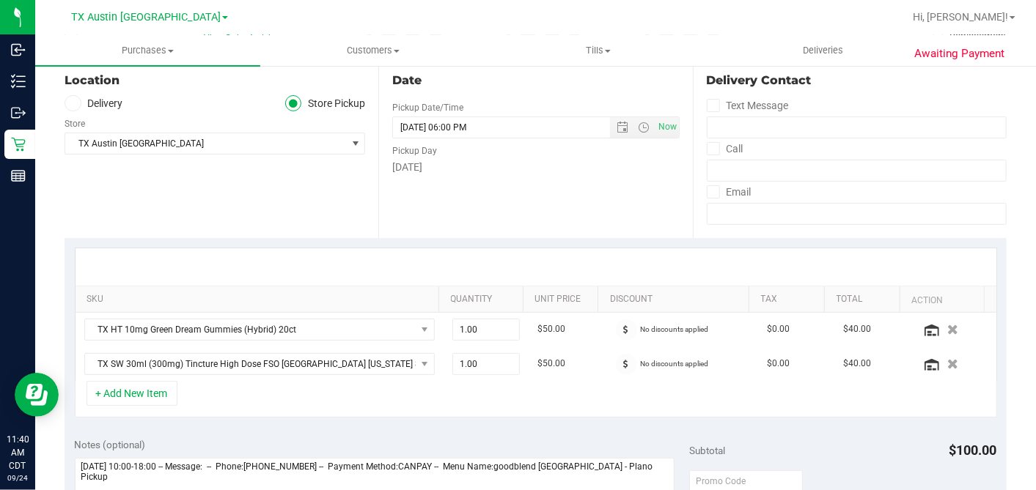
scroll to position [326, 0]
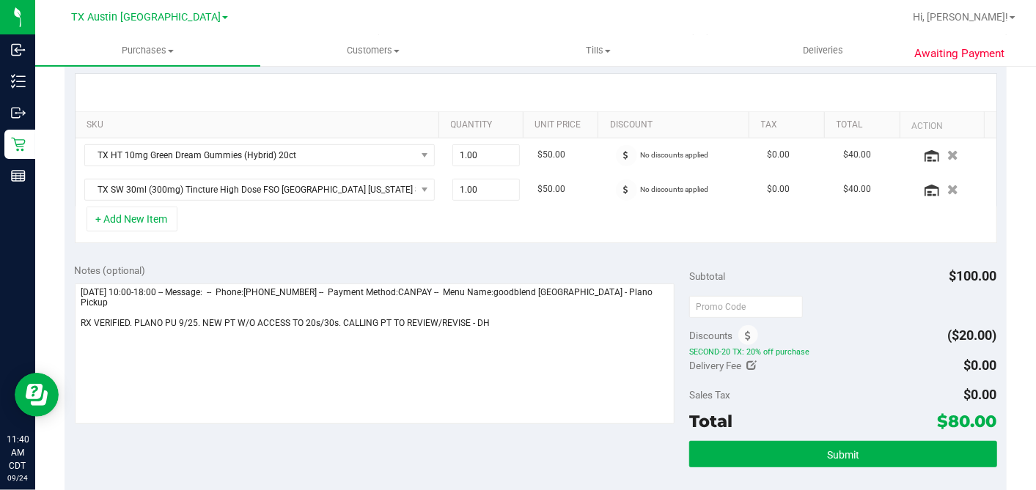
click at [863, 268] on div "Subtotal $100.00" at bounding box center [842, 276] width 307 height 26
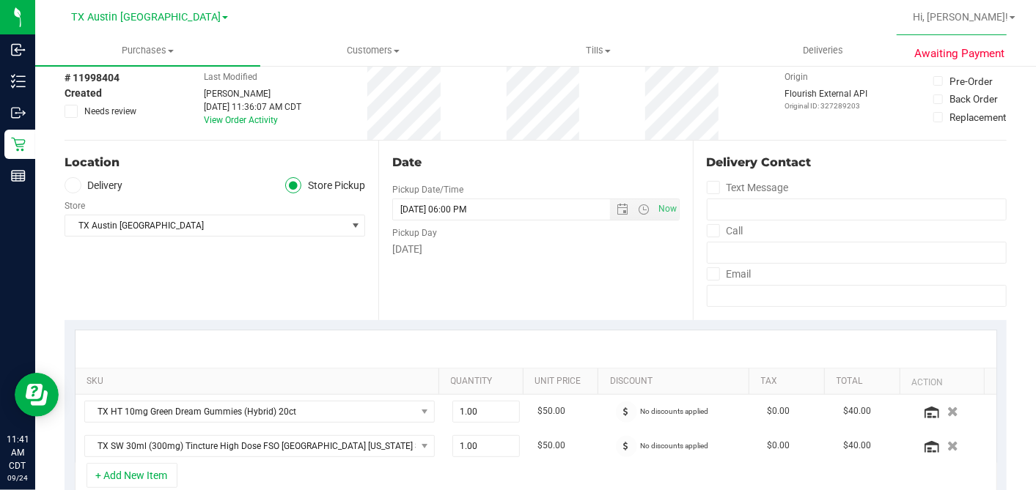
scroll to position [0, 0]
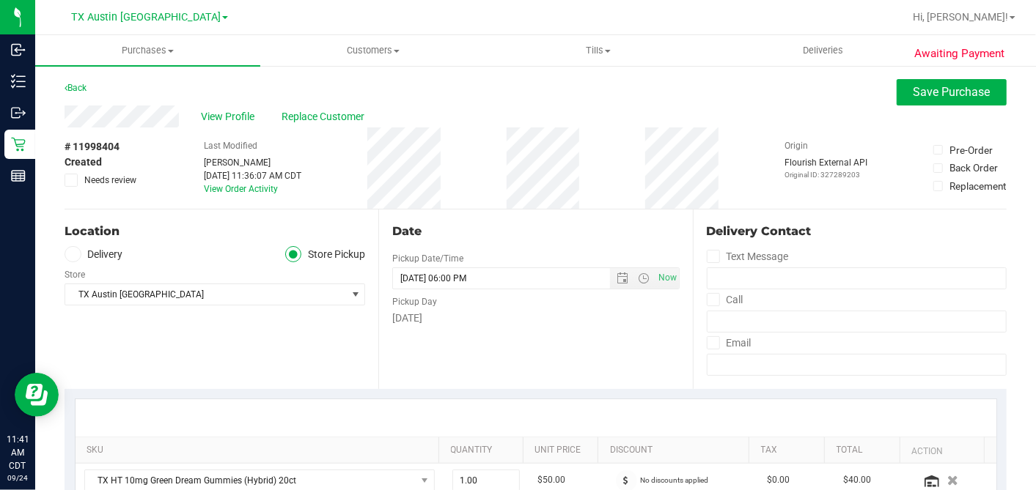
click at [605, 104] on div "Back Save Purchase" at bounding box center [536, 92] width 942 height 26
click at [110, 254] on label "Delivery" at bounding box center [94, 254] width 59 height 17
click at [0, 0] on input "Delivery" at bounding box center [0, 0] width 0 height 0
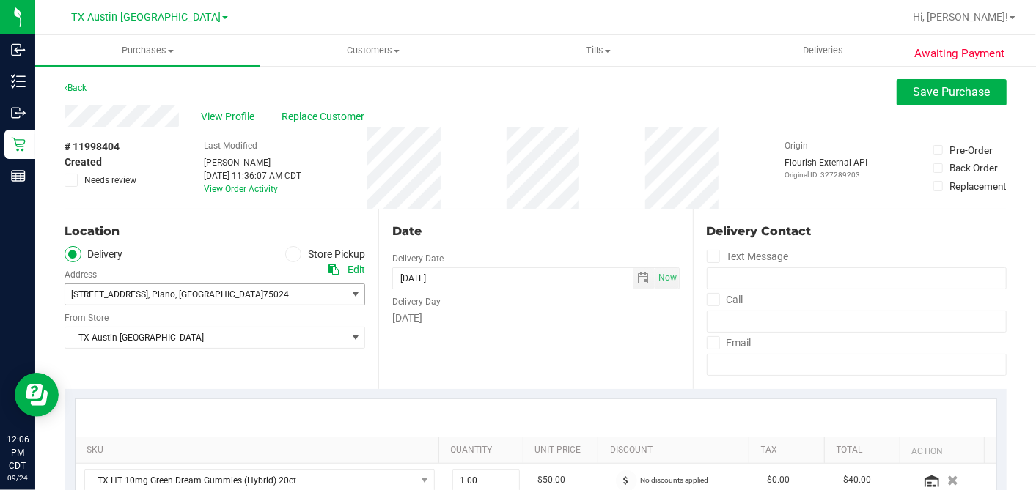
click at [117, 291] on span "[STREET_ADDRESS]" at bounding box center [109, 295] width 77 height 10
click at [163, 264] on div "[STREET_ADDRESS] , [GEOGRAPHIC_DATA] , [GEOGRAPHIC_DATA] 75024 Select address […" at bounding box center [215, 283] width 301 height 43
click at [153, 335] on span "TX Austin [GEOGRAPHIC_DATA]" at bounding box center [205, 338] width 281 height 21
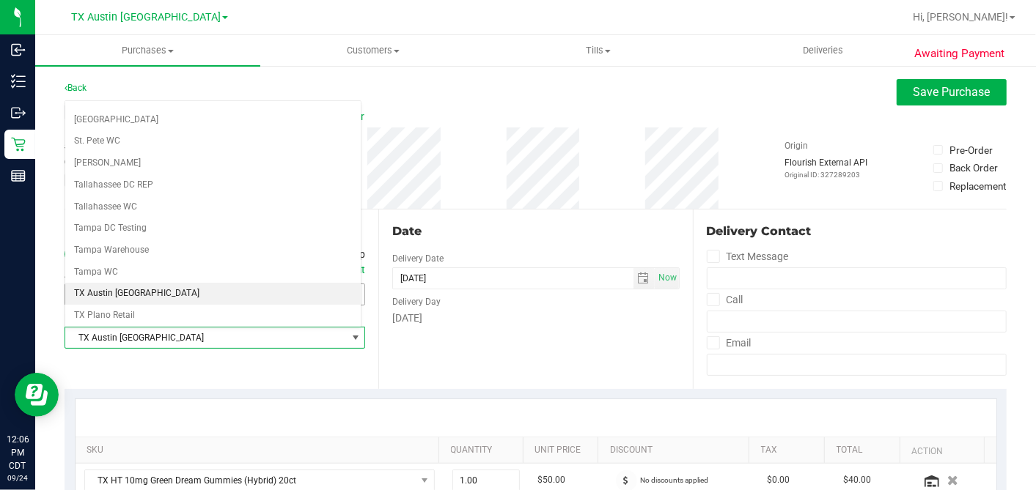
scroll to position [1043, 0]
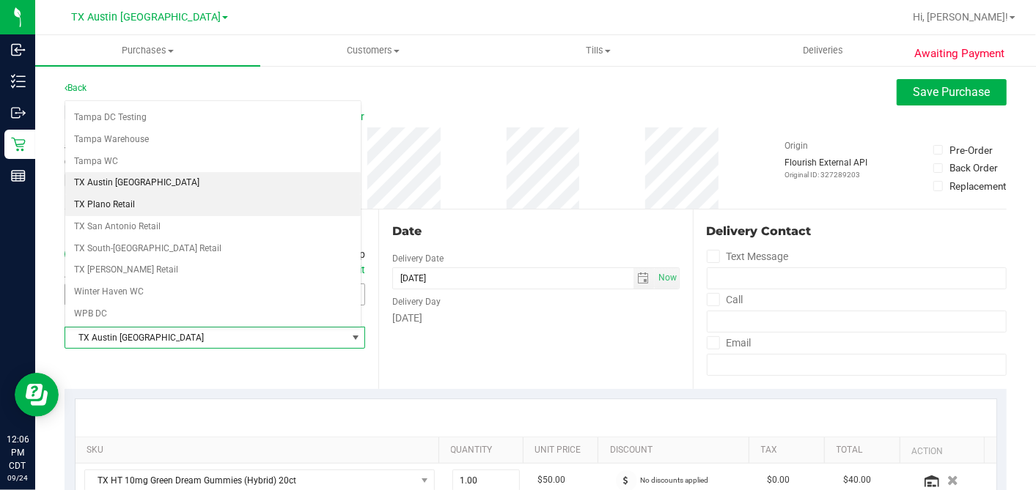
drag, startPoint x: 139, startPoint y: 175, endPoint x: 155, endPoint y: 186, distance: 19.5
click at [139, 194] on li "TX Plano Retail" at bounding box center [212, 205] width 295 height 22
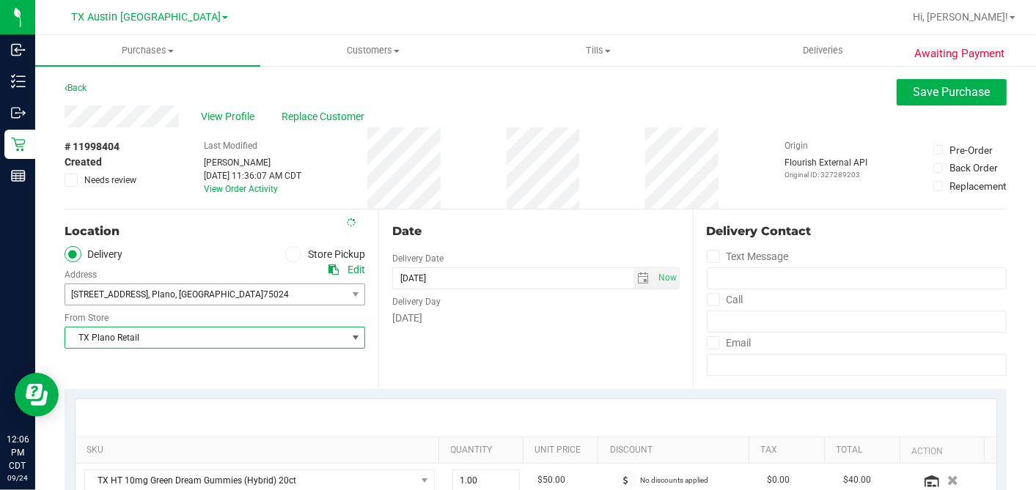
click at [475, 213] on div "Date Delivery Date [DATE] Now [DATE] 06:00 PM Now Delivery Day [DATE]" at bounding box center [535, 300] width 314 height 180
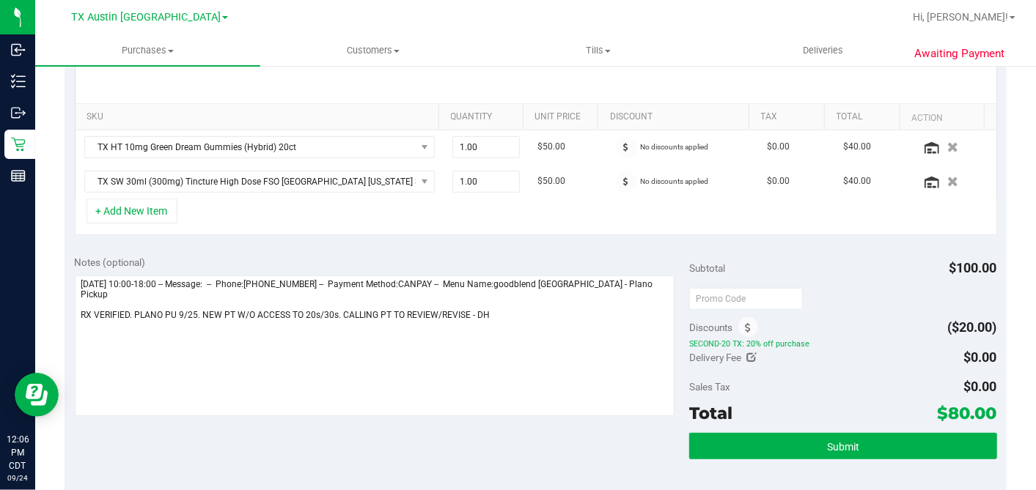
scroll to position [407, 0]
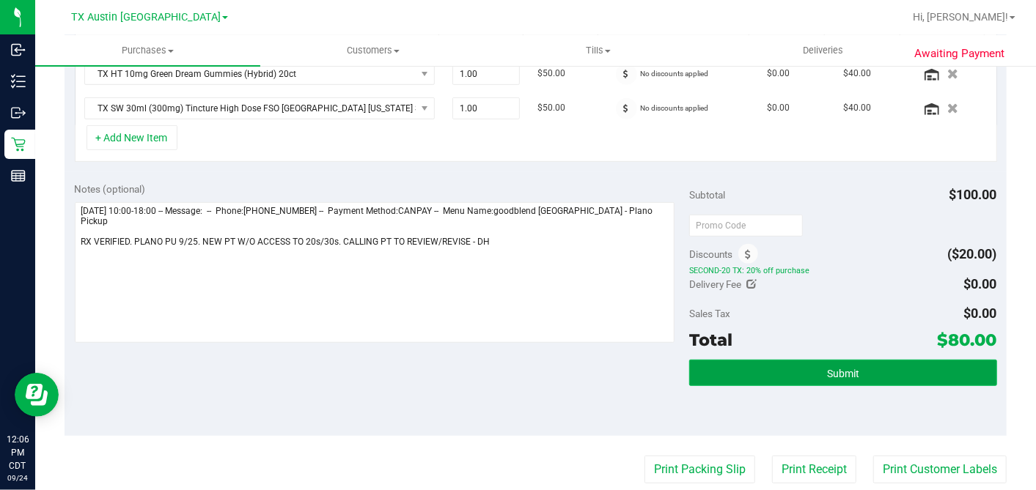
click at [798, 364] on button "Submit" at bounding box center [842, 373] width 307 height 26
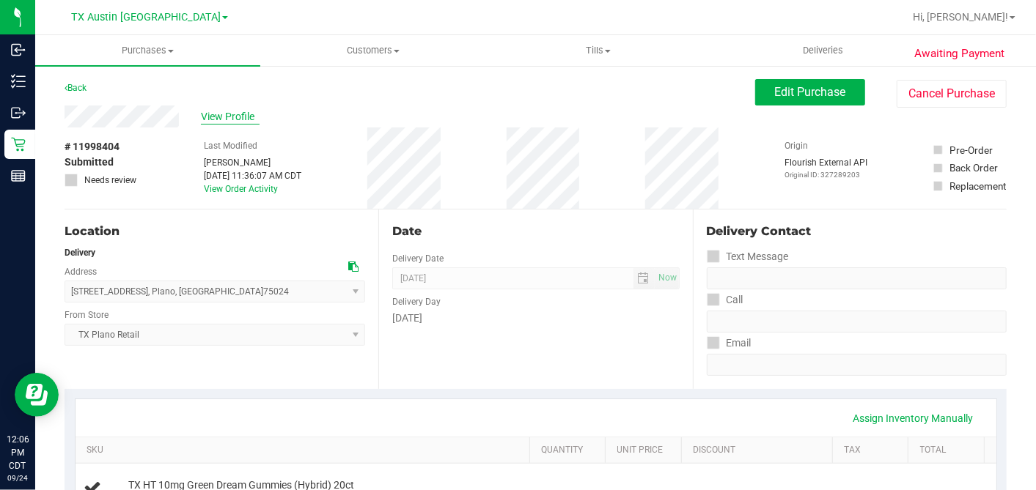
click at [235, 115] on span "View Profile" at bounding box center [230, 116] width 59 height 15
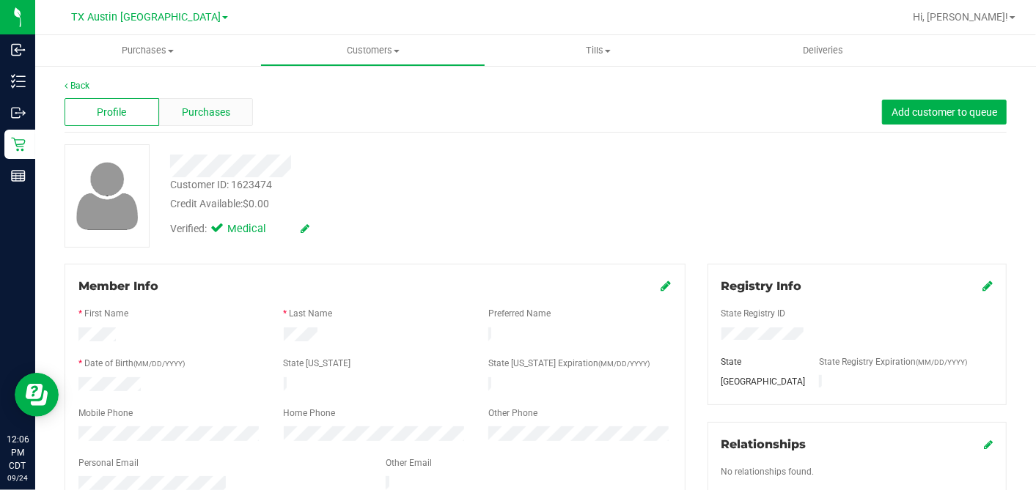
click at [207, 105] on span "Purchases" at bounding box center [206, 112] width 48 height 15
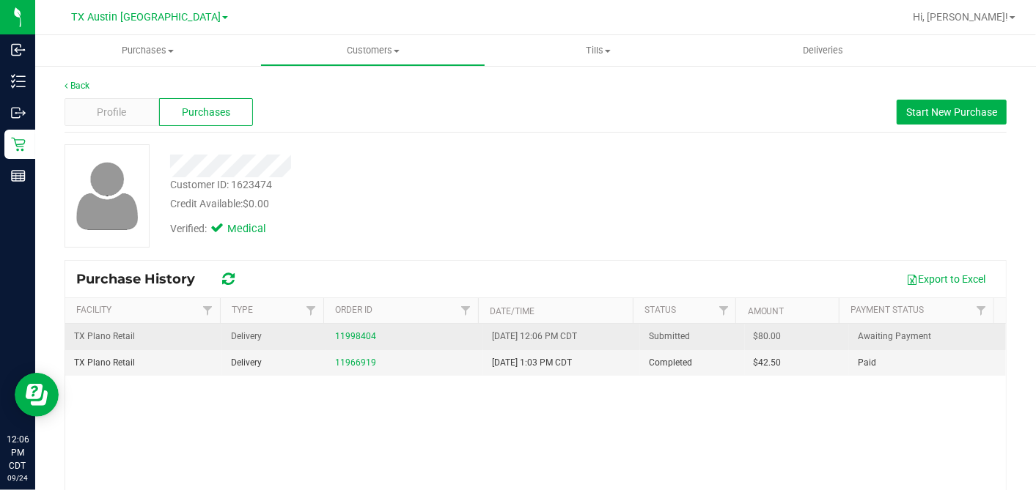
click at [754, 334] on span "$80.00" at bounding box center [768, 337] width 28 height 14
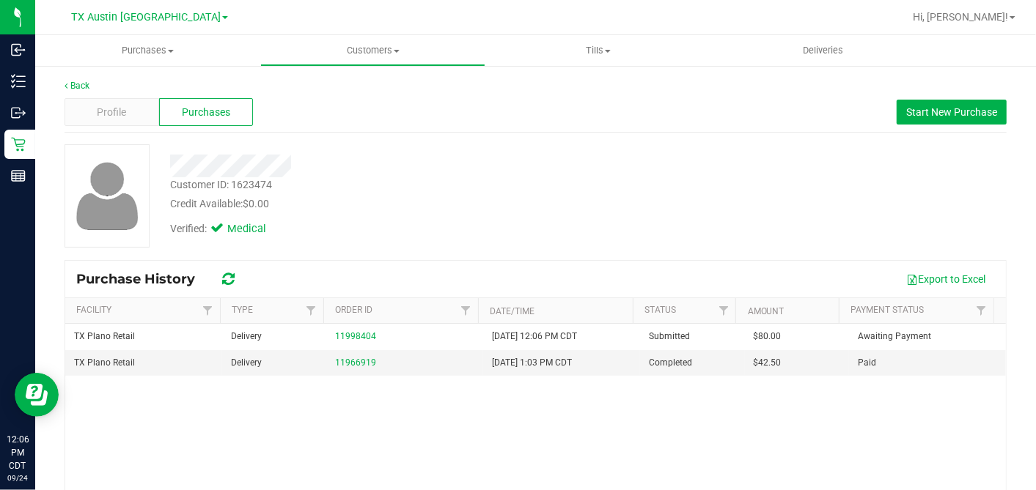
copy span "80.00"
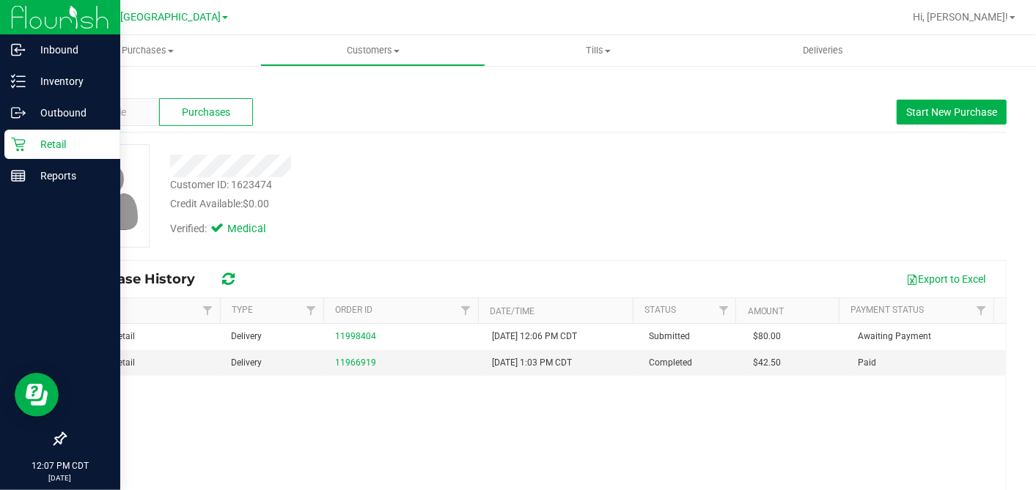
click at [30, 146] on p "Retail" at bounding box center [70, 145] width 88 height 18
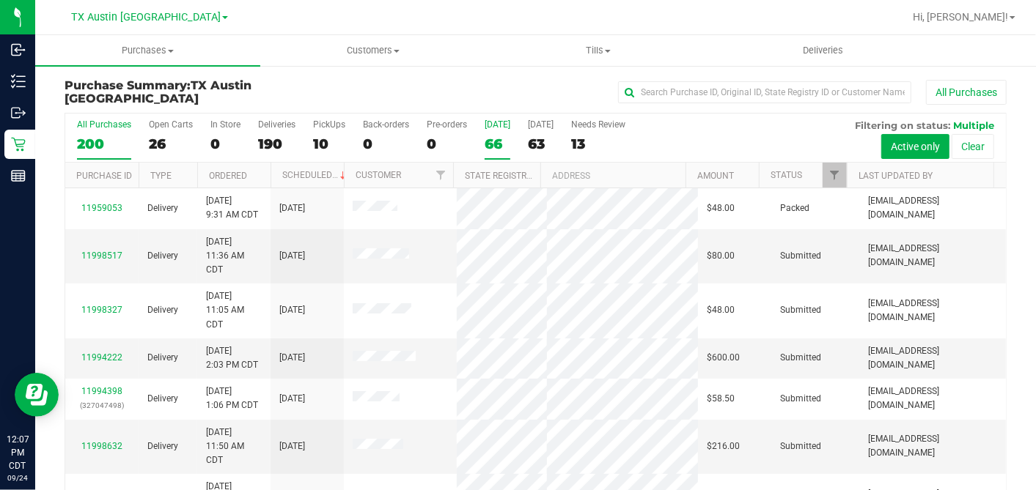
click at [496, 144] on div "66" at bounding box center [498, 144] width 26 height 17
click at [0, 0] on input "[DATE] 66" at bounding box center [0, 0] width 0 height 0
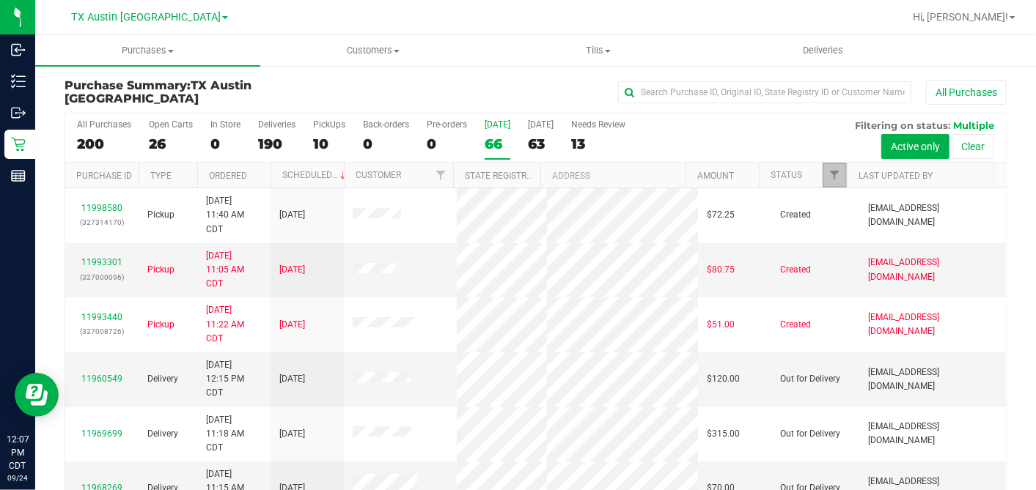
click at [828, 176] on span "Filter" at bounding box center [834, 175] width 12 height 12
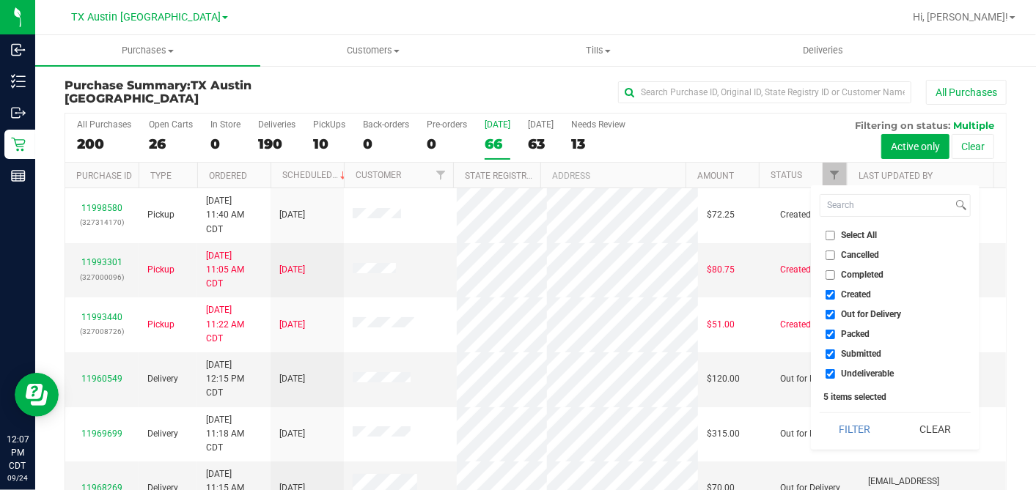
click at [831, 232] on input "Select All" at bounding box center [831, 236] width 10 height 10
checkbox input "true"
click at [831, 232] on input "Select All" at bounding box center [831, 236] width 10 height 10
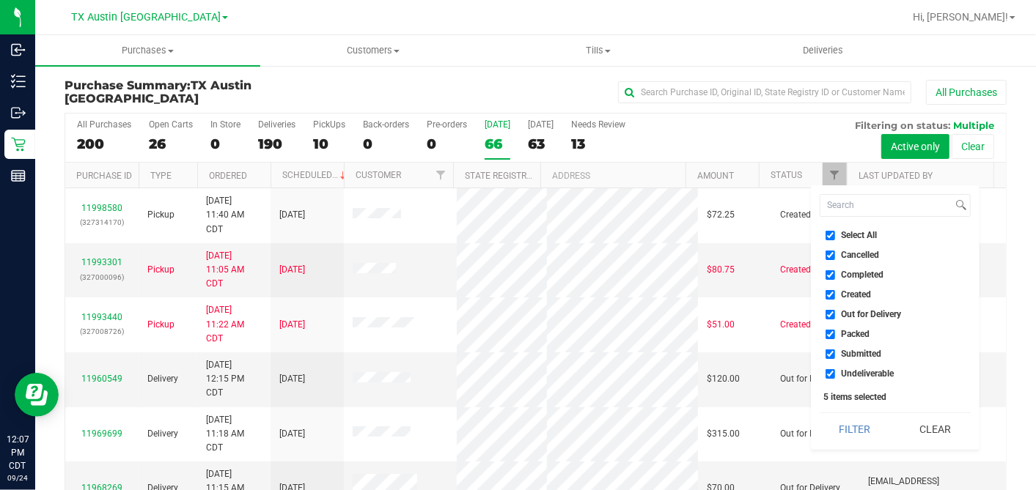
checkbox input "false"
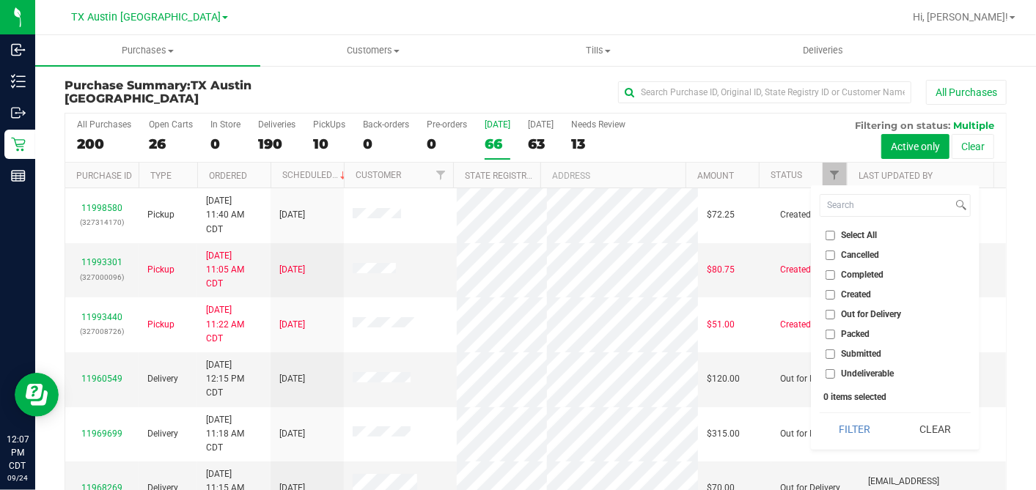
checkbox input "false"
click at [831, 293] on input "Created" at bounding box center [831, 295] width 10 height 10
checkbox input "true"
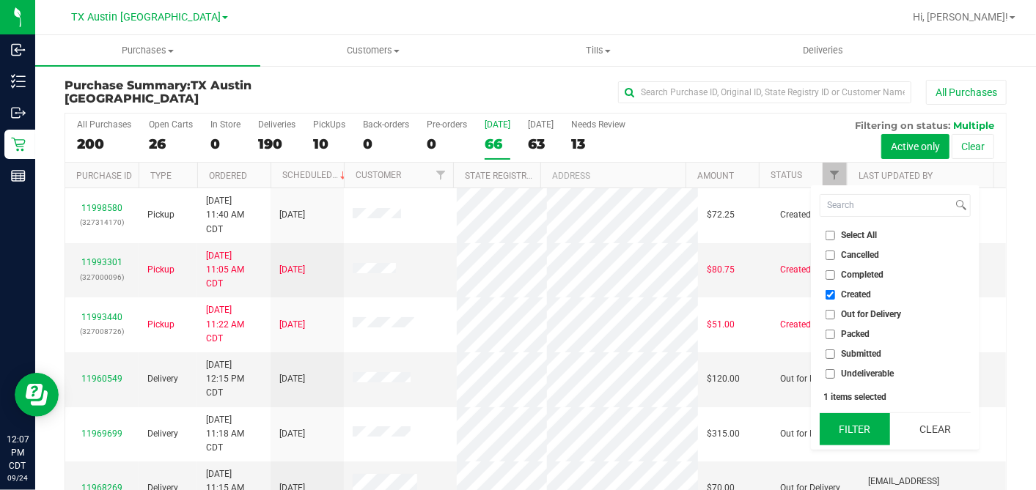
click at [850, 419] on button "Filter" at bounding box center [855, 430] width 70 height 32
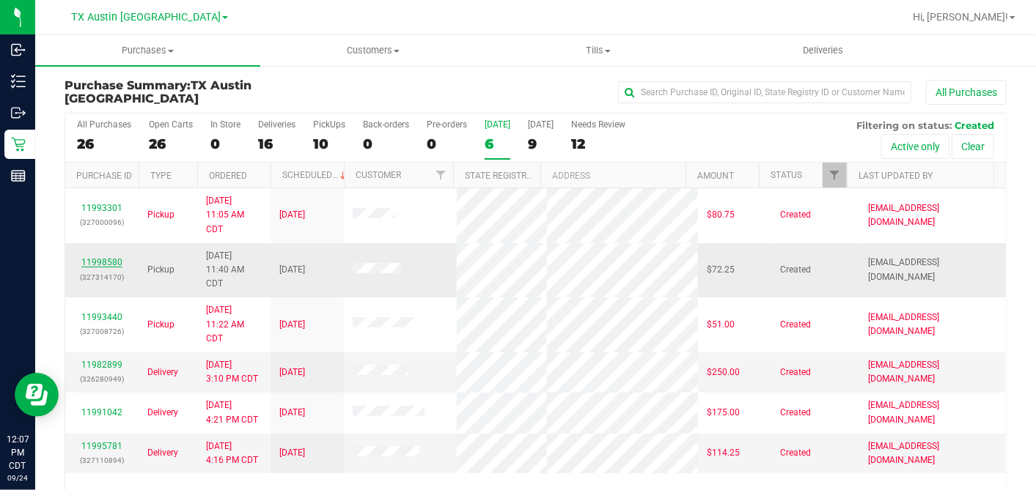
click at [104, 258] on link "11998580" at bounding box center [101, 262] width 41 height 10
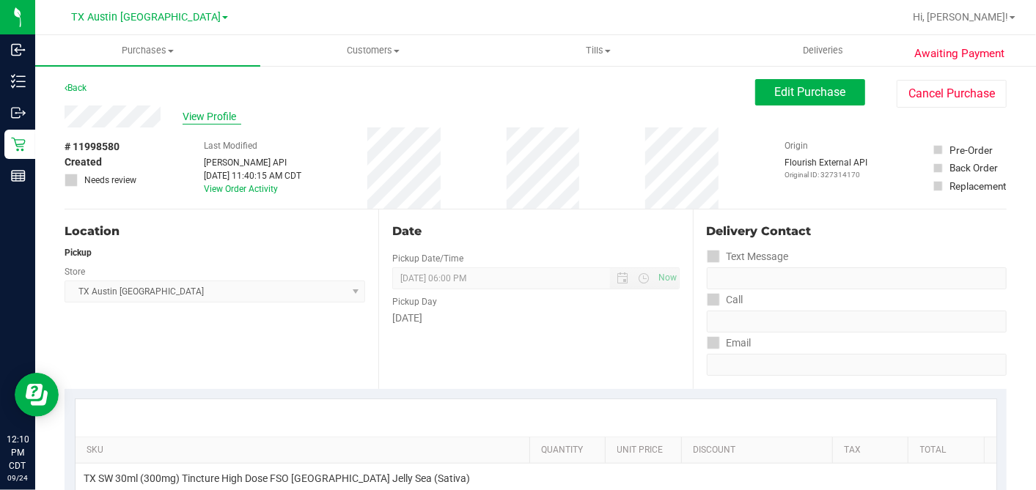
click at [219, 115] on span "View Profile" at bounding box center [212, 116] width 59 height 15
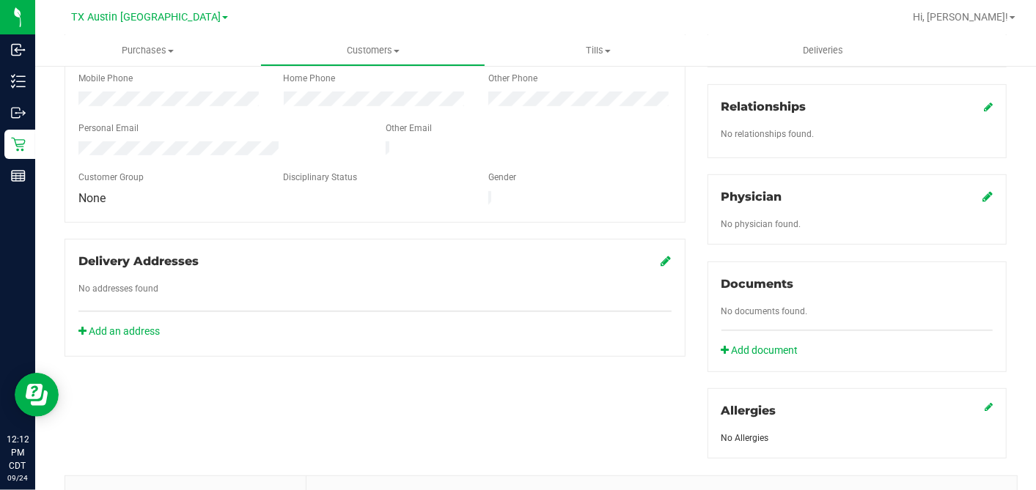
scroll to position [550, 0]
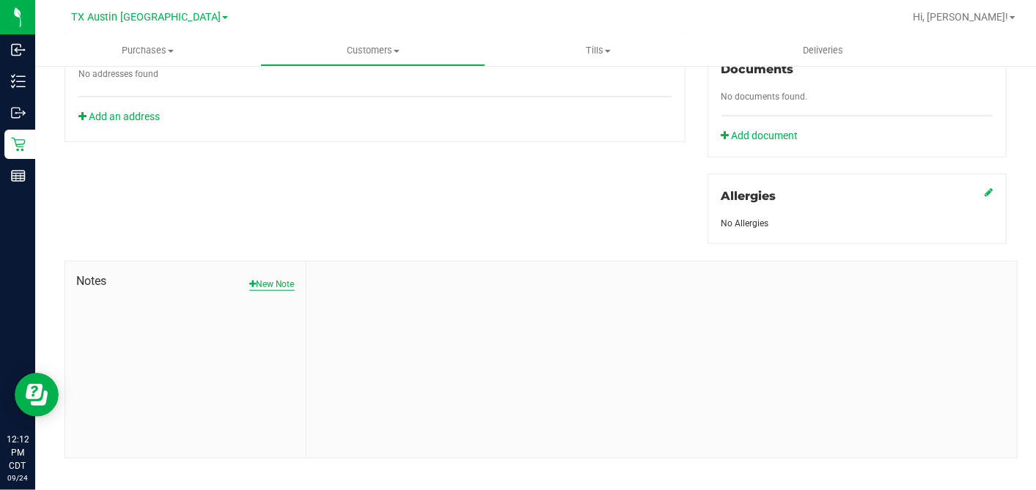
click at [270, 278] on button "New Note" at bounding box center [271, 284] width 45 height 13
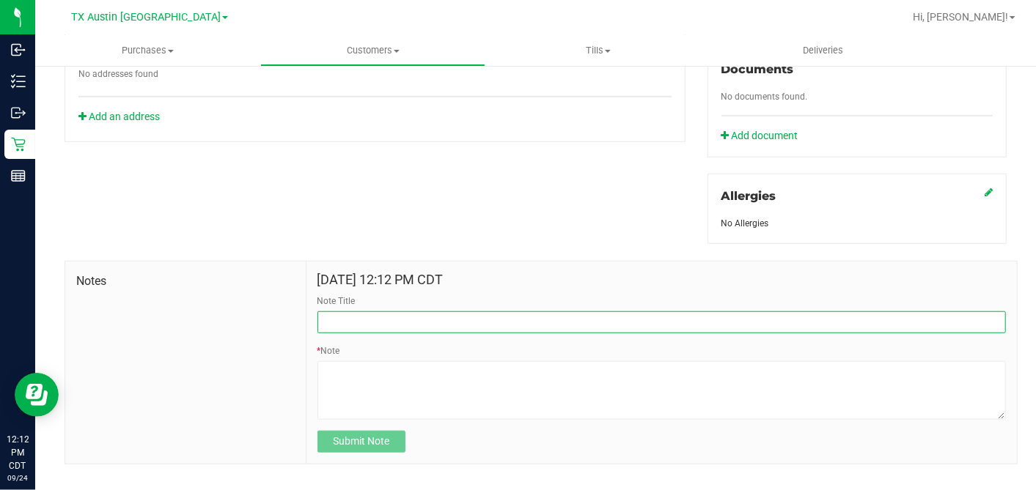
click at [416, 312] on input "Note Title" at bounding box center [661, 323] width 688 height 22
type input "[PERSON_NAME]"
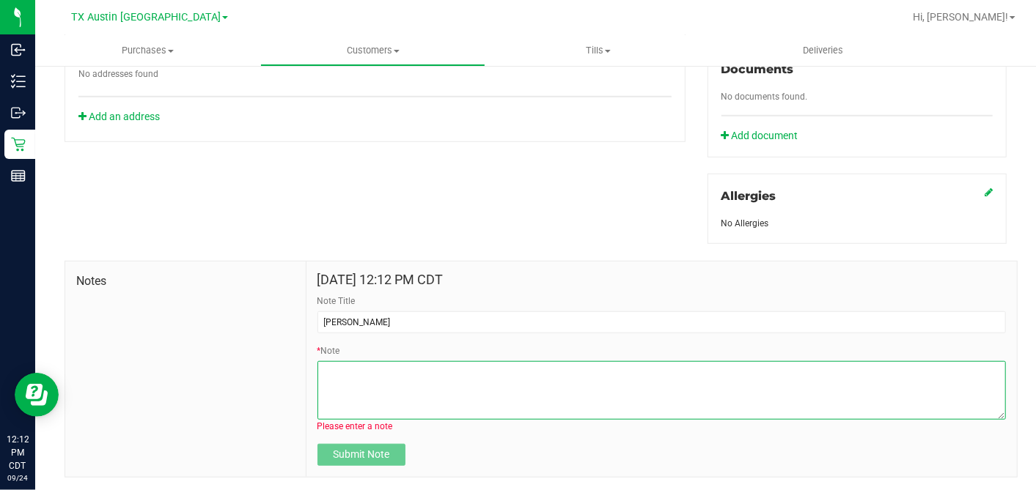
click at [345, 390] on textarea "* Note" at bounding box center [661, 390] width 688 height 59
paste textarea "Patient Name: [PERSON_NAME] Address: [STREET_ADDRESS] Phone Number: [PHONE_NUMB…"
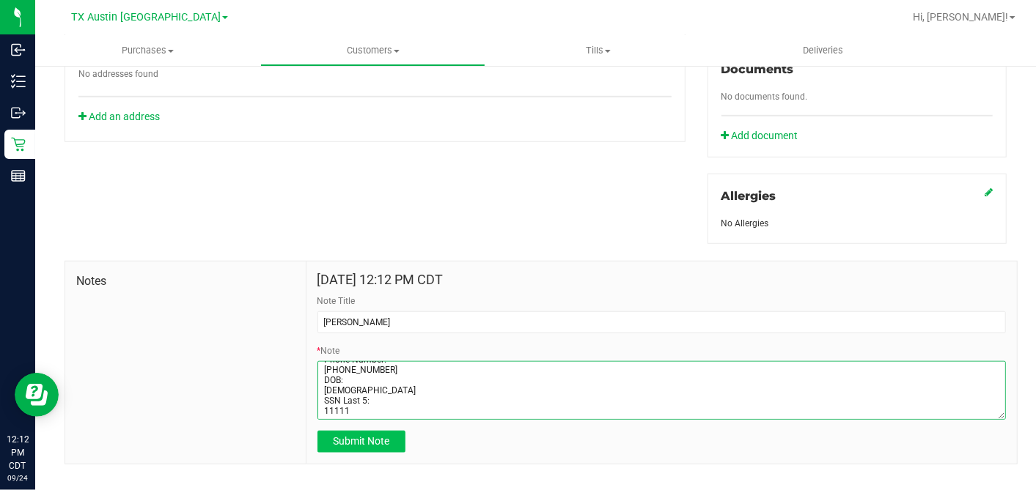
type textarea "Patient Name: [PERSON_NAME] Address: [STREET_ADDRESS] Phone Number: [PHONE_NUMB…"
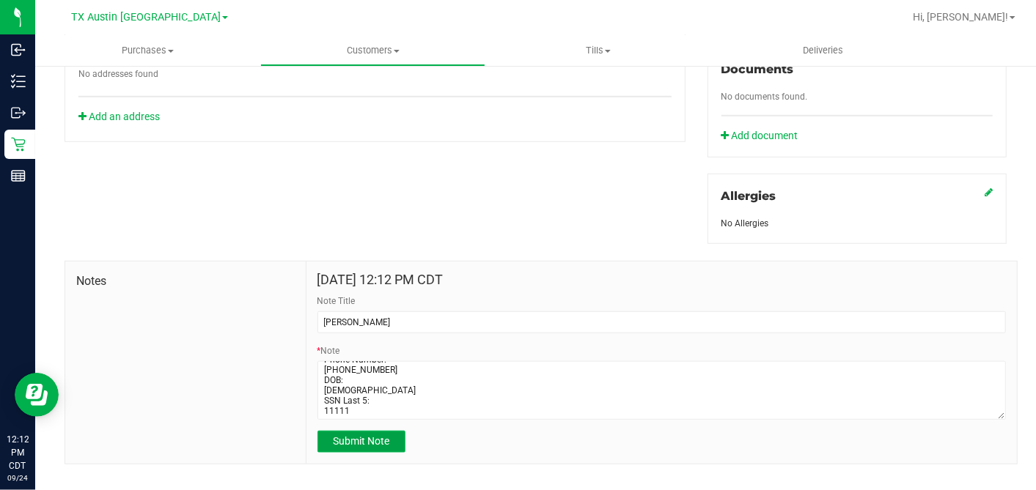
click at [362, 436] on span "Submit Note" at bounding box center [361, 442] width 56 height 12
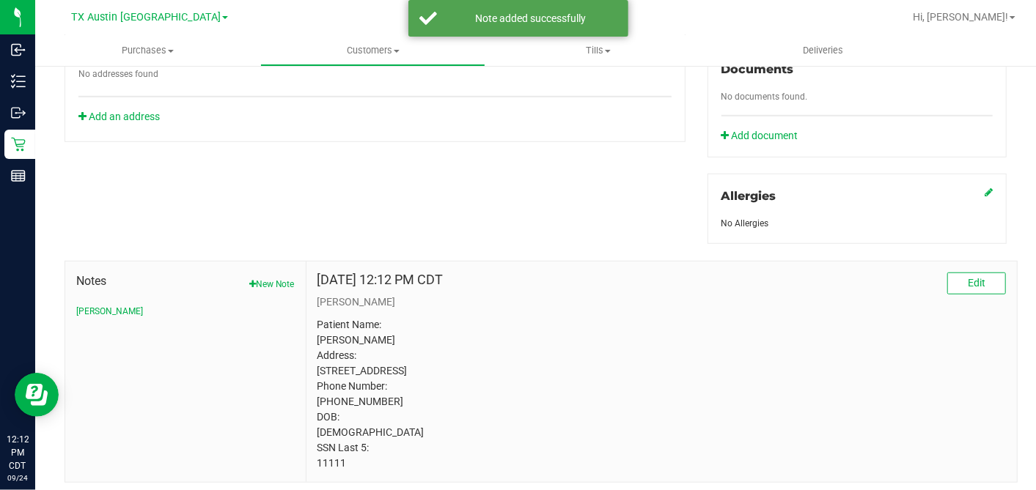
scroll to position [387, 0]
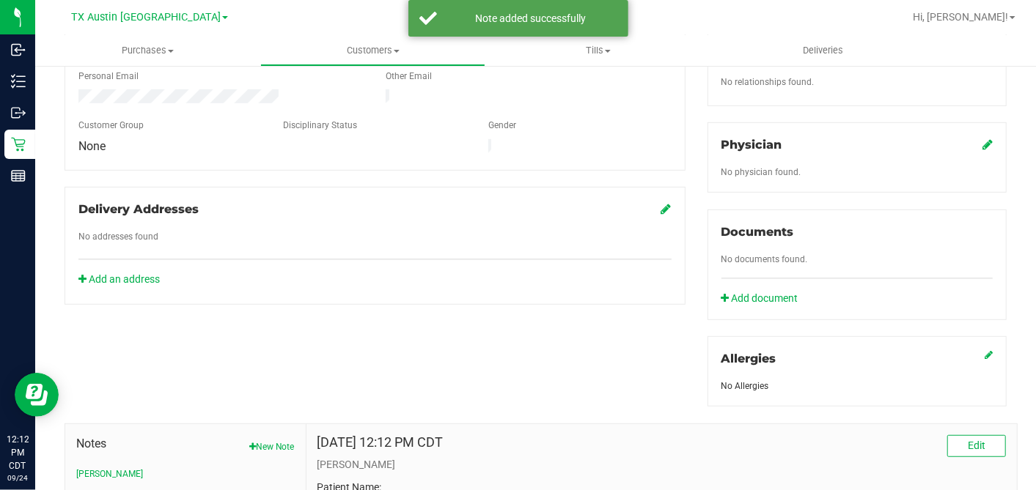
click at [982, 139] on icon at bounding box center [987, 145] width 10 height 12
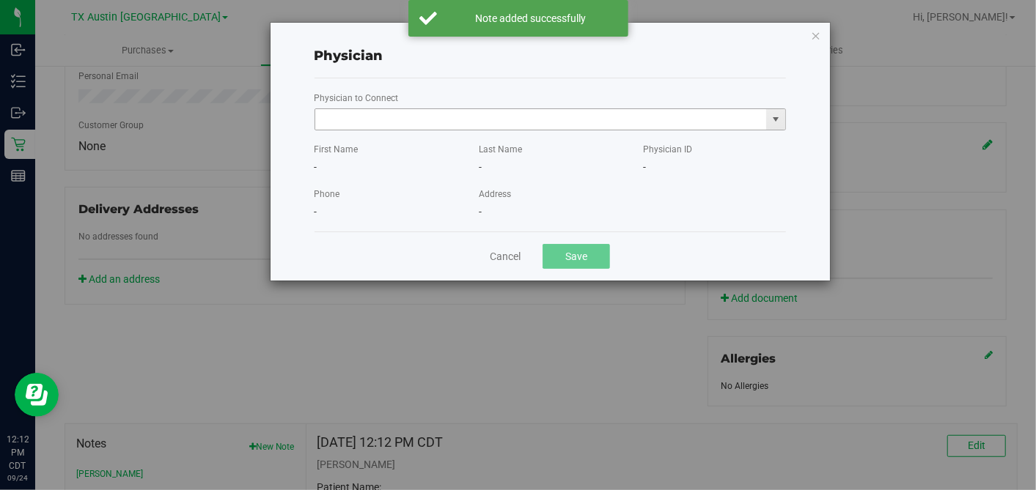
click at [581, 119] on input "text" at bounding box center [541, 119] width 452 height 21
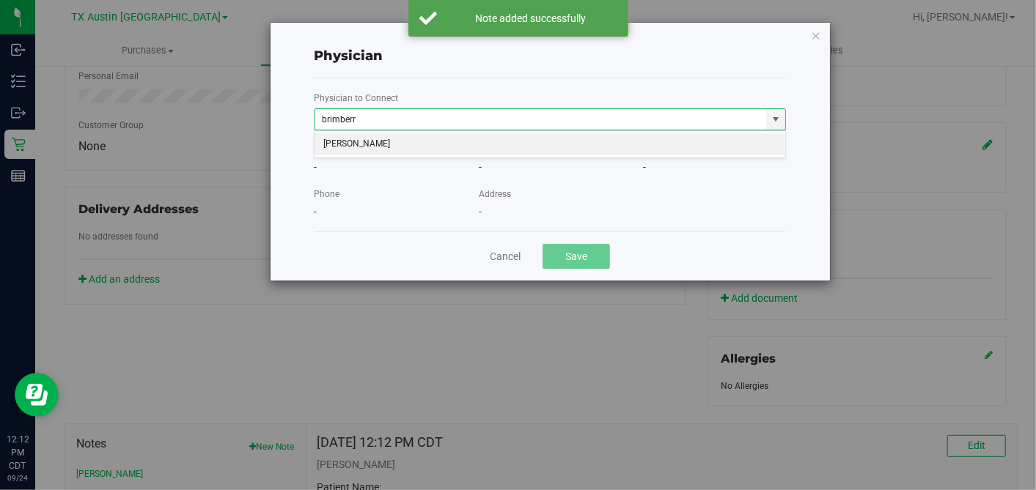
click at [566, 139] on li "[PERSON_NAME]" at bounding box center [550, 144] width 471 height 22
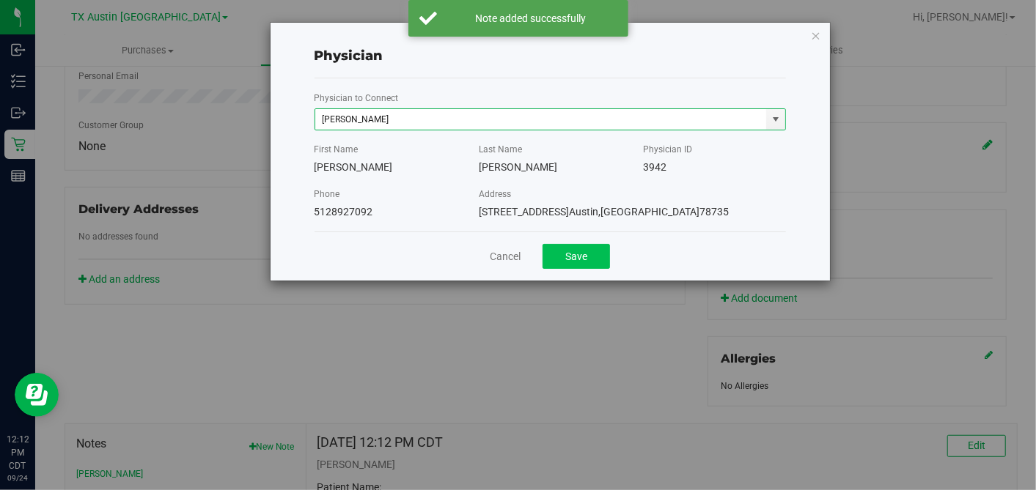
type input "[PERSON_NAME]"
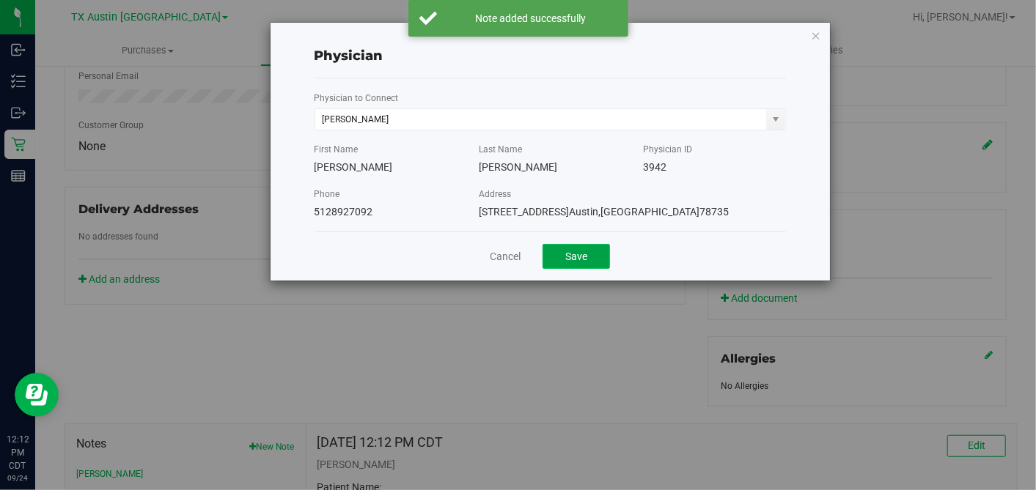
click at [567, 251] on button "Save" at bounding box center [576, 256] width 67 height 25
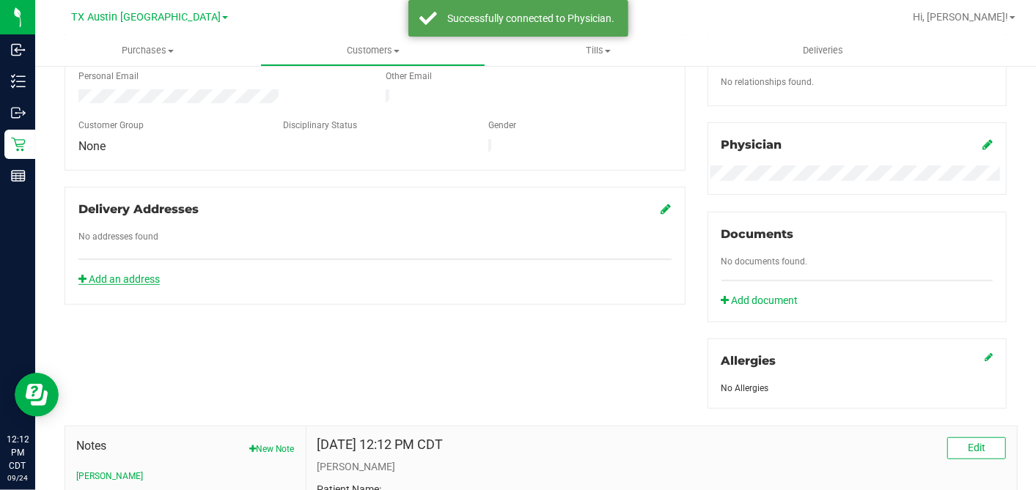
click at [132, 273] on link "Add an address" at bounding box center [118, 279] width 81 height 12
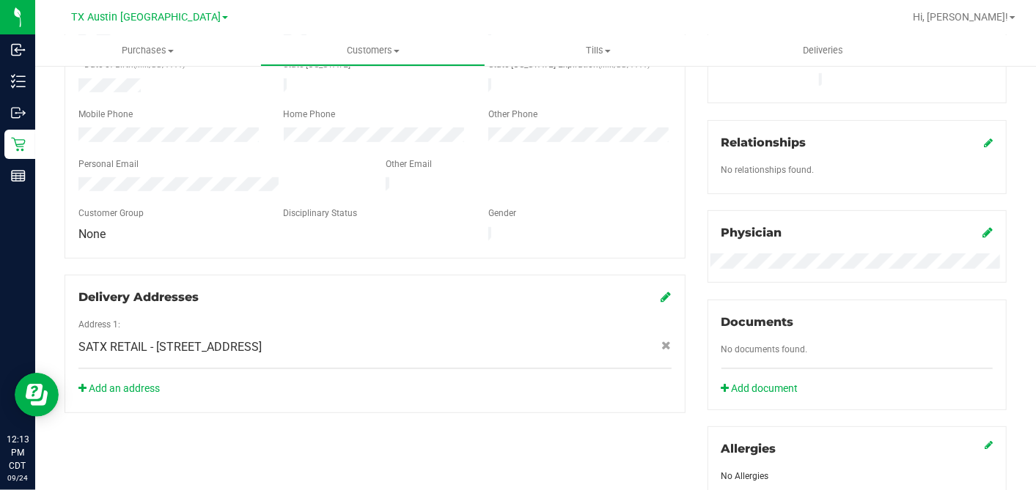
scroll to position [142, 0]
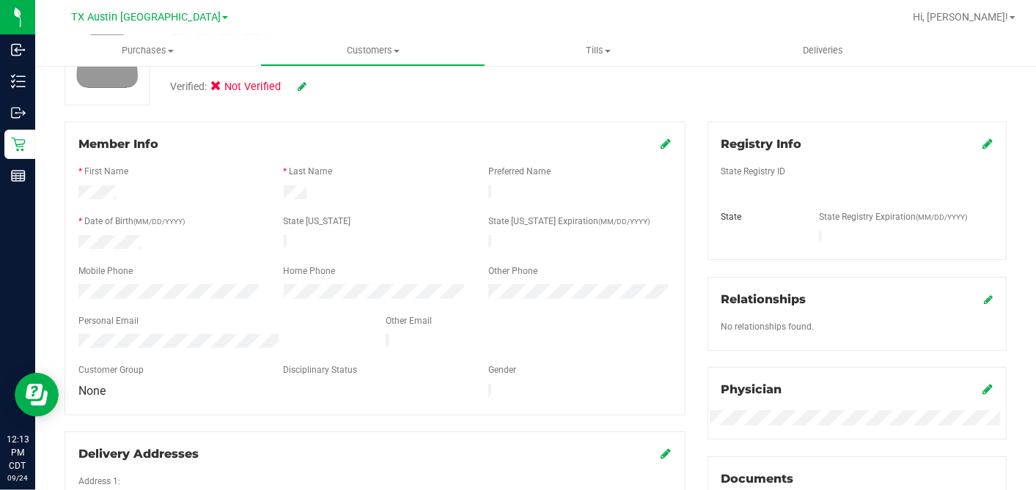
drag, startPoint x: 971, startPoint y: 145, endPoint x: 887, endPoint y: 158, distance: 84.6
click at [969, 147] on div "Registry Info" at bounding box center [856, 145] width 271 height 18
click at [982, 145] on icon at bounding box center [987, 144] width 10 height 12
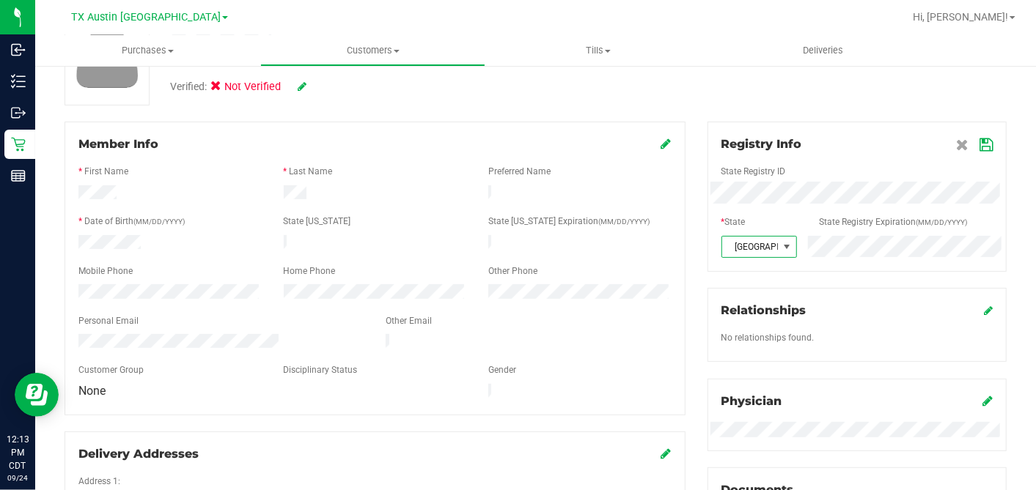
click at [980, 146] on icon at bounding box center [986, 145] width 13 height 12
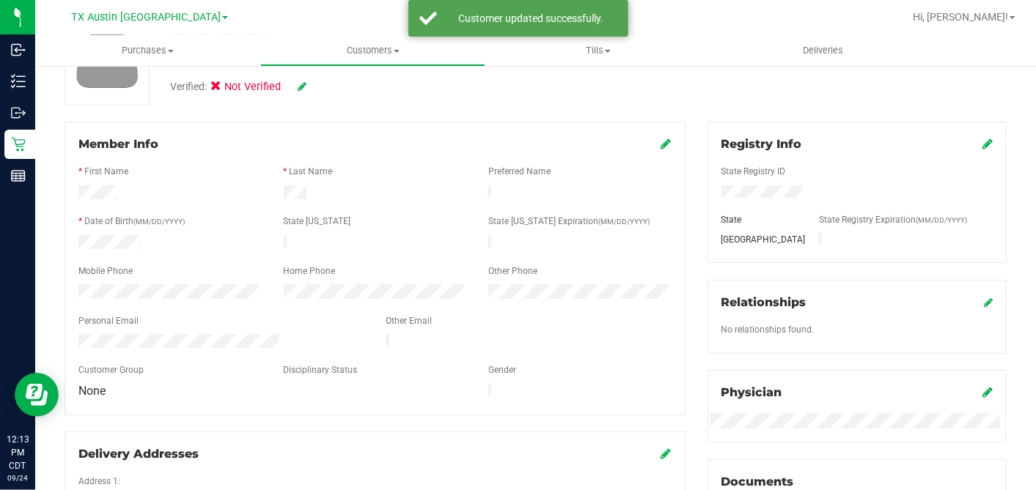
click at [653, 142] on div "Member Info" at bounding box center [374, 145] width 593 height 18
click at [661, 143] on icon at bounding box center [666, 144] width 10 height 12
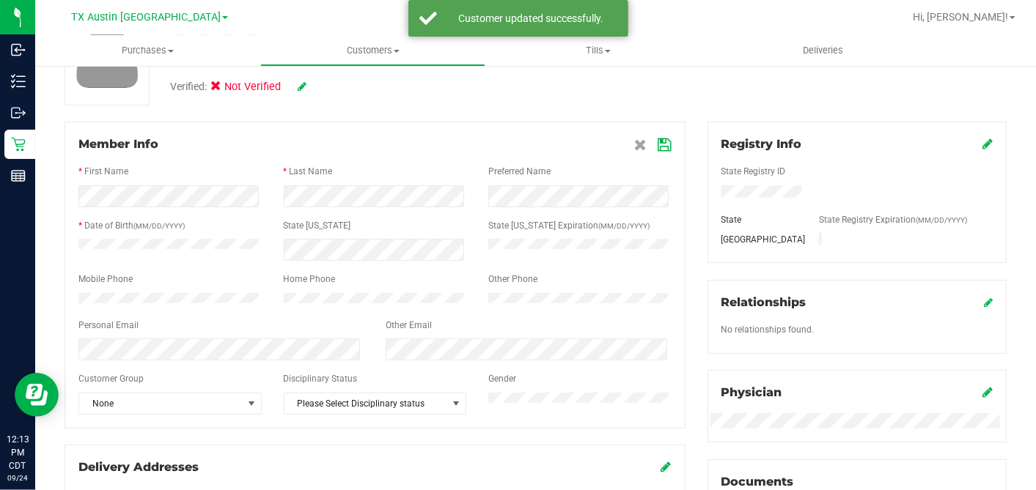
click at [658, 141] on icon at bounding box center [664, 145] width 13 height 12
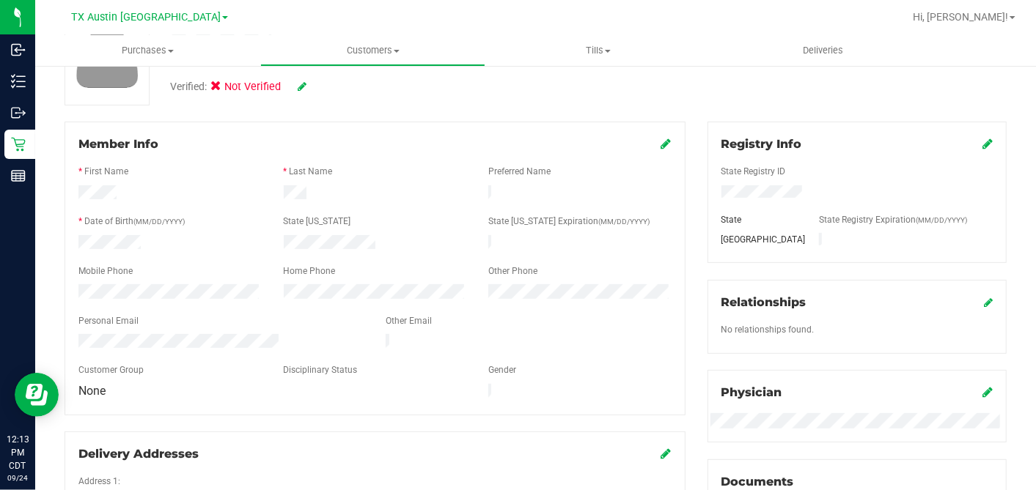
click at [301, 86] on icon at bounding box center [302, 86] width 9 height 10
drag, startPoint x: 221, startPoint y: 81, endPoint x: 235, endPoint y: 85, distance: 15.3
click at [222, 82] on span at bounding box center [219, 88] width 13 height 13
click at [0, 0] on input "Medical" at bounding box center [0, 0] width 0 height 0
click at [323, 83] on icon at bounding box center [322, 87] width 12 height 10
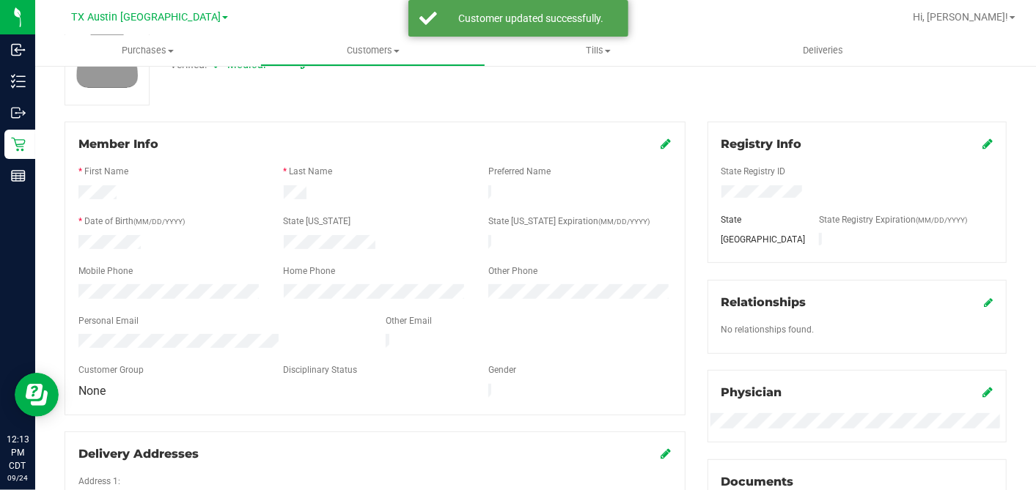
click at [436, 80] on div "Verified: Medical" at bounding box center [400, 64] width 482 height 32
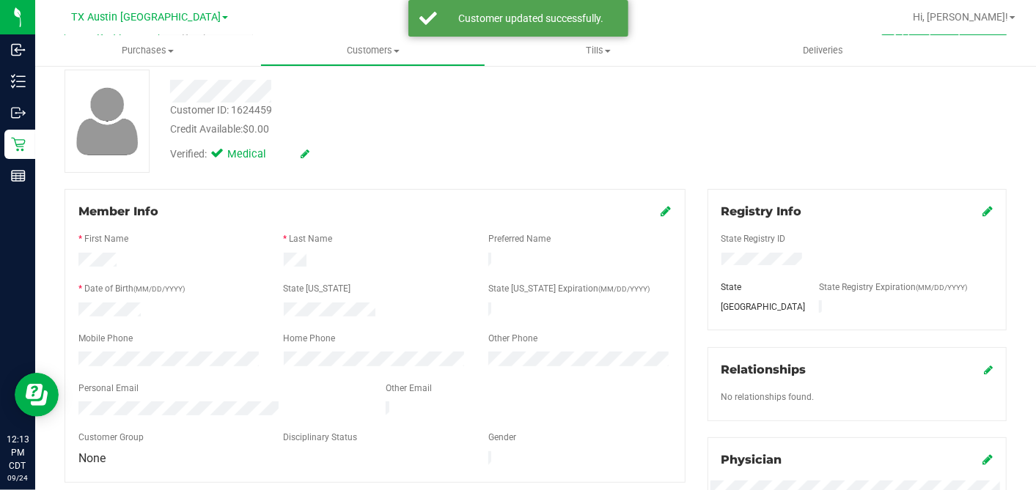
scroll to position [0, 0]
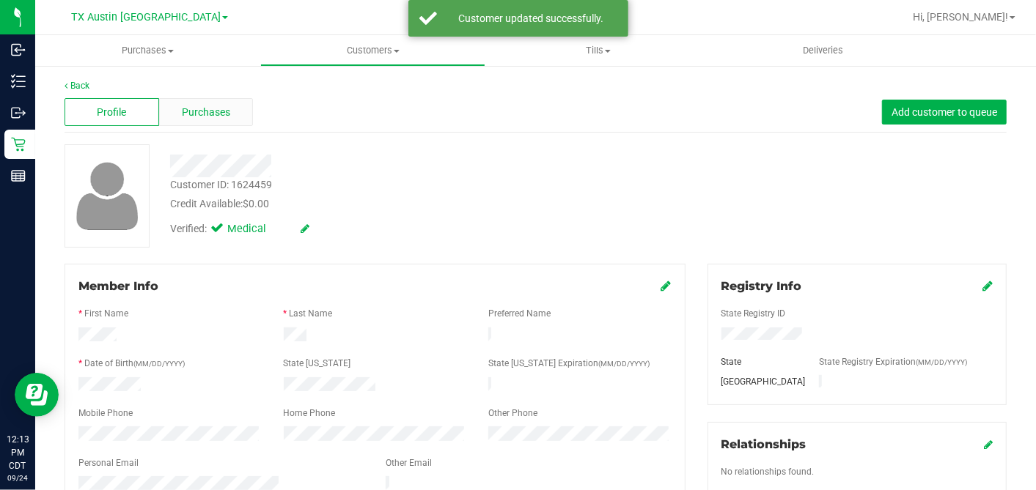
click at [227, 120] on div "Purchases" at bounding box center [206, 112] width 95 height 28
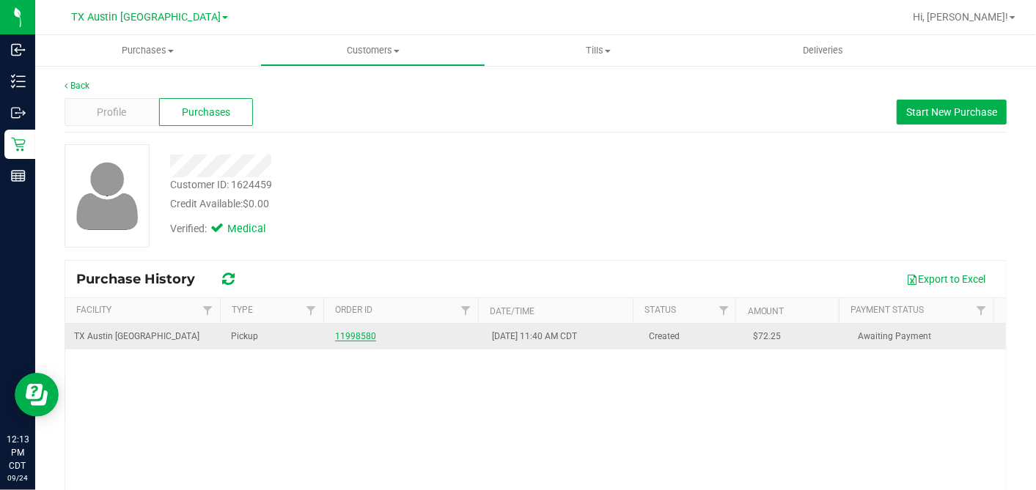
click at [339, 336] on link "11998580" at bounding box center [355, 336] width 41 height 10
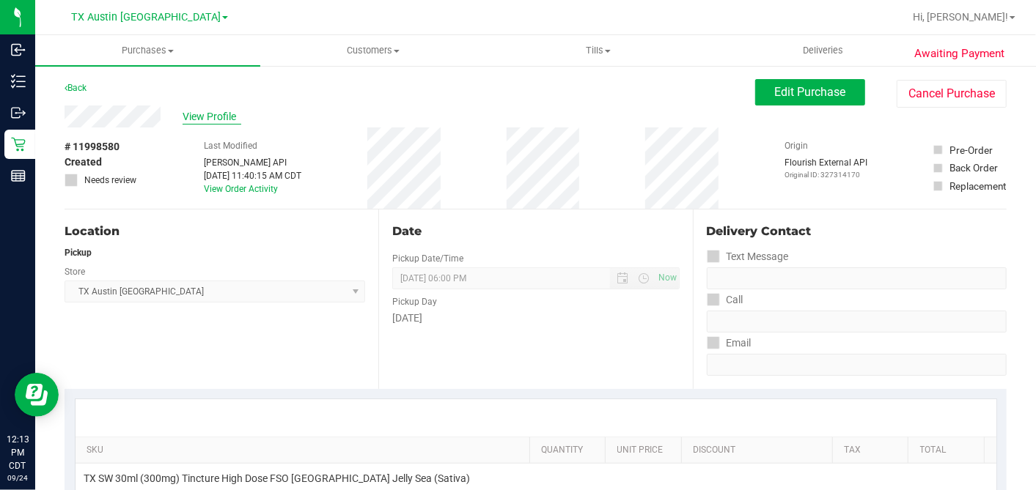
click at [224, 113] on span "View Profile" at bounding box center [212, 116] width 59 height 15
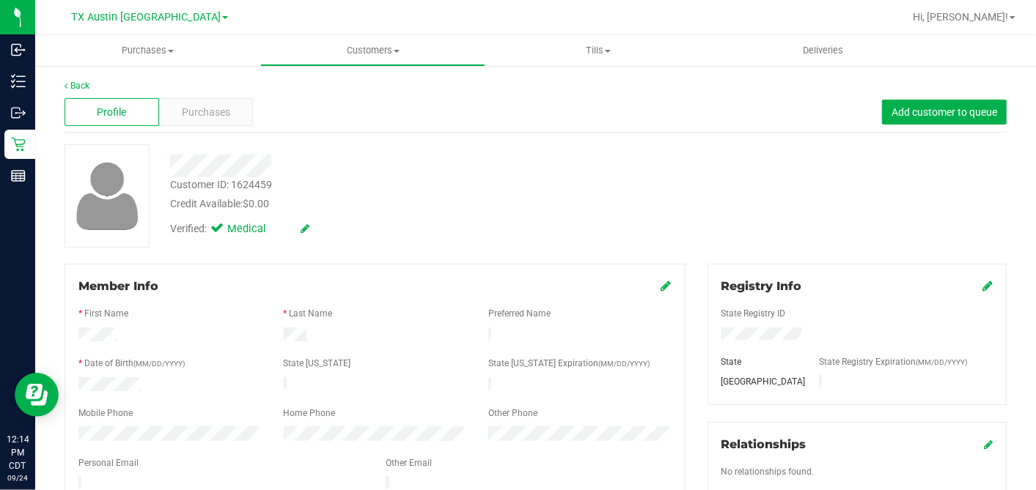
click at [578, 242] on div "Verified: Medical" at bounding box center [400, 228] width 482 height 32
click at [217, 111] on span "Purchases" at bounding box center [206, 112] width 48 height 15
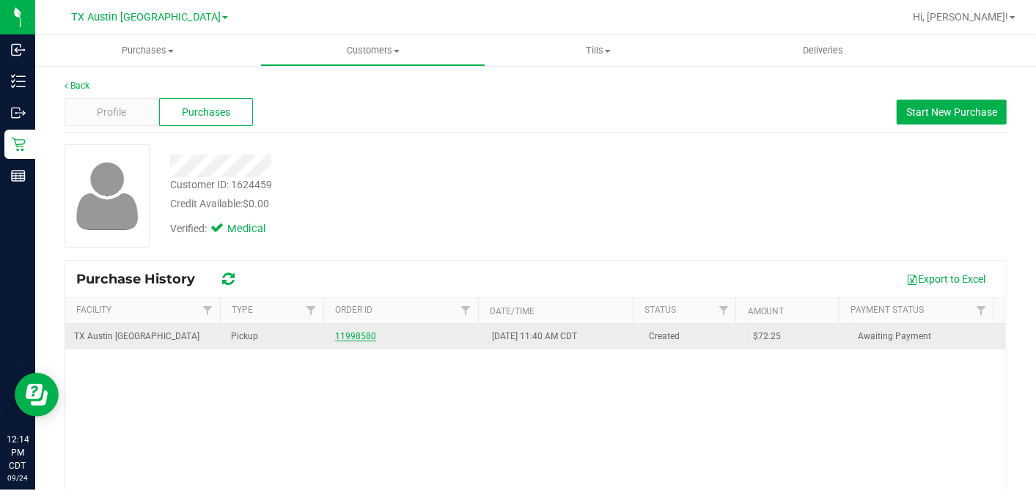
click at [358, 333] on link "11998580" at bounding box center [355, 336] width 41 height 10
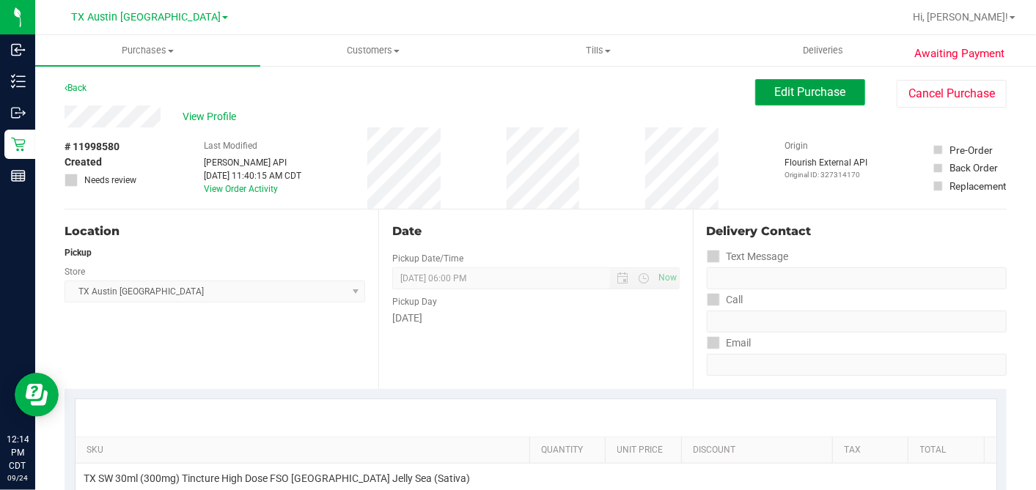
click at [792, 101] on button "Edit Purchase" at bounding box center [810, 92] width 110 height 26
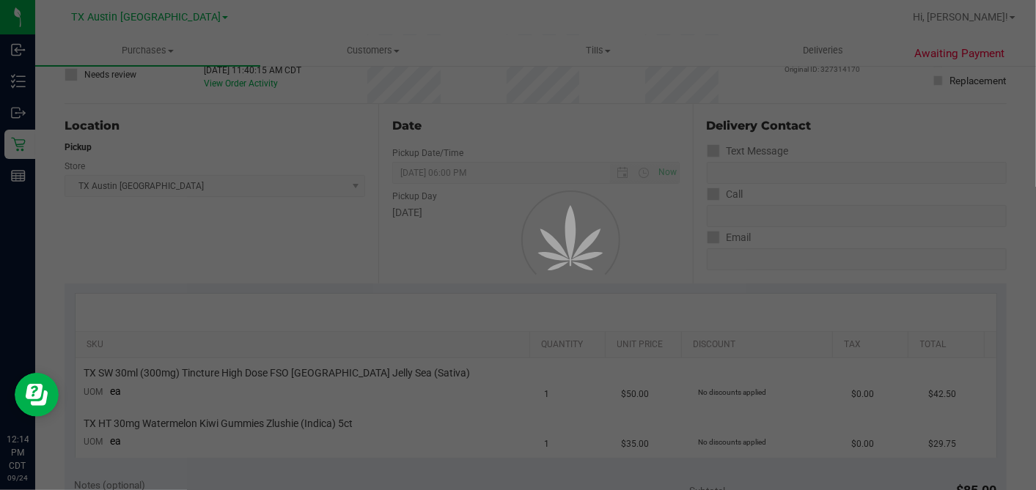
scroll to position [163, 0]
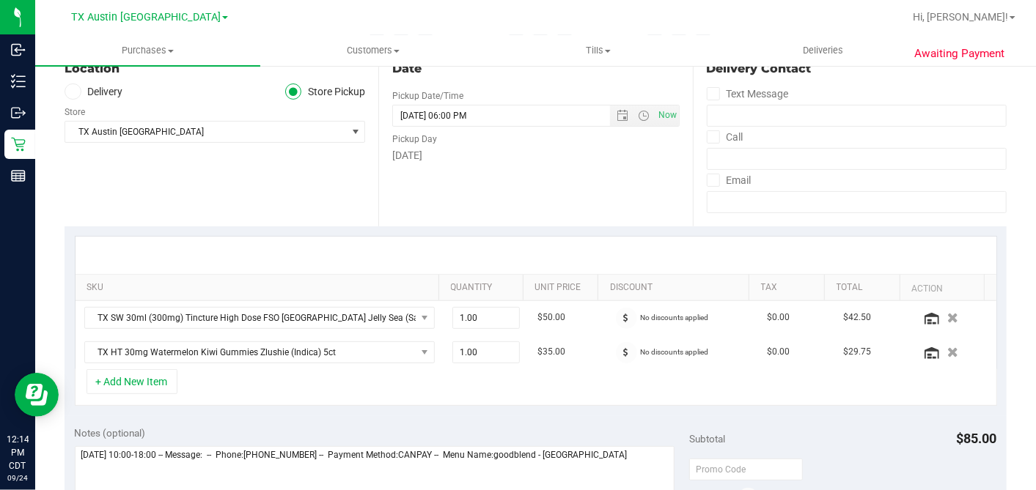
drag, startPoint x: 89, startPoint y: 86, endPoint x: 96, endPoint y: 93, distance: 9.9
click at [89, 86] on label "Delivery" at bounding box center [94, 92] width 59 height 17
click at [0, 0] on input "Delivery" at bounding box center [0, 0] width 0 height 0
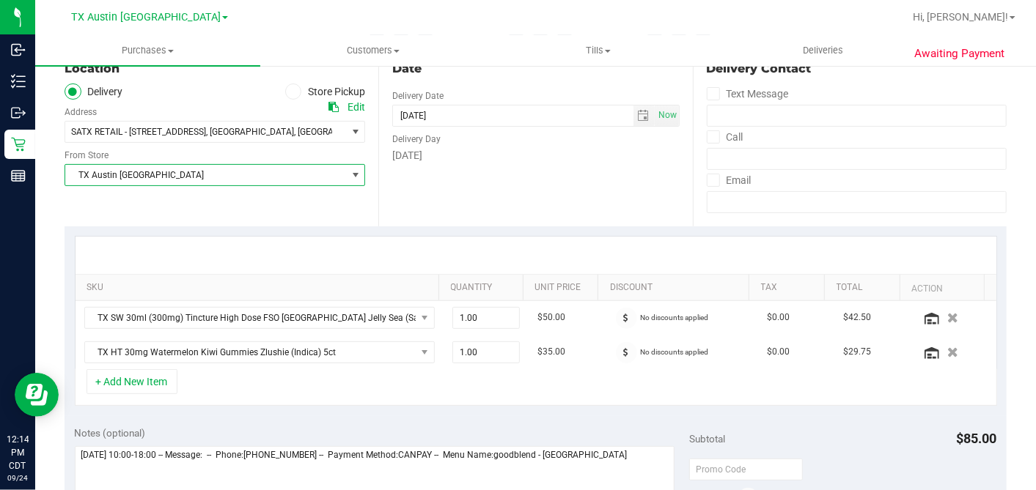
click at [129, 180] on span "TX Austin [GEOGRAPHIC_DATA]" at bounding box center [205, 175] width 281 height 21
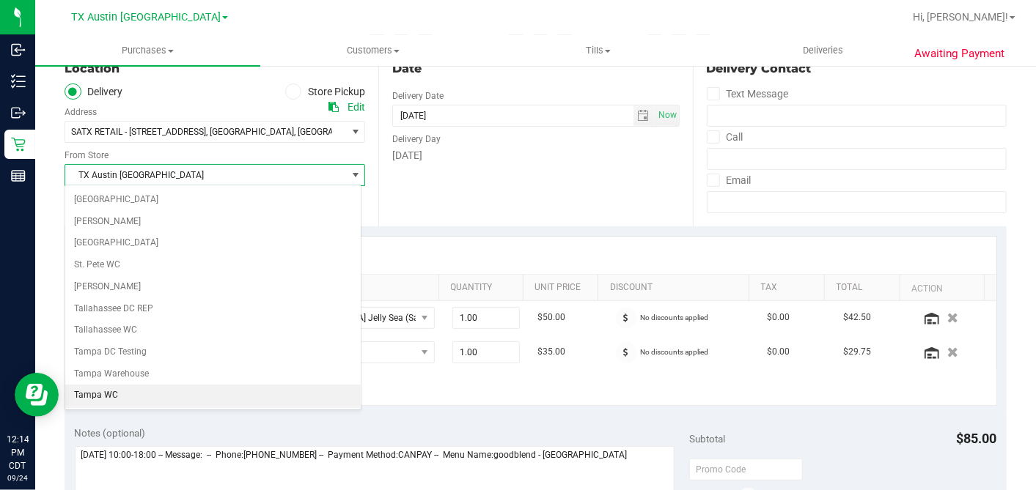
scroll to position [1043, 0]
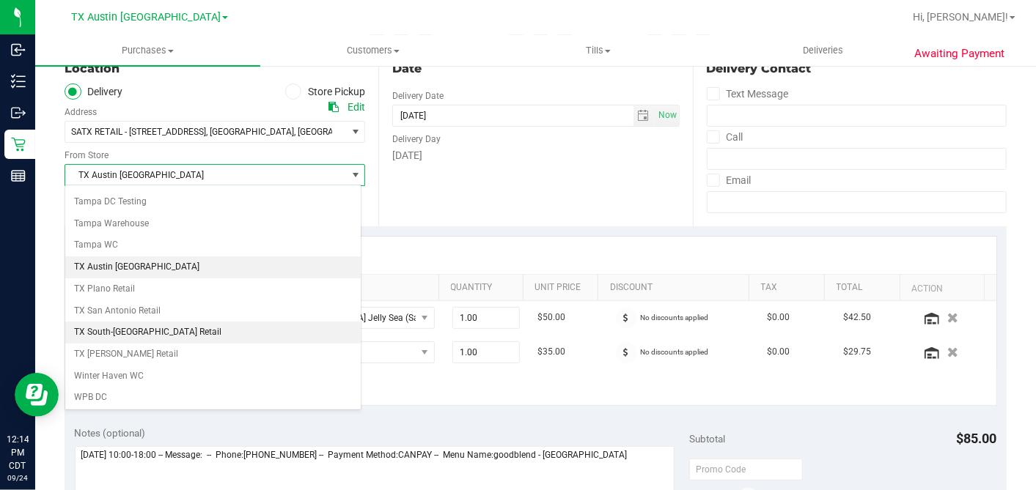
click at [133, 322] on li "TX South-[GEOGRAPHIC_DATA] Retail" at bounding box center [212, 333] width 295 height 22
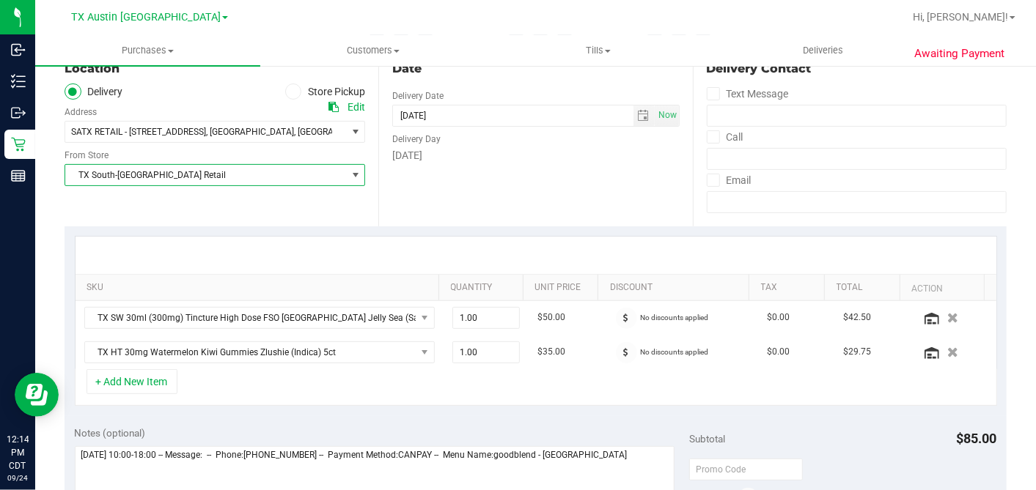
click at [516, 223] on div "Date Delivery Date [DATE] Now [DATE] 06:00 PM Now Delivery Day [DATE]" at bounding box center [535, 137] width 314 height 180
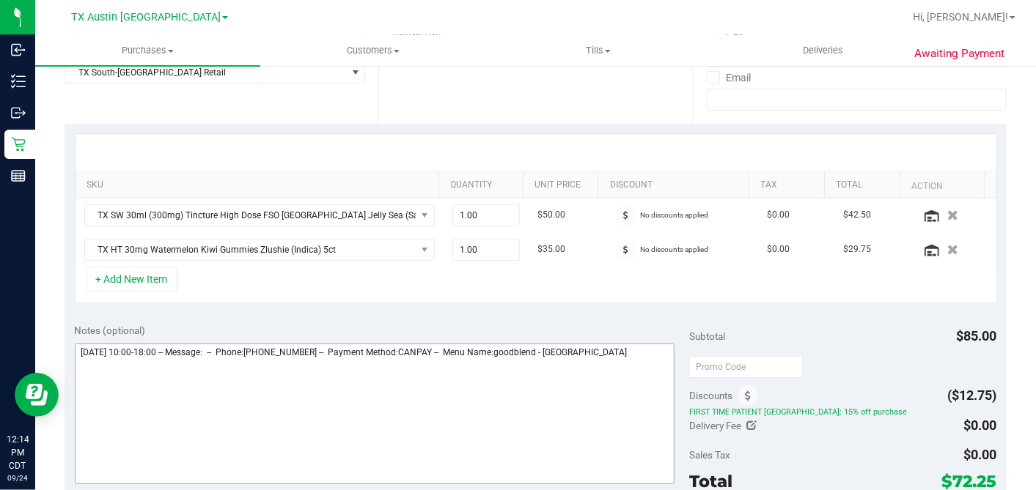
scroll to position [326, 0]
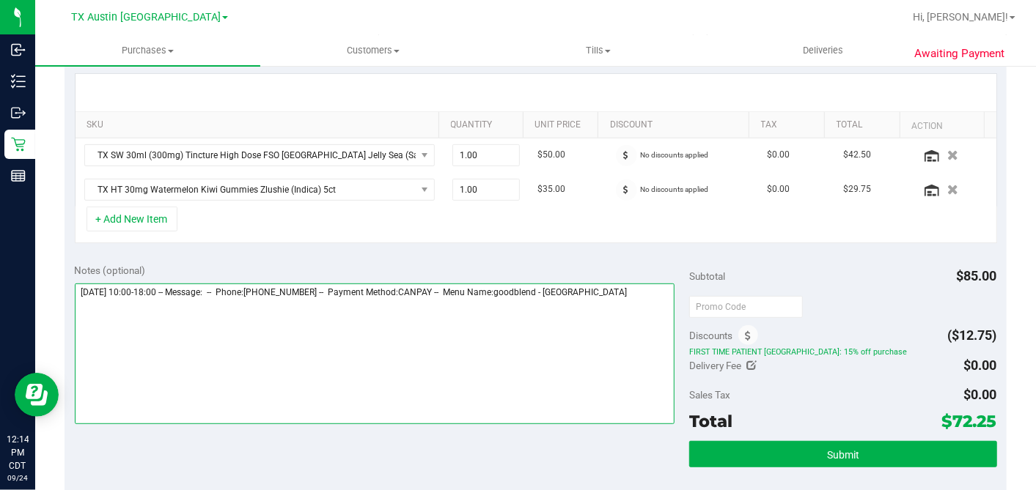
click at [643, 298] on textarea at bounding box center [375, 354] width 600 height 141
click at [518, 309] on textarea at bounding box center [375, 354] width 600 height 141
click at [562, 307] on textarea at bounding box center [375, 354] width 600 height 141
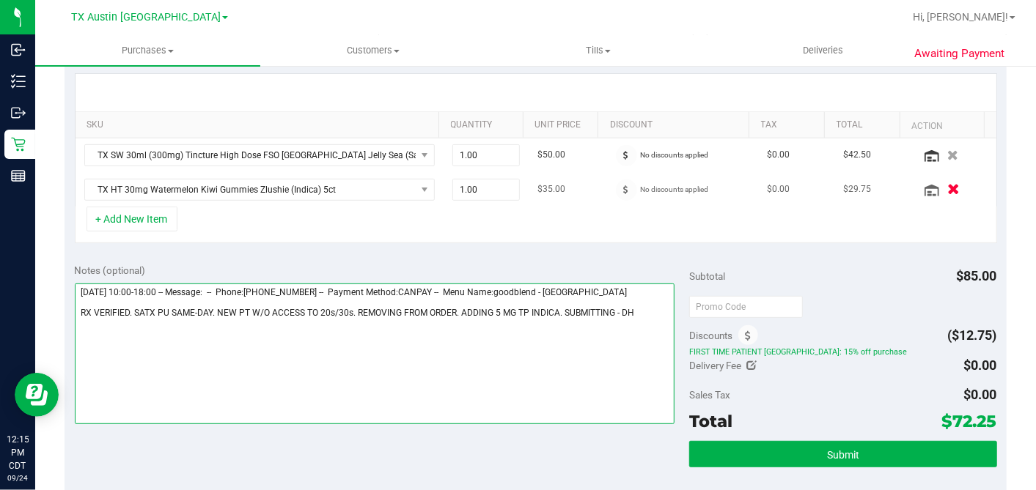
type textarea "[DATE] 10:00-18:00 -- Message: -- Phone:[PHONE_NUMBER] -- Payment Method:CANPAY…"
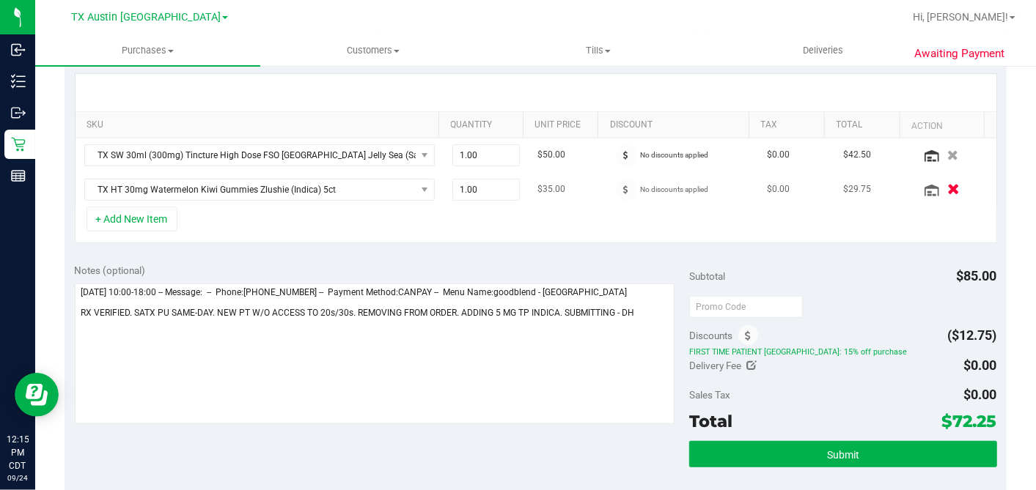
click at [947, 186] on icon "button" at bounding box center [953, 189] width 12 height 11
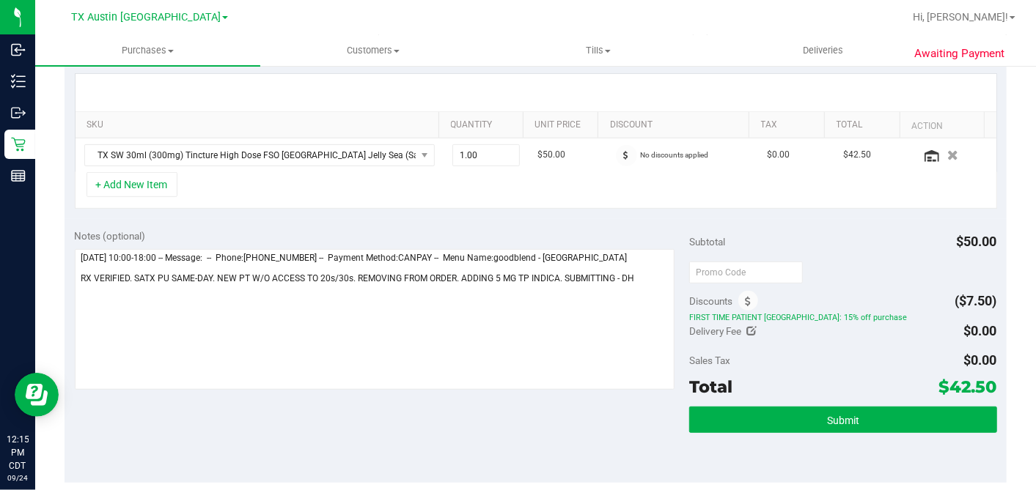
click at [164, 196] on div "+ Add New Item" at bounding box center [536, 190] width 922 height 37
click at [163, 191] on button "+ Add New Item" at bounding box center [132, 184] width 91 height 25
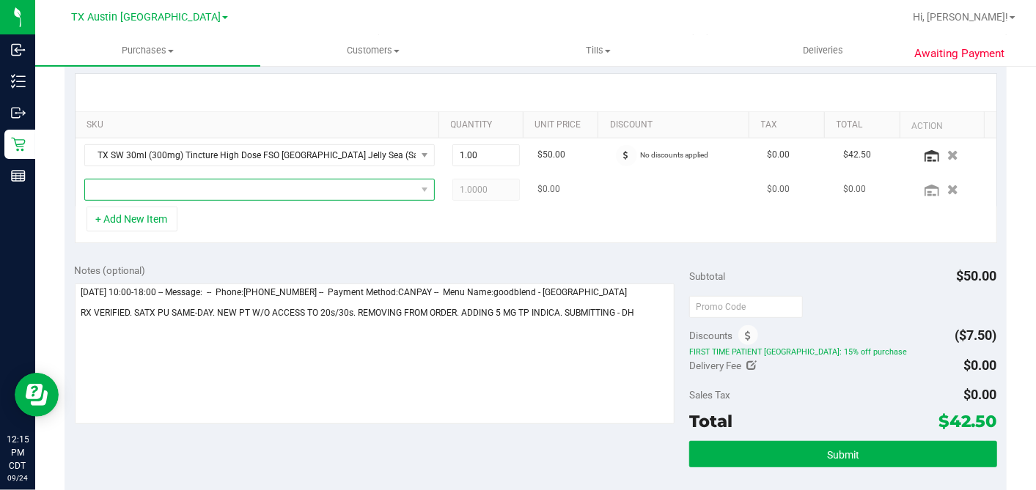
click at [202, 197] on span "NO DATA FOUND" at bounding box center [250, 190] width 331 height 21
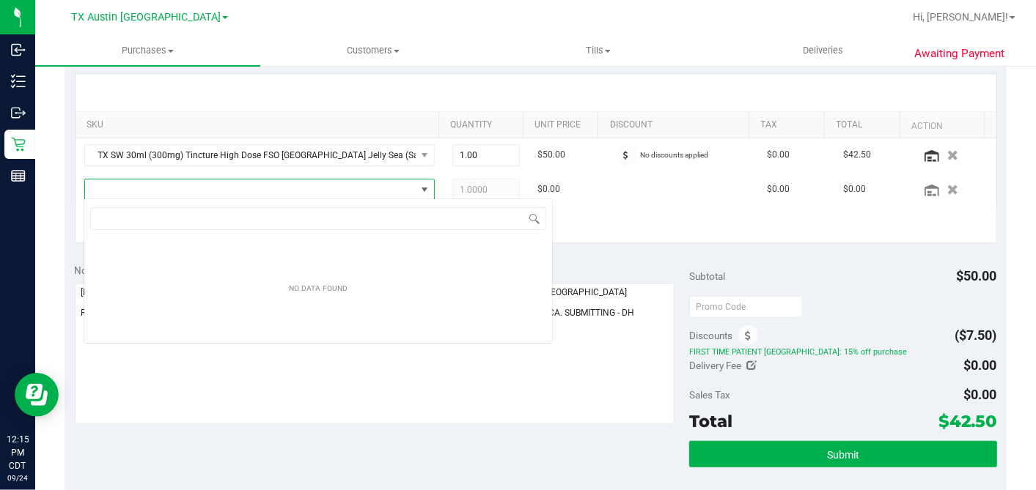
scroll to position [21, 341]
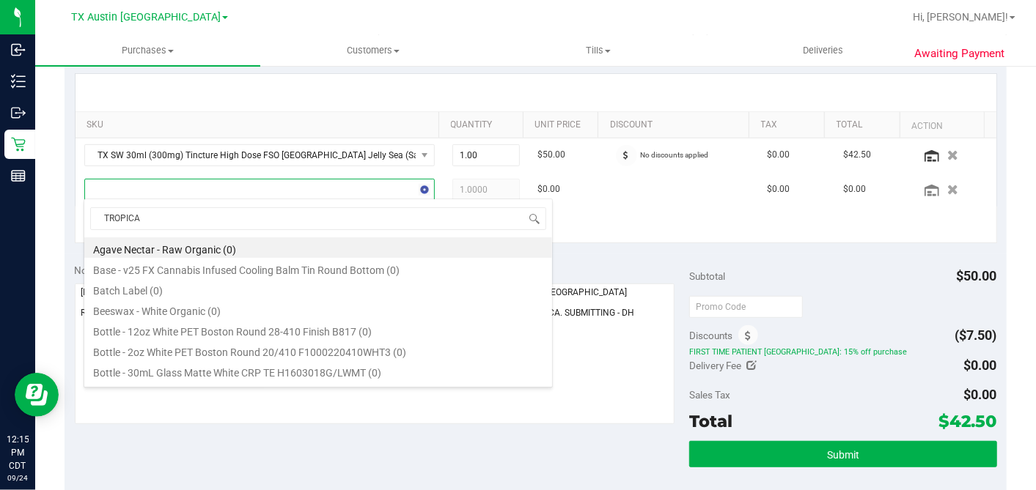
type input "TROPICAL"
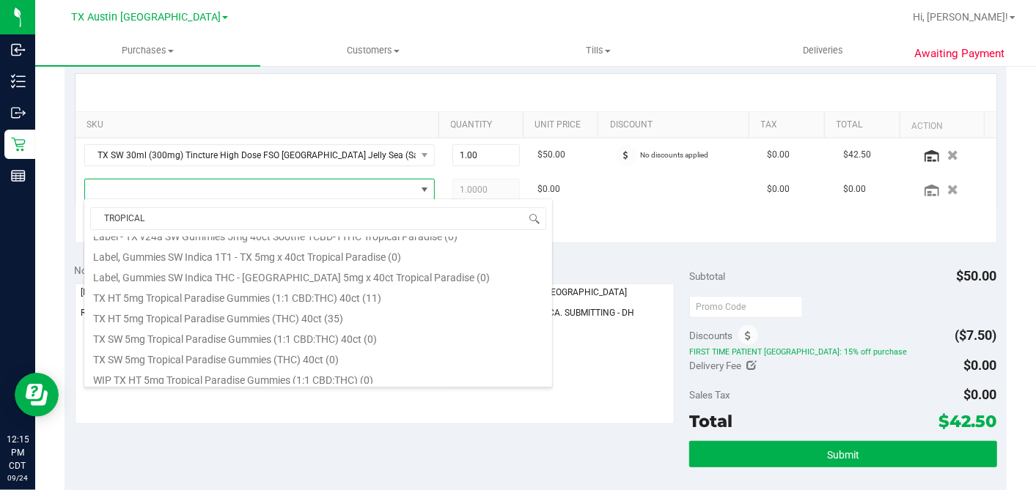
scroll to position [264, 0]
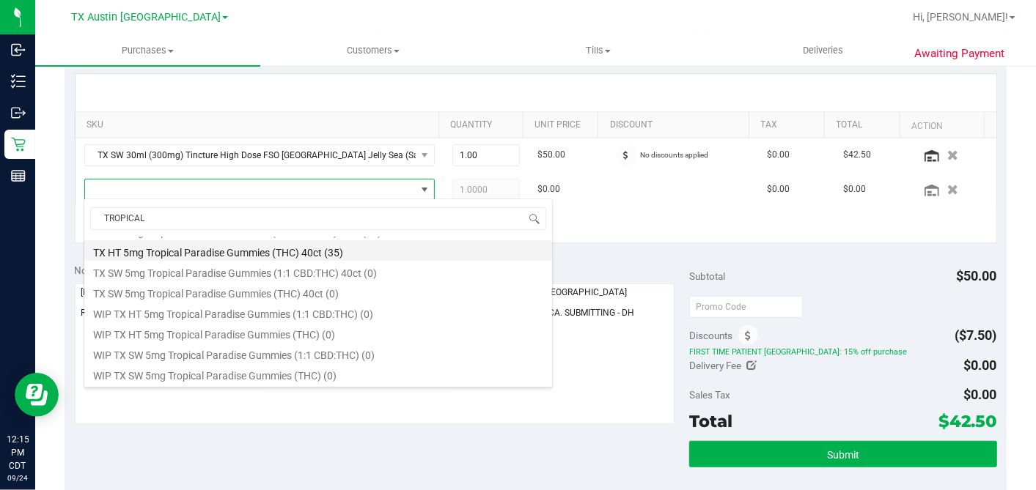
click at [254, 257] on li "TX HT 5mg Tropical Paradise Gummies (THC) 40ct (35)" at bounding box center [318, 250] width 468 height 21
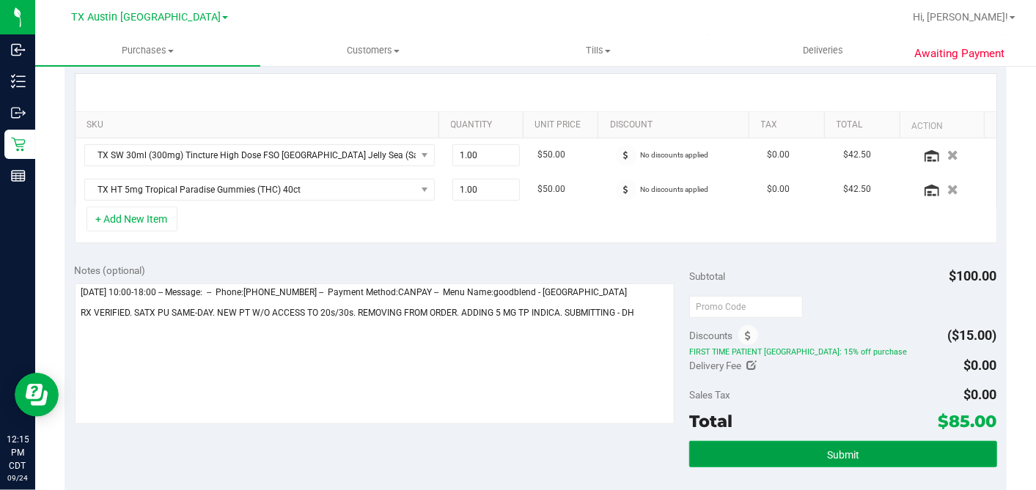
drag, startPoint x: 842, startPoint y: 444, endPoint x: 1005, endPoint y: 438, distance: 163.6
click at [842, 445] on button "Submit" at bounding box center [842, 454] width 307 height 26
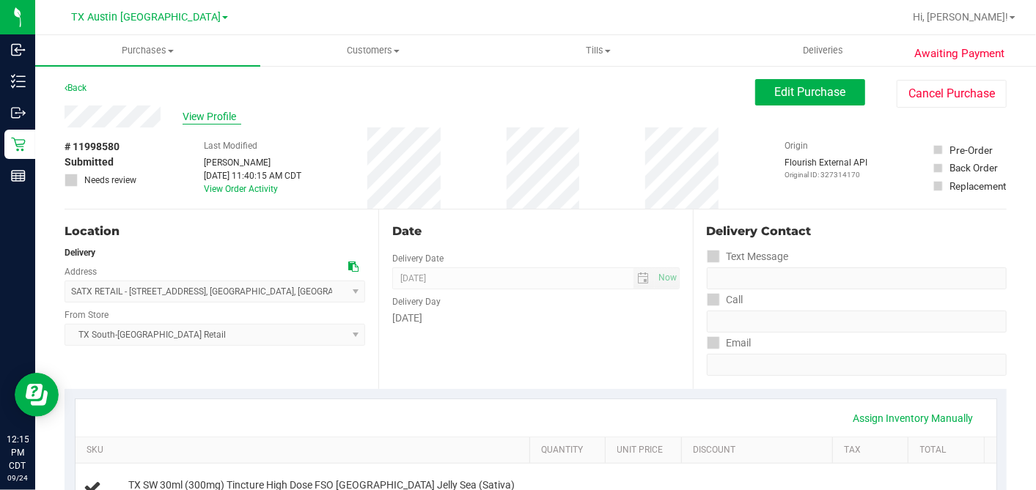
click at [219, 121] on span "View Profile" at bounding box center [212, 116] width 59 height 15
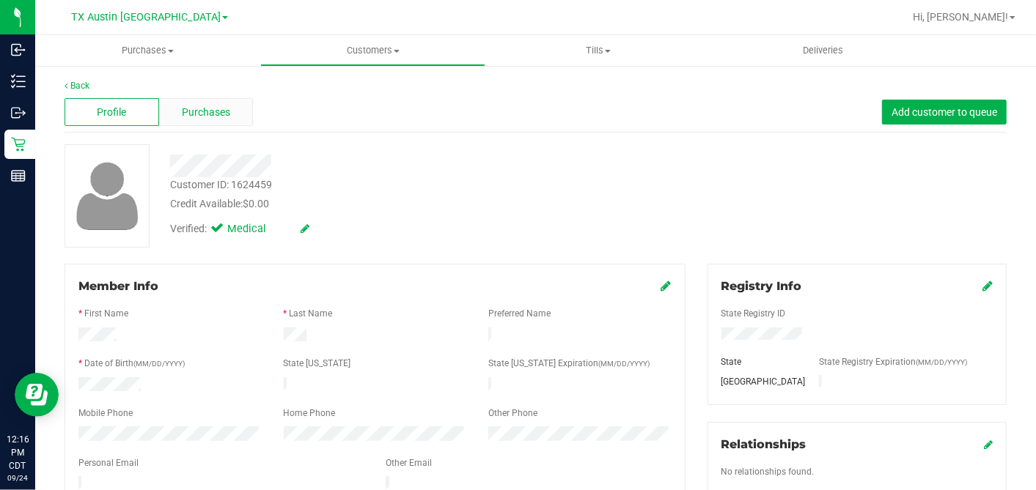
click at [235, 112] on div "Purchases" at bounding box center [206, 112] width 95 height 28
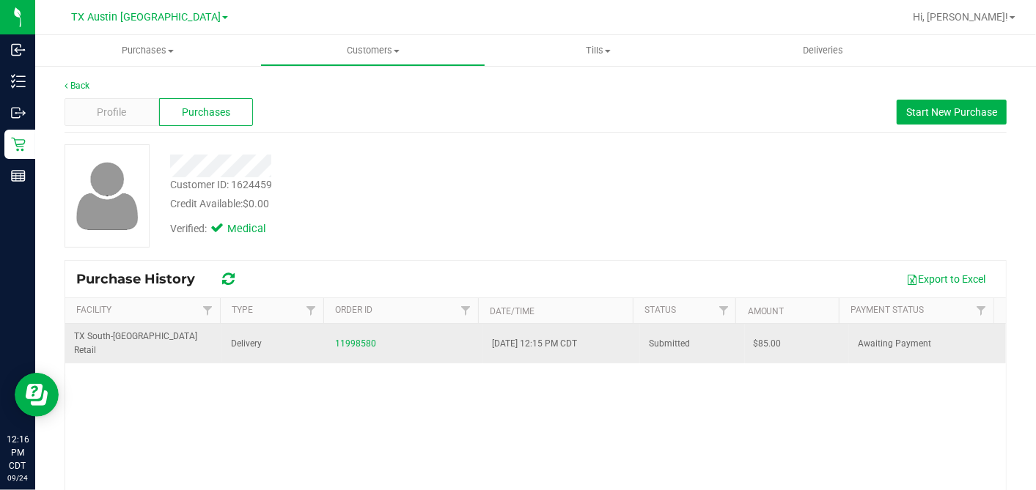
click at [754, 337] on span "$85.00" at bounding box center [768, 344] width 28 height 14
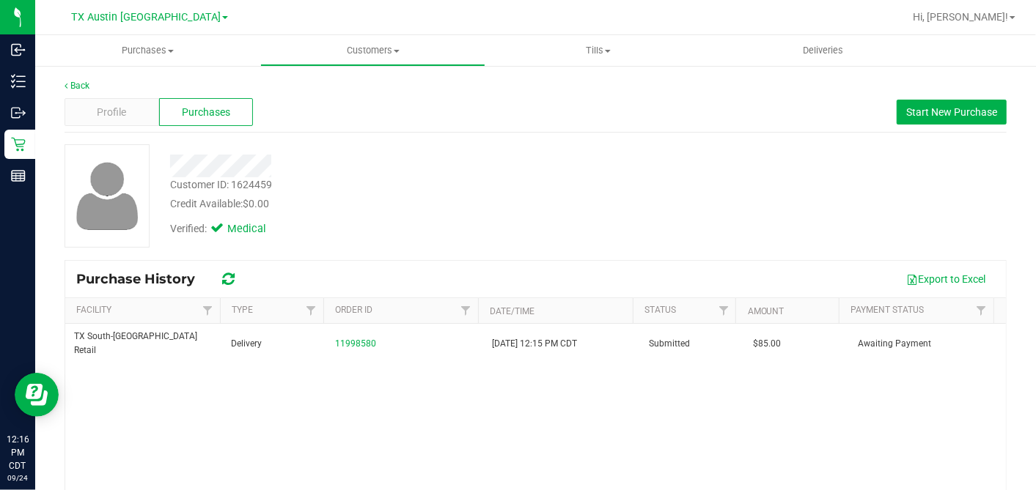
copy span "85.00"
click at [467, 201] on div "Credit Available: $0.00" at bounding box center [400, 203] width 460 height 15
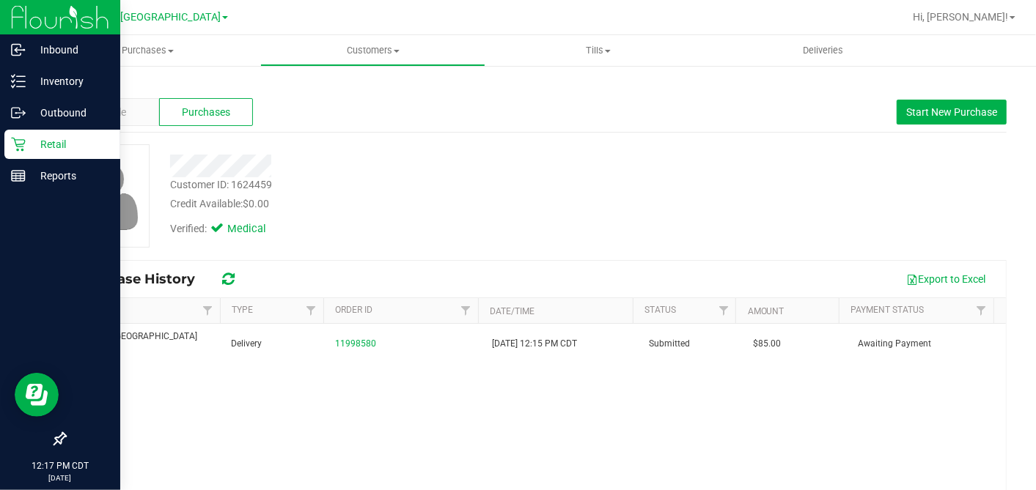
drag, startPoint x: 13, startPoint y: 139, endPoint x: 25, endPoint y: 144, distance: 12.8
click at [13, 139] on icon at bounding box center [18, 144] width 15 height 15
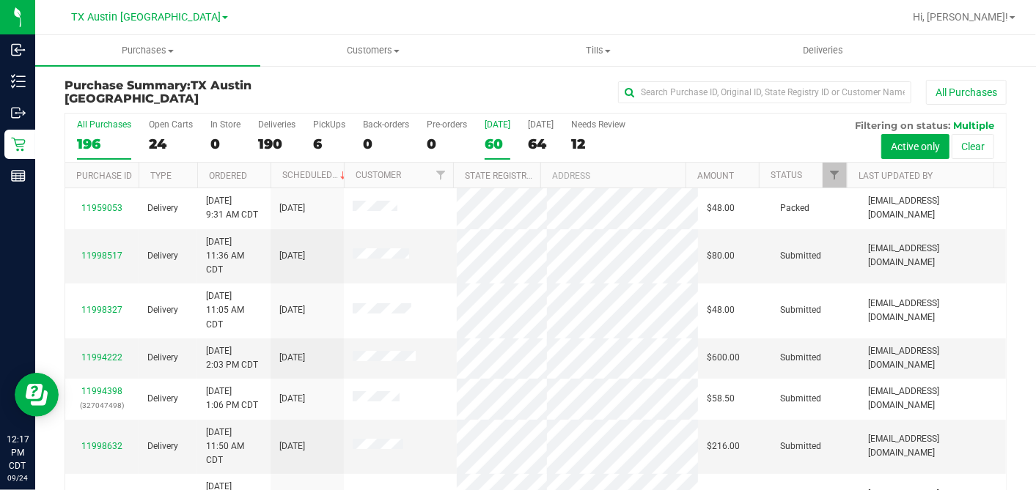
click at [496, 140] on div "60" at bounding box center [498, 144] width 26 height 17
click at [0, 0] on input "[DATE] 60" at bounding box center [0, 0] width 0 height 0
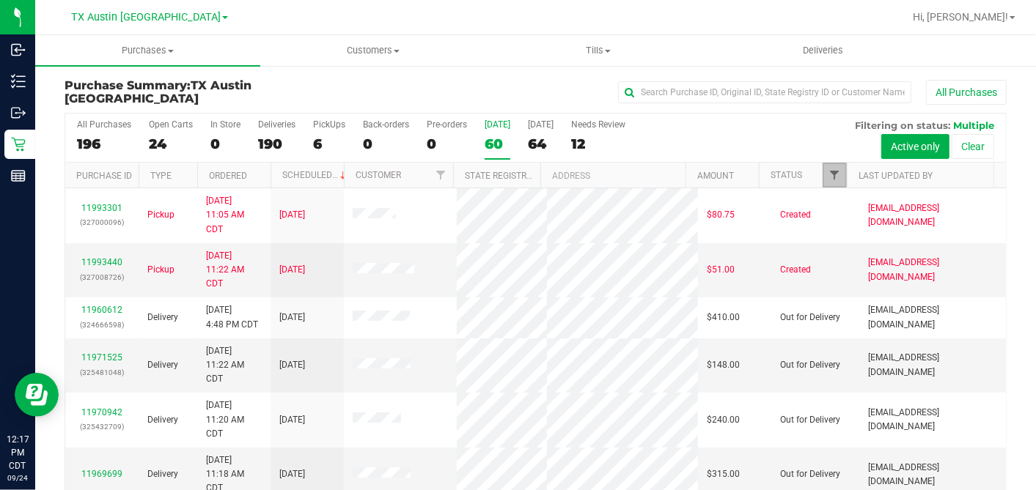
click at [828, 173] on span "Filter" at bounding box center [834, 175] width 12 height 12
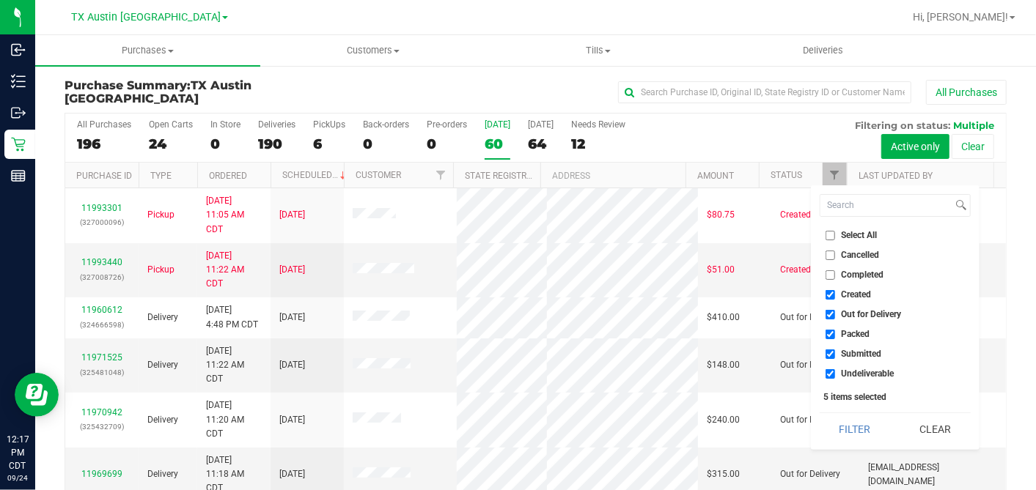
click at [828, 236] on input "Select All" at bounding box center [831, 236] width 10 height 10
checkbox input "true"
click at [828, 236] on input "Select All" at bounding box center [831, 236] width 10 height 10
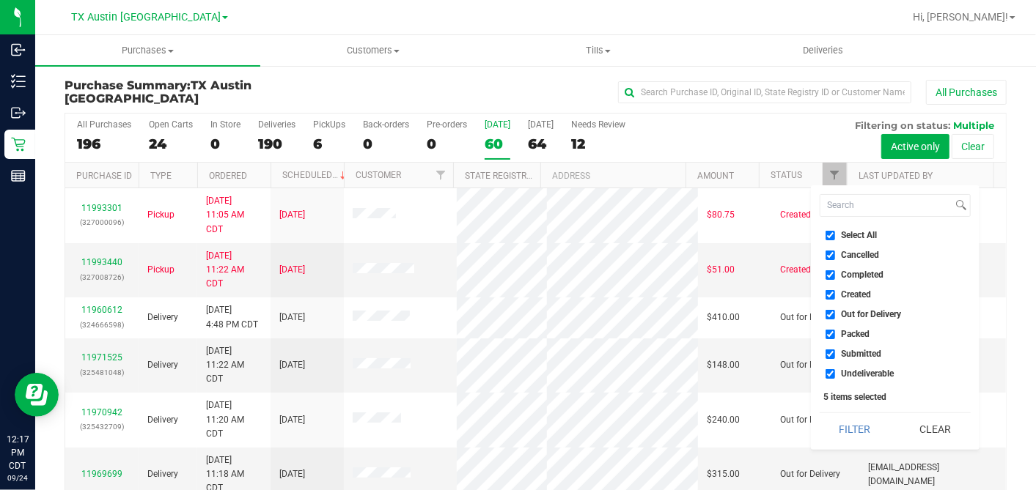
checkbox input "false"
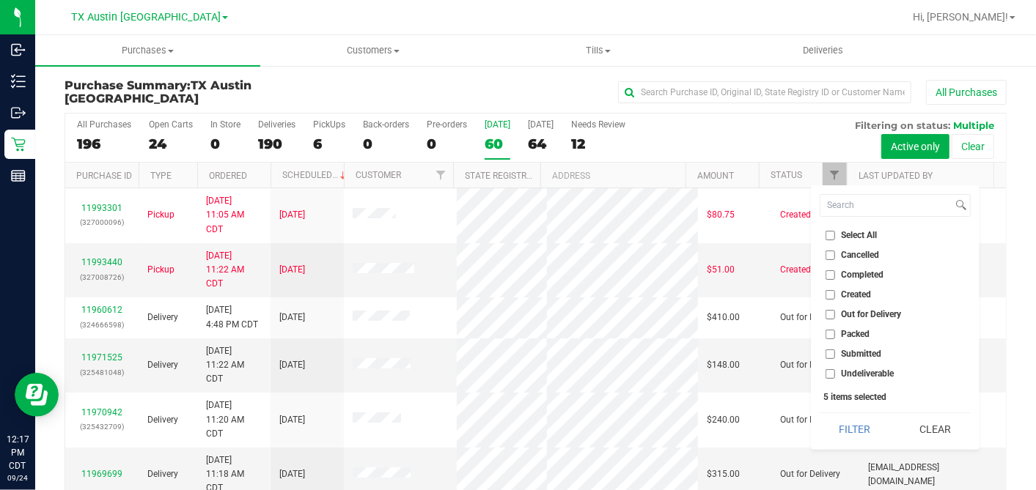
checkbox input "false"
drag, startPoint x: 828, startPoint y: 236, endPoint x: 832, endPoint y: 266, distance: 30.3
click at [829, 238] on input "Select All" at bounding box center [831, 236] width 10 height 10
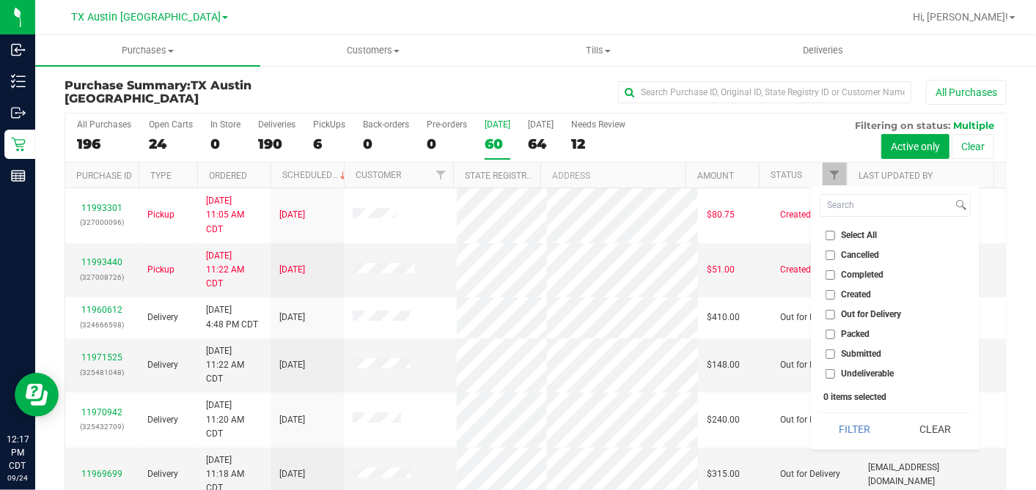
checkbox input "true"
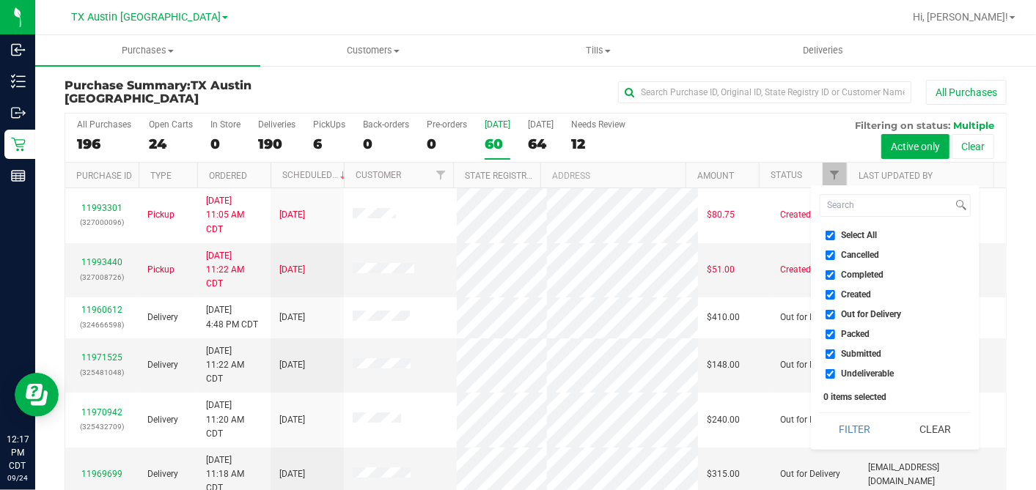
checkbox input "true"
click at [828, 229] on li "Select All" at bounding box center [895, 235] width 151 height 15
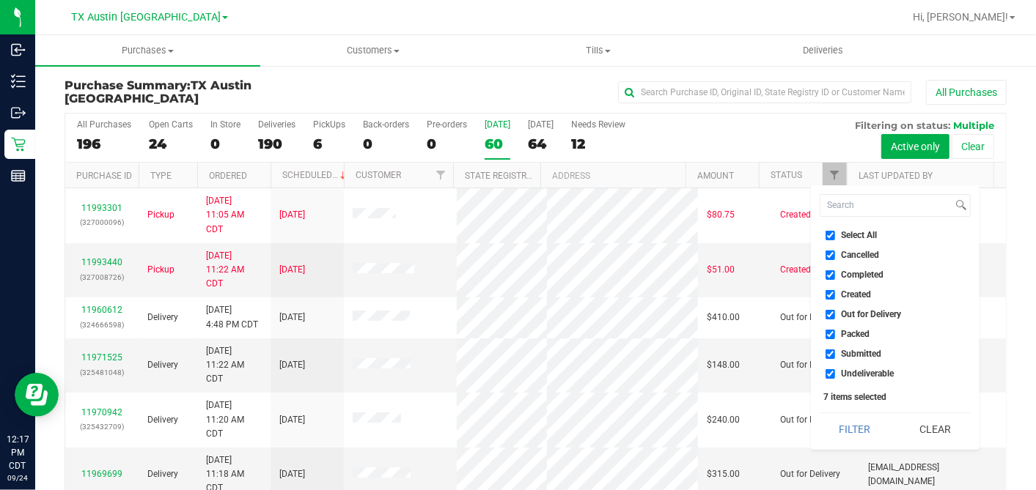
click at [831, 235] on input "Select All" at bounding box center [831, 236] width 10 height 10
checkbox input "false"
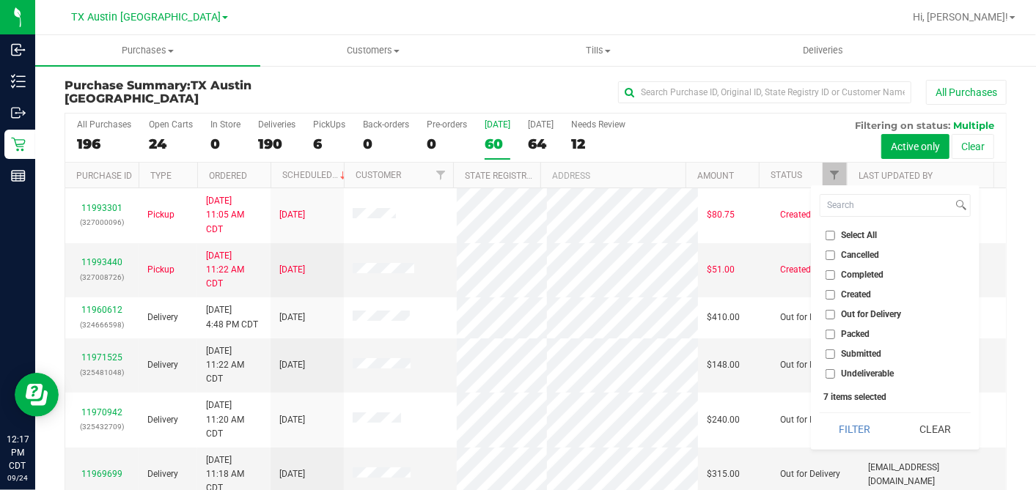
checkbox input "false"
click at [831, 235] on input "Select All" at bounding box center [831, 236] width 10 height 10
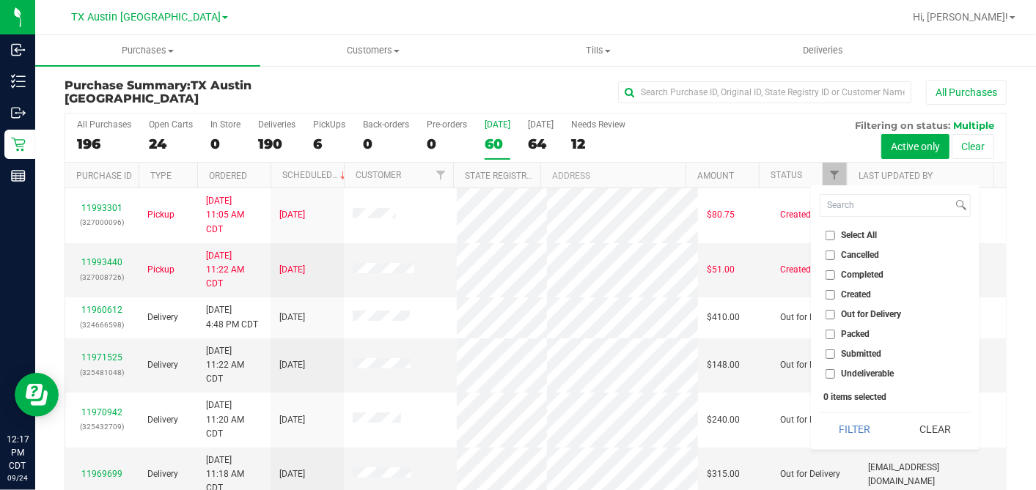
checkbox input "true"
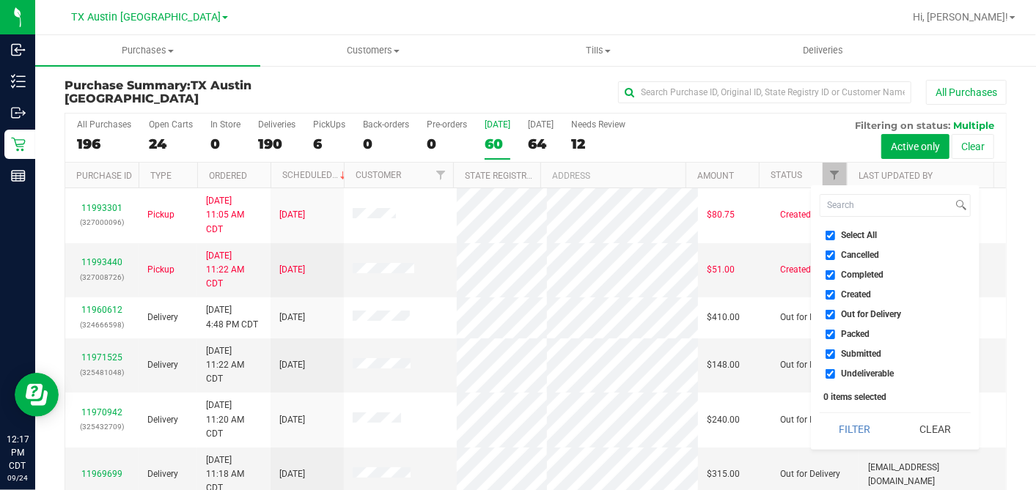
checkbox input "true"
click at [836, 234] on label "Select All" at bounding box center [852, 236] width 52 height 10
click at [835, 234] on input "Select All" at bounding box center [831, 236] width 10 height 10
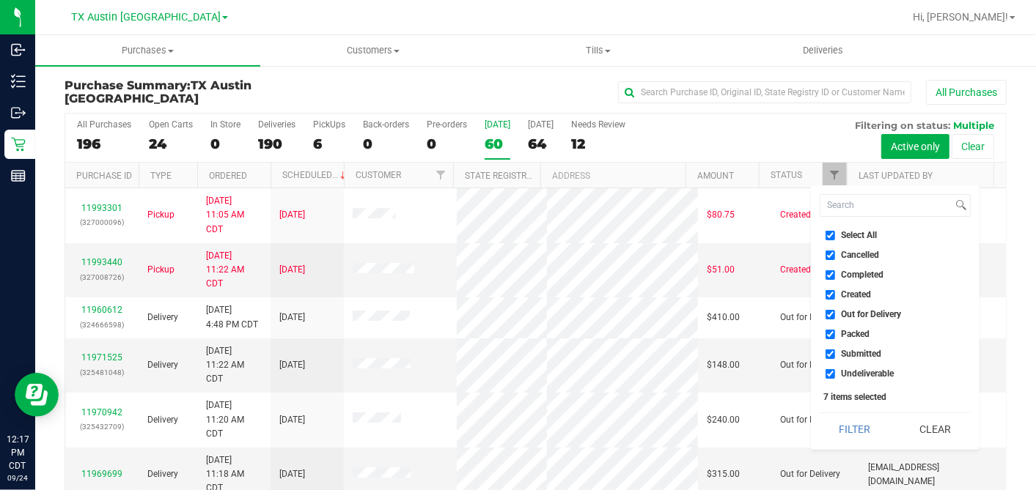
checkbox input "false"
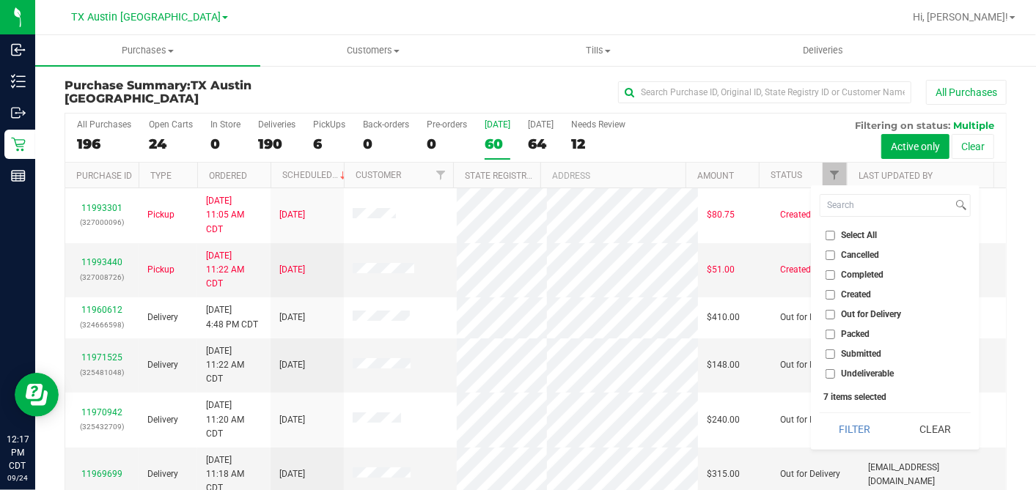
checkbox input "false"
click at [831, 290] on input "Created" at bounding box center [831, 295] width 10 height 10
checkbox input "true"
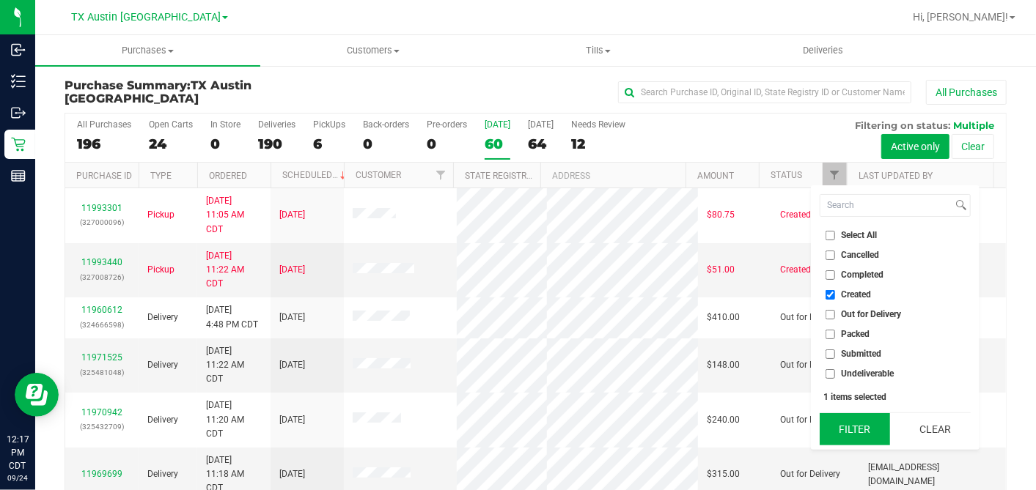
click at [858, 422] on button "Filter" at bounding box center [855, 430] width 70 height 32
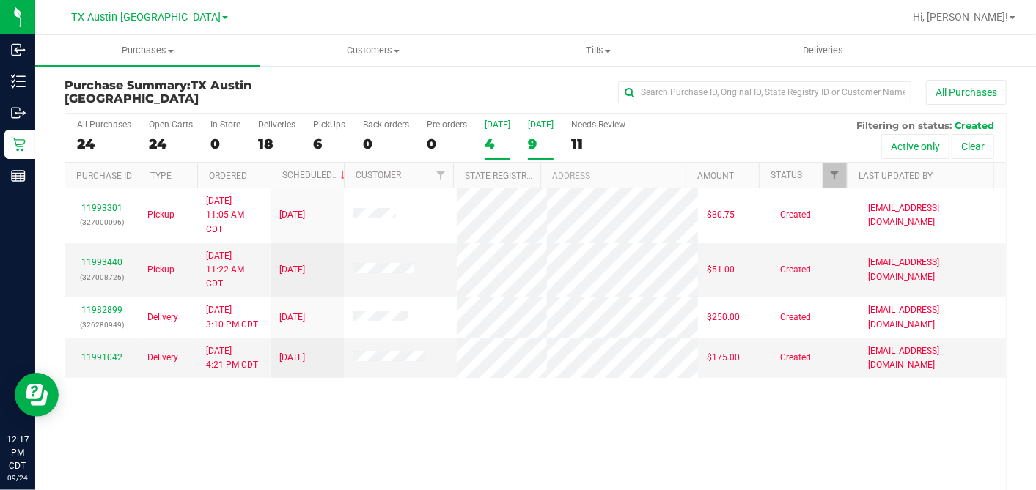
click at [528, 136] on div "9" at bounding box center [541, 144] width 26 height 17
click at [0, 0] on input "[DATE] 9" at bounding box center [0, 0] width 0 height 0
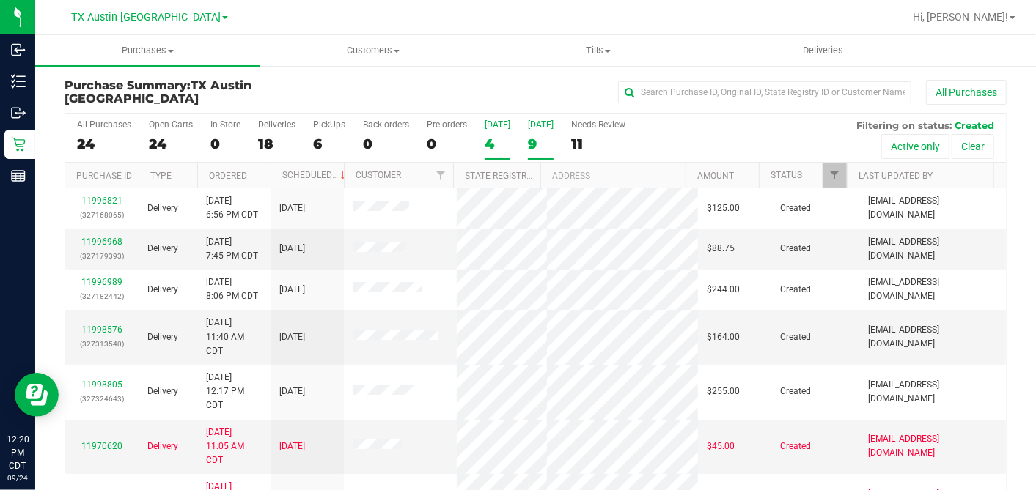
click at [494, 140] on div "4" at bounding box center [498, 144] width 26 height 17
click at [0, 0] on input "[DATE] 4" at bounding box center [0, 0] width 0 height 0
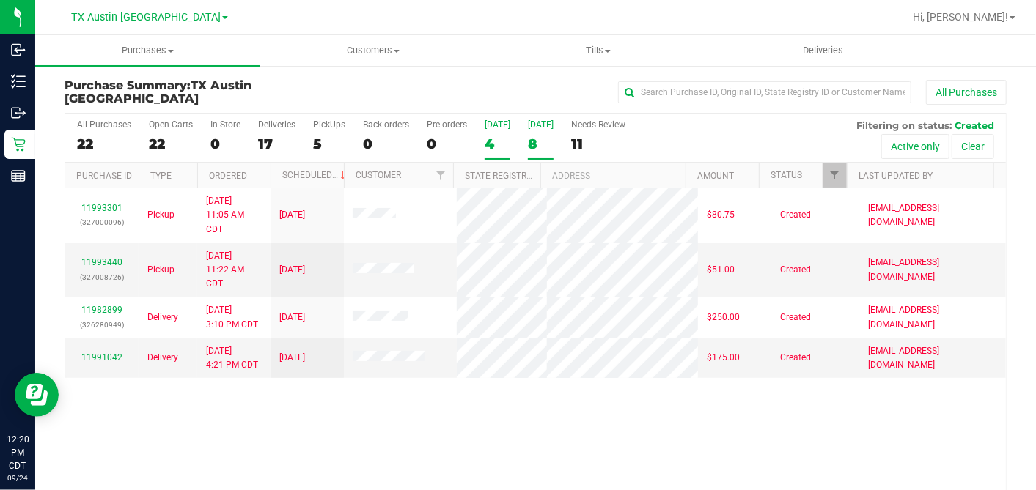
click at [530, 142] on div "8" at bounding box center [541, 144] width 26 height 17
click at [0, 0] on input "[DATE] 8" at bounding box center [0, 0] width 0 height 0
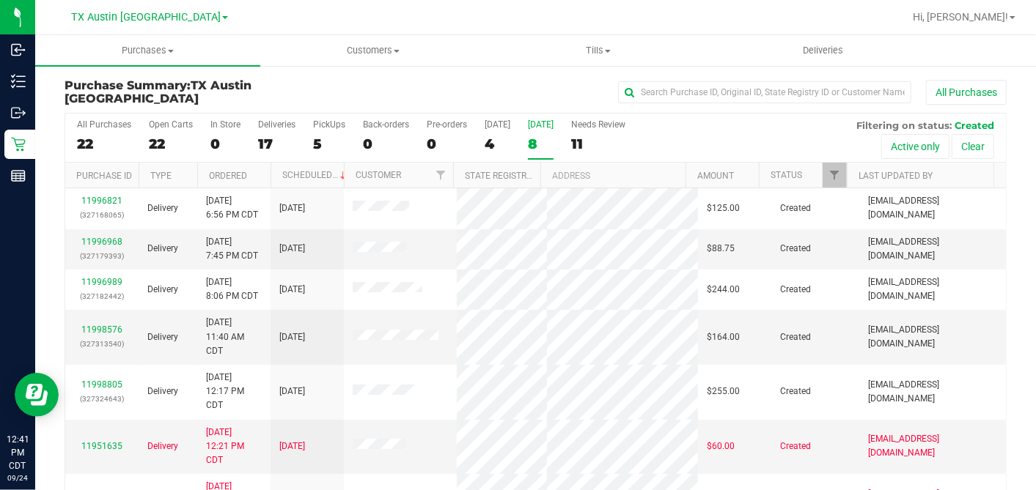
click at [256, 172] on th "Ordered" at bounding box center [233, 176] width 73 height 26
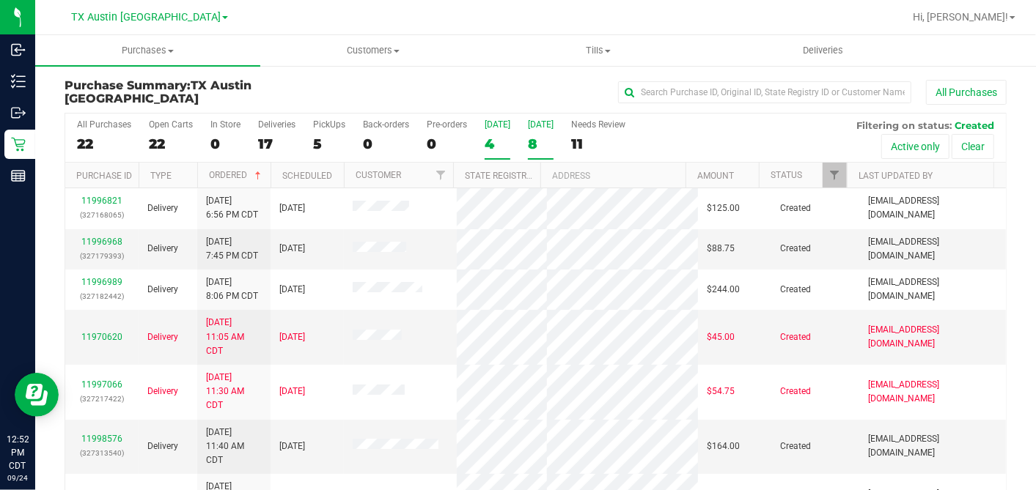
click at [496, 130] on label "[DATE] 4" at bounding box center [498, 140] width 26 height 40
click at [0, 0] on input "[DATE] 4" at bounding box center [0, 0] width 0 height 0
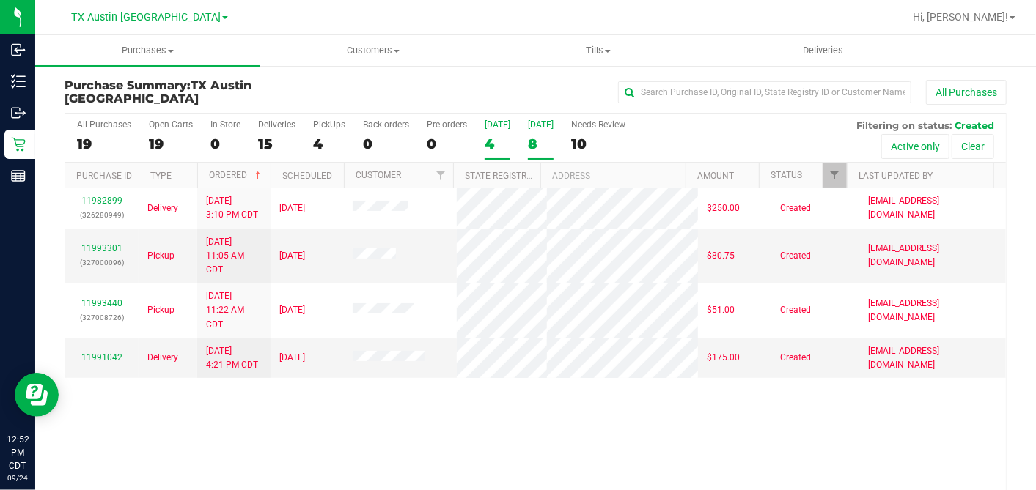
click at [529, 144] on div "8" at bounding box center [541, 144] width 26 height 17
click at [0, 0] on input "[DATE] 8" at bounding box center [0, 0] width 0 height 0
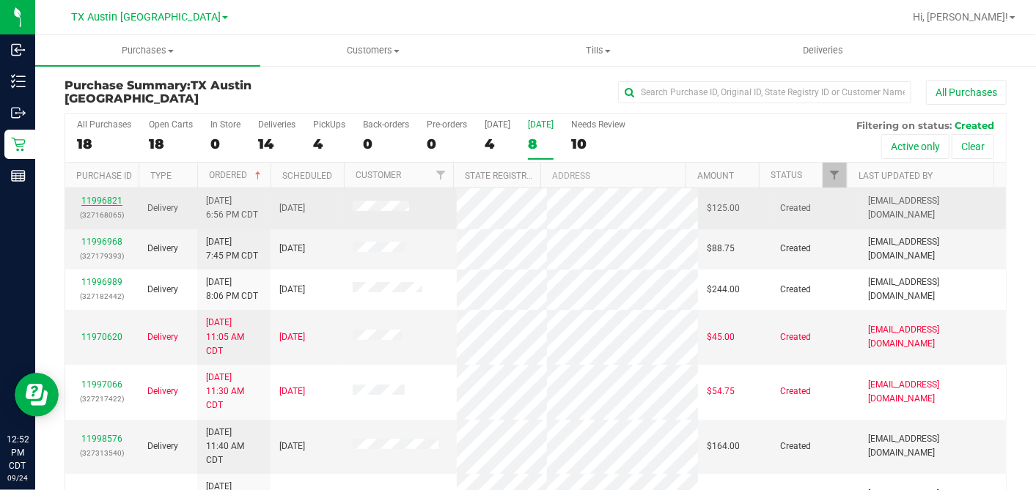
click at [108, 198] on link "11996821" at bounding box center [101, 201] width 41 height 10
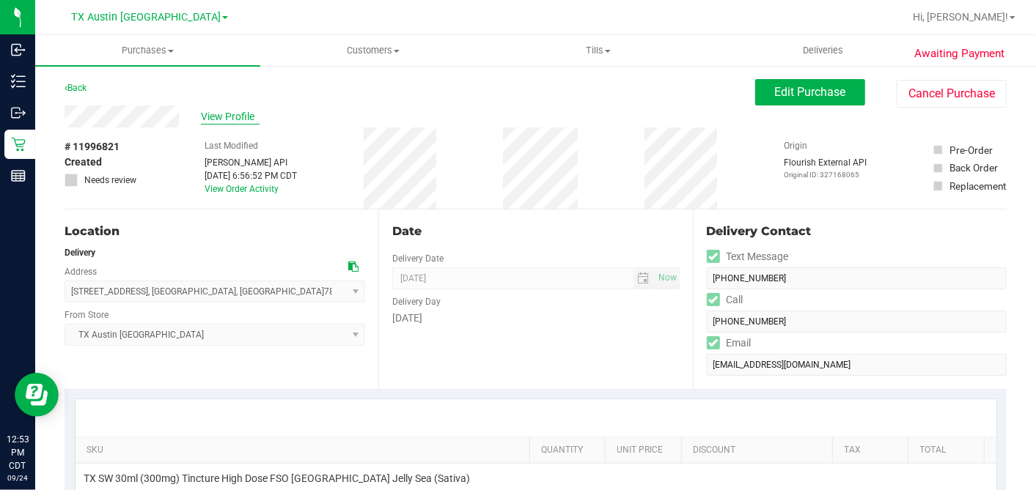
click at [230, 116] on span "View Profile" at bounding box center [230, 116] width 59 height 15
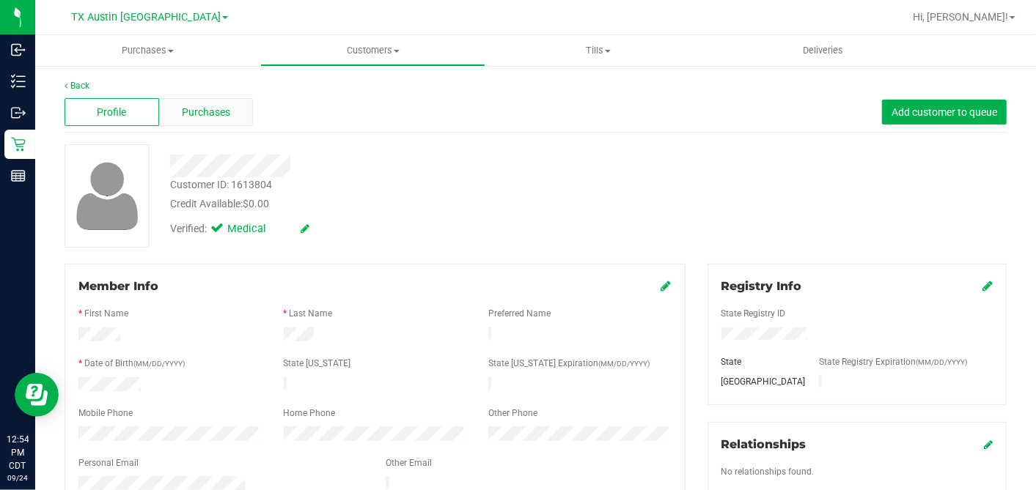
click at [232, 113] on div "Purchases" at bounding box center [206, 112] width 95 height 28
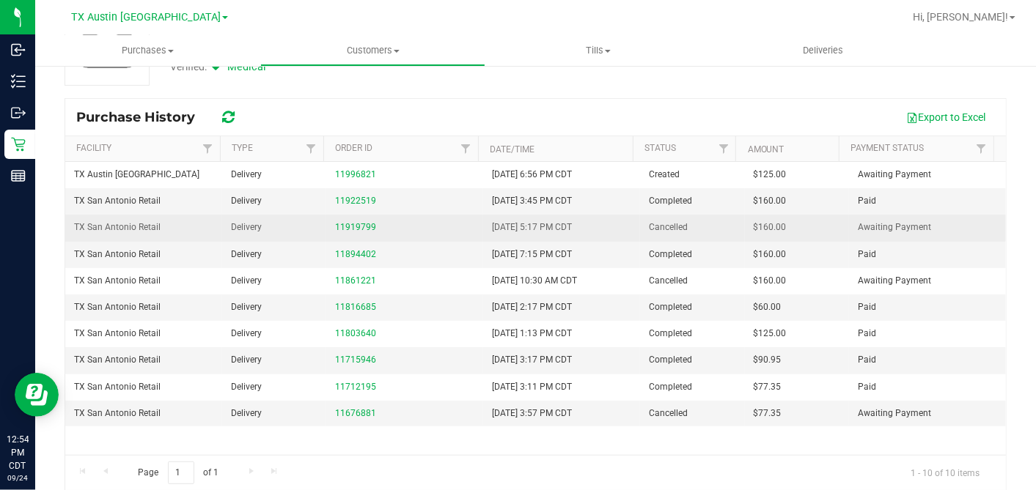
scroll to position [163, 0]
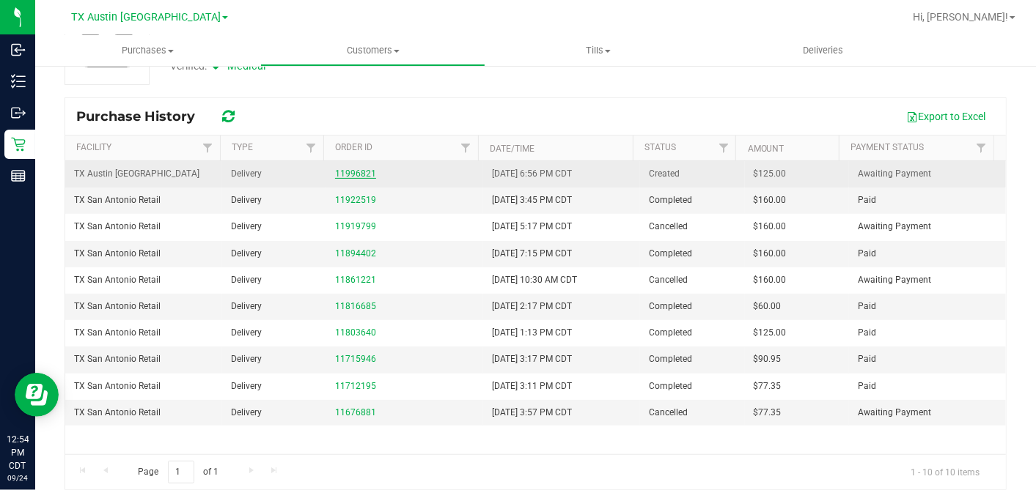
click at [356, 174] on link "11996821" at bounding box center [355, 174] width 41 height 10
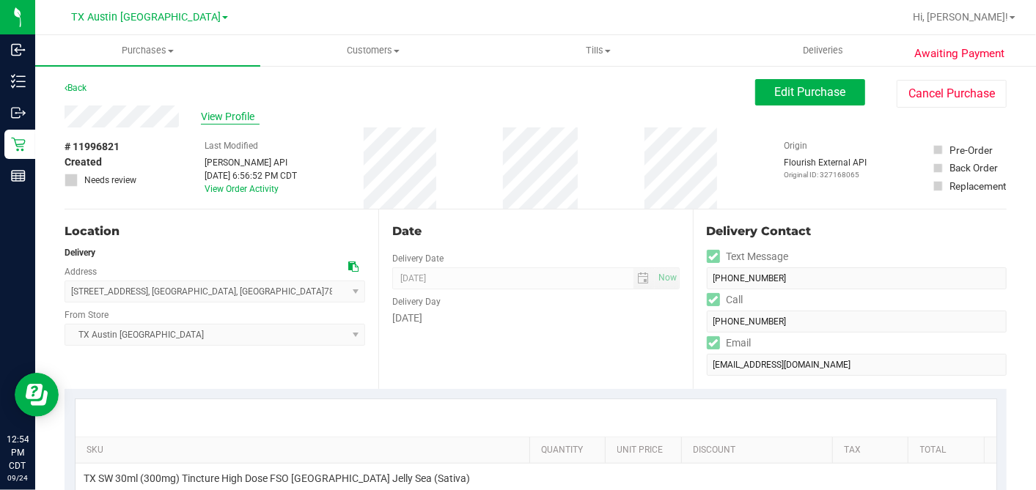
click at [236, 117] on span "View Profile" at bounding box center [230, 116] width 59 height 15
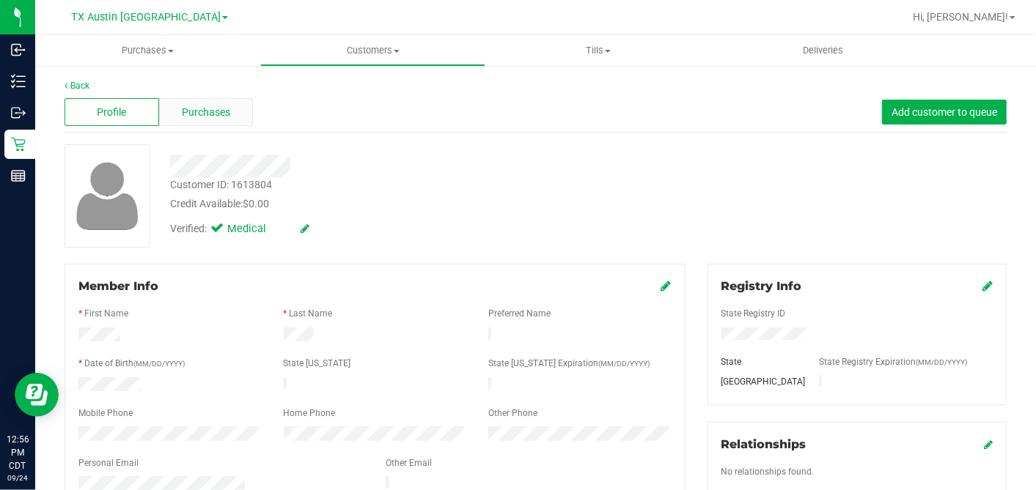
click at [228, 113] on div "Purchases" at bounding box center [206, 112] width 95 height 28
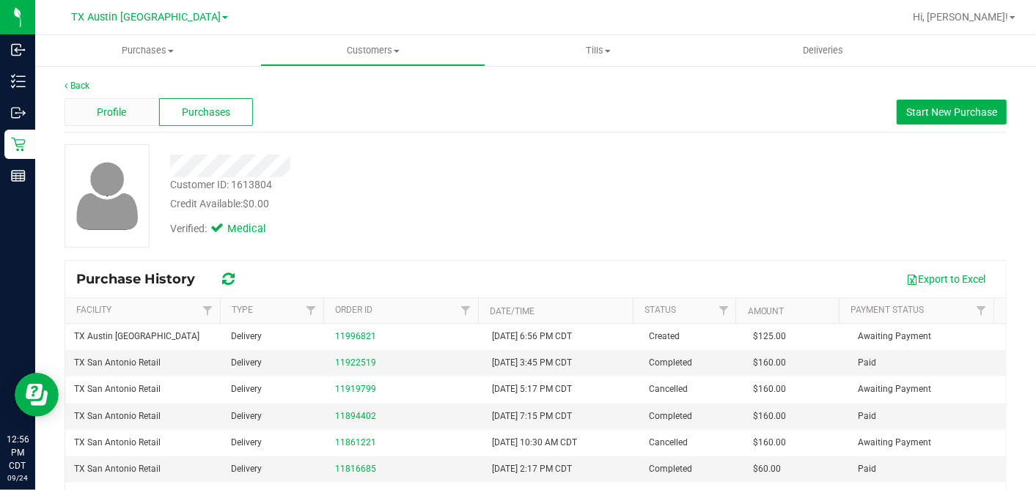
click at [111, 107] on span "Profile" at bounding box center [111, 112] width 29 height 15
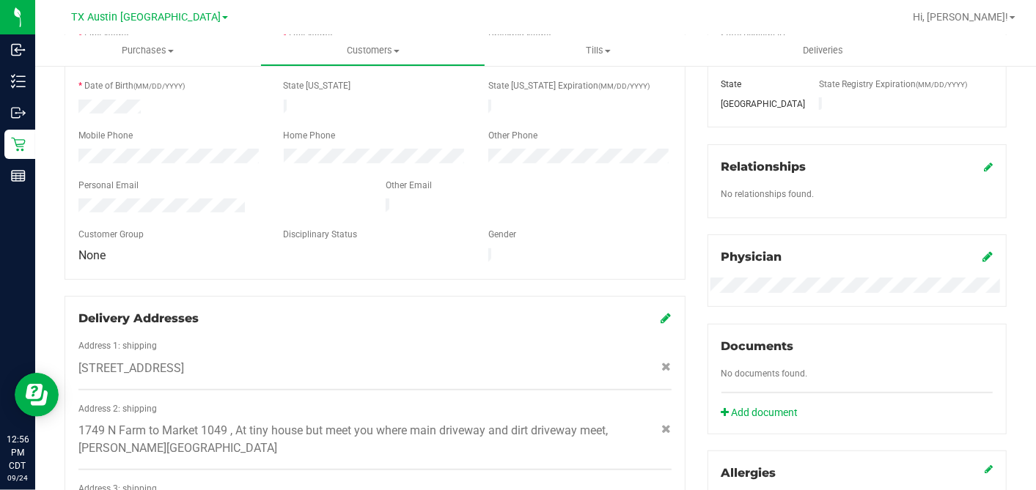
scroll to position [407, 0]
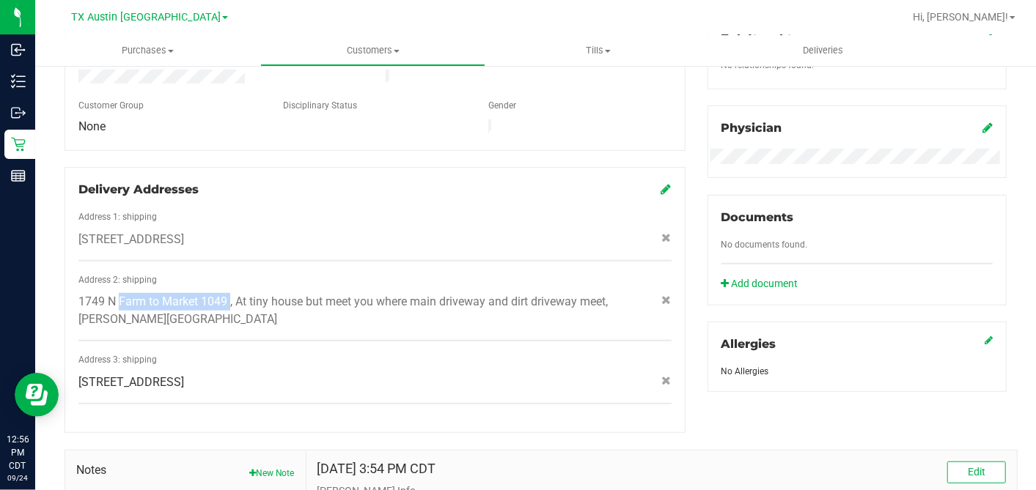
drag, startPoint x: 78, startPoint y: 290, endPoint x: 226, endPoint y: 289, distance: 147.4
click at [226, 293] on span "1749 N Farm to Market 1049 , At tiny house but meet you where main driveway and…" at bounding box center [345, 310] width 534 height 35
copy span "1749 N Farm to Market 1049"
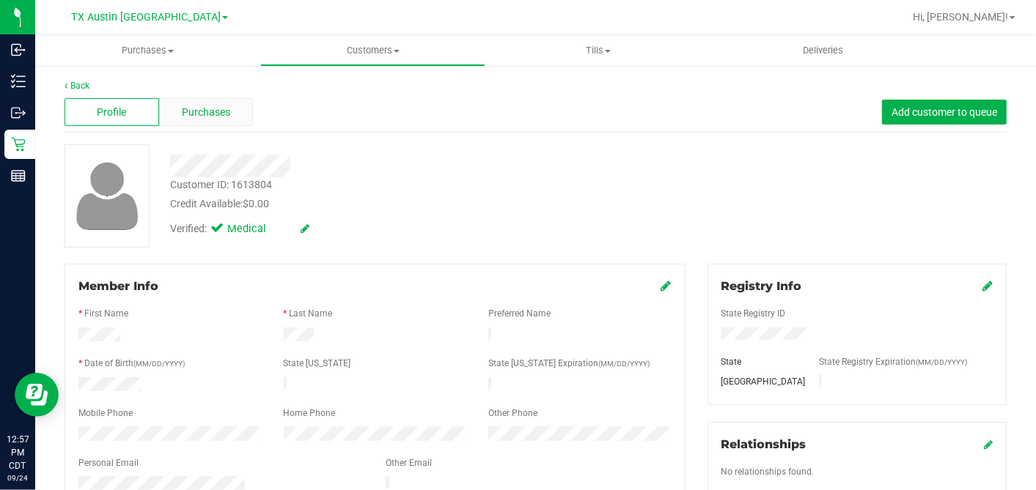
click at [223, 116] on span "Purchases" at bounding box center [206, 112] width 48 height 15
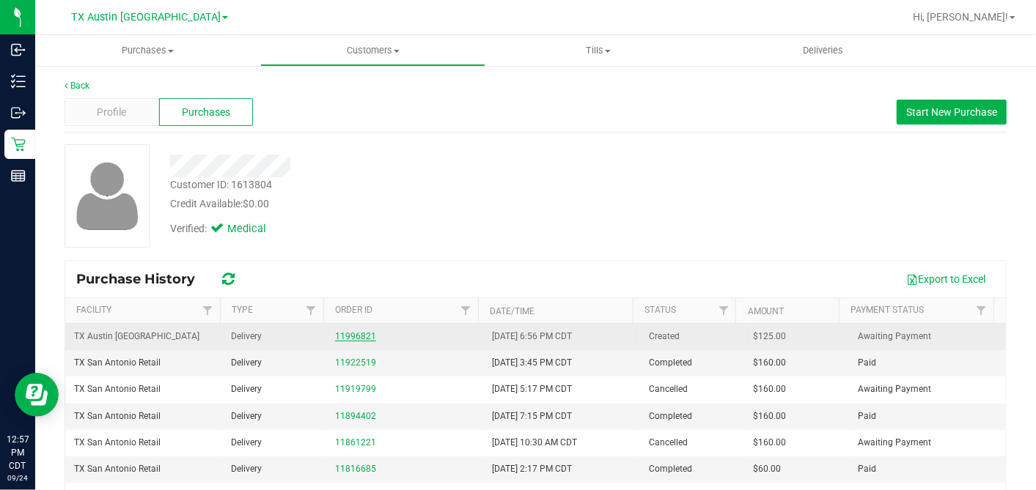
click at [353, 334] on link "11996821" at bounding box center [355, 336] width 41 height 10
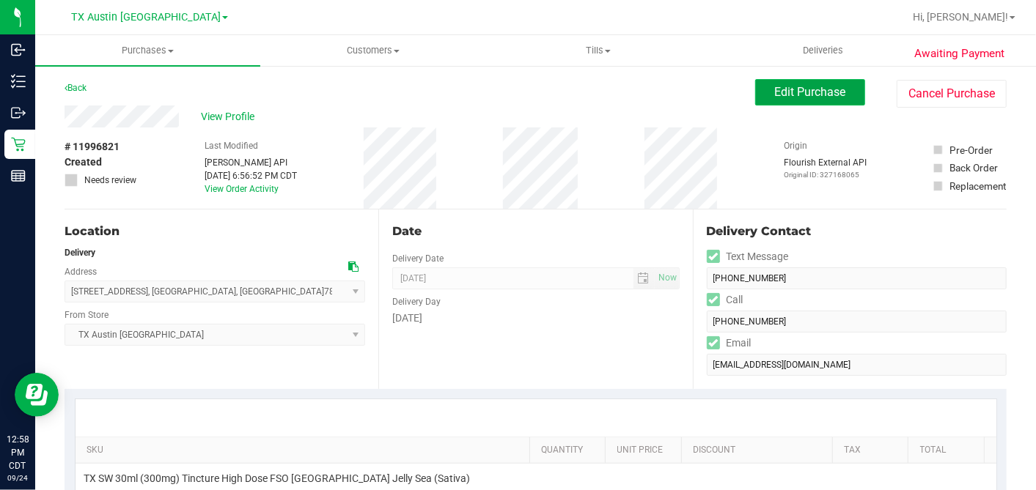
click at [787, 90] on span "Edit Purchase" at bounding box center [810, 92] width 71 height 14
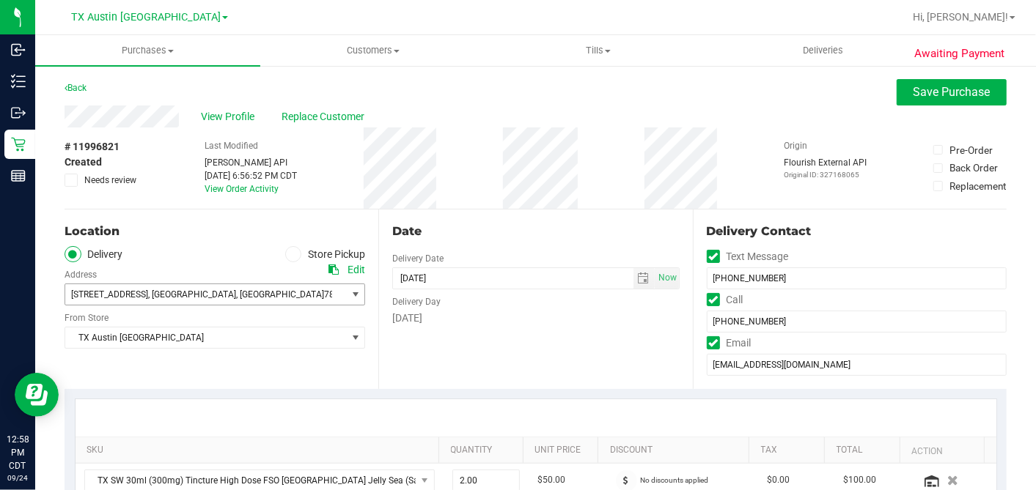
click at [324, 298] on span "78258" at bounding box center [337, 295] width 26 height 10
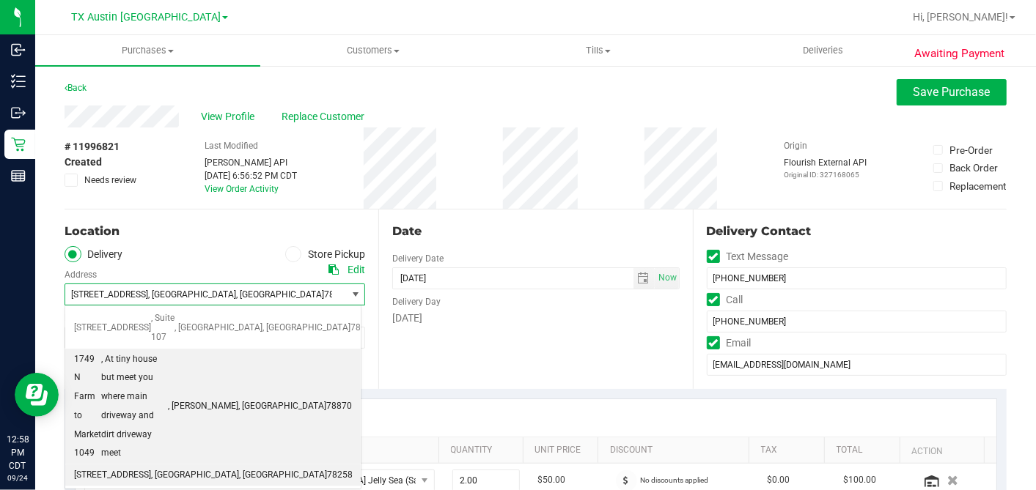
click at [168, 362] on span ", At tiny house but meet you where main driveway and dirt driveway meet" at bounding box center [134, 406] width 67 height 113
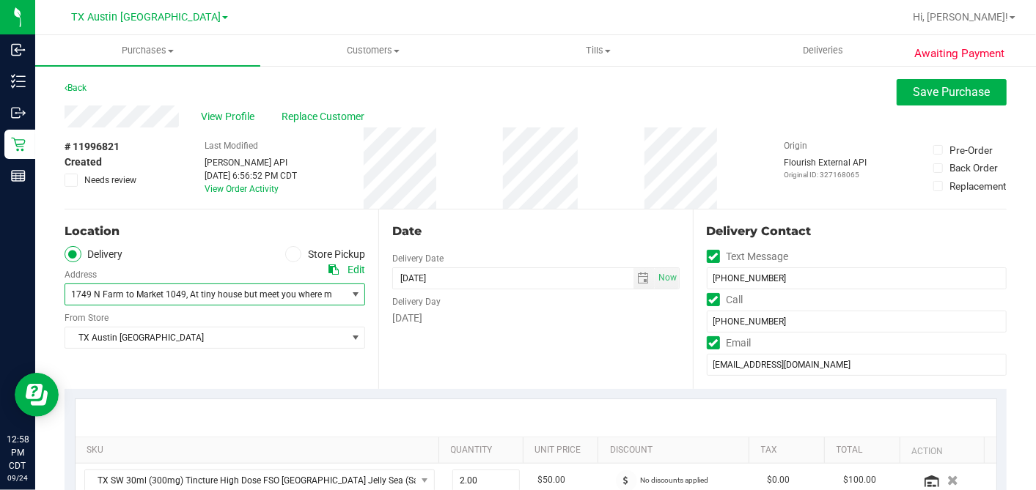
click at [486, 333] on div "Date Delivery Date [DATE] Now [DATE] 05:00 PM Now Delivery Day [DATE]" at bounding box center [535, 300] width 314 height 180
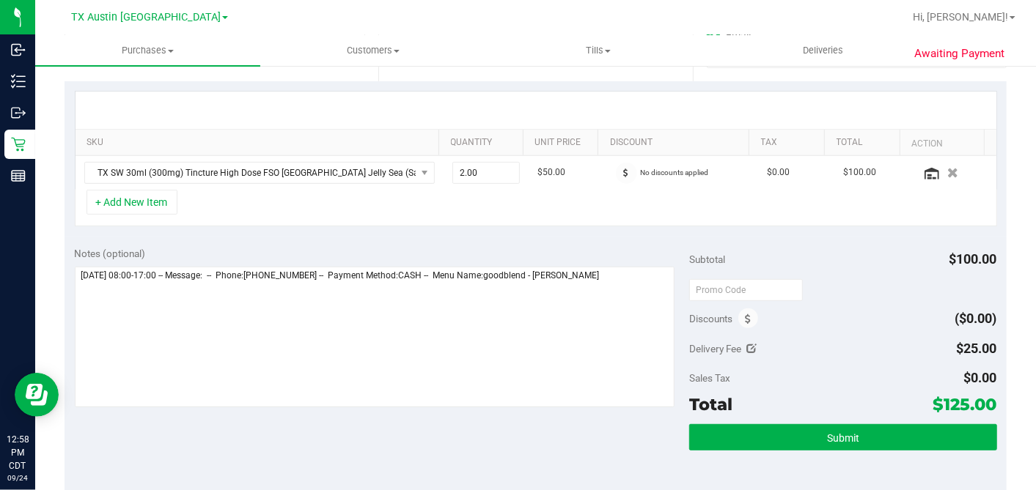
scroll to position [326, 0]
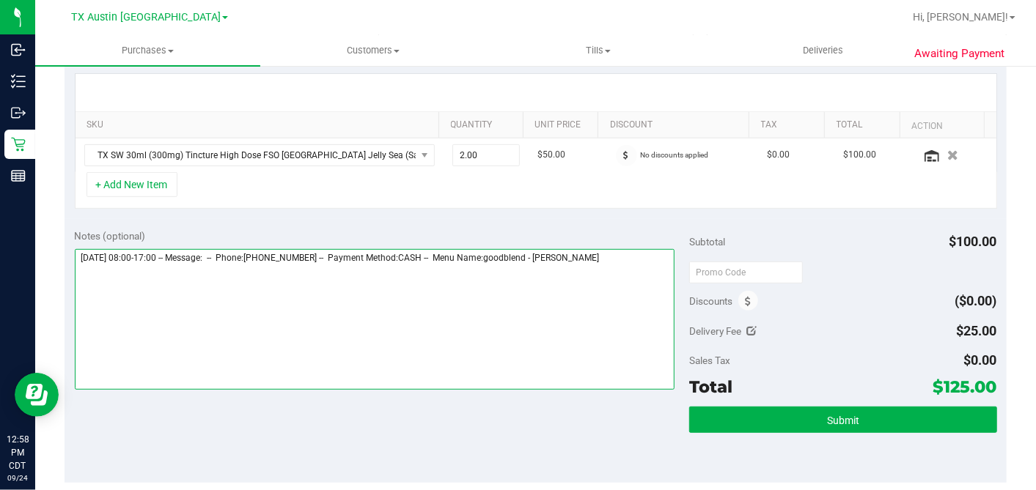
click at [634, 258] on textarea at bounding box center [375, 319] width 600 height 141
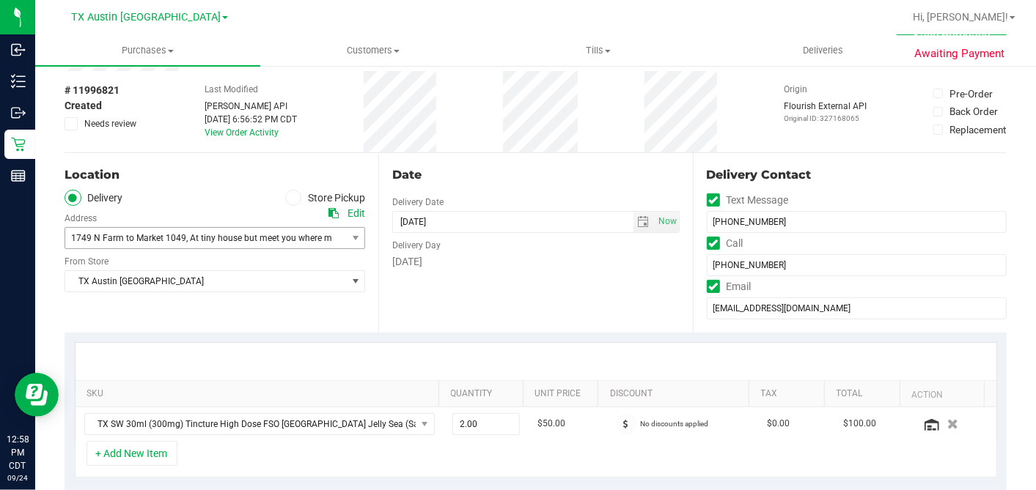
scroll to position [0, 0]
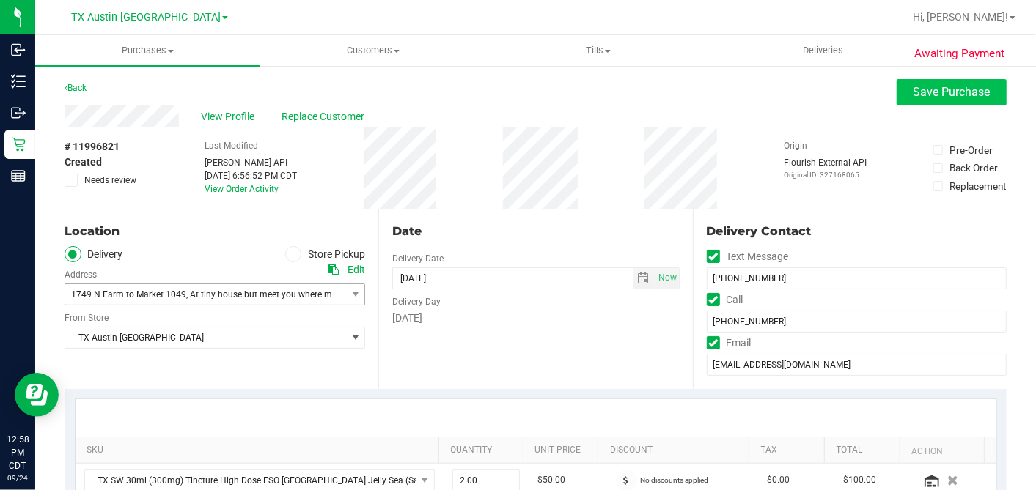
type textarea "[DATE] 08:00-17:00 -- Message: -- Phone:[PHONE_NUMBER] -- Payment Method:CASH -…"
drag, startPoint x: 925, startPoint y: 95, endPoint x: 840, endPoint y: 113, distance: 86.3
click at [925, 95] on span "Save Purchase" at bounding box center [952, 92] width 77 height 14
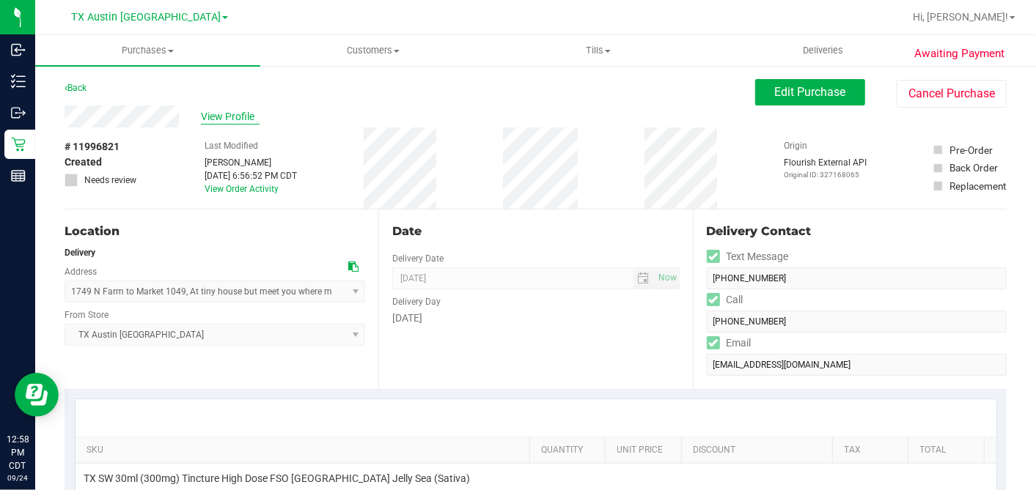
click at [221, 114] on span "View Profile" at bounding box center [230, 116] width 59 height 15
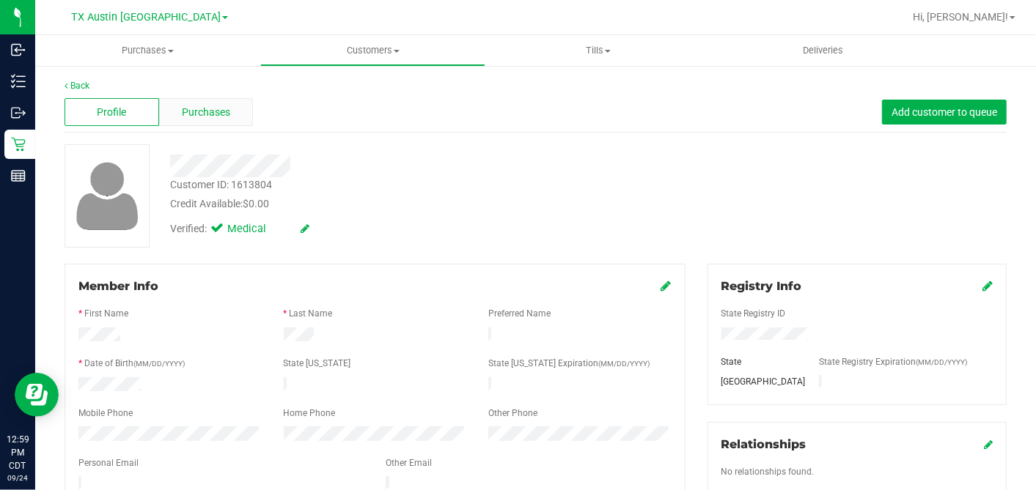
click at [233, 114] on div "Purchases" at bounding box center [206, 112] width 95 height 28
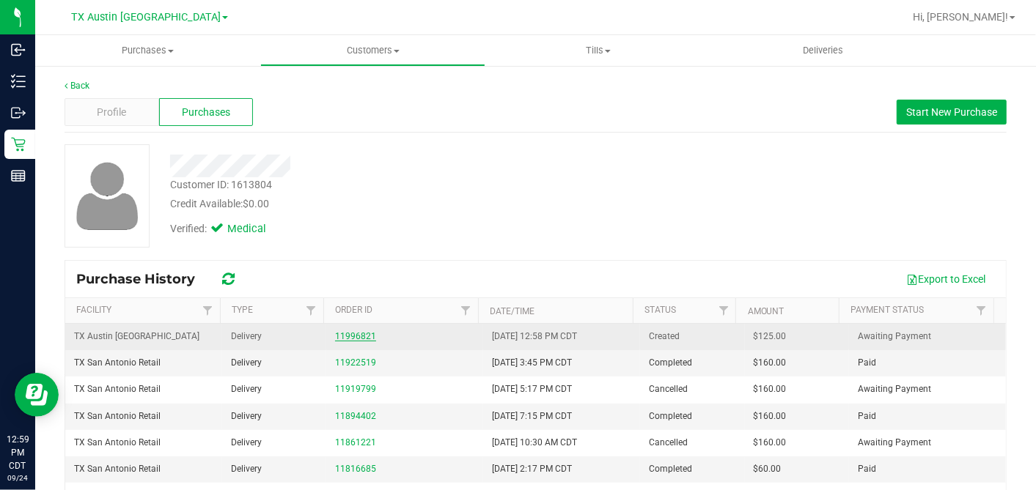
click at [355, 334] on link "11996821" at bounding box center [355, 336] width 41 height 10
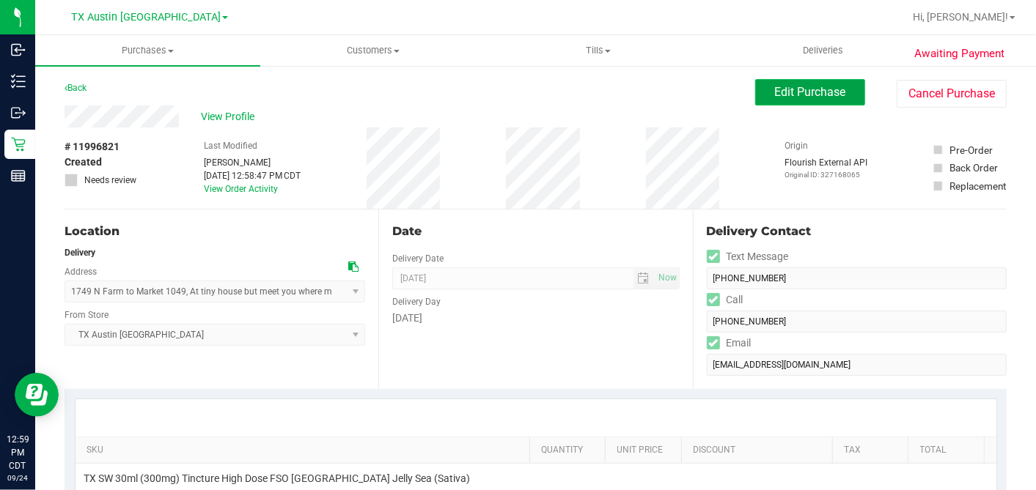
click at [781, 96] on span "Edit Purchase" at bounding box center [810, 92] width 71 height 14
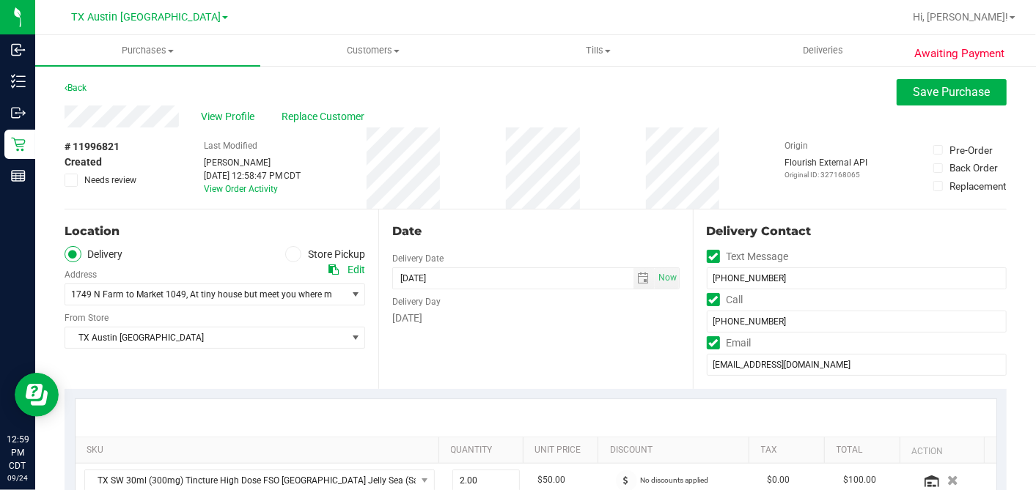
click at [74, 180] on icon at bounding box center [72, 180] width 10 height 0
click at [0, 0] on input "Needs review" at bounding box center [0, 0] width 0 height 0
click at [466, 196] on div "# 11996821 Created Needs review Last Modified [PERSON_NAME] [DATE] 12:58:47 PM …" at bounding box center [536, 168] width 942 height 81
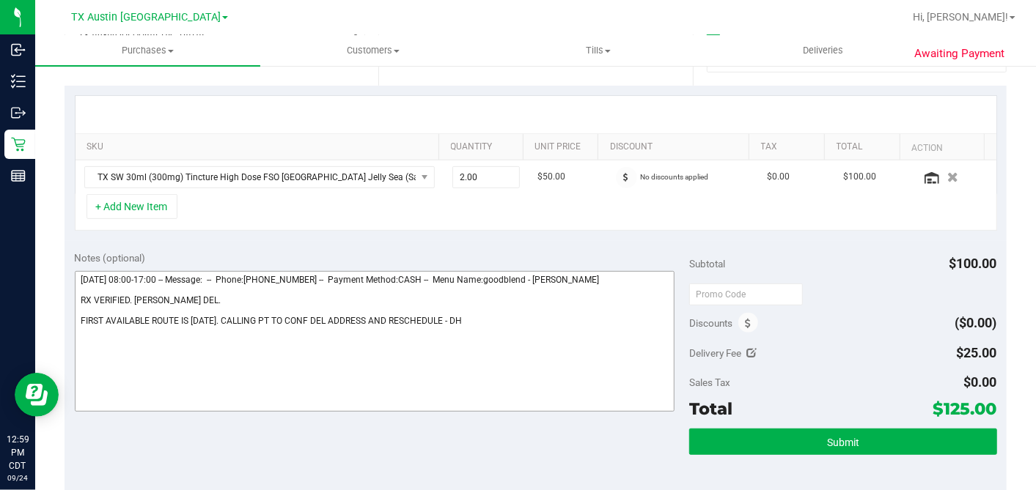
scroll to position [407, 0]
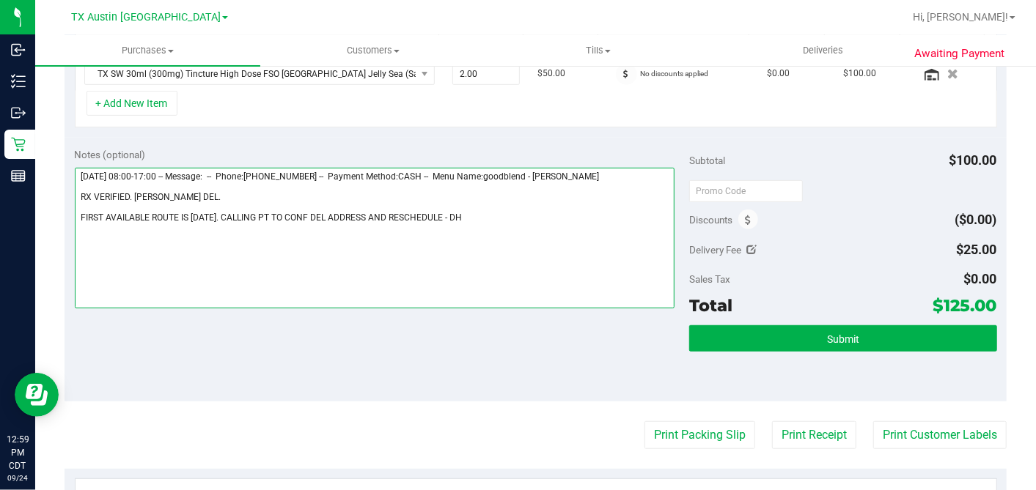
click at [455, 212] on textarea at bounding box center [375, 238] width 600 height 141
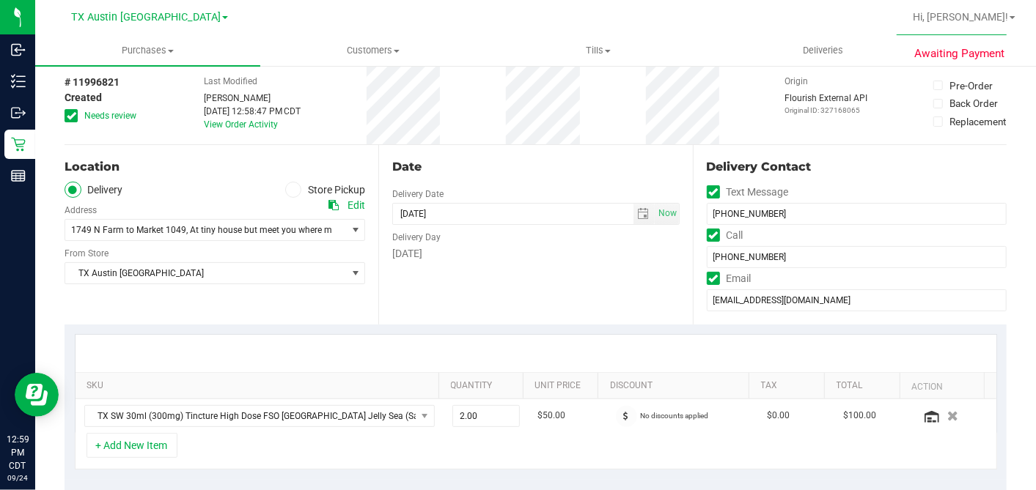
scroll to position [0, 0]
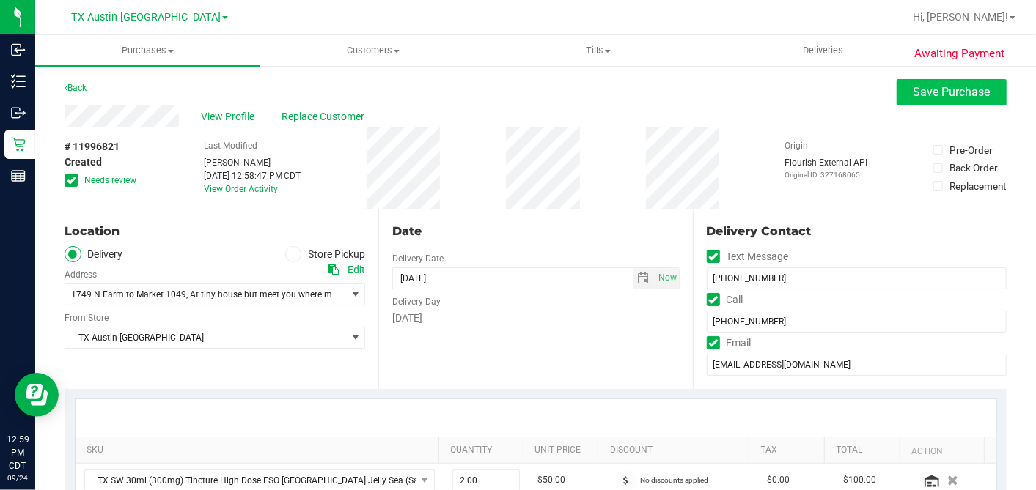
type textarea "[DATE] 08:00-17:00 -- Message: -- Phone:[PHONE_NUMBER] -- Payment Method:CASH -…"
click at [897, 89] on button "Save Purchase" at bounding box center [952, 92] width 110 height 26
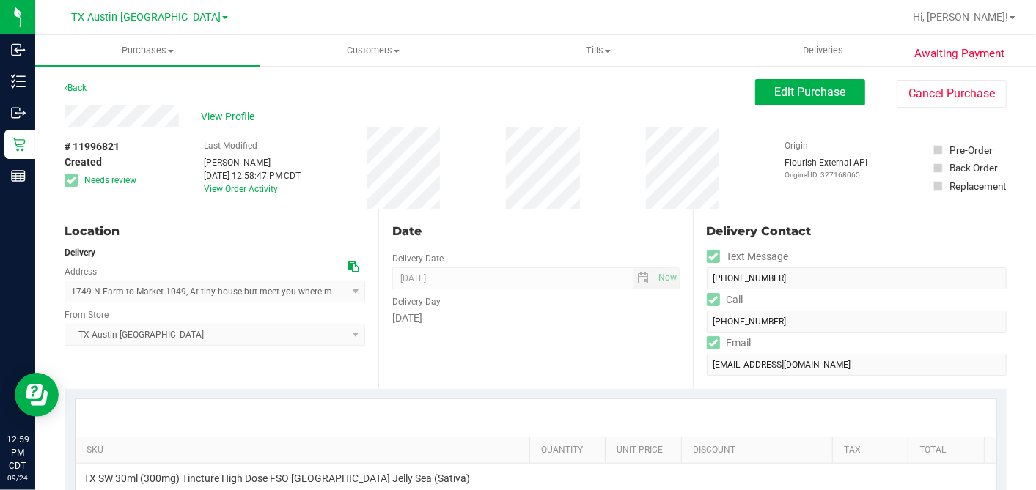
scroll to position [163, 0]
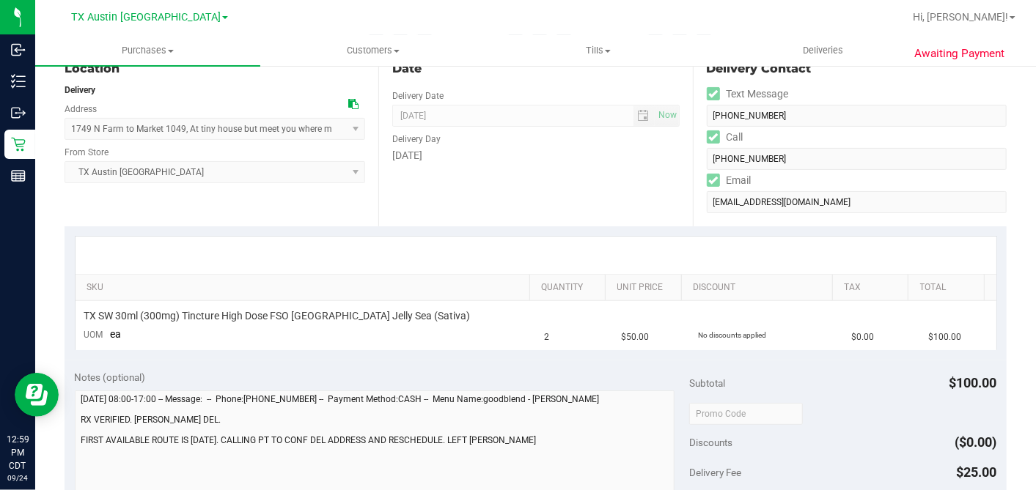
click at [578, 220] on div "Date Delivery Date [DATE] Now [DATE] 07:00 AM Now Delivery Day [DATE]" at bounding box center [535, 137] width 314 height 180
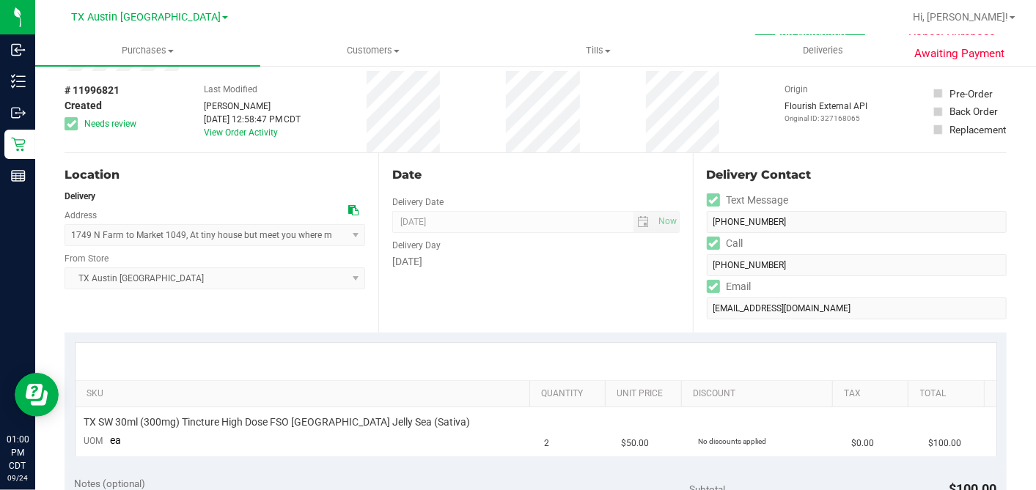
scroll to position [0, 0]
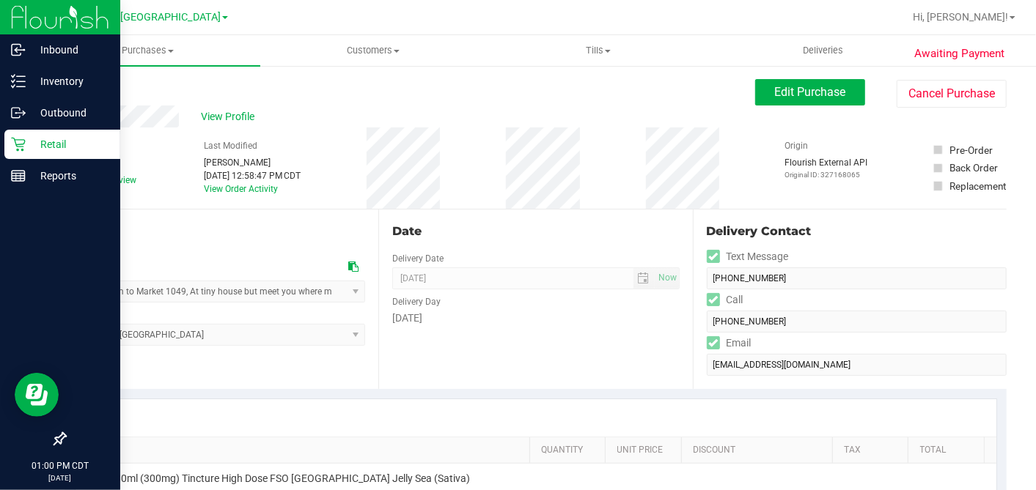
drag, startPoint x: 25, startPoint y: 142, endPoint x: 39, endPoint y: 146, distance: 14.4
click at [24, 142] on icon at bounding box center [18, 145] width 14 height 14
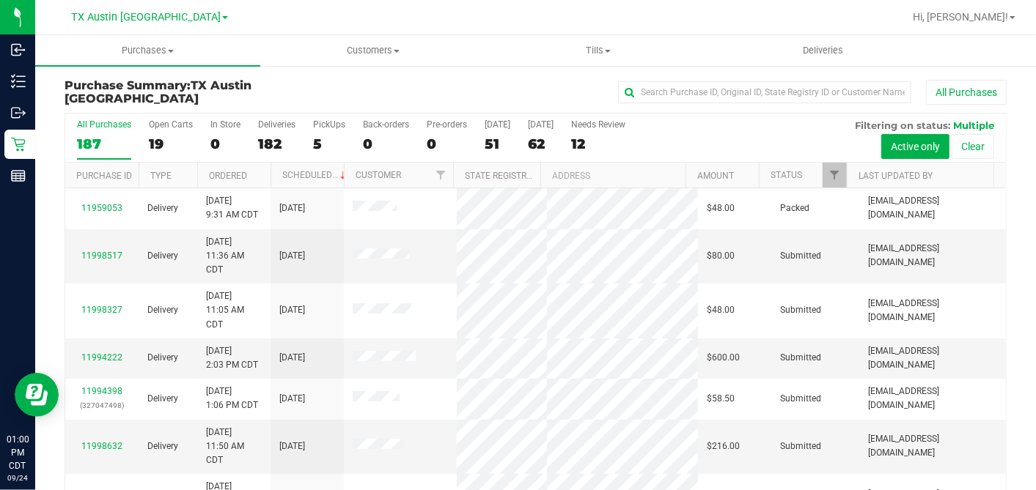
click at [493, 142] on div "51" at bounding box center [498, 144] width 26 height 17
click at [0, 0] on input "[DATE] 51" at bounding box center [0, 0] width 0 height 0
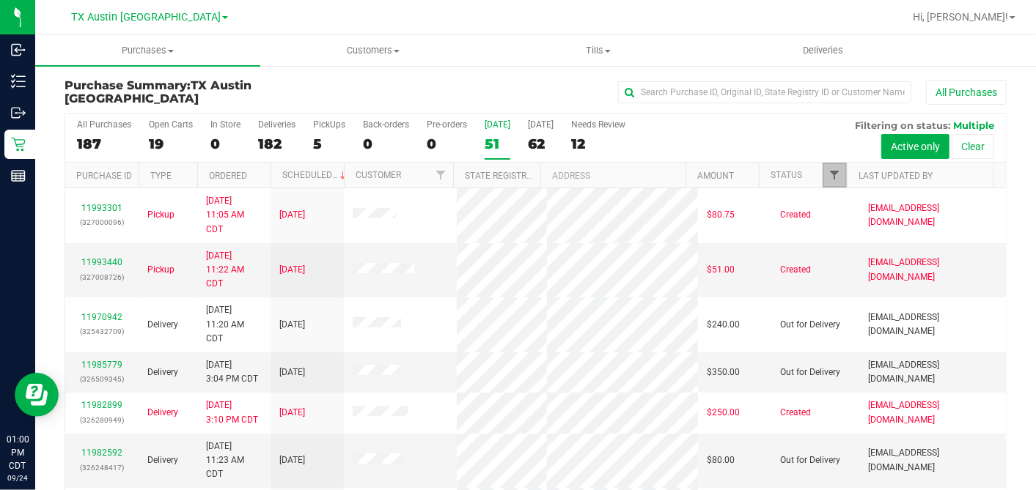
click at [828, 177] on span "Filter" at bounding box center [834, 175] width 12 height 12
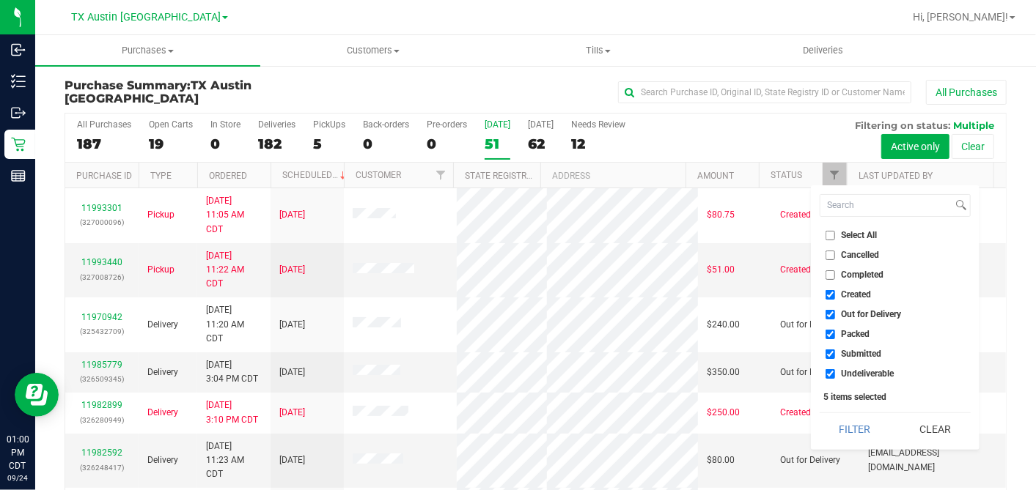
click at [828, 235] on input "Select All" at bounding box center [831, 236] width 10 height 10
checkbox input "true"
click at [828, 235] on input "Select All" at bounding box center [831, 236] width 10 height 10
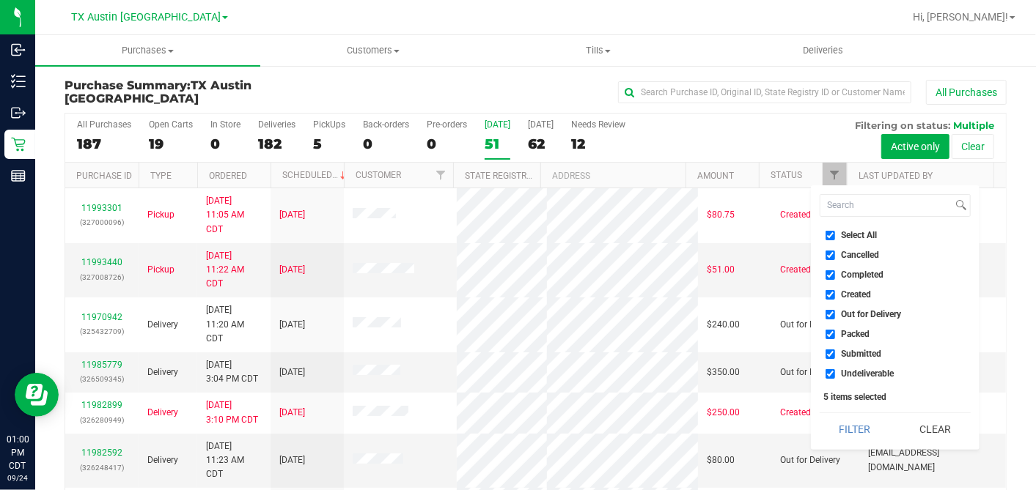
checkbox input "false"
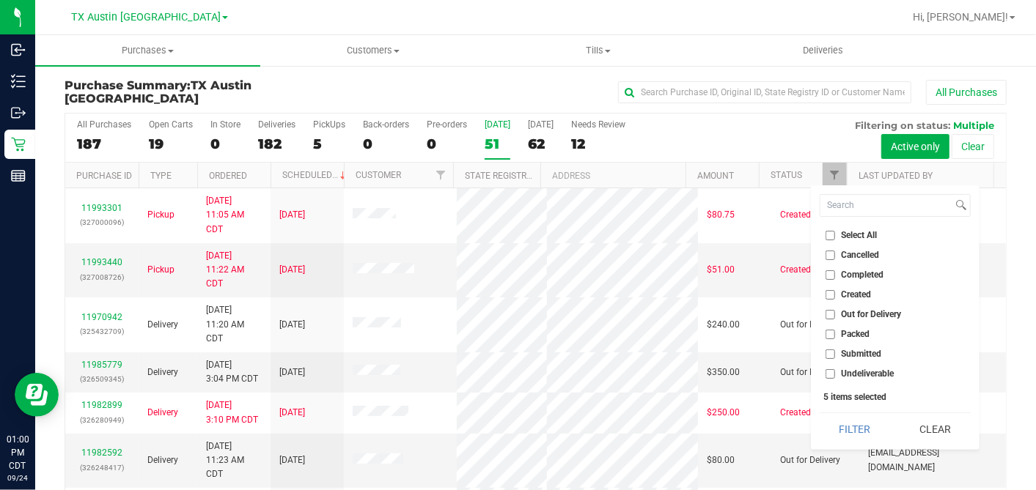
checkbox input "false"
click at [826, 293] on input "Created" at bounding box center [831, 295] width 10 height 10
checkbox input "true"
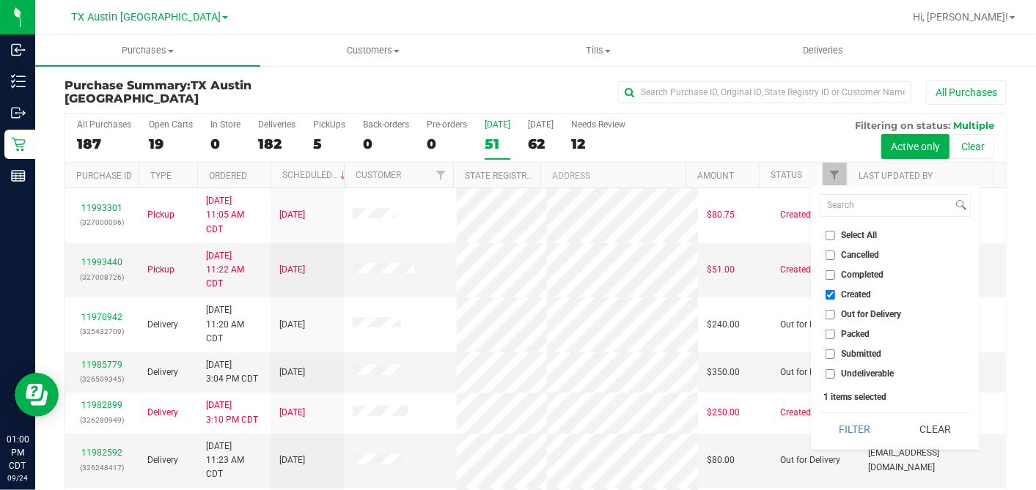
click at [842, 423] on button "Filter" at bounding box center [855, 430] width 70 height 32
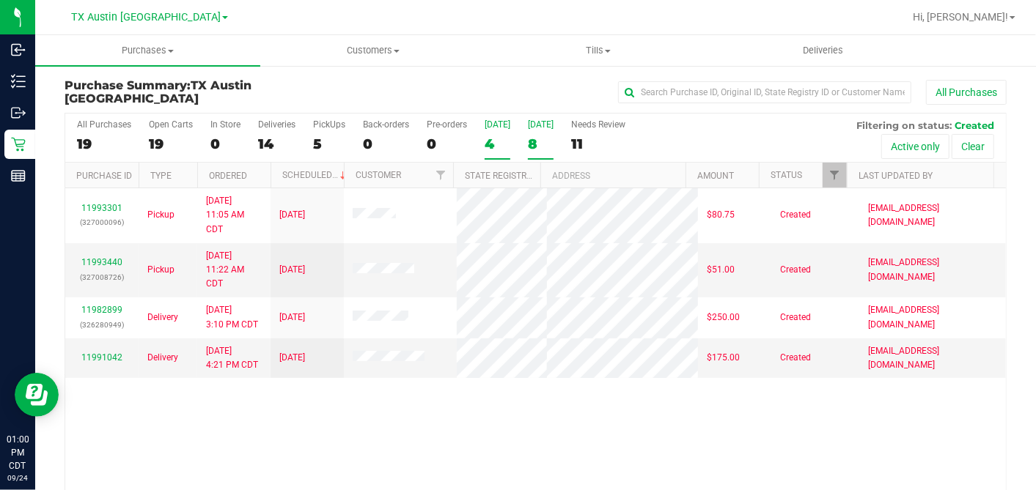
click at [543, 124] on div "[DATE]" at bounding box center [541, 125] width 26 height 10
click at [0, 0] on input "[DATE] 8" at bounding box center [0, 0] width 0 height 0
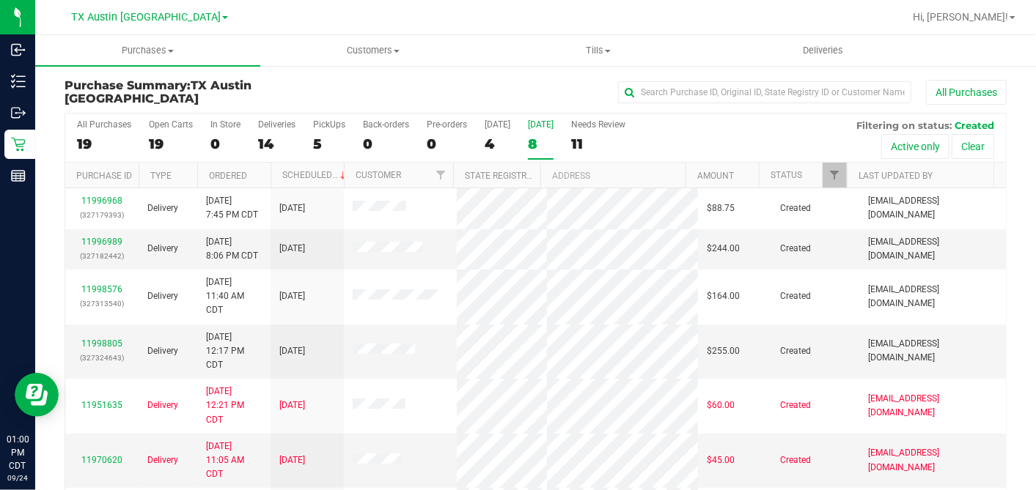
click at [259, 178] on th "Ordered" at bounding box center [233, 176] width 73 height 26
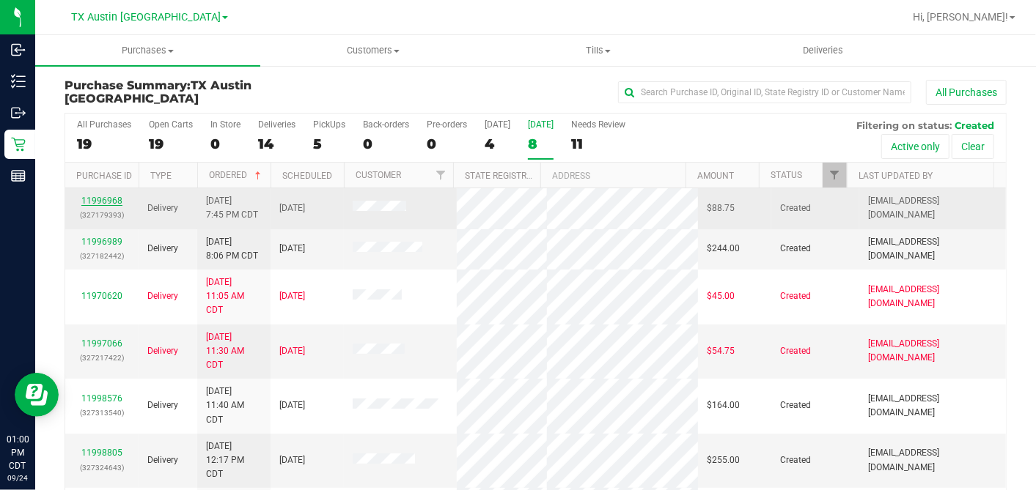
click at [94, 199] on link "11996968" at bounding box center [101, 201] width 41 height 10
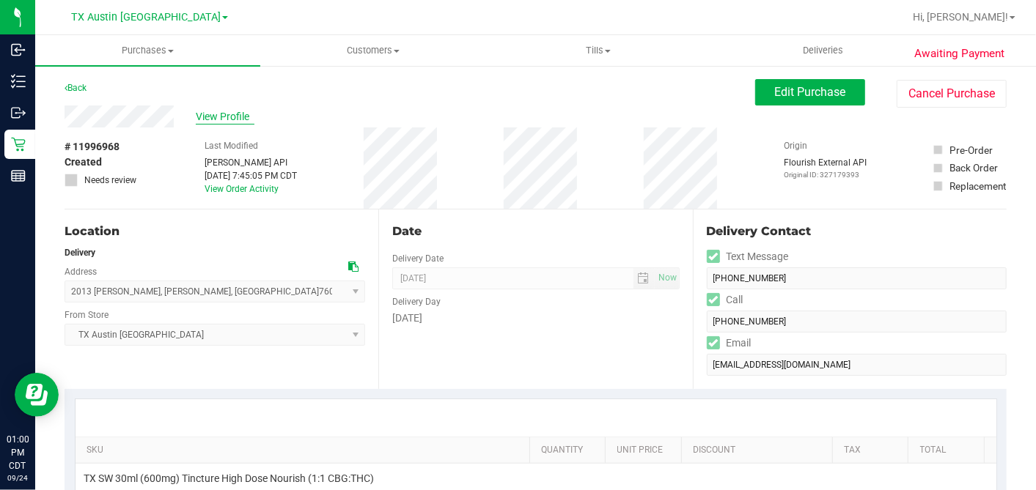
click at [232, 112] on span "View Profile" at bounding box center [225, 116] width 59 height 15
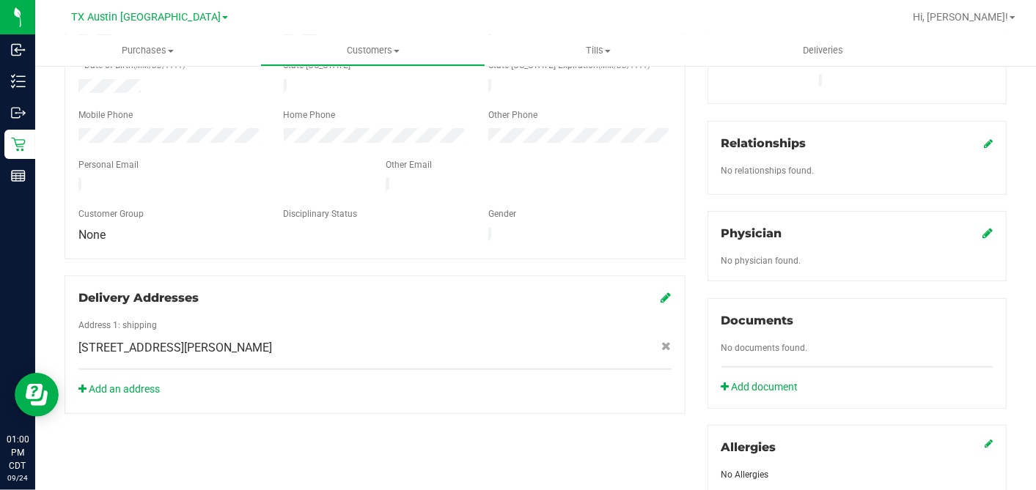
scroll to position [550, 0]
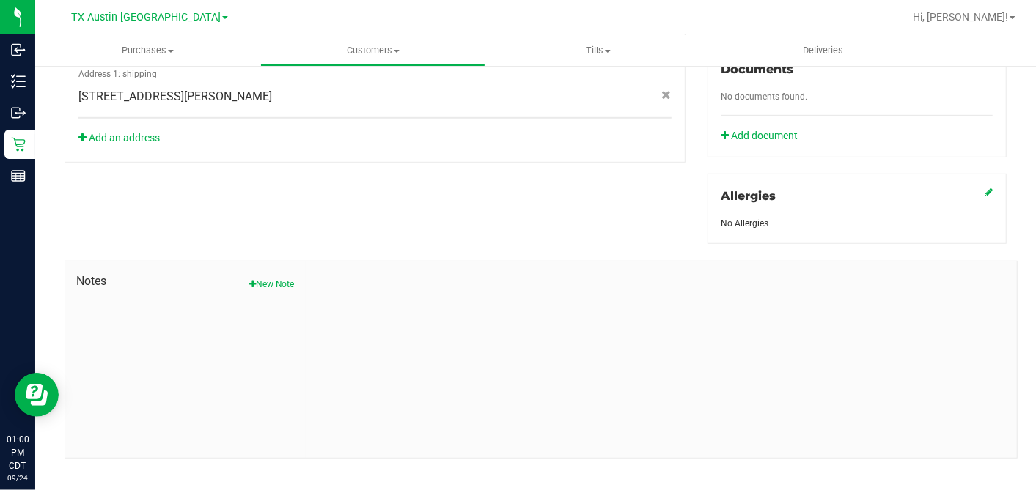
click at [286, 278] on button "New Note" at bounding box center [271, 284] width 45 height 13
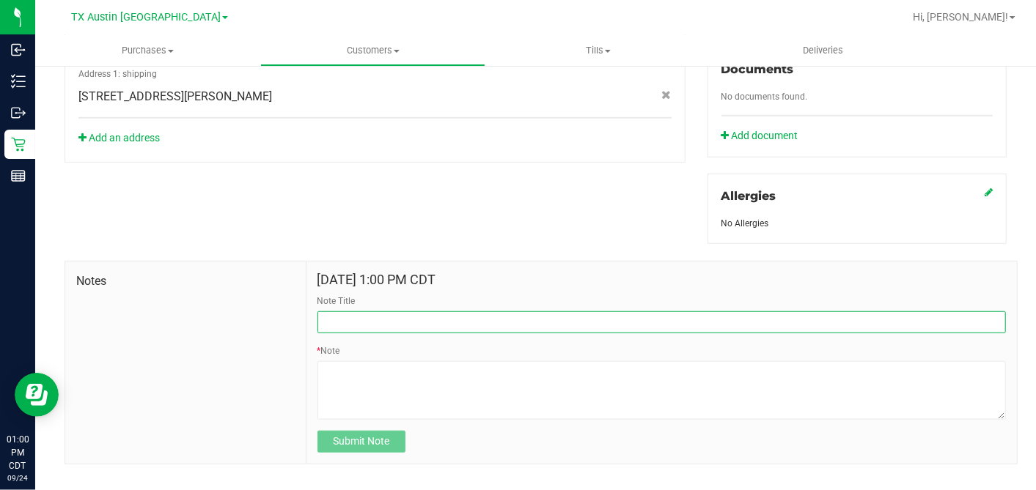
click at [358, 312] on input "Note Title" at bounding box center [661, 323] width 688 height 22
type input "[PERSON_NAME]"
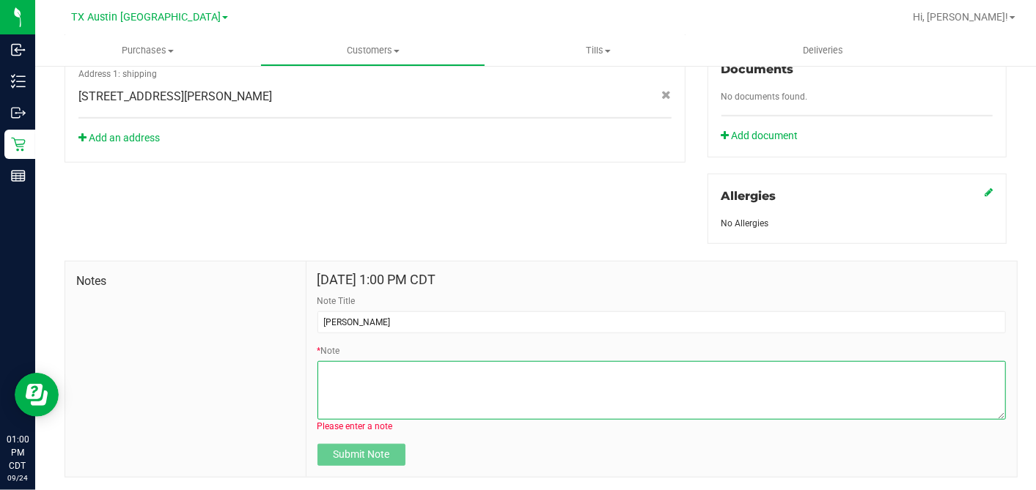
drag, startPoint x: 359, startPoint y: 309, endPoint x: 361, endPoint y: 371, distance: 61.6
click at [361, 371] on textarea "* Note" at bounding box center [661, 390] width 688 height 59
paste textarea "Patient Name: [PERSON_NAME] Address: [STREET_ADDRESS][PERSON_NAME] Phone Number…"
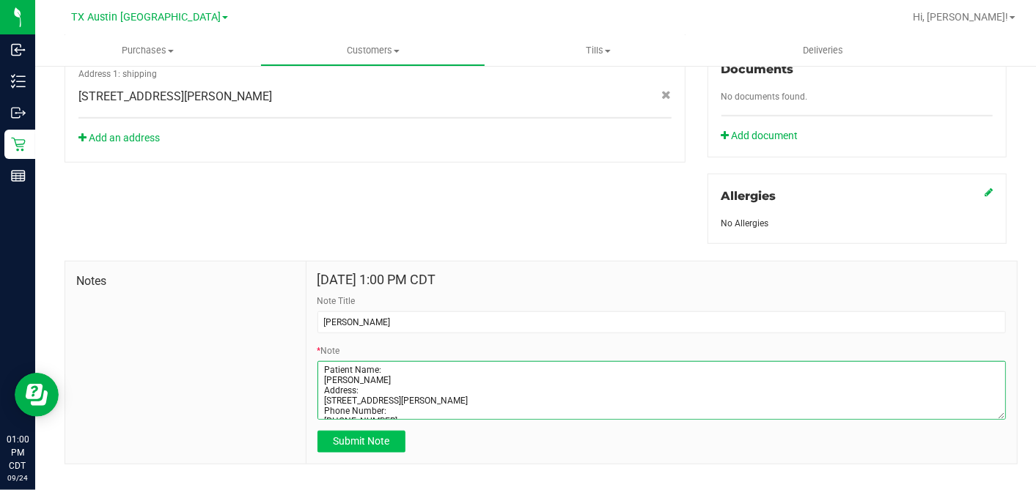
scroll to position [89, 0]
type textarea "Patient Name: [PERSON_NAME] Address: [STREET_ADDRESS][PERSON_NAME] Phone Number…"
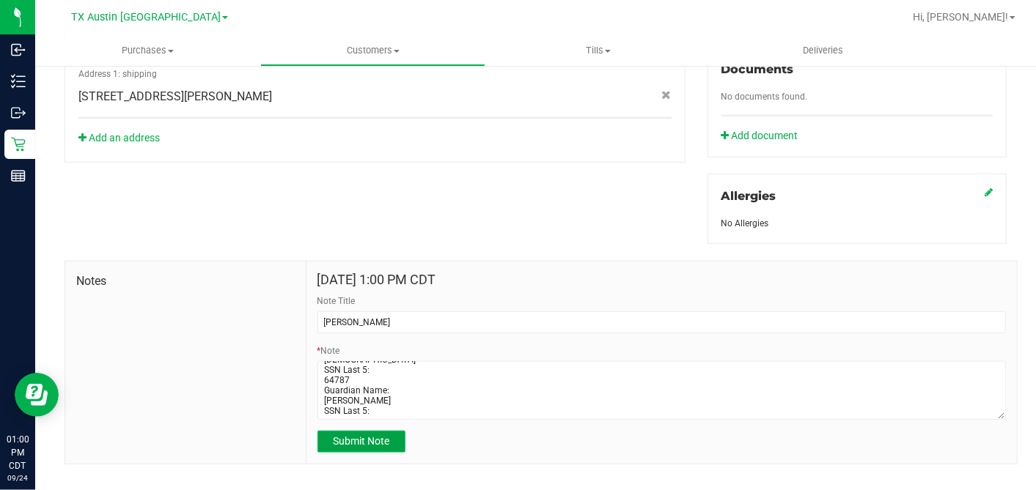
click at [349, 436] on span "Submit Note" at bounding box center [361, 442] width 56 height 12
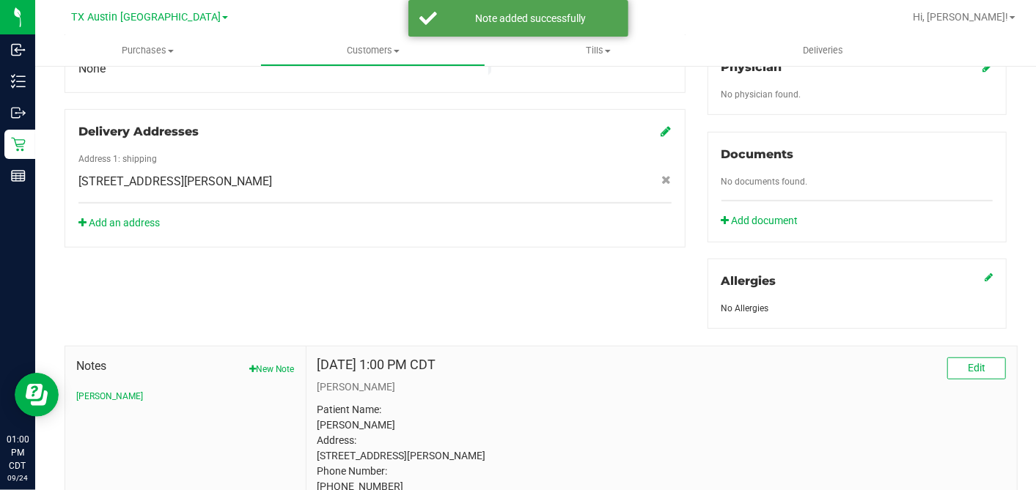
scroll to position [387, 0]
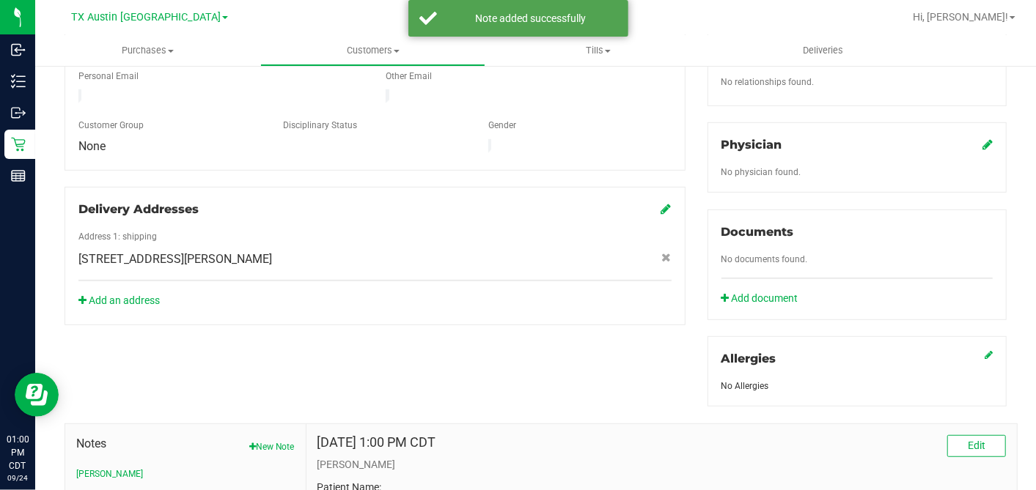
click at [982, 139] on icon at bounding box center [987, 145] width 10 height 12
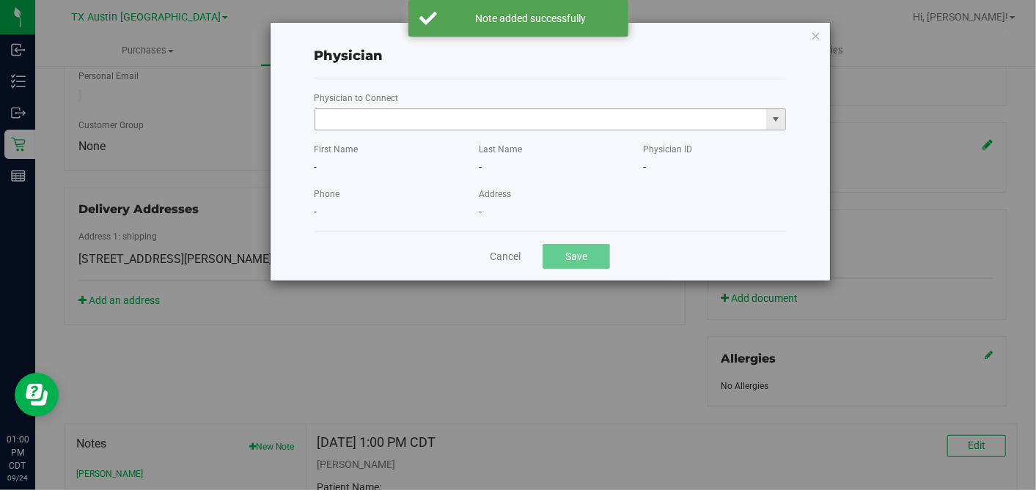
click at [626, 120] on input "text" at bounding box center [541, 119] width 452 height 21
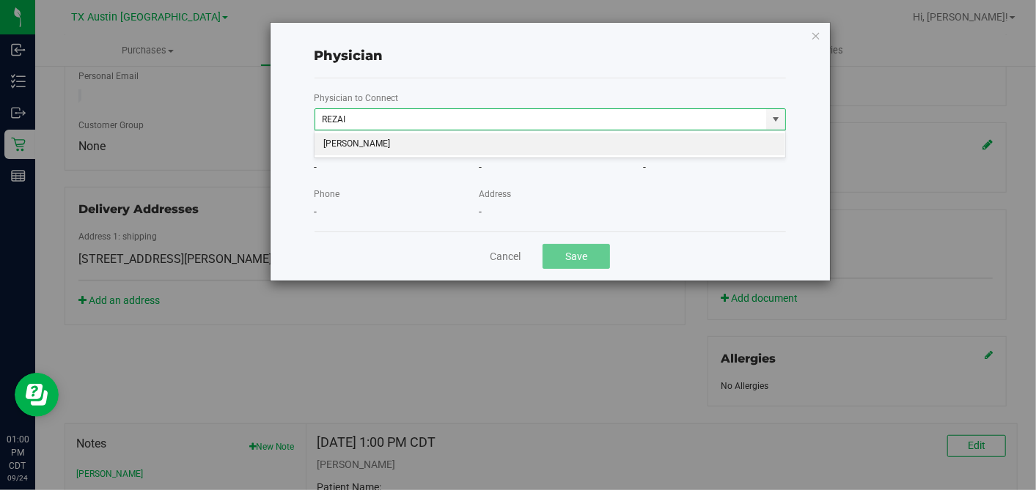
click at [455, 145] on li "[PERSON_NAME]" at bounding box center [550, 144] width 471 height 22
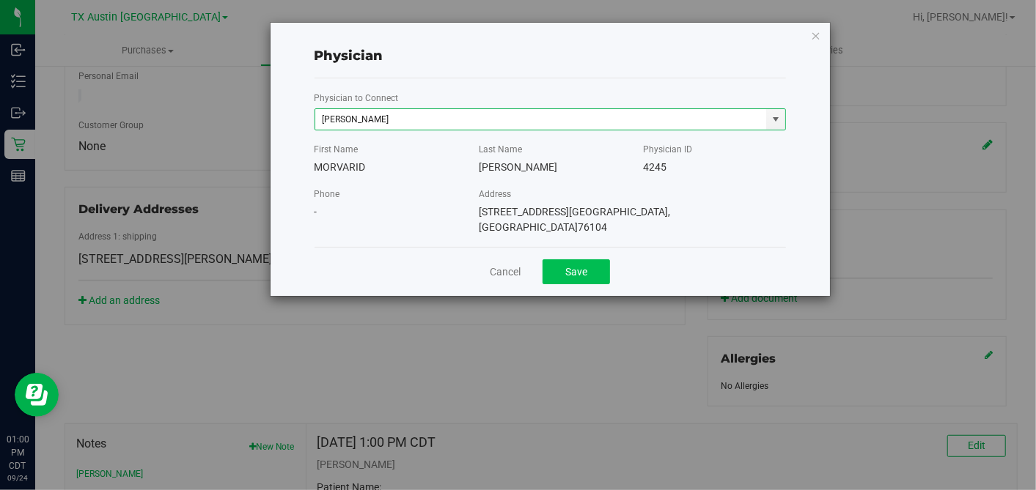
type input "[PERSON_NAME]"
click at [594, 262] on button "Save" at bounding box center [576, 272] width 67 height 25
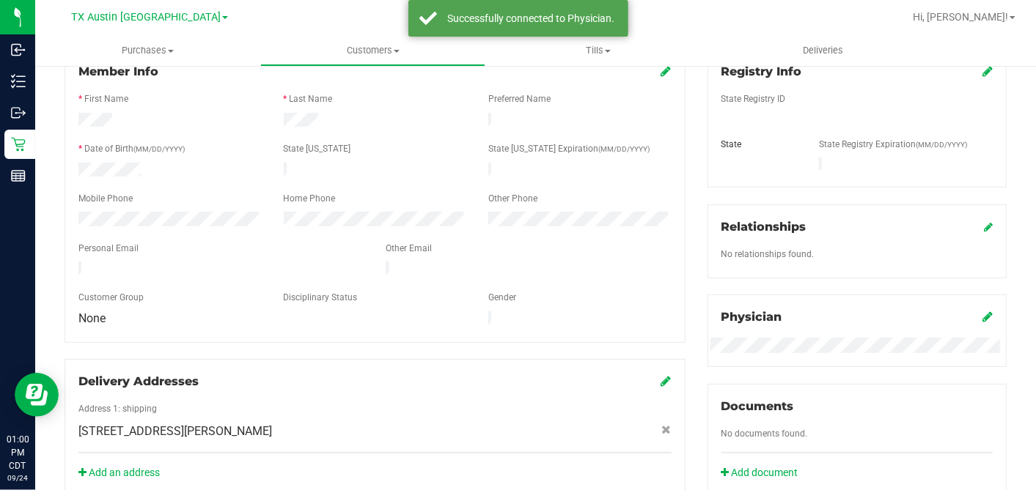
scroll to position [142, 0]
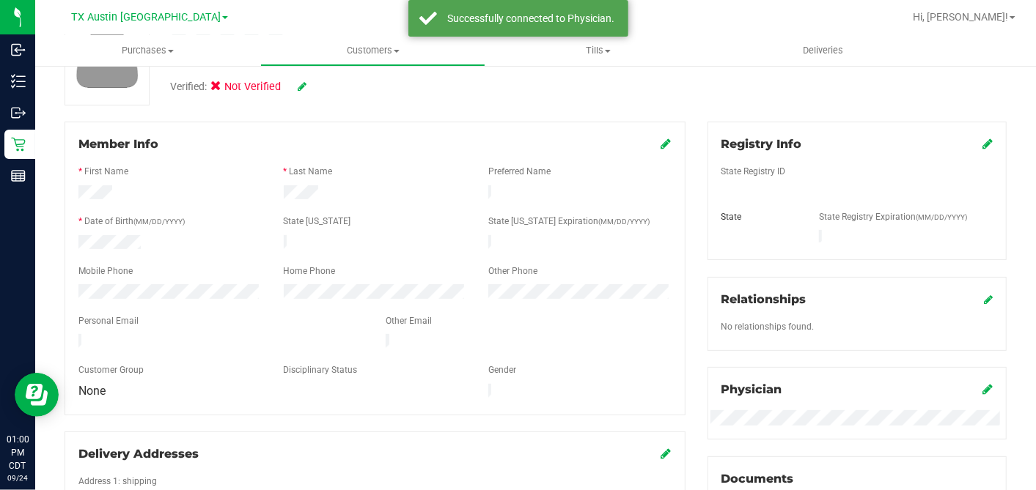
click at [982, 143] on icon at bounding box center [987, 144] width 10 height 12
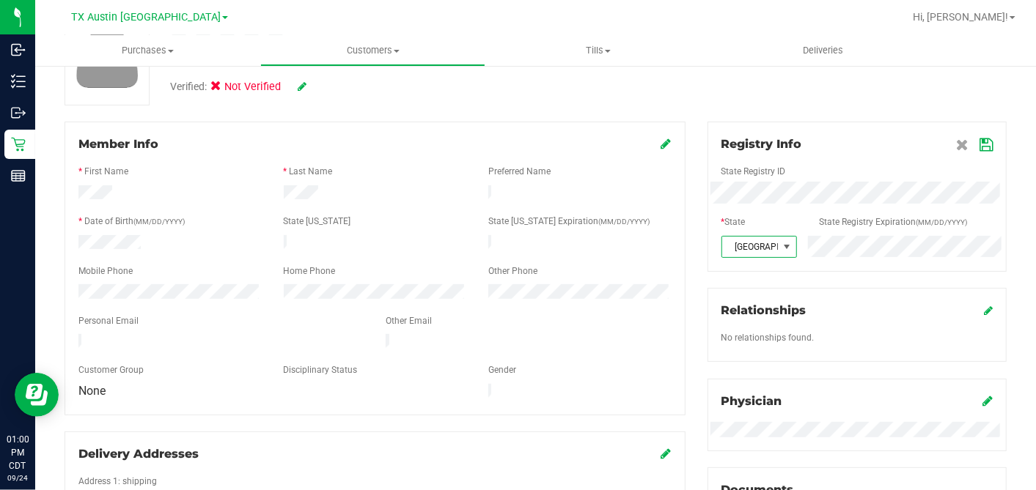
click at [980, 144] on icon at bounding box center [986, 145] width 13 height 12
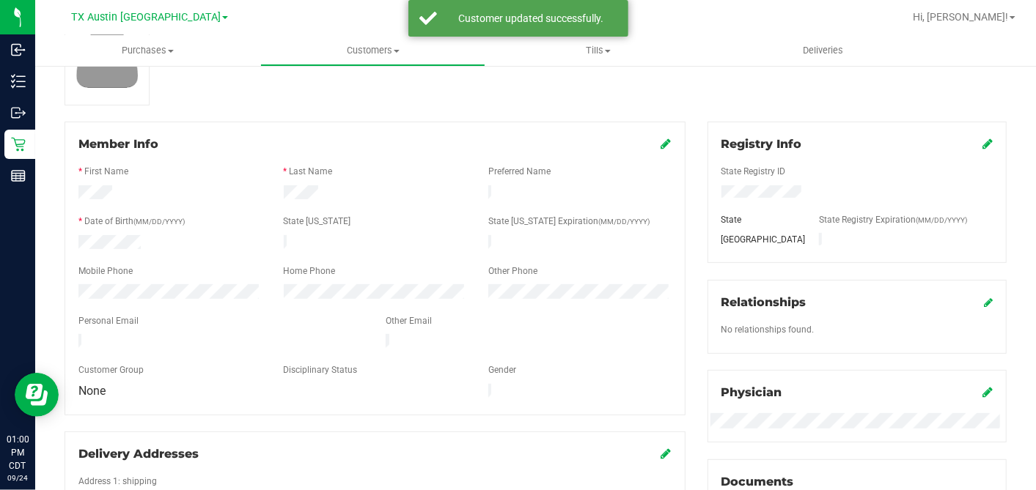
click at [661, 143] on icon at bounding box center [666, 144] width 10 height 12
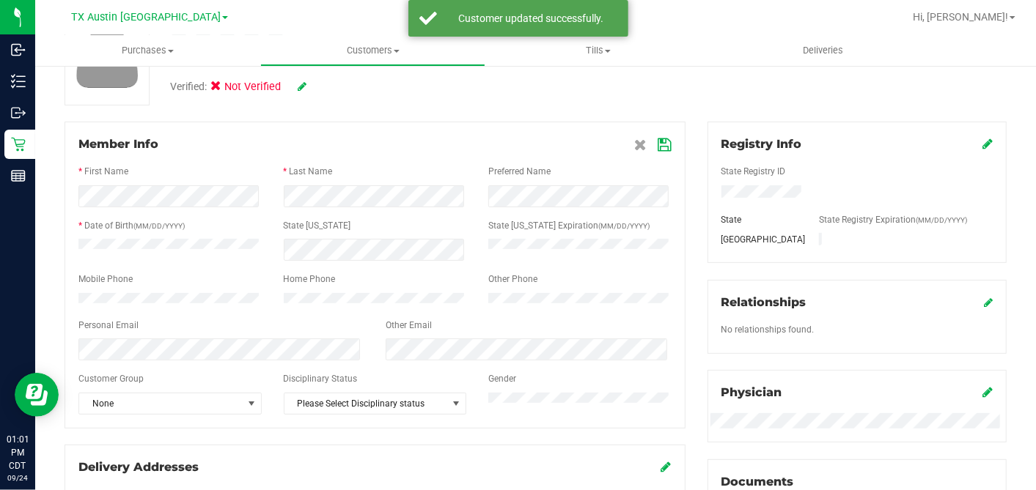
click at [658, 142] on icon at bounding box center [664, 145] width 13 height 12
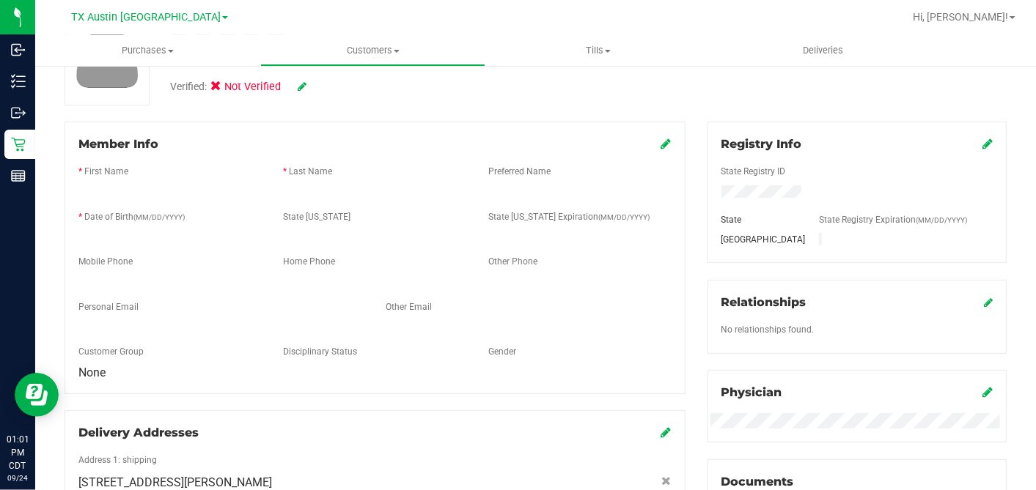
click at [305, 86] on icon at bounding box center [302, 86] width 9 height 10
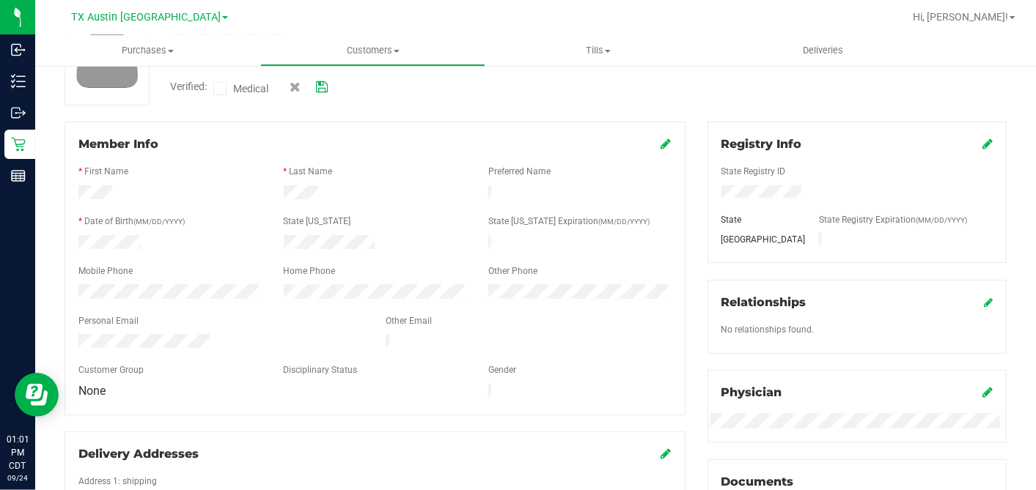
drag, startPoint x: 221, startPoint y: 93, endPoint x: 228, endPoint y: 95, distance: 7.5
click at [221, 93] on span at bounding box center [219, 88] width 13 height 13
click at [0, 0] on input "Medical" at bounding box center [0, 0] width 0 height 0
click at [324, 87] on icon at bounding box center [322, 87] width 12 height 10
click at [377, 105] on div "Back Profile Purchases Add customer to queue Member Info * First Name * Last Na…" at bounding box center [536, 439] width 942 height 1005
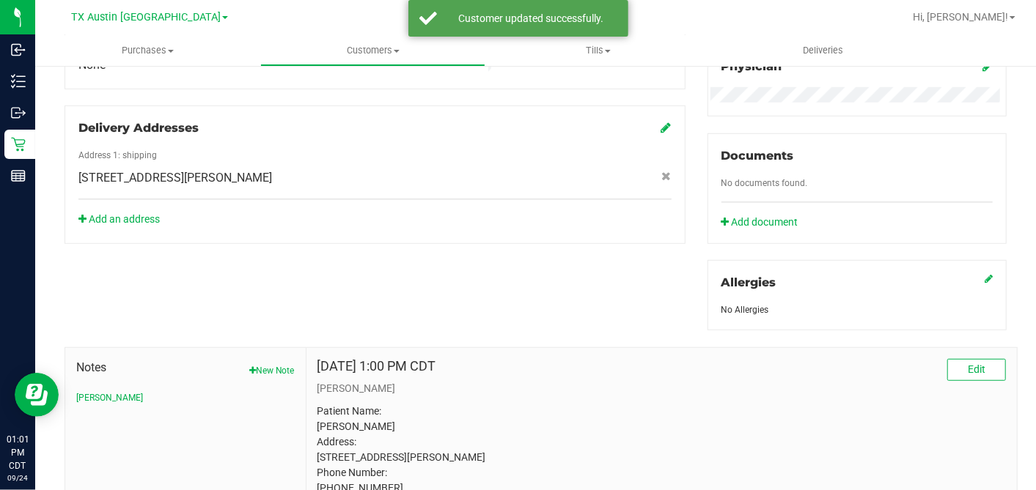
scroll to position [0, 0]
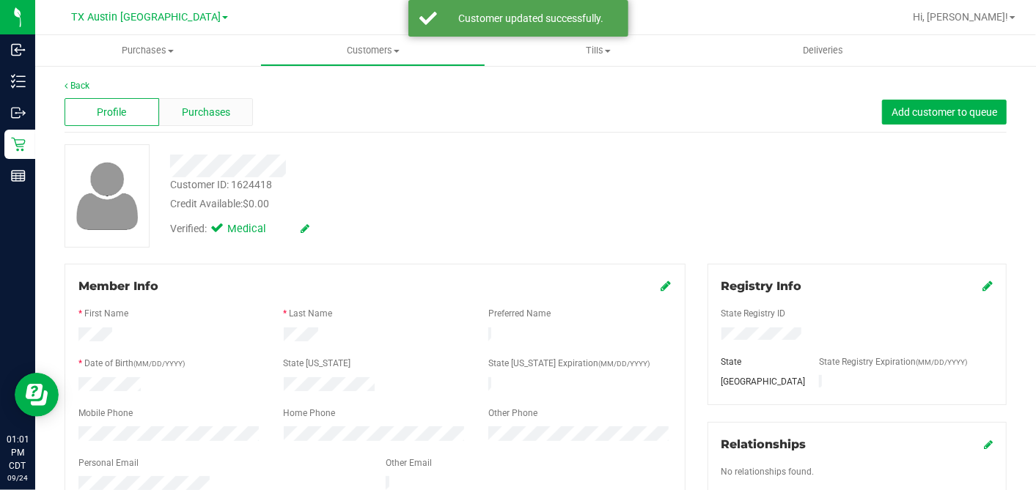
click at [190, 108] on span "Purchases" at bounding box center [206, 112] width 48 height 15
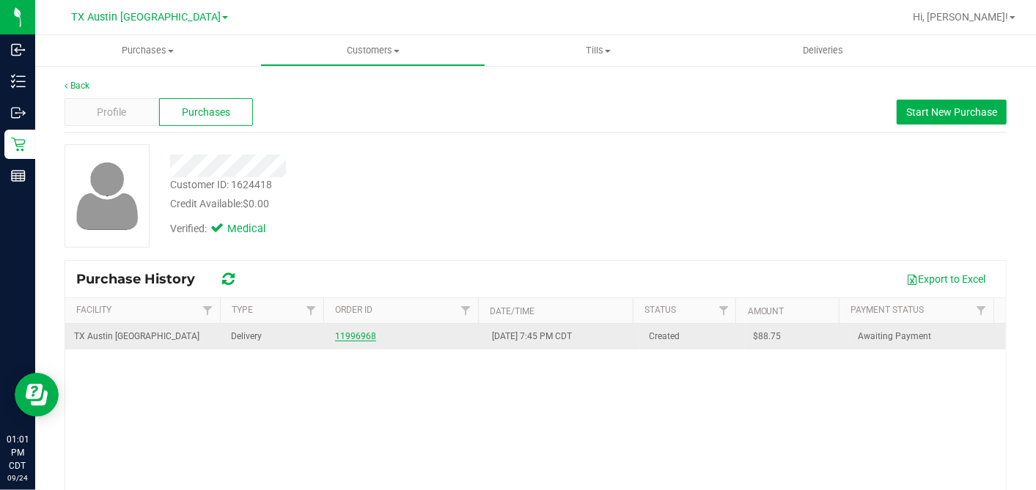
click at [358, 334] on link "11996968" at bounding box center [355, 336] width 41 height 10
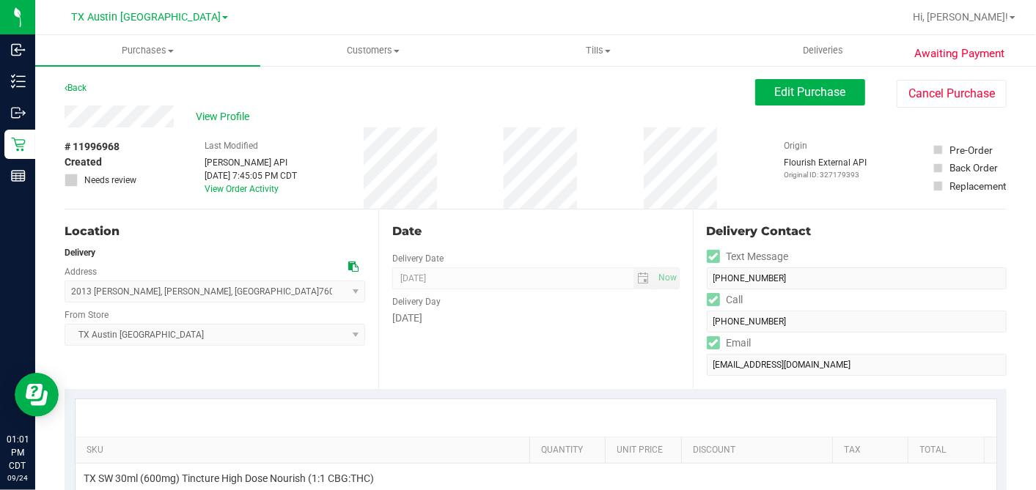
click at [348, 261] on span at bounding box center [353, 267] width 10 height 12
drag, startPoint x: 801, startPoint y: 95, endPoint x: 1016, endPoint y: 18, distance: 228.0
click at [801, 94] on span "Edit Purchase" at bounding box center [810, 92] width 71 height 14
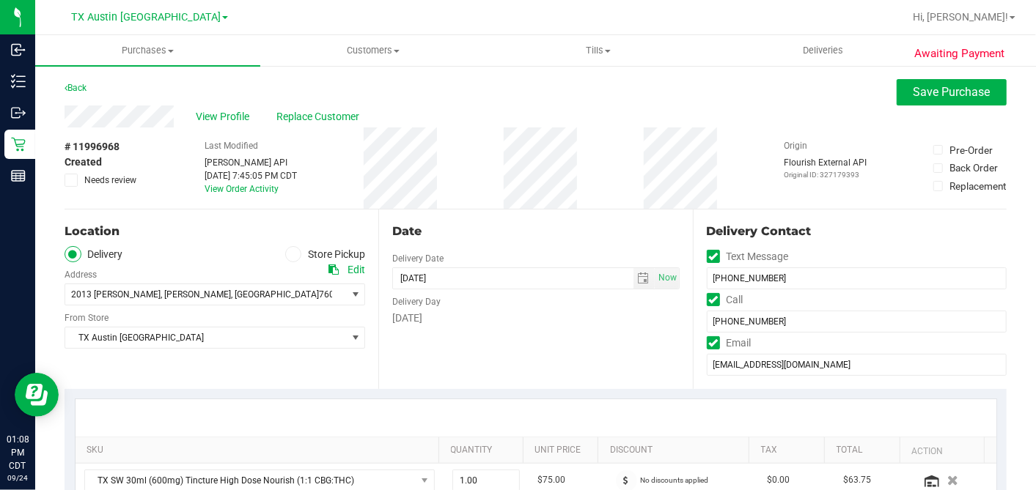
drag, startPoint x: 309, startPoint y: 191, endPoint x: 320, endPoint y: 179, distance: 15.6
click at [297, 191] on div "Last Modified [PERSON_NAME] API [DATE] 7:45:05 PM CDT View Order Activity" at bounding box center [251, 168] width 92 height 81
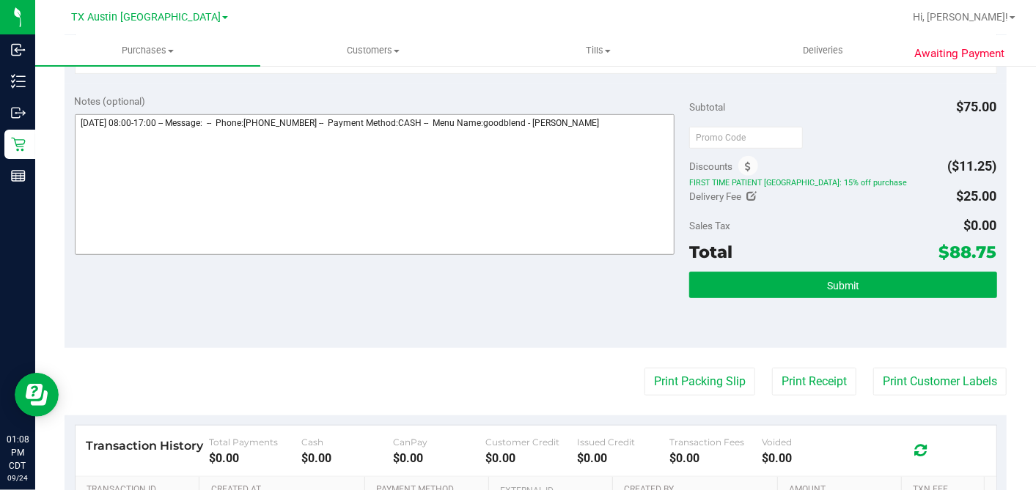
scroll to position [488, 0]
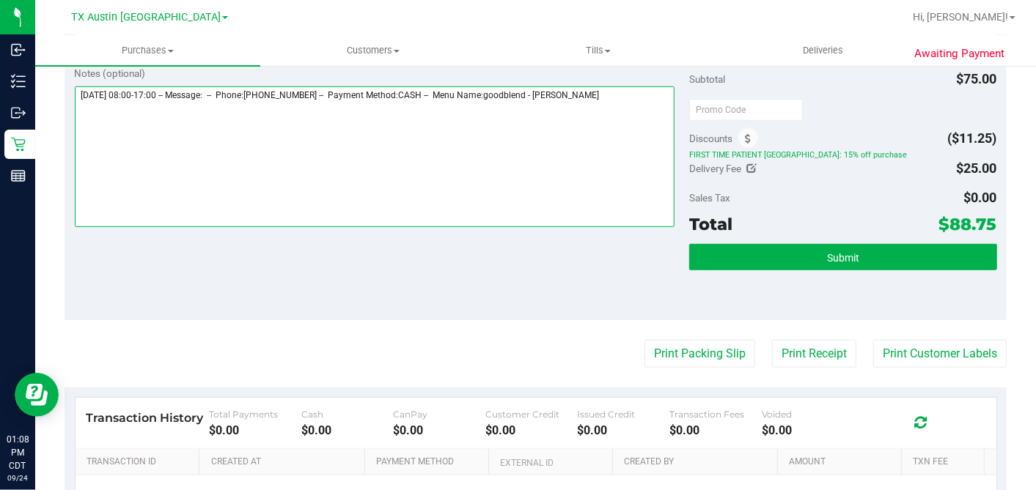
click at [644, 89] on textarea at bounding box center [375, 157] width 600 height 141
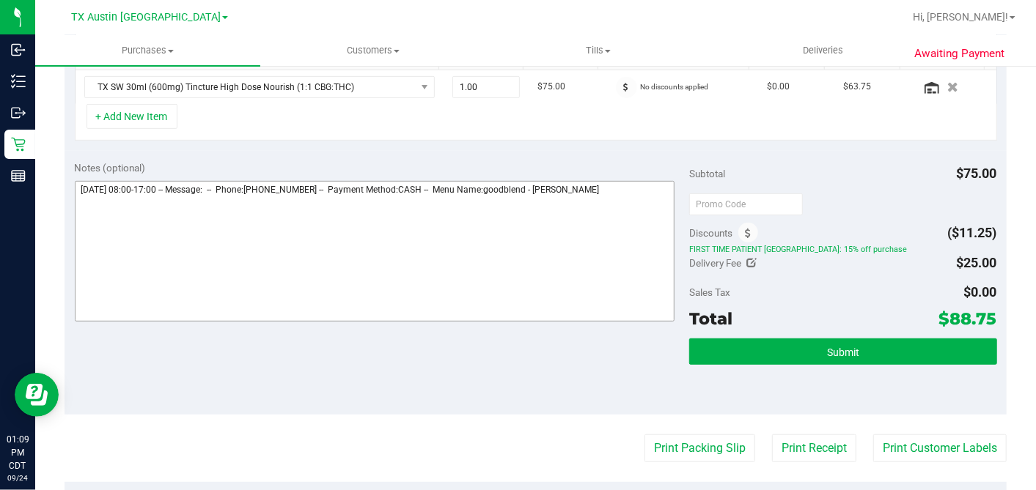
scroll to position [326, 0]
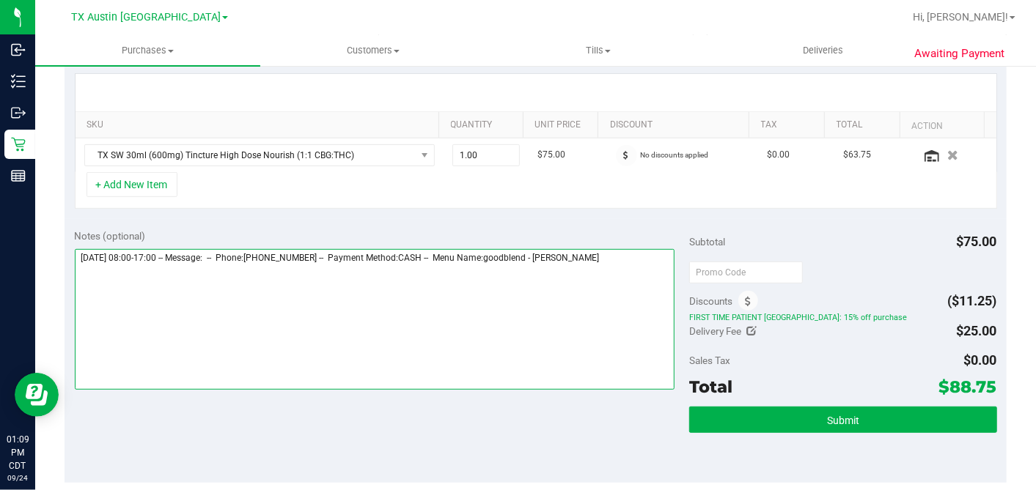
drag, startPoint x: 631, startPoint y: 260, endPoint x: 639, endPoint y: 257, distance: 9.1
click at [631, 259] on textarea at bounding box center [375, 319] width 600 height 141
click at [385, 281] on textarea at bounding box center [375, 319] width 600 height 141
click at [254, 293] on textarea at bounding box center [375, 319] width 600 height 141
click at [260, 298] on textarea at bounding box center [375, 319] width 600 height 141
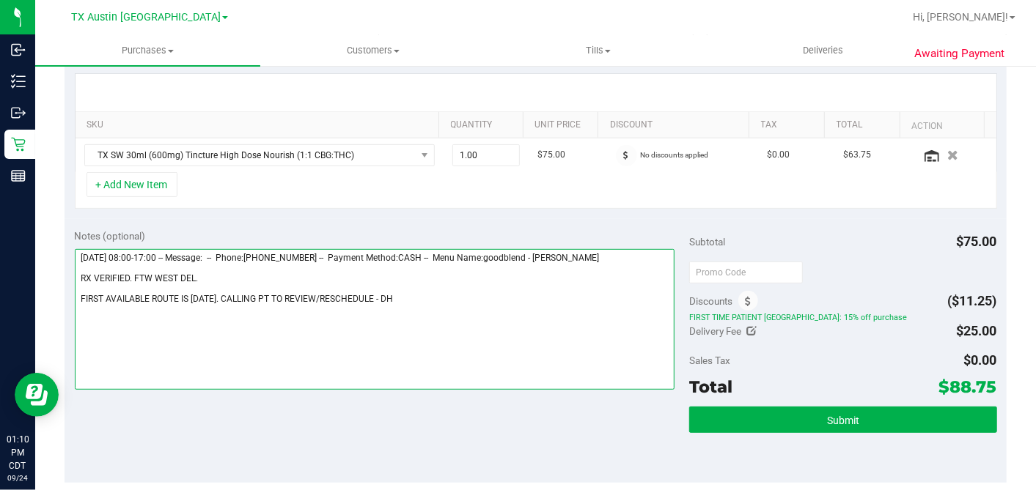
type textarea "[DATE] 08:00-17:00 -- Message: -- Phone:[PHONE_NUMBER] -- Payment Method:CASH -…"
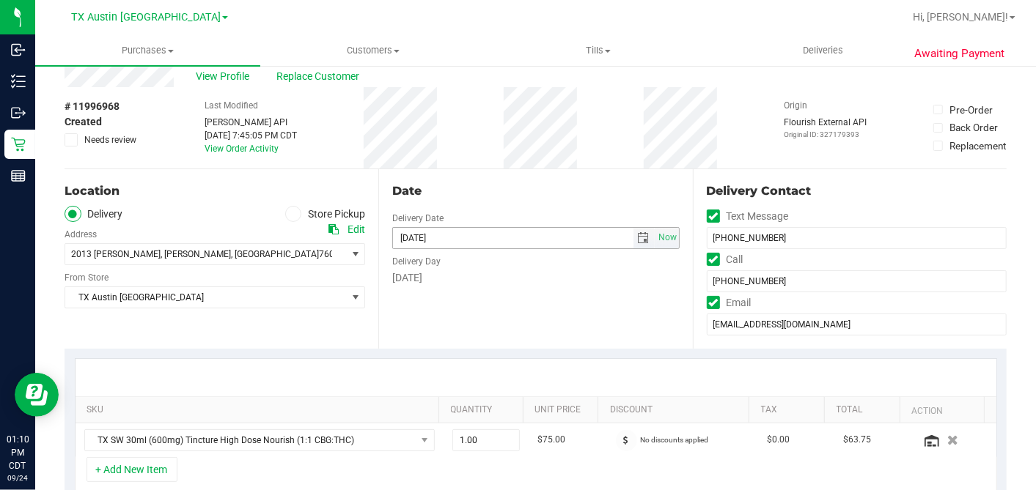
scroll to position [0, 0]
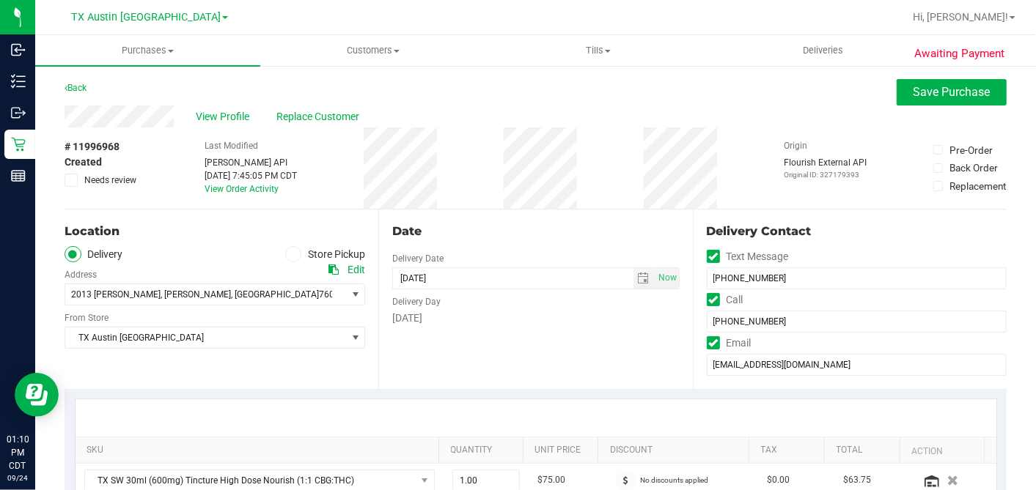
click at [359, 174] on div "# 11996968 Created Needs review Last Modified [PERSON_NAME] API [DATE] 7:45:05 …" at bounding box center [536, 168] width 942 height 81
